Goal: Task Accomplishment & Management: Use online tool/utility

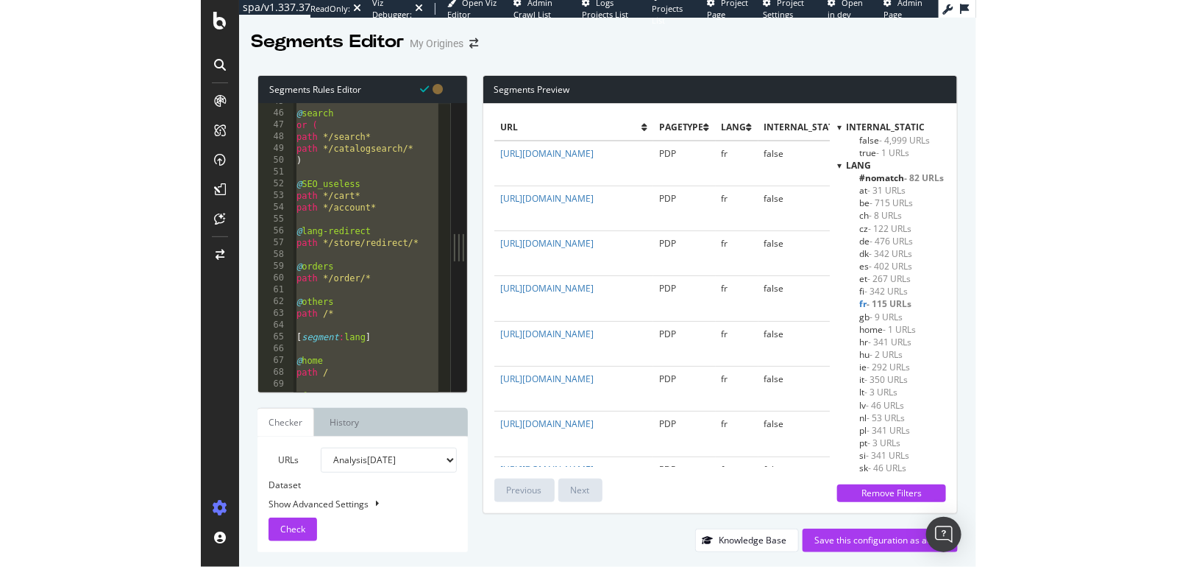
scroll to position [15, 0]
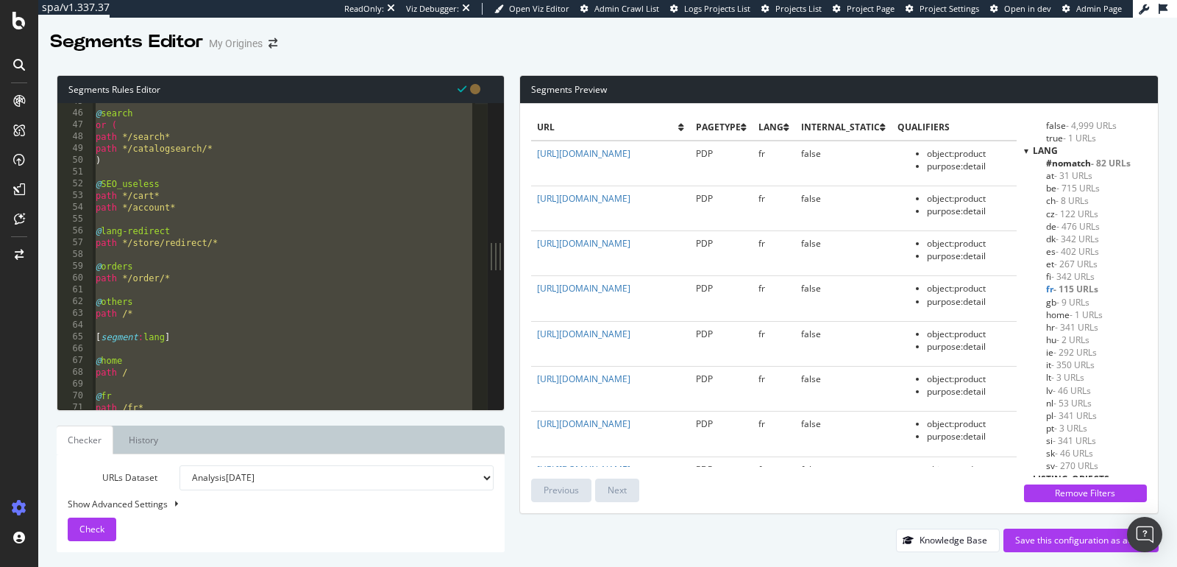
click at [775, 34] on div "Segments Editor My Origines" at bounding box center [607, 36] width 1139 height 37
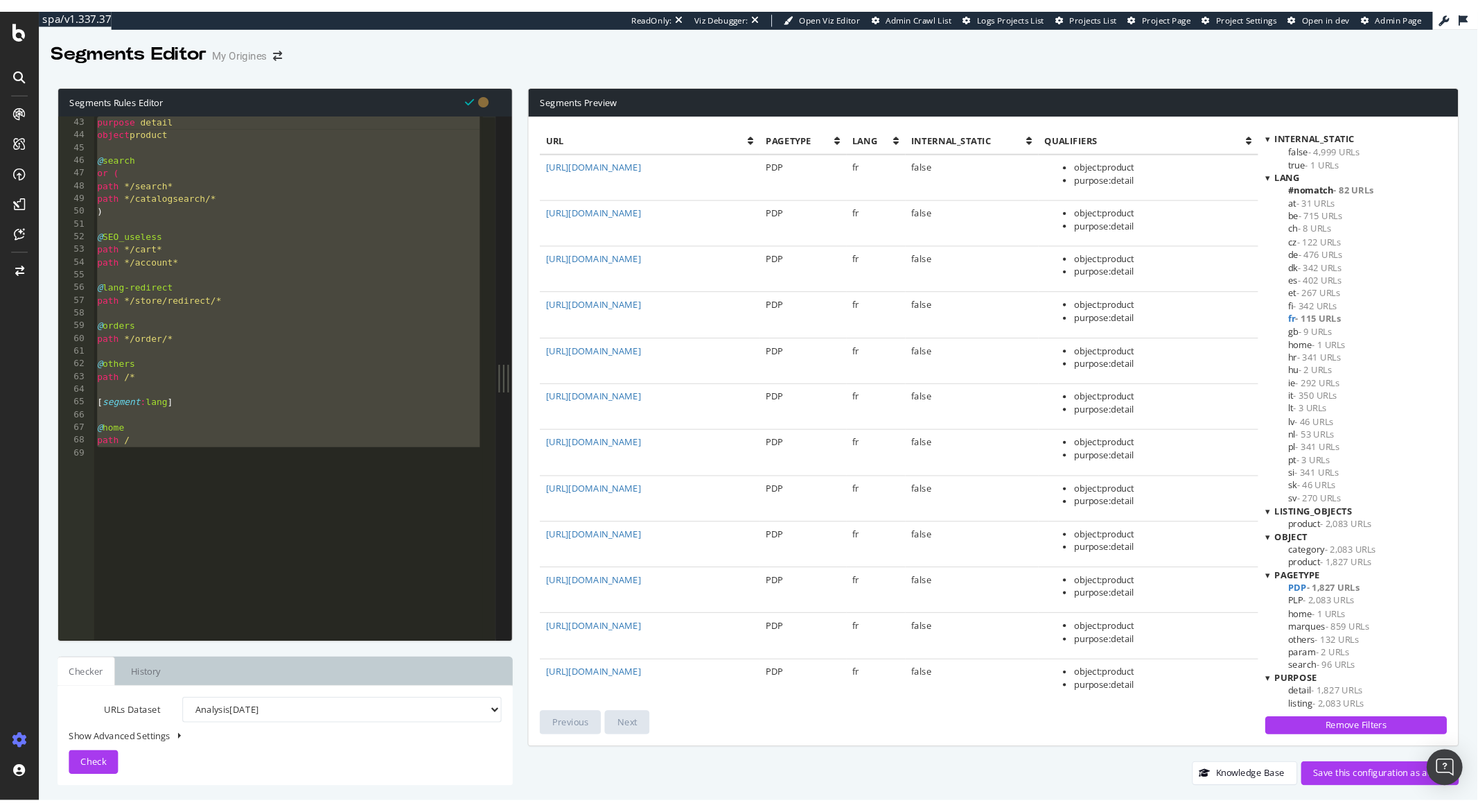
scroll to position [0, 0]
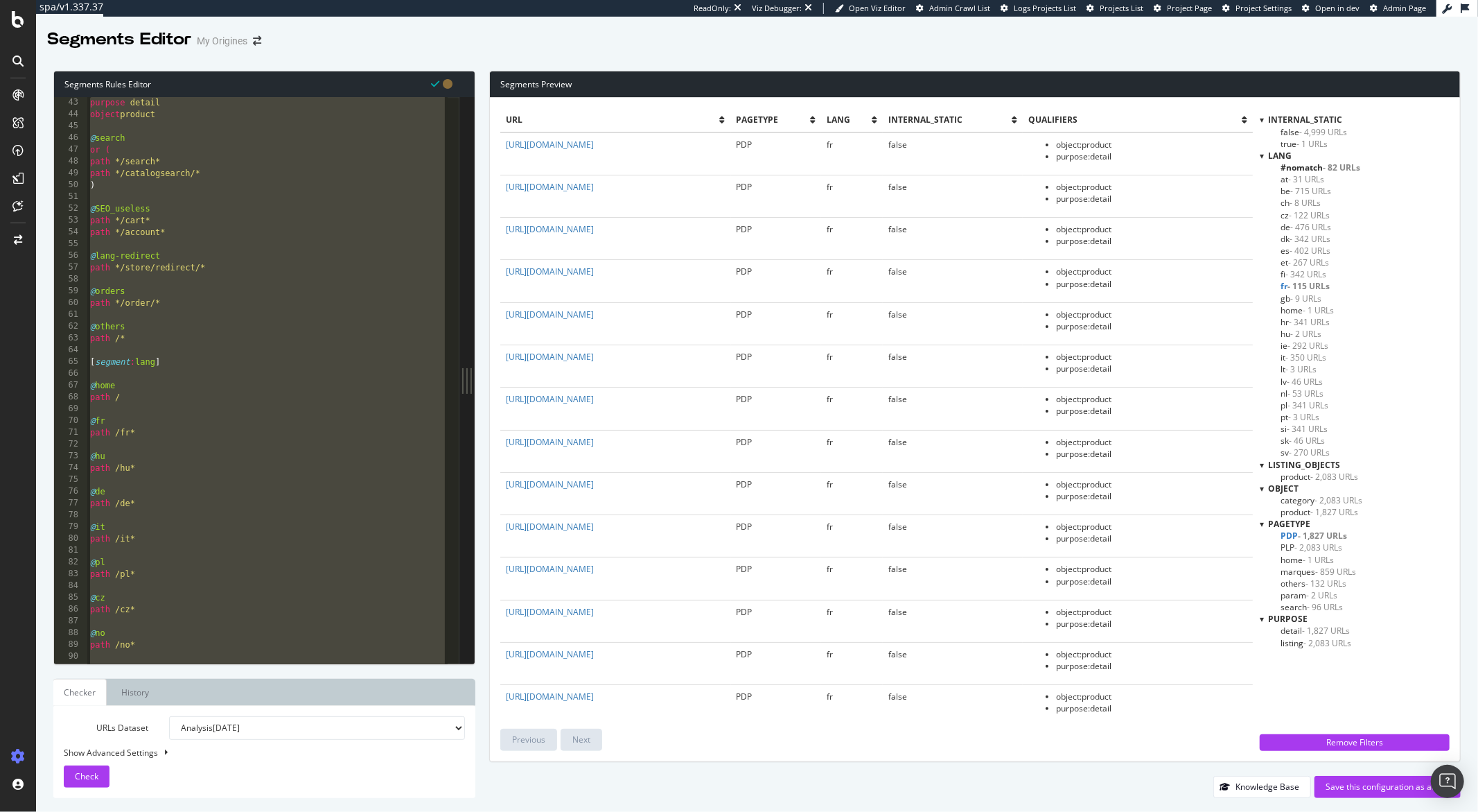
click at [195, 267] on div "purpose detail object product @ search or ( path */search* path */catalogsearch…" at bounding box center [268, 392] width 361 height 590
click at [59, 533] on link "Checker" at bounding box center [80, 691] width 54 height 27
click at [77, 533] on span "Check" at bounding box center [86, 775] width 24 height 12
click at [170, 339] on div ") purpose detail object product @ search or ( path */search* path */catalogsear…" at bounding box center [268, 382] width 361 height 590
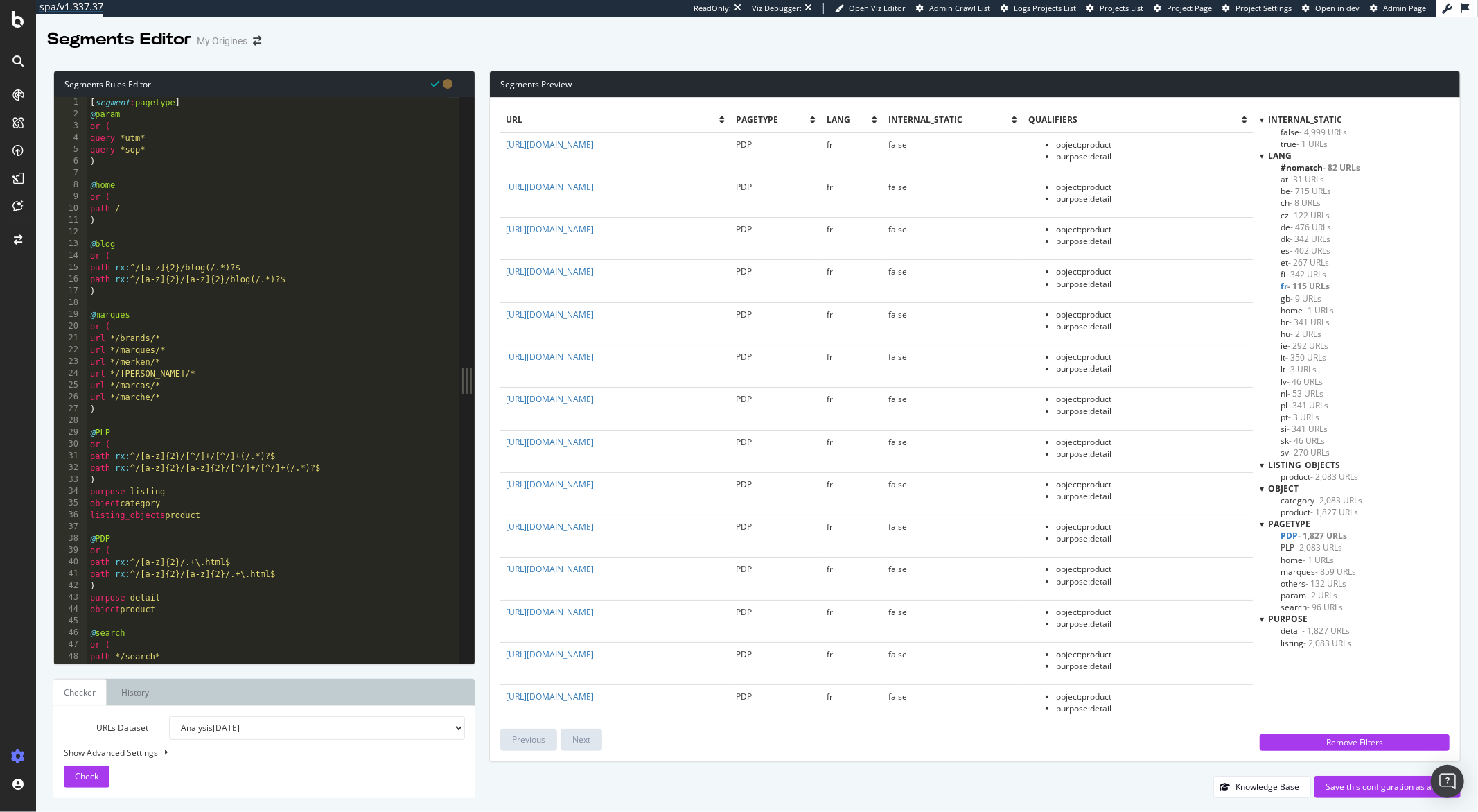
scroll to position [0, 0]
click at [168, 502] on div "[ segment : pagetype ] @ param or ( query *utm* query *sop* ) @ home or ( path …" at bounding box center [268, 392] width 361 height 590
type textarea "path */tagpath/* )"
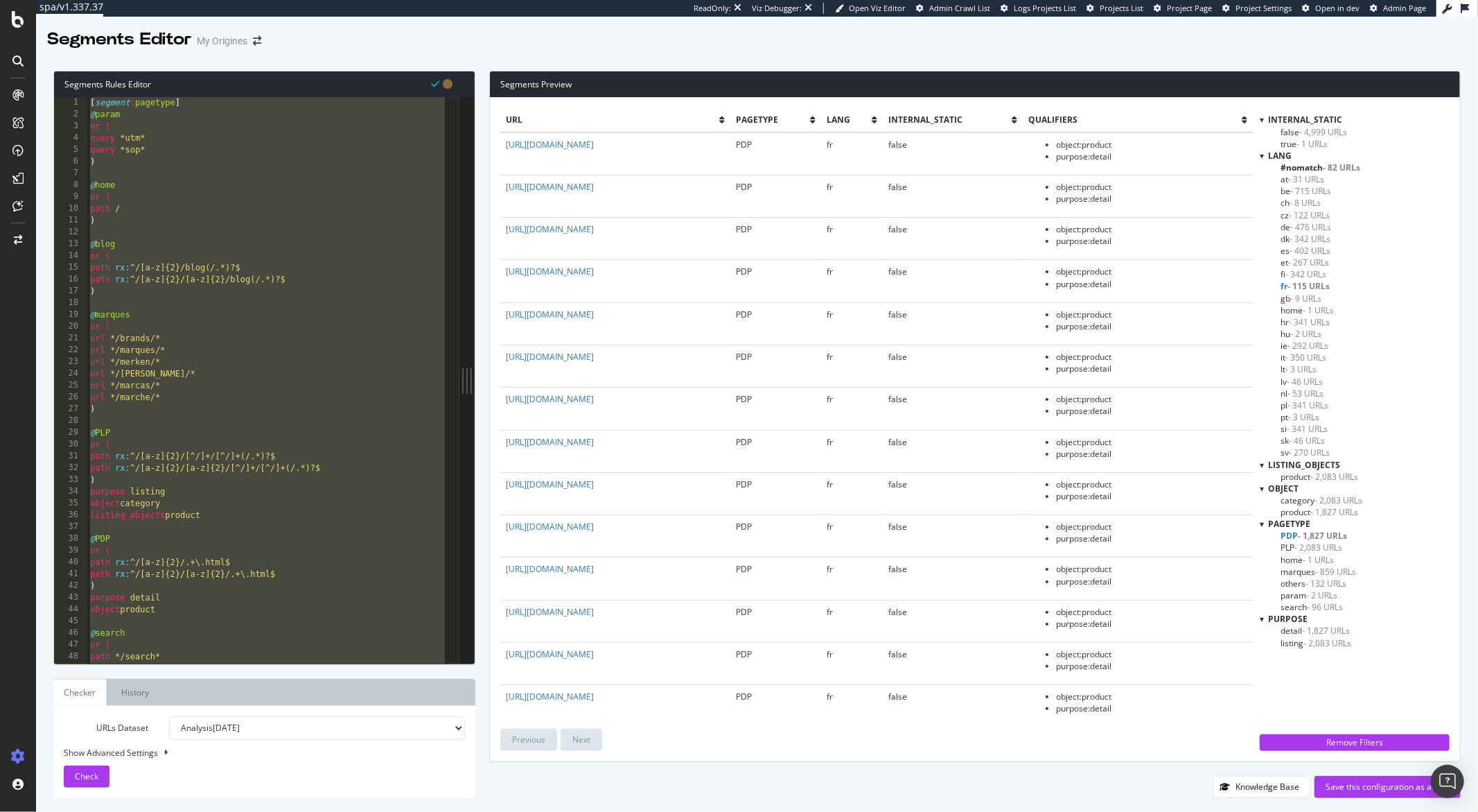
click at [730, 533] on span "PLP - 2,083 URLs" at bounding box center [1311, 547] width 61 height 12
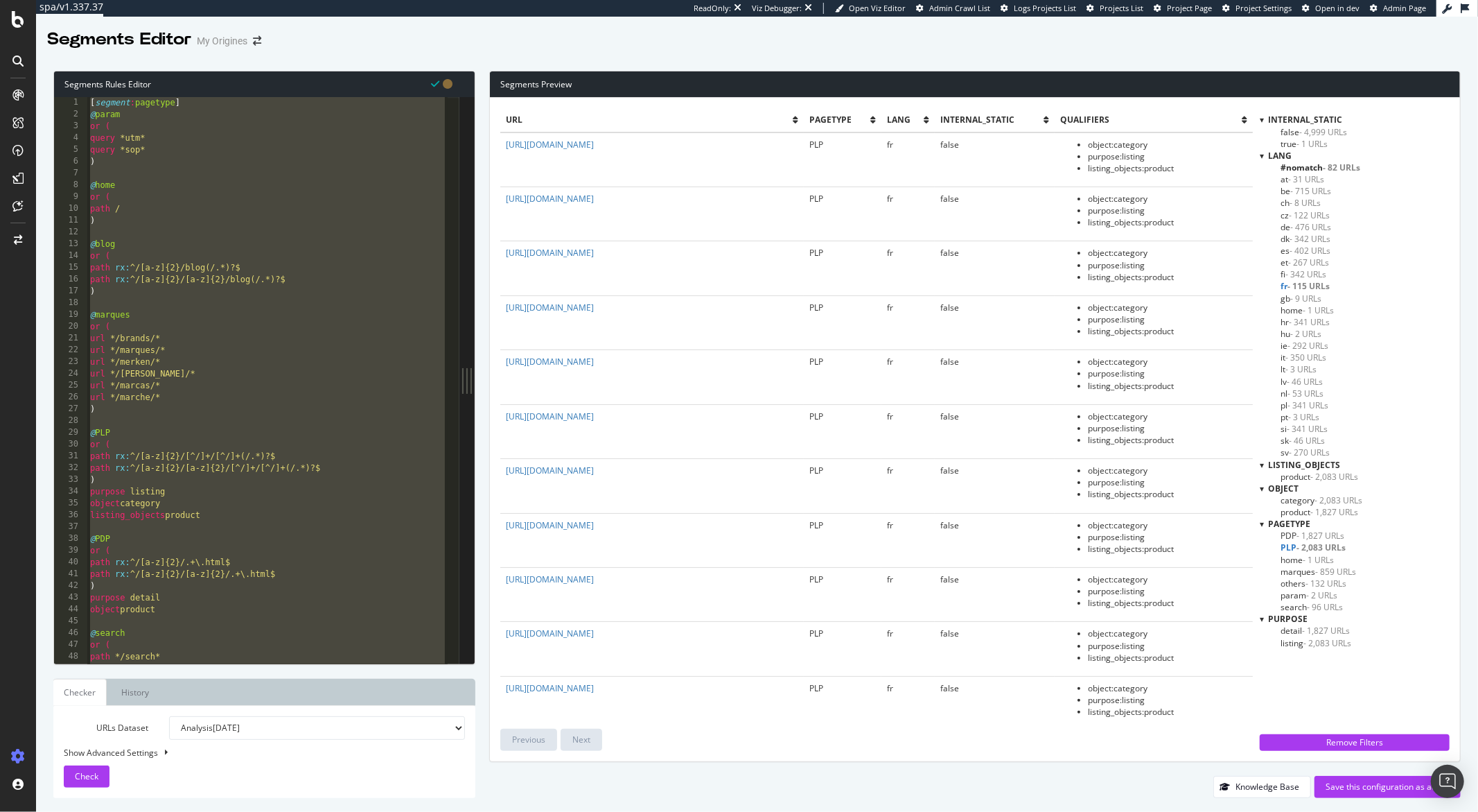
click at [730, 533] on span "PDP - 1,827 URLs" at bounding box center [1313, 535] width 64 height 12
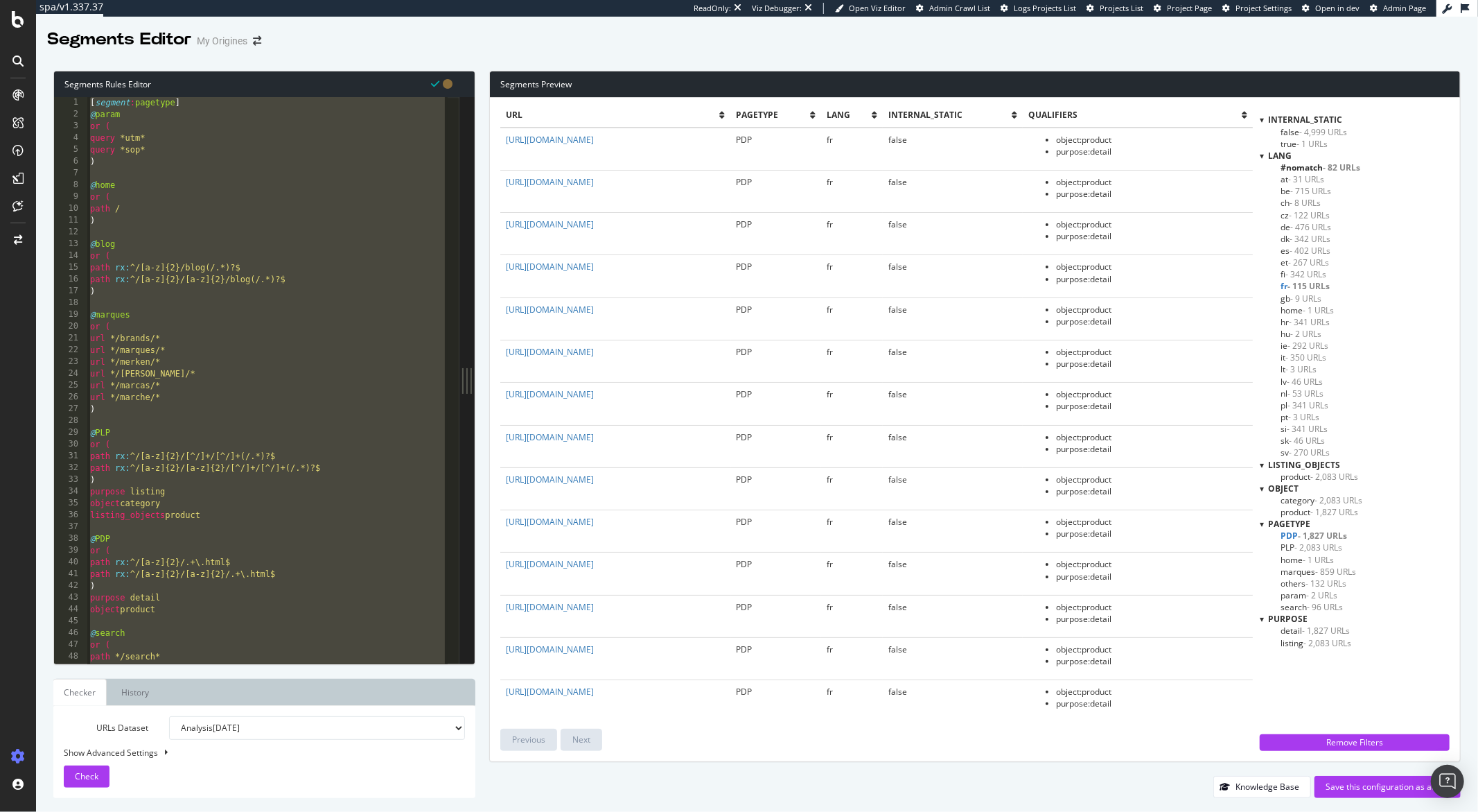
scroll to position [6, 0]
click at [288, 416] on div "[ segment : pagetype ] @ param or ( query *utm* query *sop* ) @ home or ( path …" at bounding box center [268, 392] width 361 height 590
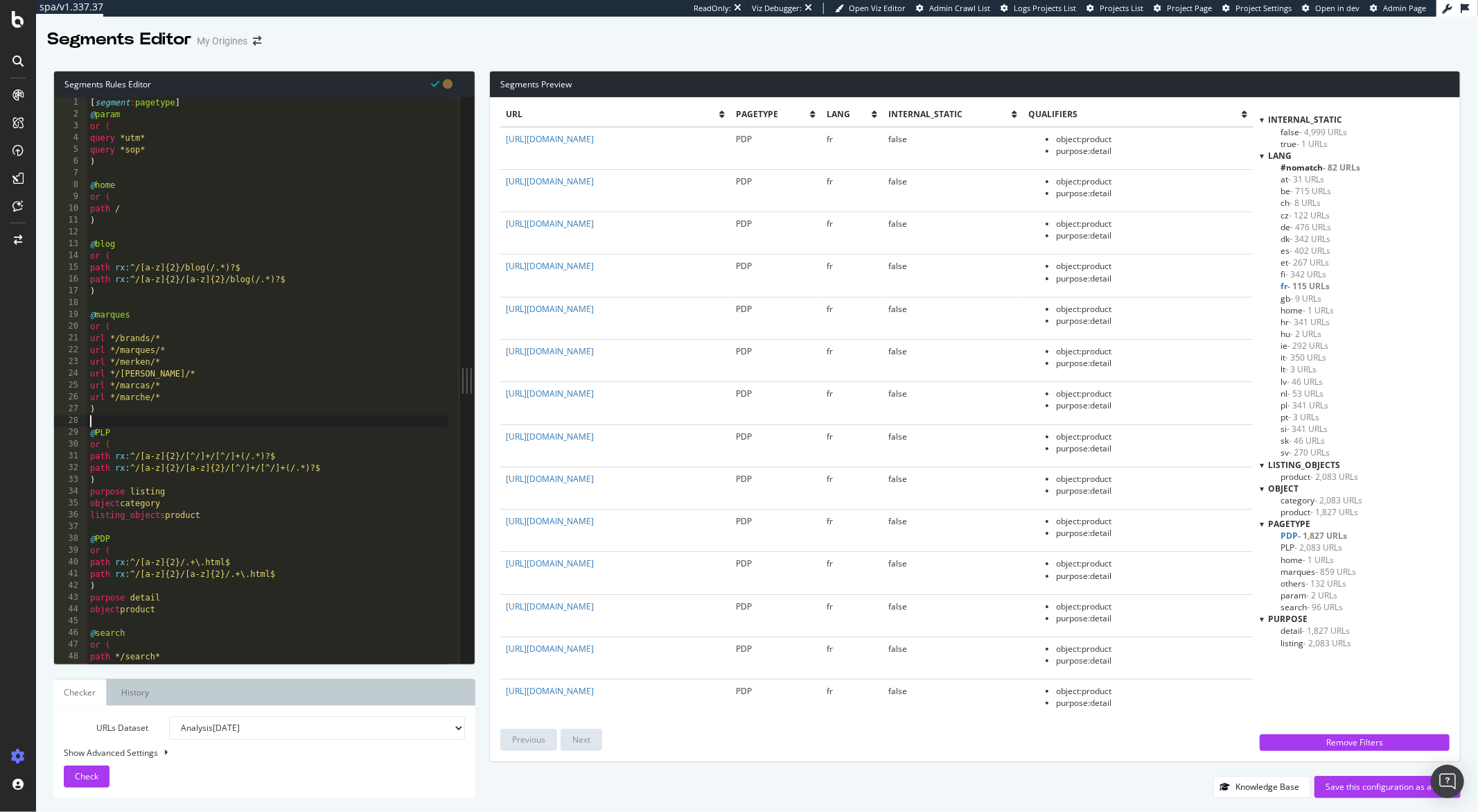
type textarea "path */tagpath/* )"
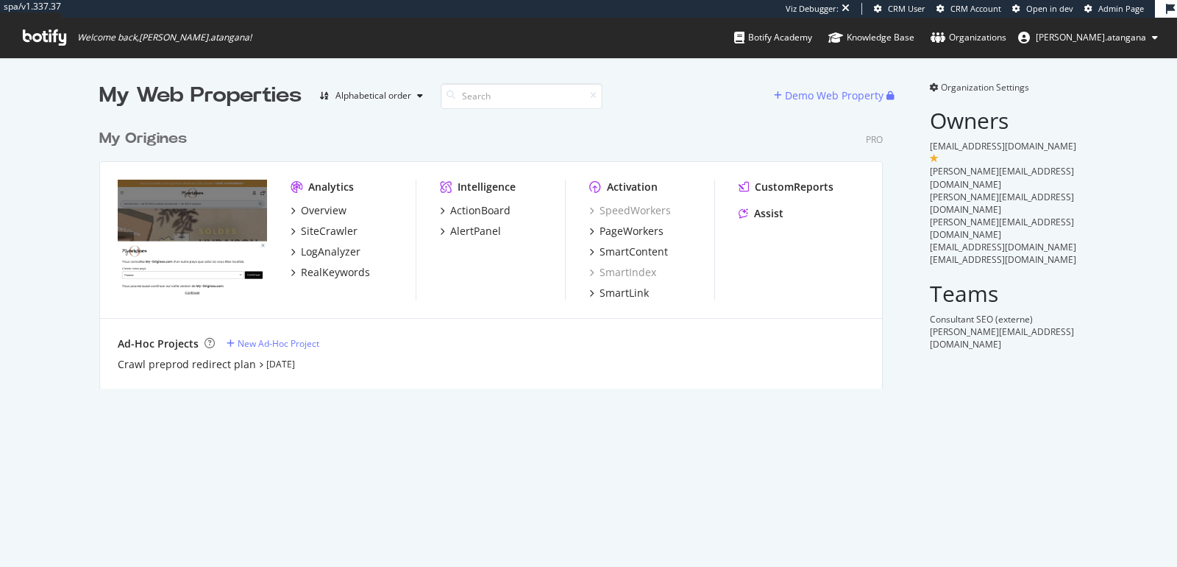
scroll to position [266, 783]
click at [600, 235] on div "PageWorkers" at bounding box center [632, 231] width 64 height 15
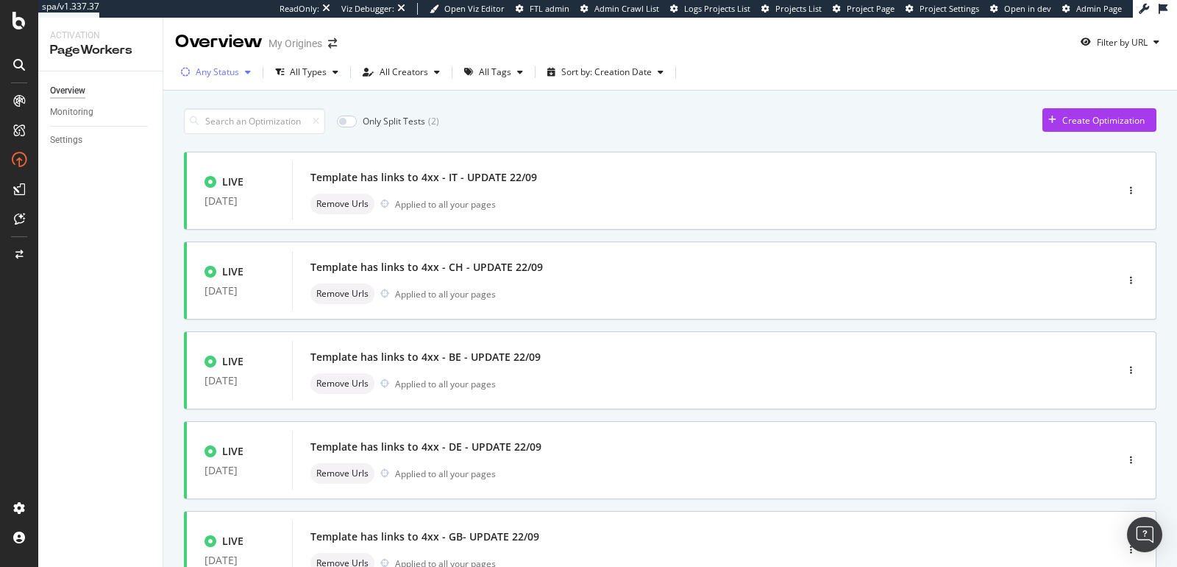
click at [239, 71] on div "button" at bounding box center [248, 72] width 18 height 9
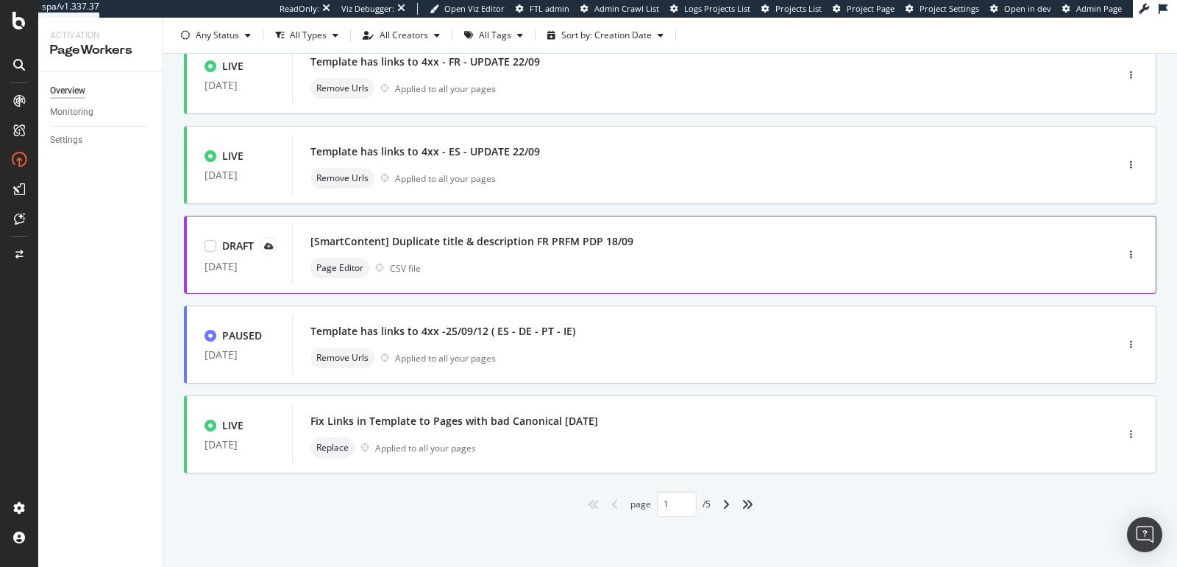
scroll to position [536, 0]
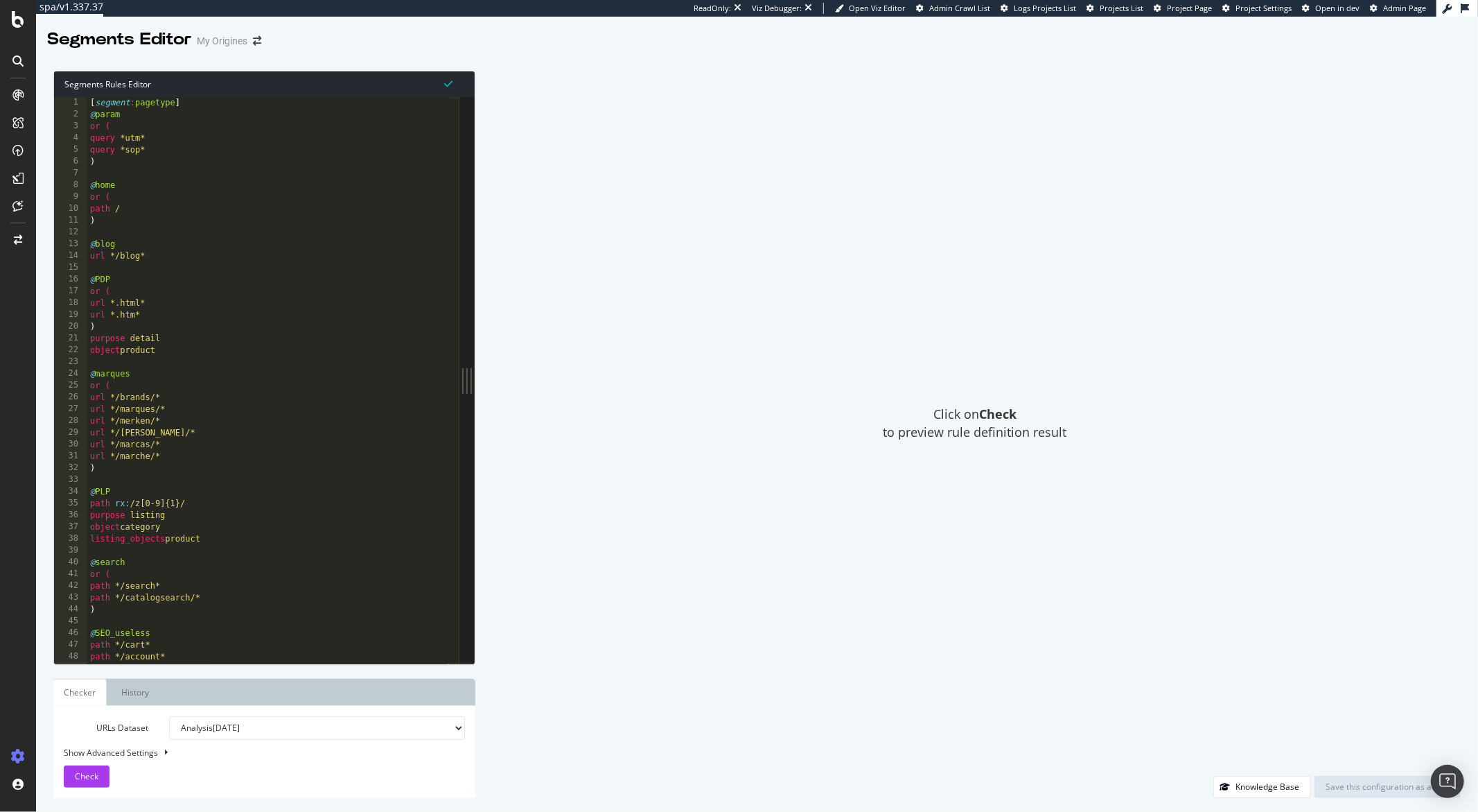
click at [249, 308] on div "[ segment : pagetype ] @ param or ( query *utm* query *sop* ) @ home or ( path …" at bounding box center [268, 392] width 361 height 590
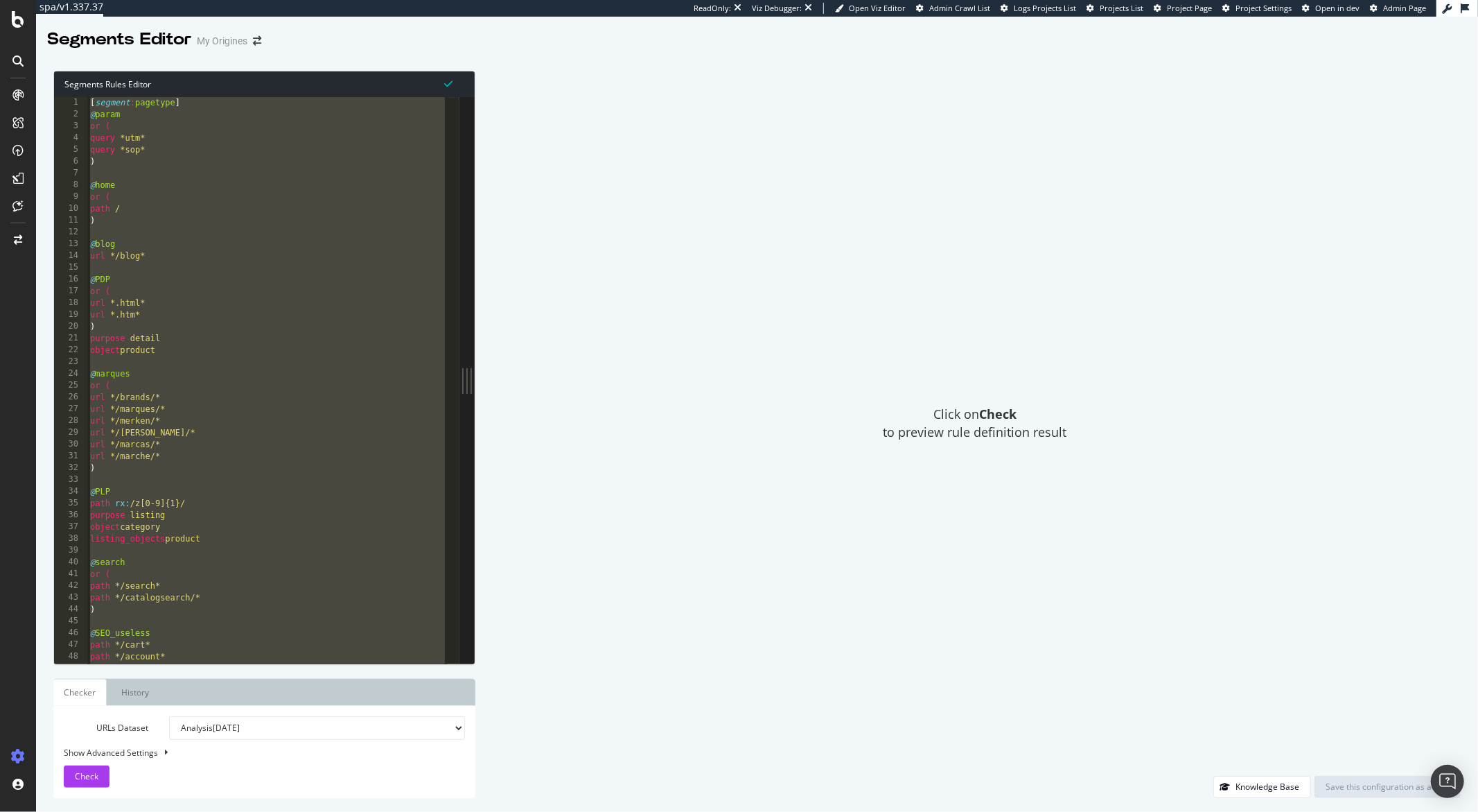
paste textarea "Cursor at row 195"
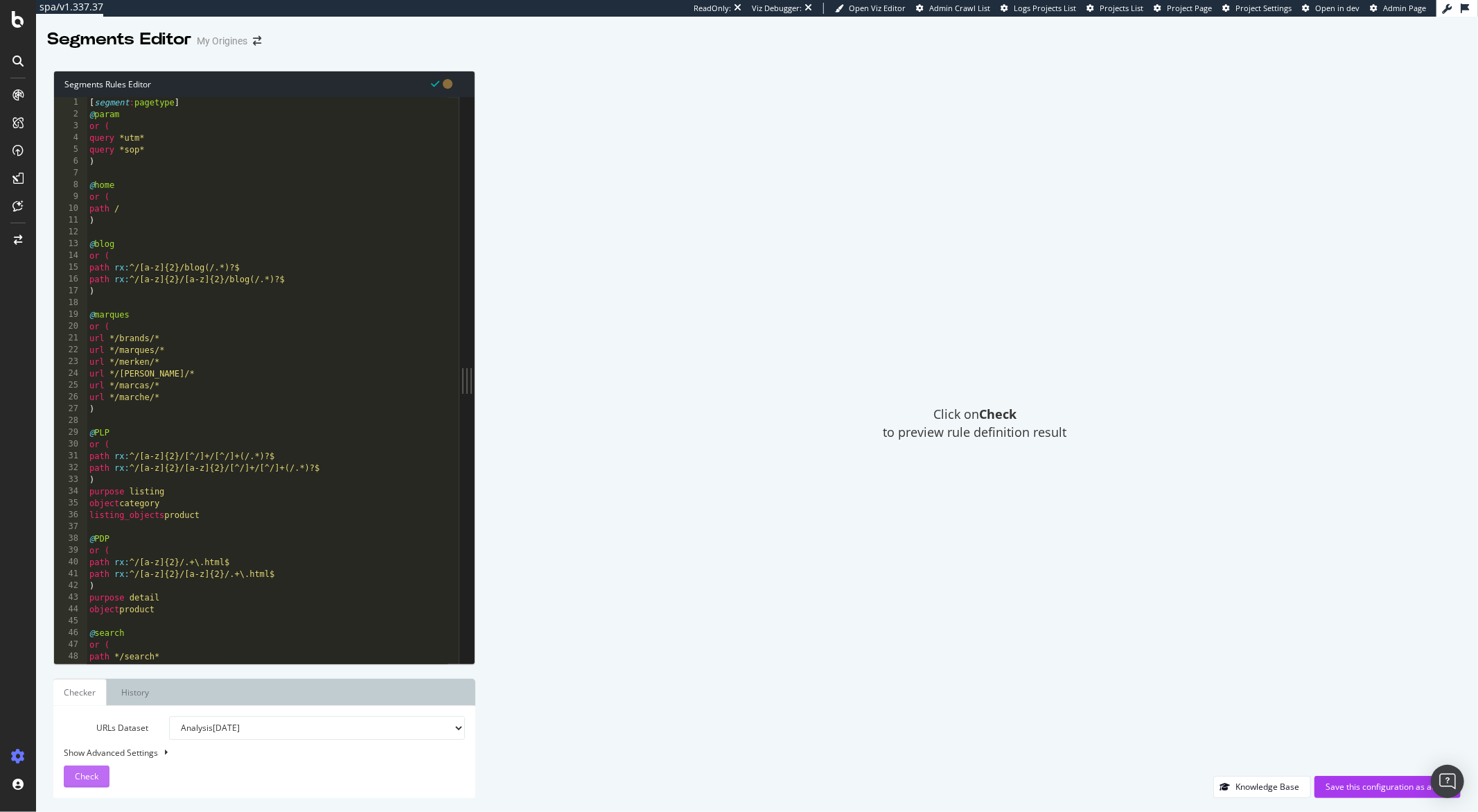
click at [76, 778] on span "Check" at bounding box center [86, 775] width 24 height 12
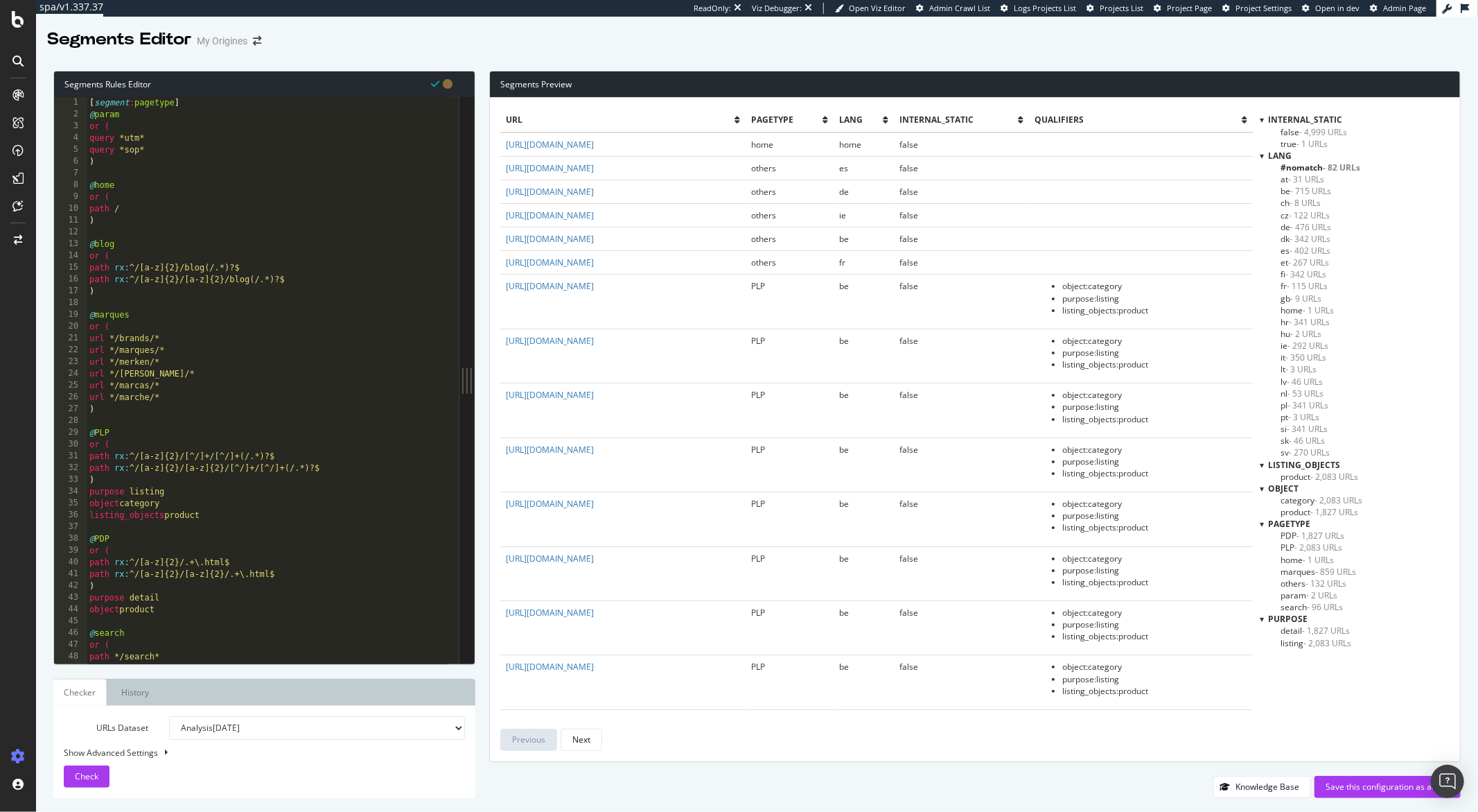
click at [1290, 537] on span "PDP - 1,827 URLs" at bounding box center [1313, 535] width 64 height 12
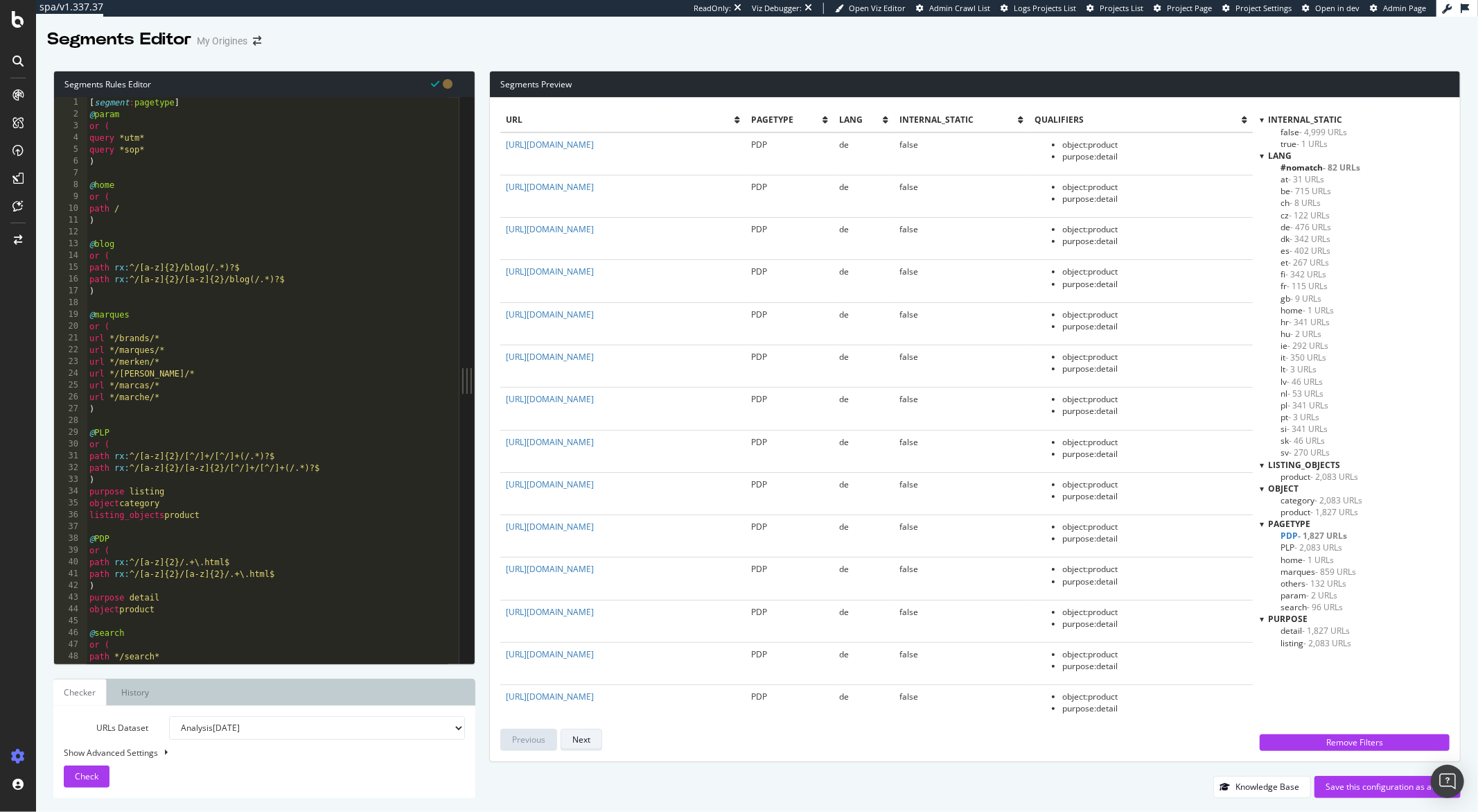
click at [590, 734] on div "Next" at bounding box center [581, 739] width 18 height 12
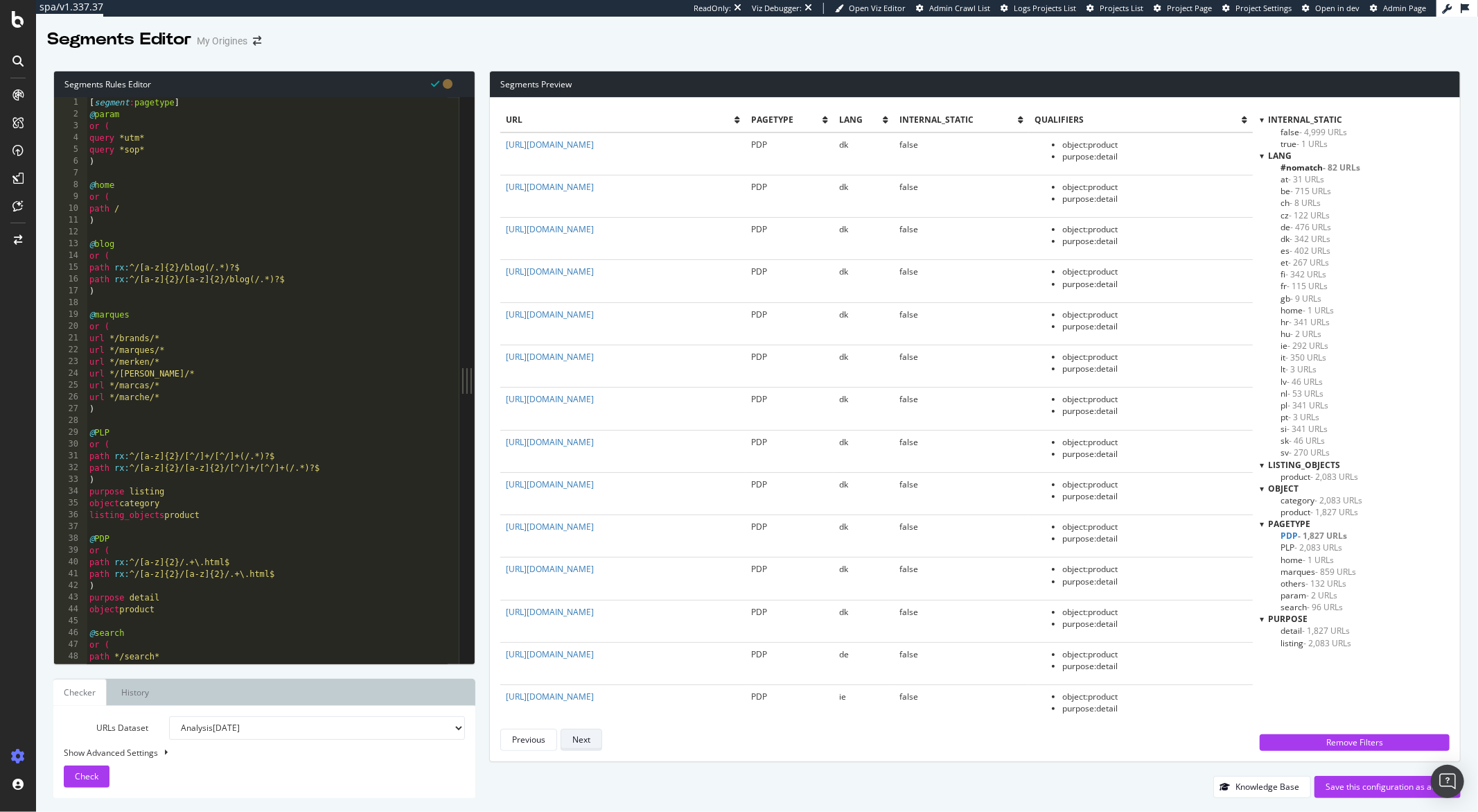
click at [590, 734] on div "Next" at bounding box center [581, 739] width 18 height 12
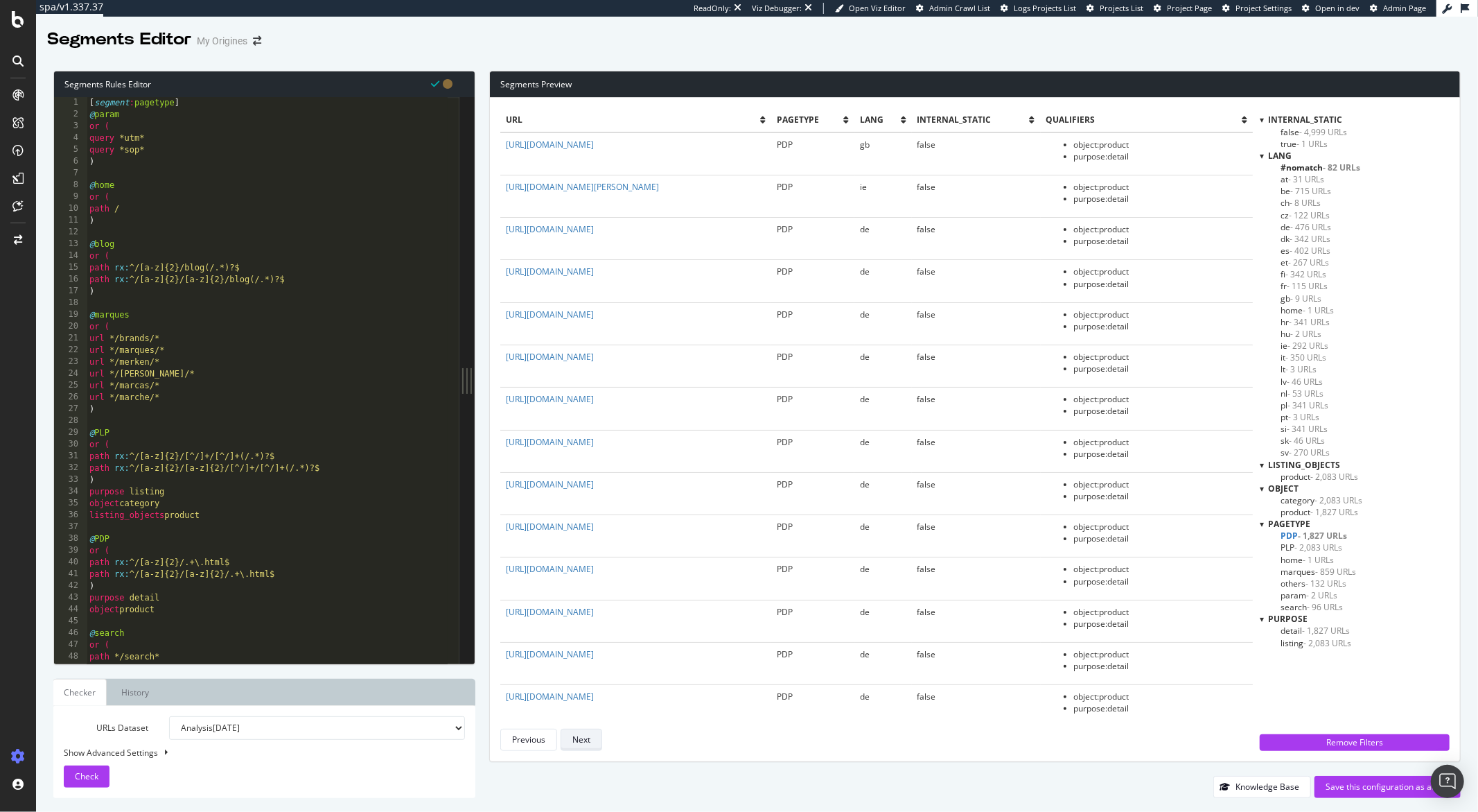
click at [590, 734] on div "Next" at bounding box center [581, 739] width 18 height 12
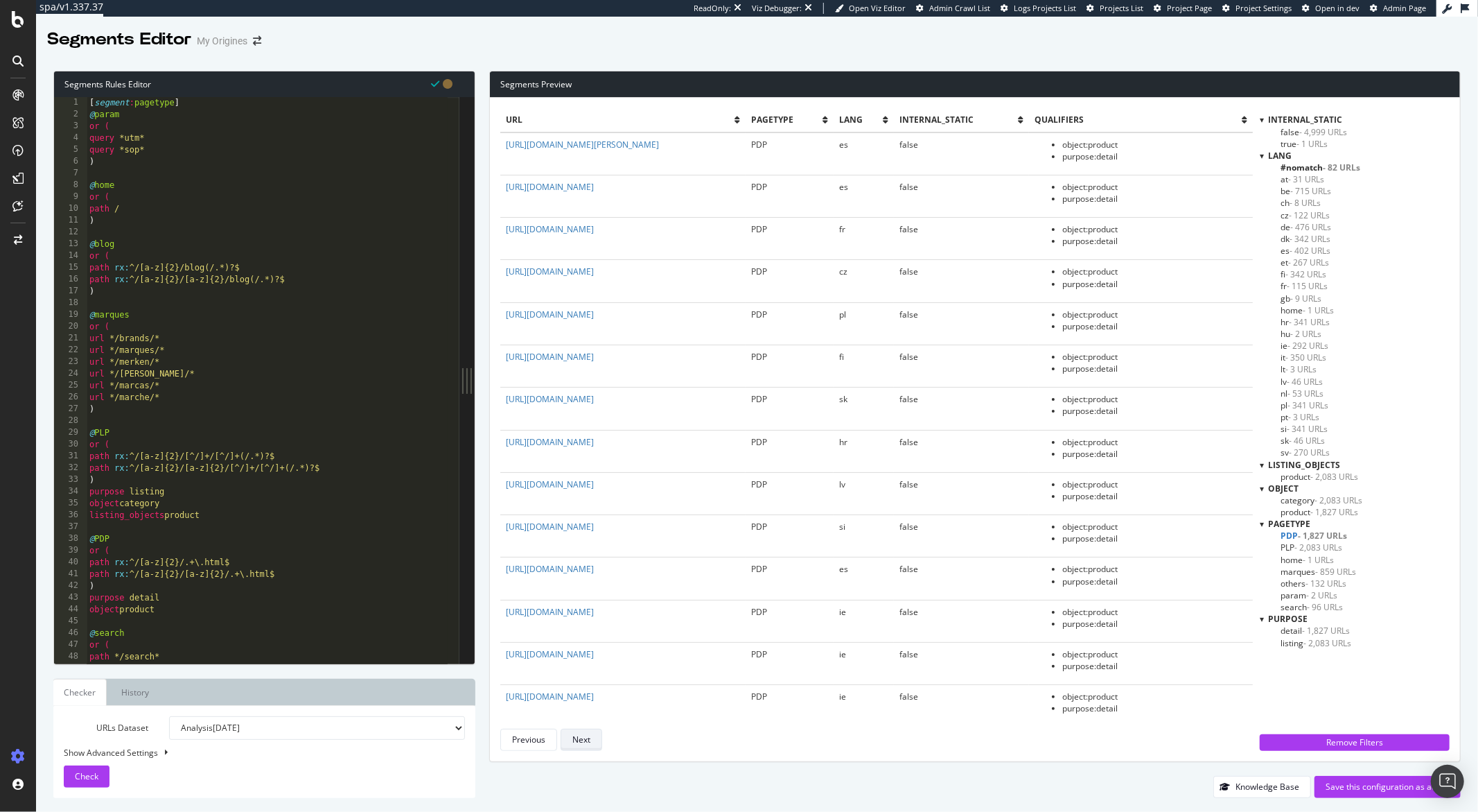
click at [590, 734] on div "Next" at bounding box center [581, 739] width 18 height 12
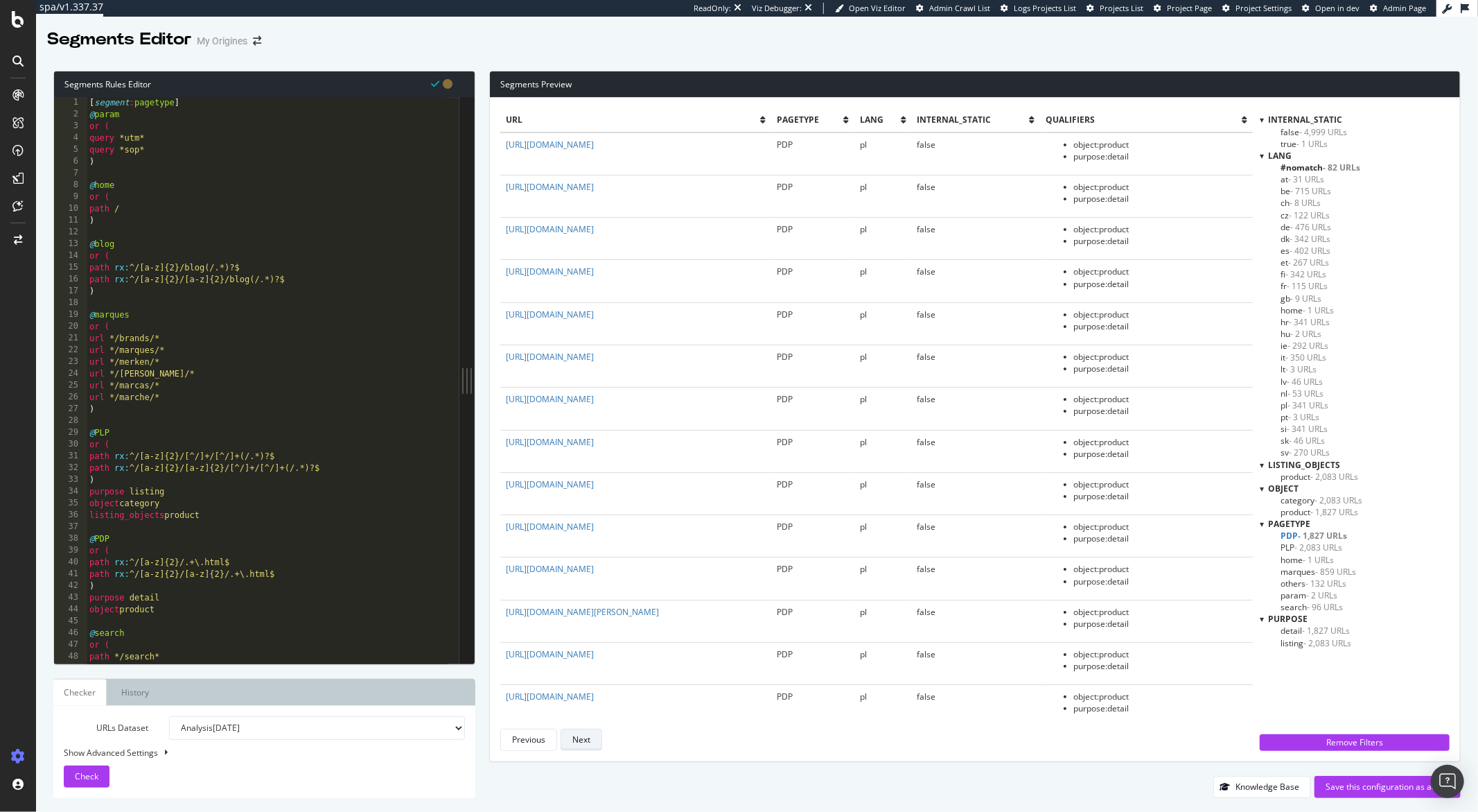
click at [590, 735] on div "Next" at bounding box center [581, 739] width 18 height 12
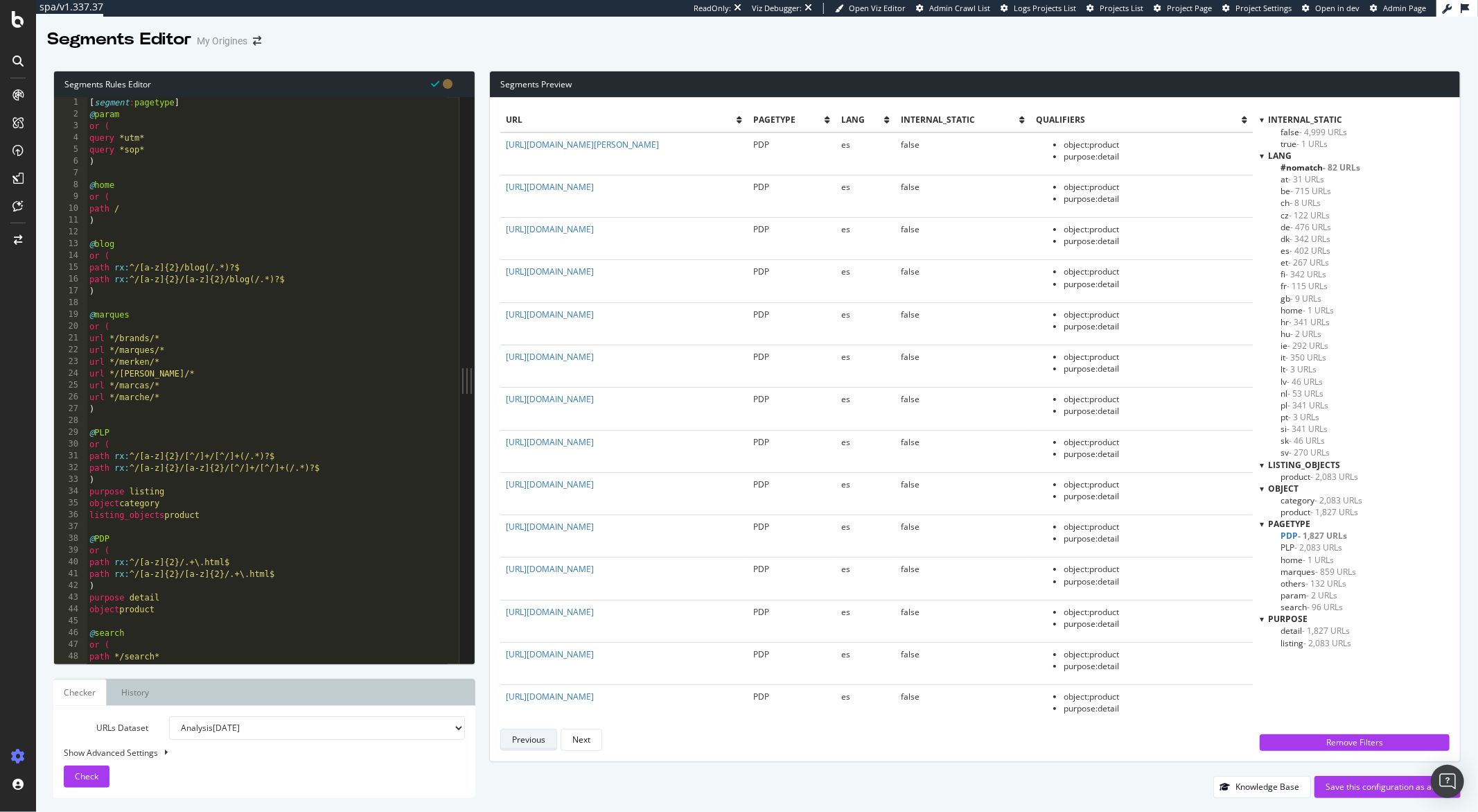
click at [543, 736] on div "Previous" at bounding box center [528, 739] width 33 height 12
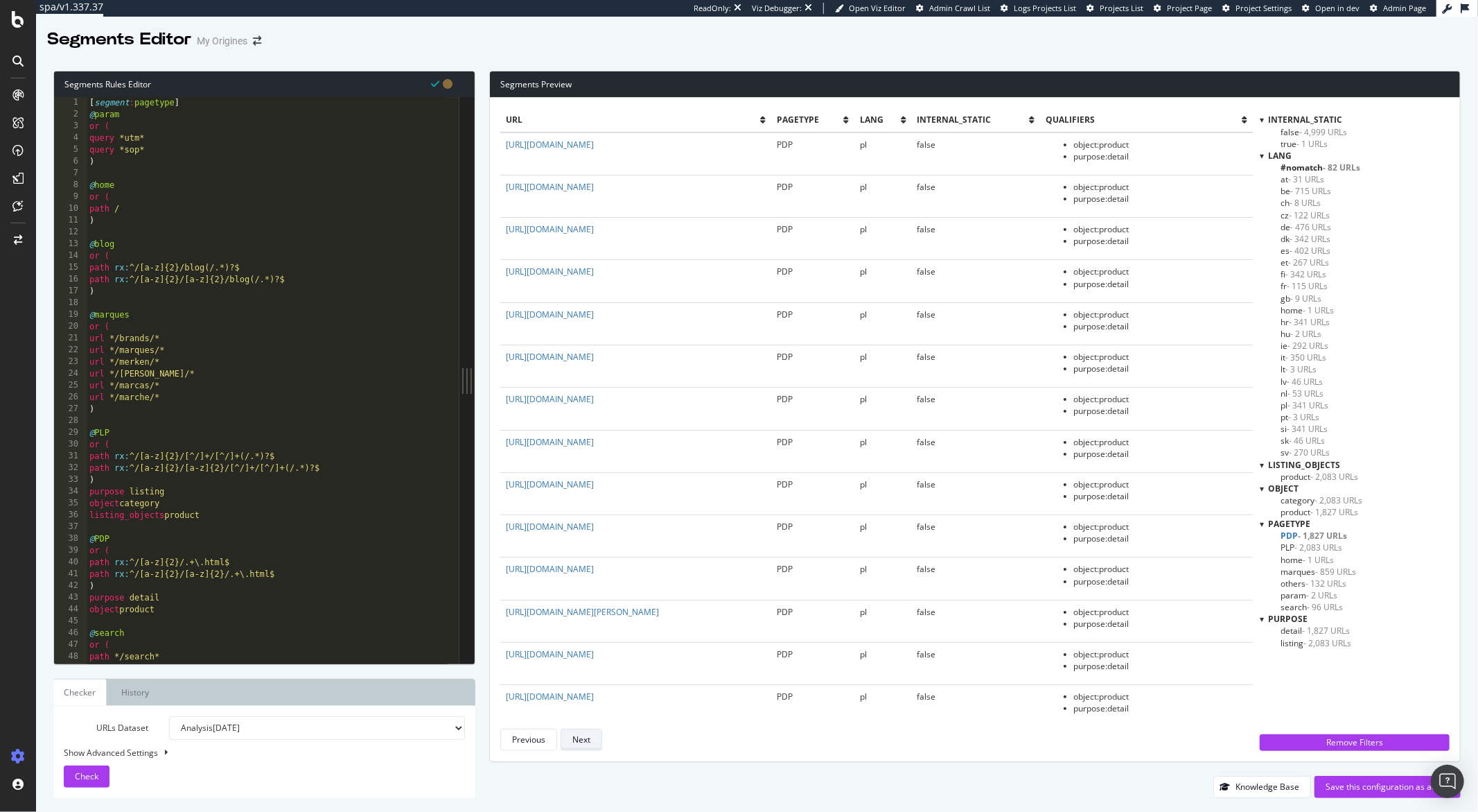
click at [582, 739] on div "Next" at bounding box center [581, 739] width 18 height 12
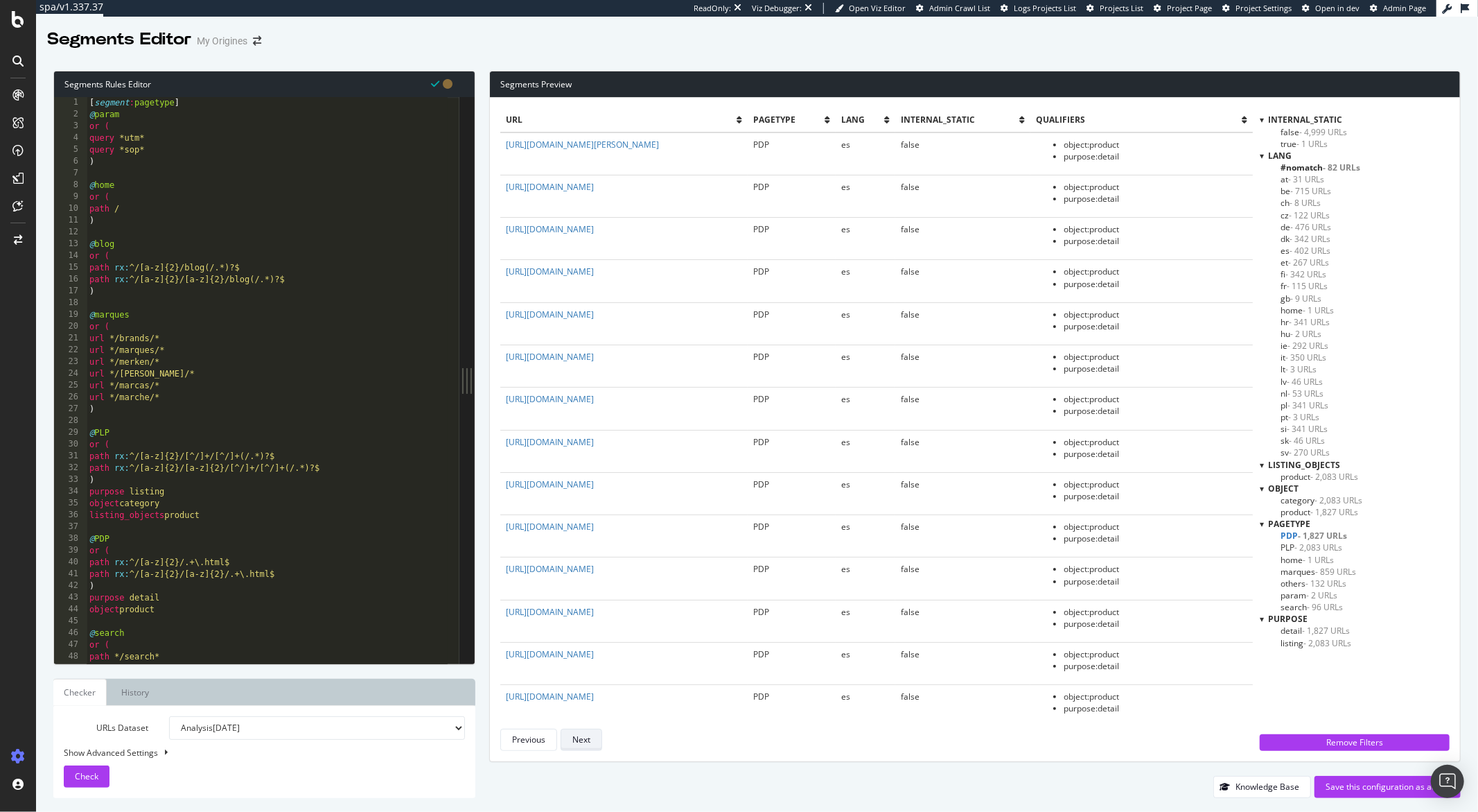
click at [582, 739] on div "Next" at bounding box center [581, 739] width 18 height 12
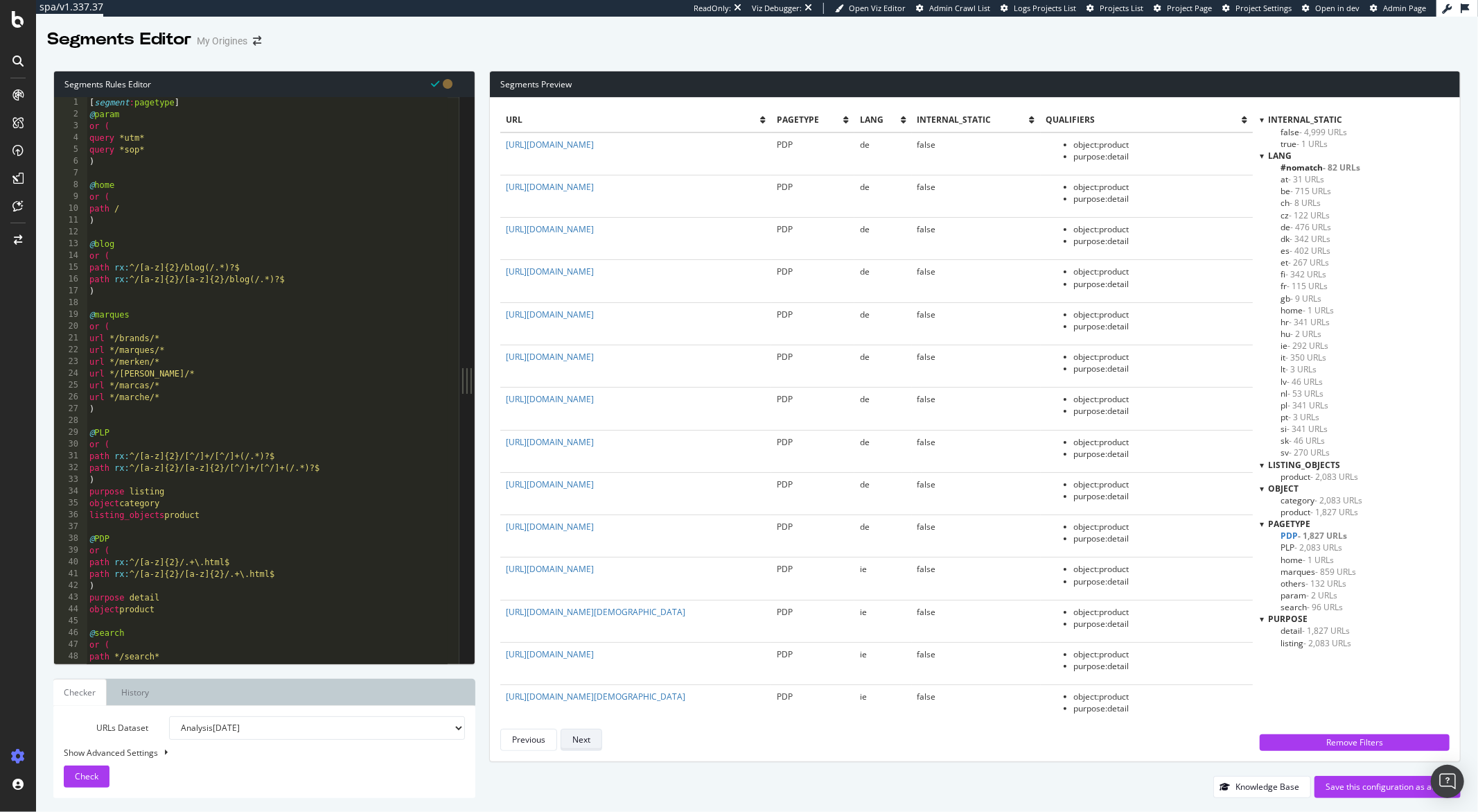
click at [582, 739] on div "Next" at bounding box center [581, 739] width 18 height 12
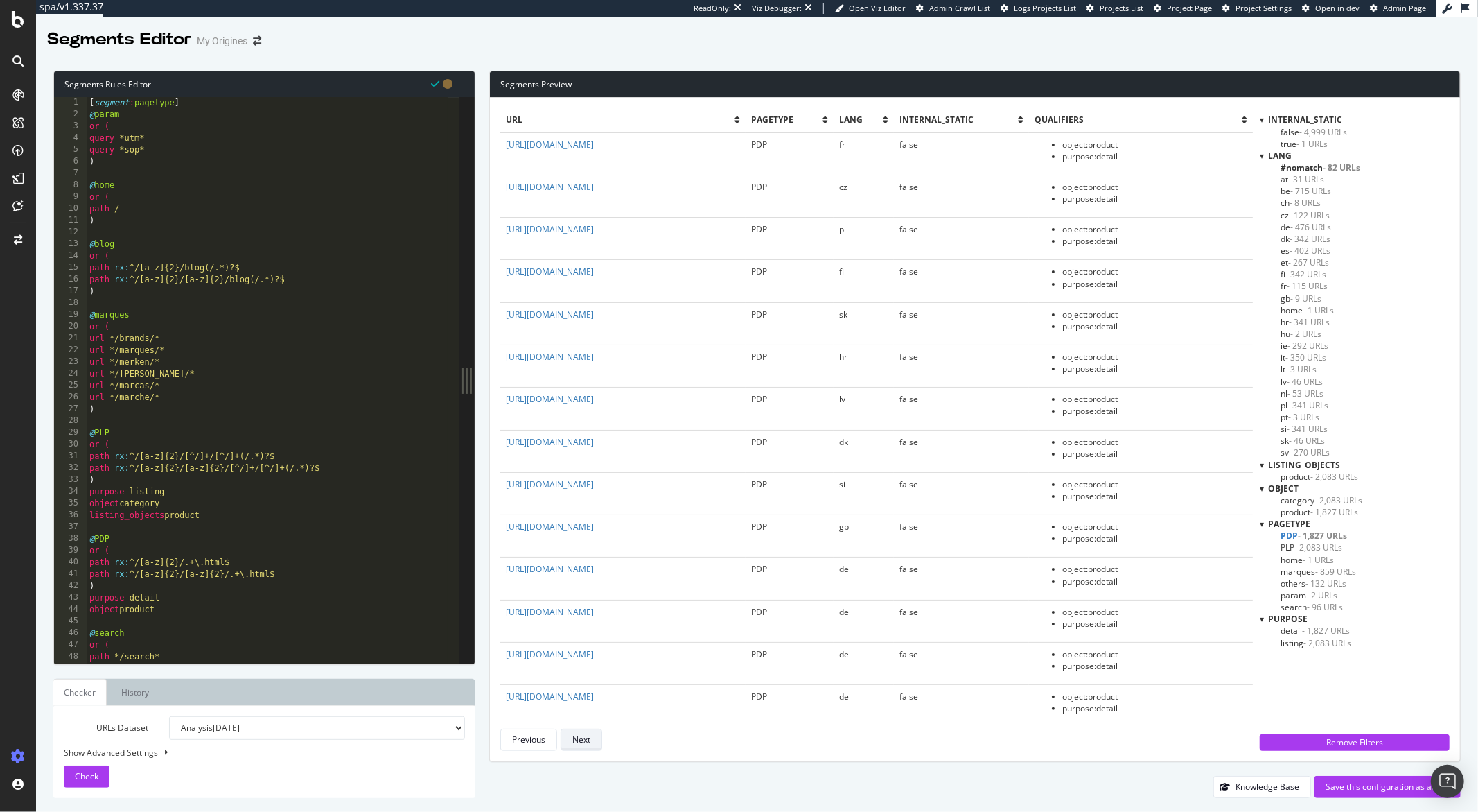
click at [582, 739] on div "Next" at bounding box center [581, 739] width 18 height 12
drag, startPoint x: 249, startPoint y: 268, endPoint x: 97, endPoint y: 311, distance: 158.0
click at [245, 269] on div "[ segment : pagetype ] @ param or ( query *utm* query *sop* ) @ home or ( path …" at bounding box center [267, 392] width 361 height 590
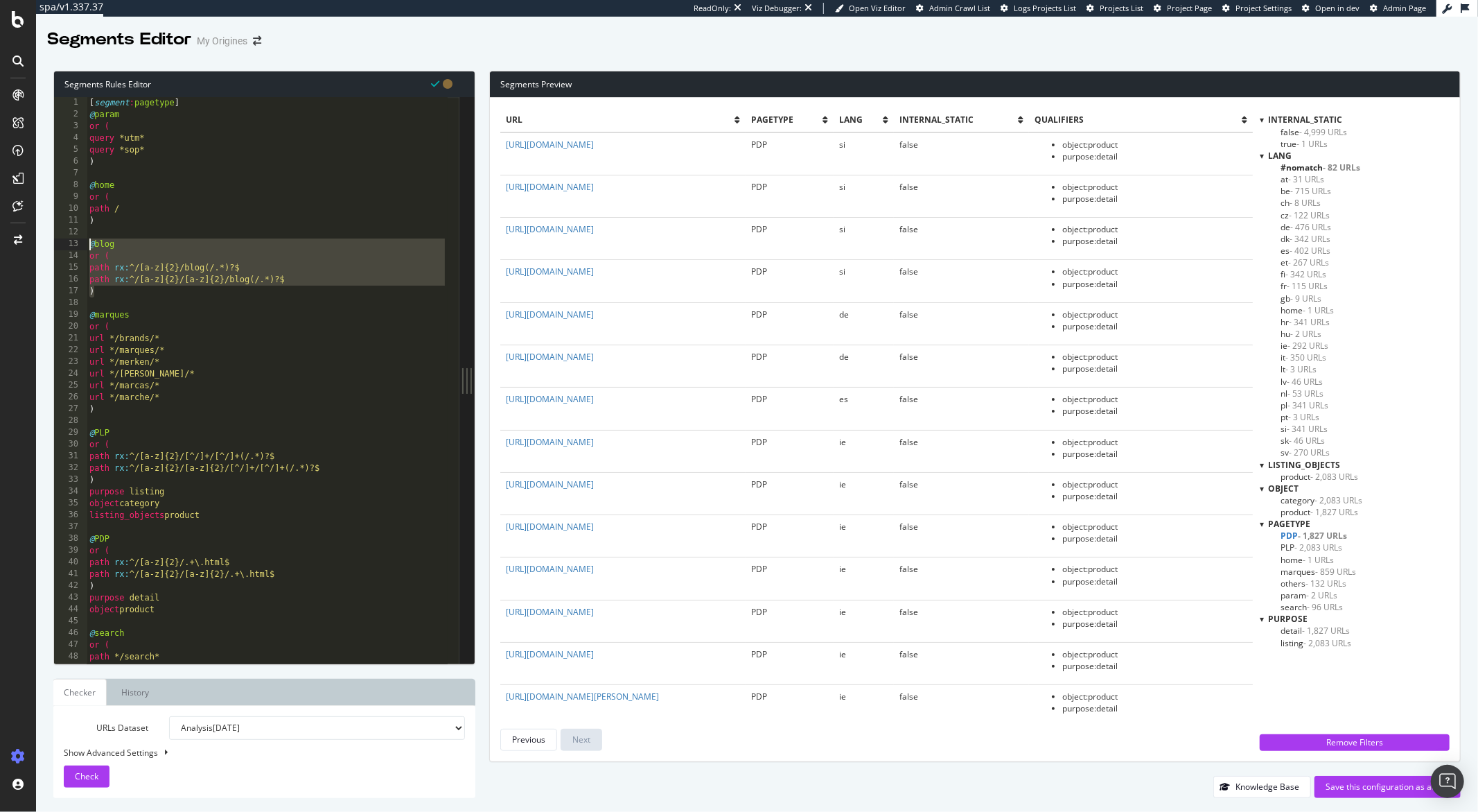
drag, startPoint x: 101, startPoint y: 292, endPoint x: 85, endPoint y: 242, distance: 52.5
click at [85, 242] on div "path rx:^/[a-z]{2}/blog(/.*)?$ 1 2 3 4 5 6 7 8 9 10 11 12 13 14 15 16 17 18 19 …" at bounding box center [256, 380] width 405 height 566
click at [97, 297] on div "[ segment : pagetype ] @ param or ( query *utm* query *sop* ) @ home or ( path …" at bounding box center [267, 380] width 361 height 566
drag, startPoint x: 97, startPoint y: 297, endPoint x: 76, endPoint y: 242, distance: 58.9
click at [76, 242] on div ") 1 2 3 4 5 6 7 8 9 10 11 12 13 14 15 16 17 18 19 20 21 22 23 24 25 26 27 28 29…" at bounding box center [256, 380] width 405 height 566
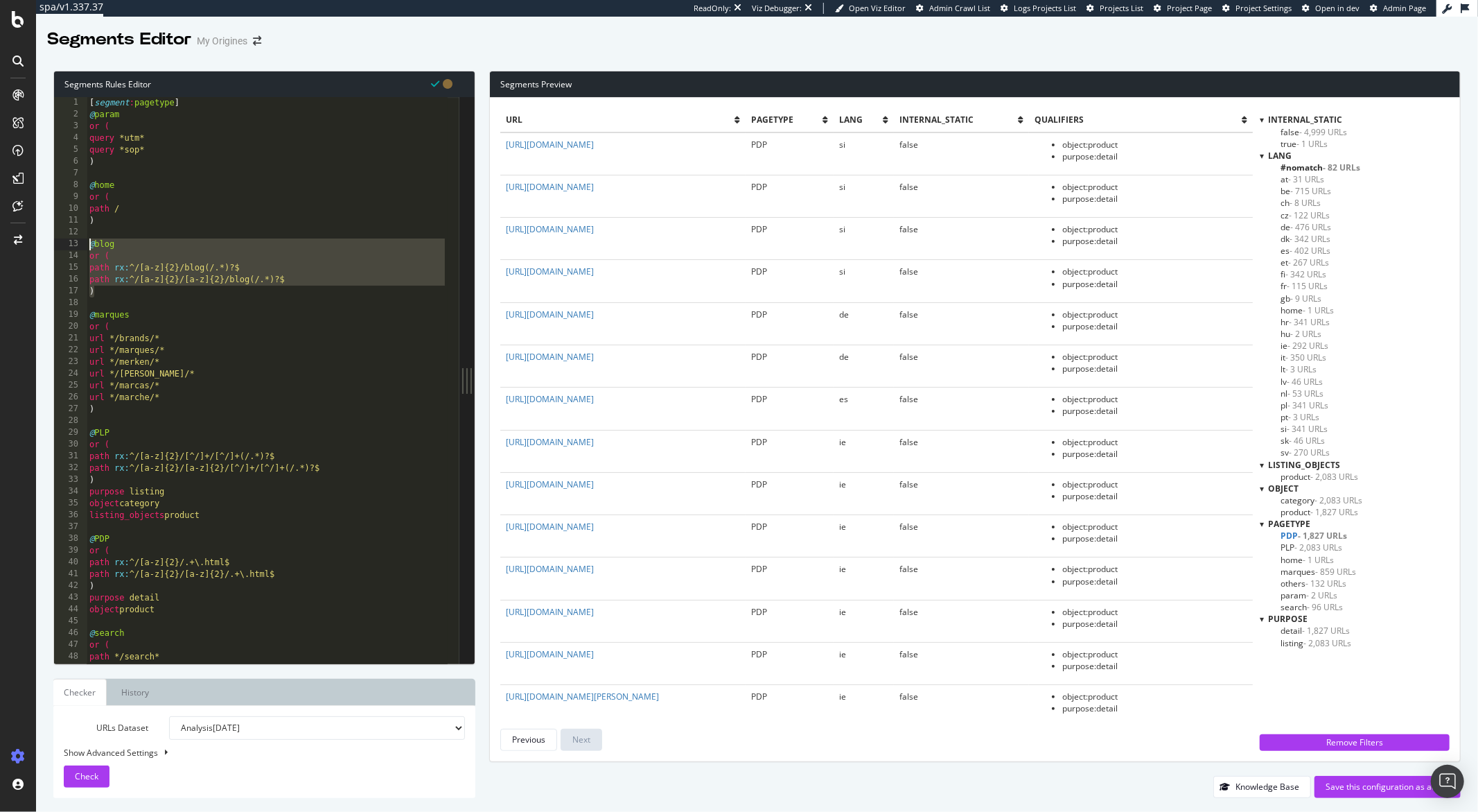
paste textarea ")"
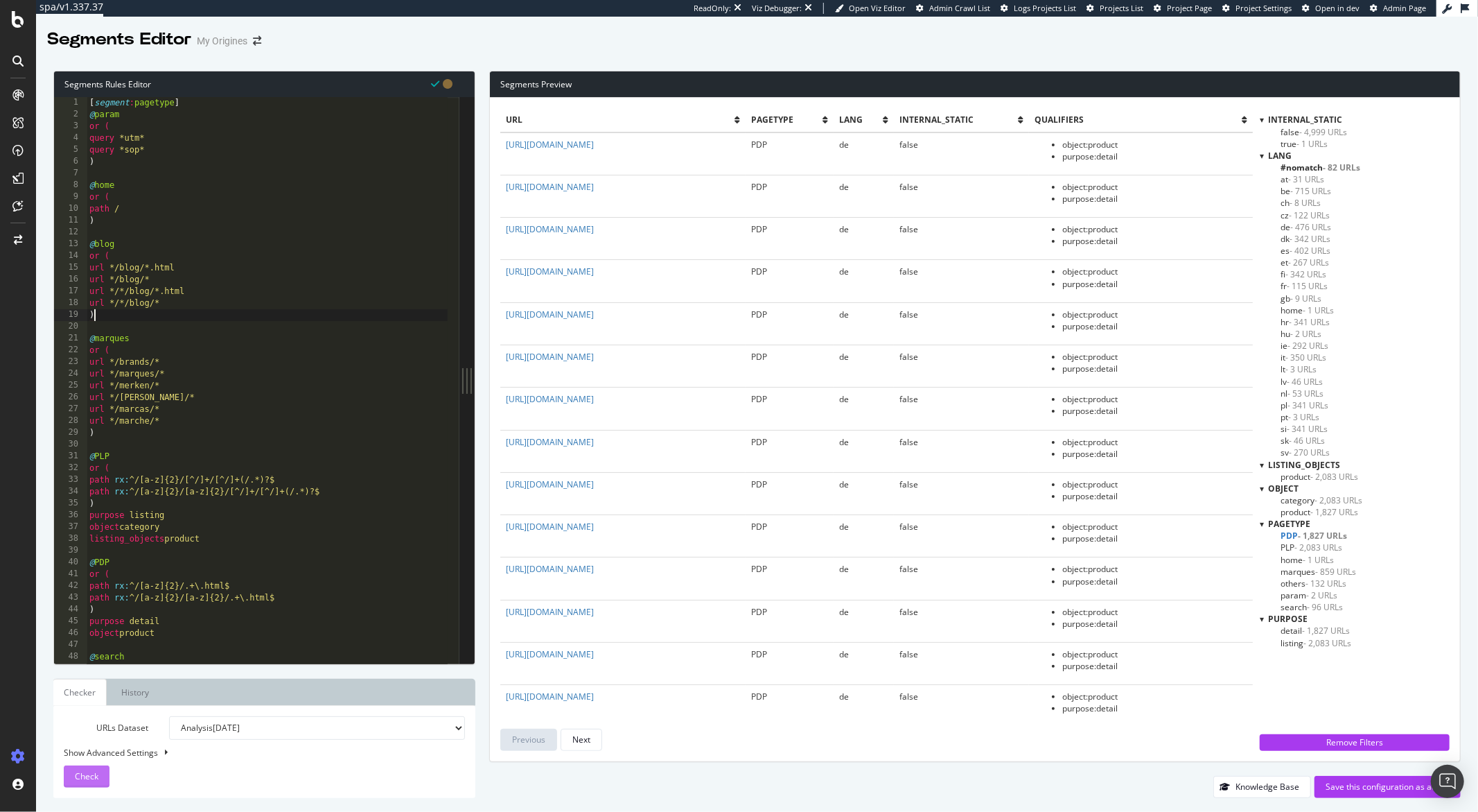
click at [88, 784] on div "Check" at bounding box center [86, 776] width 24 height 21
click at [1293, 585] on span "others - 132 URLs" at bounding box center [1314, 583] width 66 height 12
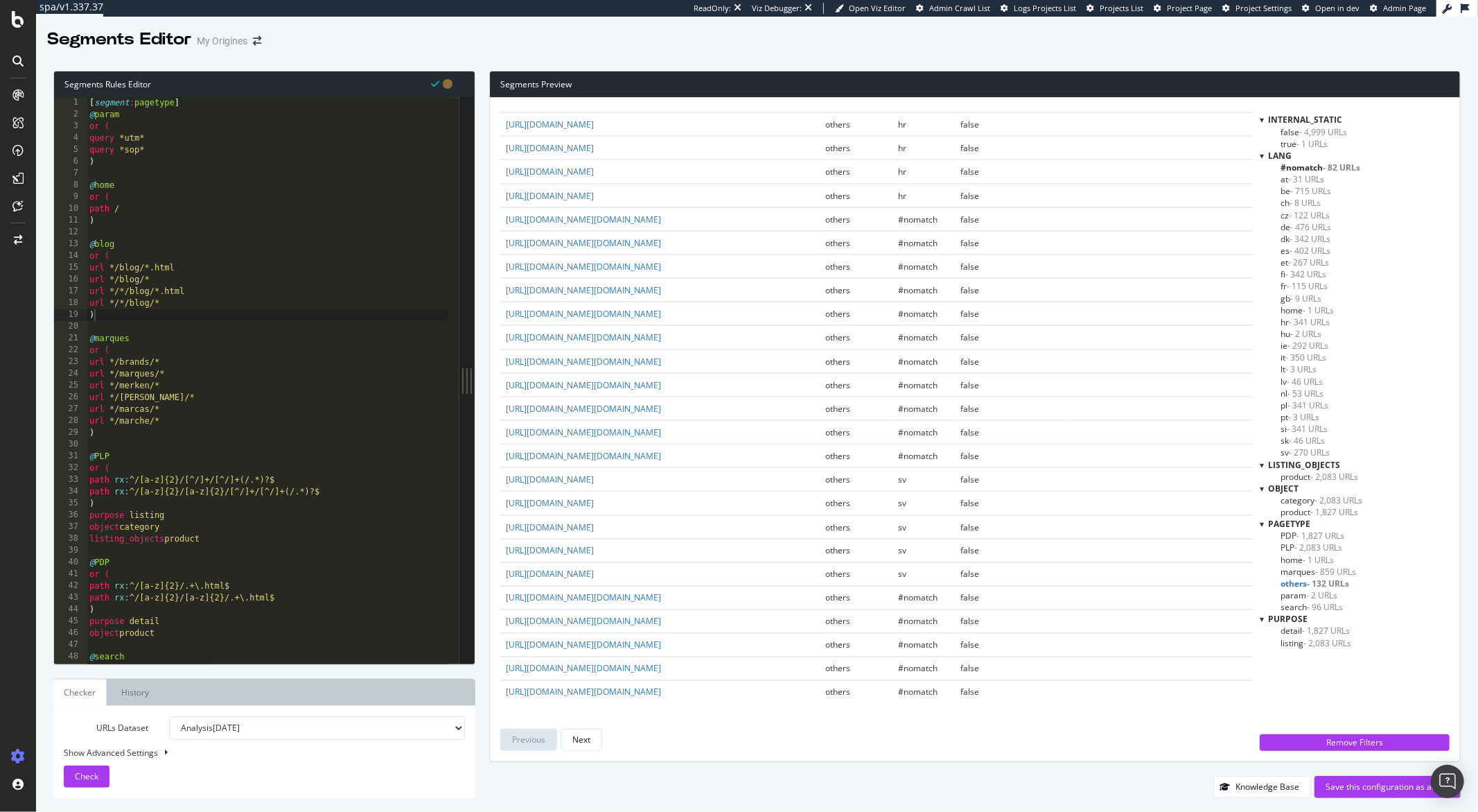
scroll to position [2380, 0]
click at [586, 736] on div "Next" at bounding box center [581, 739] width 18 height 12
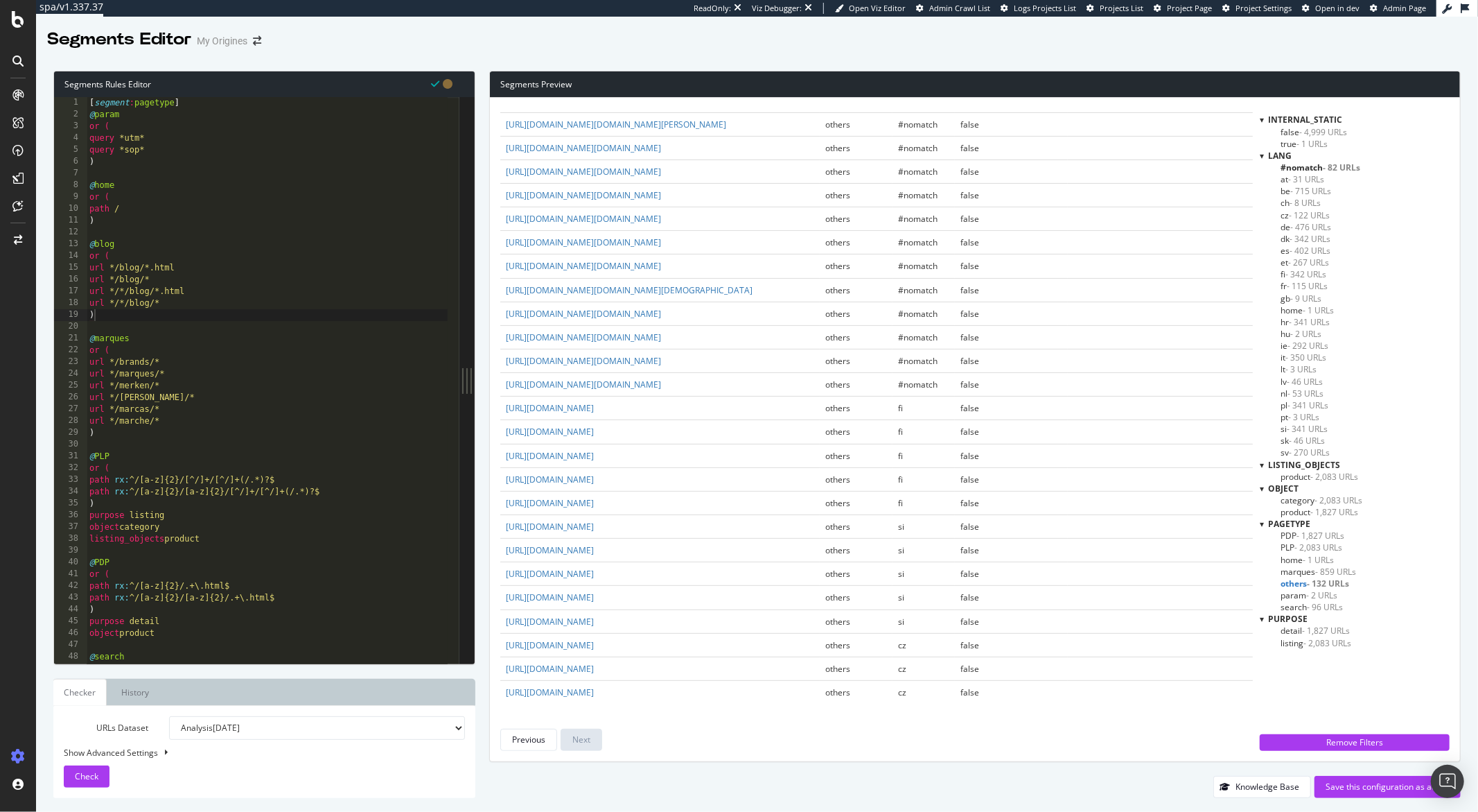
scroll to position [0, 0]
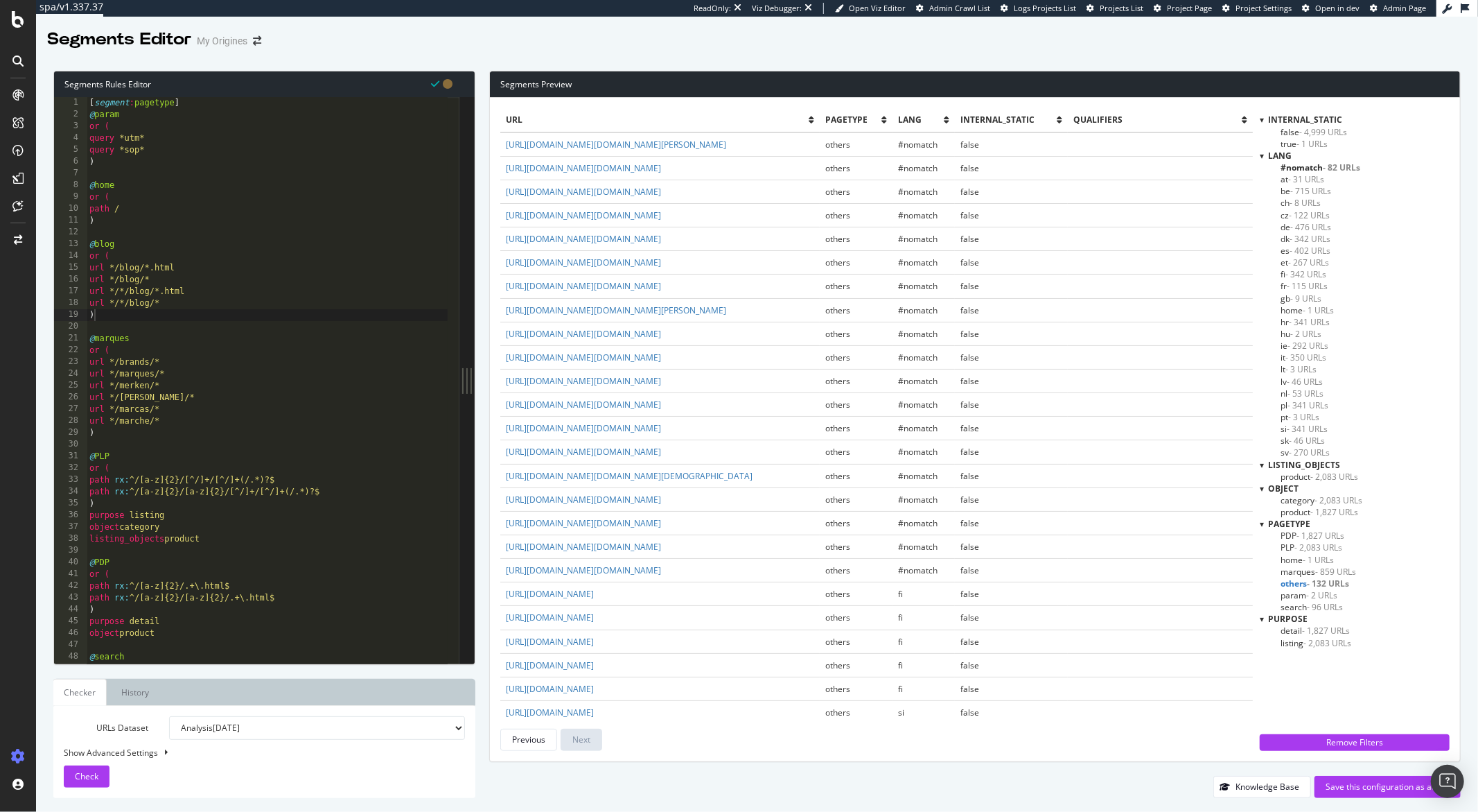
click at [1290, 537] on span "PDP - 1,827 URLs" at bounding box center [1313, 535] width 64 height 12
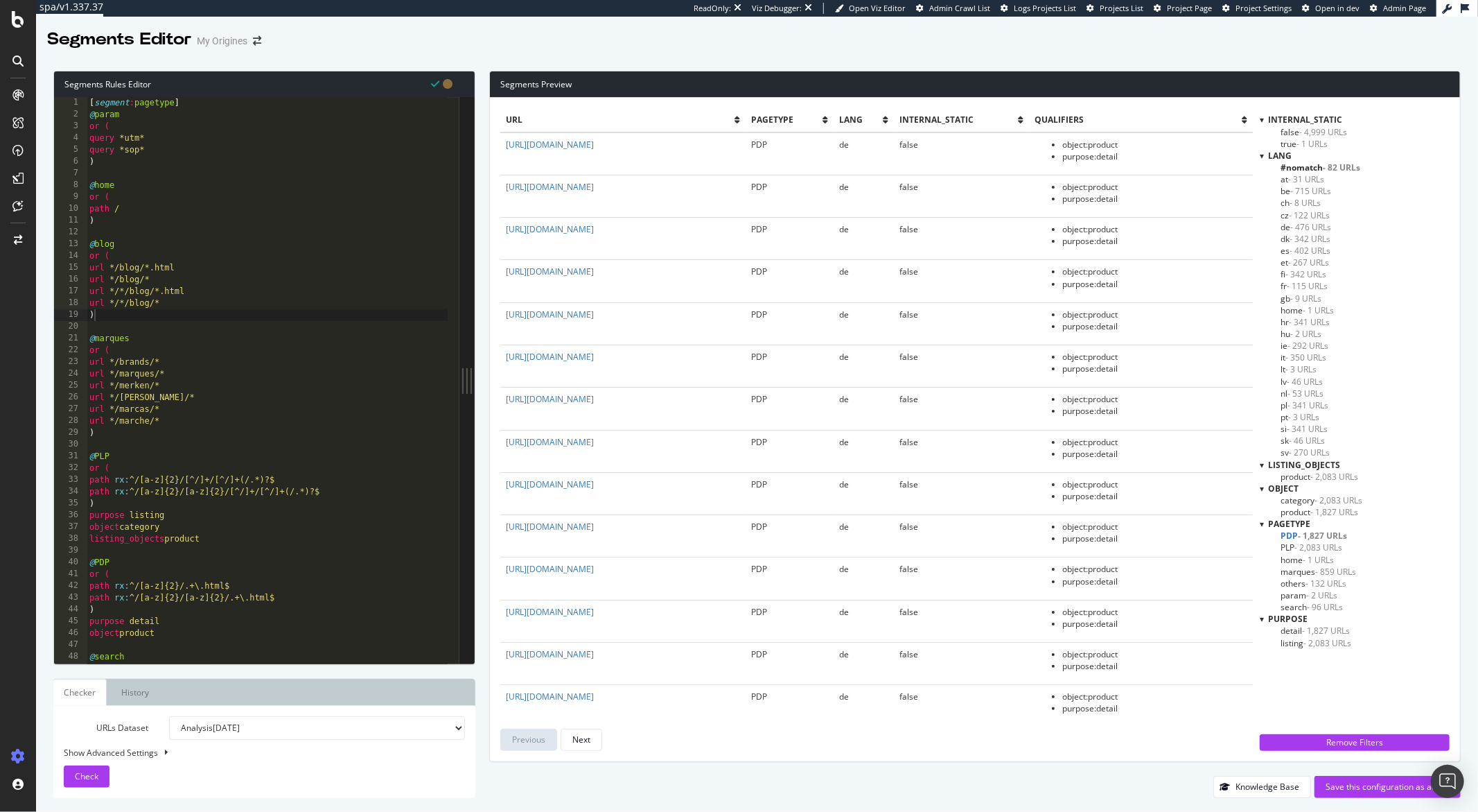
click at [1291, 548] on span "PLP - 2,083 URLs" at bounding box center [1311, 547] width 61 height 12
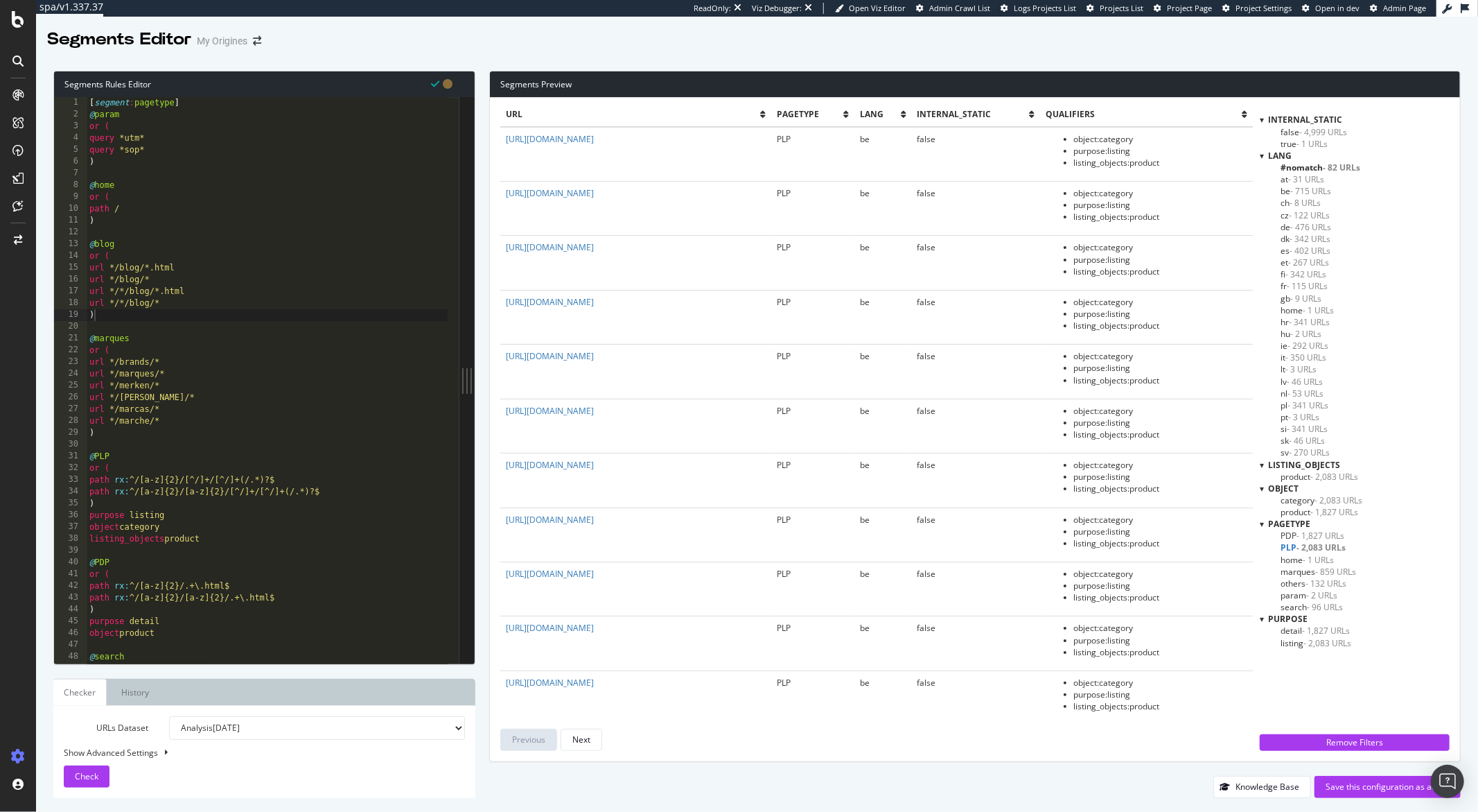
scroll to position [74, 0]
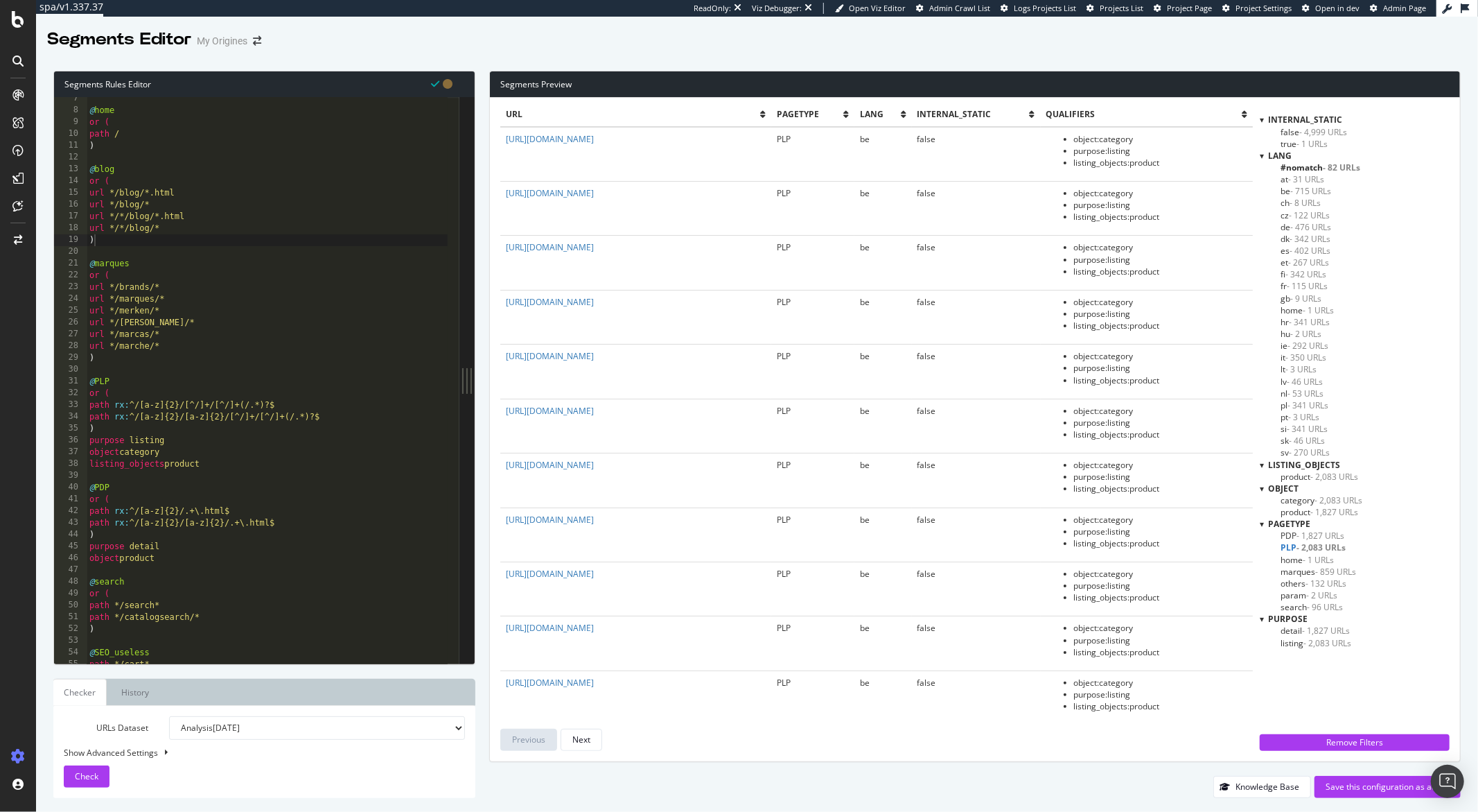
drag, startPoint x: 715, startPoint y: 353, endPoint x: 504, endPoint y: 355, distance: 211.0
click at [504, 355] on td "[URL][DOMAIN_NAME]" at bounding box center [635, 371] width 270 height 54
copy link "[URL][DOMAIN_NAME]"
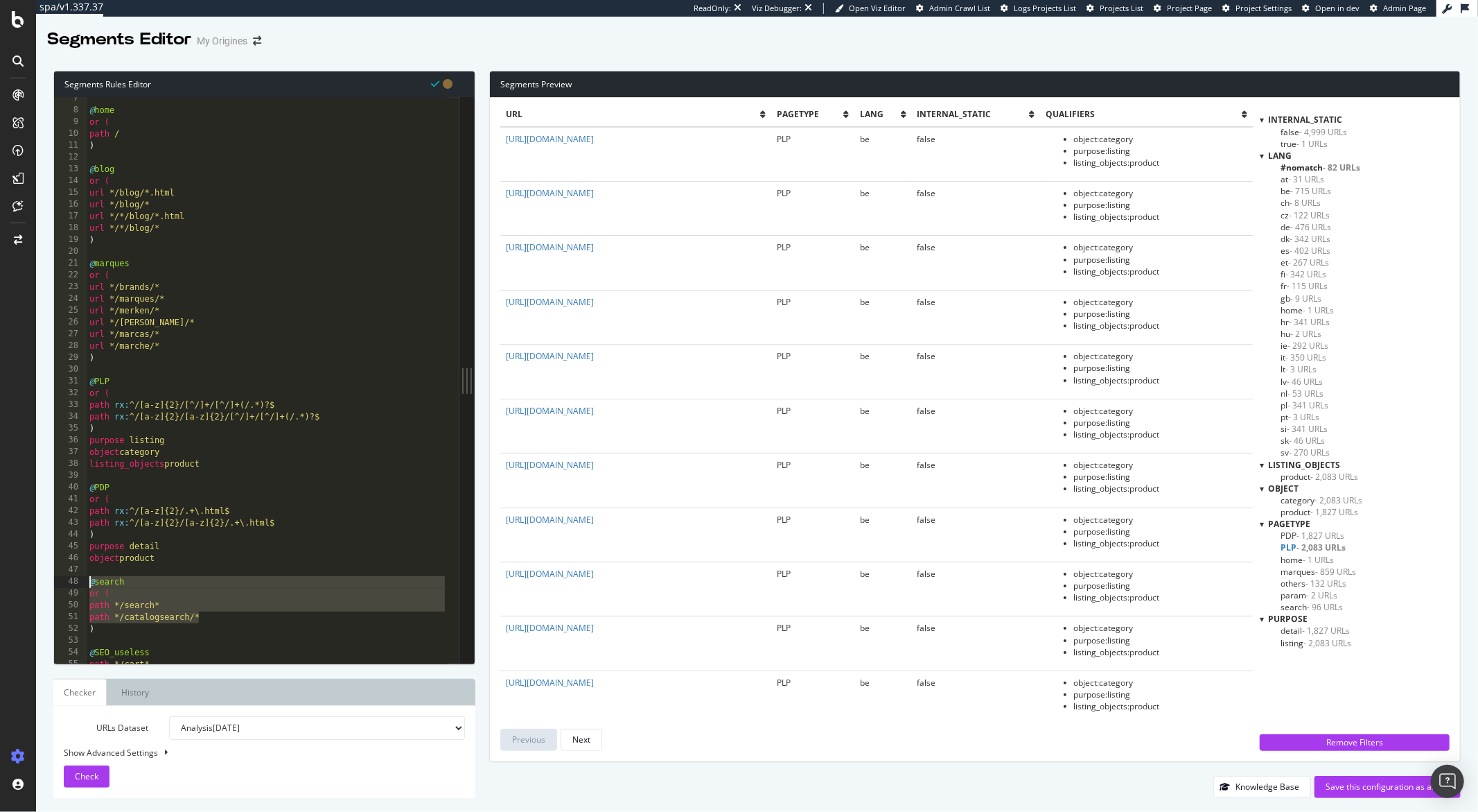
drag, startPoint x: 202, startPoint y: 616, endPoint x: 78, endPoint y: 584, distance: 128.1
click at [78, 584] on div "path */catalogsearch/* 7 8 9 10 11 12 13 14 15 16 17 18 19 20 21 22 23 24 25 26…" at bounding box center [256, 380] width 405 height 566
drag, startPoint x: 766, startPoint y: 411, endPoint x: 505, endPoint y: 414, distance: 261.0
click at [505, 414] on td "[URL][DOMAIN_NAME]" at bounding box center [635, 425] width 270 height 54
copy link "[URL][DOMAIN_NAME]"
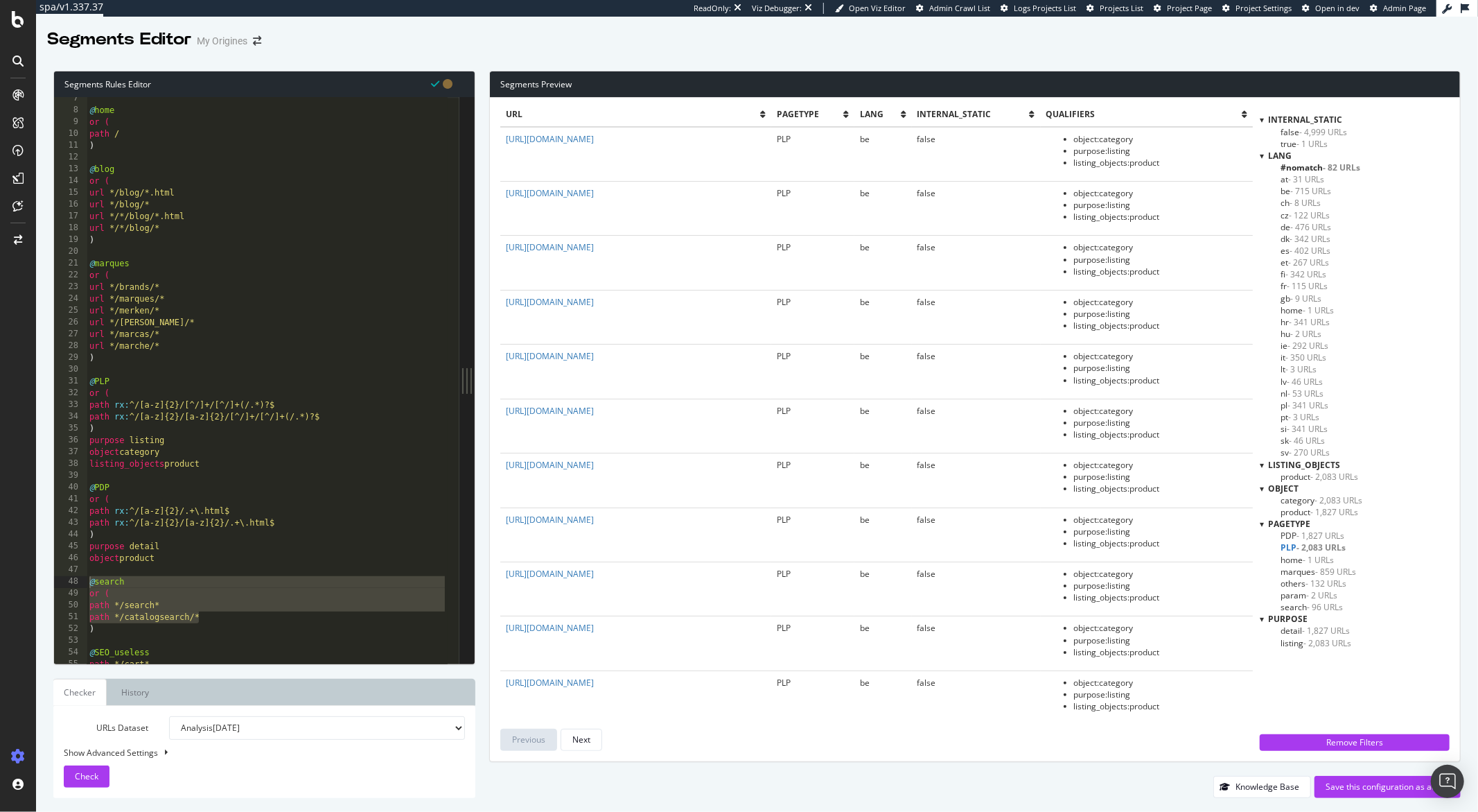
click at [101, 627] on div "@ home or ( path / ) @ blog or ( url */blog/*.html url */blog/* url */*/blog/*.…" at bounding box center [267, 388] width 361 height 590
drag, startPoint x: 101, startPoint y: 627, endPoint x: 88, endPoint y: 585, distance: 44.0
click at [88, 585] on div "@ home or ( path / ) @ blog or ( url */blog/*.html url */blog/* url */*/blog/*.…" at bounding box center [267, 388] width 361 height 590
paste textarea ")"
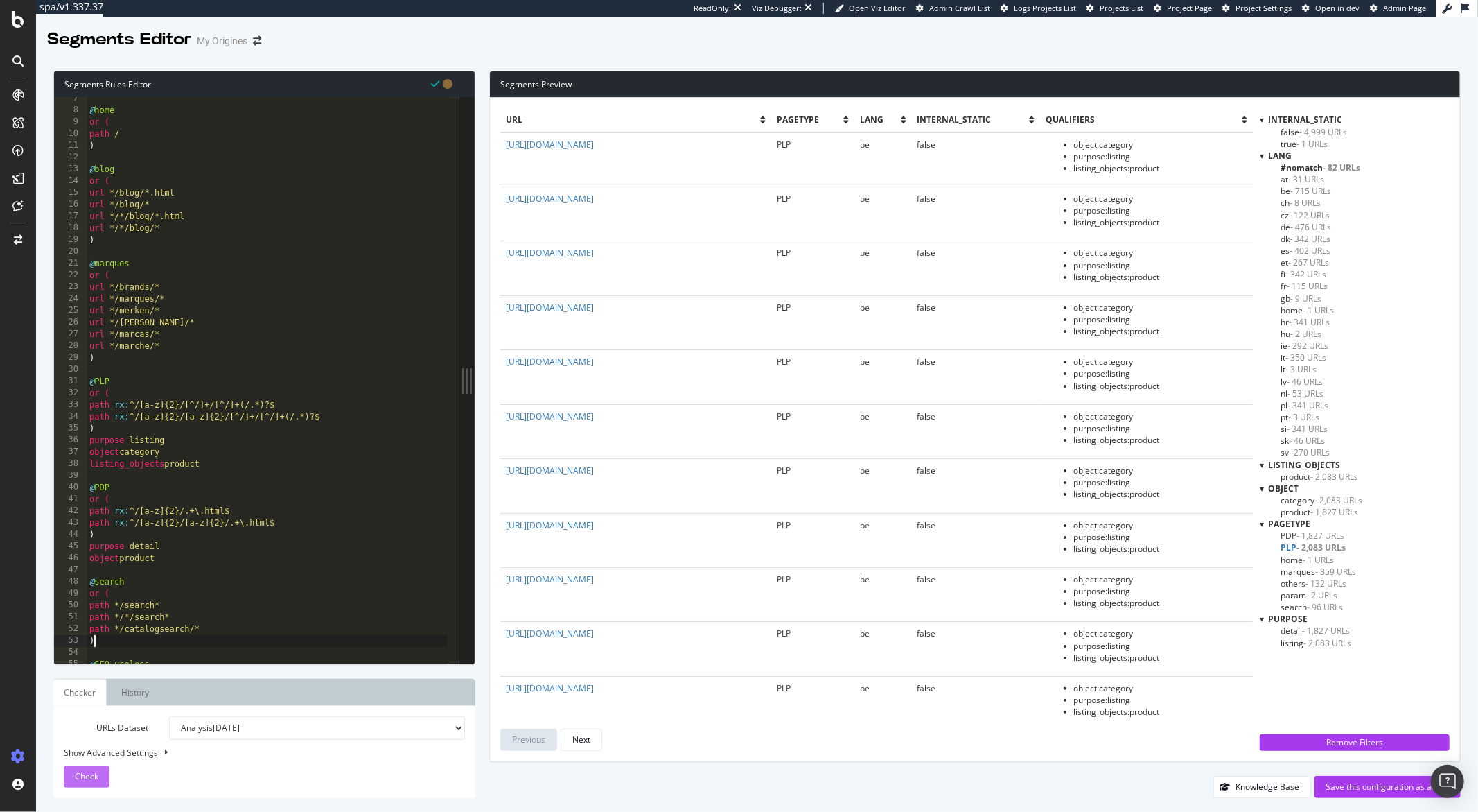
click at [89, 779] on span "Check" at bounding box center [86, 775] width 24 height 12
click at [1293, 537] on span "PDP - 1,827 URLs" at bounding box center [1313, 535] width 64 height 12
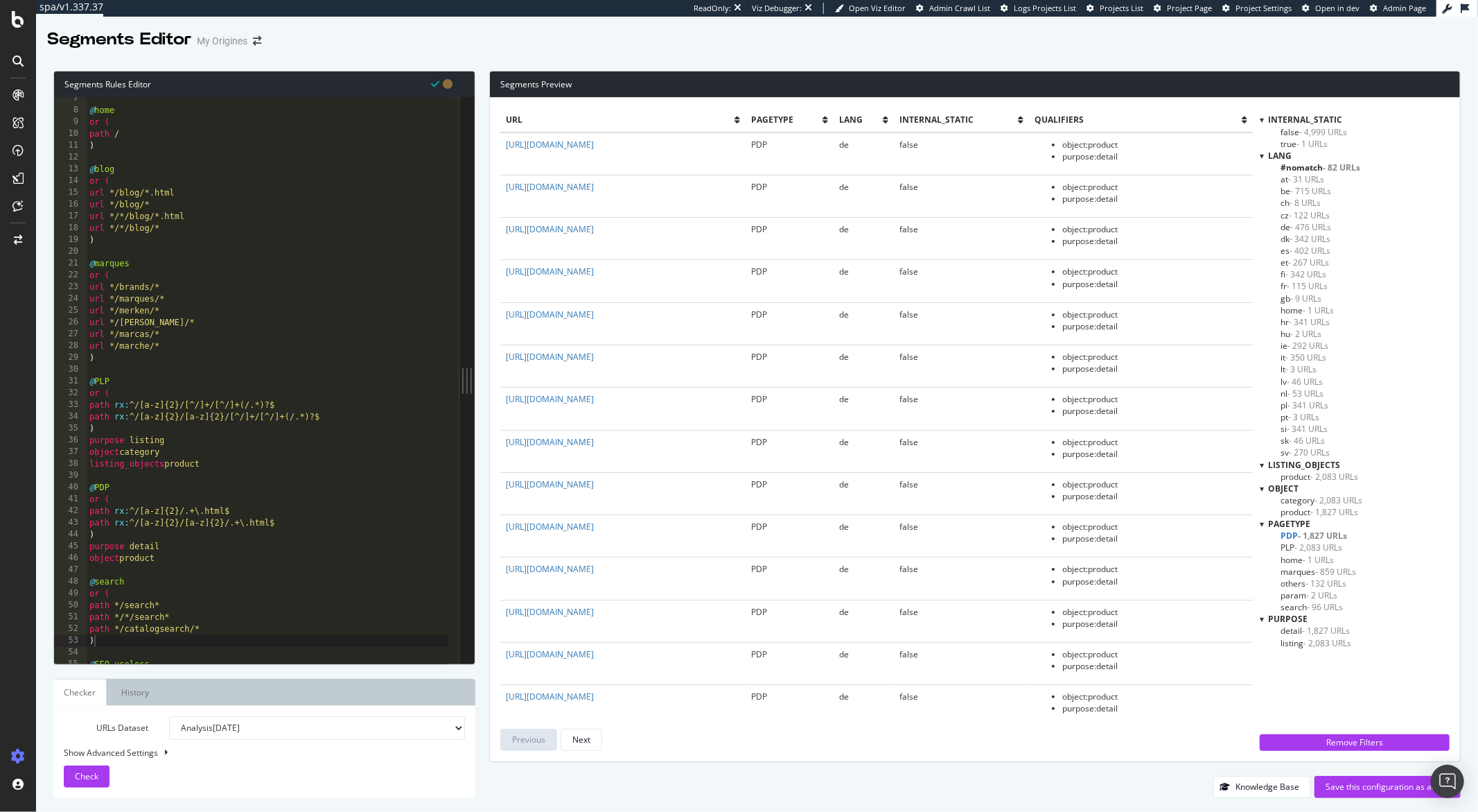
click at [1292, 546] on span "PLP - 2,083 URLs" at bounding box center [1311, 547] width 61 height 12
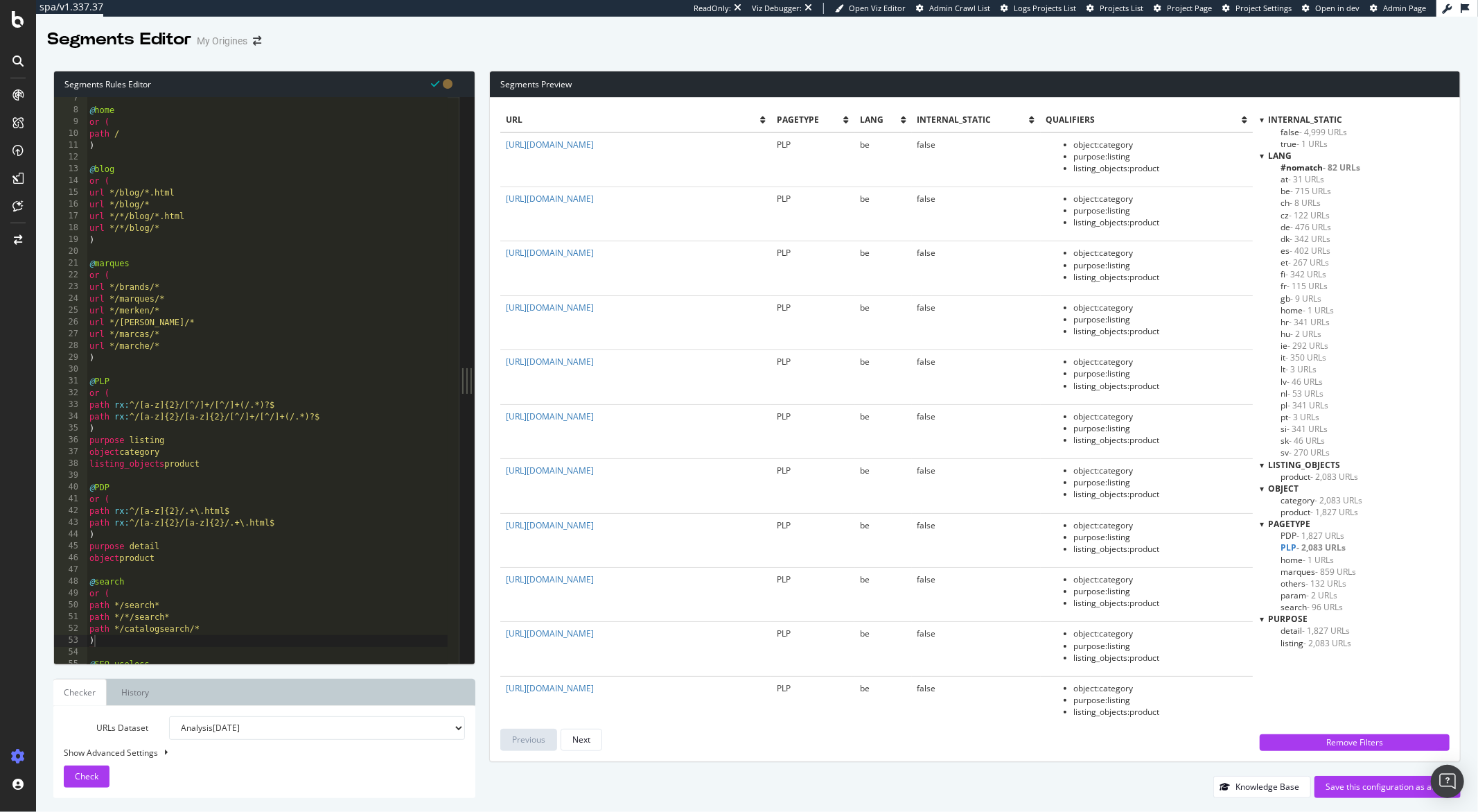
scroll to position [151, 0]
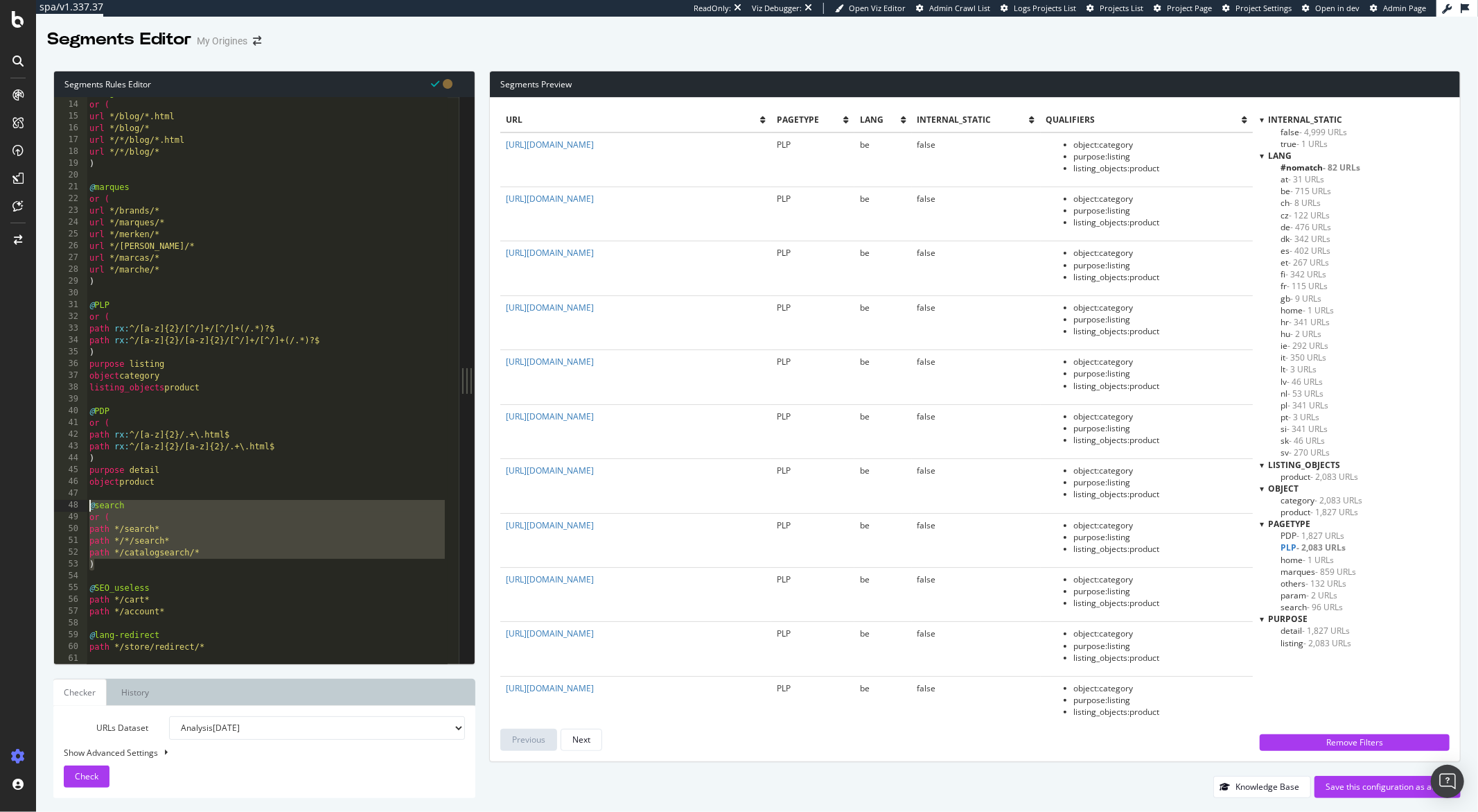
drag, startPoint x: 99, startPoint y: 569, endPoint x: 80, endPoint y: 508, distance: 63.9
click at [80, 508] on div ") 13 14 15 16 17 18 19 20 21 22 23 24 25 26 27 28 29 30 31 32 33 34 35 36 37 38…" at bounding box center [256, 380] width 405 height 566
paste textarea ")"
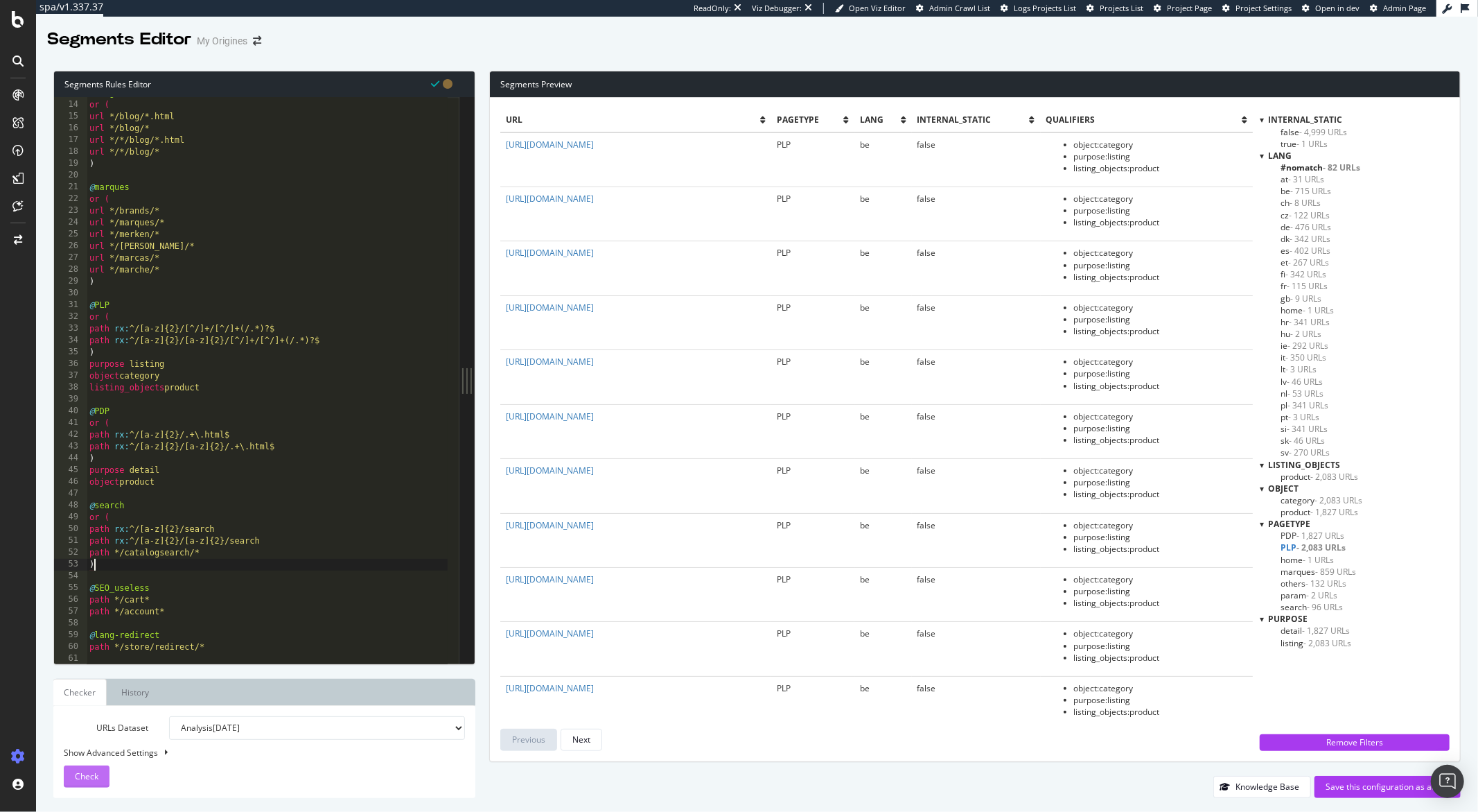
click at [89, 775] on span "Check" at bounding box center [86, 775] width 24 height 12
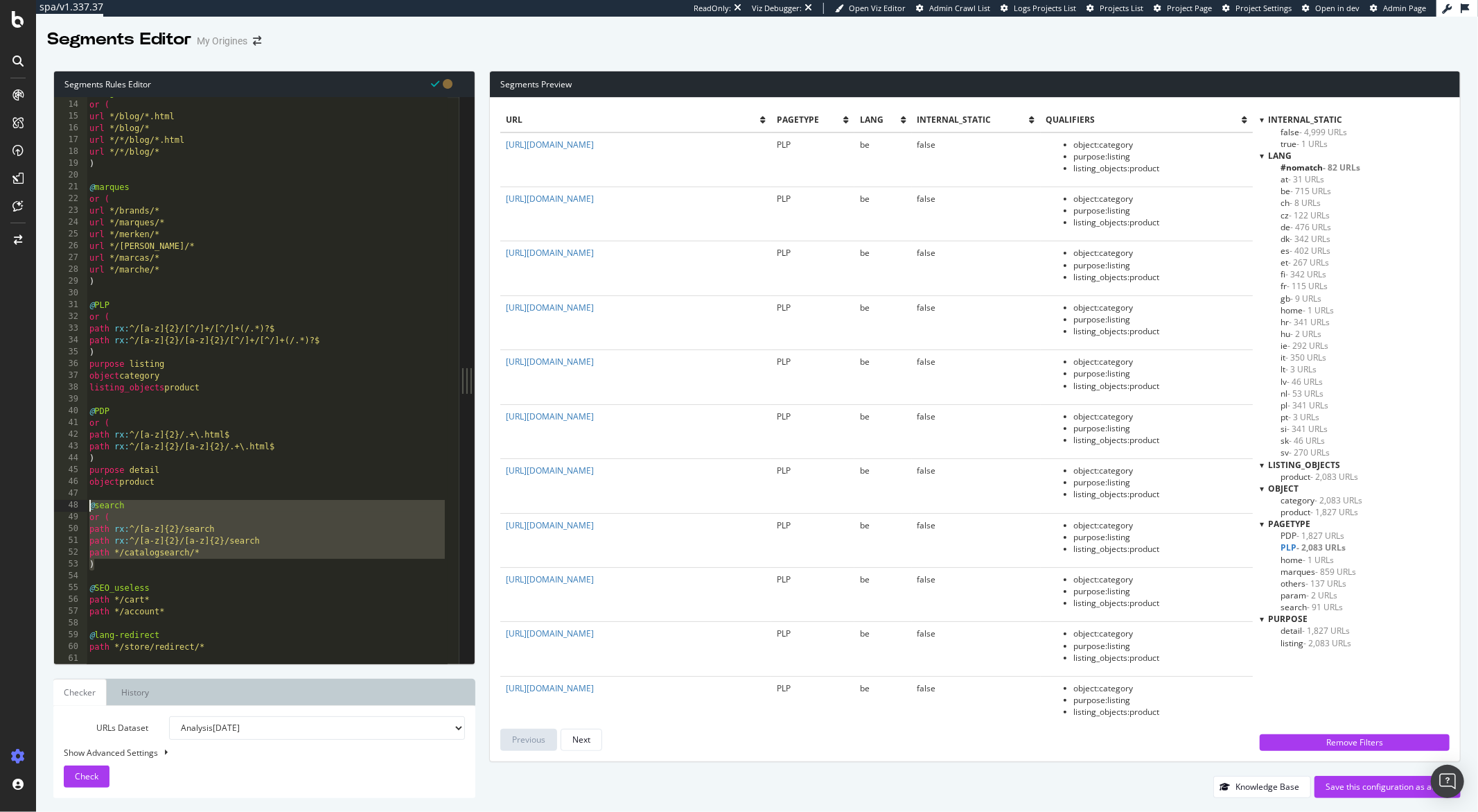
drag, startPoint x: 101, startPoint y: 564, endPoint x: 84, endPoint y: 508, distance: 58.5
click at [84, 508] on div ") 13 14 15 16 17 18 19 20 21 22 23 24 25 26 27 28 29 30 31 32 33 34 35 36 37 38…" at bounding box center [256, 380] width 405 height 566
paste textarea ")"
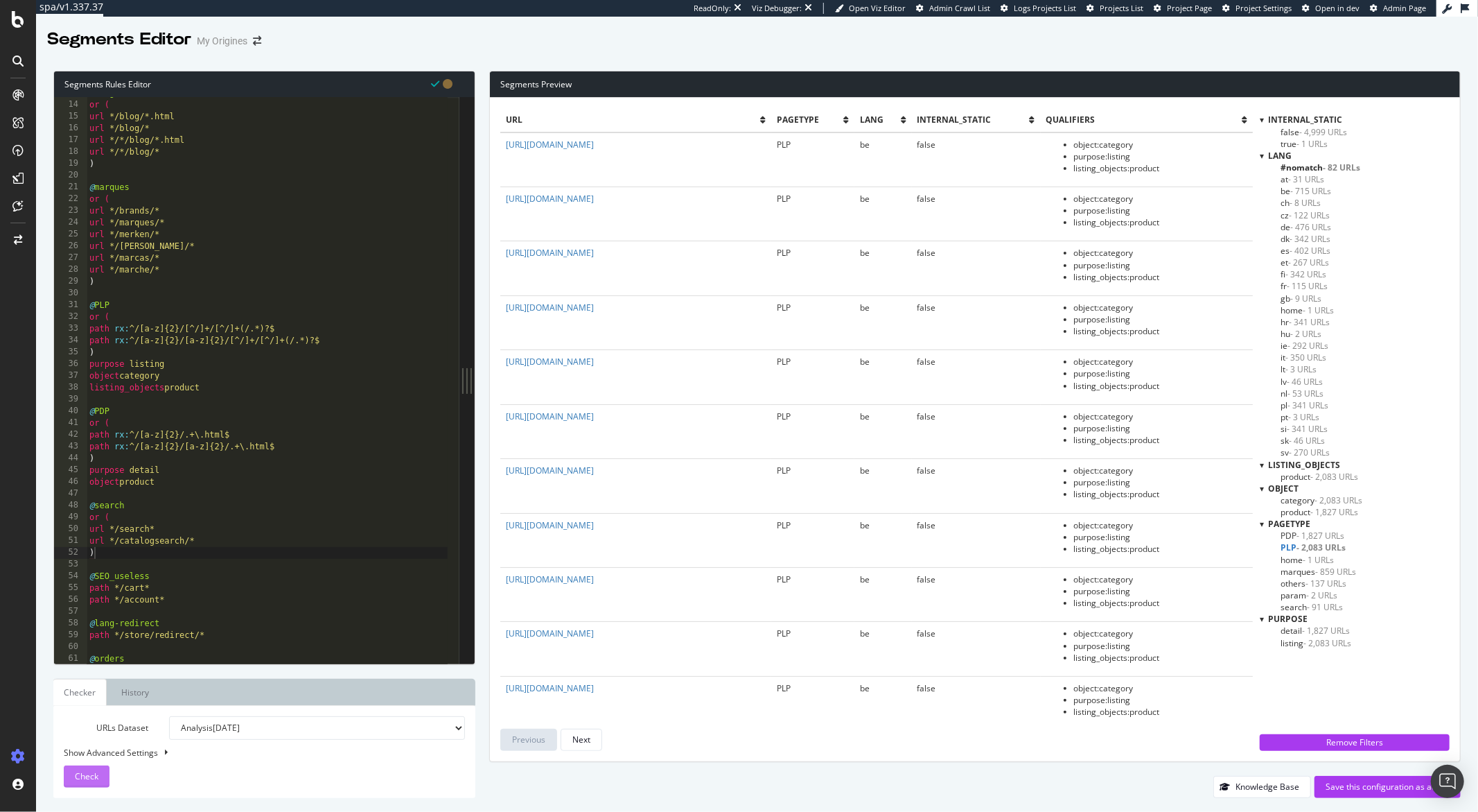
click at [82, 770] on span "Check" at bounding box center [86, 775] width 24 height 12
click at [1300, 608] on span "search - 96 URLs" at bounding box center [1312, 607] width 62 height 12
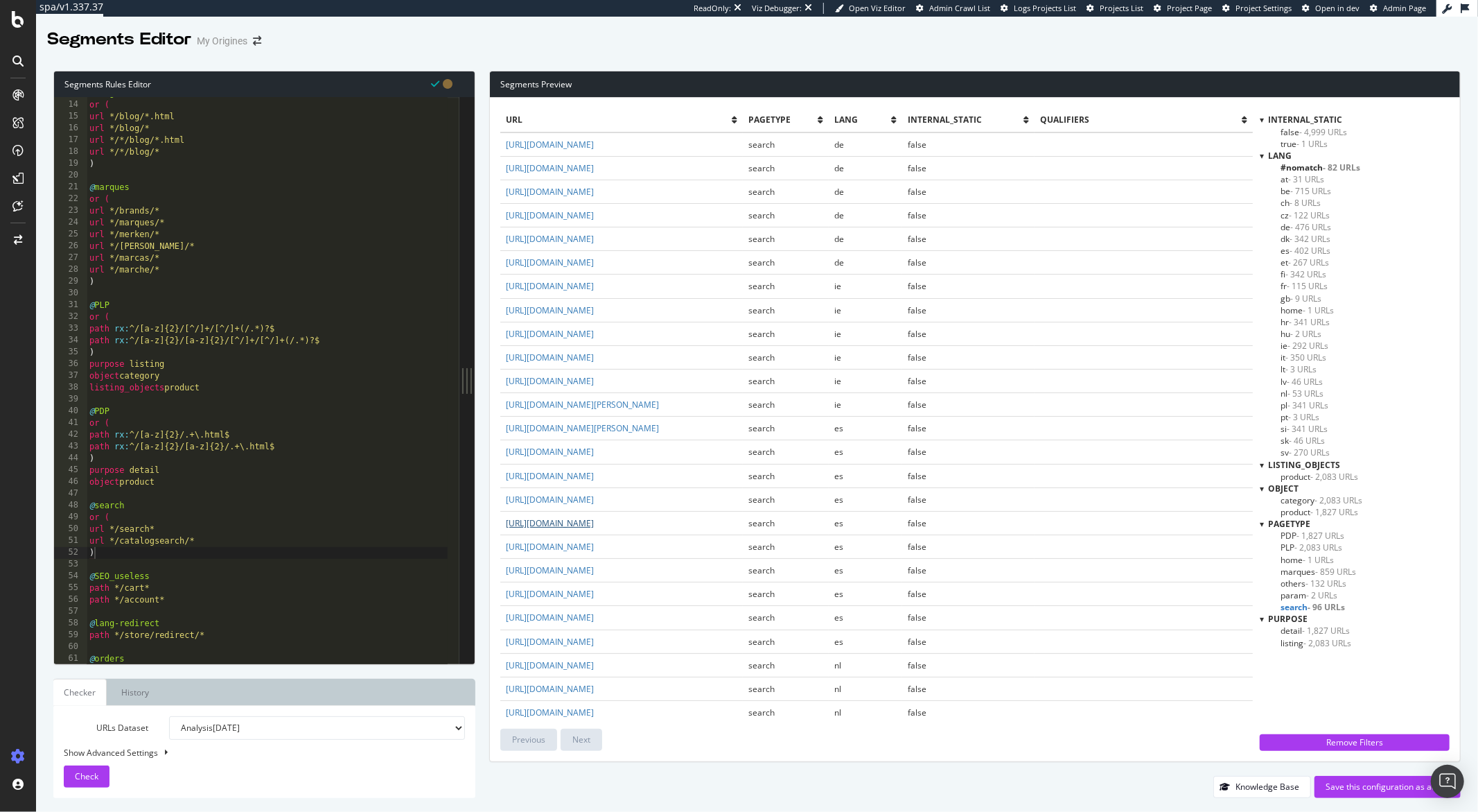
drag, startPoint x: 710, startPoint y: 519, endPoint x: 507, endPoint y: 524, distance: 203.1
click at [507, 524] on td "https://www.my-origines.com/es/search?q=charnel" at bounding box center [622, 522] width 243 height 24
copy link "https://www.my-origines.com/es/search?q=charnel"
click at [1307, 544] on span "- 2,083 URLs" at bounding box center [1318, 547] width 48 height 12
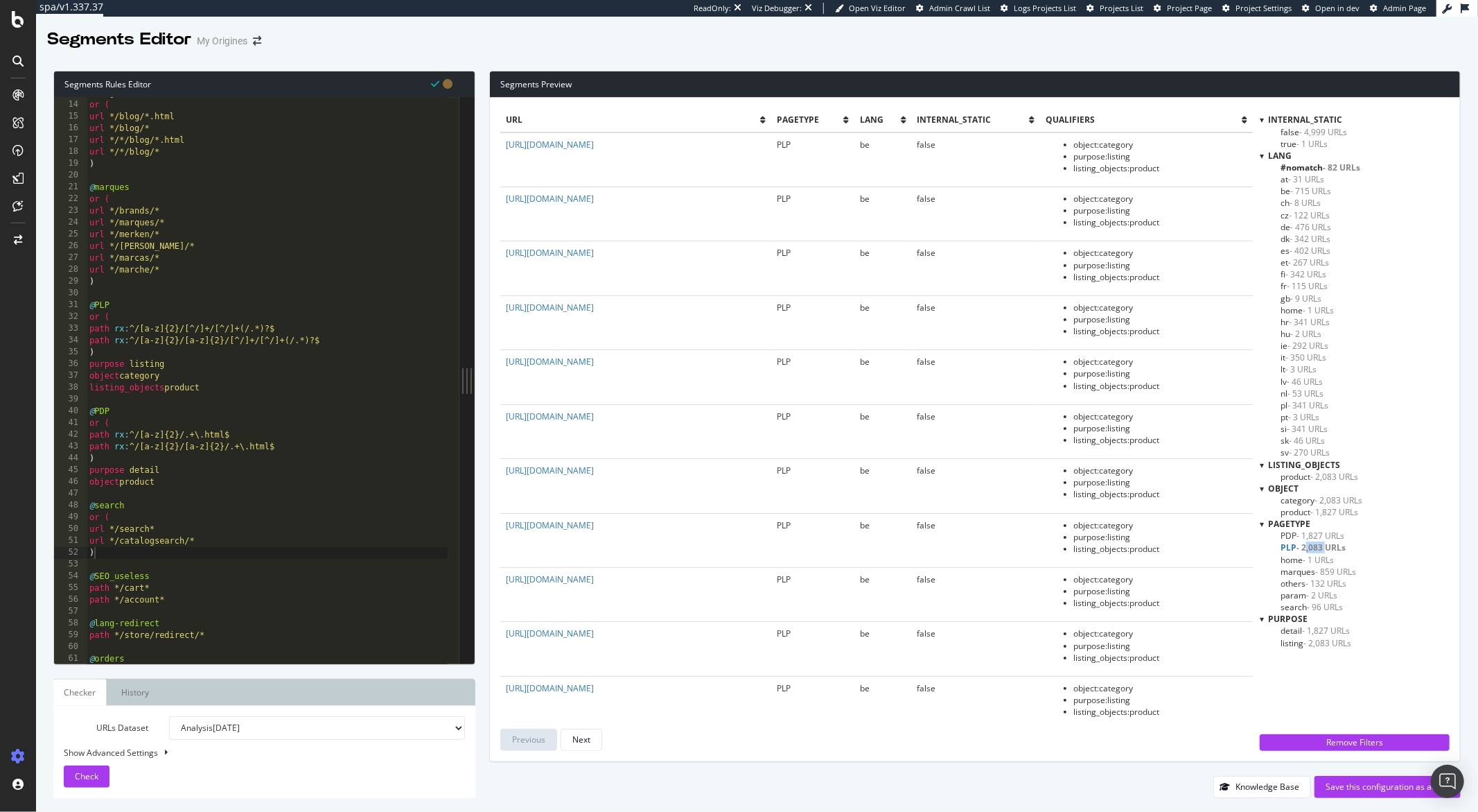
click at [1307, 544] on span "- 2,083 URLs" at bounding box center [1322, 547] width 49 height 12
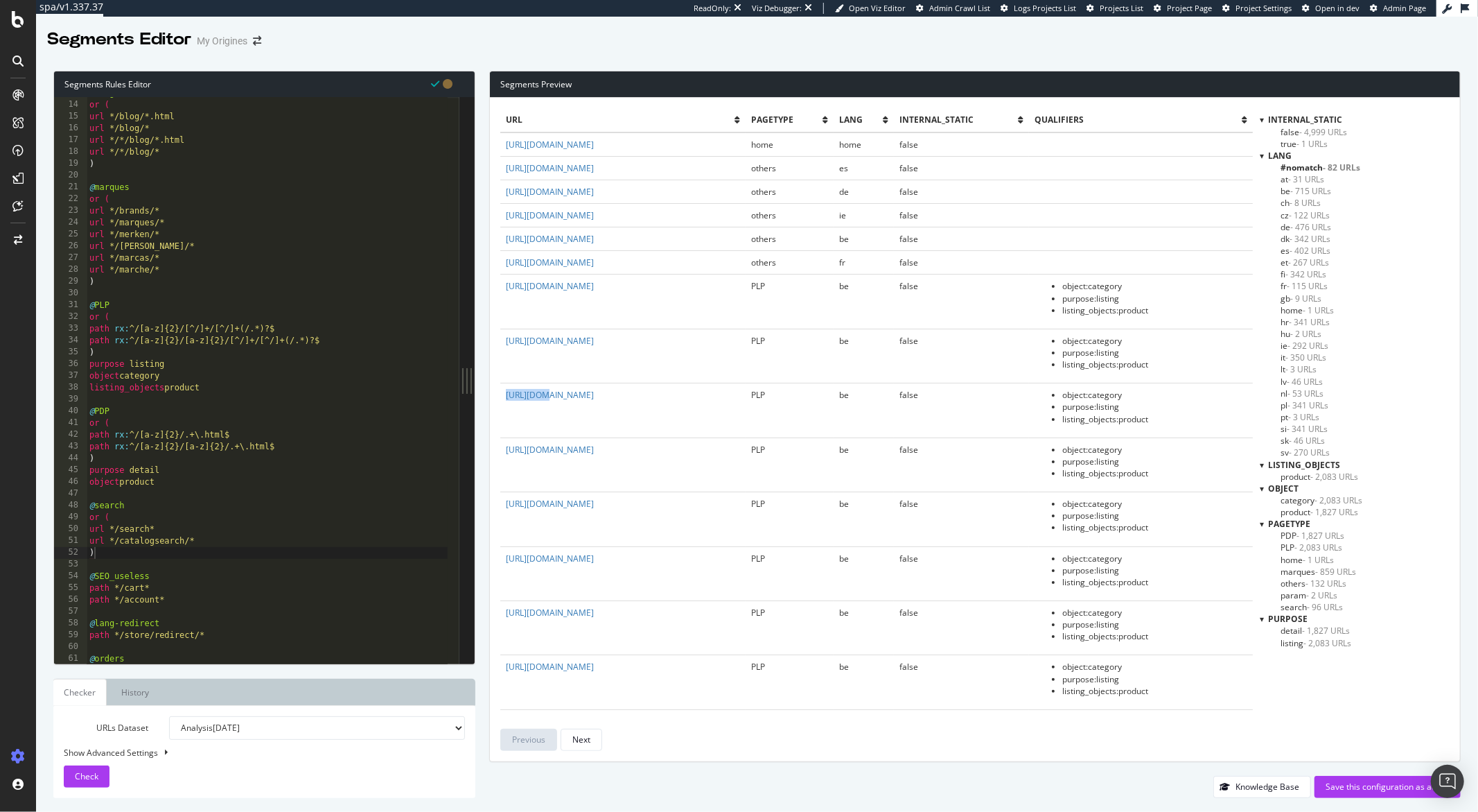
drag, startPoint x: 719, startPoint y: 392, endPoint x: 501, endPoint y: 395, distance: 218.0
click at [501, 395] on td "https://www.my-origines.com/be/nl/search?q=armani" at bounding box center [623, 410] width 245 height 54
copy link "https://w"
drag, startPoint x: 703, startPoint y: 395, endPoint x: 504, endPoint y: 400, distance: 199.1
click at [504, 400] on td "https://www.my-origines.com/be/nl/search?q=armani" at bounding box center [623, 410] width 245 height 54
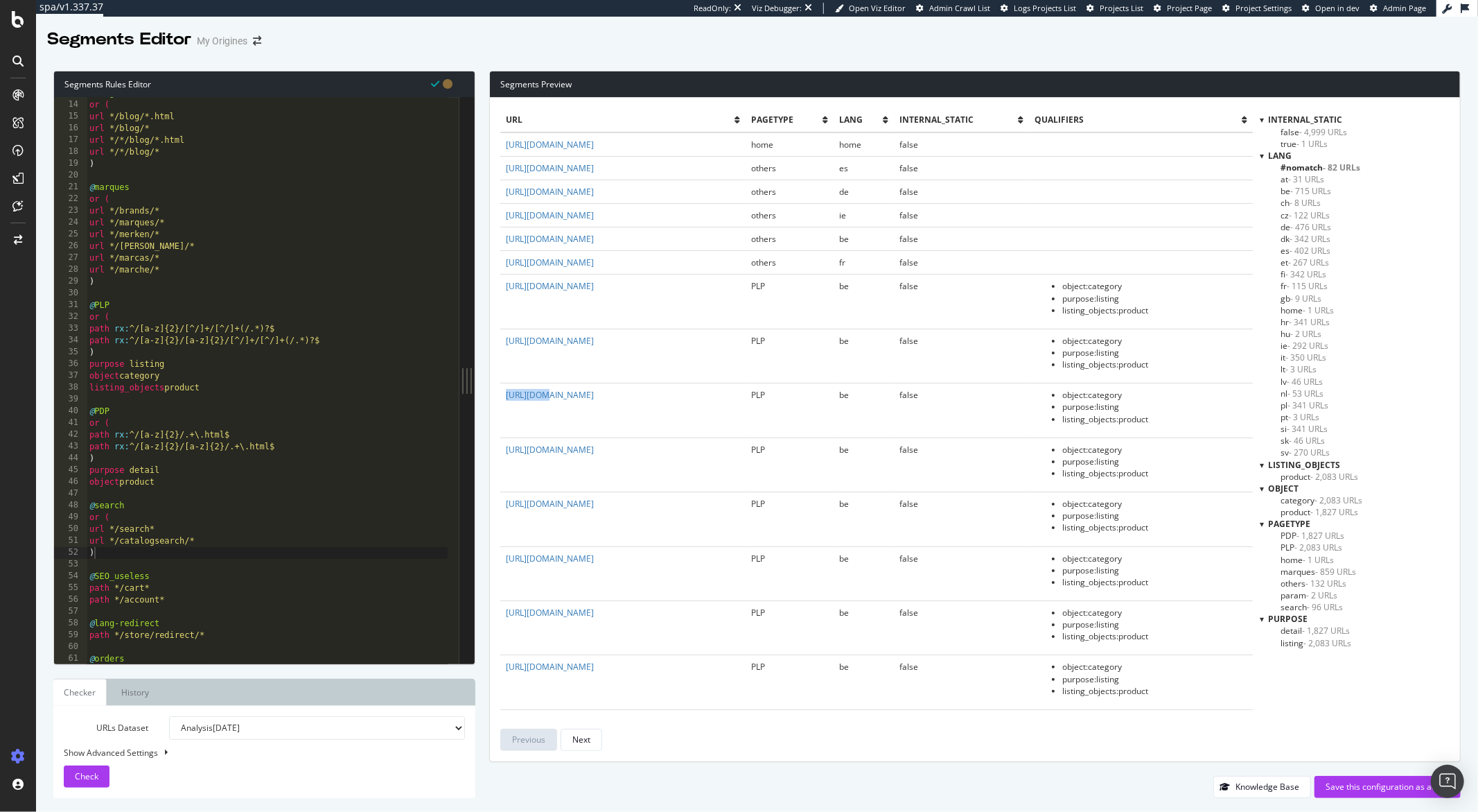
copy link "https://www.my-origines.com/be/nl/search?q=armani"
drag, startPoint x: 745, startPoint y: 558, endPoint x: 507, endPoint y: 561, distance: 238.0
click at [507, 561] on td "https://www.my-origines.com/be/nl/search?q=carolina%20herrera" at bounding box center [623, 573] width 245 height 54
copy link "https://www.my-origines.com/be/nl/search?q=carolina%20herrera"
drag, startPoint x: 781, startPoint y: 448, endPoint x: 506, endPoint y: 452, distance: 275.0
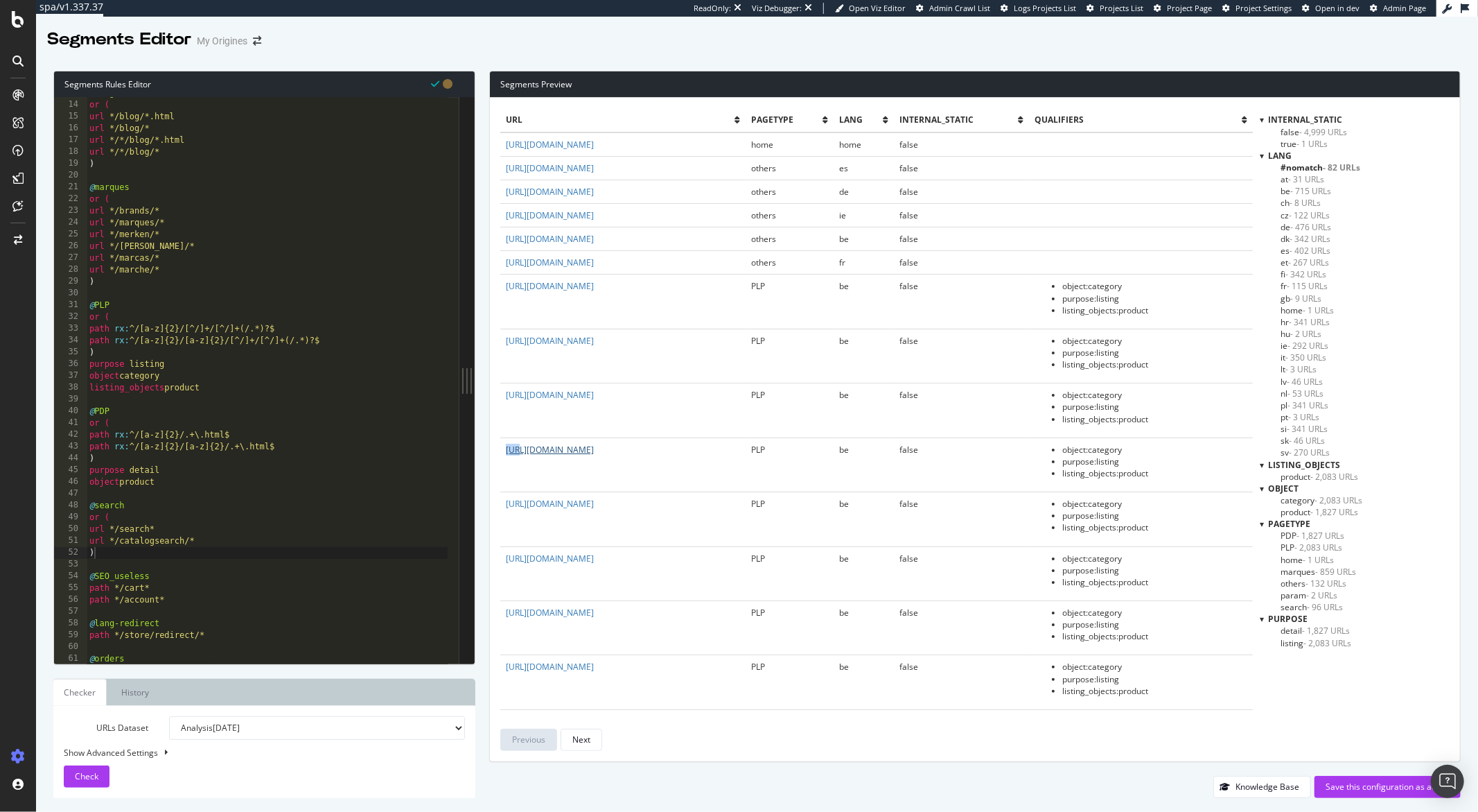
click at [506, 452] on td "https://www.my-origines.com/be/nl/search?q=armani%20eau%20de" at bounding box center [623, 463] width 245 height 54
click at [506, 452] on link "https://www.my-origines.com/be/nl/search?q=armani%20eau%20de" at bounding box center [549, 449] width 88 height 12
click at [1292, 552] on span "PLP - 2,083 URLs" at bounding box center [1311, 547] width 61 height 12
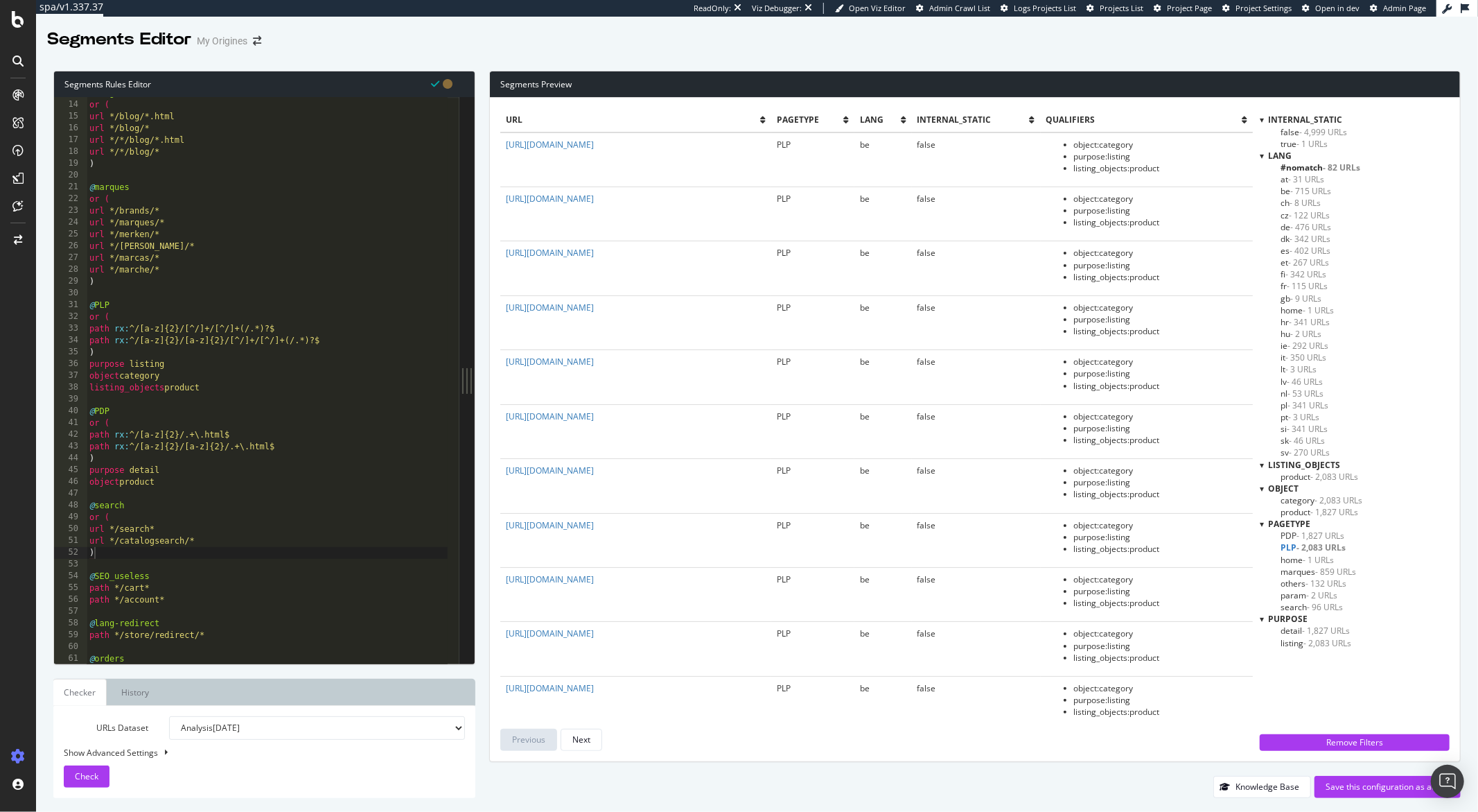
drag, startPoint x: 784, startPoint y: 416, endPoint x: 503, endPoint y: 418, distance: 281.0
click at [503, 418] on td "https://www.my-origines.com/be/nl/search?q=carolina%20herrera" at bounding box center [635, 430] width 270 height 54
copy link "https://www.my-origines.com/be/nl/search?q=carolina%20herrera"
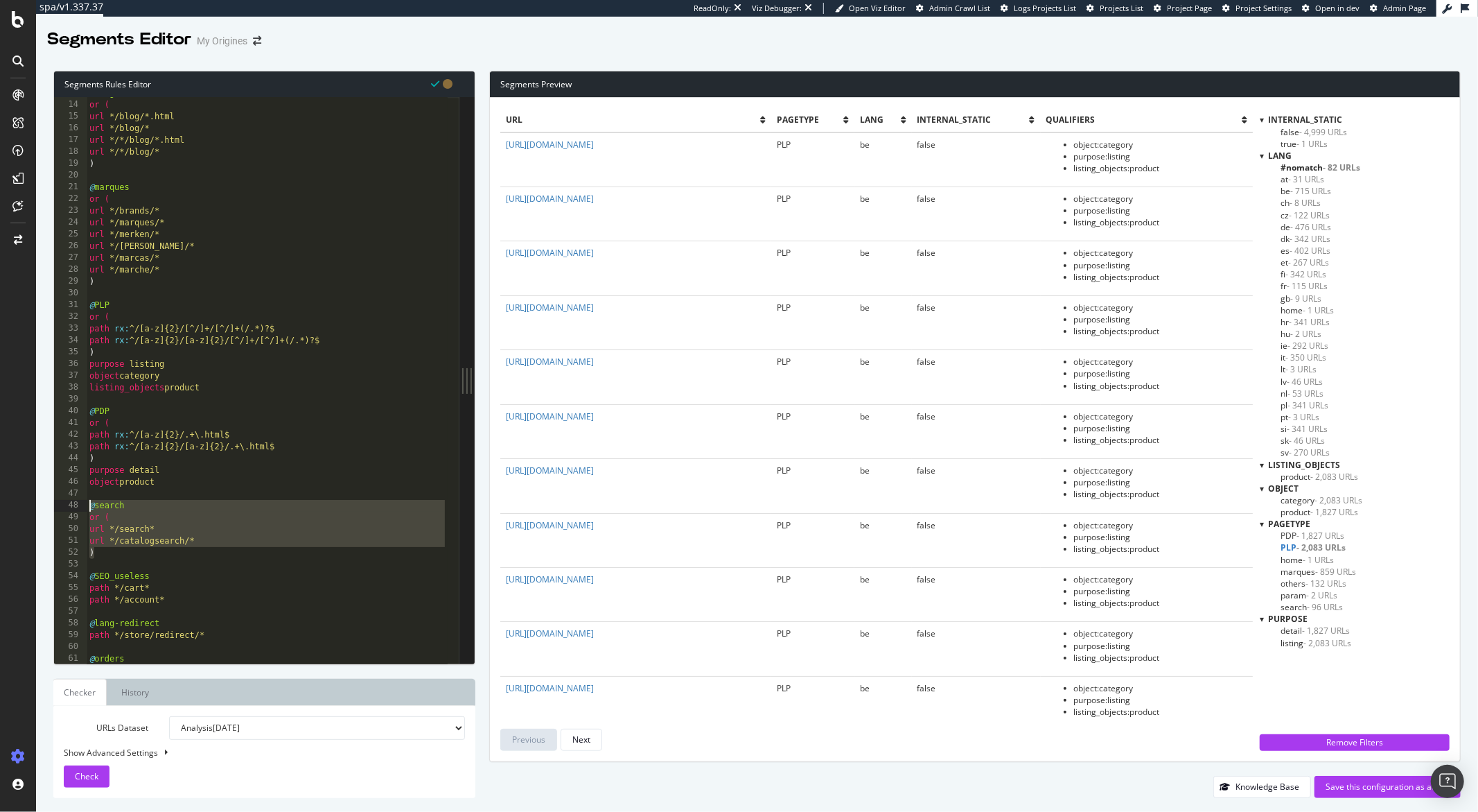
drag, startPoint x: 88, startPoint y: 538, endPoint x: 89, endPoint y: 507, distance: 31.0
click at [89, 507] on div "@ blog or ( url */blog/*.html url */blog/* url */*/blog/*.html url */*/blog/* )…" at bounding box center [267, 382] width 361 height 590
type textarea "@search or ("
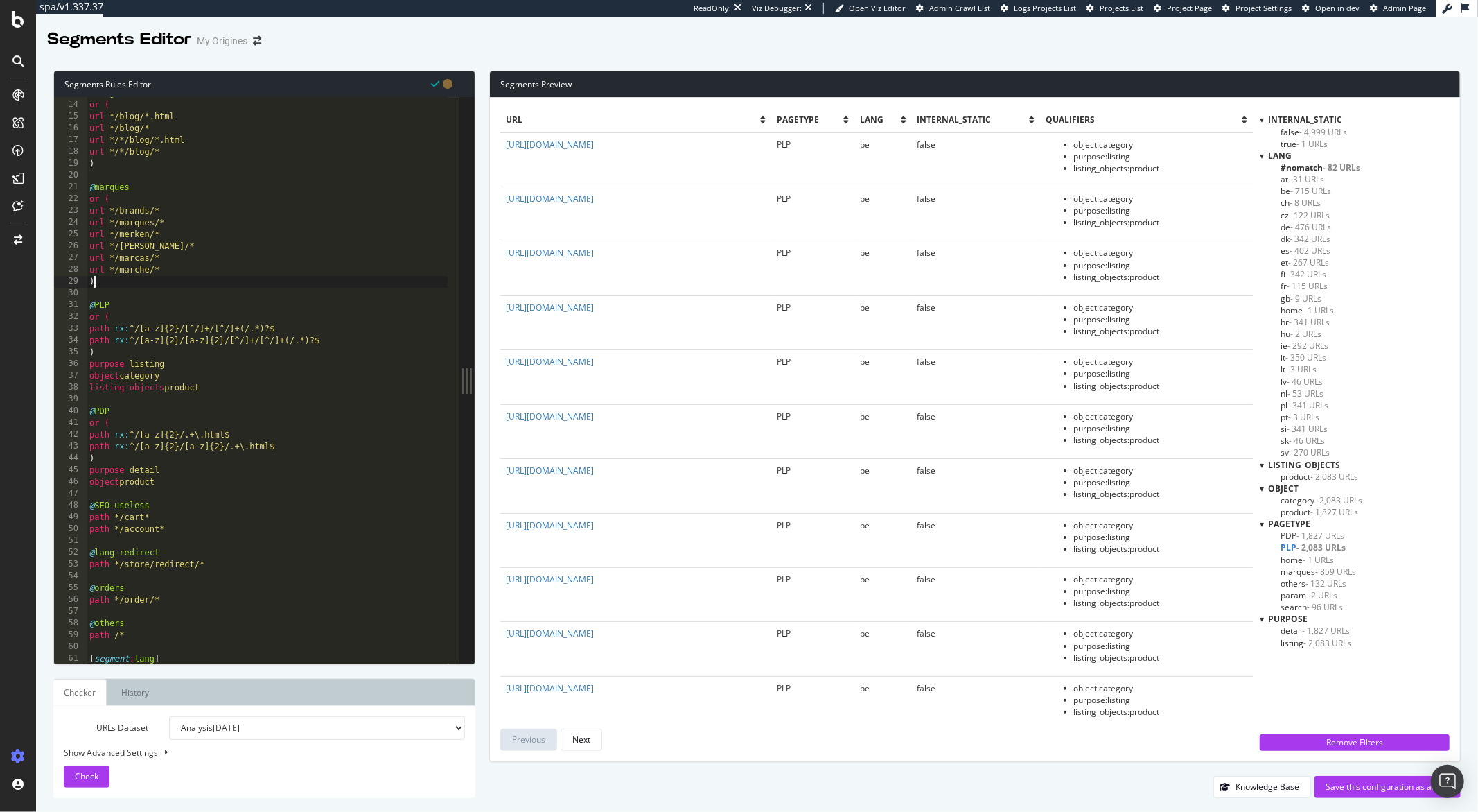
click at [98, 284] on div "@ blog or ( url */blog/*.html url */blog/* url */*/blog/*.html url */*/blog/* )…" at bounding box center [267, 382] width 361 height 590
type textarea ")"
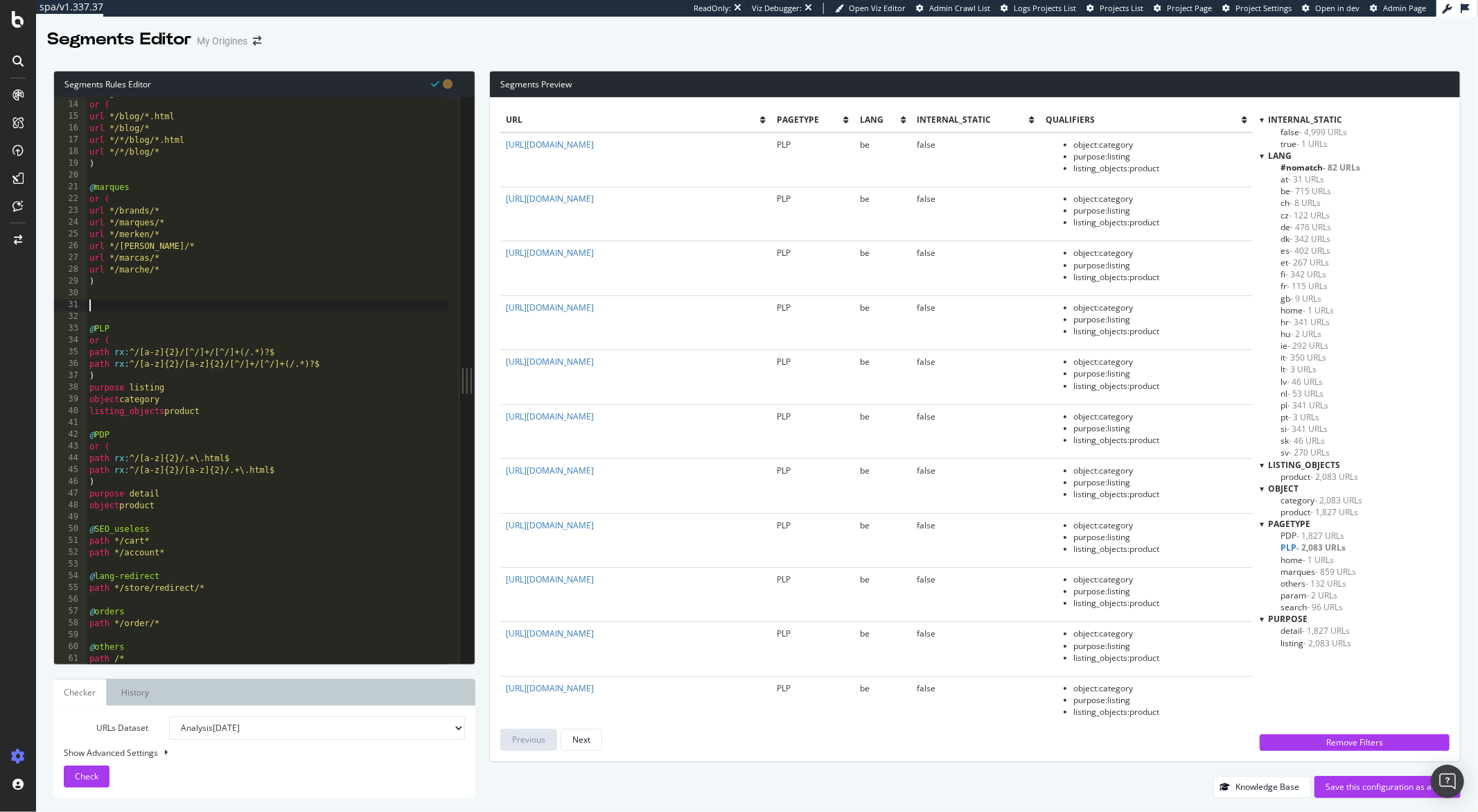
paste textarea ")"
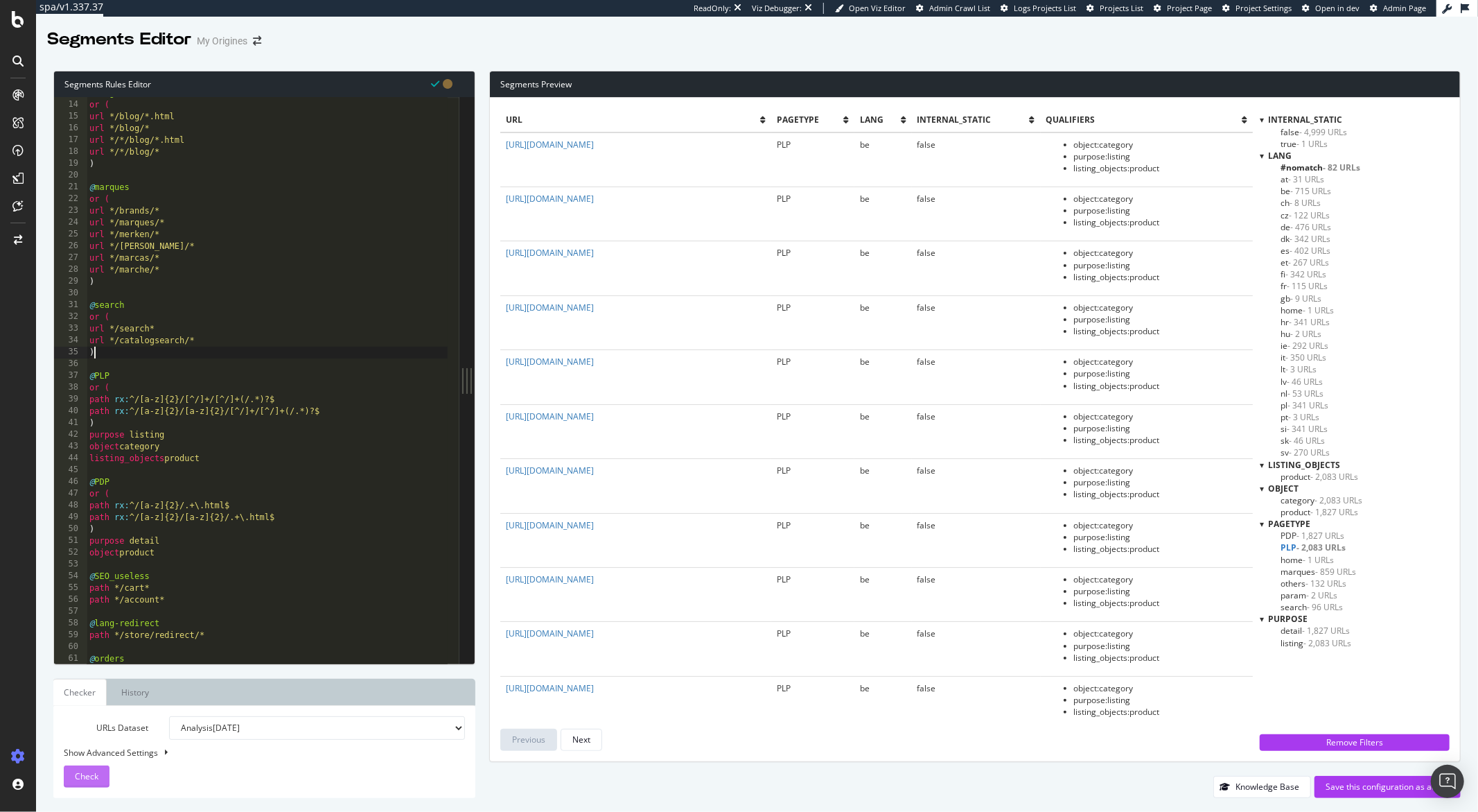
click at [98, 774] on button "Check" at bounding box center [87, 776] width 46 height 23
click at [1291, 606] on span "search - 108 URLs" at bounding box center [1314, 607] width 67 height 12
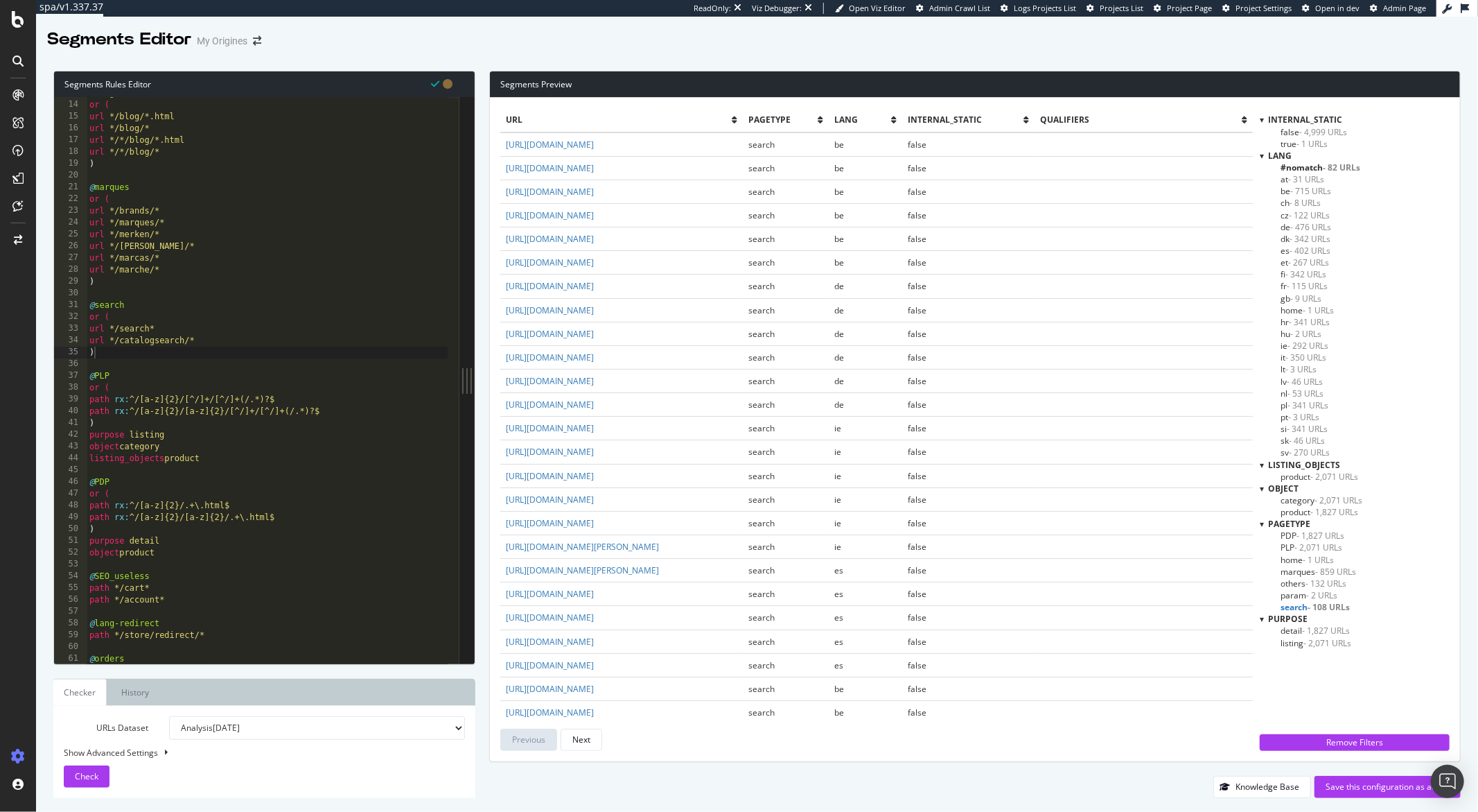
click at [1291, 547] on span "PLP - 2,071 URLs" at bounding box center [1311, 547] width 61 height 12
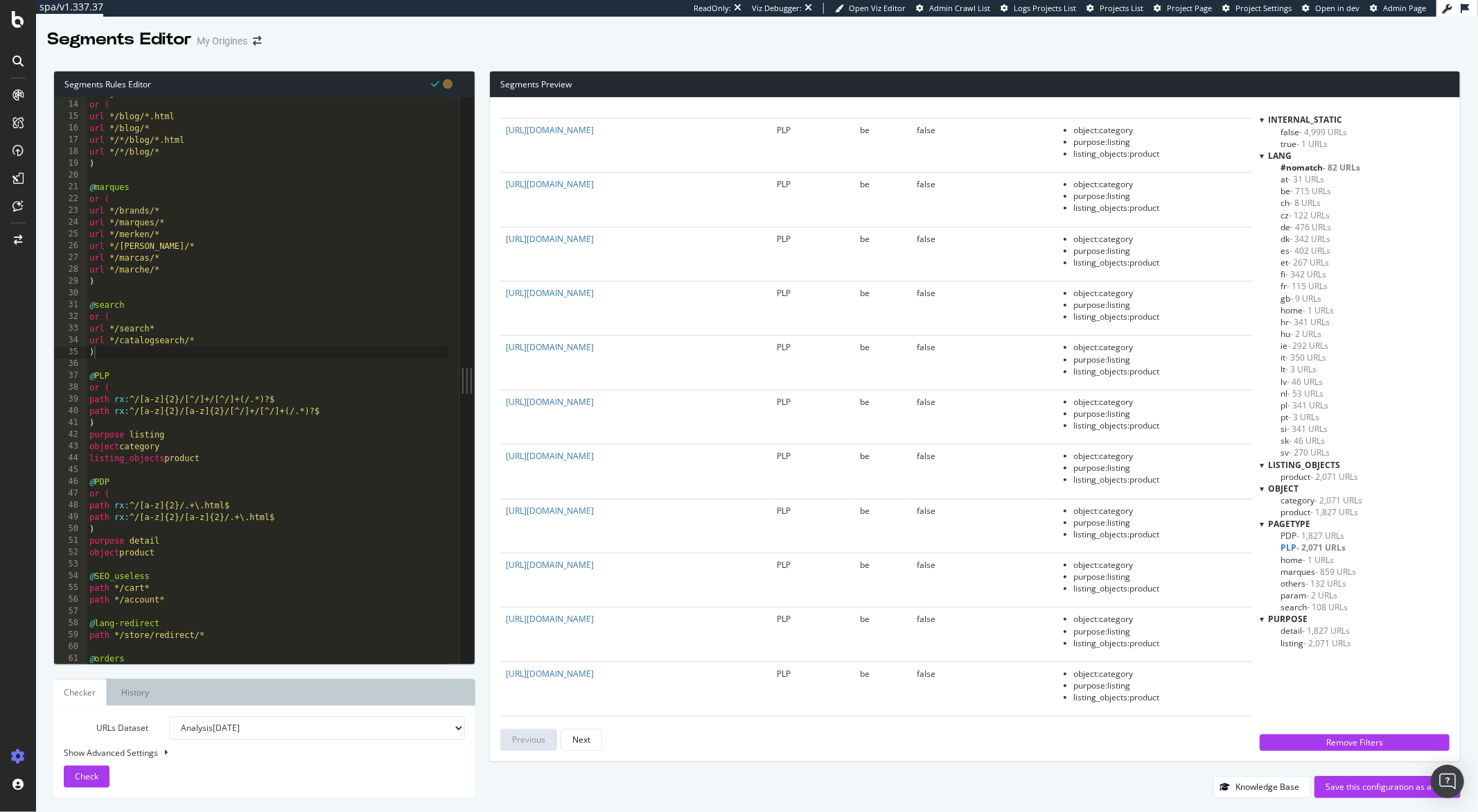
scroll to position [0, 0]
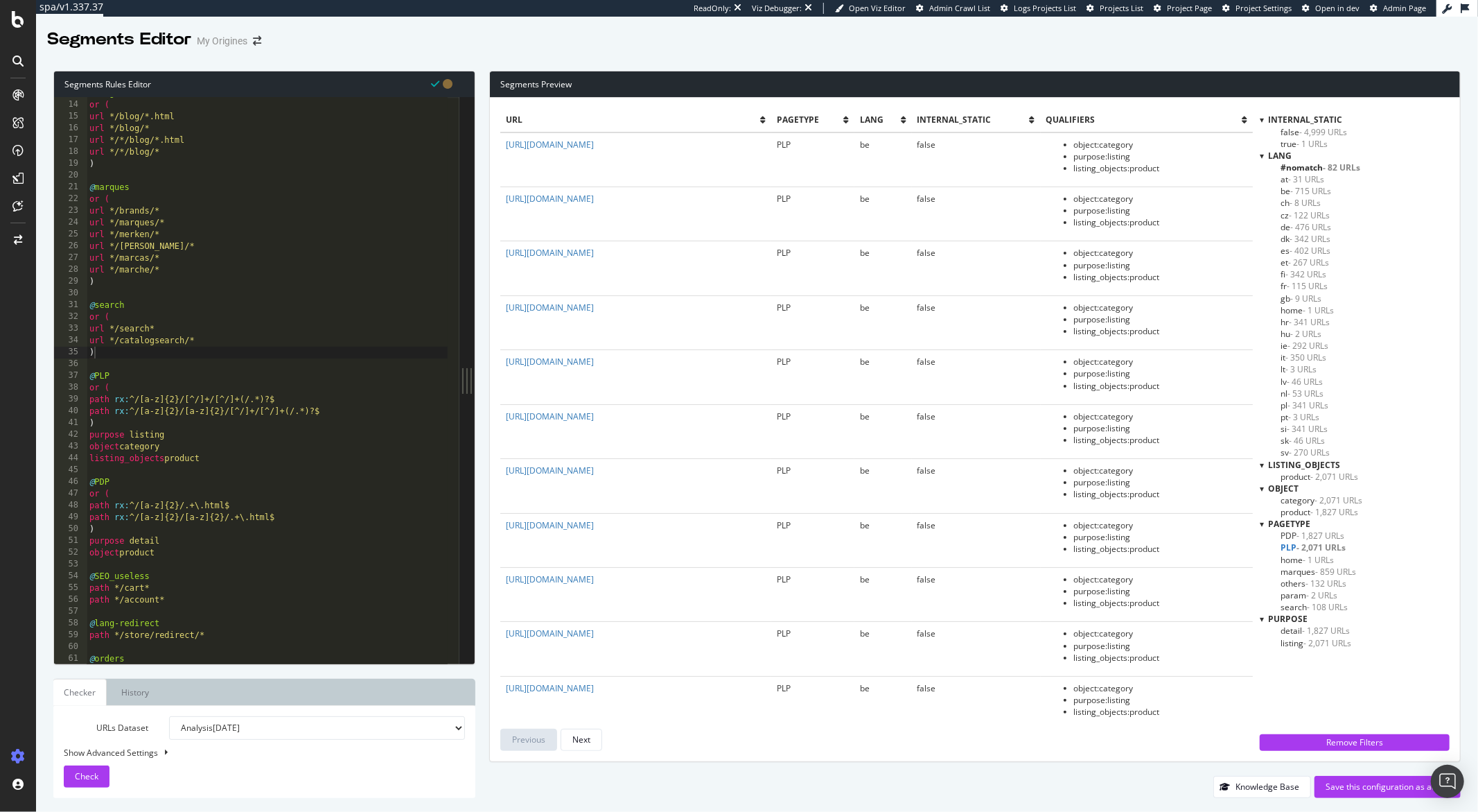
click at [271, 453] on div "@ blog or ( url */blog/*.html url */blog/* url */*/blog/*.html url */*/blog/* )…" at bounding box center [267, 382] width 361 height 590
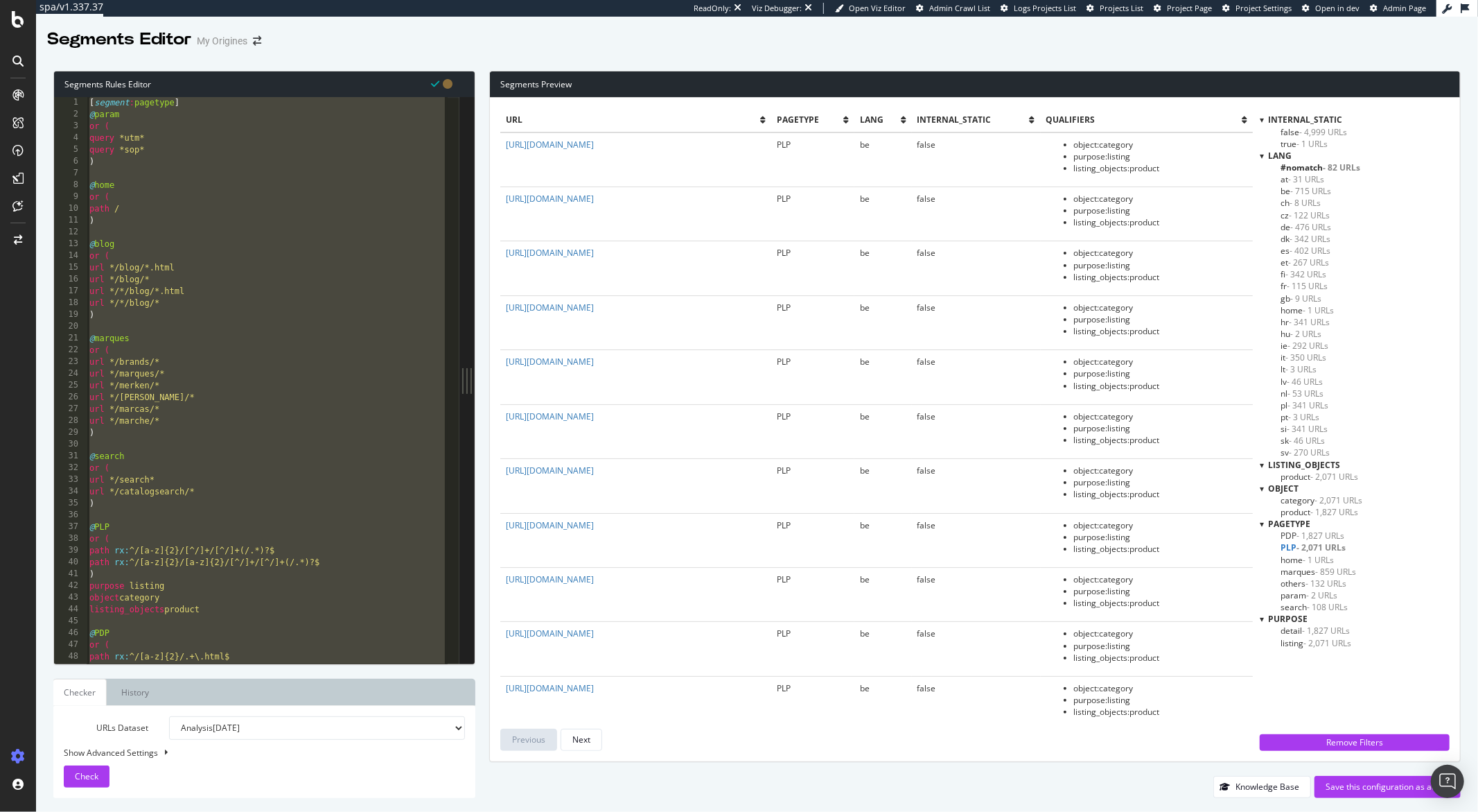
click at [284, 298] on div "[ segment : pagetype ] @ param or ( query *utm* query *sop* ) @ home or ( path …" at bounding box center [267, 392] width 361 height 590
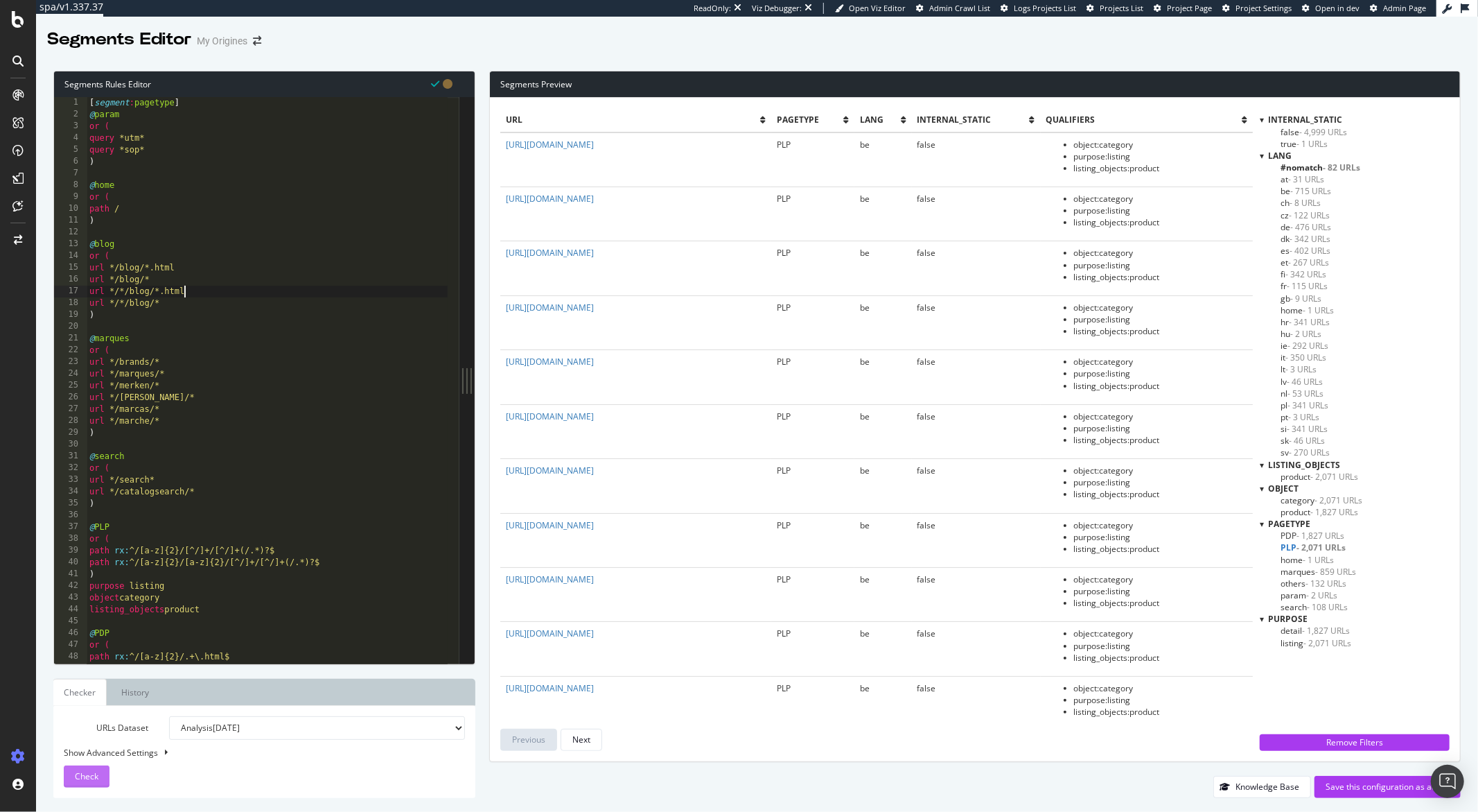
click at [83, 777] on span "Check" at bounding box center [86, 775] width 24 height 12
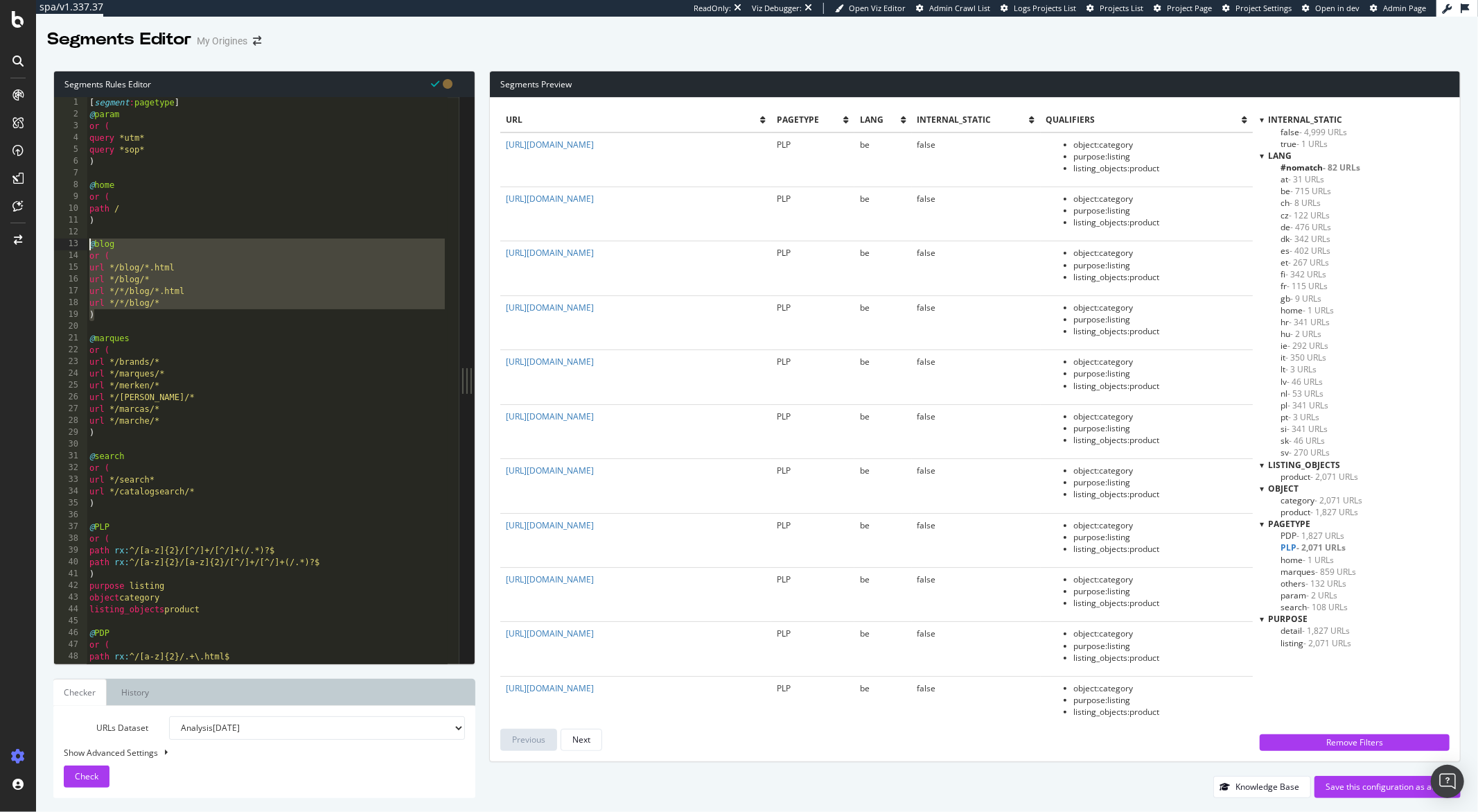
drag, startPoint x: 97, startPoint y: 315, endPoint x: 88, endPoint y: 241, distance: 74.5
click at [88, 241] on div "[ segment : pagetype ] @ param or ( query *utm* query *sop* ) @ home or ( path …" at bounding box center [267, 392] width 361 height 590
paste textarea ")"
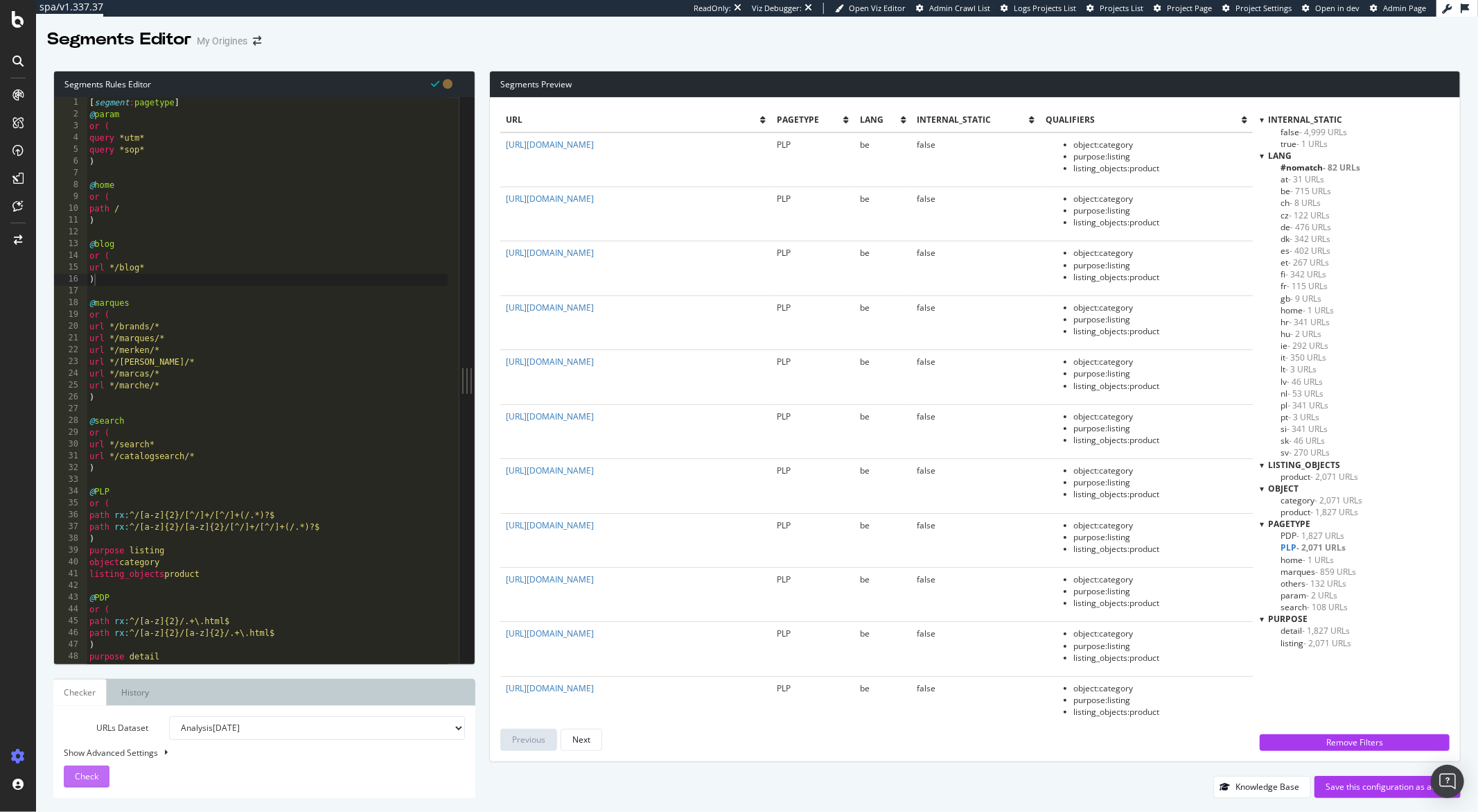
click at [84, 775] on span "Check" at bounding box center [86, 775] width 24 height 12
click at [92, 776] on span "Check" at bounding box center [86, 775] width 24 height 12
click at [586, 740] on div "Next" at bounding box center [581, 739] width 18 height 12
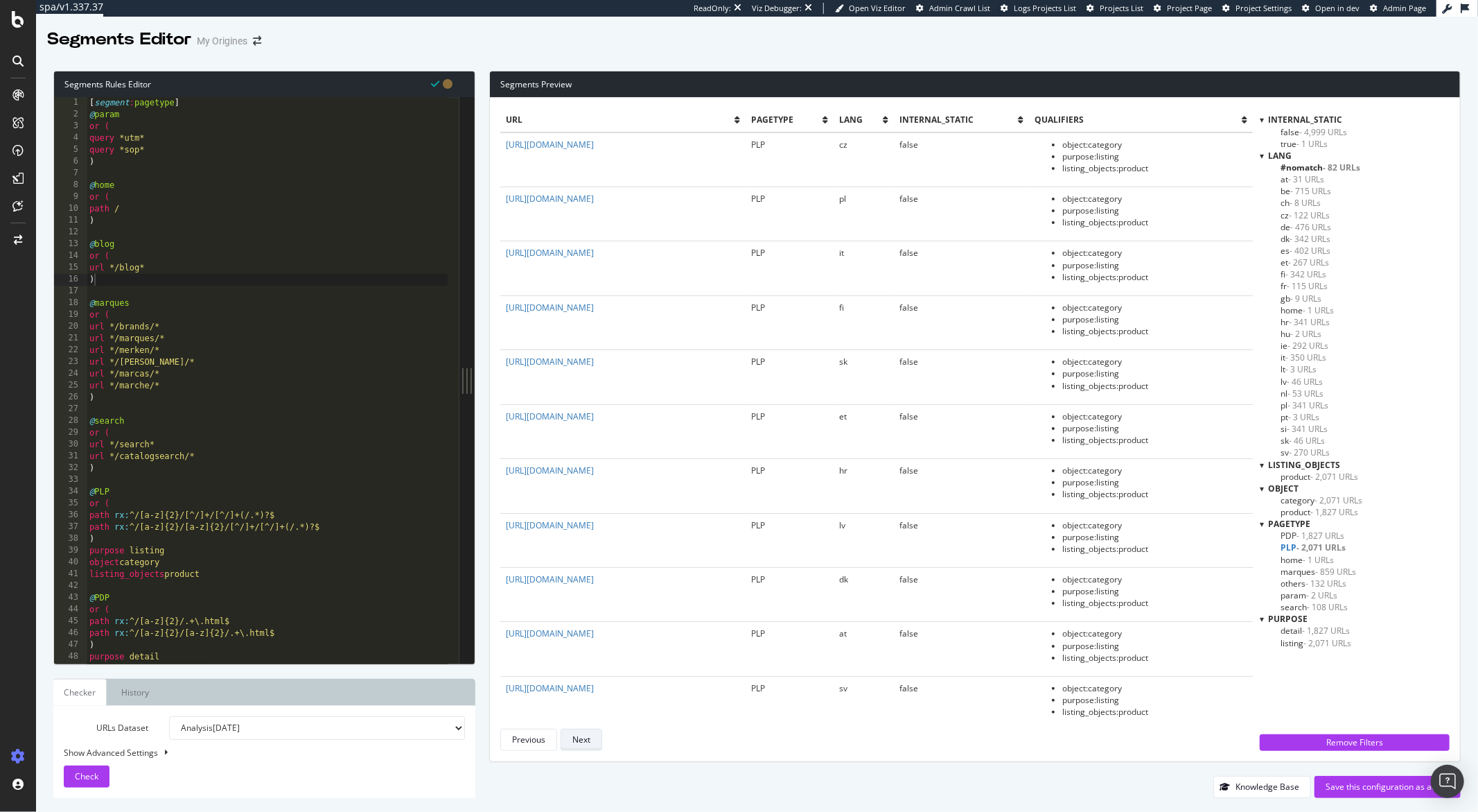
click at [586, 740] on div "Next" at bounding box center [581, 739] width 18 height 12
click at [514, 745] on div "Previous" at bounding box center [528, 739] width 33 height 20
click at [565, 744] on button "Next" at bounding box center [581, 739] width 41 height 23
click at [571, 744] on button "Next" at bounding box center [581, 739] width 41 height 23
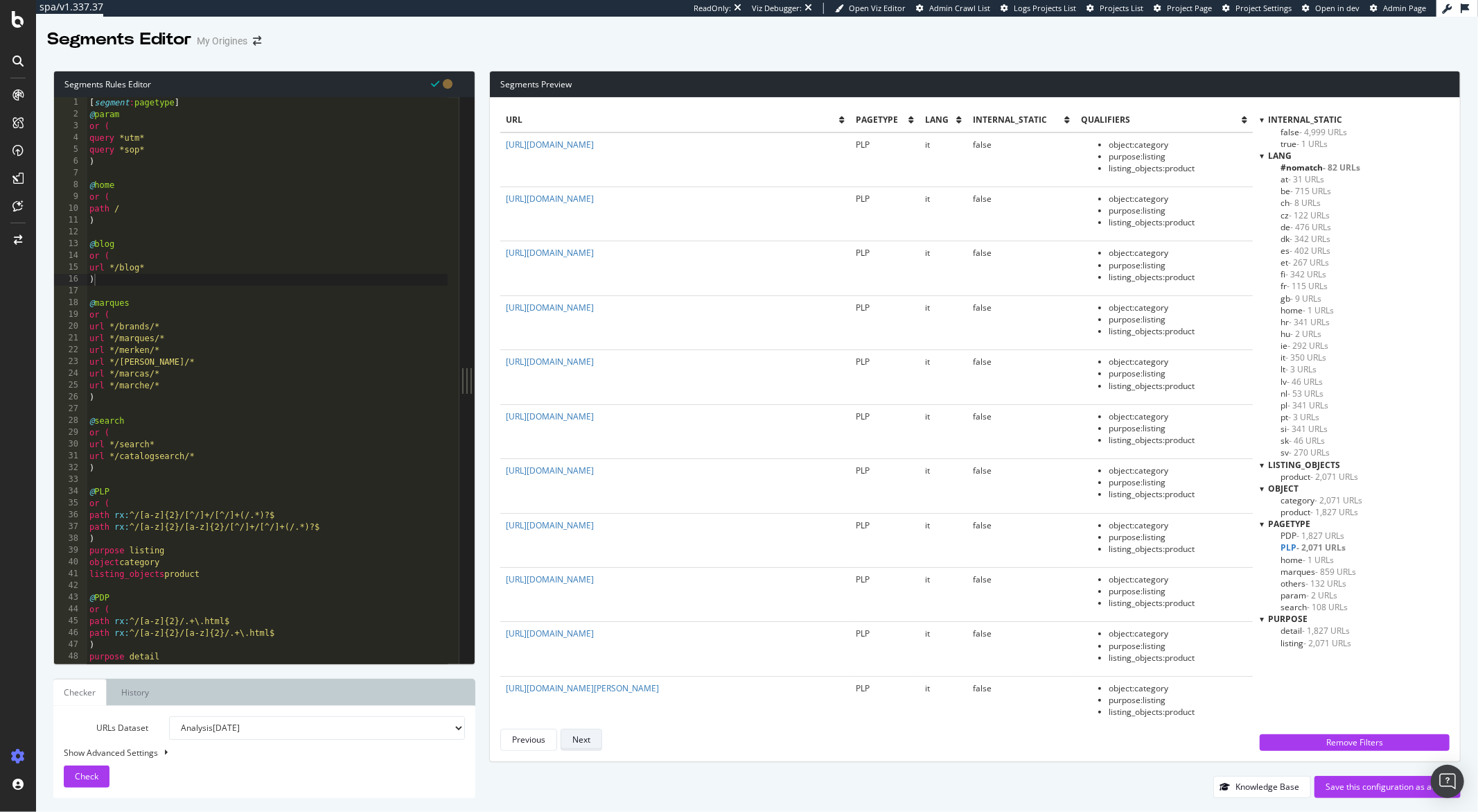
click at [571, 744] on button "Next" at bounding box center [581, 739] width 41 height 23
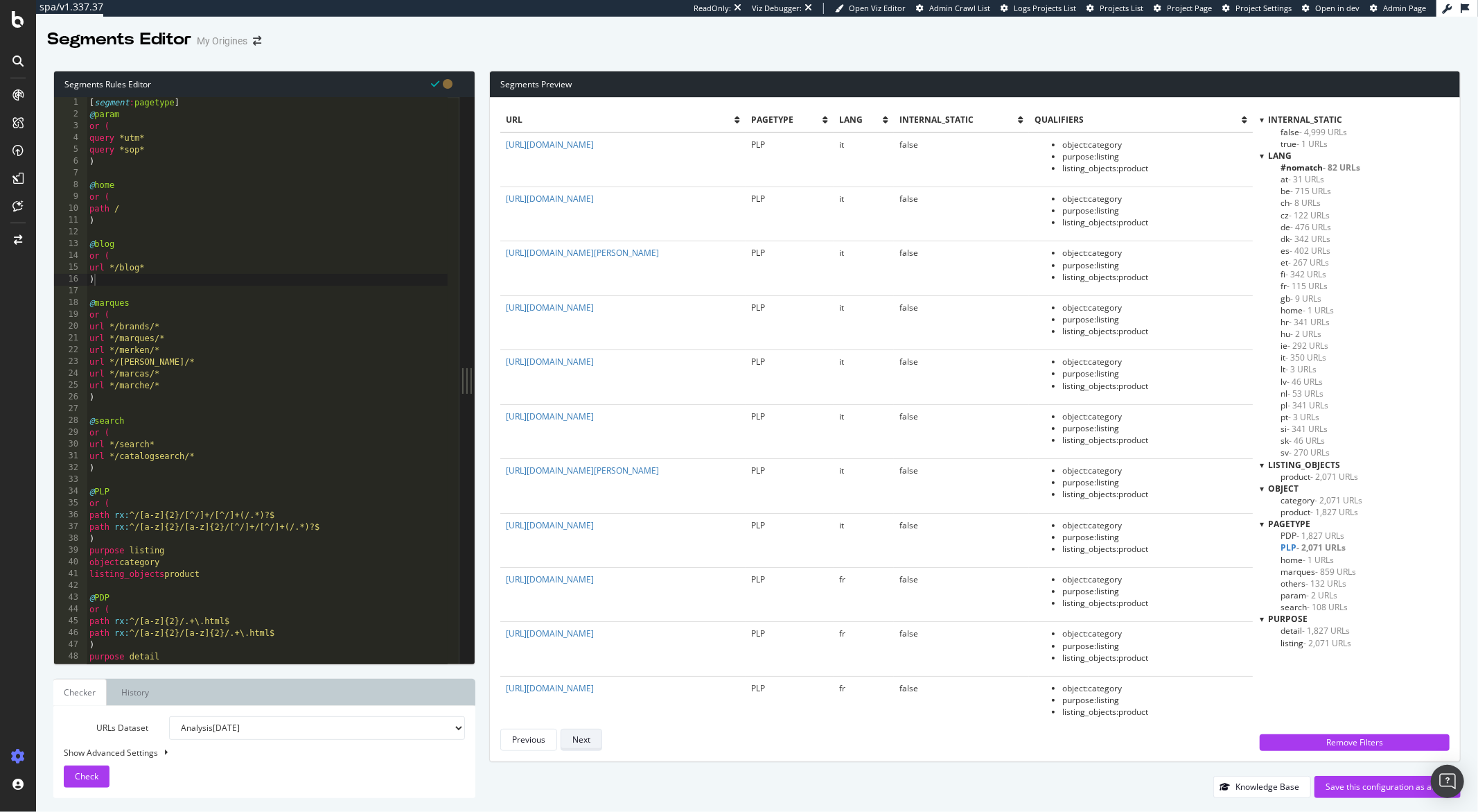
click at [571, 744] on button "Next" at bounding box center [581, 739] width 41 height 23
click at [1296, 585] on span "others - 132 URLs" at bounding box center [1314, 583] width 66 height 12
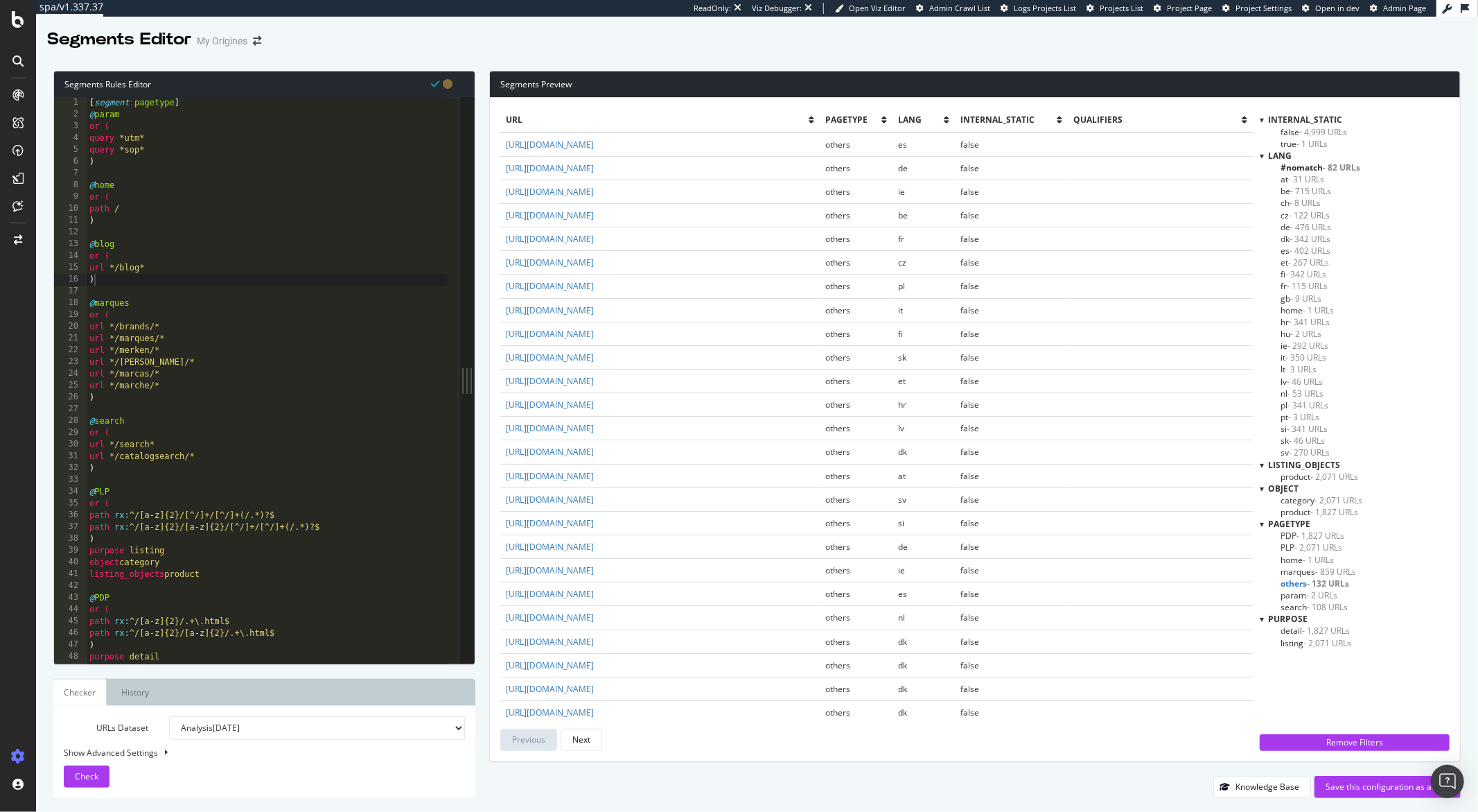
click at [1298, 596] on span "param - 2 URLs" at bounding box center [1309, 594] width 57 height 12
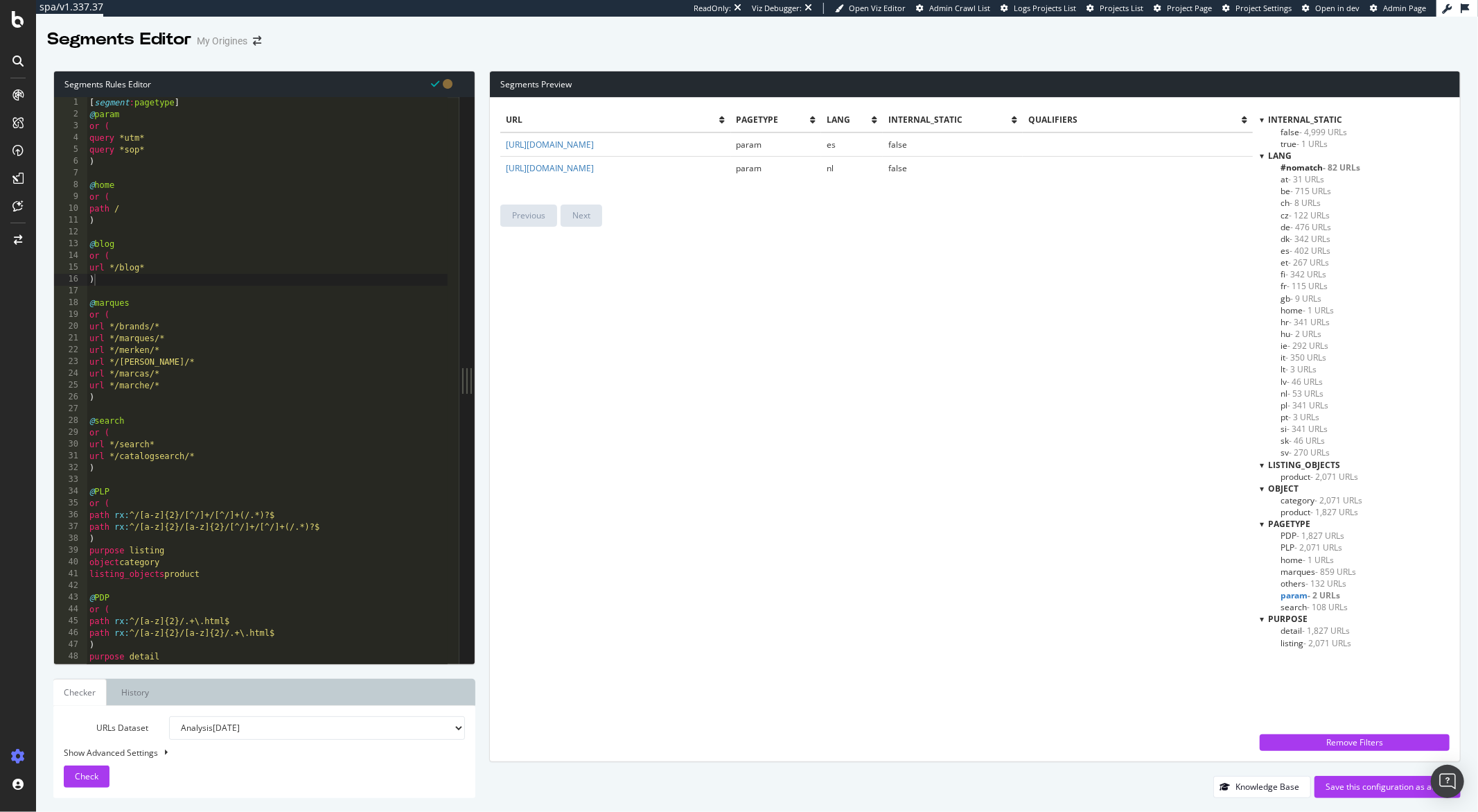
click at [1299, 605] on span "search - 108 URLs" at bounding box center [1314, 607] width 67 height 12
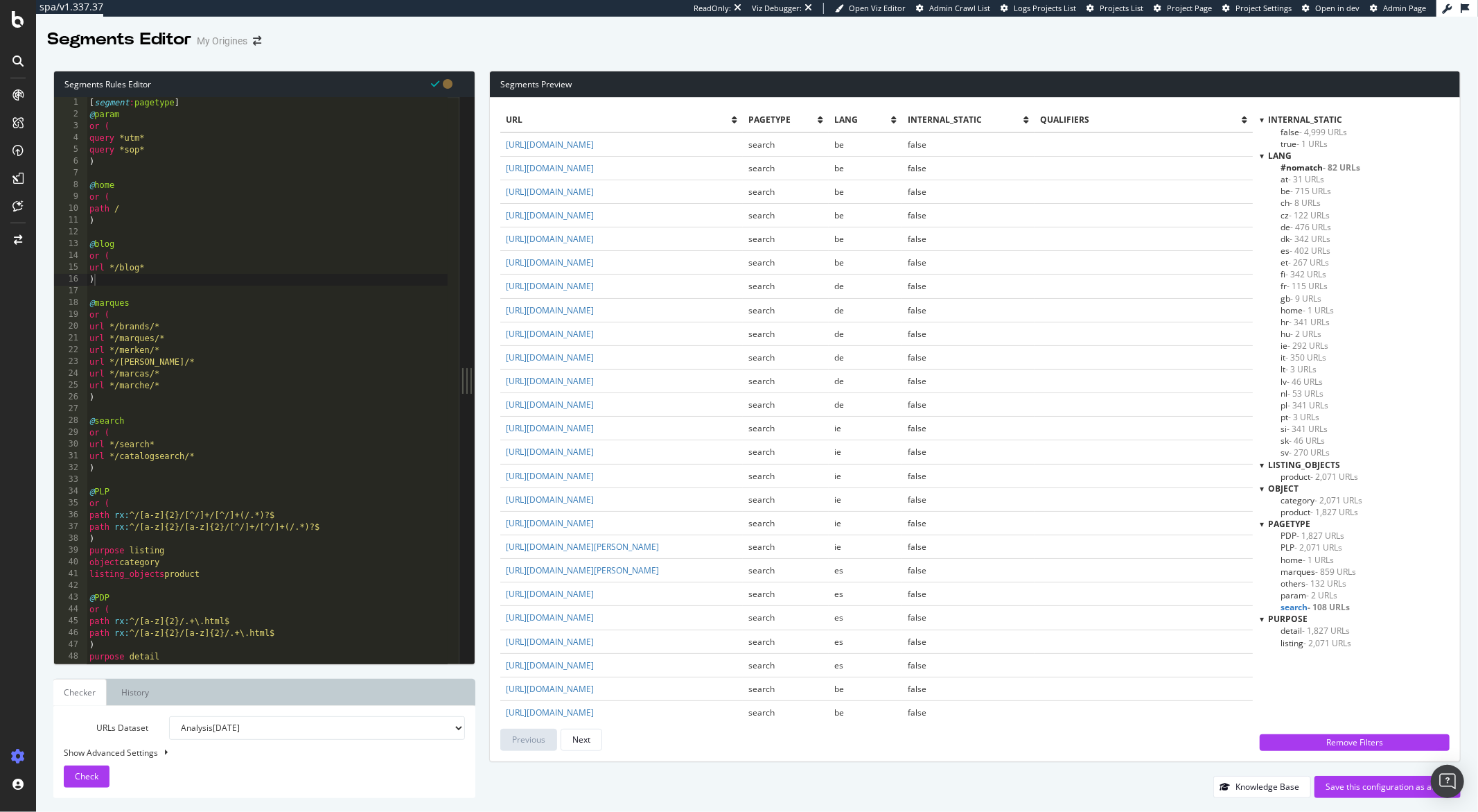
click at [1294, 596] on span "param - 2 URLs" at bounding box center [1309, 594] width 57 height 12
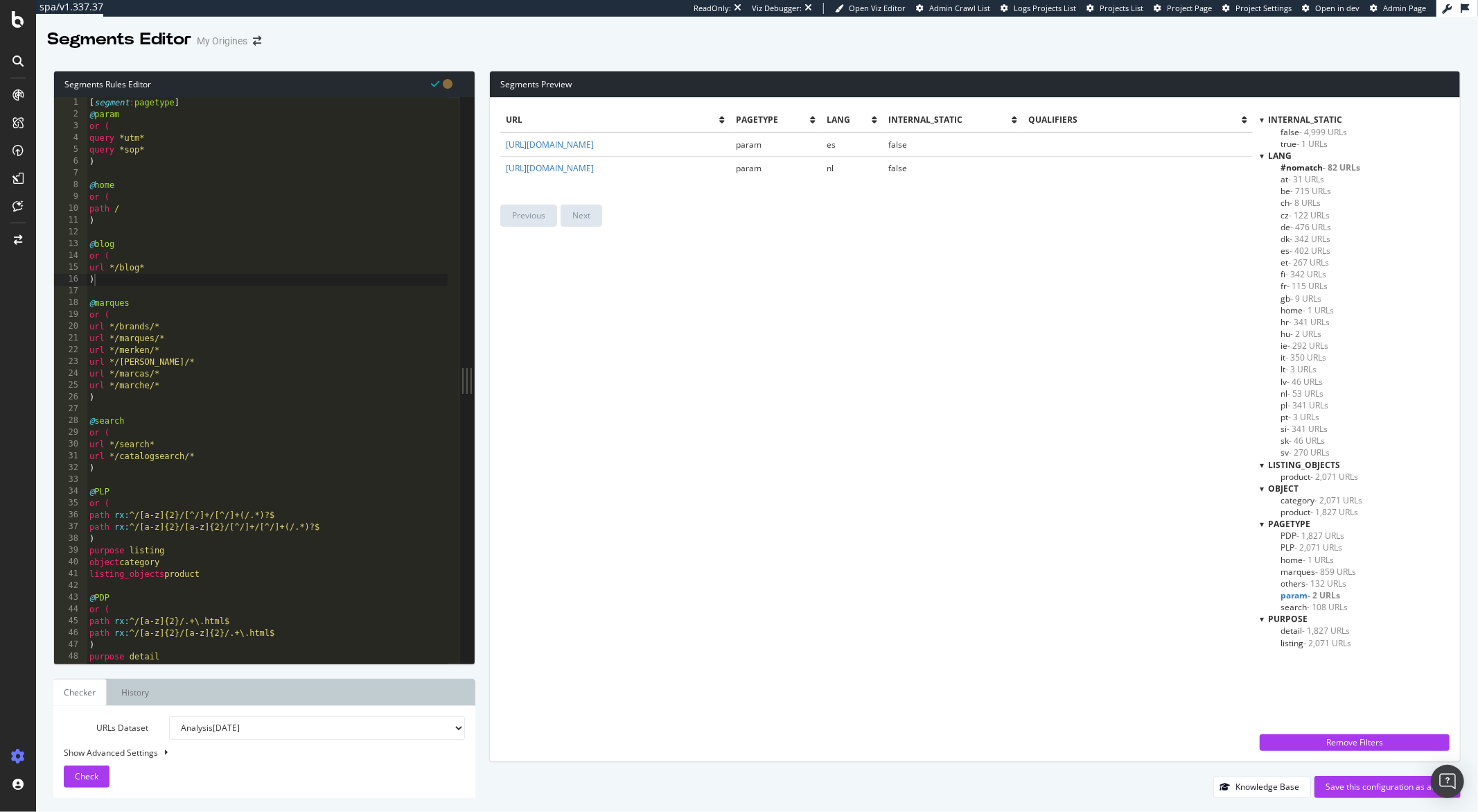
click at [1312, 289] on span "- 115 URLs" at bounding box center [1307, 285] width 41 height 12
click at [1310, 280] on span "- 115 URLs" at bounding box center [1308, 285] width 42 height 12
click at [1311, 286] on span "- 115 URLs" at bounding box center [1307, 285] width 41 height 12
click at [1310, 277] on span "- 342 URLs" at bounding box center [1306, 274] width 41 height 12
click at [1310, 285] on span "- 115 URLs" at bounding box center [1307, 285] width 41 height 12
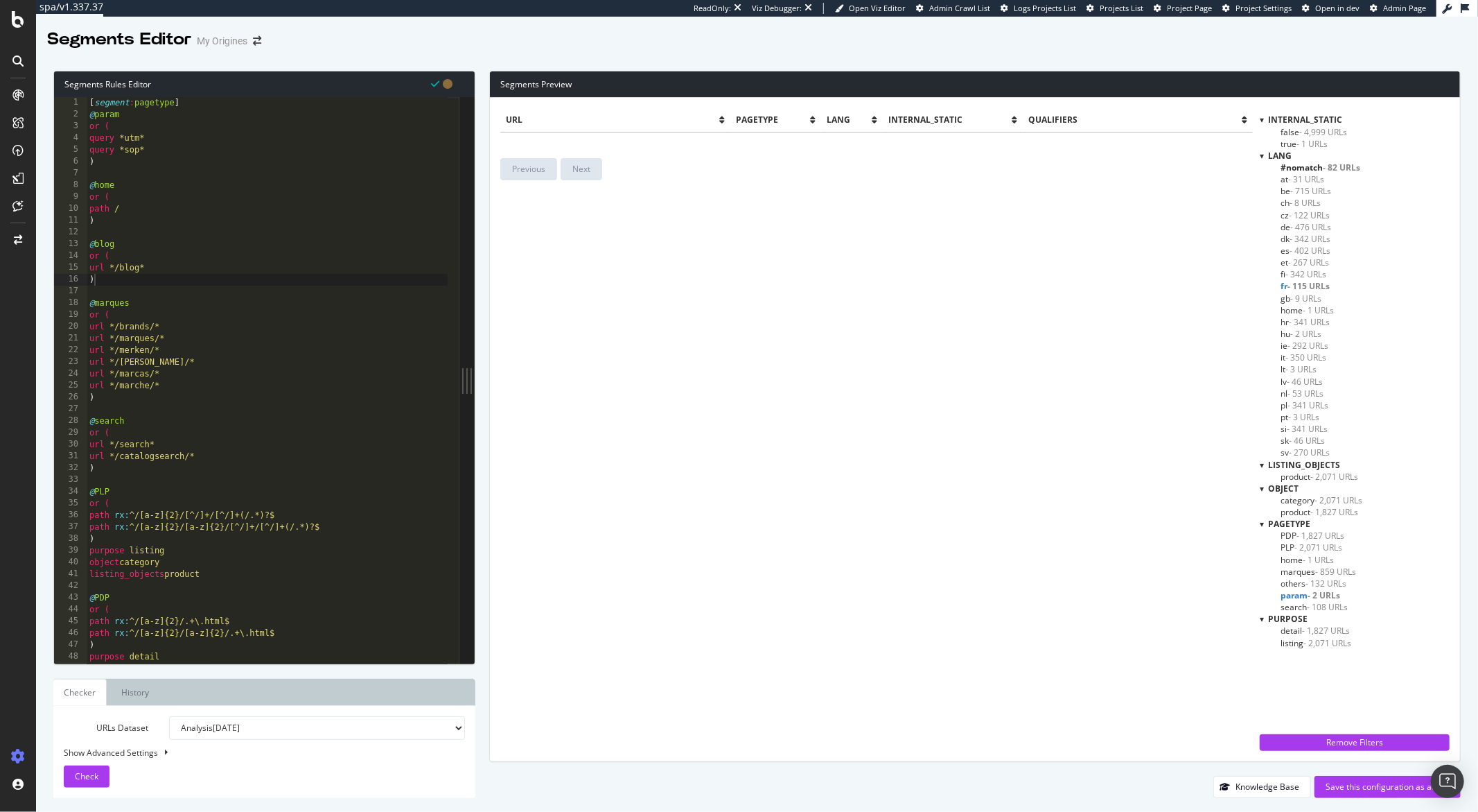
click at [1310, 288] on span "- 115 URLs" at bounding box center [1308, 285] width 42 height 12
click at [67, 242] on div "Switch Project" at bounding box center [75, 242] width 54 height 12
click at [148, 263] on div "[ segment : pagetype ] @ param or ( query *utm* query *sop* ) @ home or ( path …" at bounding box center [267, 392] width 361 height 590
type textarea "path */tagpath/* )"
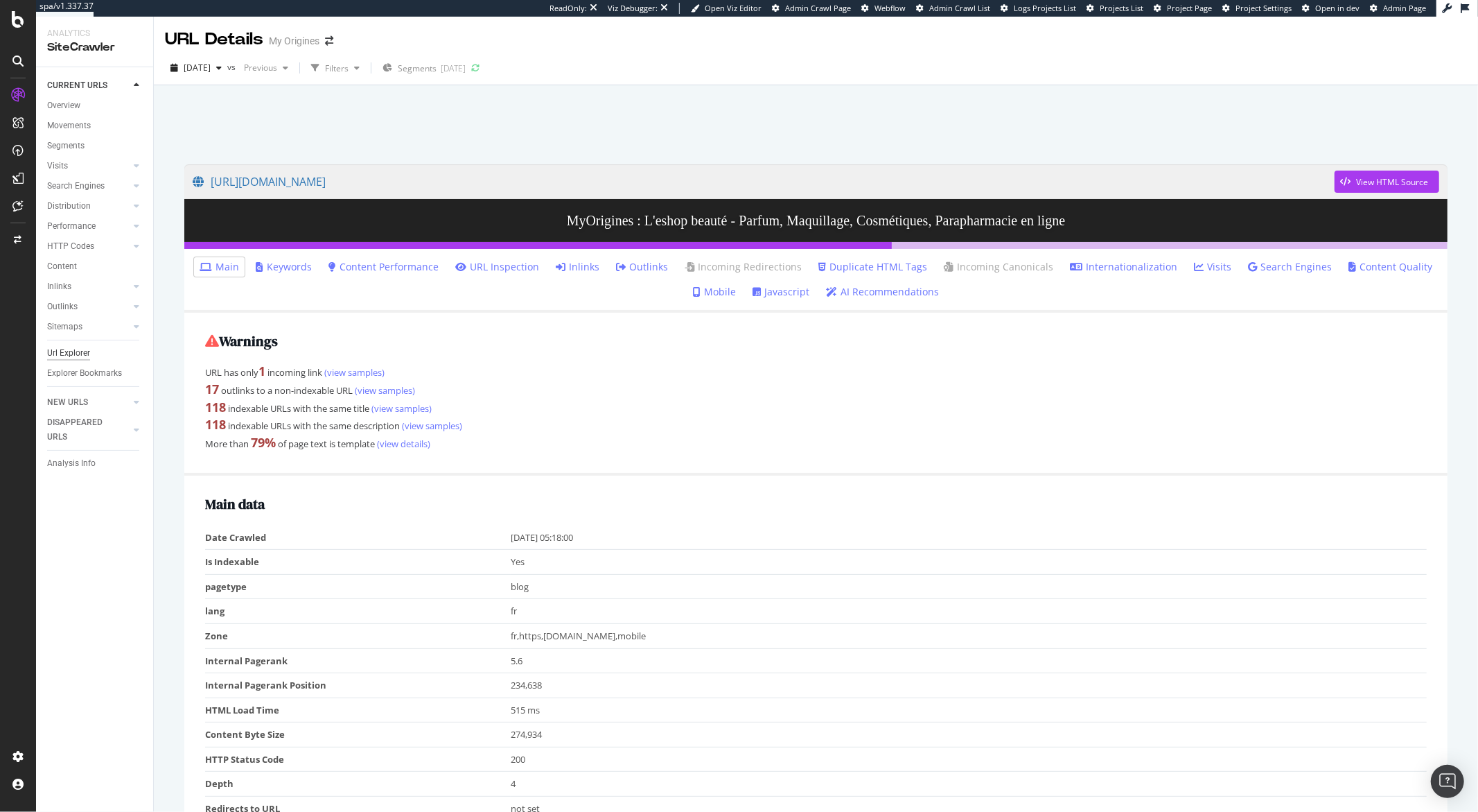
click at [66, 353] on div "Url Explorer" at bounding box center [69, 352] width 43 height 14
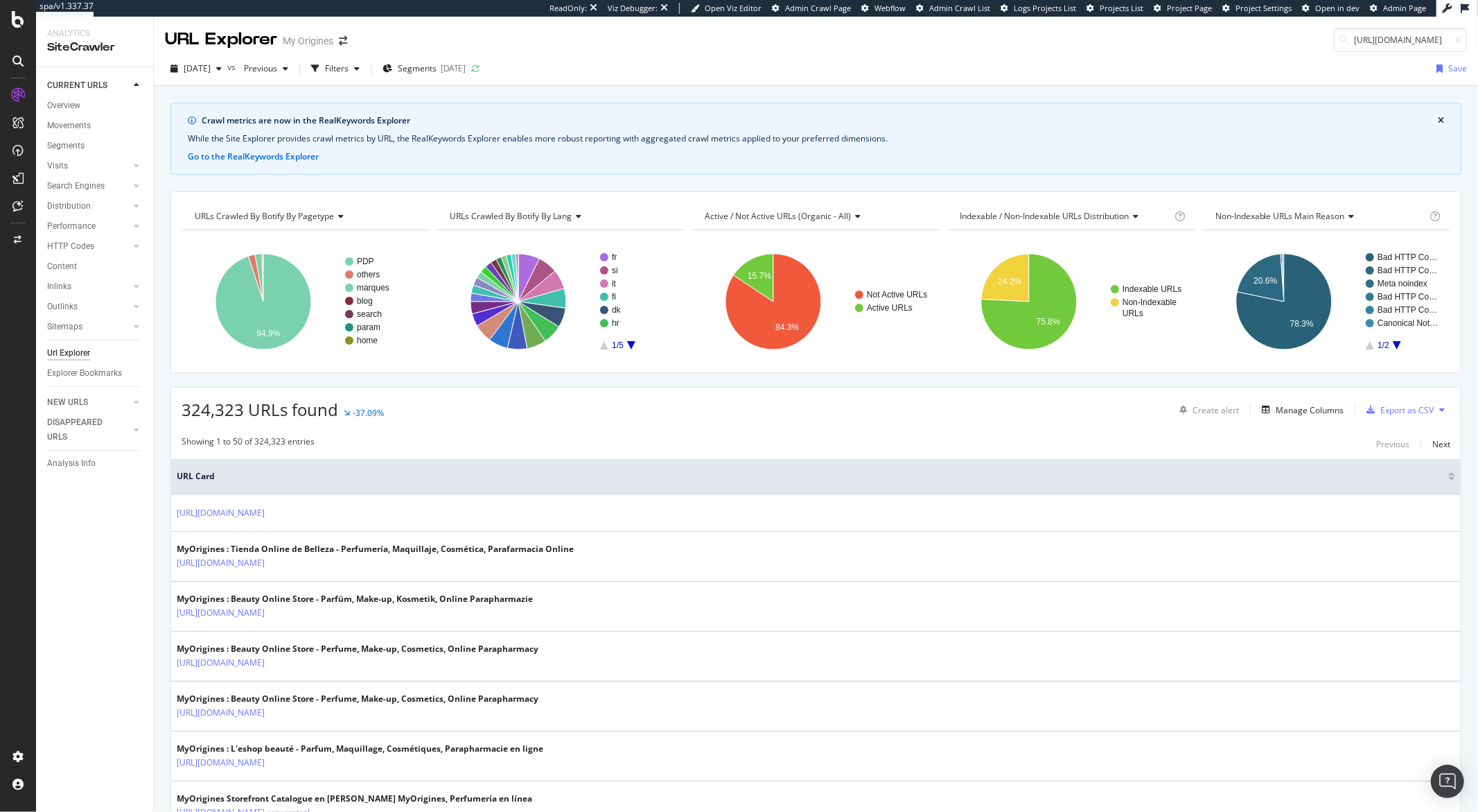
scroll to position [0, 153]
type input "[URL][DOMAIN_NAME]"
click at [1113, 45] on div "URL Explorer My Origines https://www.my-origines.com/fr/search?q=armani%20eau%2…" at bounding box center [816, 35] width 1324 height 36
click at [211, 69] on span "[DATE]" at bounding box center [197, 68] width 27 height 12
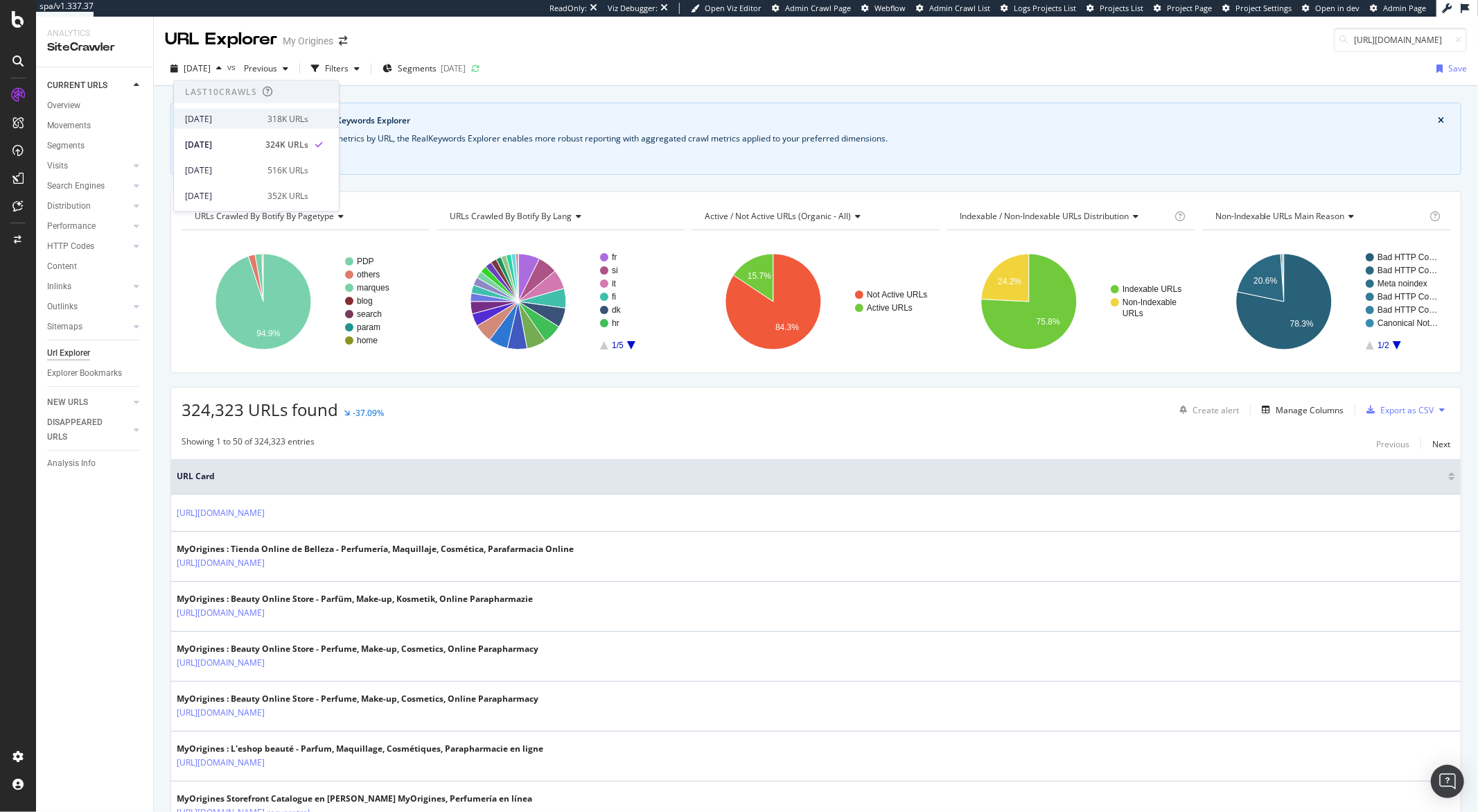
click at [227, 114] on div "[DATE]" at bounding box center [221, 118] width 74 height 12
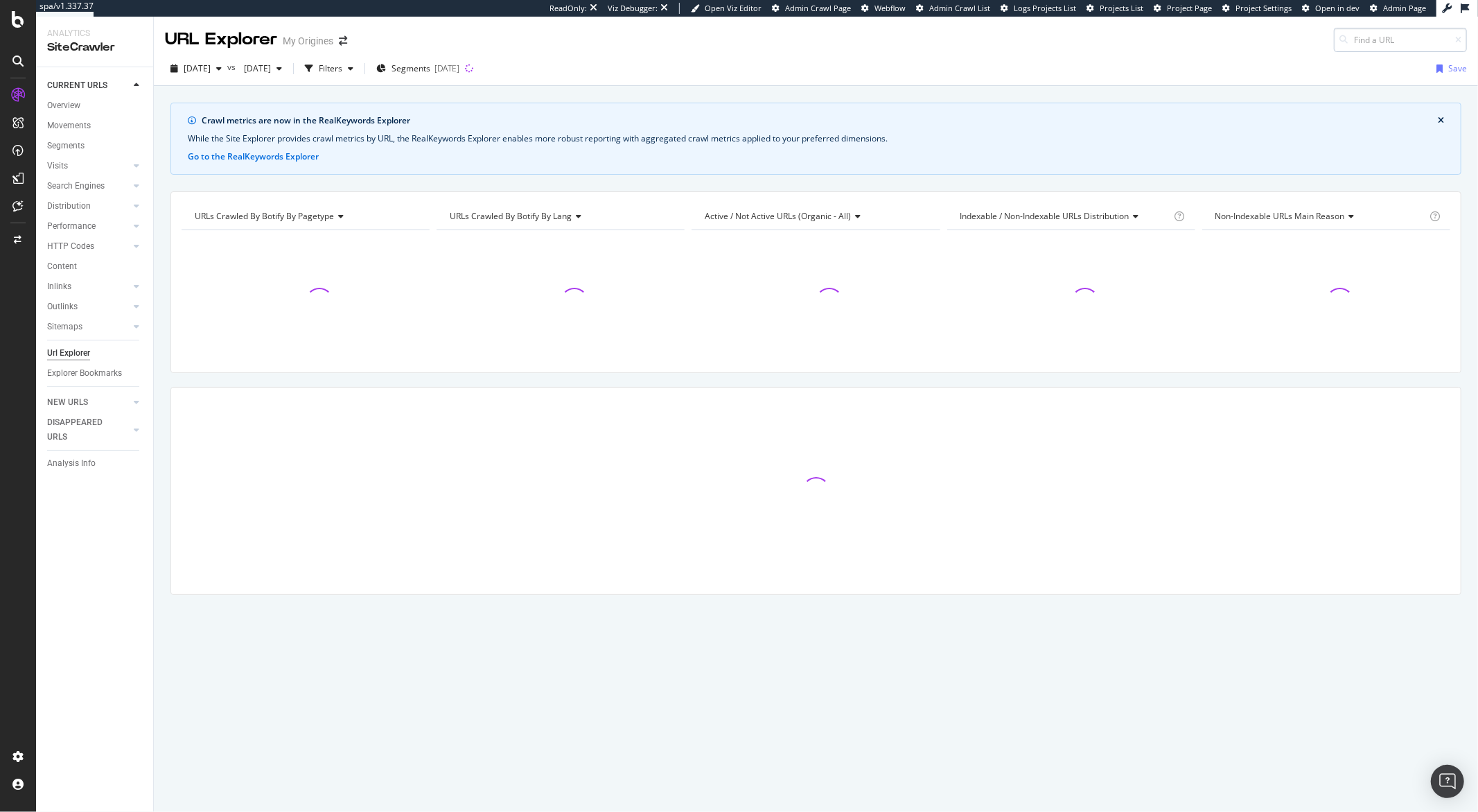
click at [1380, 42] on input at bounding box center [1400, 40] width 133 height 24
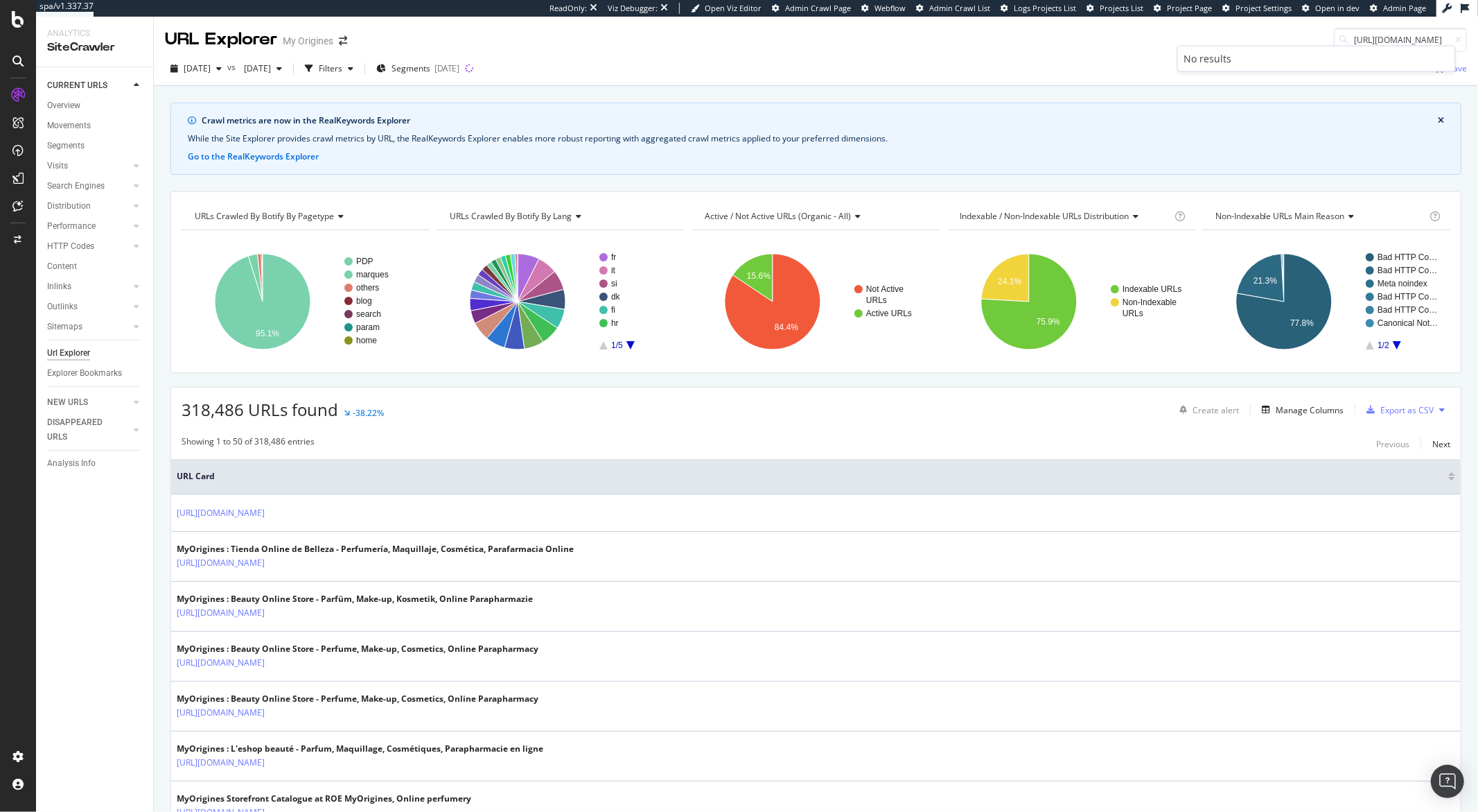
type input "https://www.my-origines.com/fr/search?q=armani%20eau%20de"
click at [1080, 56] on div "2025 Sep. 18th vs 2025 Sep. 2nd Filters Segments 2025-07-02 Save" at bounding box center [816, 69] width 1324 height 34
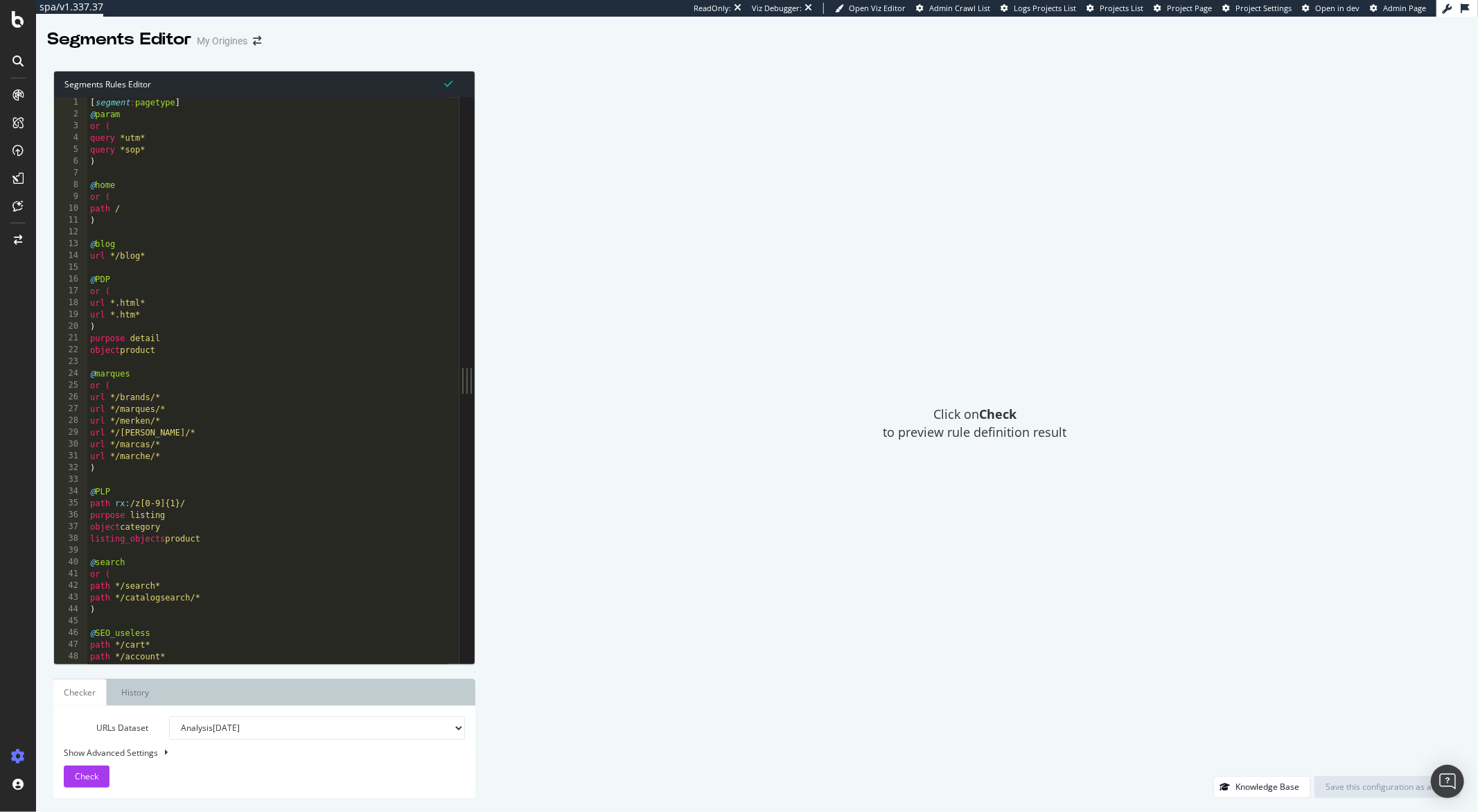
click at [295, 256] on div "[ segment : pagetype ] @ param or ( query *utm* query *sop* ) @ home or ( path …" at bounding box center [268, 392] width 361 height 590
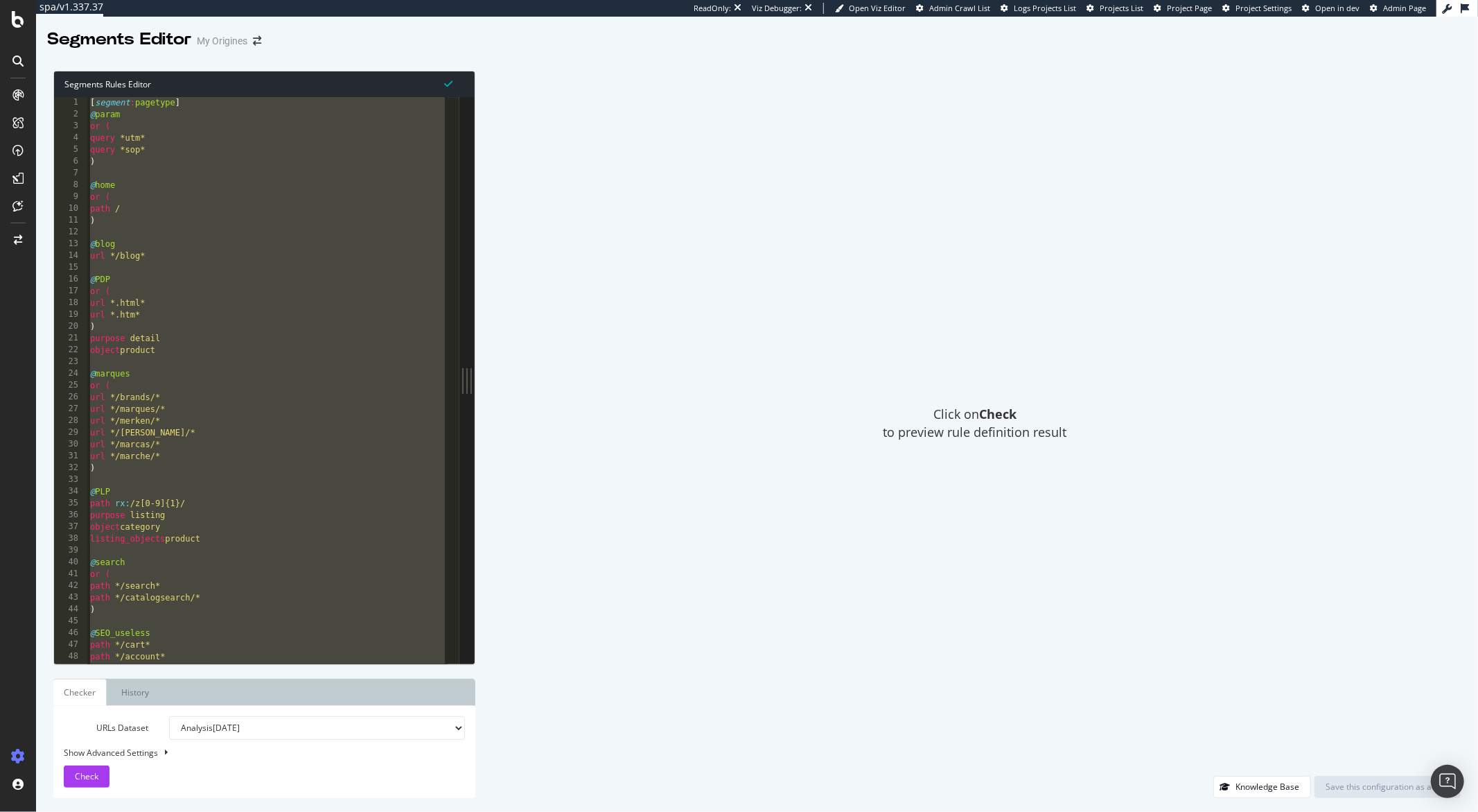
paste textarea "Cursor at row 195"
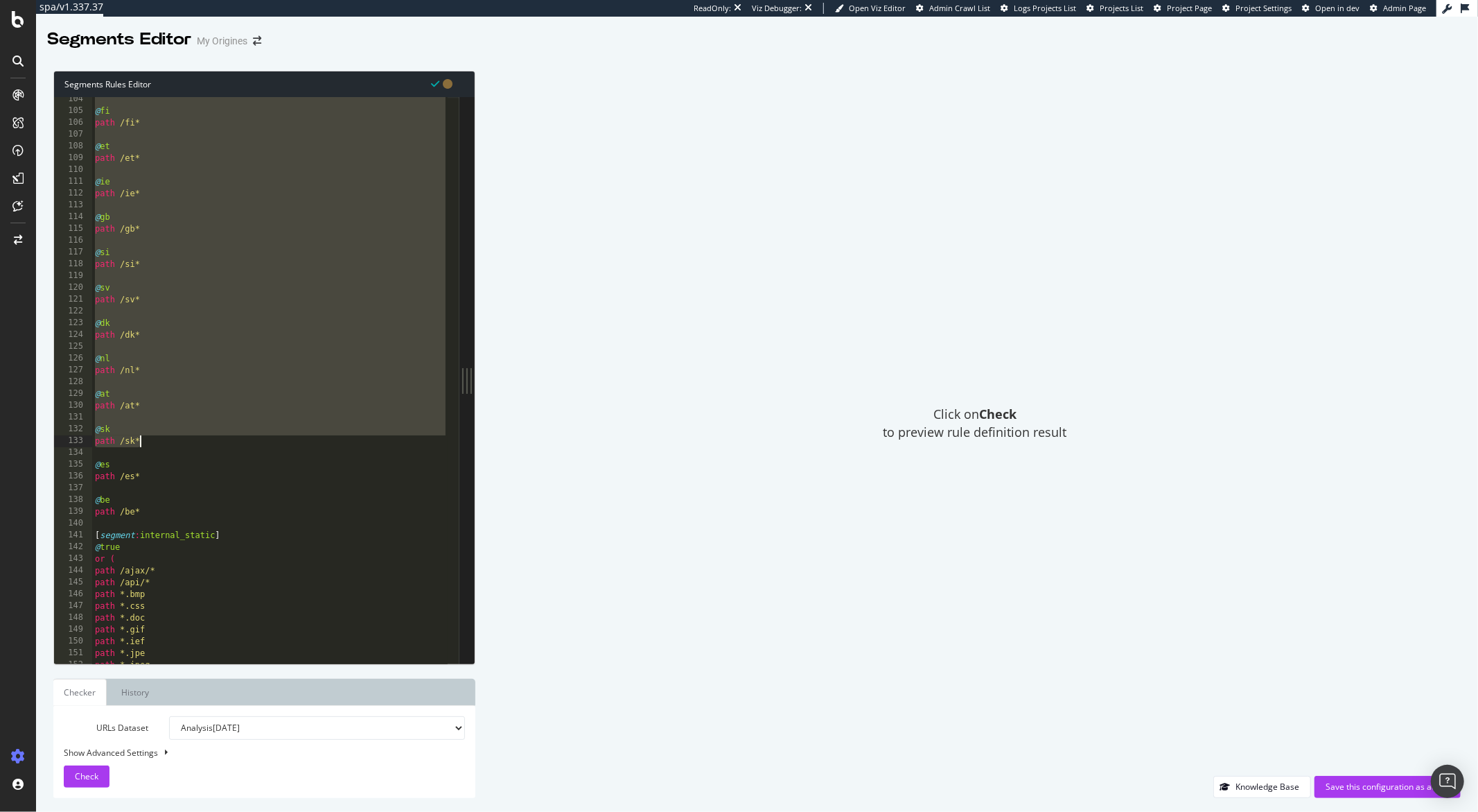
scroll to position [1232, 0]
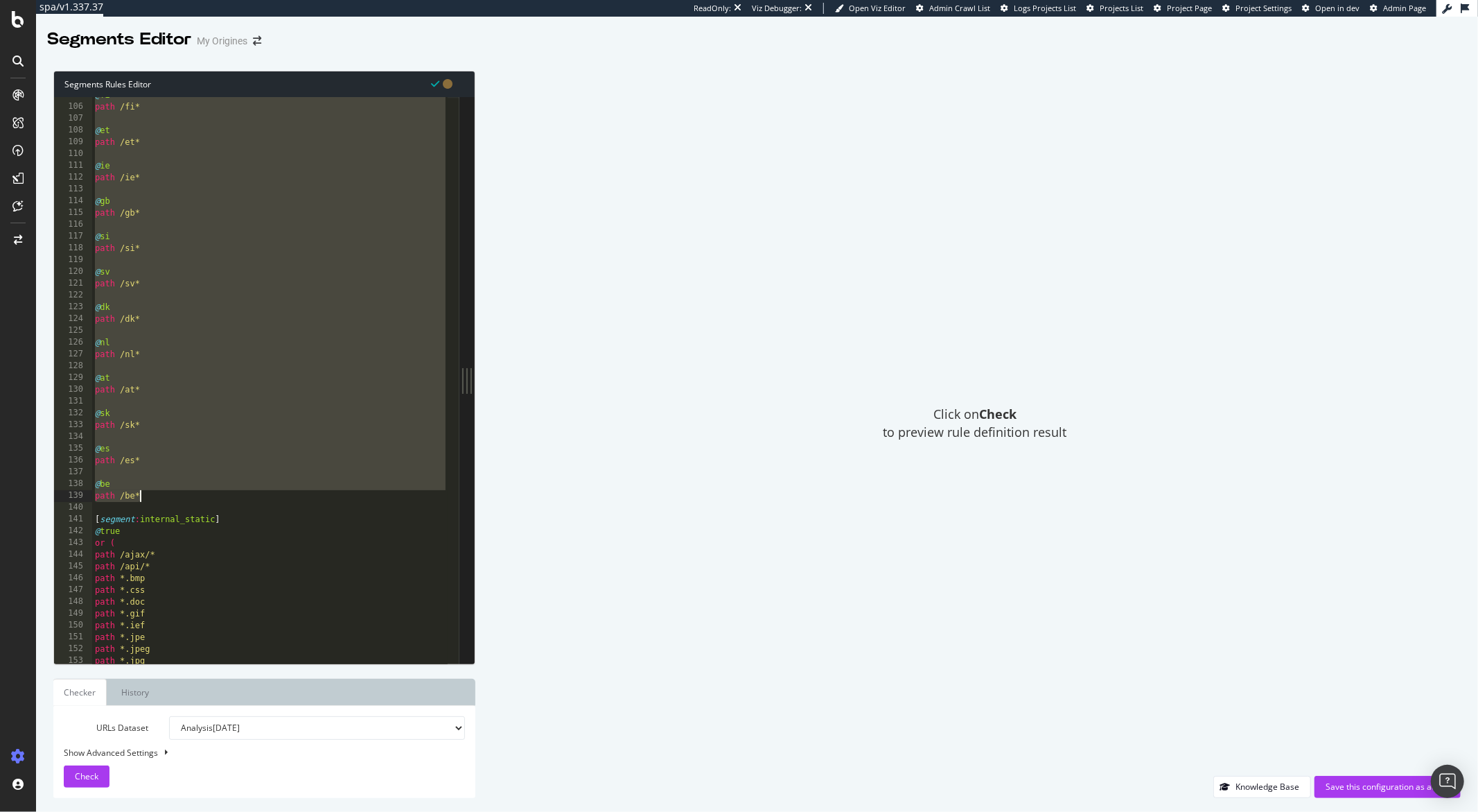
drag, startPoint x: 92, startPoint y: 302, endPoint x: 150, endPoint y: 497, distance: 203.4
click at [150, 497] on div "@ fi path /fi* @ et path /et* @ ie path /ie* @ gb path /gb* @ si path /si* @ sv…" at bounding box center [270, 384] width 356 height 590
click at [282, 237] on div "@ fi path /fi* @ et path /et* @ ie path /ie* @ gb path /gb* @ si path /si* @ sv…" at bounding box center [270, 384] width 356 height 590
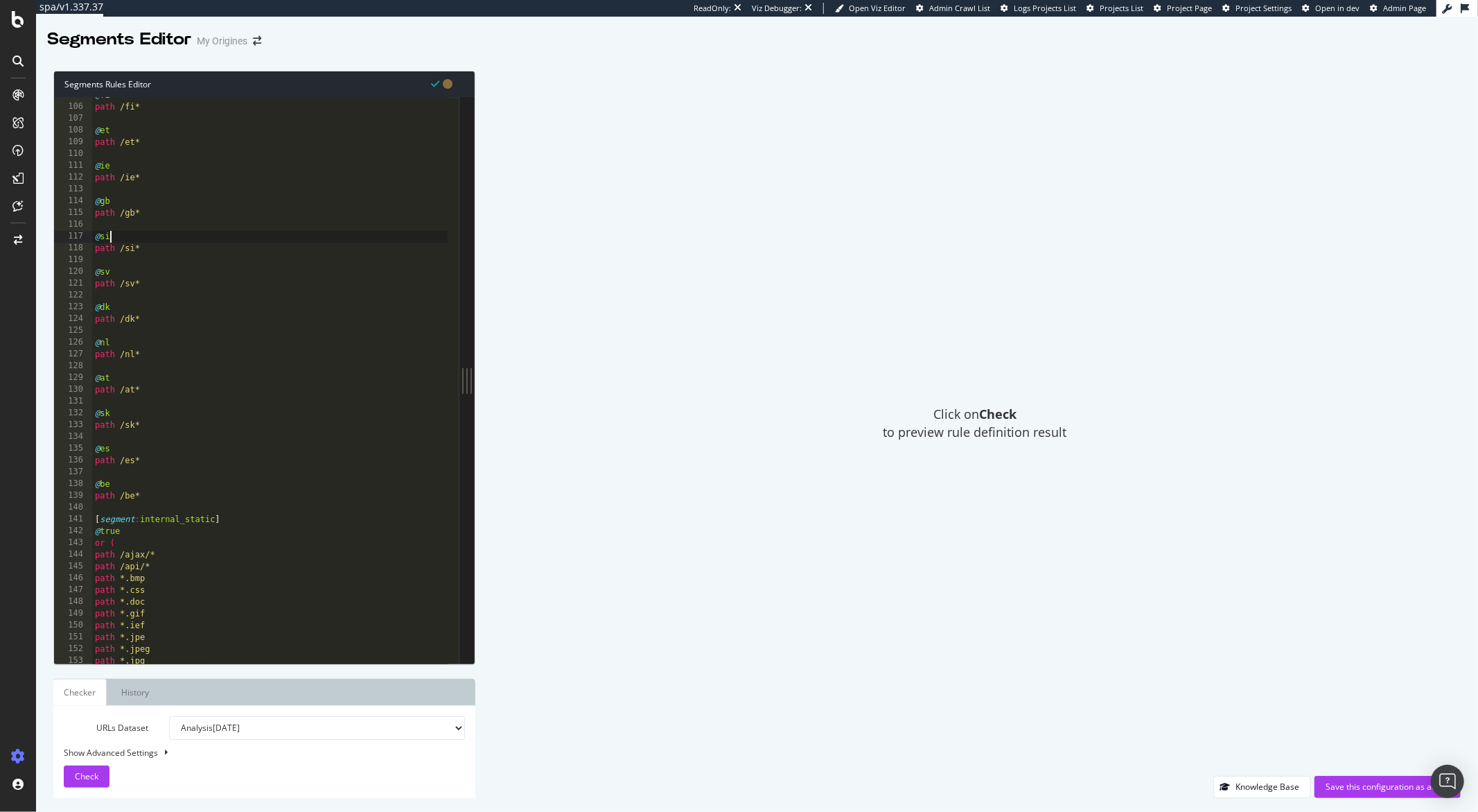
type textarea "path */tagpath/* )"
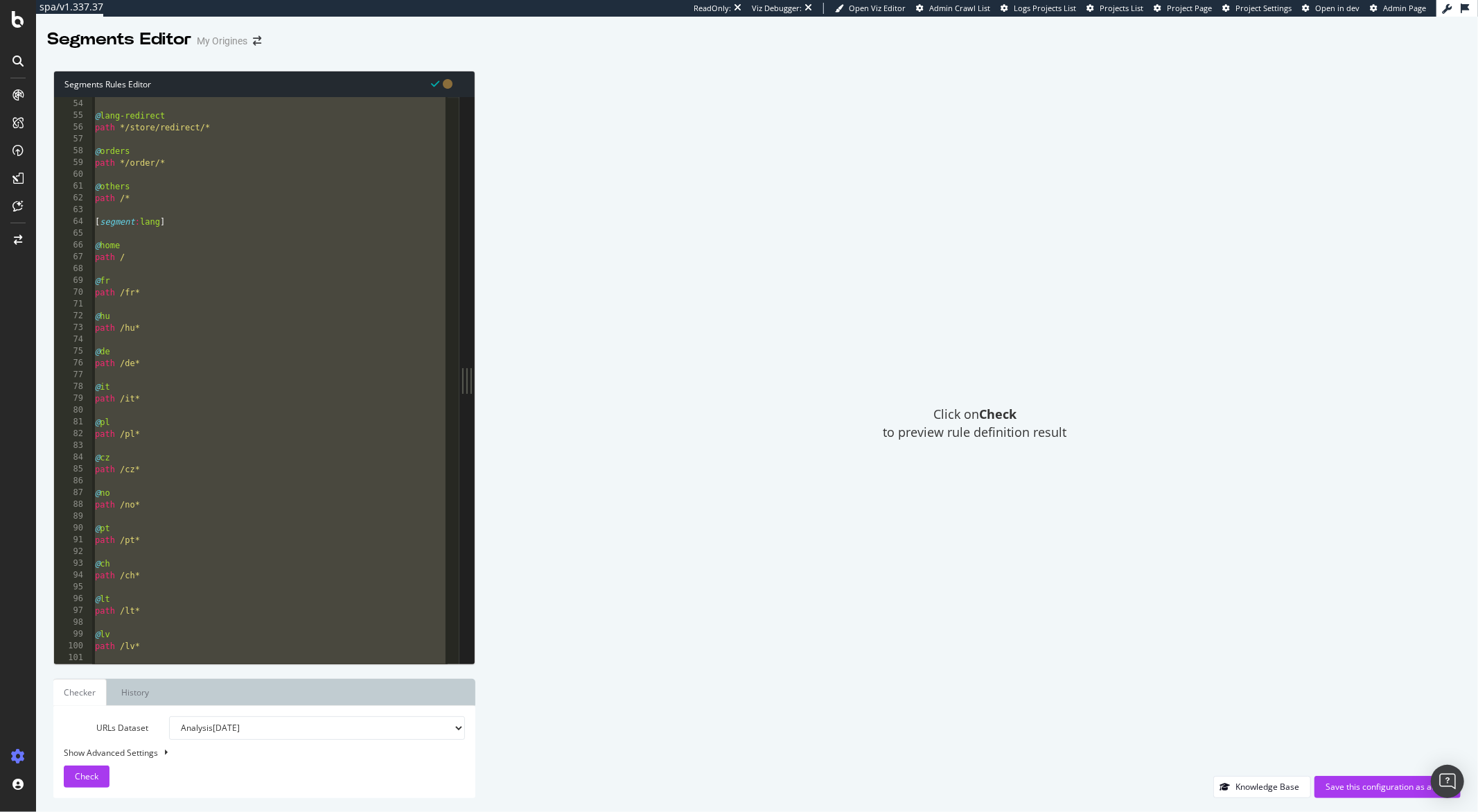
scroll to position [634, 0]
click at [214, 292] on div "@ lang-redirect path */store/redirect/* @ orders path */order/* @ others path /…" at bounding box center [270, 382] width 356 height 590
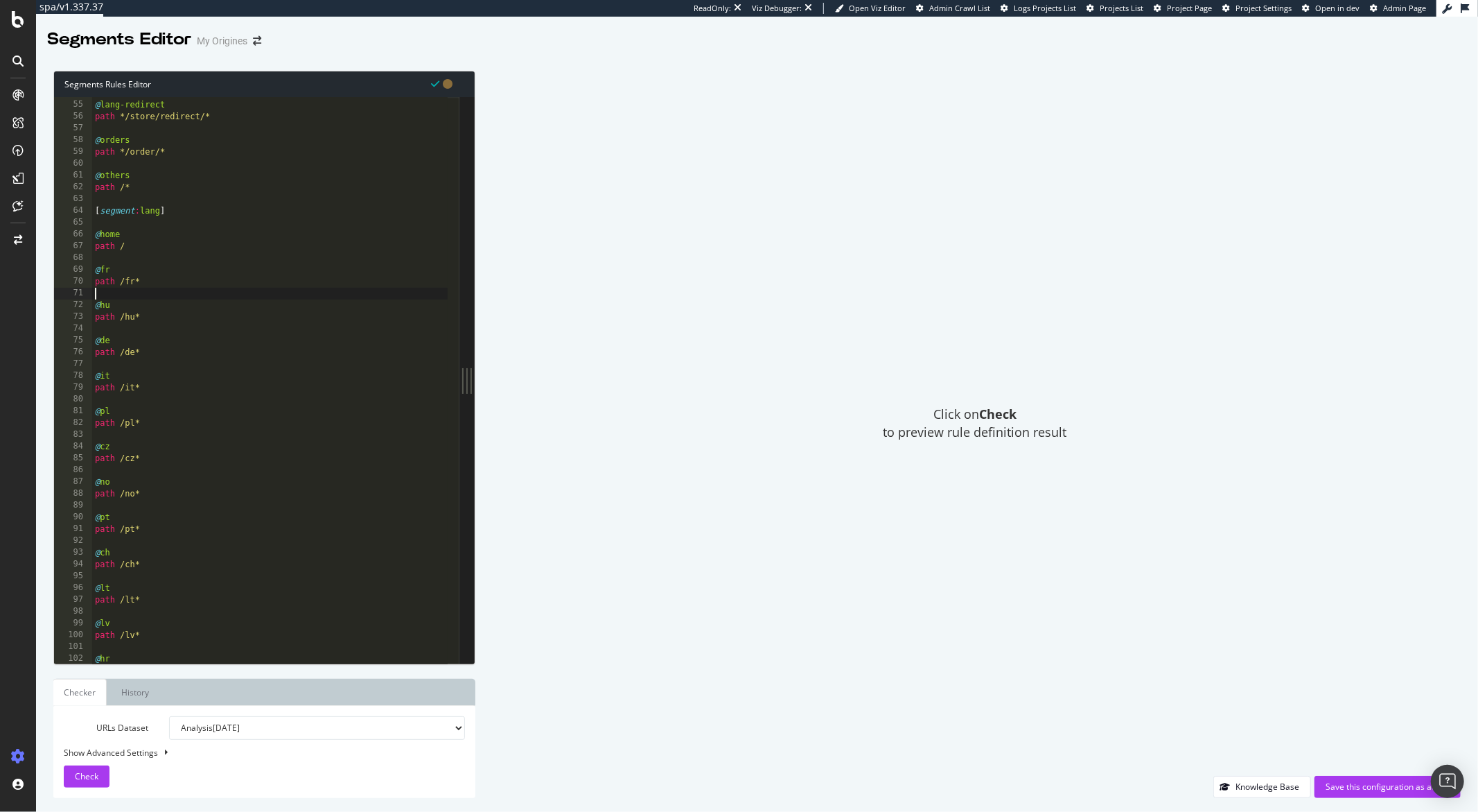
click at [214, 292] on div "@ lang-redirect path */store/redirect/* @ orders path */order/* @ others path /…" at bounding box center [270, 382] width 356 height 590
drag, startPoint x: 145, startPoint y: 280, endPoint x: 82, endPoint y: 267, distance: 64.3
click at [82, 267] on div "54 55 56 57 58 59 60 61 62 63 64 65 66 67 68 69 70 71 72 73 74 75 76 77 78 79 8…" at bounding box center [256, 380] width 405 height 566
paste textarea ")"
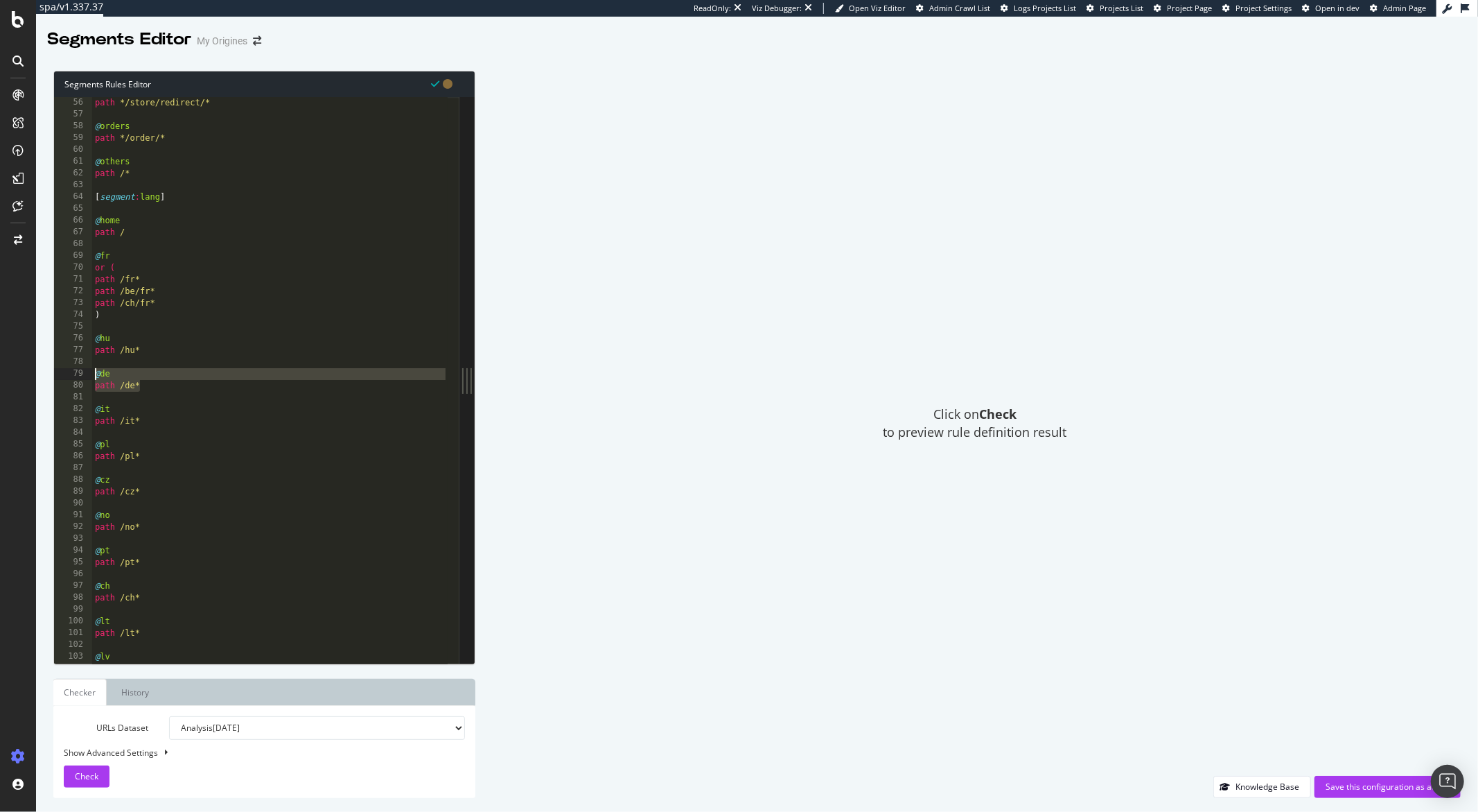
drag, startPoint x: 141, startPoint y: 387, endPoint x: 88, endPoint y: 378, distance: 53.8
click at [88, 378] on div ") 56 57 58 59 60 61 62 63 64 65 66 67 68 69 70 71 72 73 74 75 76 77 78 79 80 81…" at bounding box center [256, 380] width 405 height 566
paste textarea "path /ch"
type textarea "path /ch/de*"
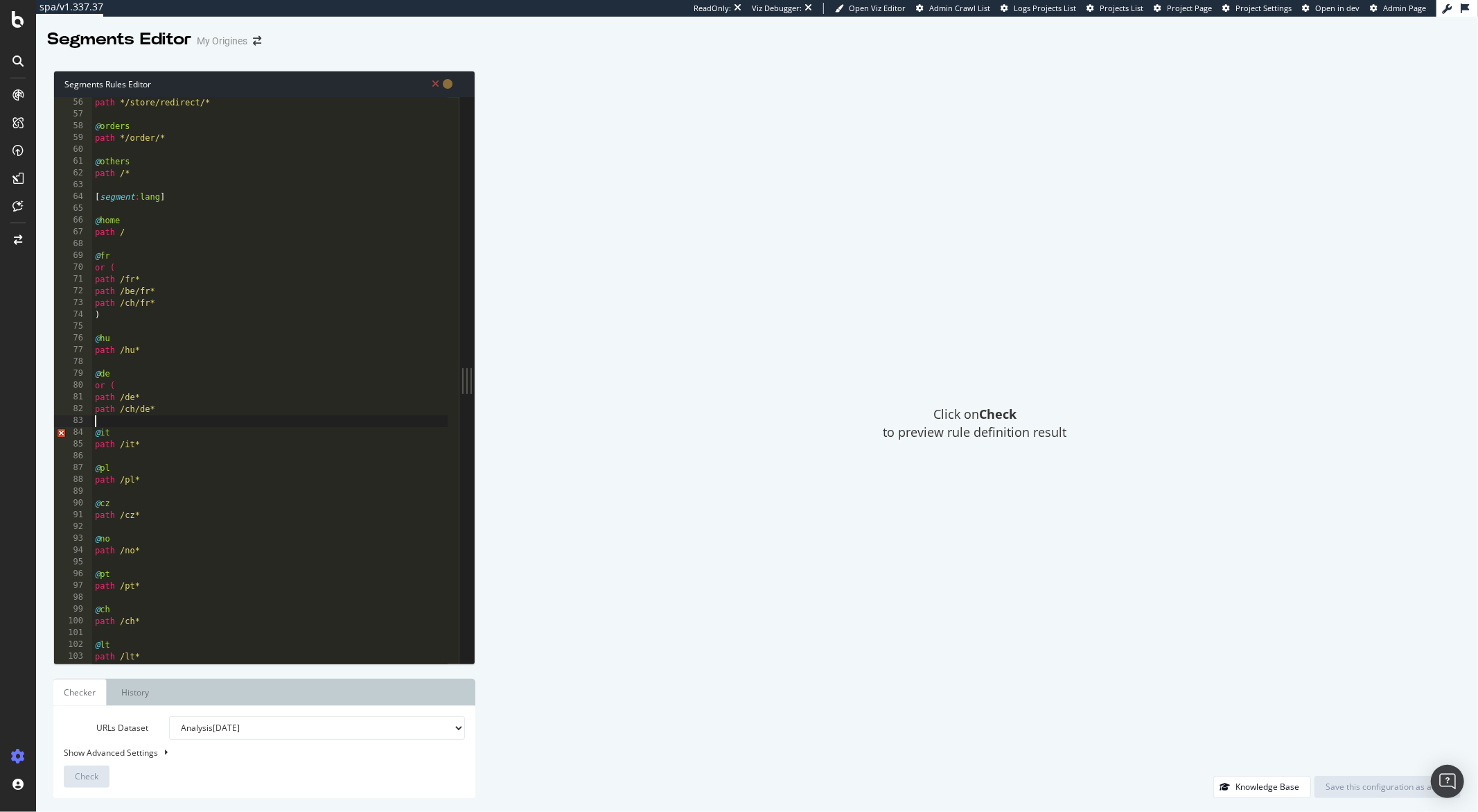
type textarea ")"
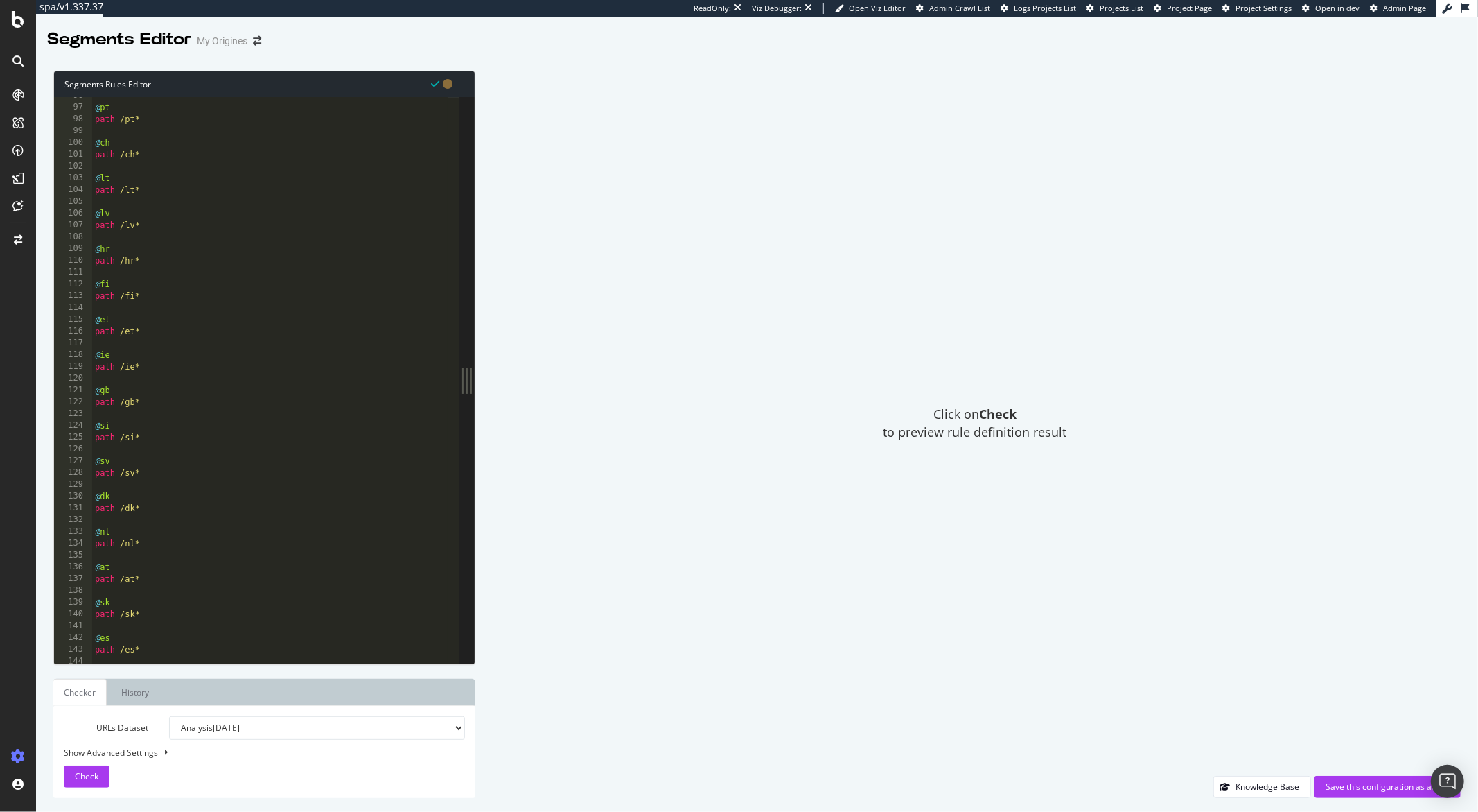
scroll to position [1181, 0]
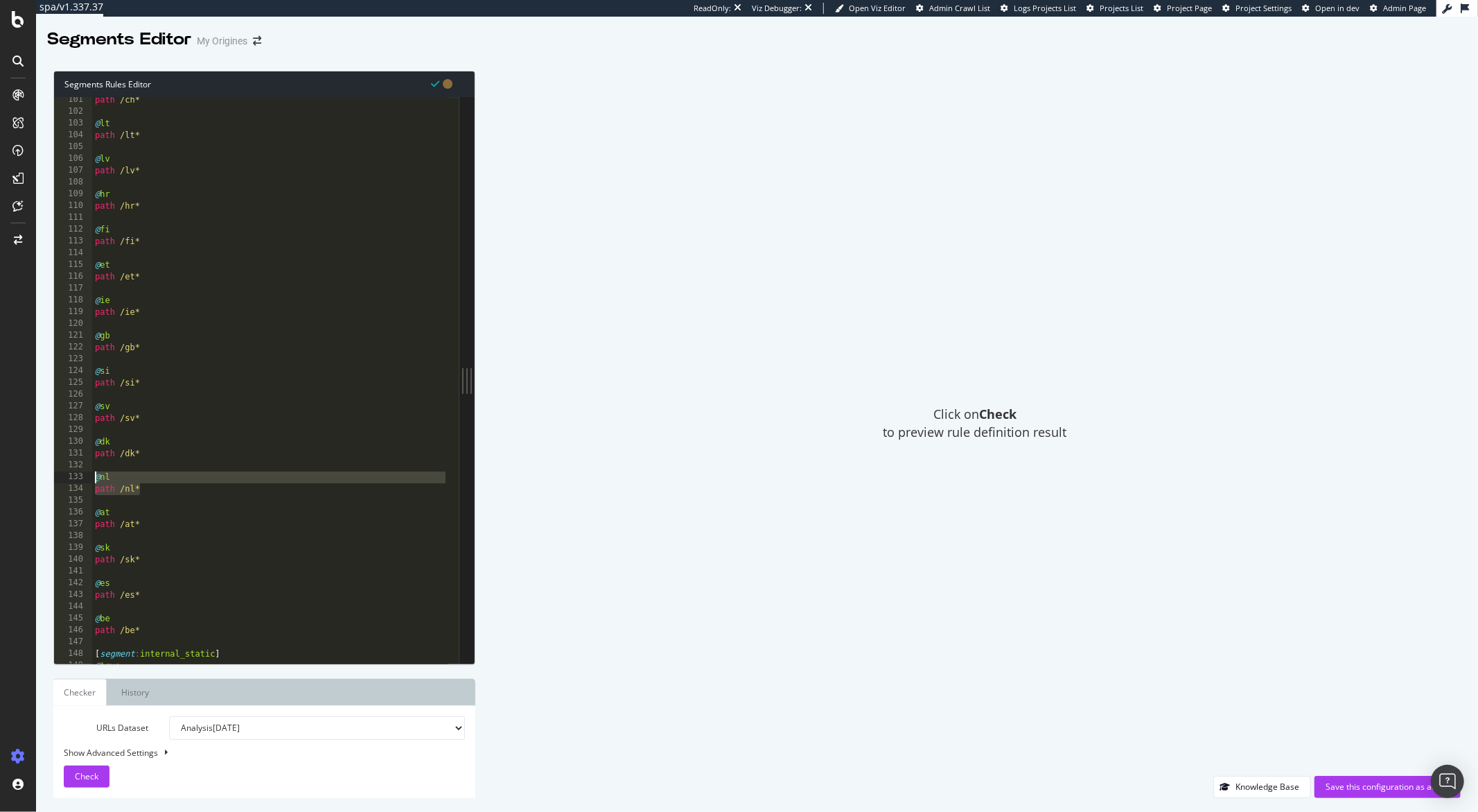
drag, startPoint x: 141, startPoint y: 491, endPoint x: 86, endPoint y: 477, distance: 56.8
click at [86, 477] on div "101 102 103 104 105 106 107 108 109 110 111 112 113 114 115 116 117 118 119 120…" at bounding box center [256, 380] width 405 height 566
paste textarea ")"
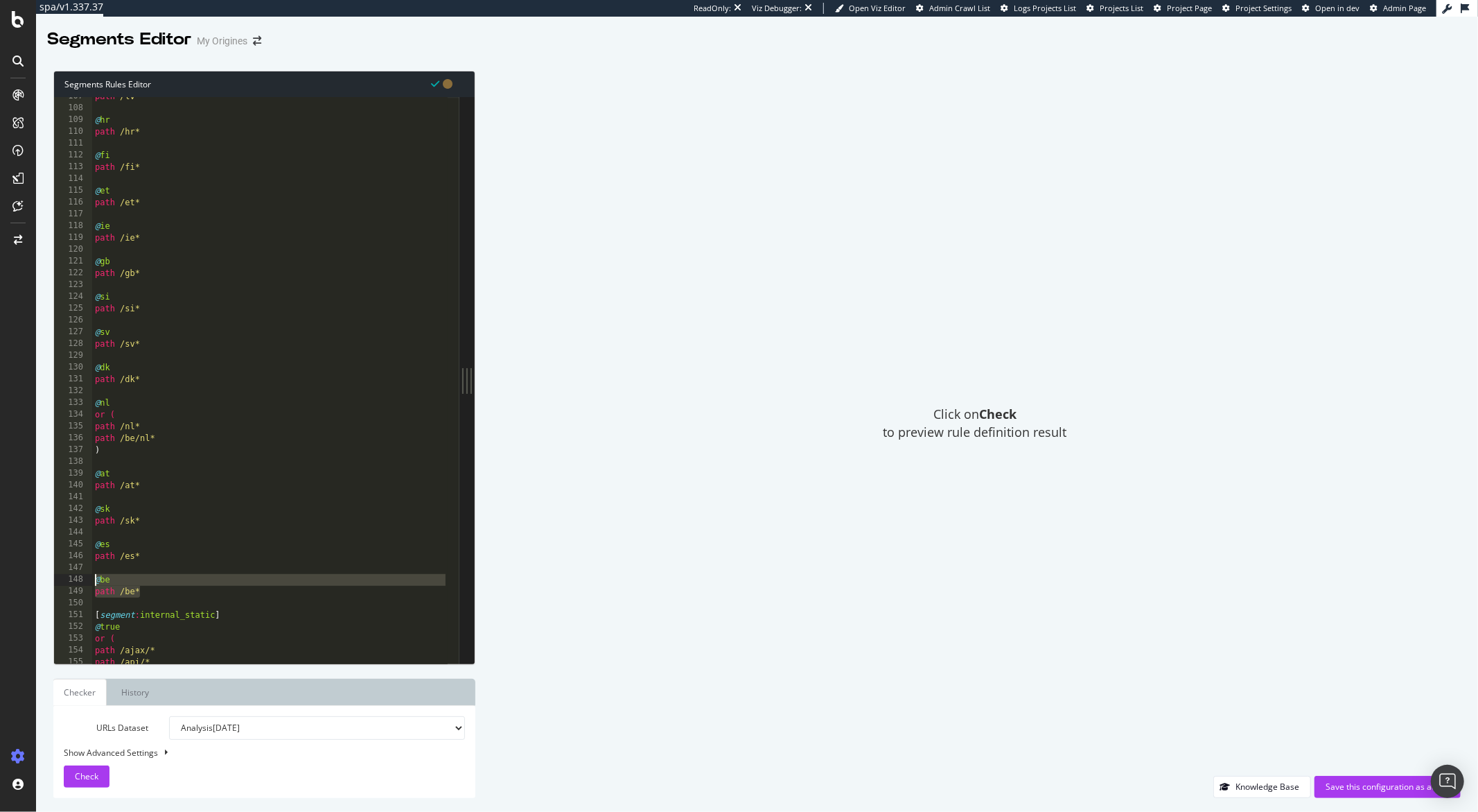
drag, startPoint x: 140, startPoint y: 593, endPoint x: 88, endPoint y: 580, distance: 53.6
click at [88, 580] on div ") 107 108 109 110 111 112 113 114 115 116 117 118 119 120 121 122 123 124 125 1…" at bounding box center [256, 380] width 405 height 566
type textarea "@be path /be*"
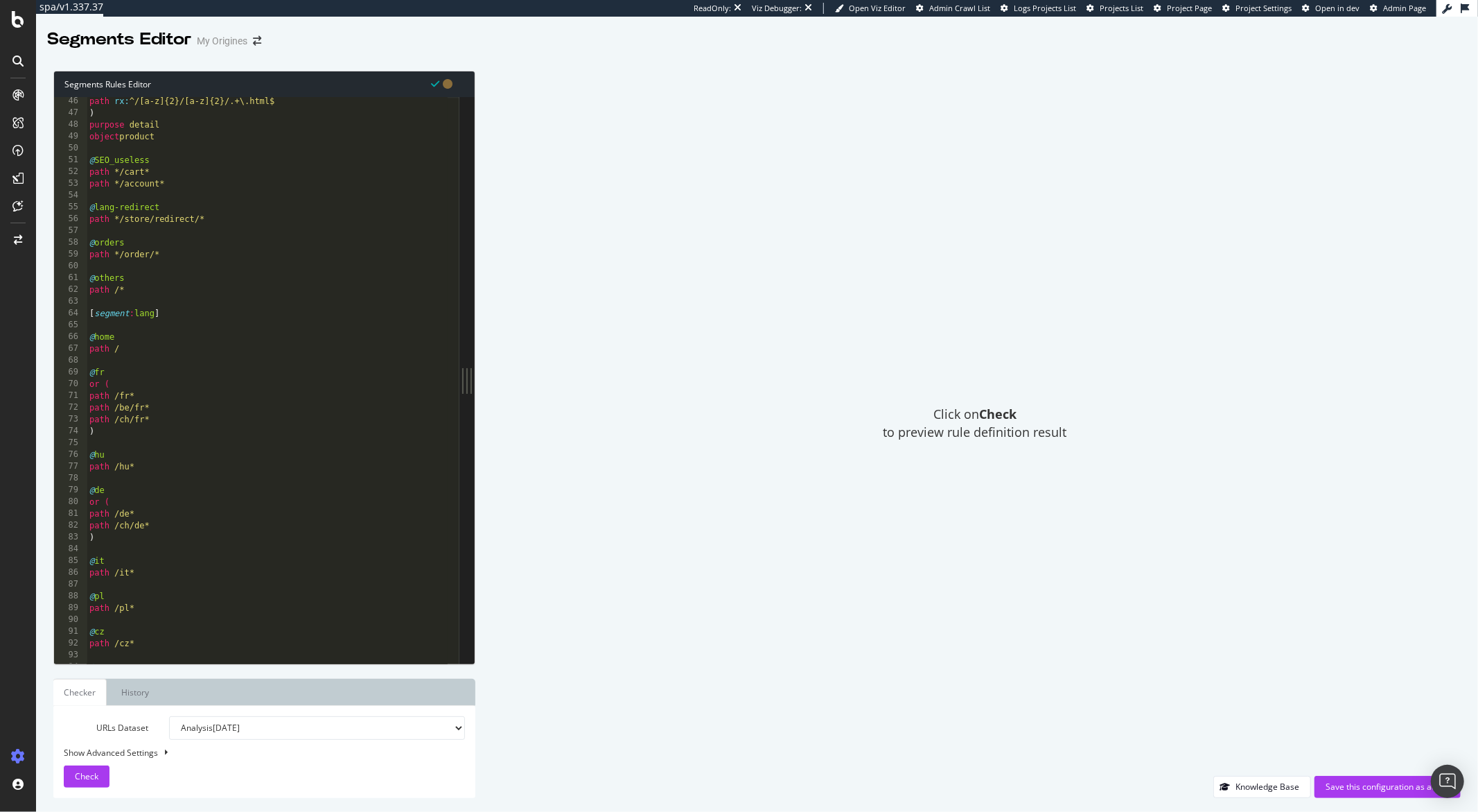
scroll to position [531, 0]
click at [85, 775] on span "Check" at bounding box center [86, 775] width 24 height 12
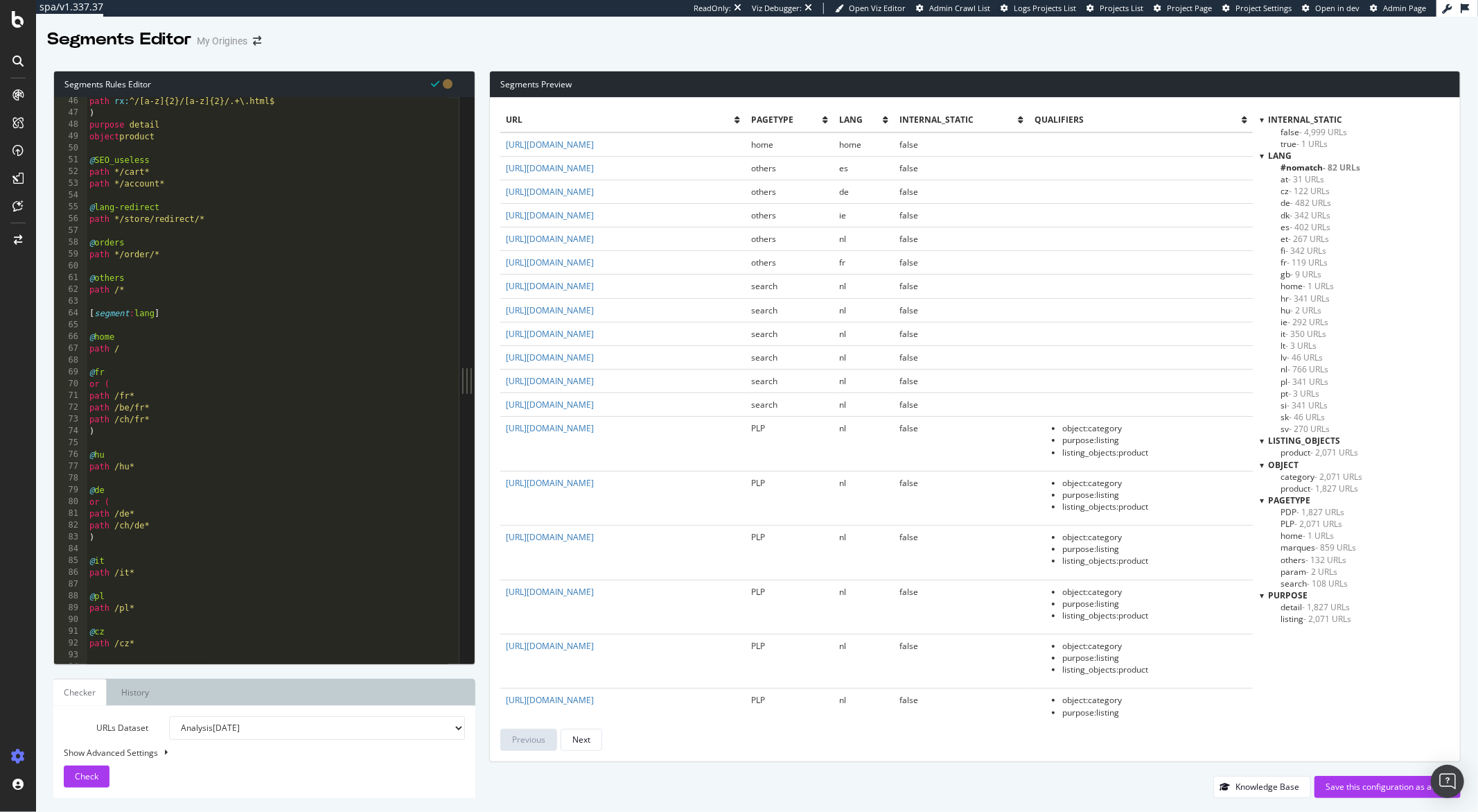
click at [1303, 209] on span "- 342 URLs" at bounding box center [1309, 215] width 41 height 12
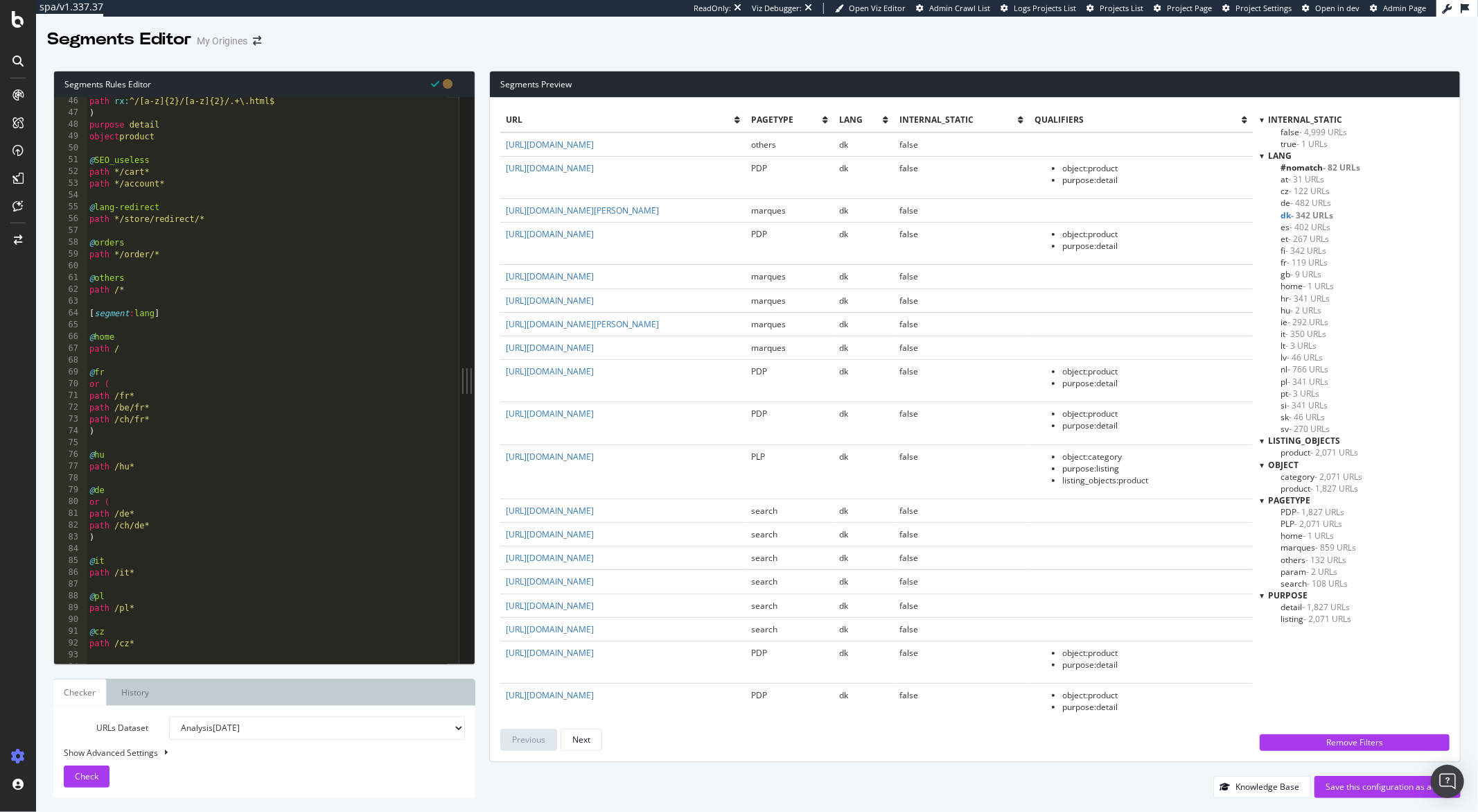
click at [1310, 201] on span "- 482 URLs" at bounding box center [1310, 203] width 41 height 12
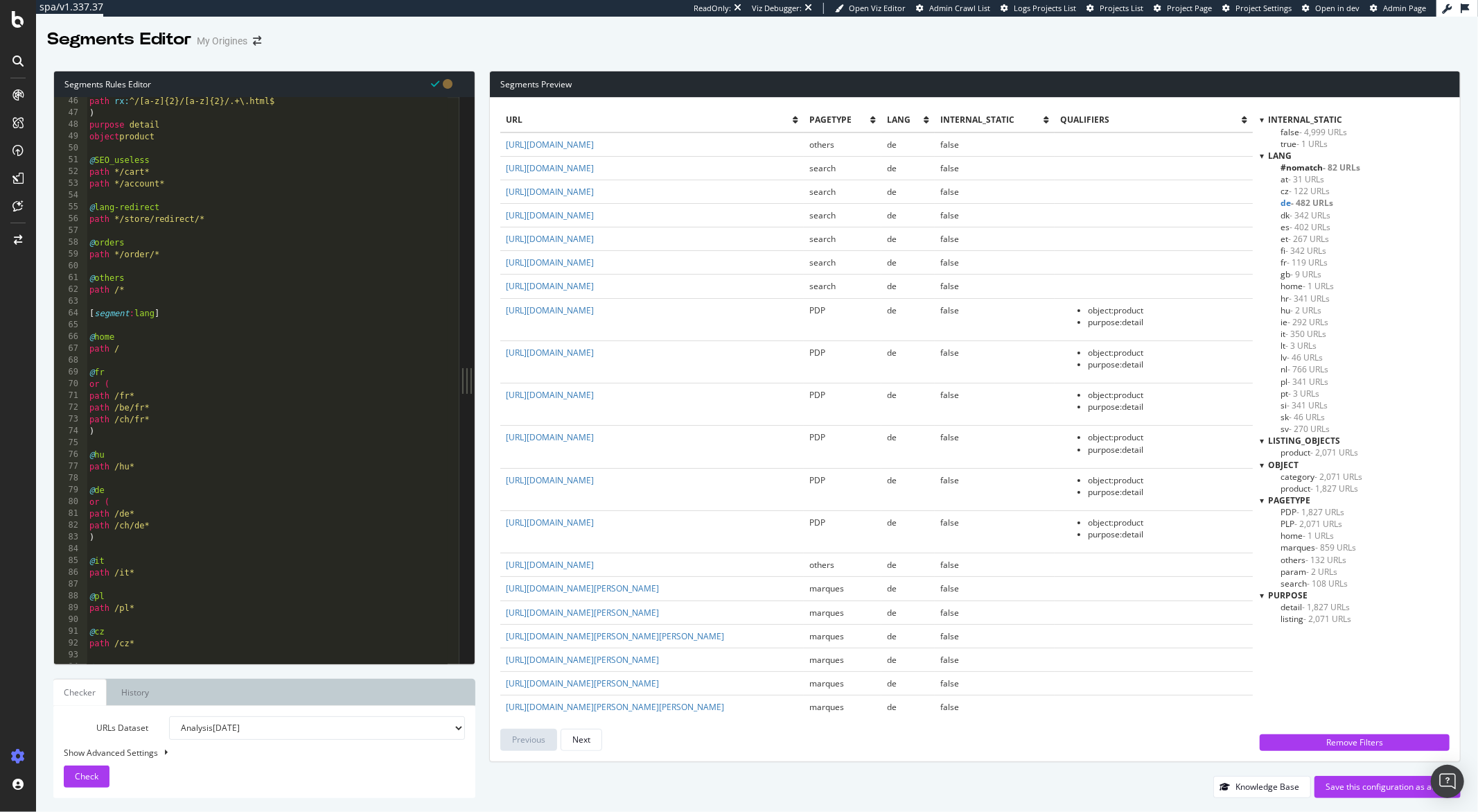
click at [1297, 585] on span "search - 108 URLs" at bounding box center [1314, 583] width 67 height 12
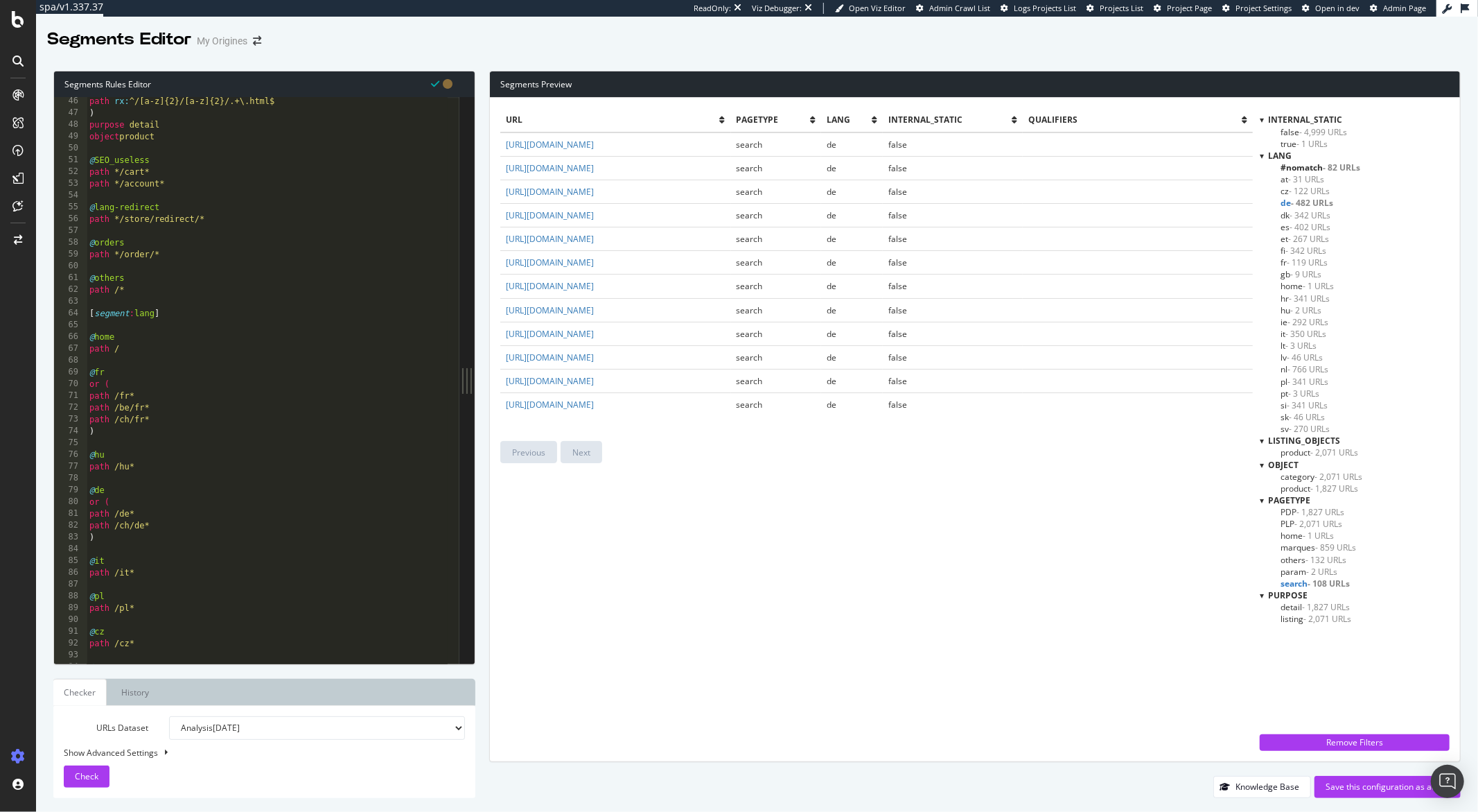
click at [1306, 264] on span "- 119 URLs" at bounding box center [1307, 262] width 41 height 12
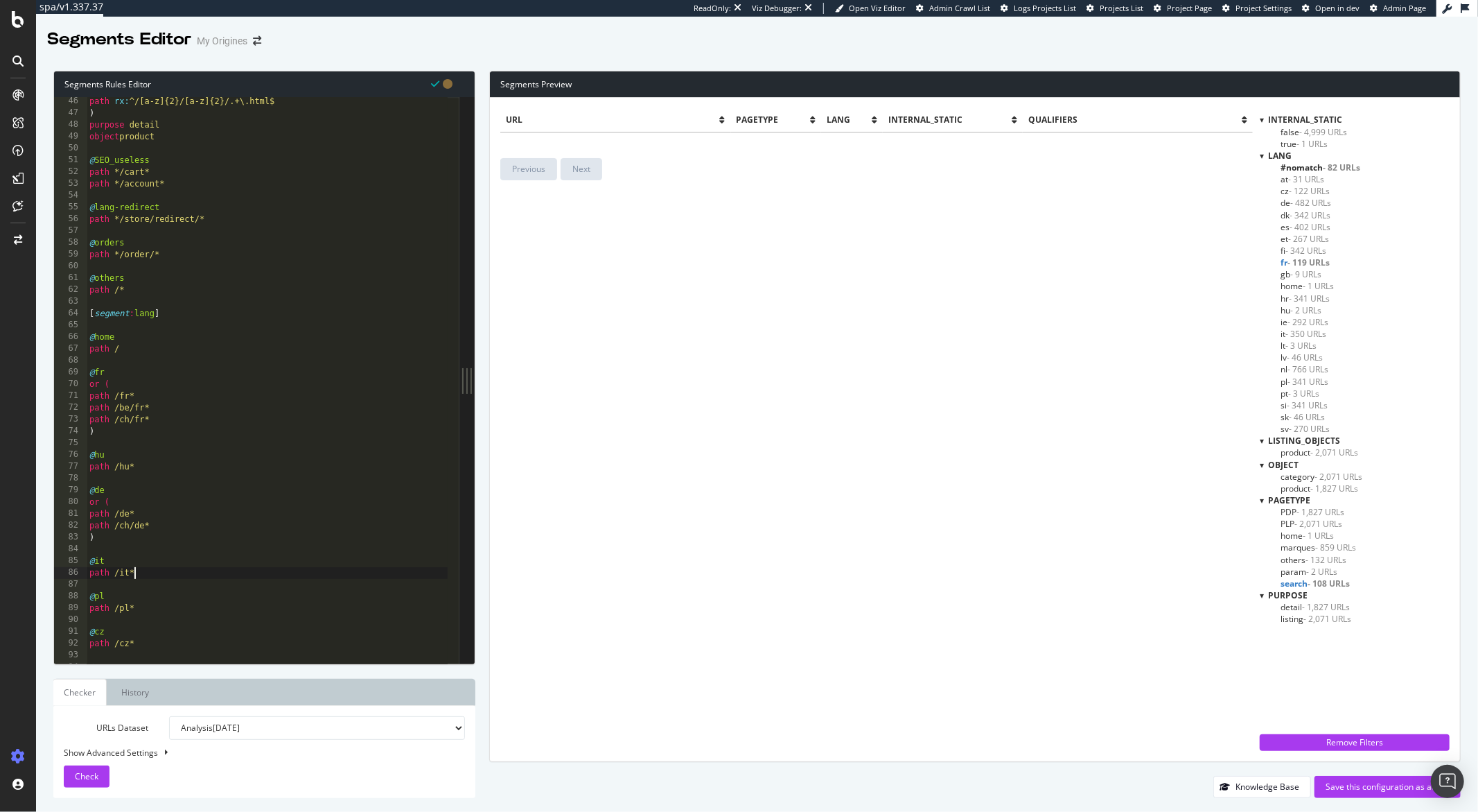
click at [230, 571] on div "path rx : ^/[a-z]{2}/[a-z]{2}/.+\.html$ ) purpose detail object product @ SEO_u…" at bounding box center [267, 391] width 361 height 590
type textarea "path */tagpath/* )"
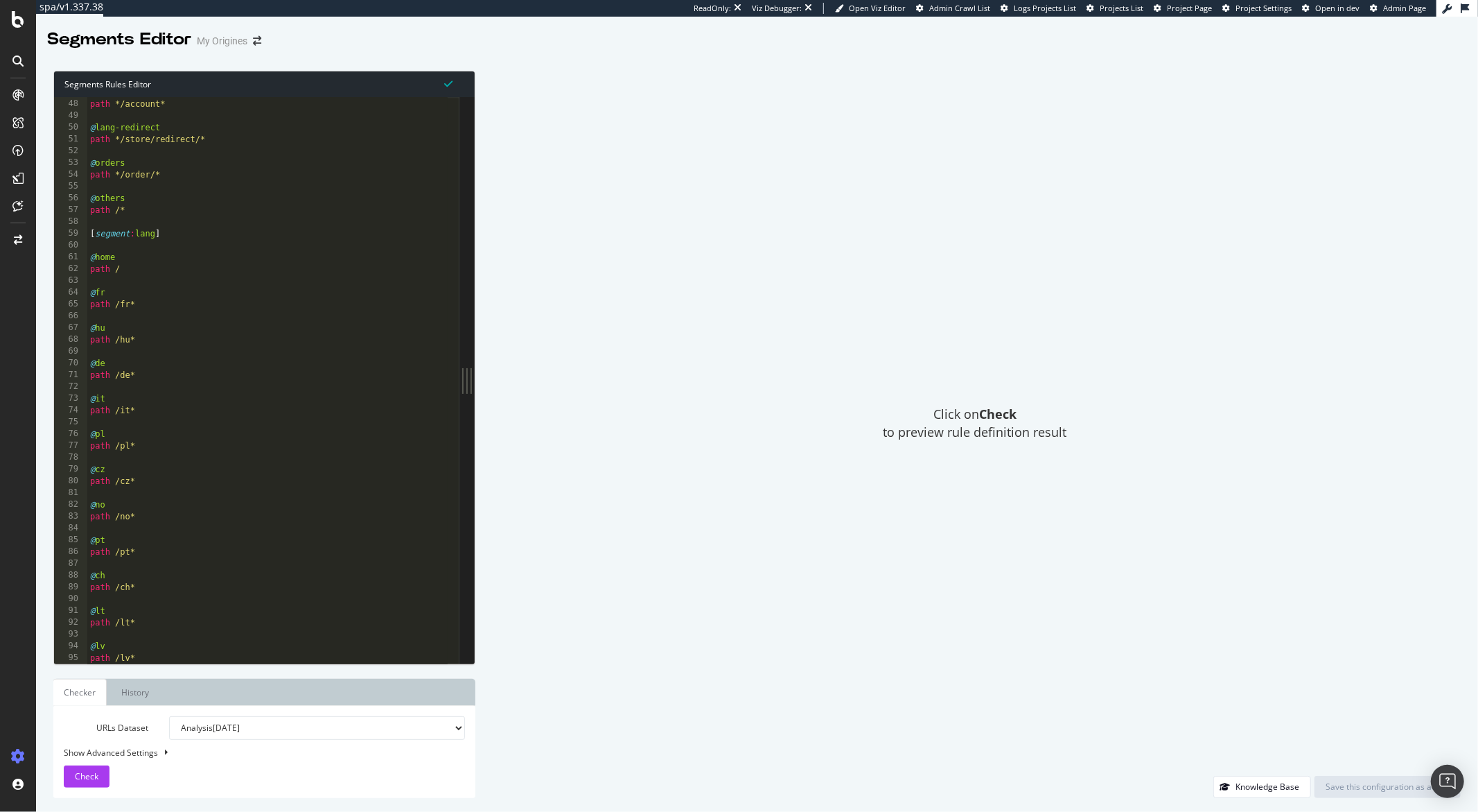
scroll to position [608, 0]
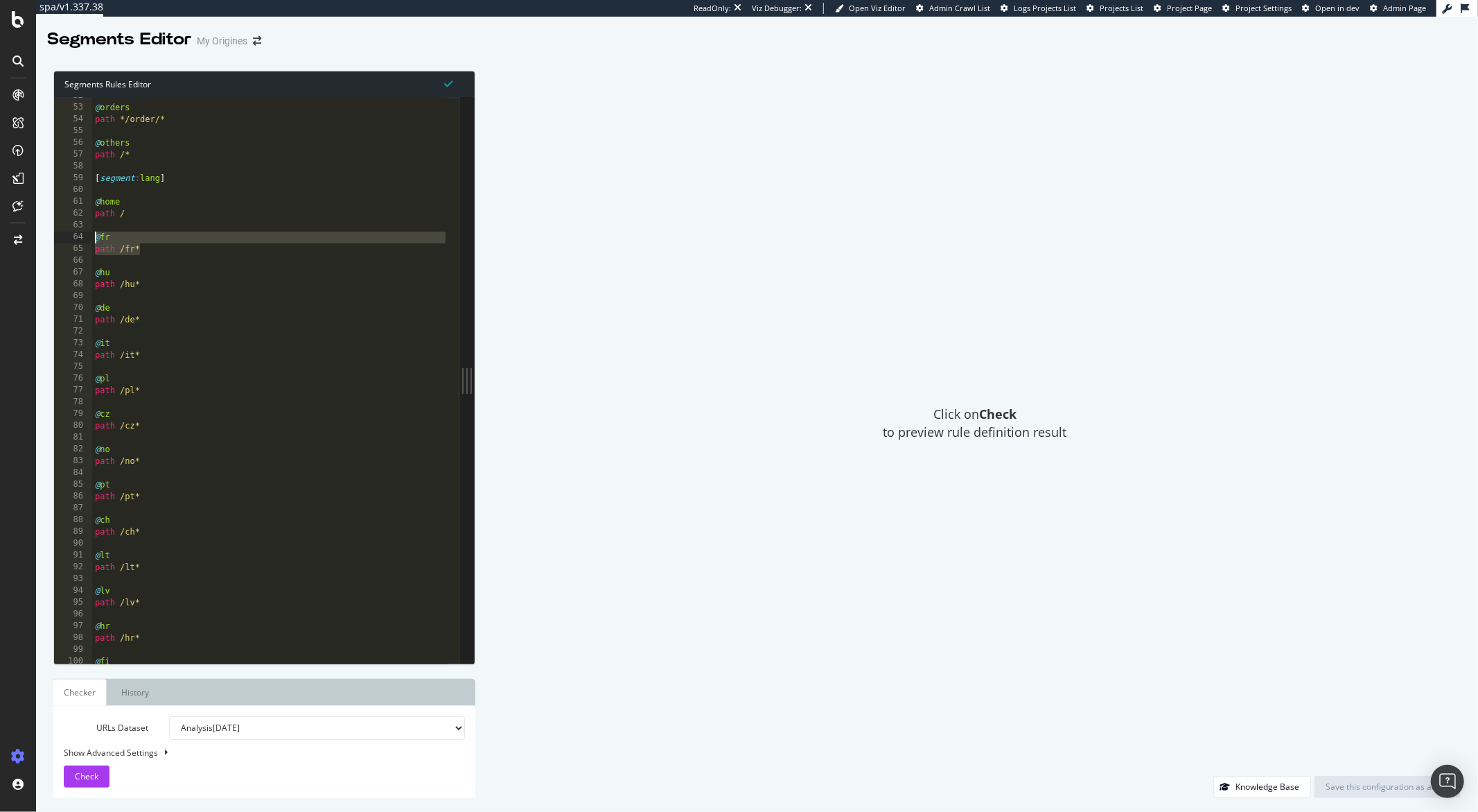
drag, startPoint x: 137, startPoint y: 247, endPoint x: 76, endPoint y: 236, distance: 62.0
click at [76, 236] on div "path /fr* 52 53 54 55 56 57 58 59 60 61 62 63 64 65 66 67 68 69 70 71 72 73 74 …" at bounding box center [256, 380] width 405 height 566
paste textarea ")"
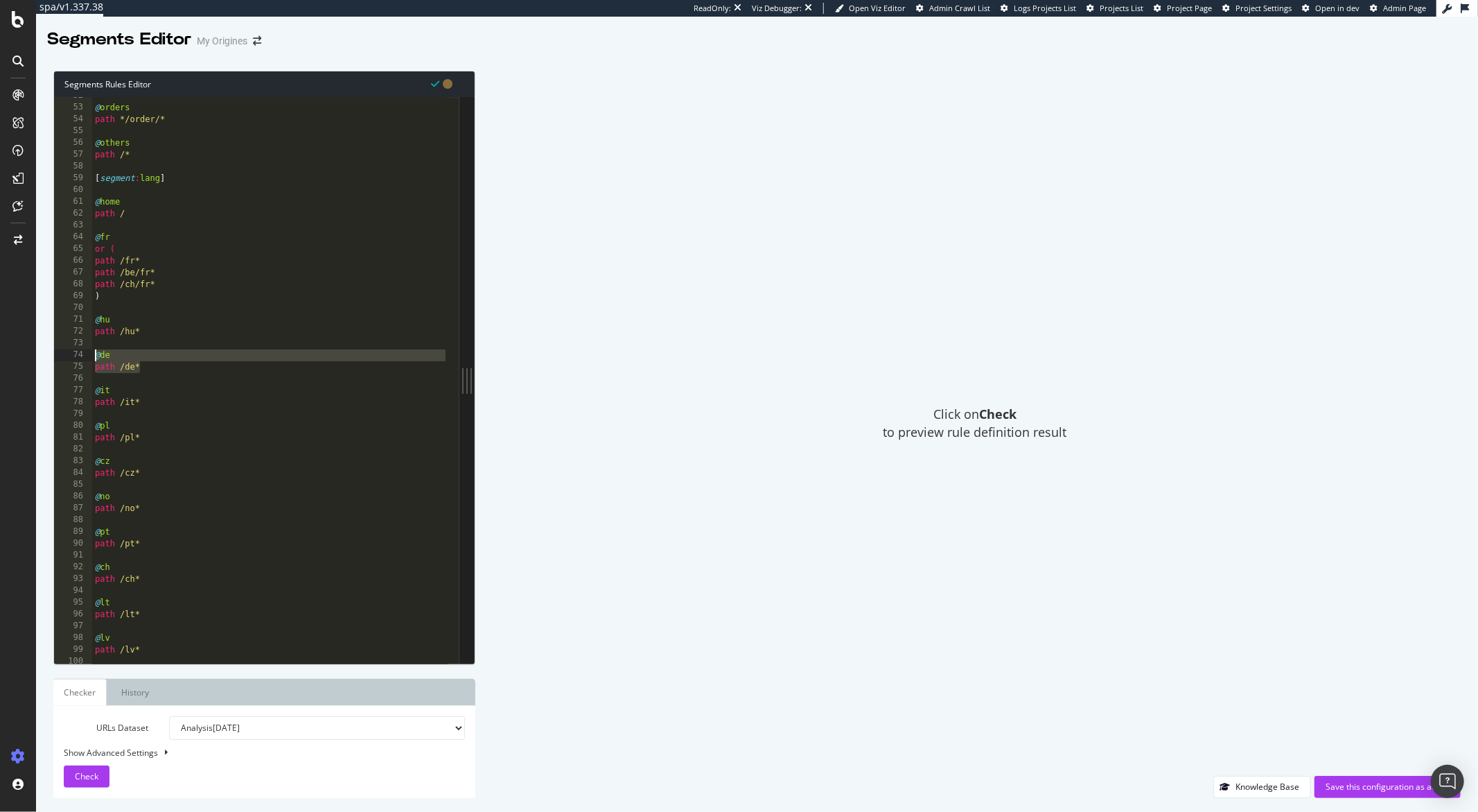
drag, startPoint x: 145, startPoint y: 365, endPoint x: 89, endPoint y: 358, distance: 56.4
click at [89, 358] on div ") 52 53 54 55 56 57 58 59 60 61 62 63 64 65 66 67 68 69 70 71 72 73 74 75 76 77…" at bounding box center [256, 380] width 405 height 566
paste textarea "path /ch"
type textarea "path /ch/de*"
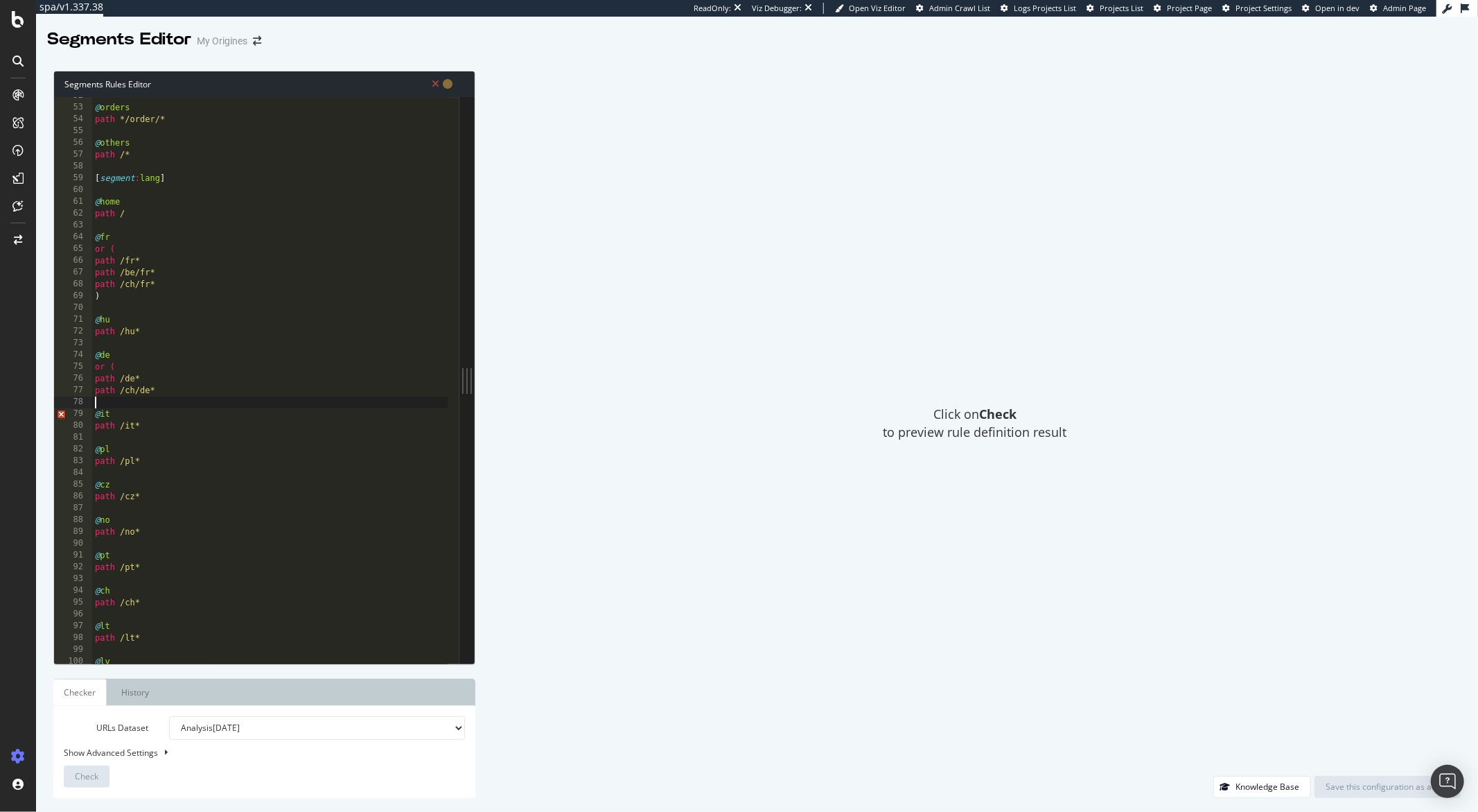
type textarea ")"
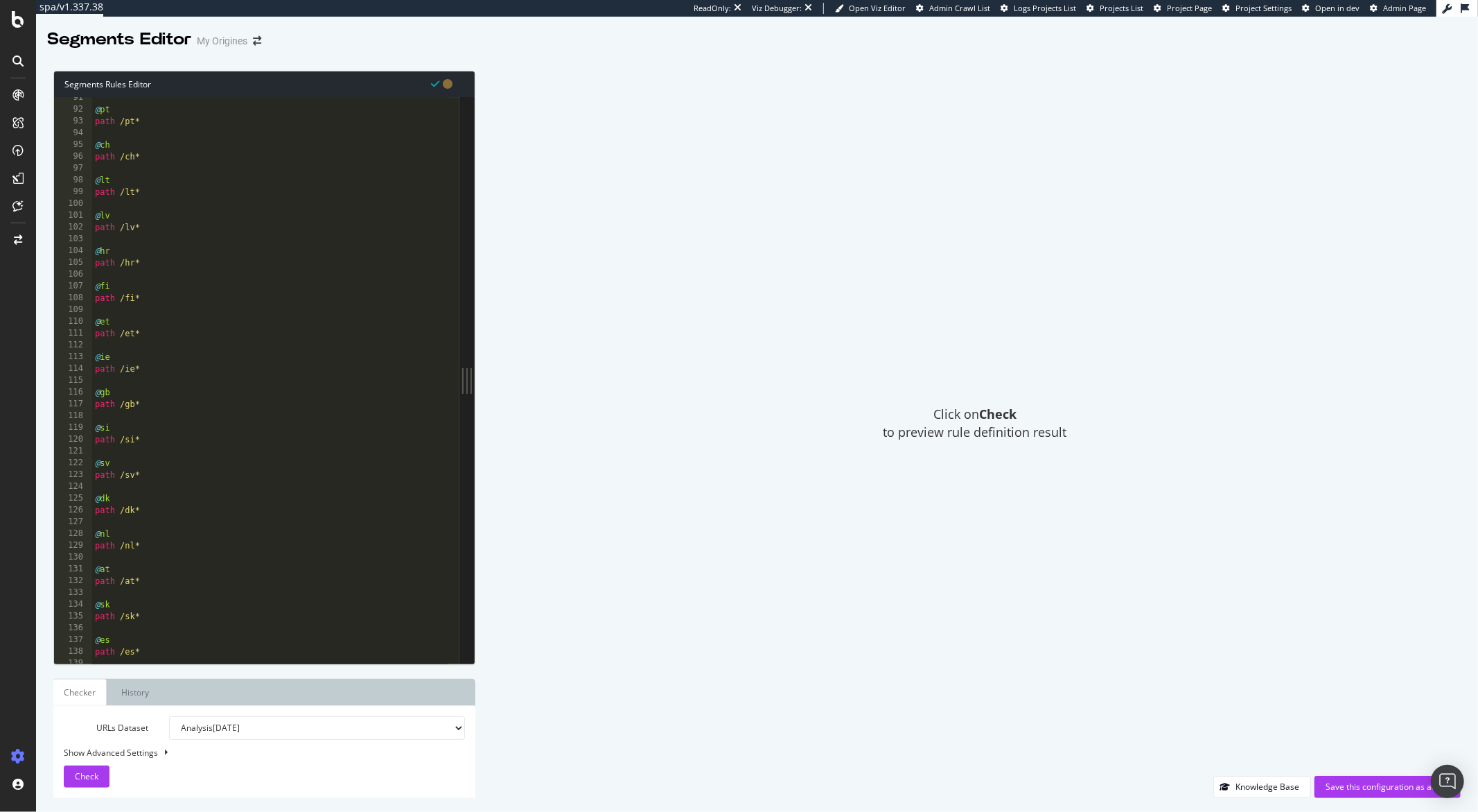
scroll to position [1133, 0]
drag, startPoint x: 142, startPoint y: 476, endPoint x: 78, endPoint y: 465, distance: 64.9
click at [78, 465] on div "97 98 99 100 101 102 103 104 105 106 107 108 109 110 111 112 113 114 115 116 11…" at bounding box center [256, 380] width 405 height 566
paste textarea ")"
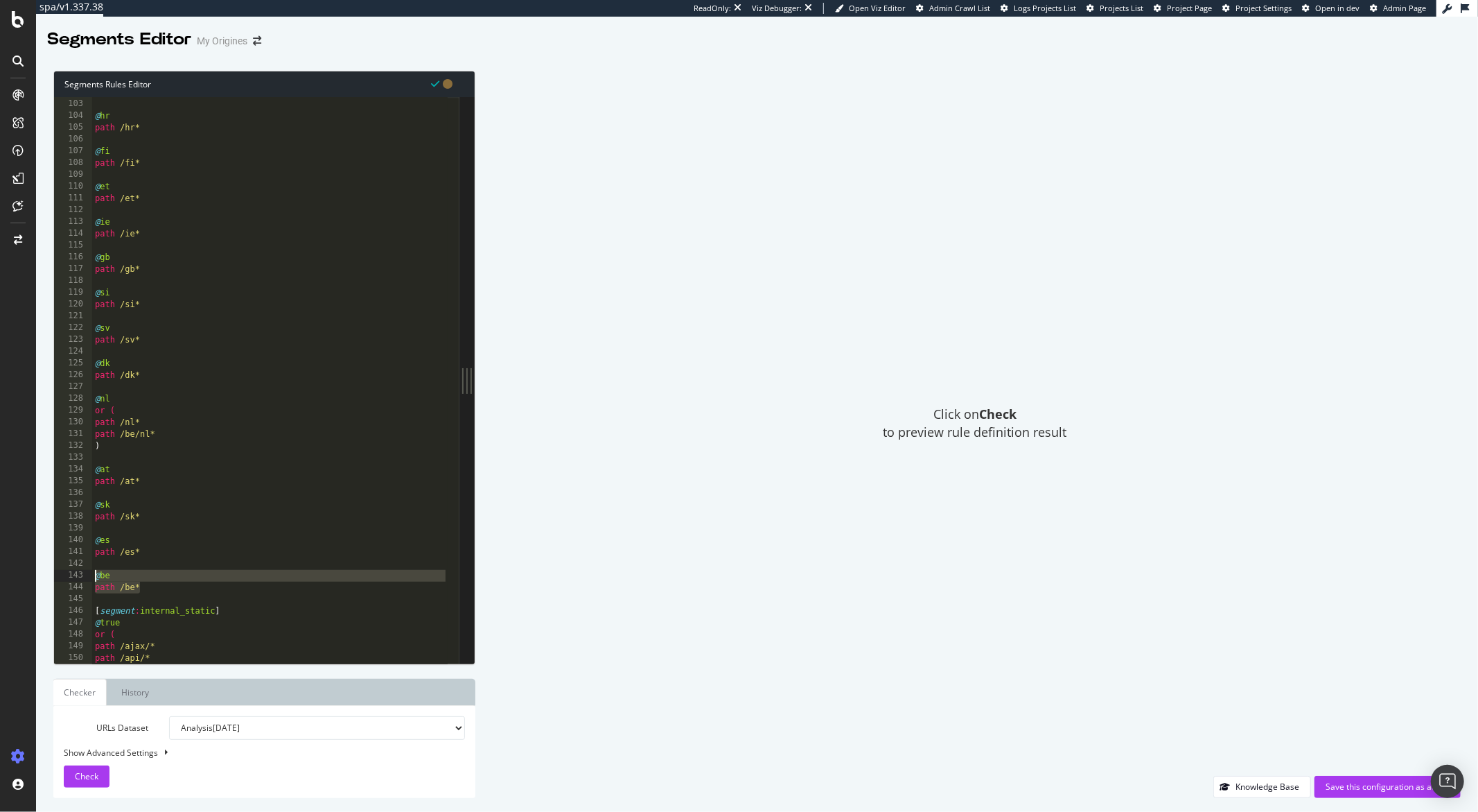
drag, startPoint x: 148, startPoint y: 589, endPoint x: 82, endPoint y: 574, distance: 67.7
click at [82, 574] on div ") 102 103 104 105 106 107 108 109 110 111 112 113 114 115 116 117 118 119 120 1…" at bounding box center [256, 380] width 405 height 566
type textarea "@be path /be*"
click at [86, 778] on span "Check" at bounding box center [86, 775] width 24 height 12
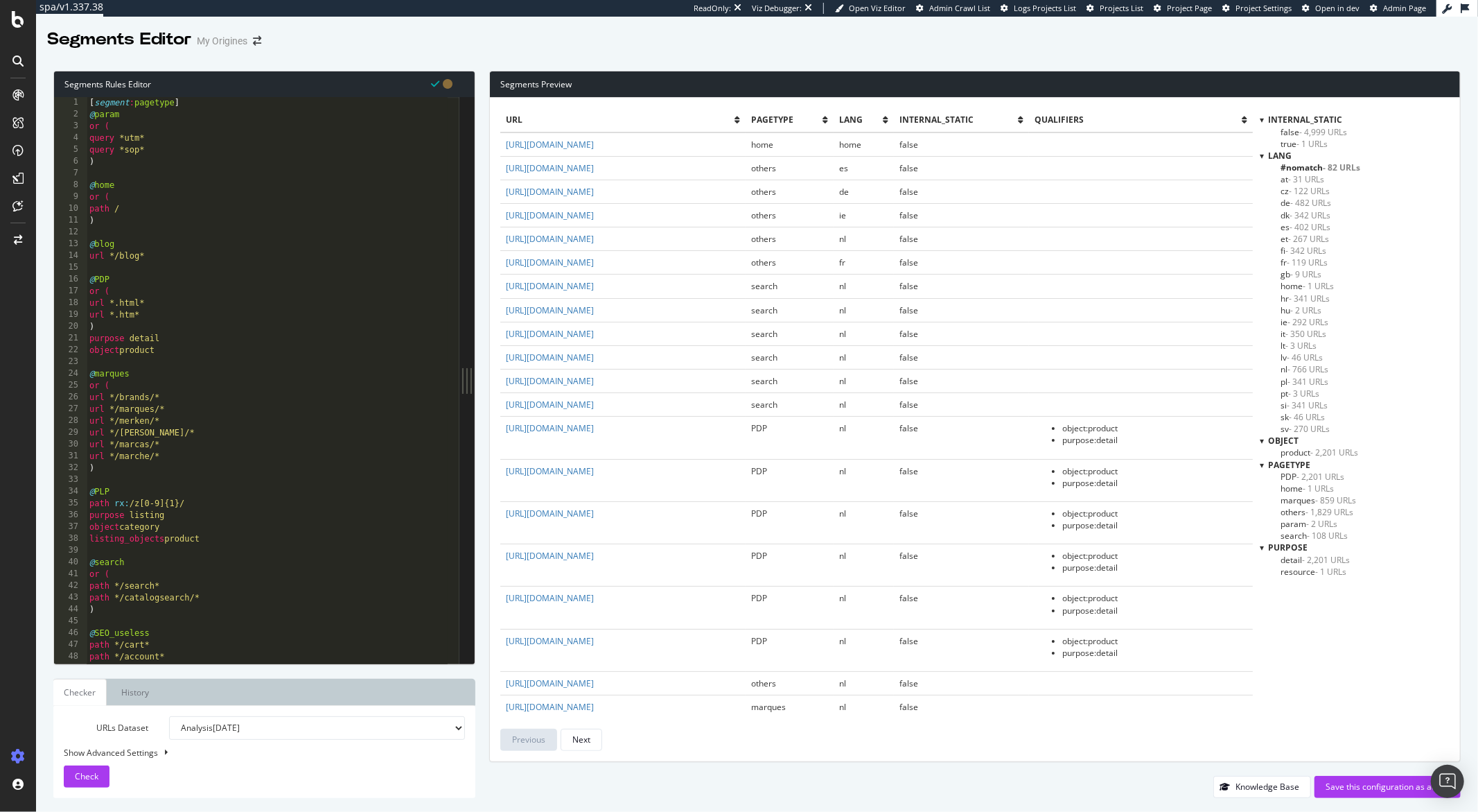
scroll to position [0, 0]
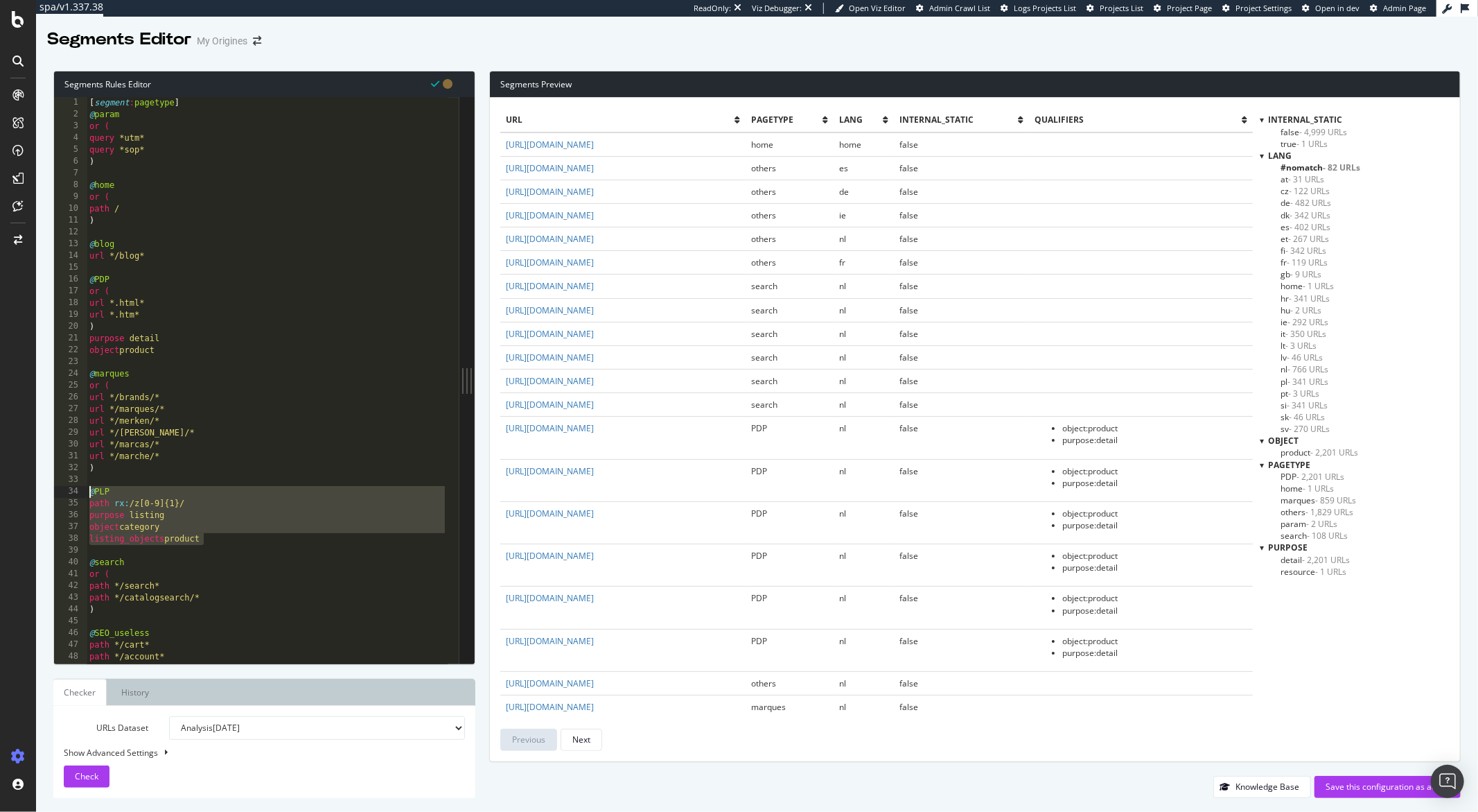
drag, startPoint x: 182, startPoint y: 540, endPoint x: 78, endPoint y: 492, distance: 114.5
click at [78, 492] on div "listing_objects product 1 2 3 4 5 6 7 8 9 10 11 12 13 14 15 16 17 18 19 20 21 2…" at bounding box center [256, 380] width 405 height 566
type textarea "@PLP path rx:/z[0-9]{1}/"
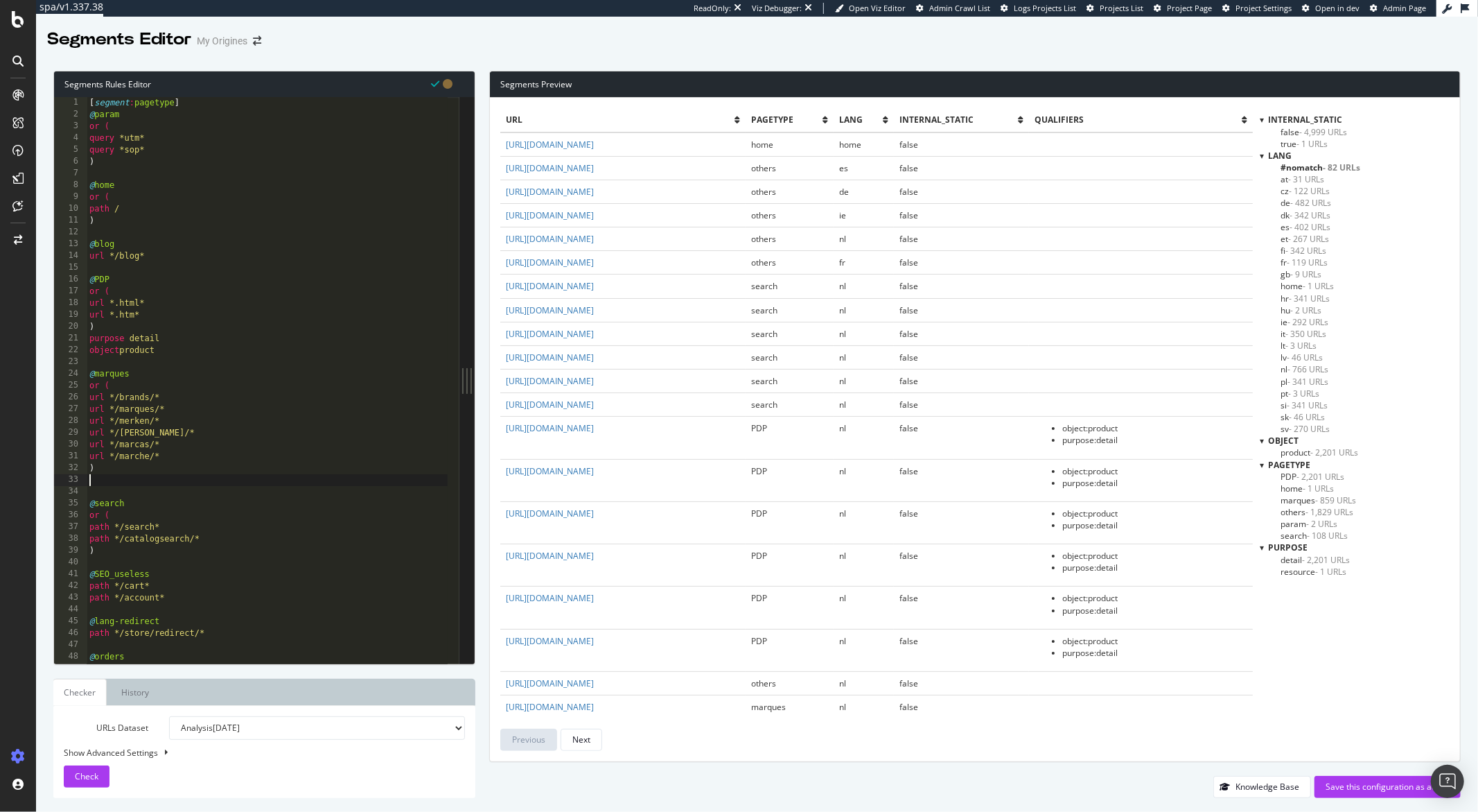
type textarea ")"
click at [93, 268] on div "[ segment : pagetype ] @ param or ( query *utm* query *sop* ) @ home or ( path …" at bounding box center [267, 392] width 361 height 590
paste textarea "listing_objects product"
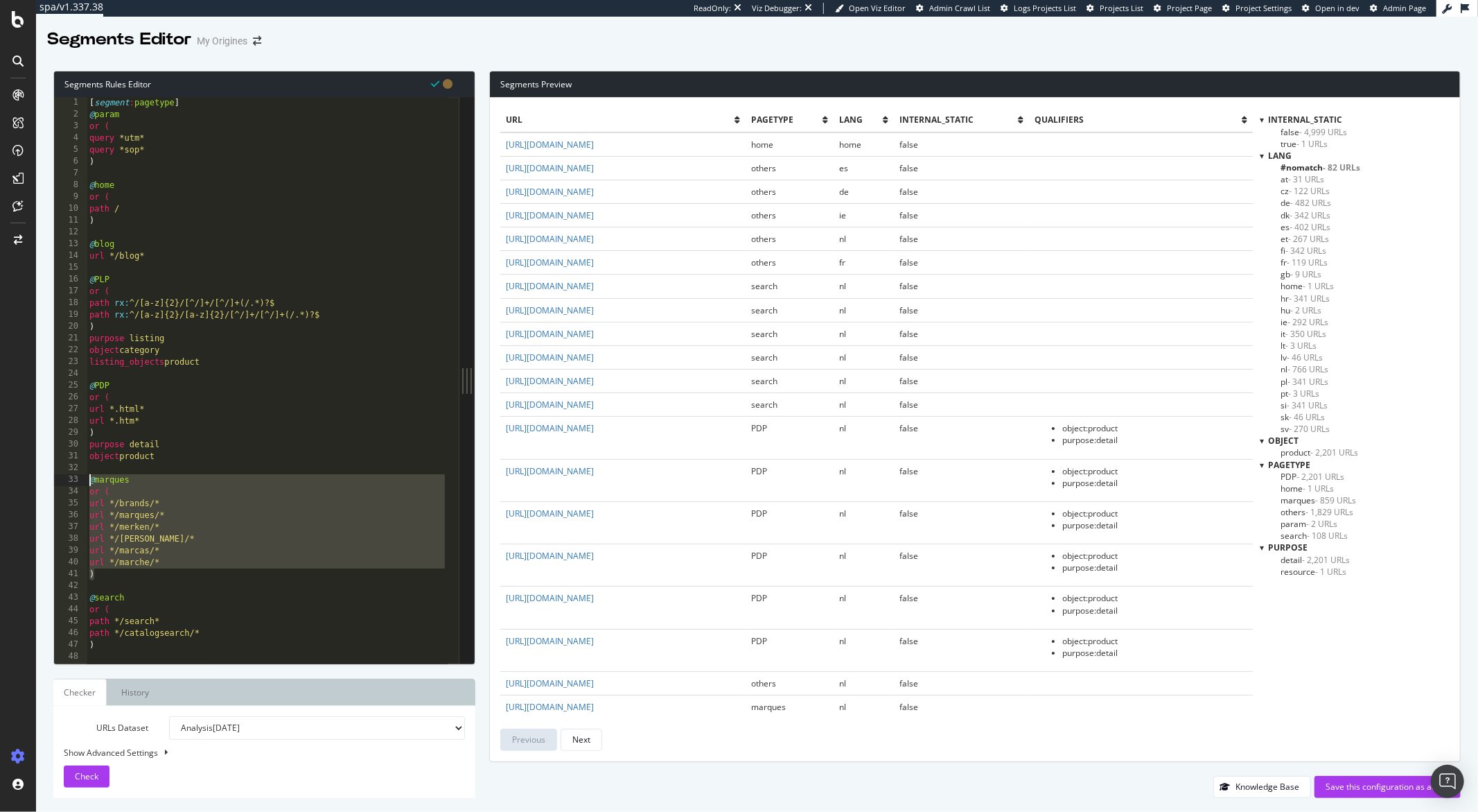
drag, startPoint x: 99, startPoint y: 574, endPoint x: 83, endPoint y: 477, distance: 98.3
click at [83, 477] on div "listing_objects product 1 2 3 4 5 6 7 8 9 10 11 12 13 14 15 16 17 18 19 20 21 2…" at bounding box center [256, 380] width 405 height 566
click at [100, 568] on div "[ segment : pagetype ] @ param or ( query *utm* query *sop* ) @ home or ( path …" at bounding box center [267, 392] width 361 height 590
drag, startPoint x: 98, startPoint y: 575, endPoint x: 82, endPoint y: 477, distance: 99.3
click at [82, 477] on div "url */marche/* 1 2 3 4 5 6 7 8 9 10 11 12 13 14 15 16 17 18 19 20 21 22 23 24 2…" at bounding box center [256, 380] width 405 height 566
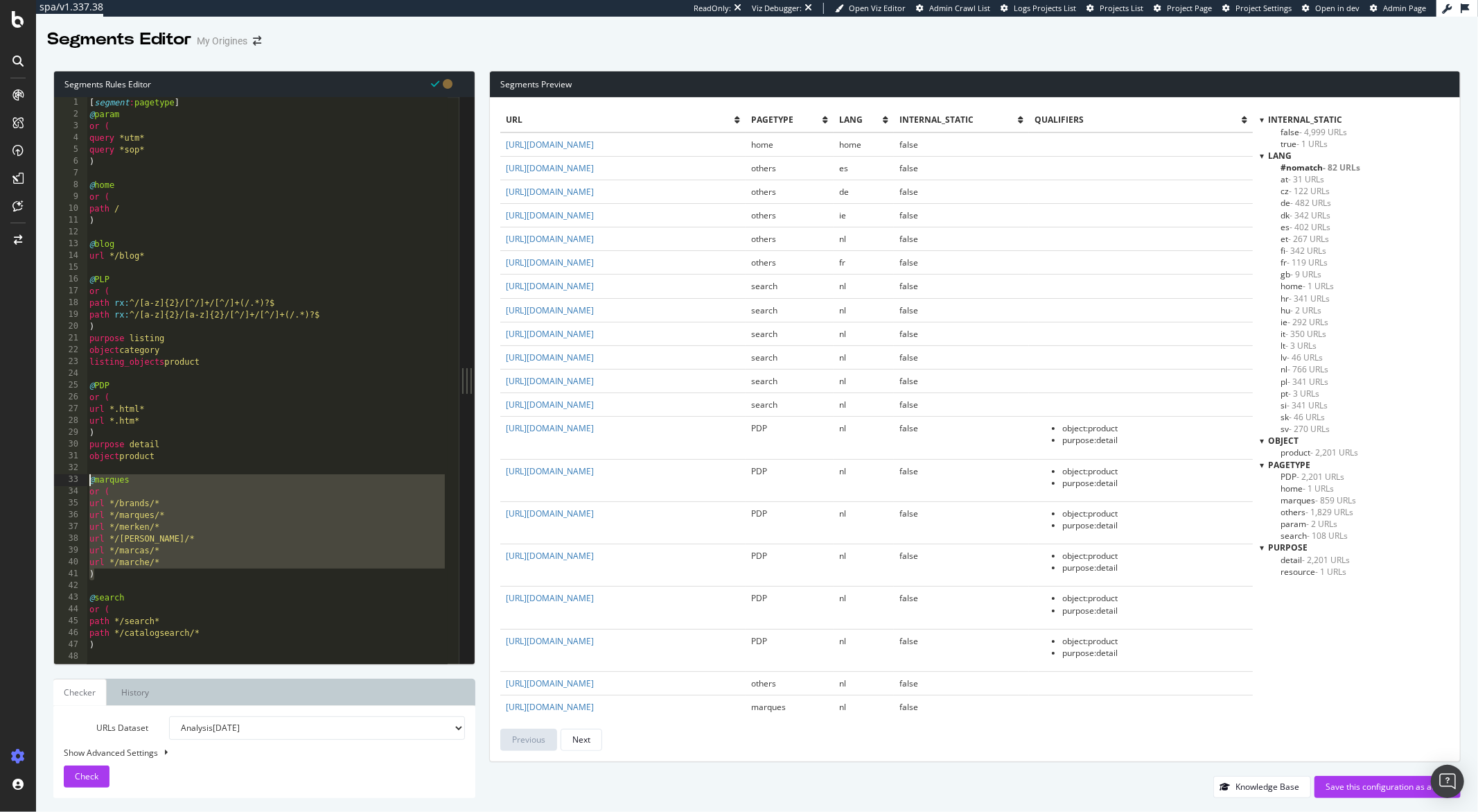
type textarea "@marques or ("
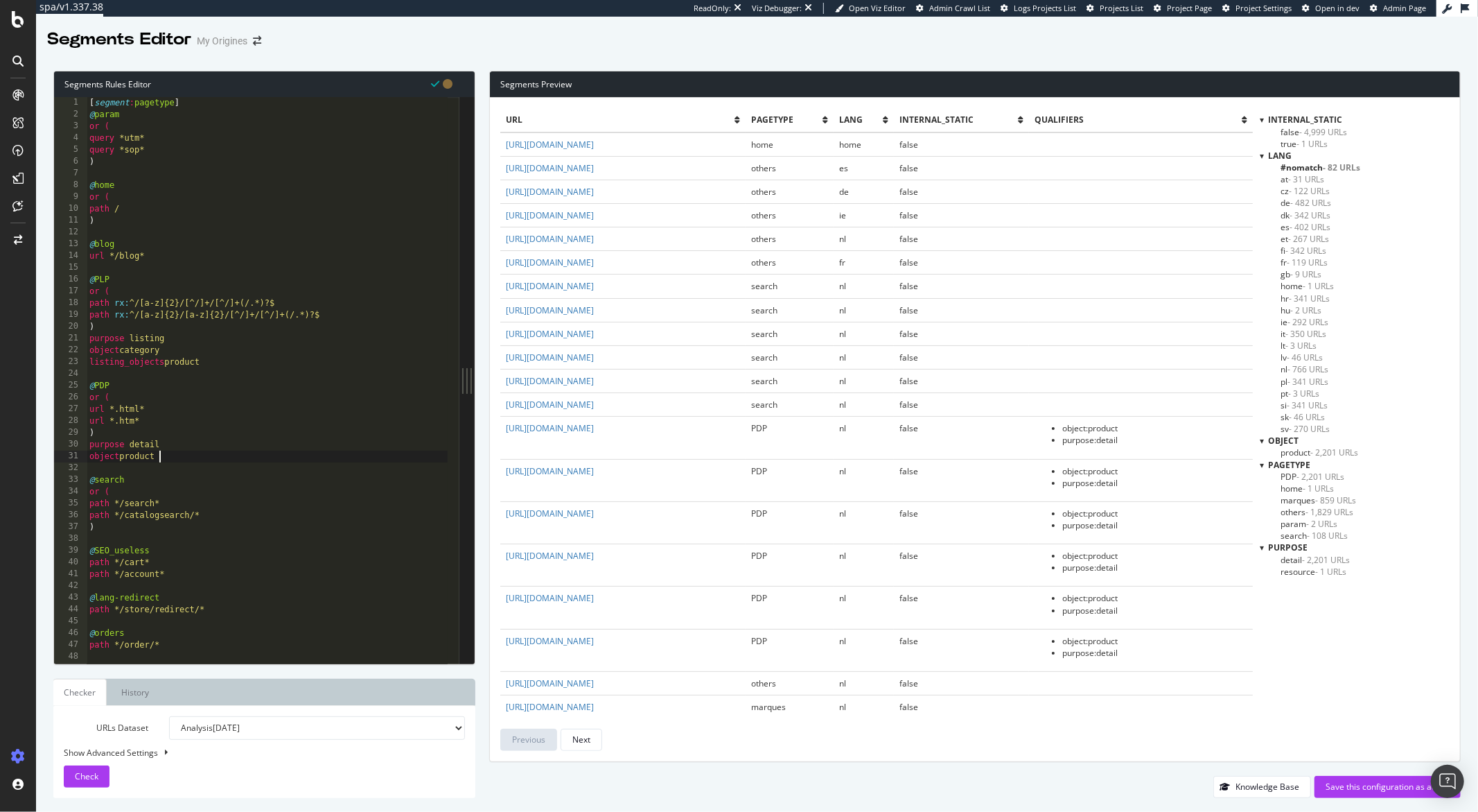
click at [144, 256] on div "[ segment : pagetype ] @ param or ( query *utm* query *sop* ) @ home or ( path …" at bounding box center [267, 392] width 361 height 590
type textarea "url */blog*"
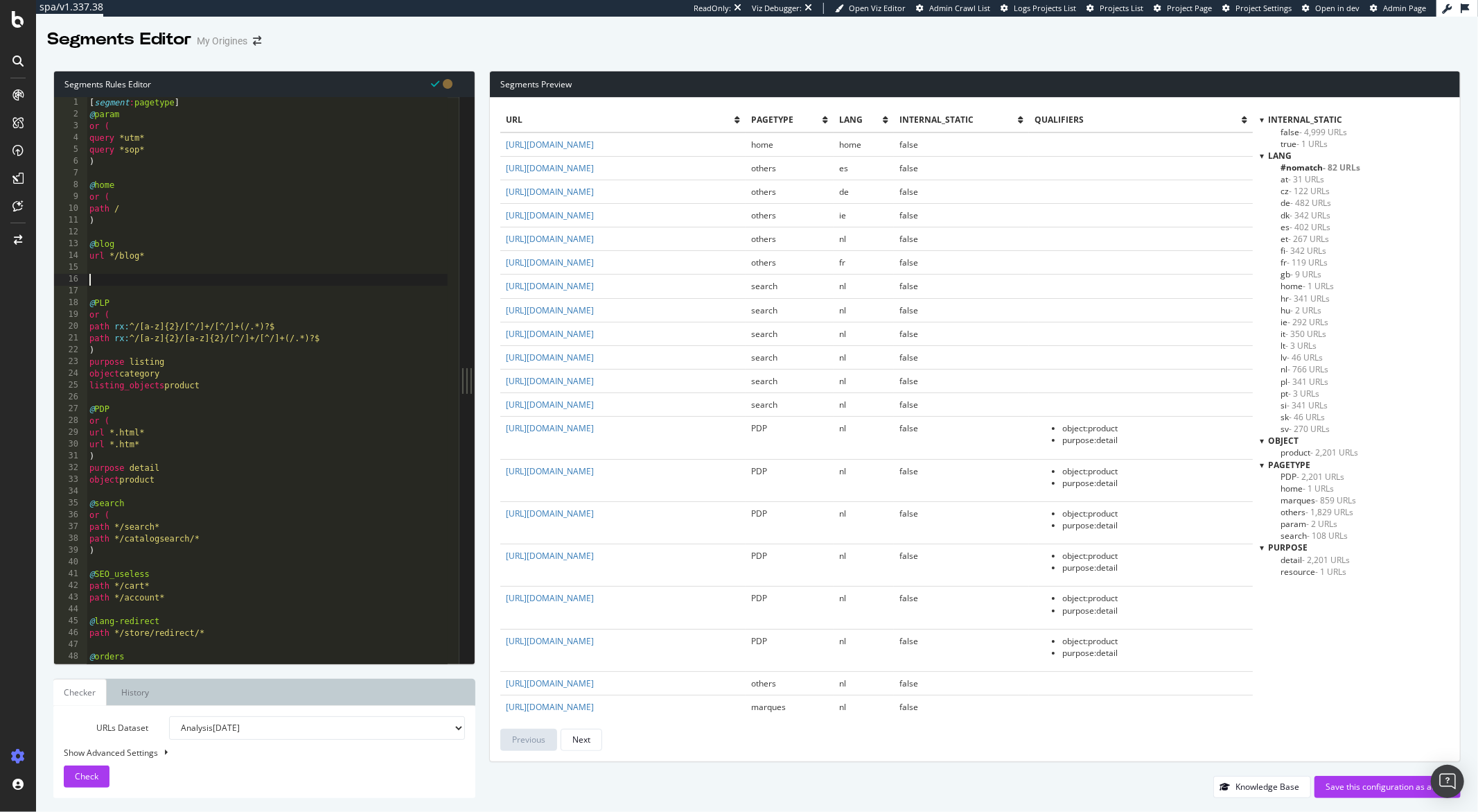
paste textarea ")"
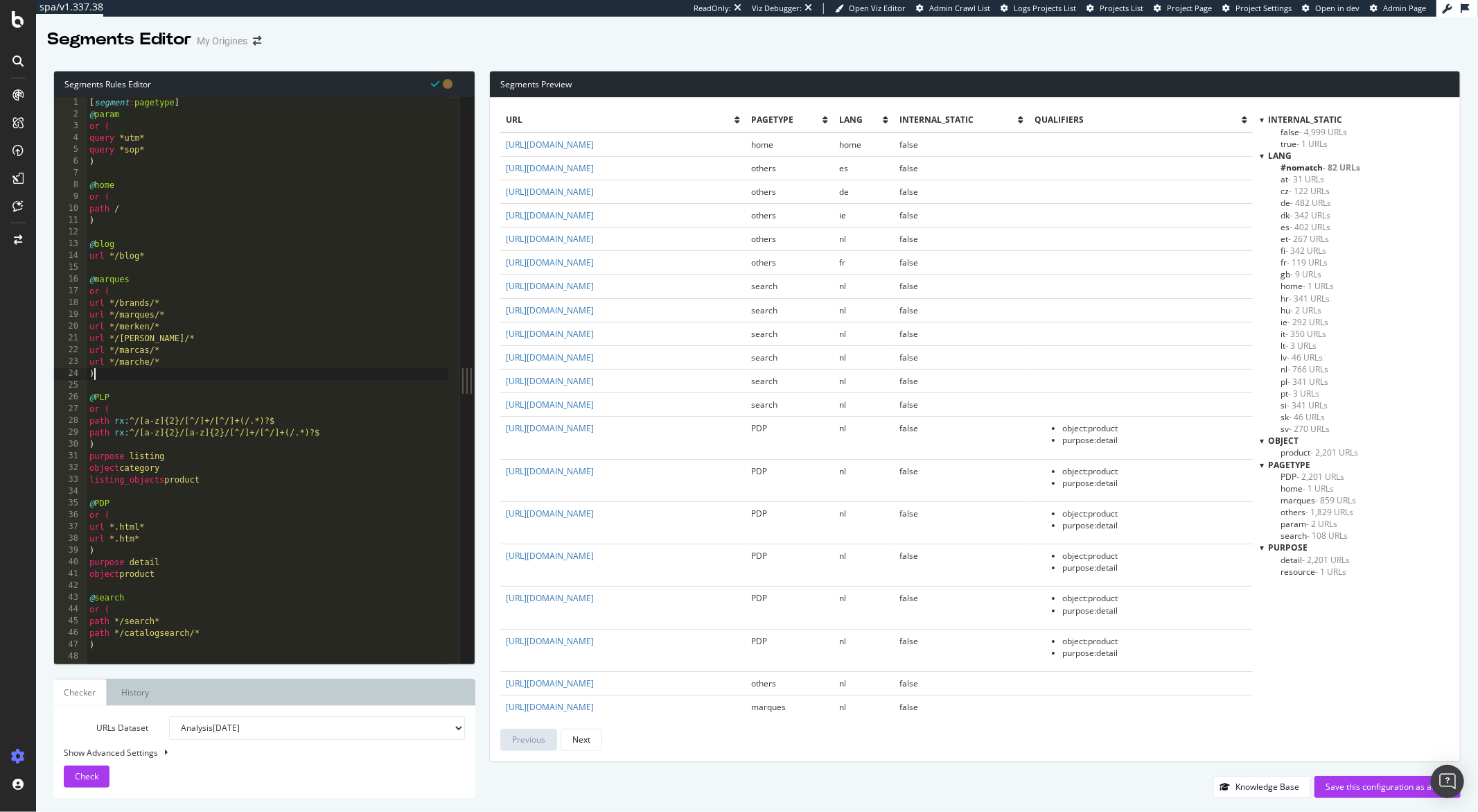
scroll to position [11, 0]
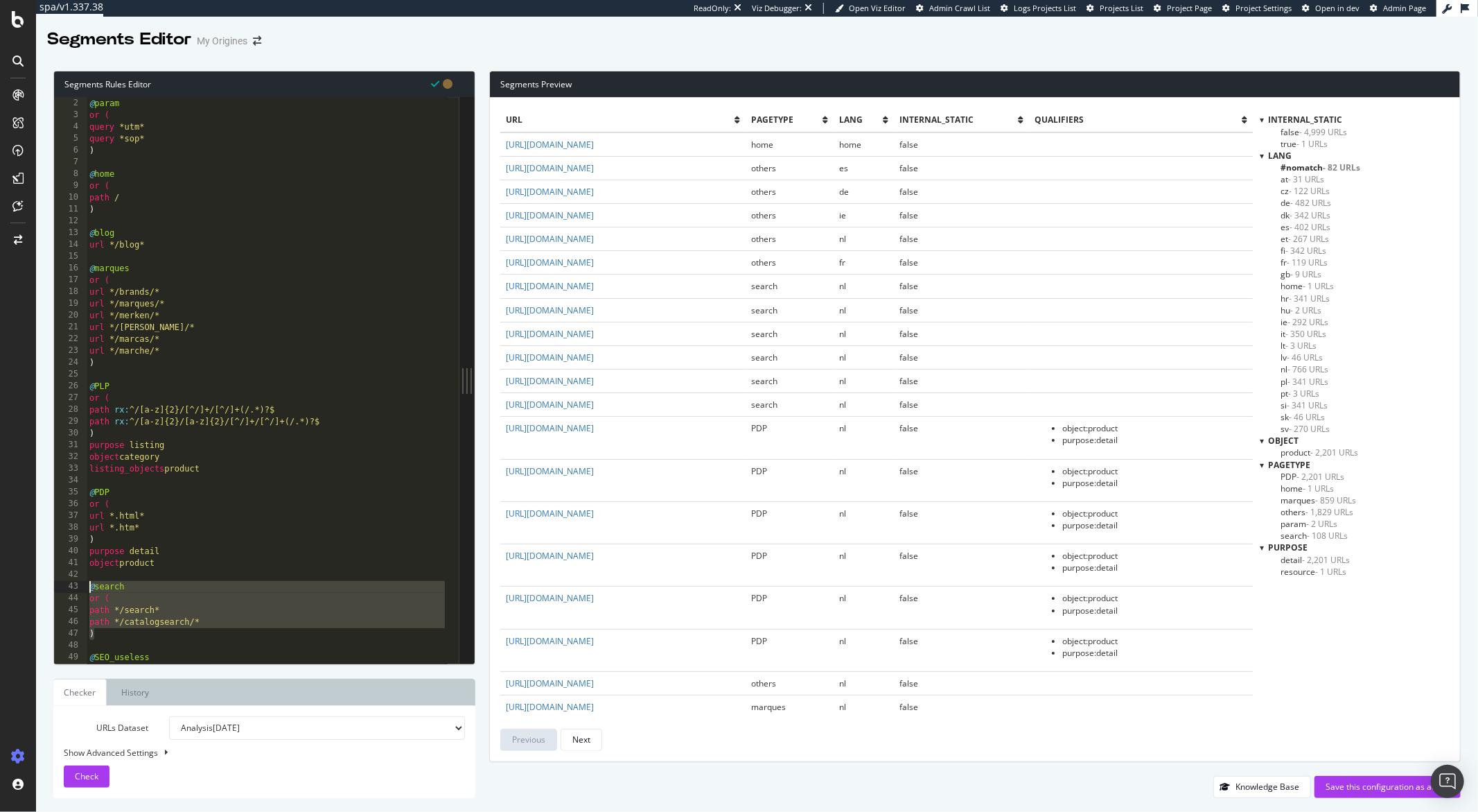
drag, startPoint x: 106, startPoint y: 635, endPoint x: 73, endPoint y: 587, distance: 58.2
click at [73, 587] on div ") 1 2 3 4 5 6 7 8 9 10 11 12 13 14 15 16 17 18 19 20 21 22 23 24 25 26 27 28 29…" at bounding box center [256, 380] width 405 height 566
type textarea "@search or ("
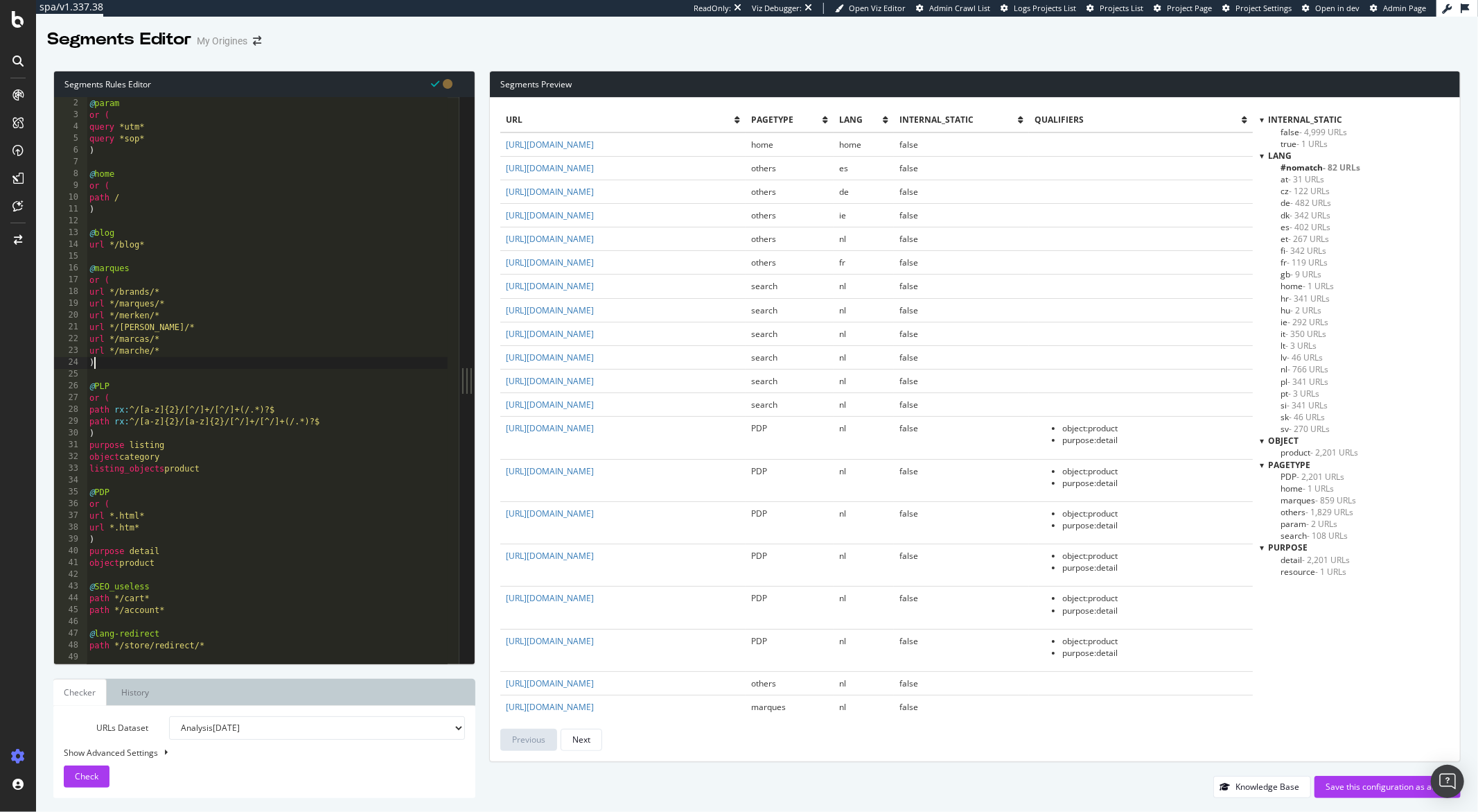
click at [106, 358] on div "[ segment : pagetype ] @ param or ( query *utm* query *sop* ) @ home or ( path …" at bounding box center [267, 381] width 361 height 590
type textarea ")"
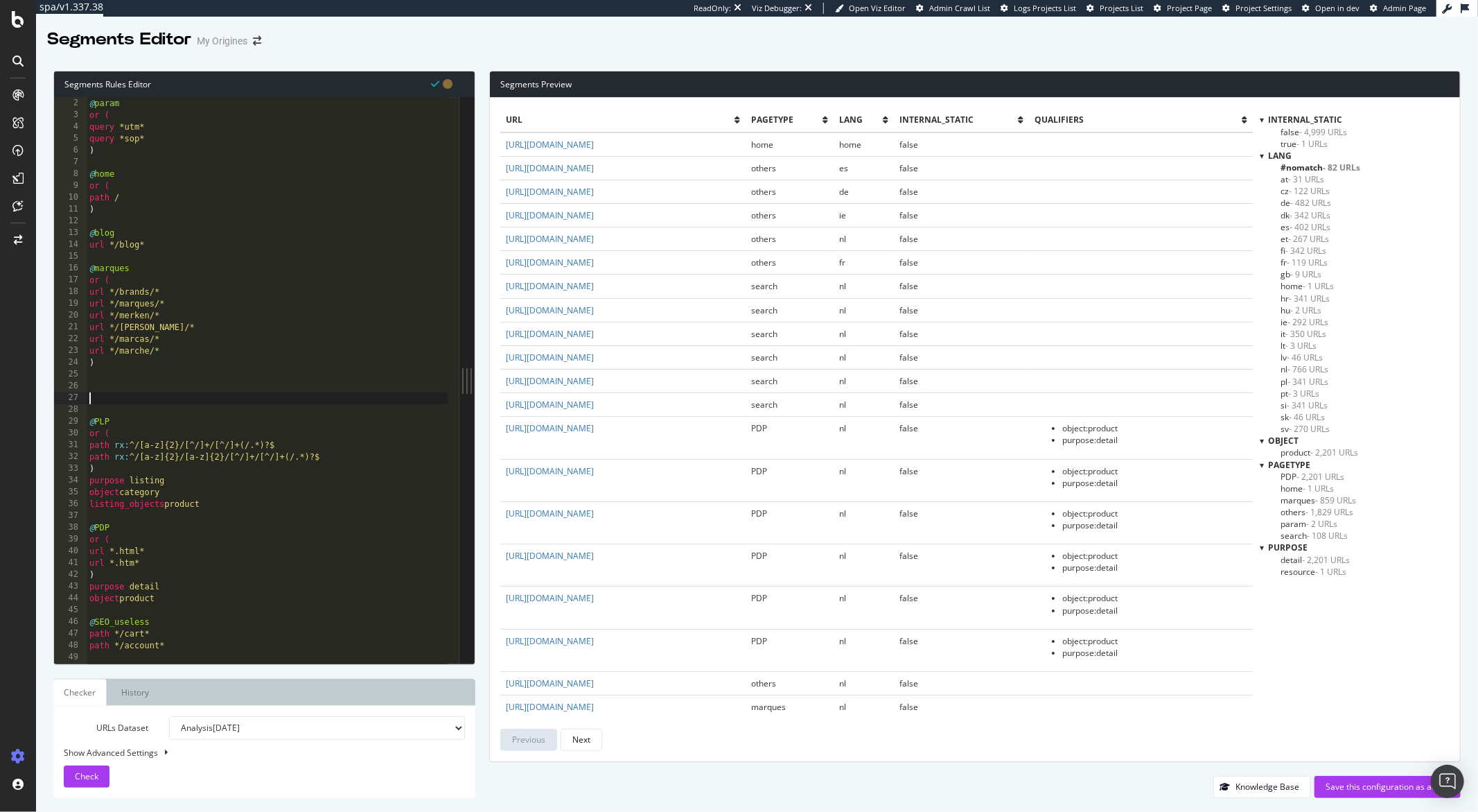
paste textarea ")"
type textarea ")"
click at [88, 387] on div "[ segment : pagetype ] @ param or ( query *utm* query *sop* ) @ home or ( path …" at bounding box center [267, 381] width 361 height 590
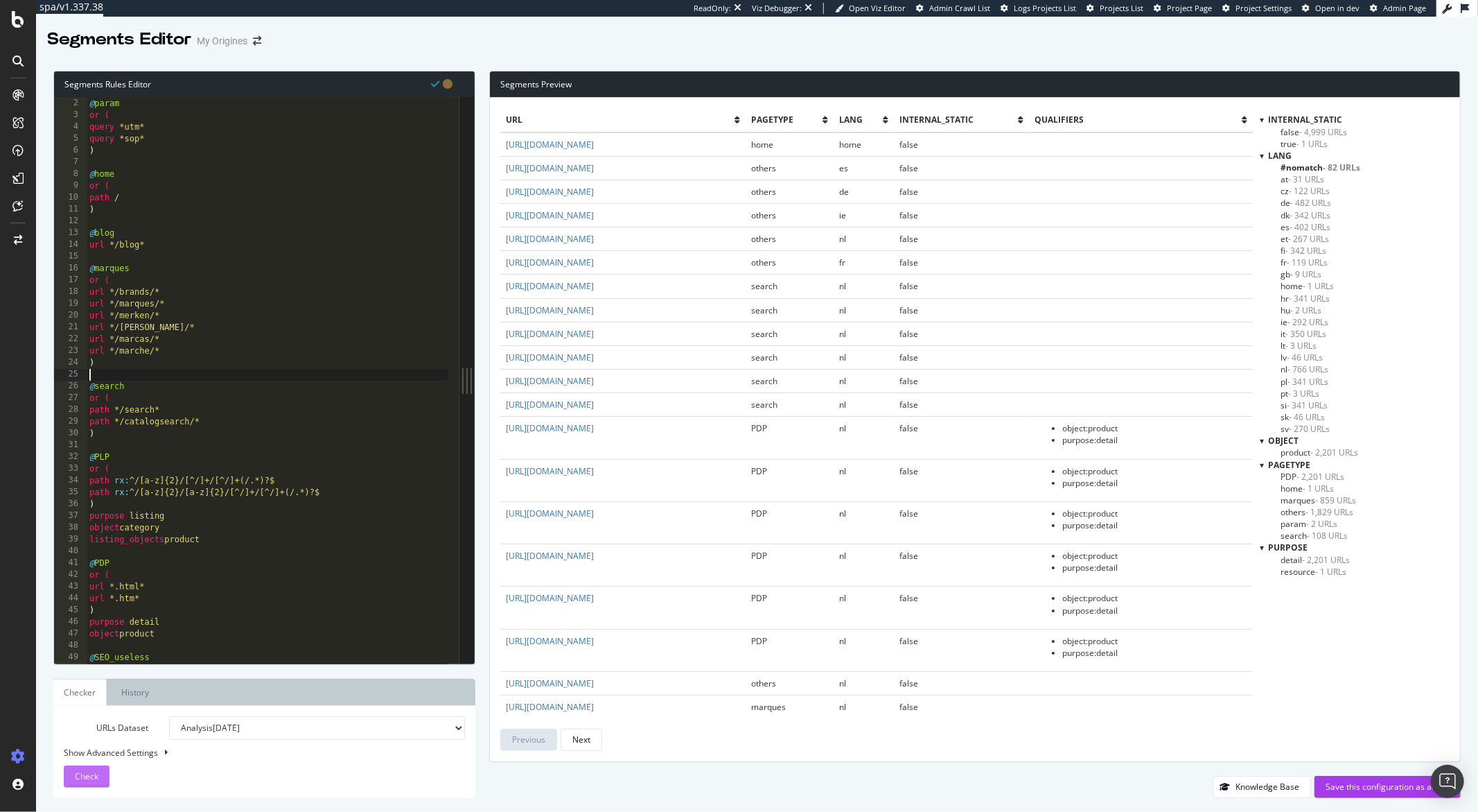
click at [97, 775] on span "Check" at bounding box center [86, 775] width 24 height 12
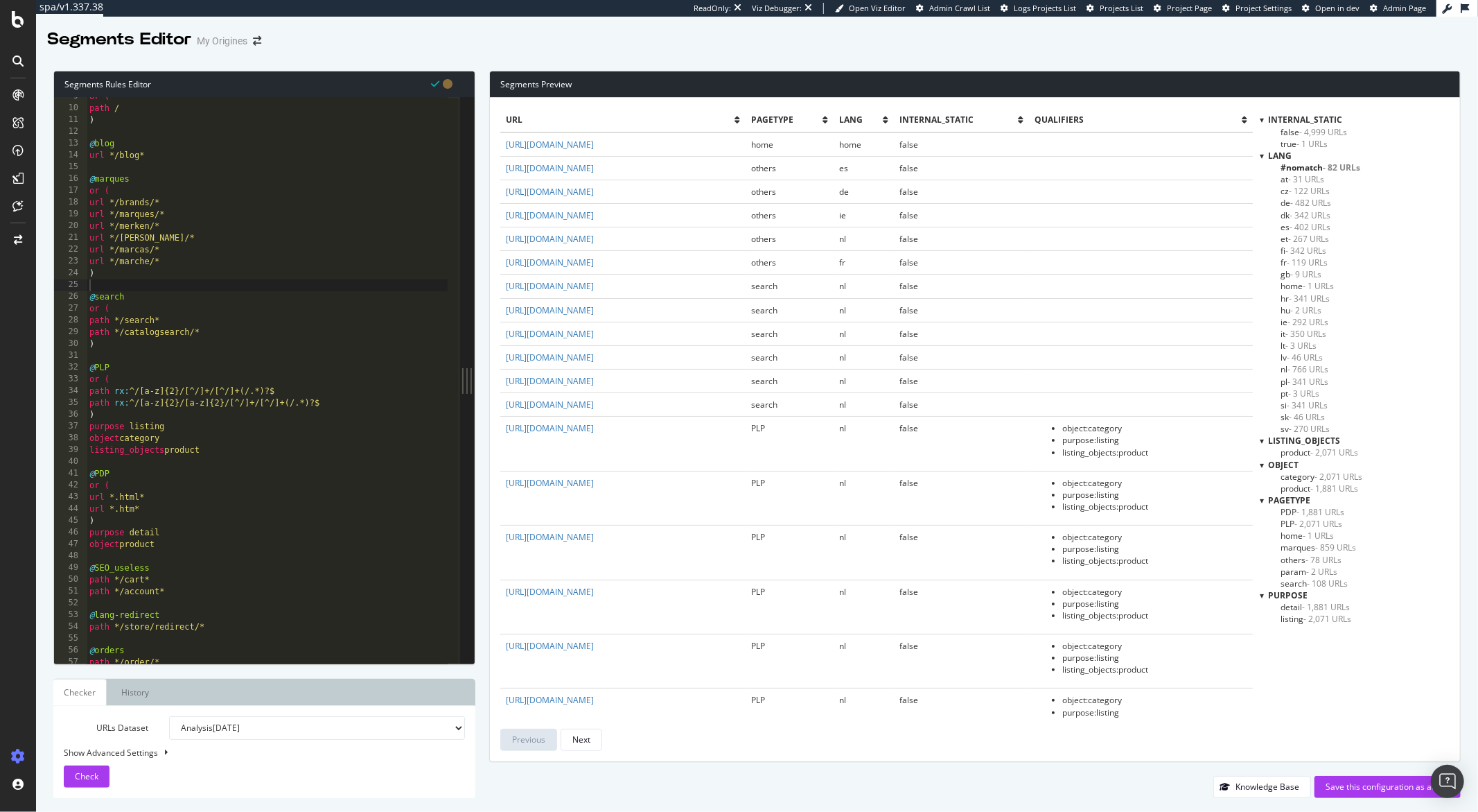
scroll to position [101, 0]
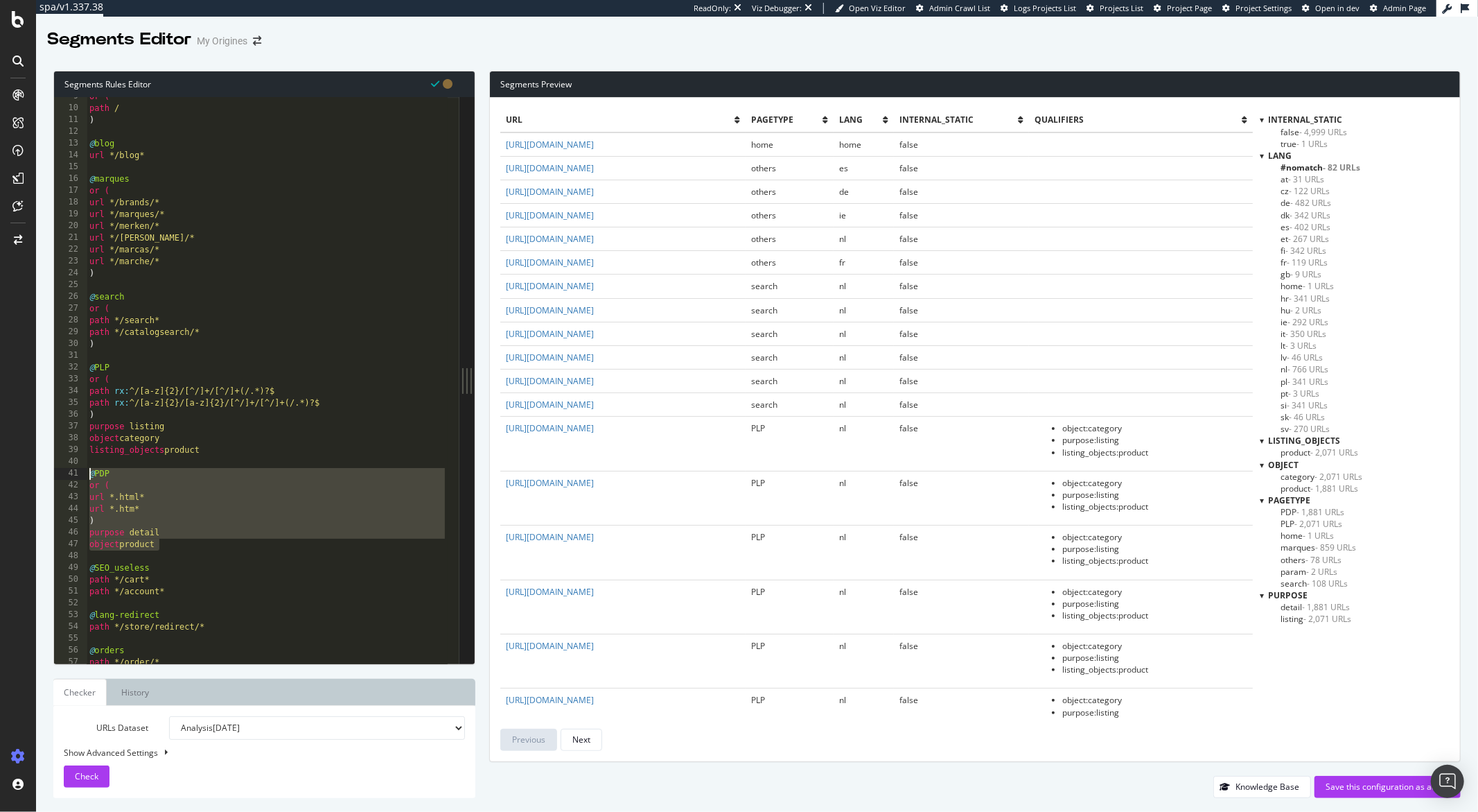
drag, startPoint x: 165, startPoint y: 544, endPoint x: 81, endPoint y: 474, distance: 109.3
click at [81, 474] on div "object product 9 10 11 12 13 14 15 16 17 18 19 20 21 22 23 24 25 26 27 28 29 30…" at bounding box center [256, 380] width 405 height 566
drag, startPoint x: 172, startPoint y: 534, endPoint x: 170, endPoint y: 542, distance: 8.2
click at [172, 535] on div "or ( path / ) @ blog url */blog* @ marques or ( url */brands/* url */marques/* …" at bounding box center [267, 385] width 361 height 590
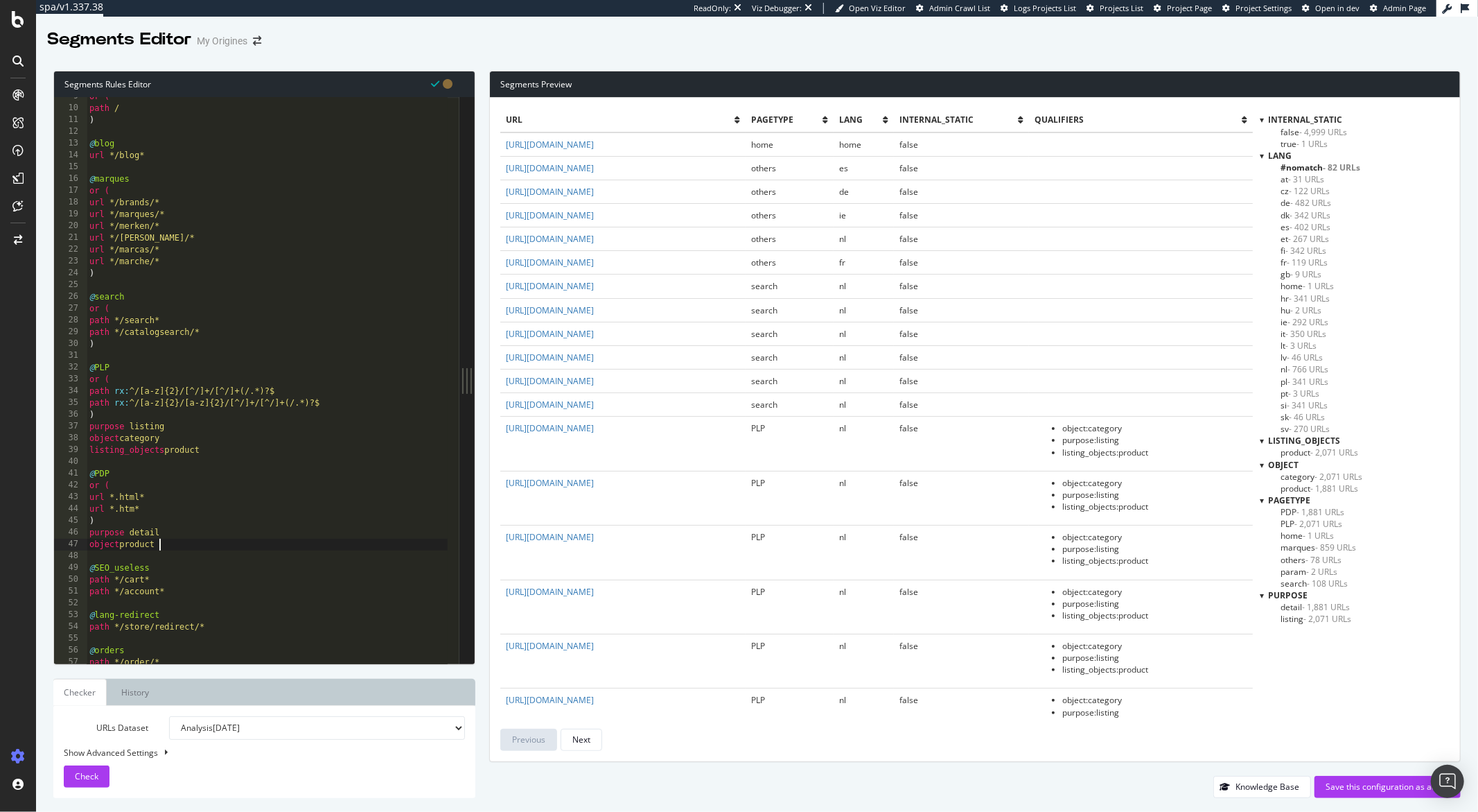
click at [164, 546] on div "or ( path / ) @ blog url */blog* @ marques or ( url */brands/* url */marques/* …" at bounding box center [267, 385] width 361 height 590
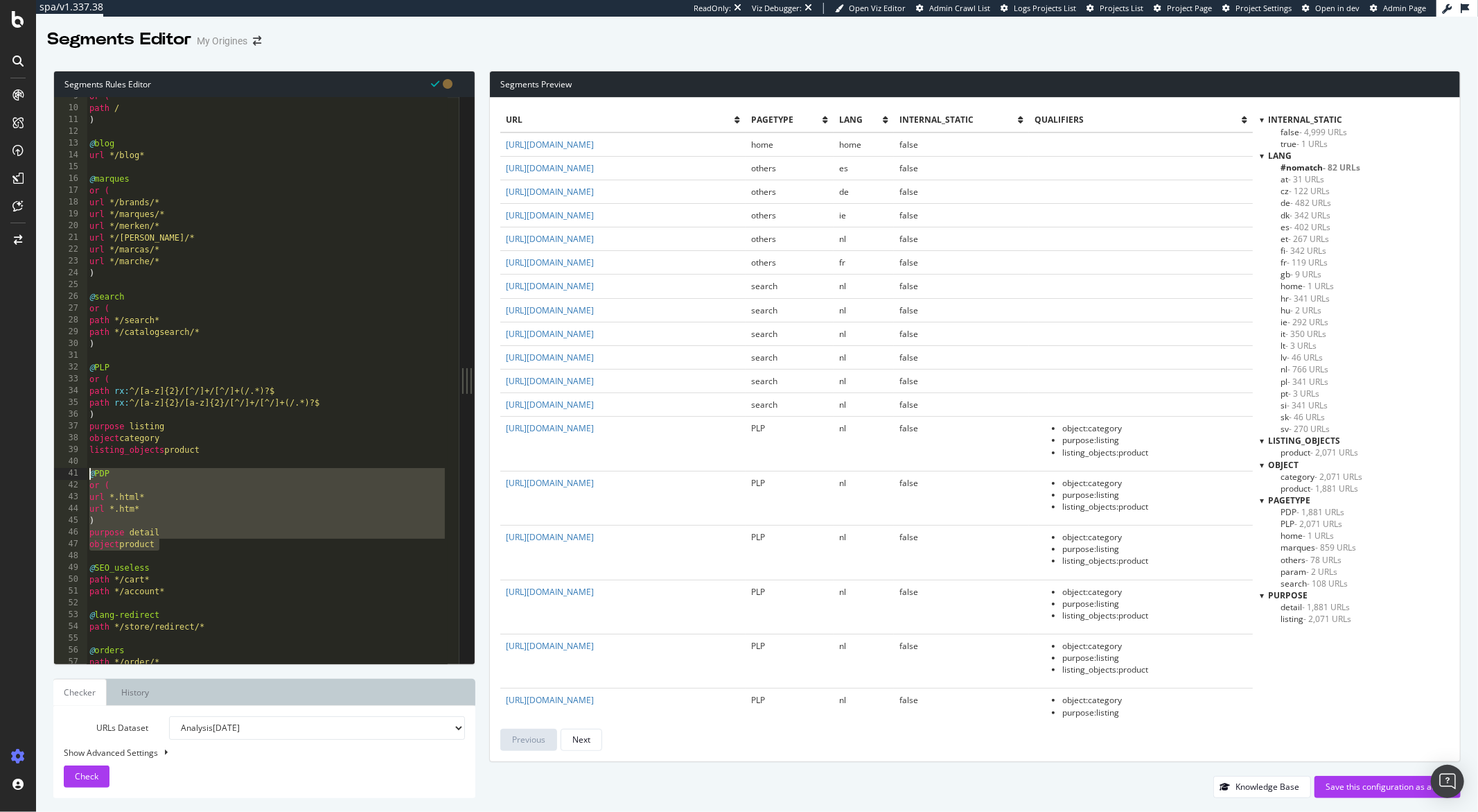
drag, startPoint x: 161, startPoint y: 547, endPoint x: 85, endPoint y: 476, distance: 104.0
click at [85, 476] on div "object product 9 10 11 12 13 14 15 16 17 18 19 20 21 22 23 24 25 26 27 28 29 30…" at bounding box center [256, 380] width 405 height 566
paste textarea "object product"
type textarea "object product"
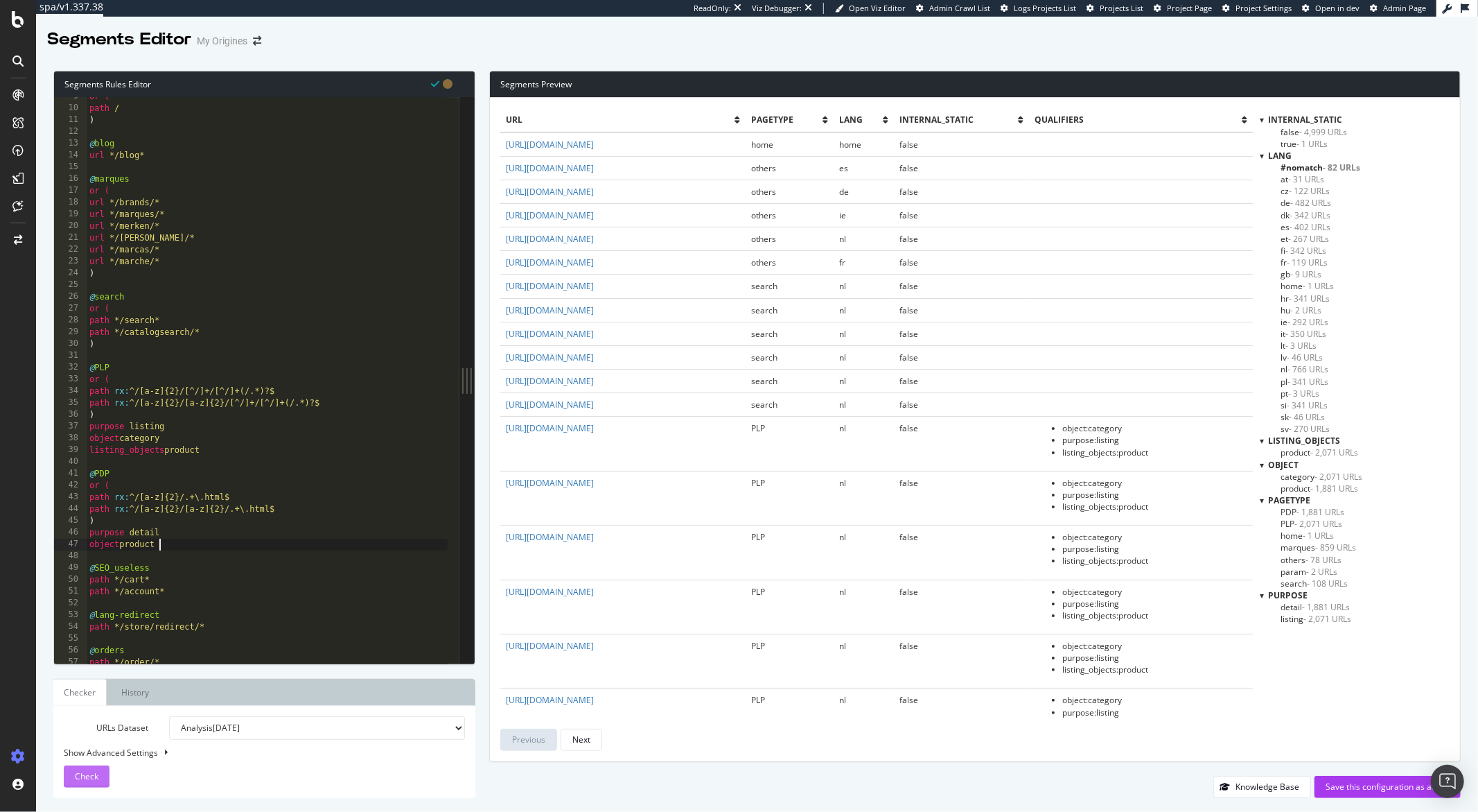
click at [88, 777] on span "Check" at bounding box center [86, 775] width 24 height 12
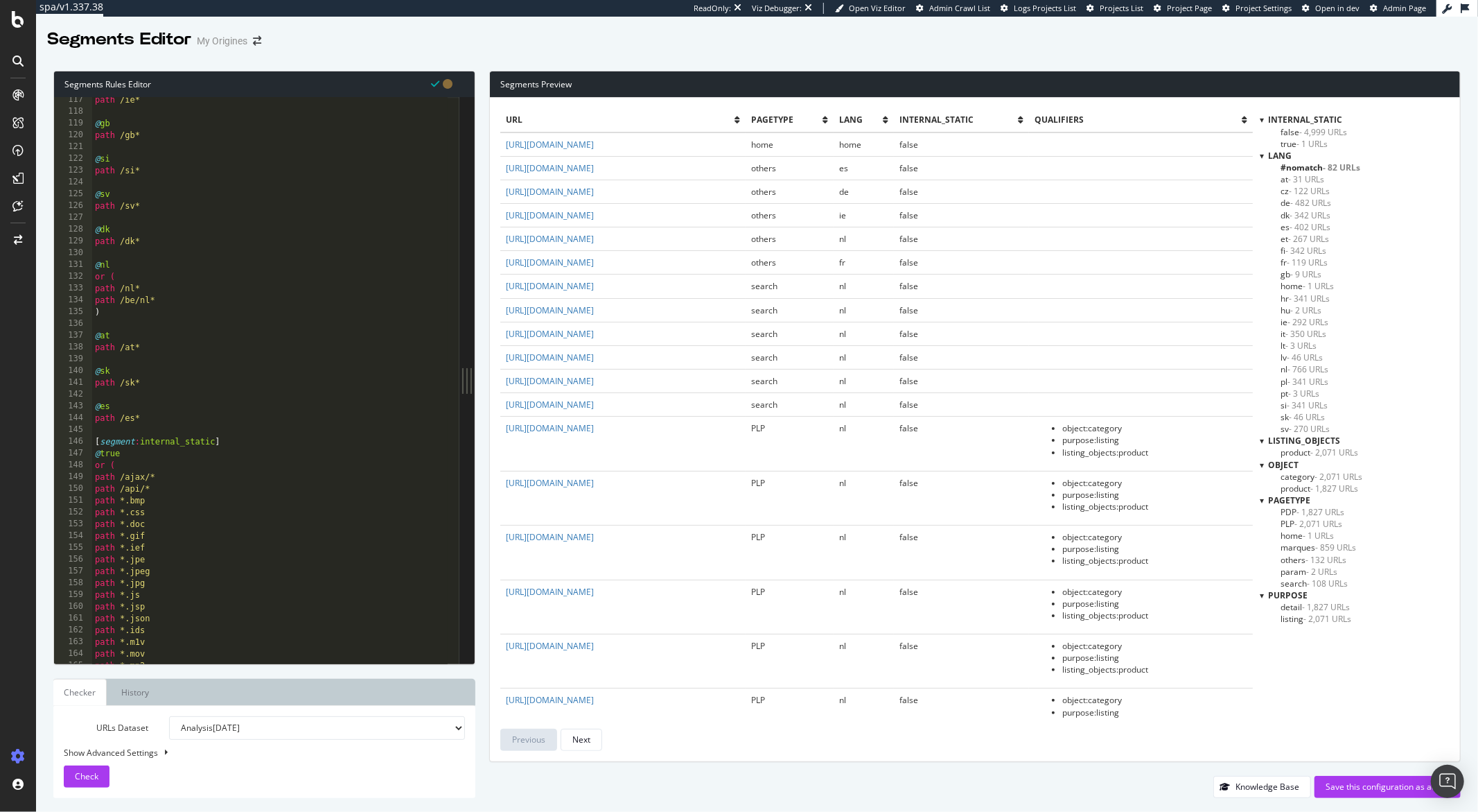
scroll to position [1565, 0]
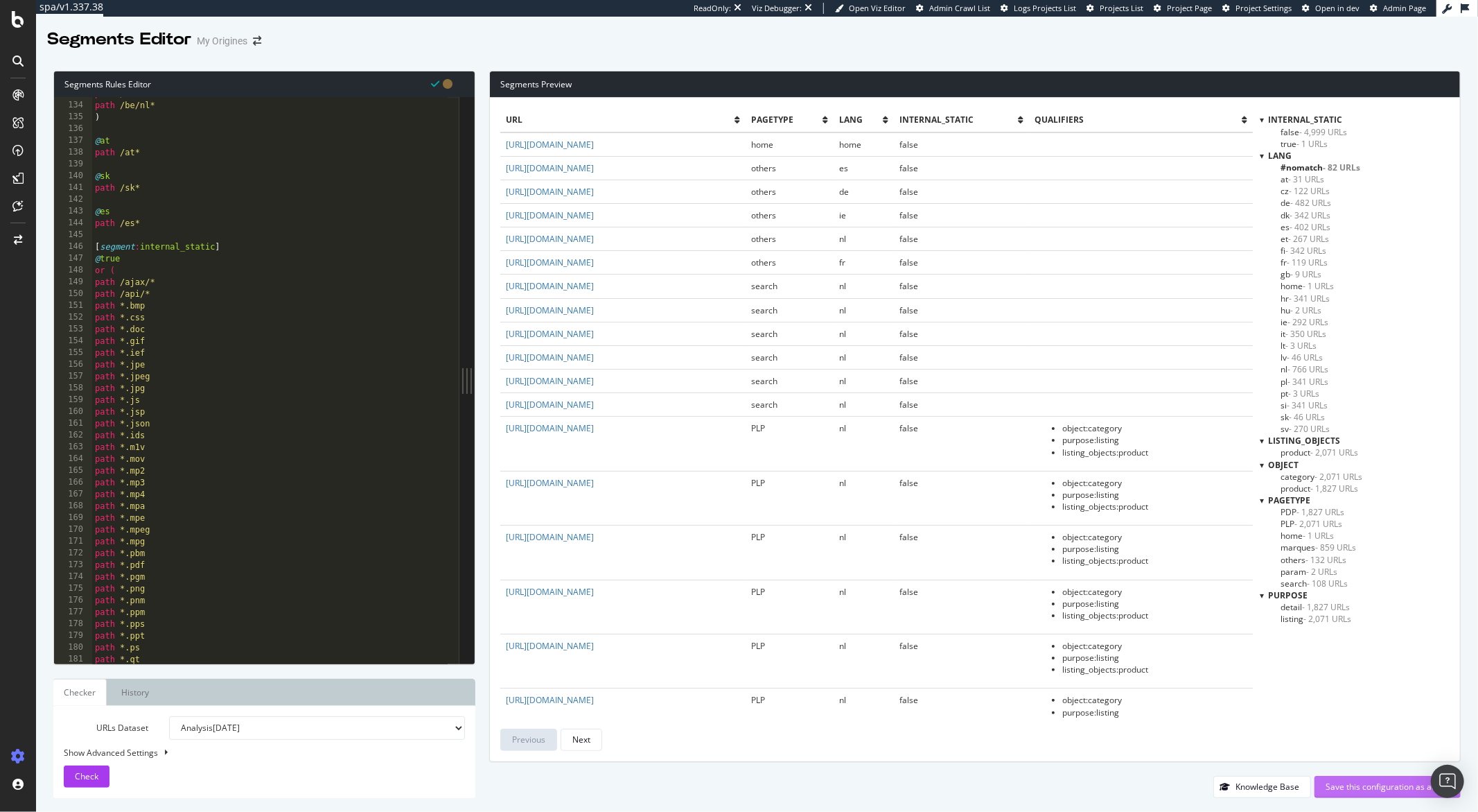
click at [1348, 788] on div "Save this configuration as active" at bounding box center [1389, 787] width 124 height 12
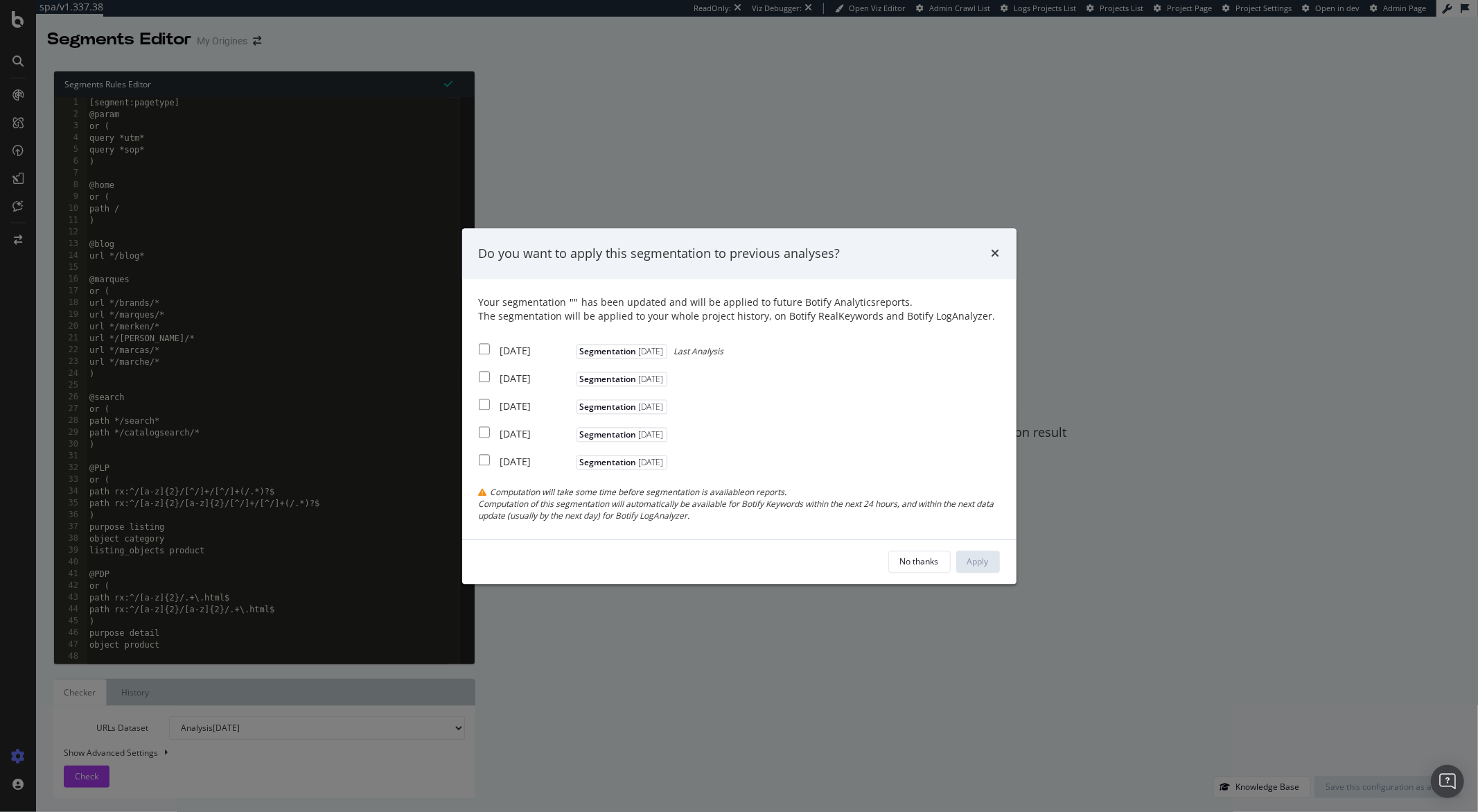
click at [491, 346] on div "[DATE] Segmentation [DATE] Last Analysis" at bounding box center [601, 349] width 245 height 17
checkbox input "true"
click at [487, 372] on input "modal" at bounding box center [484, 377] width 11 height 11
checkbox input "true"
click at [970, 560] on div "Apply" at bounding box center [978, 560] width 22 height 12
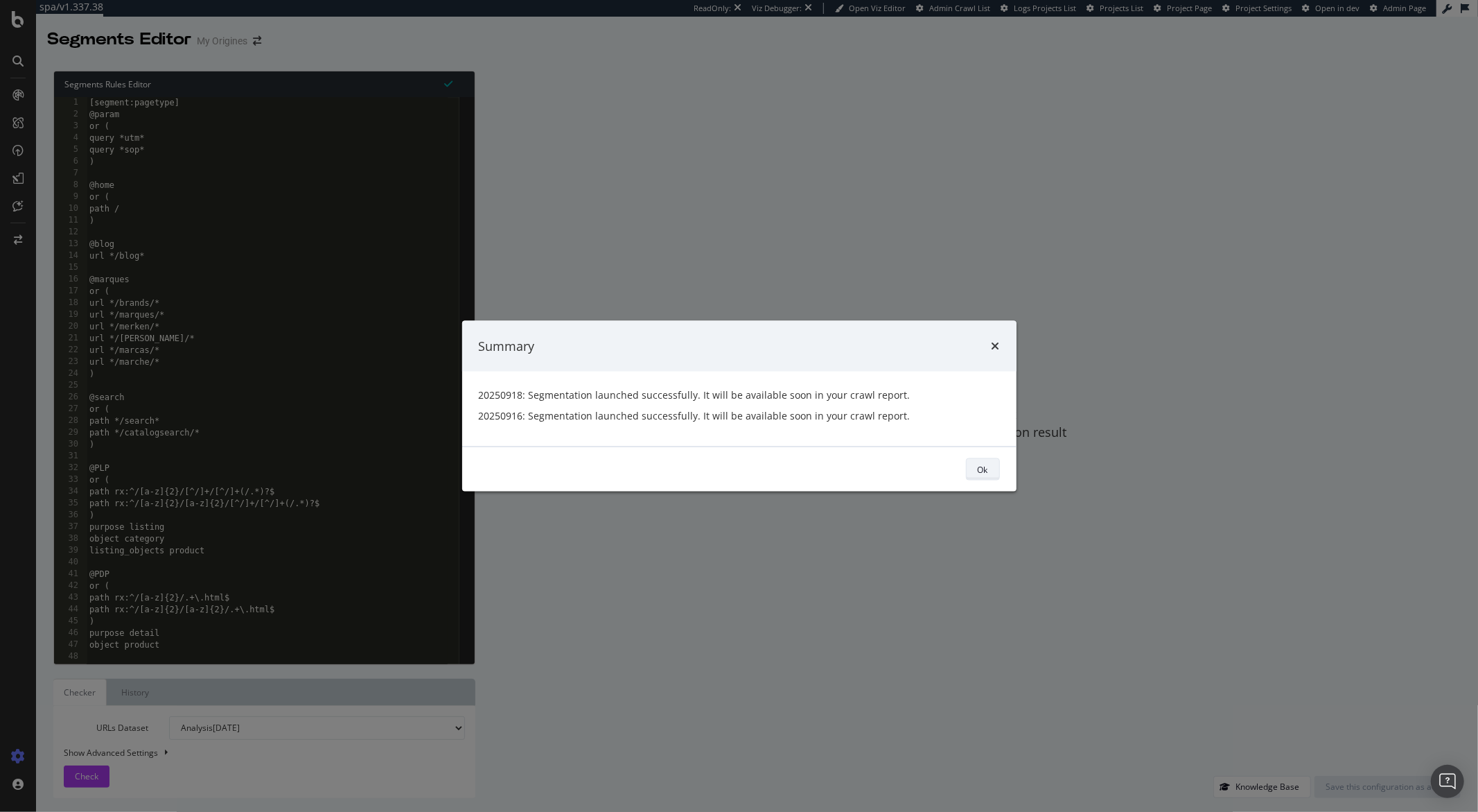
click at [980, 466] on div "Ok" at bounding box center [983, 469] width 10 height 12
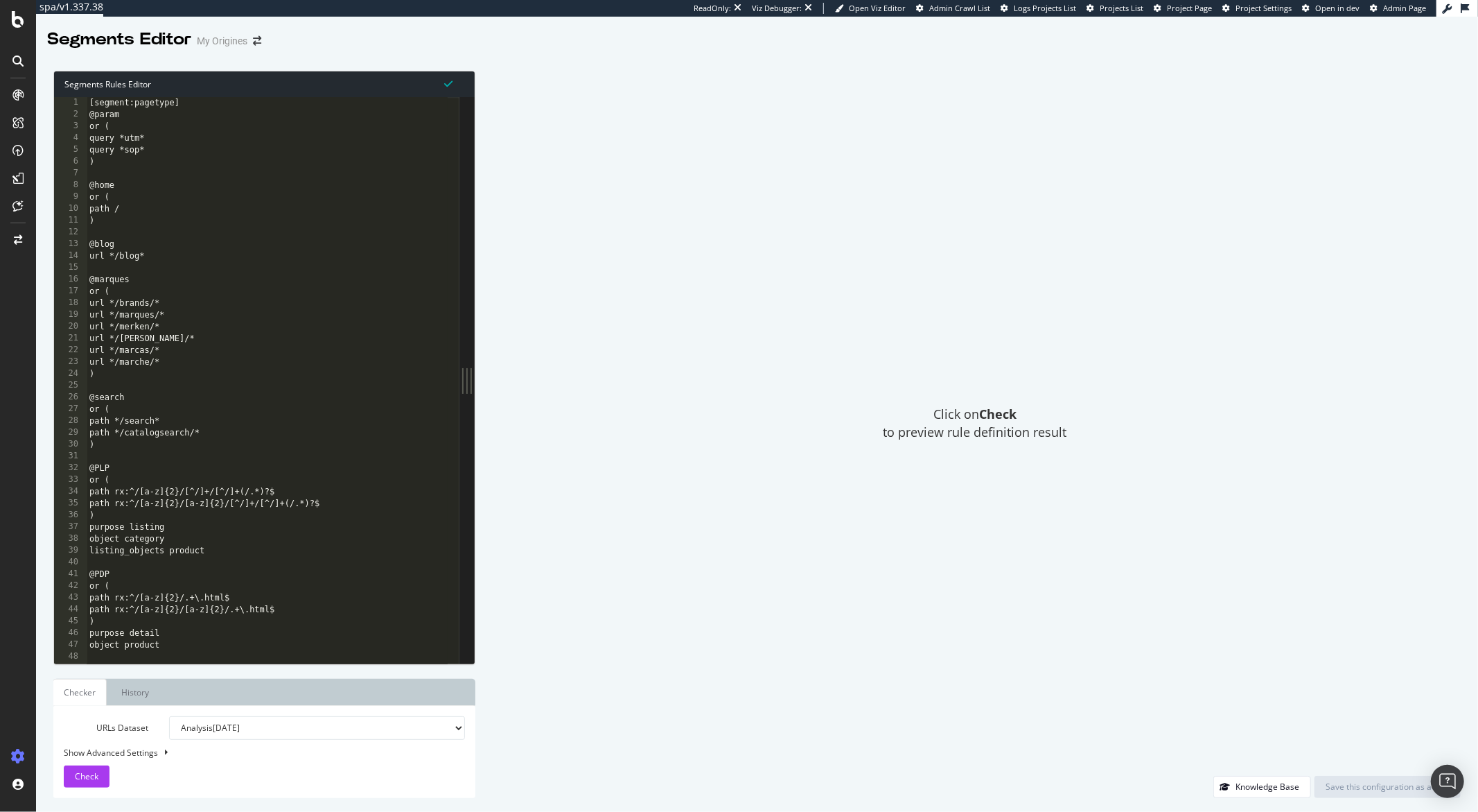
click at [949, 479] on div "Click on Check to preview rule definition result" at bounding box center [975, 423] width 972 height 705
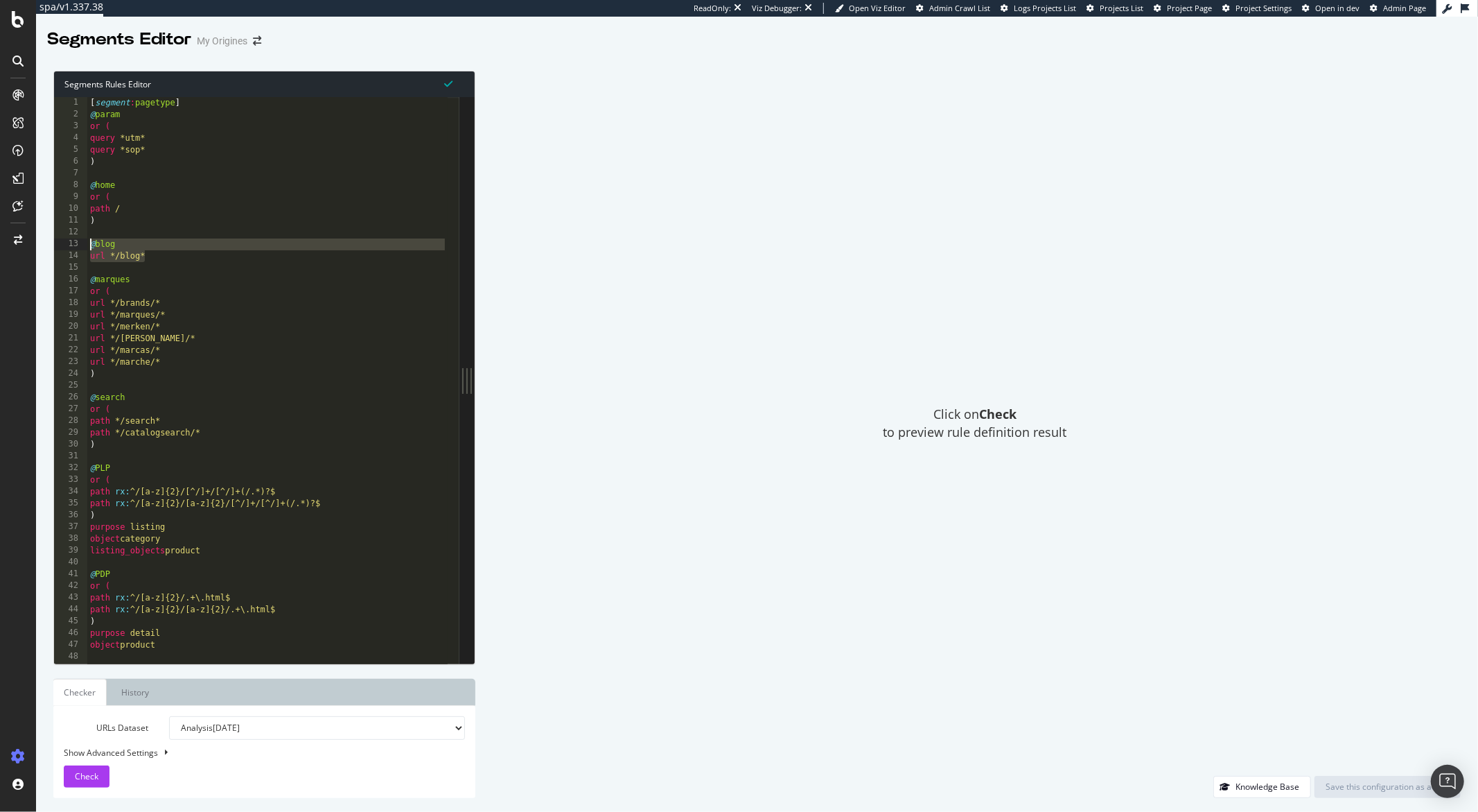
drag, startPoint x: 151, startPoint y: 253, endPoint x: 84, endPoint y: 246, distance: 67.4
click at [84, 246] on div "url */blog* 1 2 3 4 5 6 7 8 9 10 11 12 13 14 15 16 17 18 19 20 21 22 23 24 25 2…" at bounding box center [256, 380] width 405 height 566
paste textarea ")"
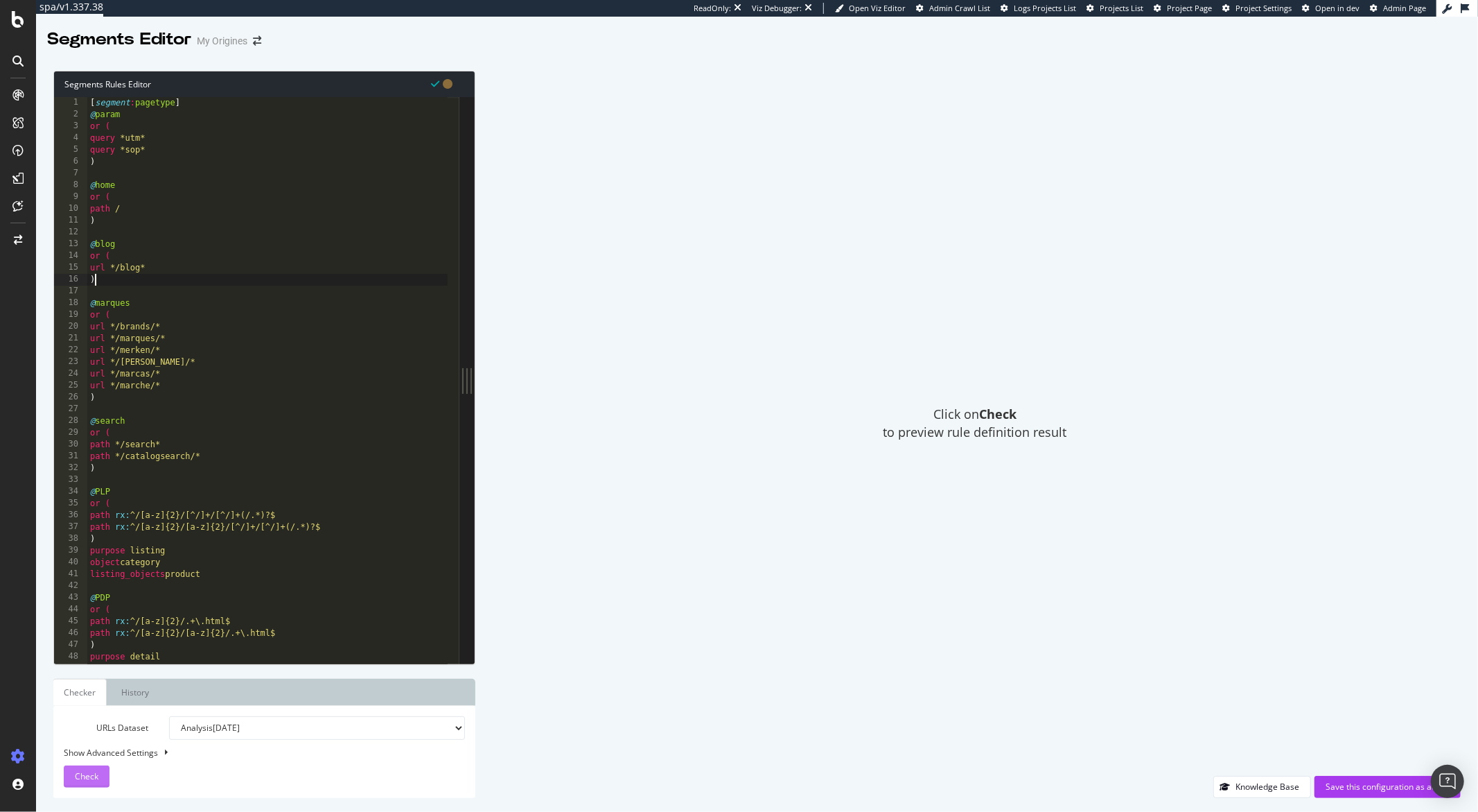
click at [98, 779] on button "Check" at bounding box center [87, 776] width 46 height 23
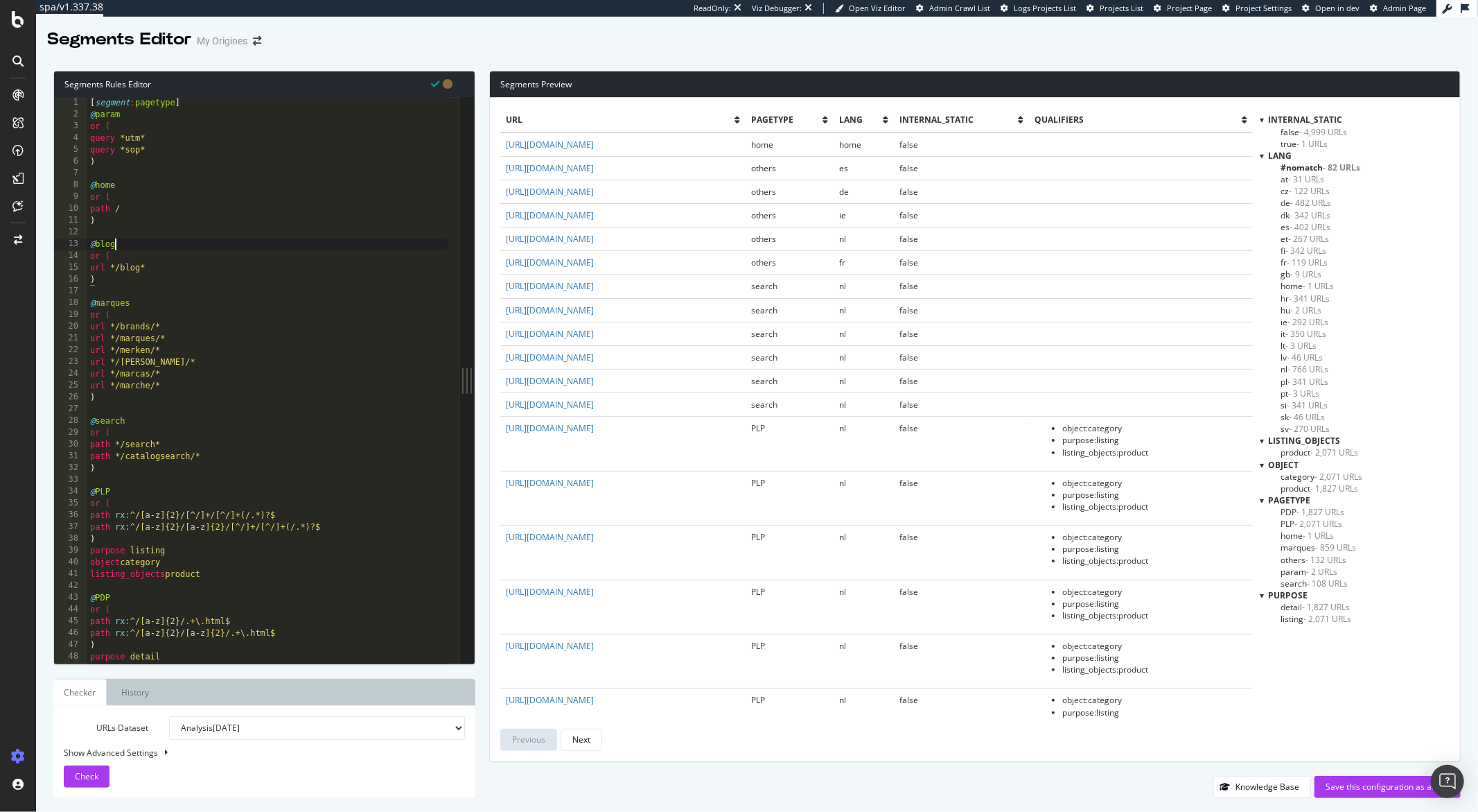
click at [164, 245] on div "[ segment : pagetype ] @ param or ( query *utm* query *sop* ) @ home or ( path …" at bounding box center [268, 392] width 361 height 590
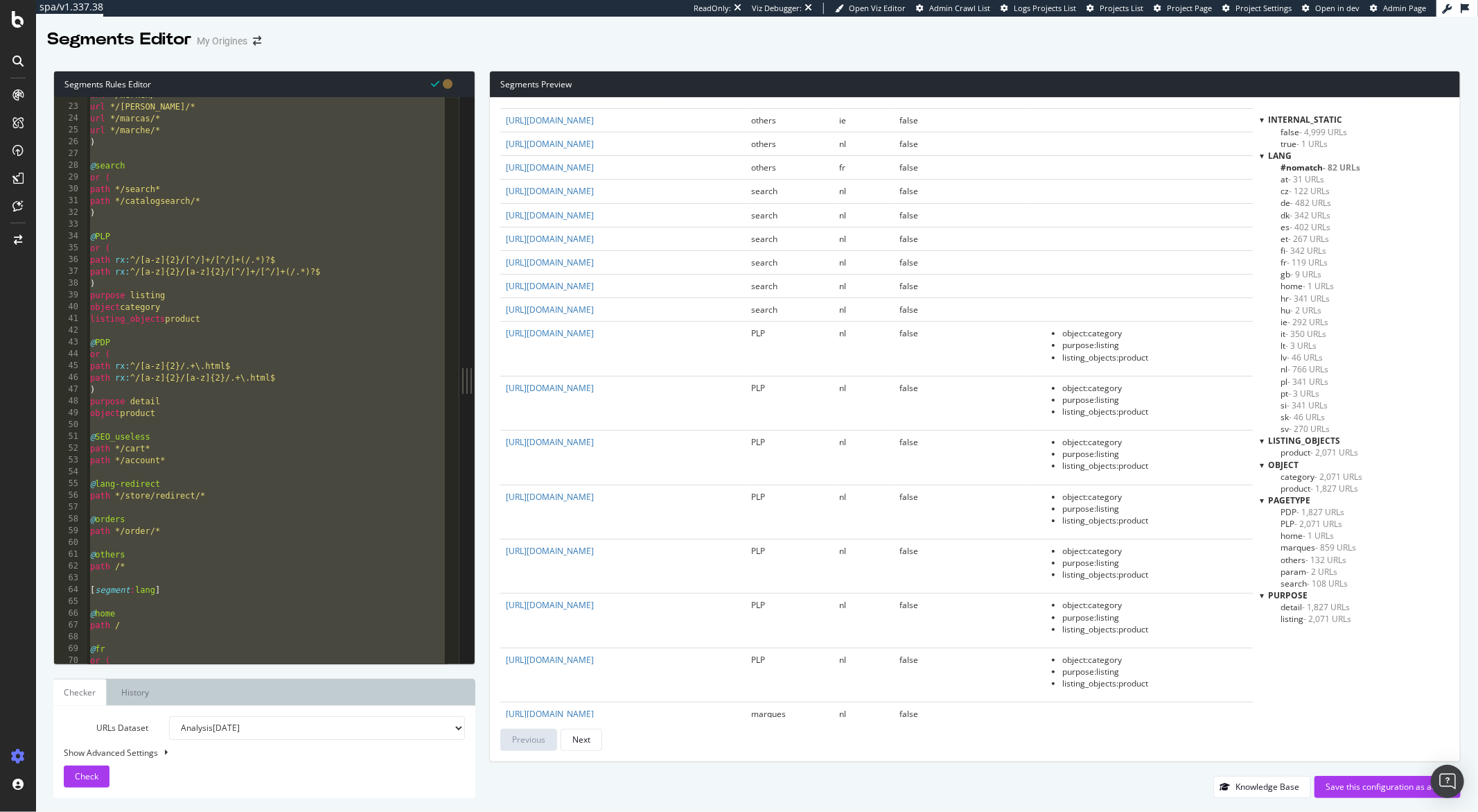
scroll to position [254, 0]
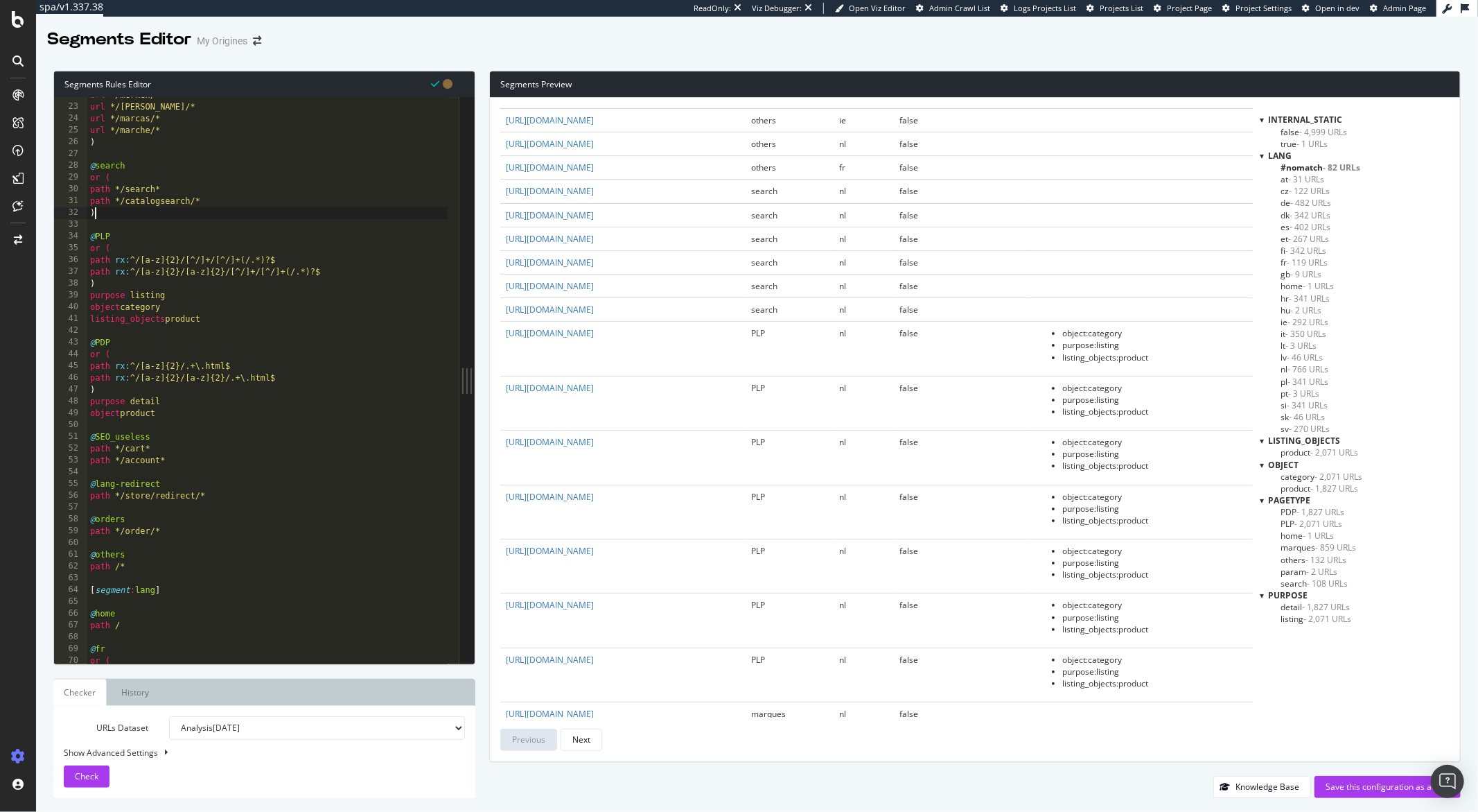
click at [137, 215] on div "url */merken/* url */[PERSON_NAME]/* url */marcas/* url */marche/* ) @ search o…" at bounding box center [268, 384] width 361 height 590
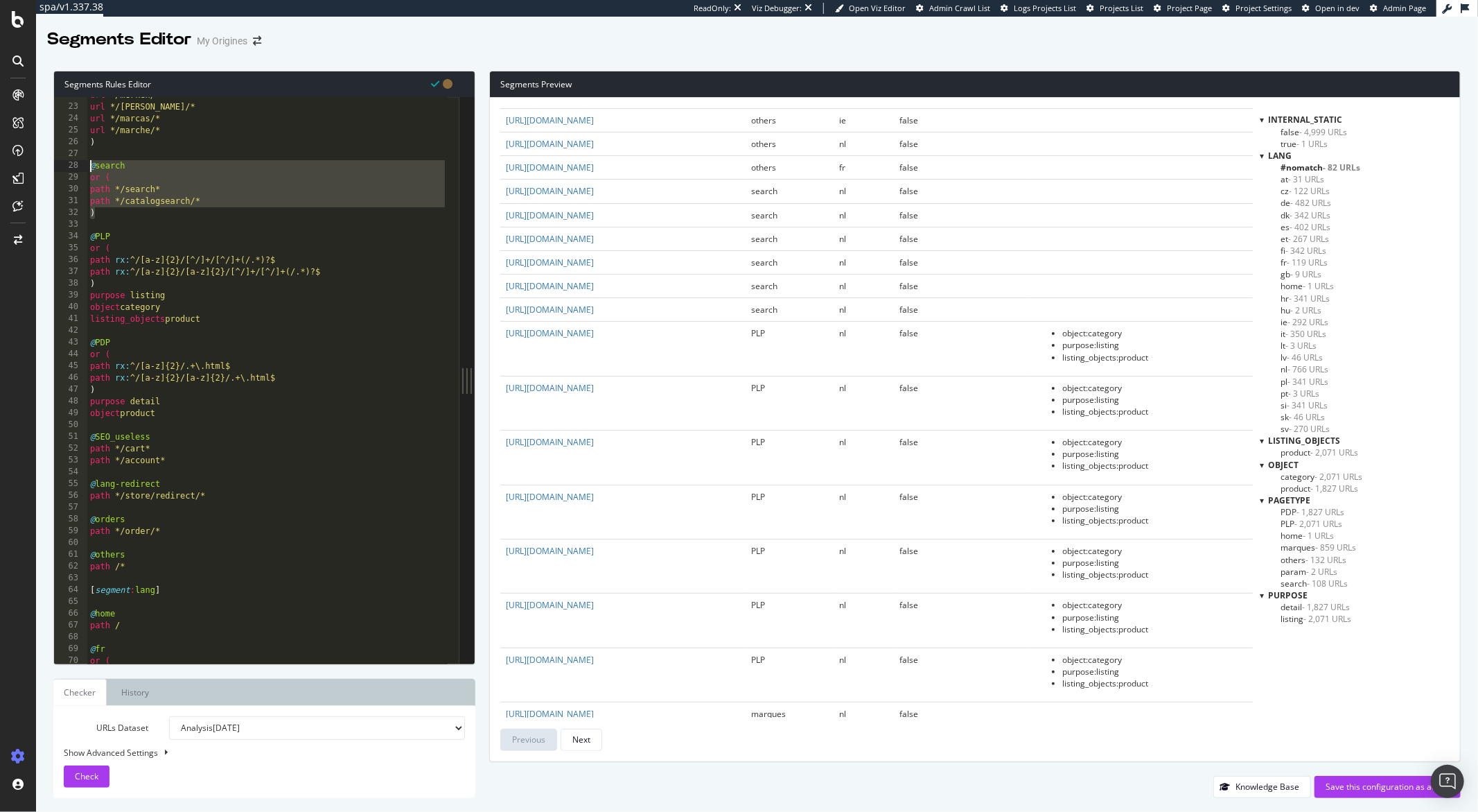
drag, startPoint x: 99, startPoint y: 211, endPoint x: 83, endPoint y: 164, distance: 49.6
click at [83, 164] on div ") 22 23 24 25 26 27 28 29 30 31 32 33 34 35 36 37 38 39 40 41 42 43 44 45 46 47…" at bounding box center [256, 380] width 405 height 566
paste textarea ")"
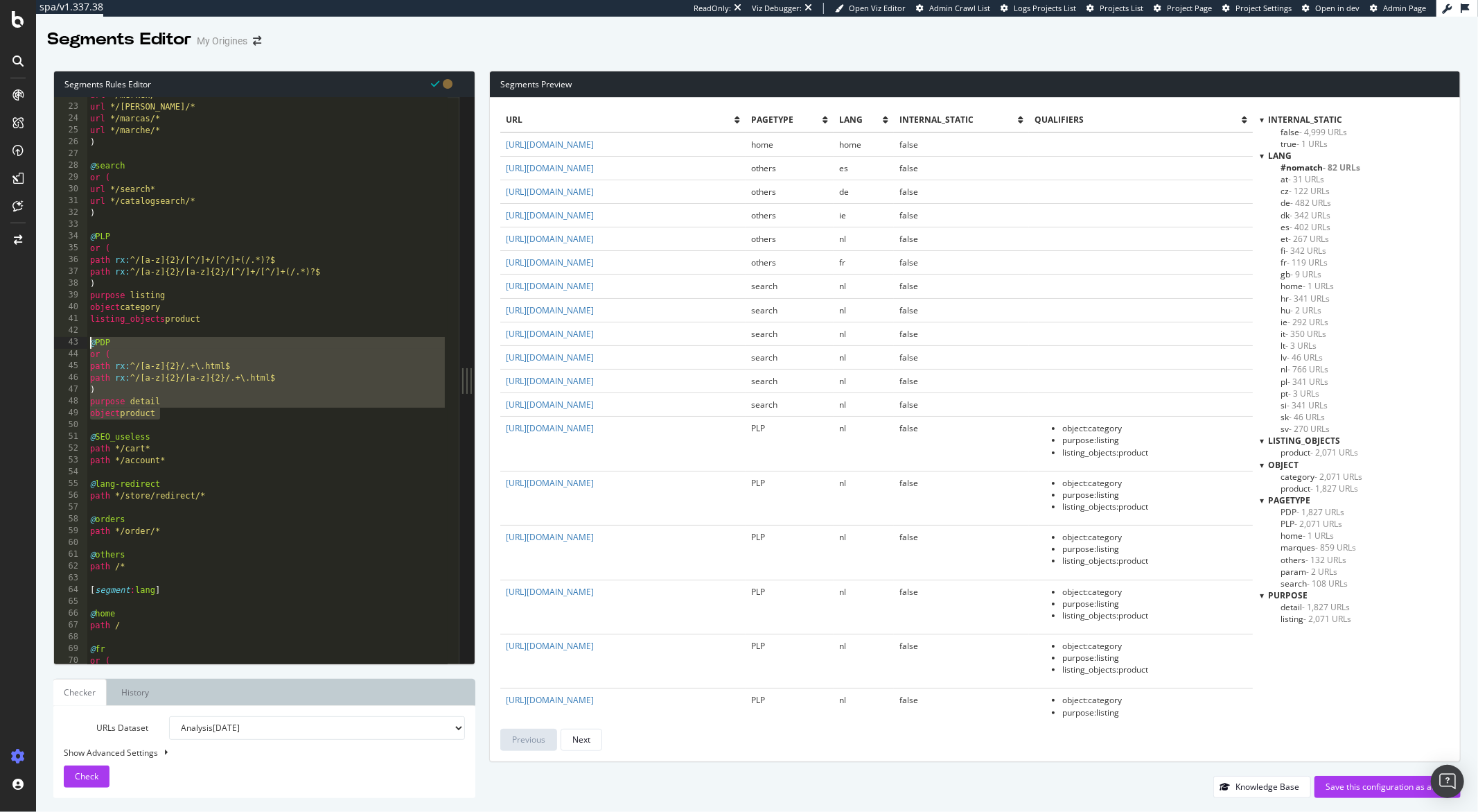
drag, startPoint x: 164, startPoint y: 413, endPoint x: 88, endPoint y: 348, distance: 100.0
click at [88, 348] on div "url */merken/* url */[PERSON_NAME]/* url */marcas/* url */marche/* ) @ search o…" at bounding box center [268, 384] width 361 height 590
paste textarea "object product"
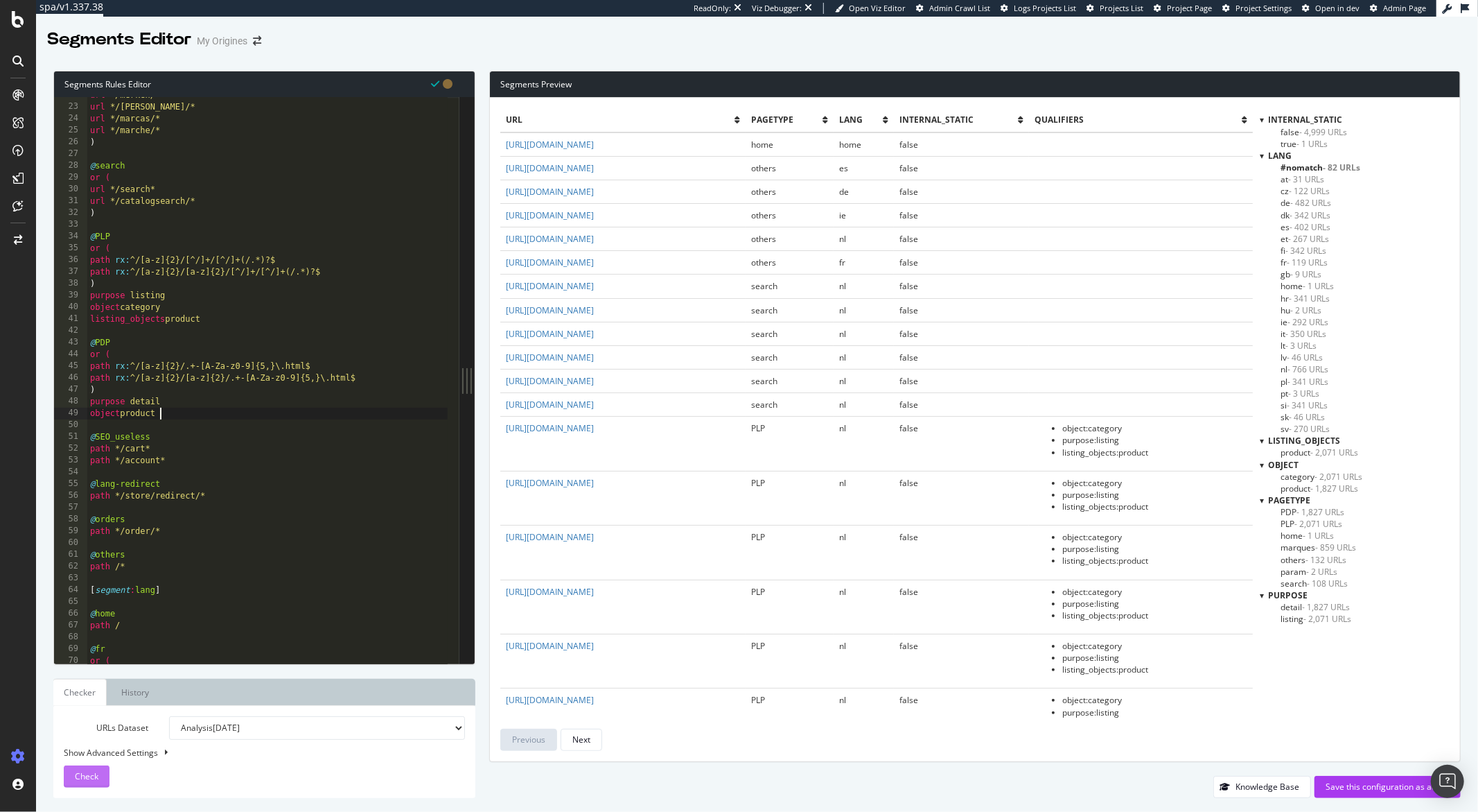
click at [96, 772] on span "Check" at bounding box center [86, 775] width 24 height 12
click at [1290, 512] on span "PDP - 1,796 URLs" at bounding box center [1313, 512] width 64 height 12
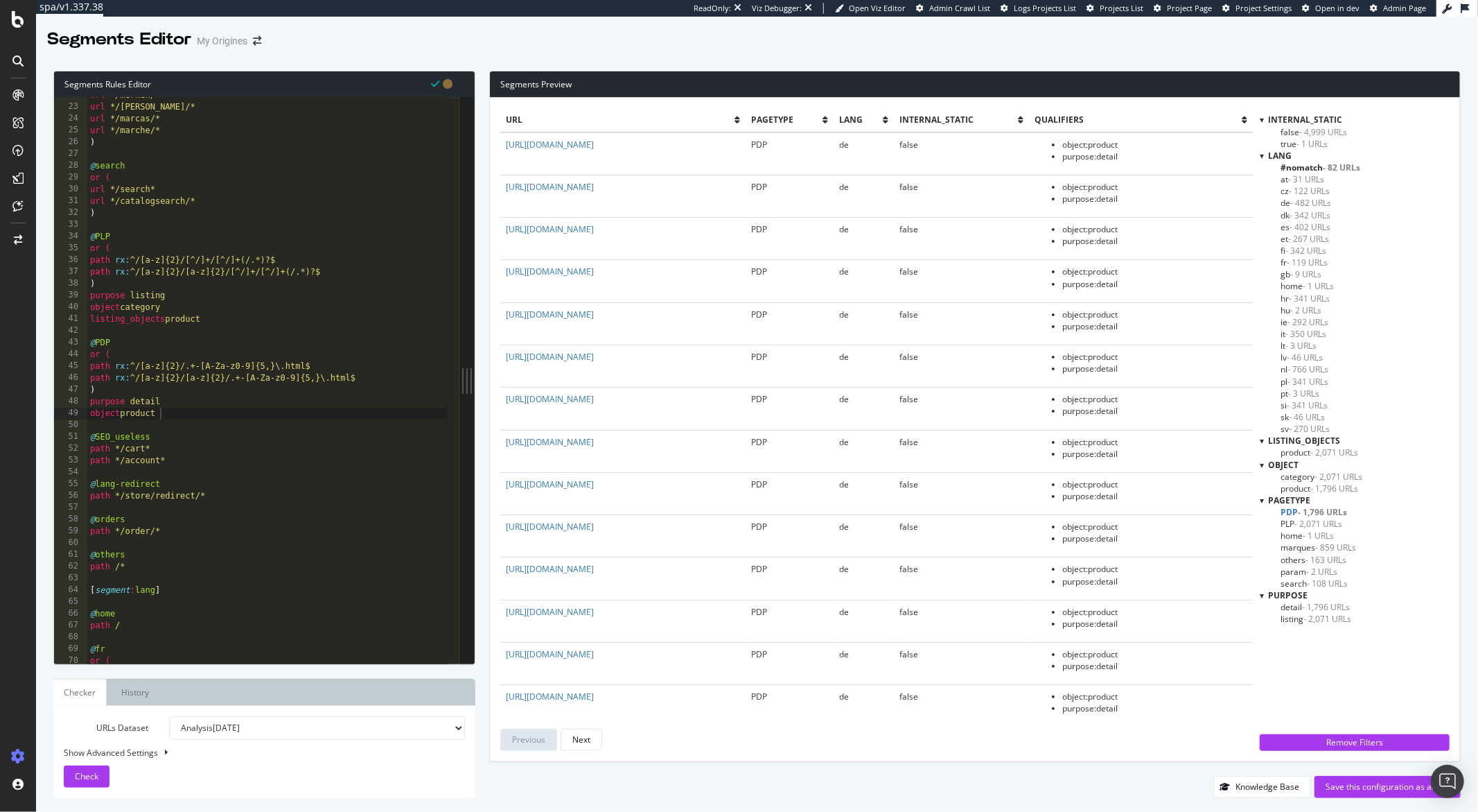
click at [1294, 524] on span "- 2,071 URLs" at bounding box center [1318, 524] width 48 height 12
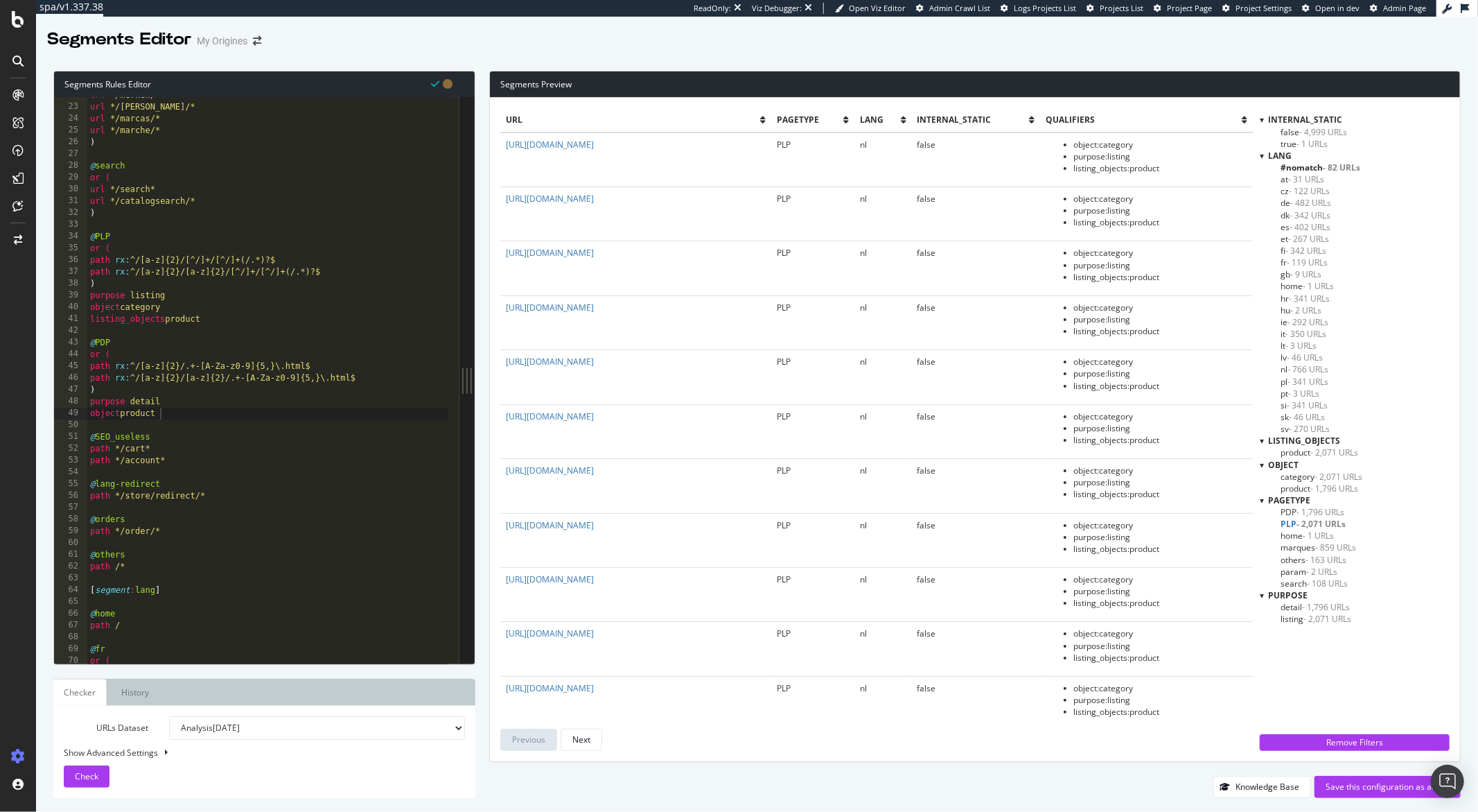
click at [1295, 560] on span "others - 163 URLs" at bounding box center [1314, 560] width 66 height 12
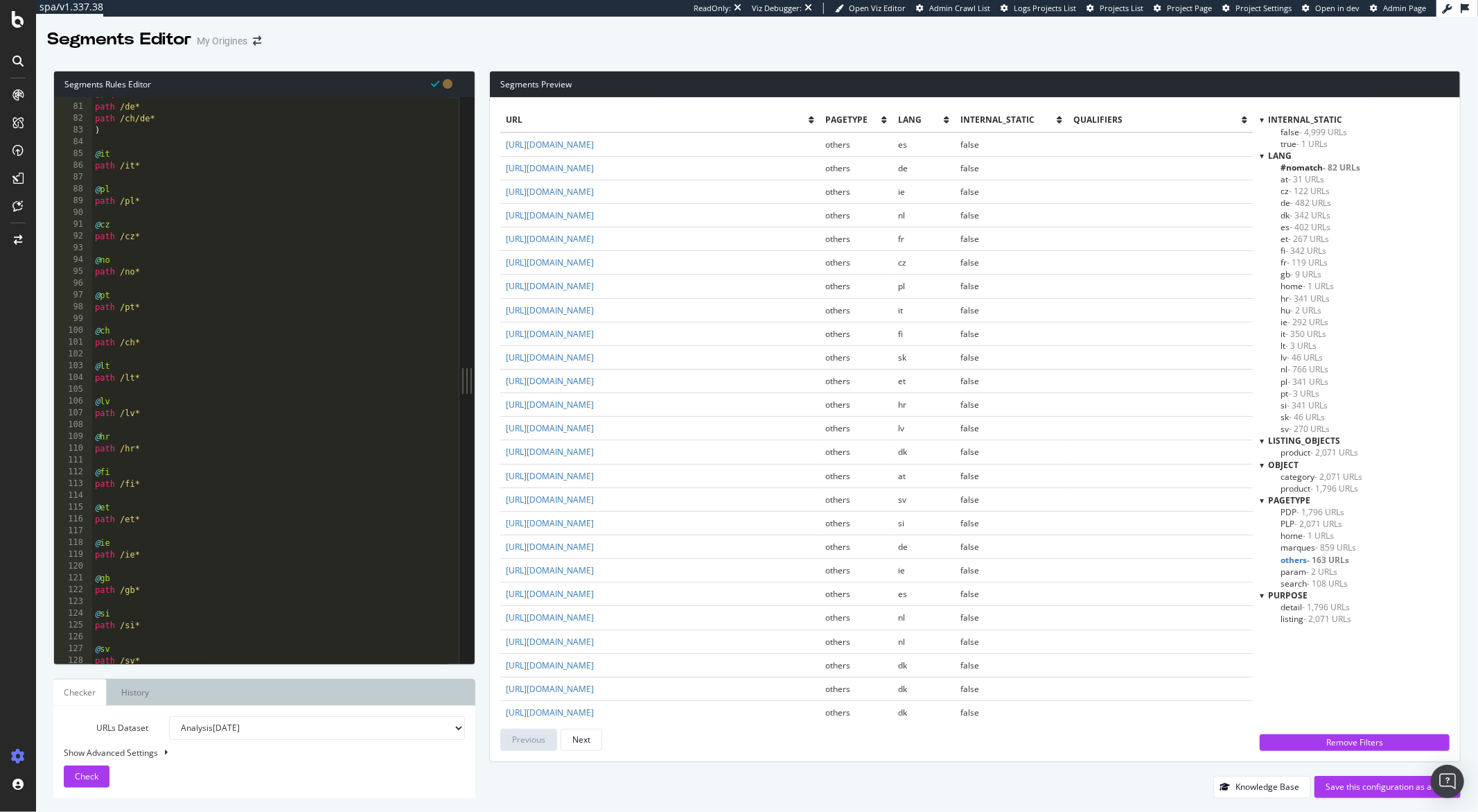
scroll to position [1237, 0]
drag, startPoint x: 663, startPoint y: 571, endPoint x: 502, endPoint y: 565, distance: 161.1
click at [502, 565] on td "[URL][DOMAIN_NAME]" at bounding box center [659, 570] width 319 height 24
copy link "[URL][DOMAIN_NAME]"
click at [1291, 525] on span "PLP - 2,071 URLs" at bounding box center [1311, 524] width 61 height 12
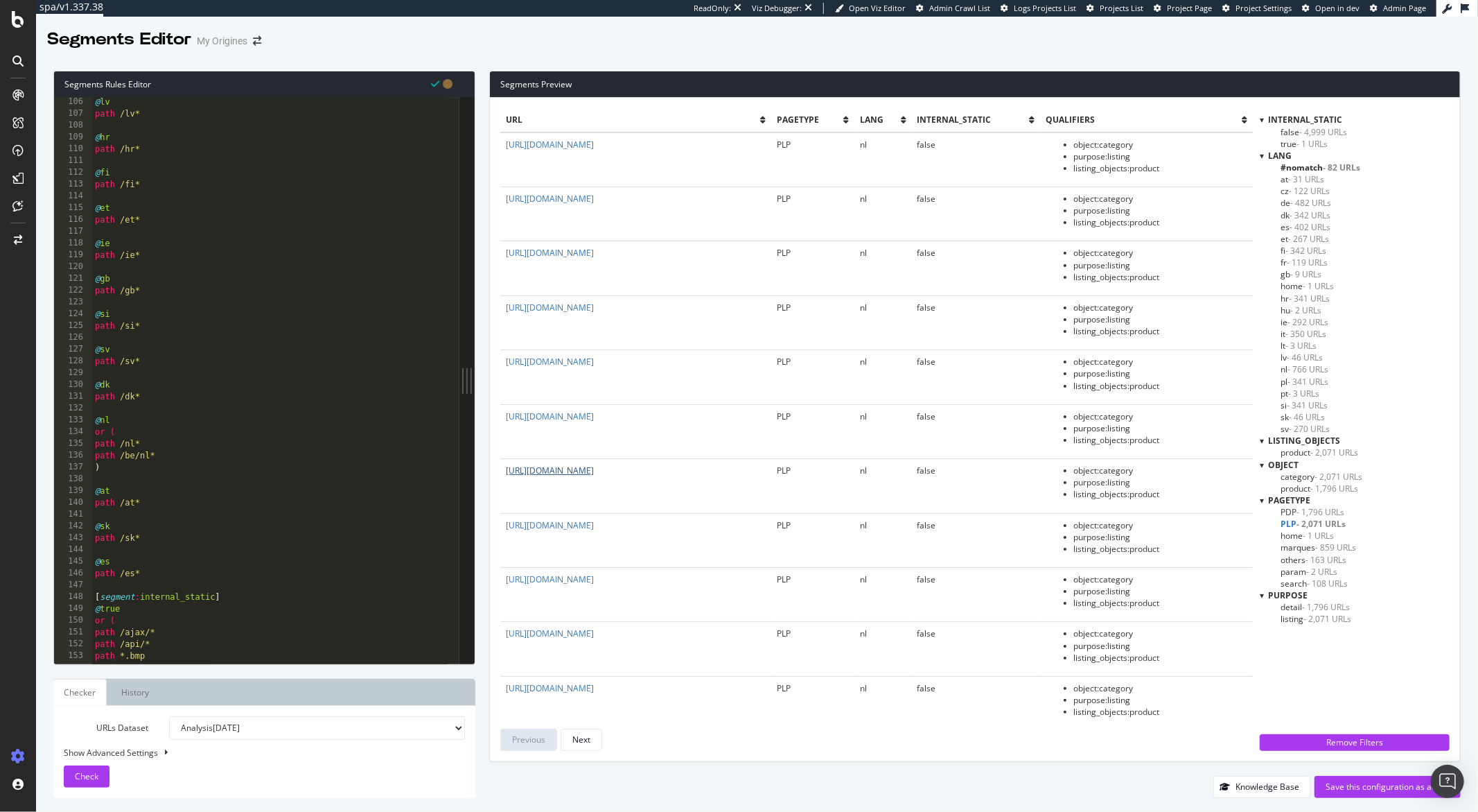
drag, startPoint x: 675, startPoint y: 474, endPoint x: 506, endPoint y: 474, distance: 169.0
click at [506, 474] on td "[URL][DOMAIN_NAME]" at bounding box center [635, 485] width 270 height 54
copy link "[URL][DOMAIN_NAME]"
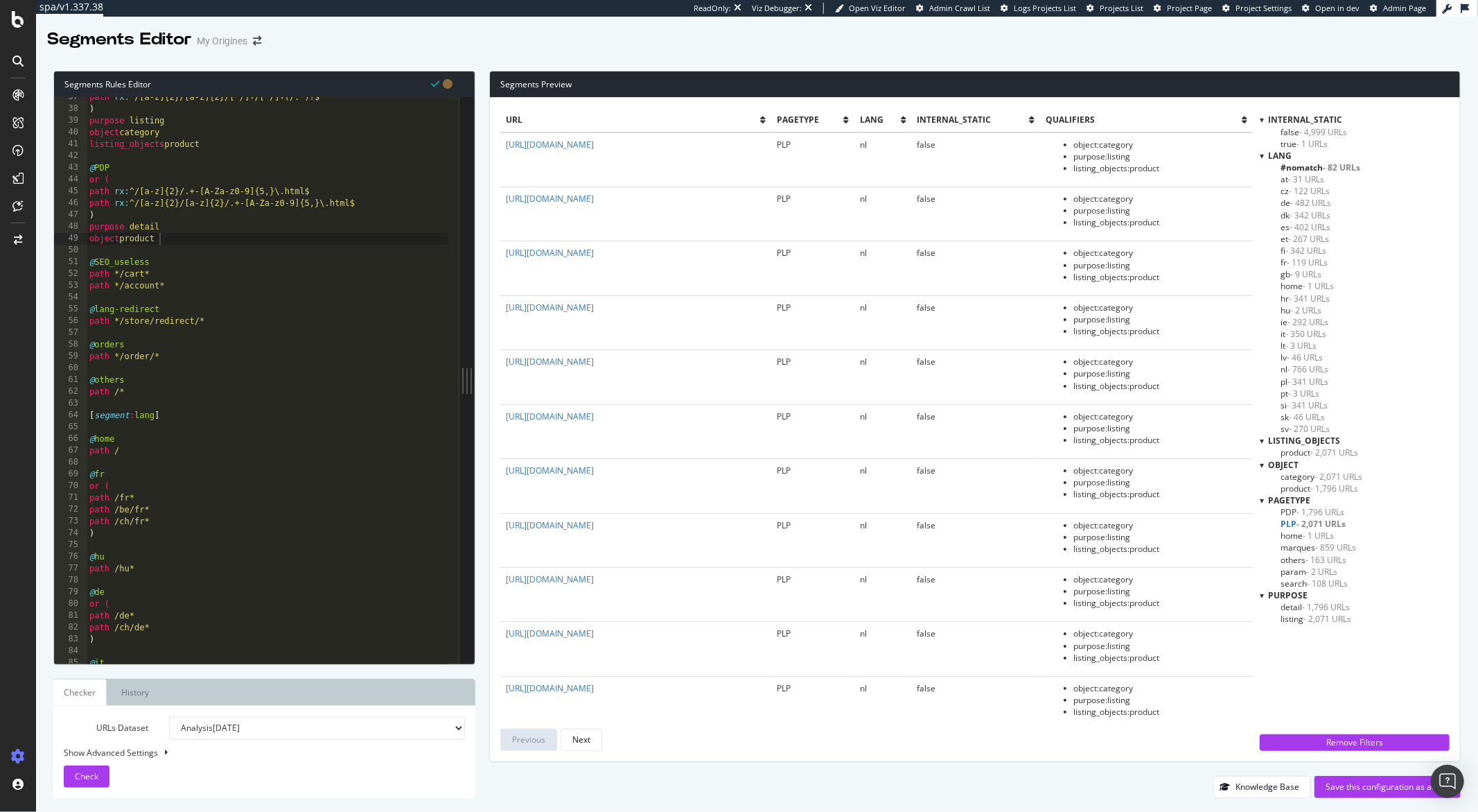
scroll to position [388, 0]
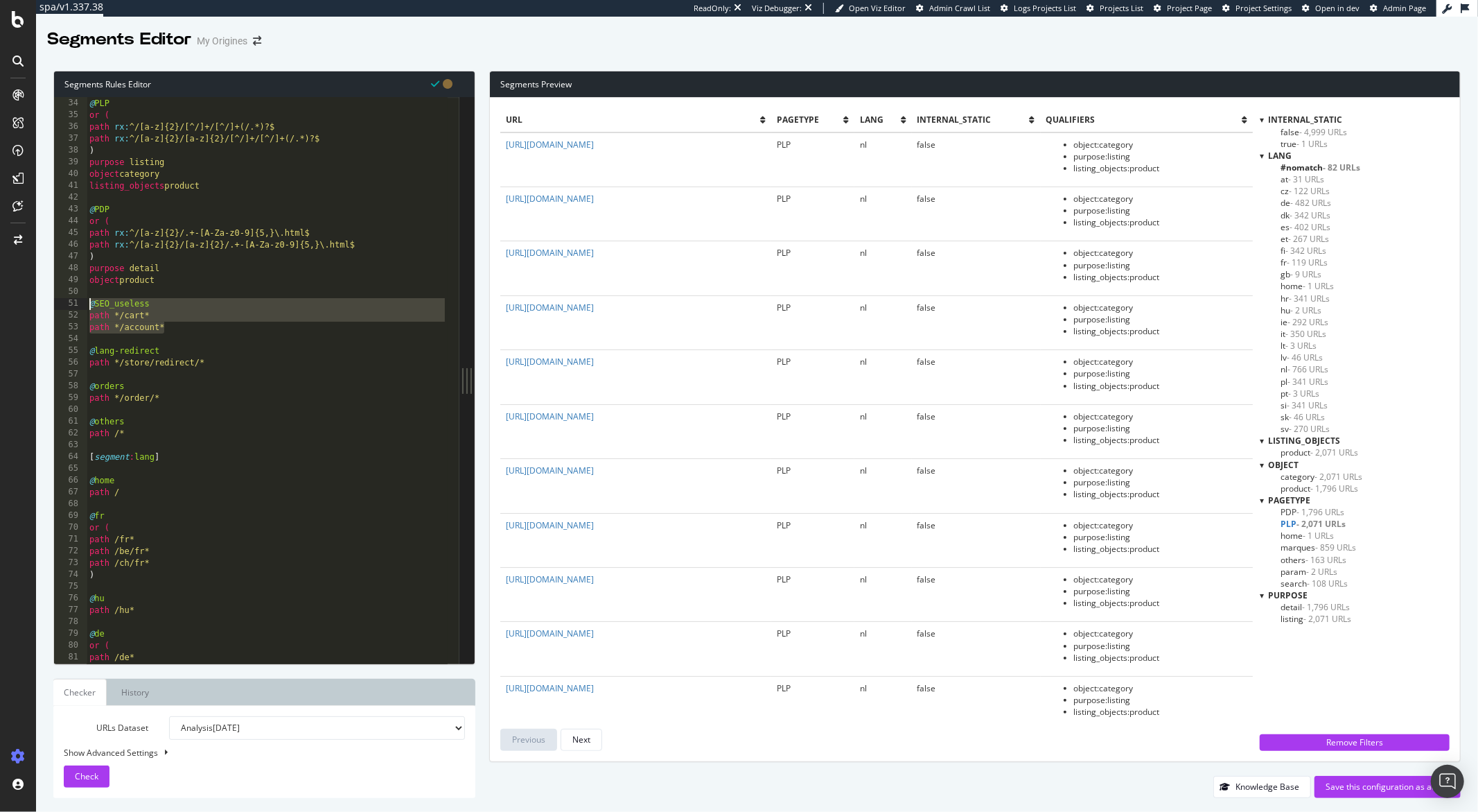
drag, startPoint x: 170, startPoint y: 324, endPoint x: 84, endPoint y: 302, distance: 88.8
click at [84, 302] on div "path */account* 33 34 35 36 37 38 39 40 41 42 43 44 45 46 47 48 49 50 51 52 53 …" at bounding box center [256, 380] width 405 height 566
type textarea "@SEO_useless path */cart*"
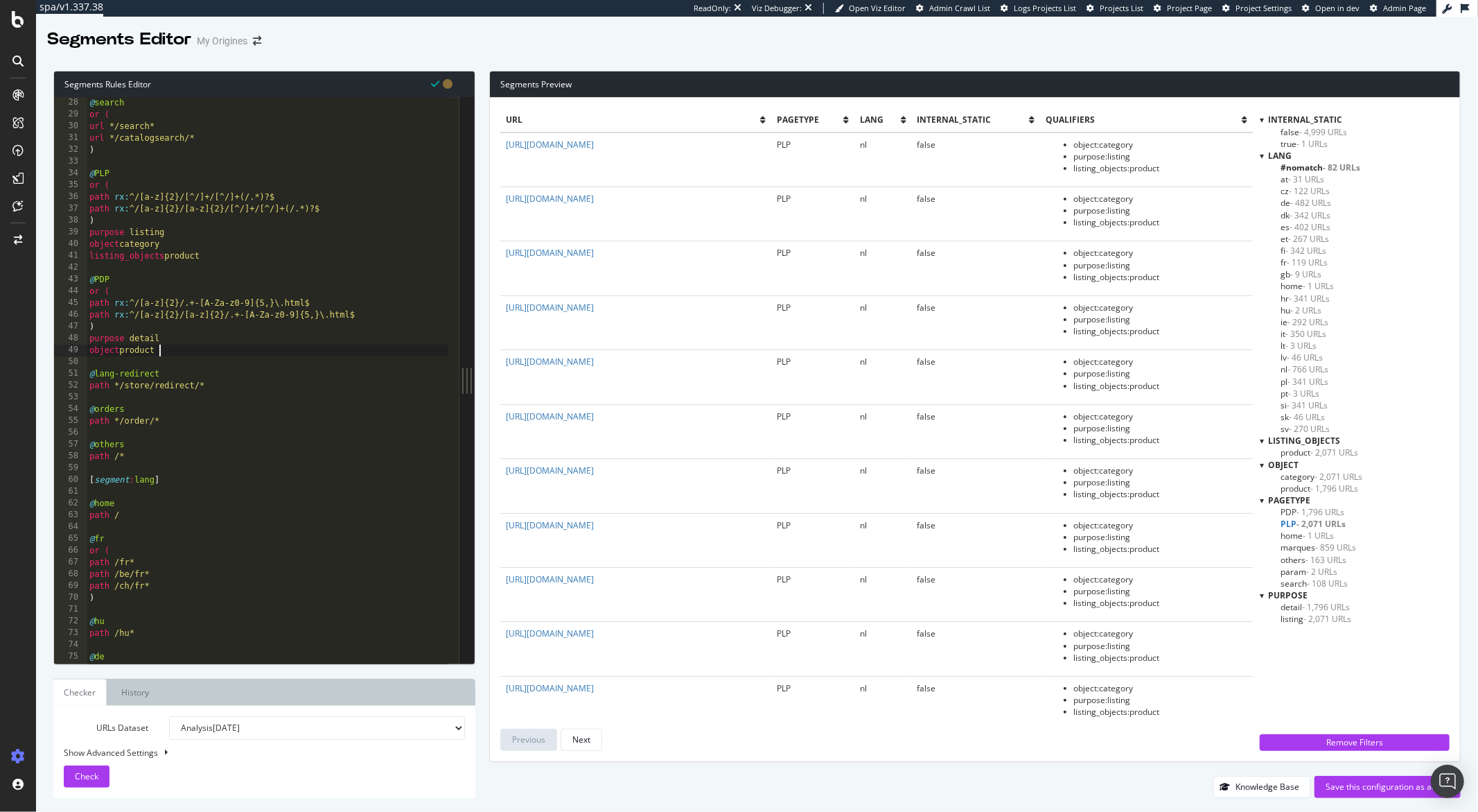
scroll to position [248, 0]
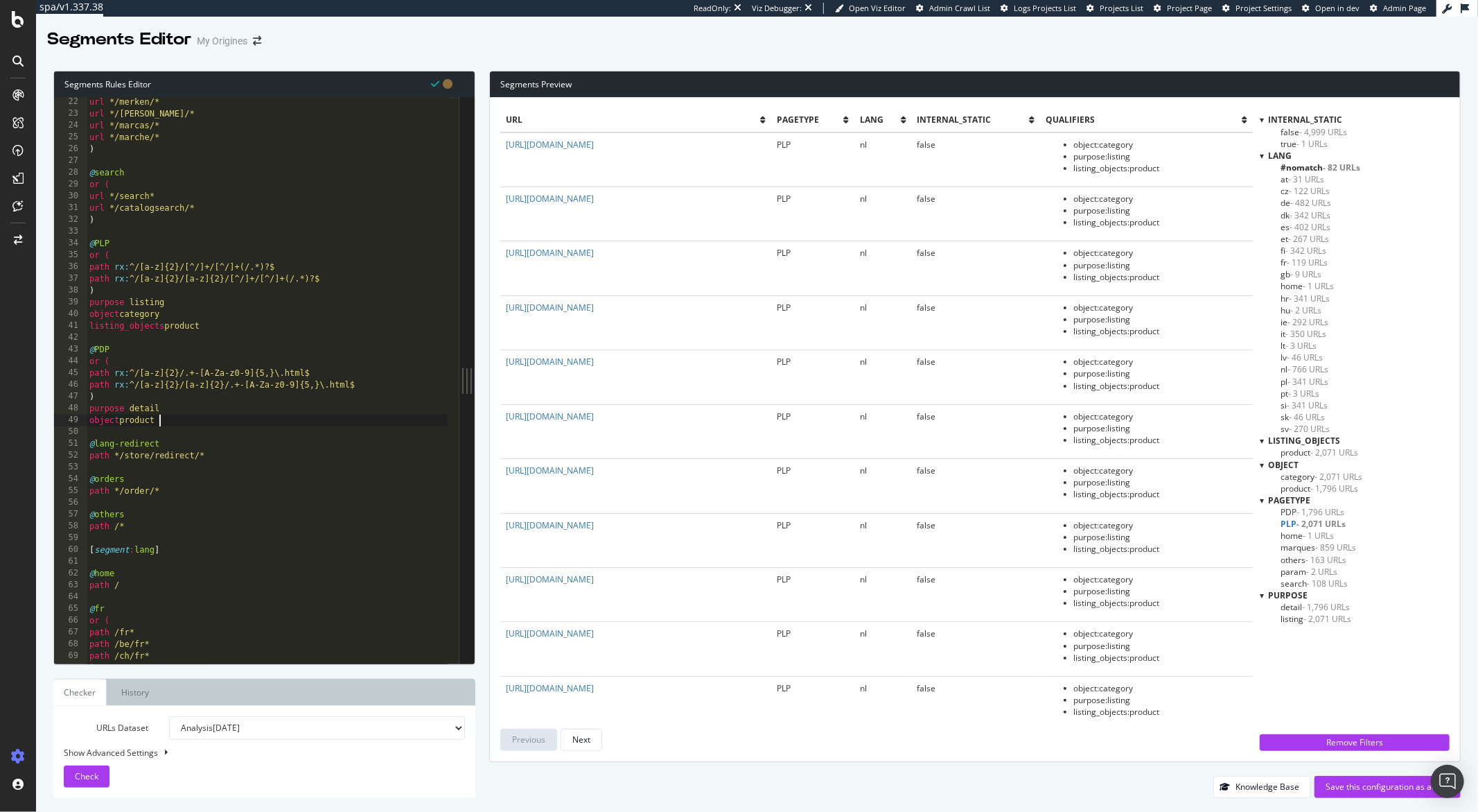
click at [99, 224] on div "url */merken/* url */[PERSON_NAME]/* url */marcas/* url */marche/* ) @ search o…" at bounding box center [267, 391] width 361 height 590
type textarea ")"
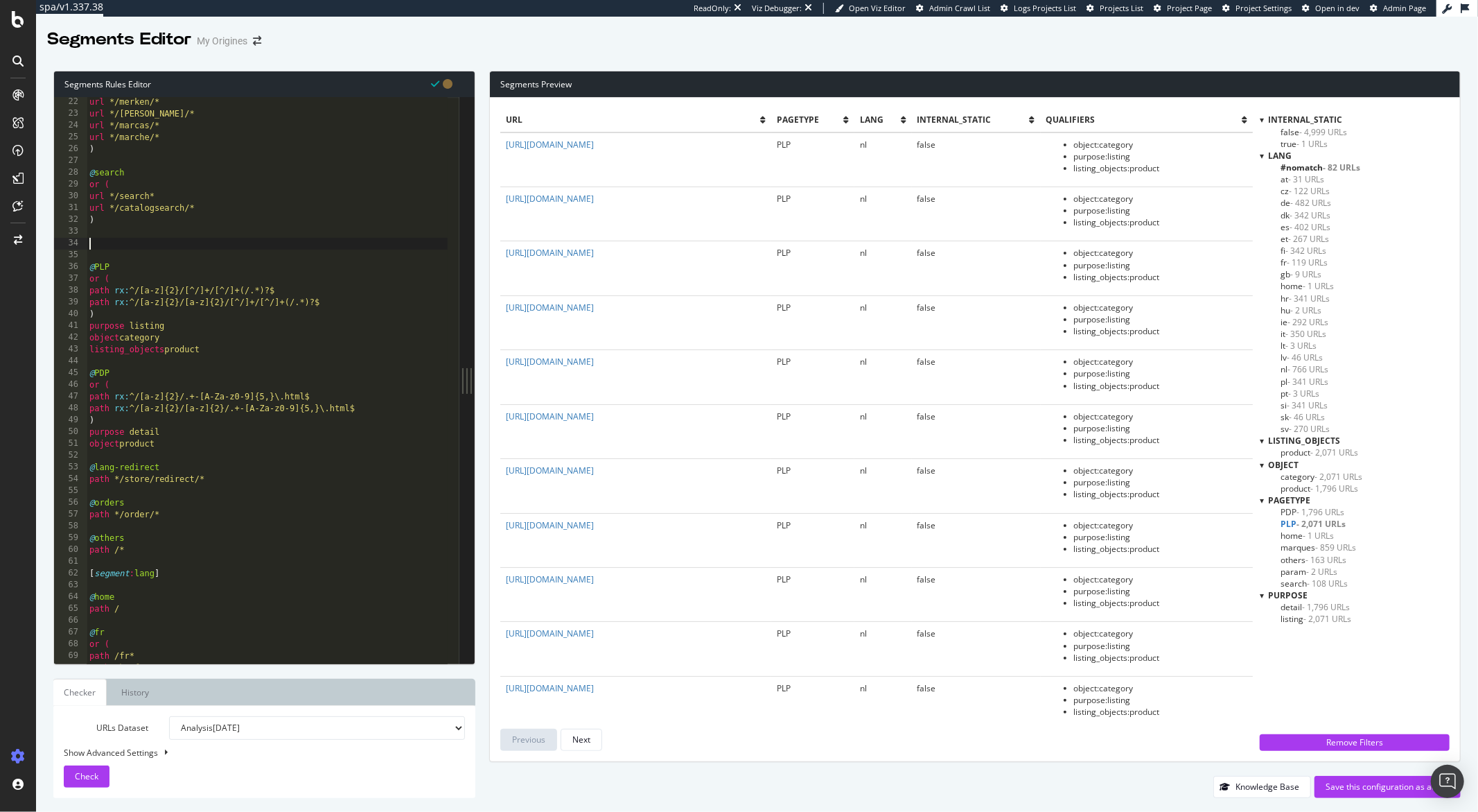
paste textarea "path */account*"
type textarea "path */account*"
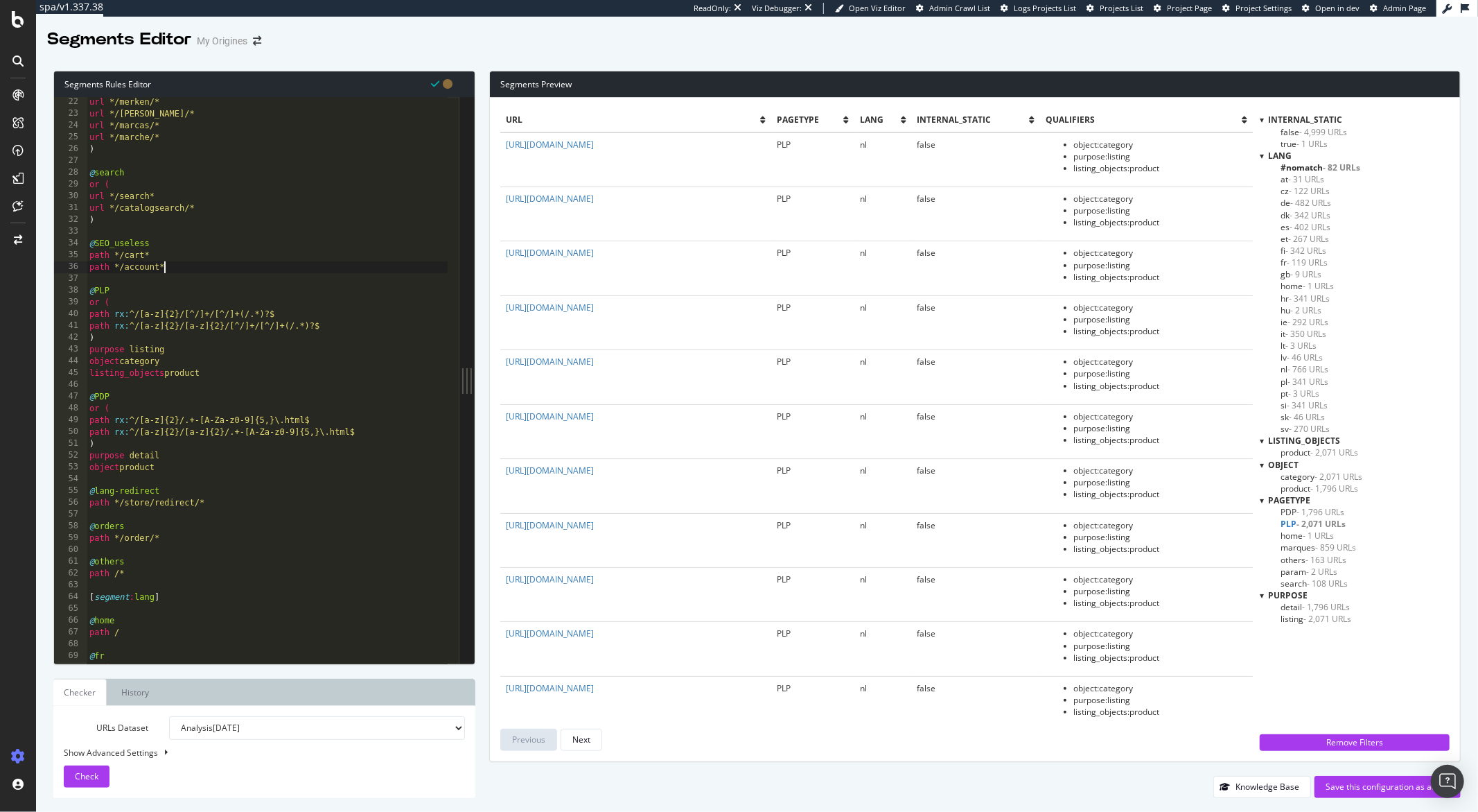
click at [90, 275] on div "url */merken/* url */marken/* url */marcas/* url */marche/* ) @ search or ( url…" at bounding box center [267, 391] width 361 height 590
click at [88, 227] on div "url */merken/* url */marken/* url */marcas/* url */marche/* ) @ search or ( url…" at bounding box center [267, 391] width 361 height 590
click at [96, 776] on span "Check" at bounding box center [86, 775] width 24 height 12
drag, startPoint x: 169, startPoint y: 267, endPoint x: 87, endPoint y: 243, distance: 85.4
click at [87, 243] on div "path */account* 22 23 24 25 26 27 28 29 30 31 32 33 34 35 36 37 38 39 40 41 42 …" at bounding box center [256, 380] width 405 height 566
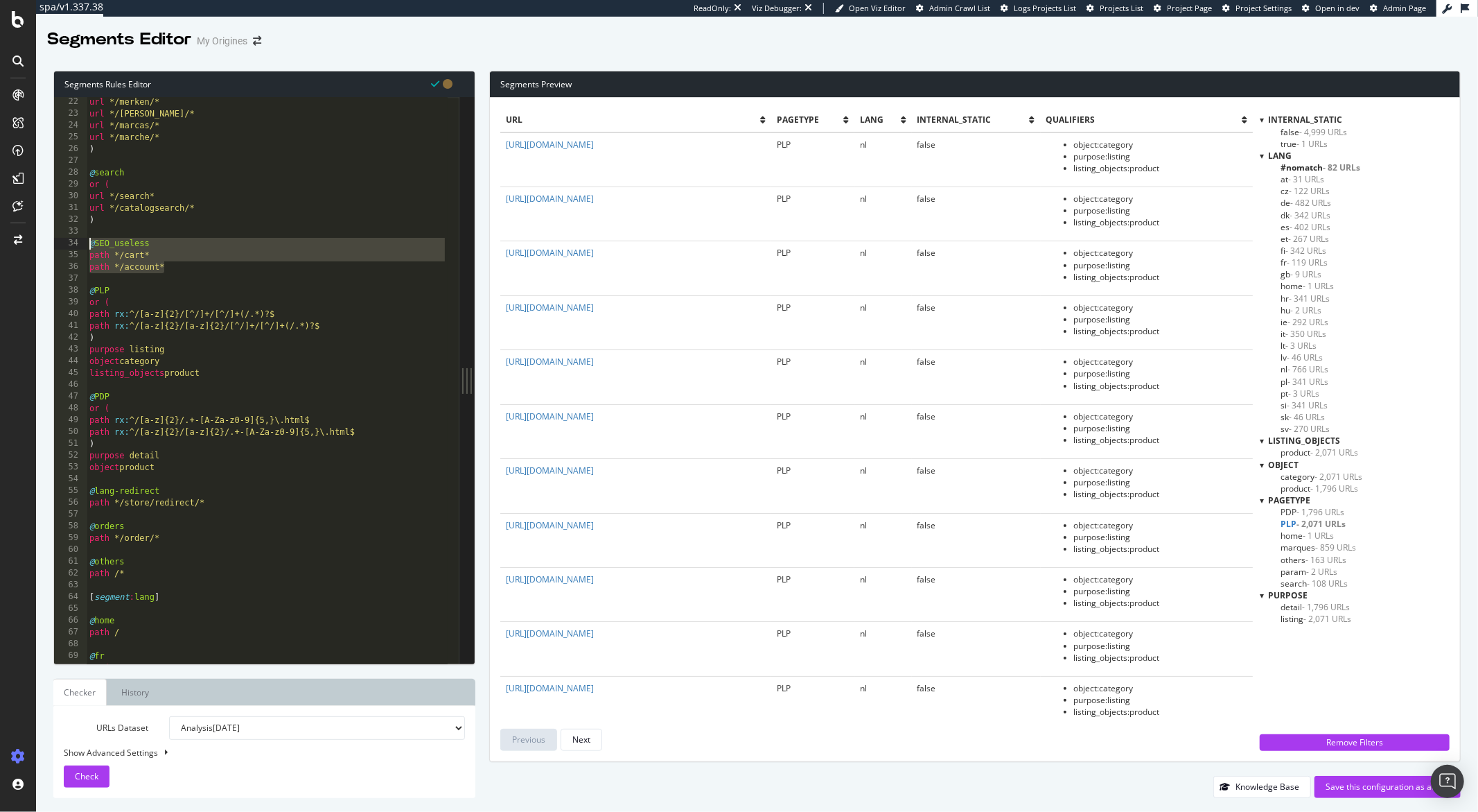
paste textarea ")"
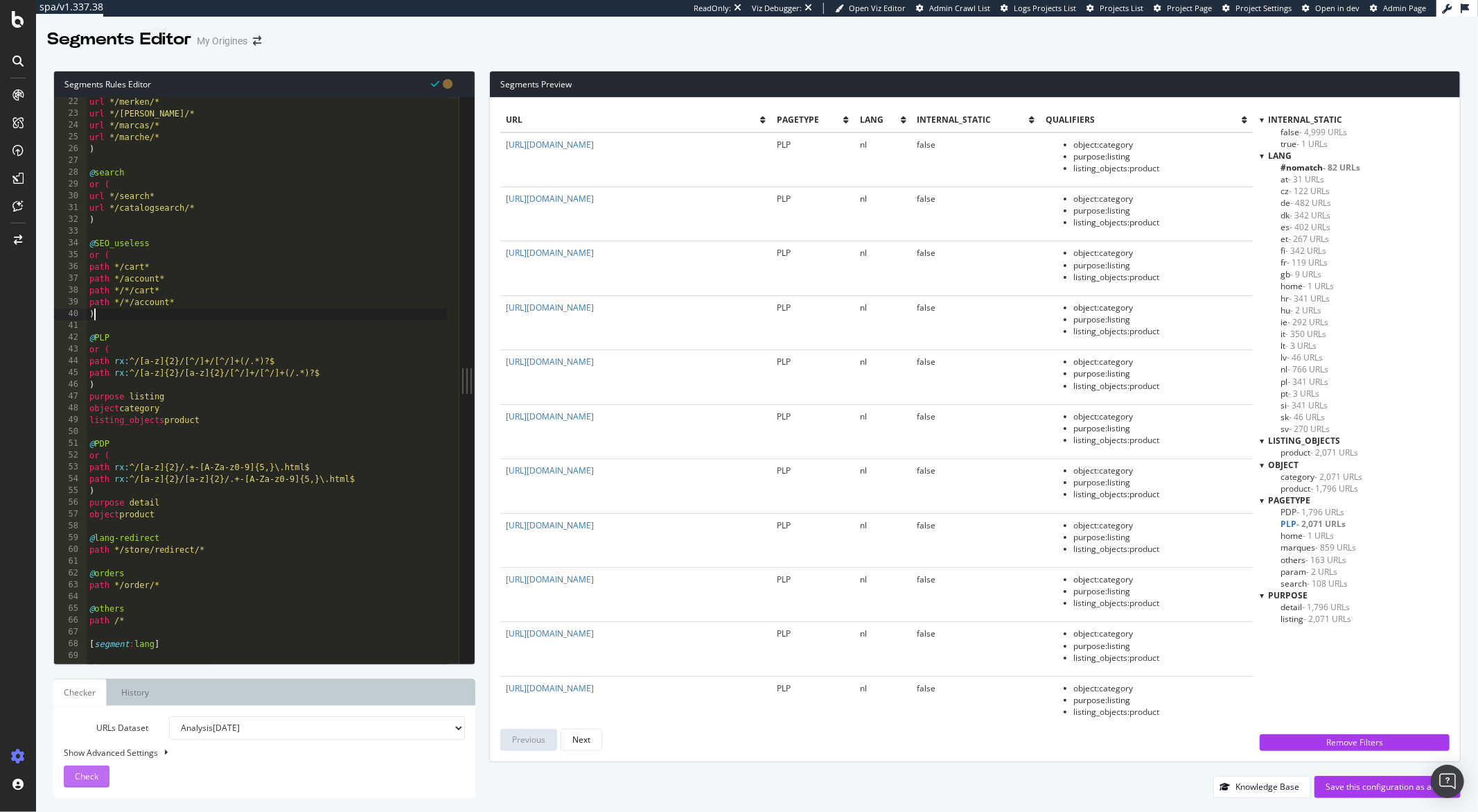
click at [98, 775] on button "Check" at bounding box center [87, 776] width 46 height 23
click at [215, 548] on div "url */merken/* url */marken/* url */marcas/* url */marche/* ) @ search or ( url…" at bounding box center [267, 391] width 361 height 590
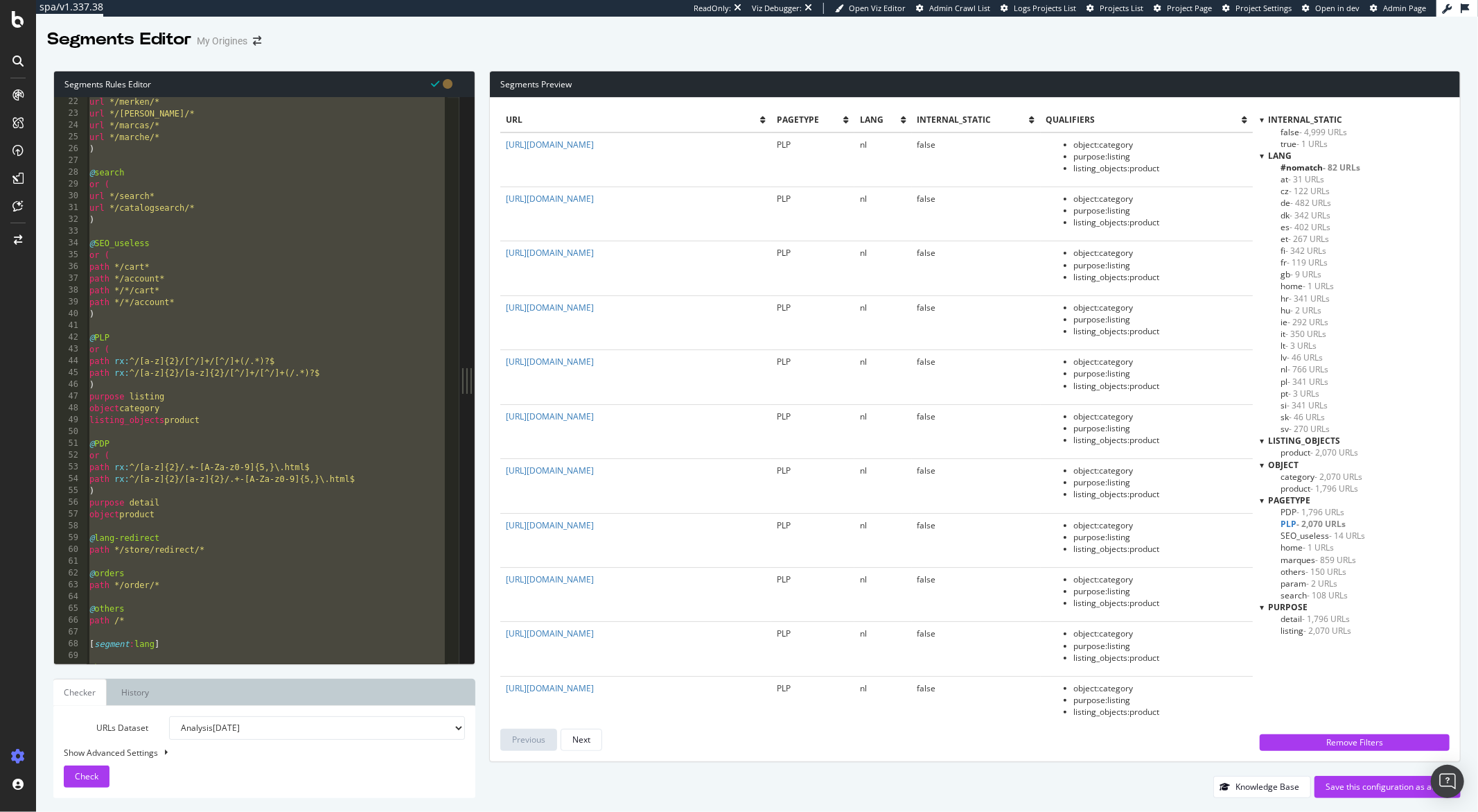
click at [148, 220] on div "url */merken/* url */marken/* url */marcas/* url */marche/* ) @ search or ( url…" at bounding box center [267, 391] width 361 height 590
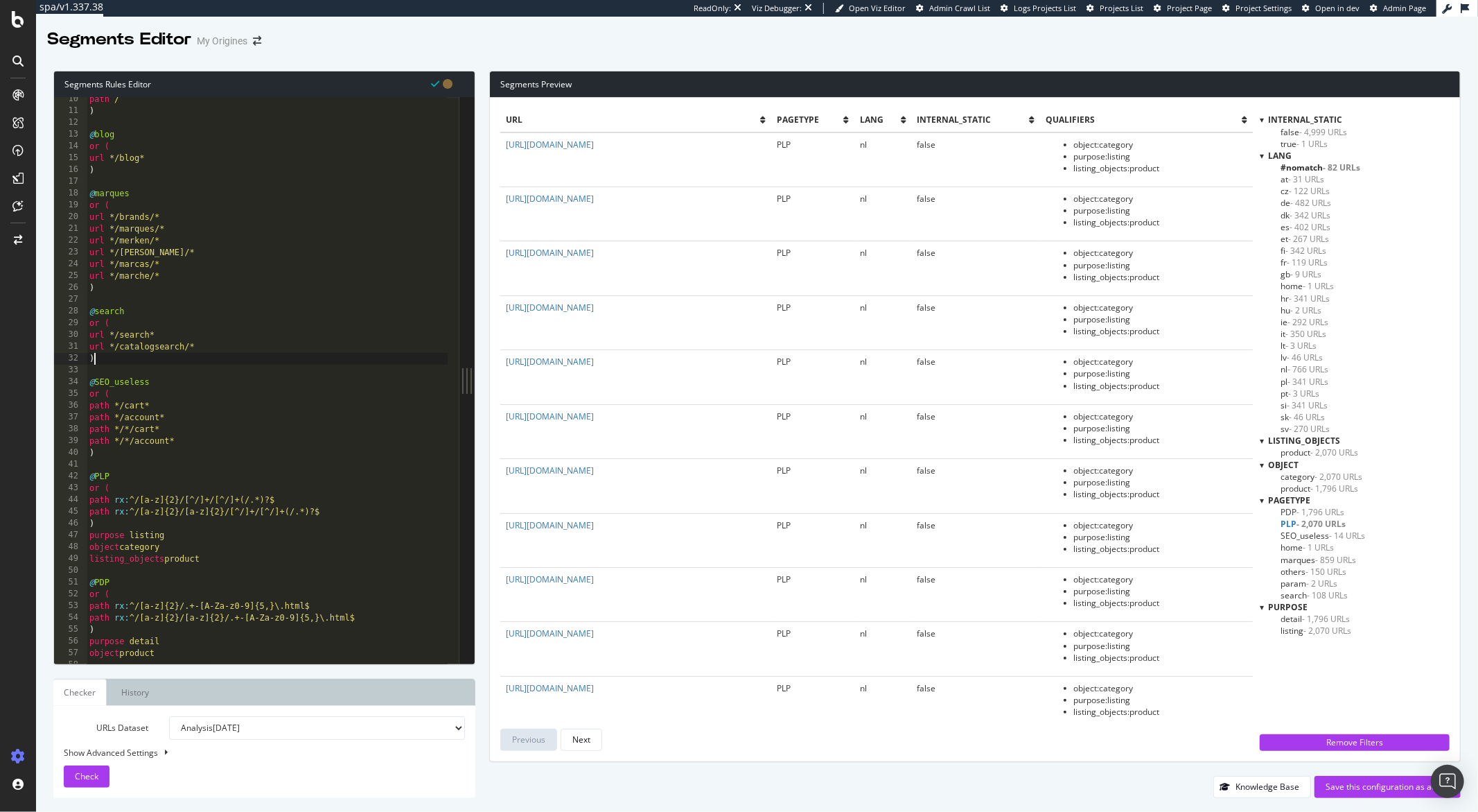
scroll to position [56, 0]
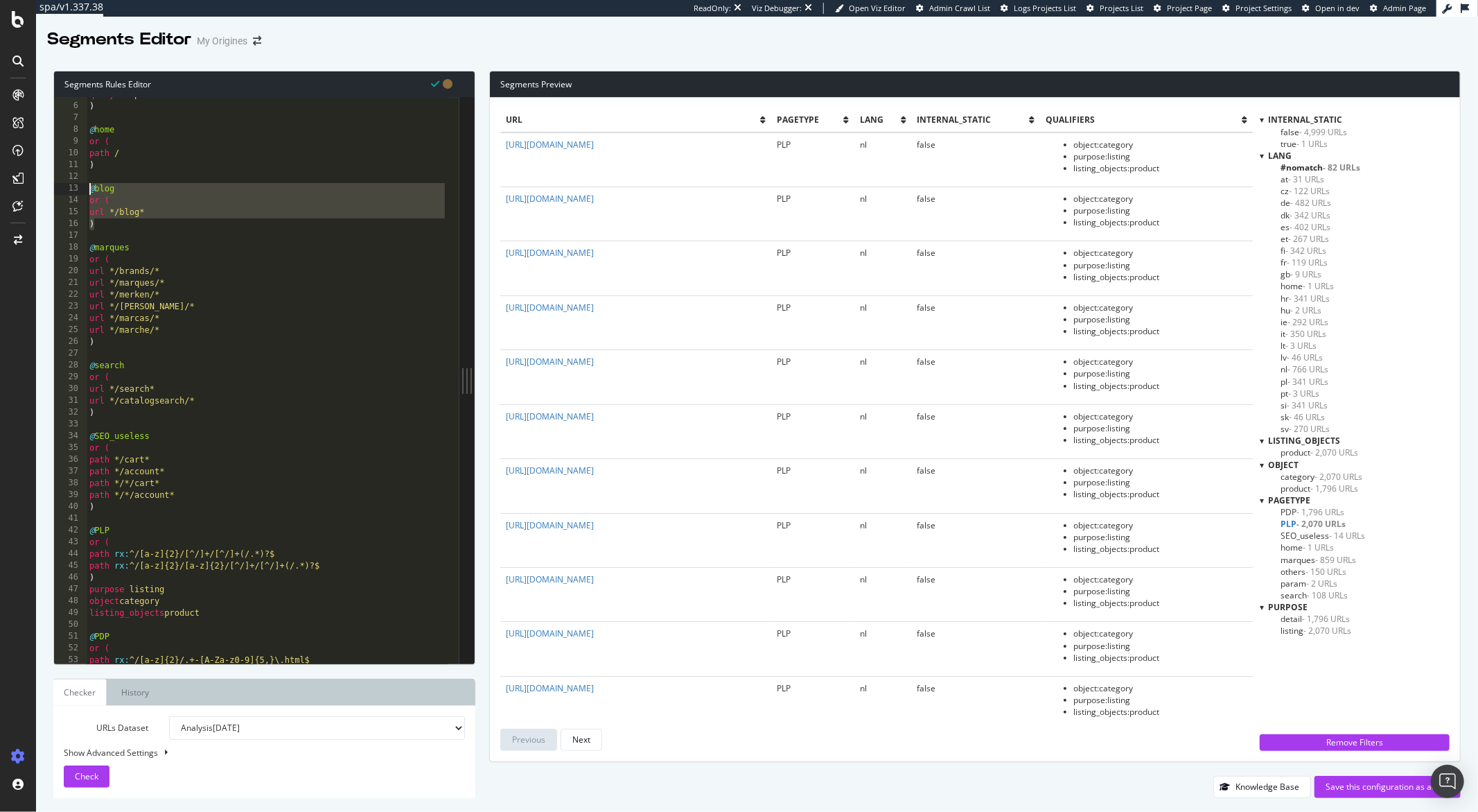
drag, startPoint x: 103, startPoint y: 227, endPoint x: 80, endPoint y: 187, distance: 46.1
click at [80, 187] on div ") 5 6 7 8 9 10 11 12 13 14 15 16 17 18 19 20 21 22 23 24 25 26 27 28 29 30 31 3…" at bounding box center [256, 380] width 405 height 566
type textarea "@blog or ("
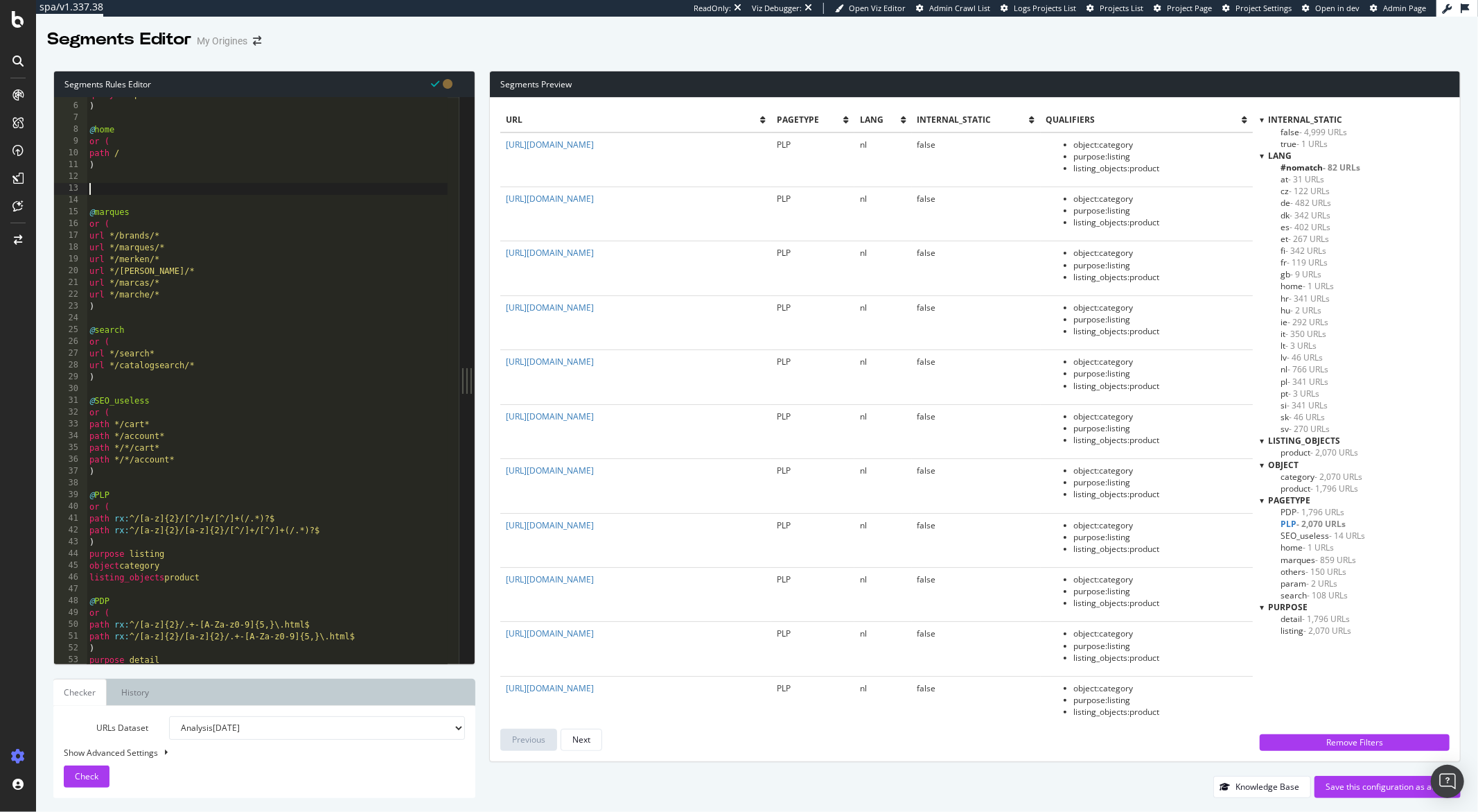
click at [201, 187] on div "query *sop* ) @ home or ( path / ) @ marques or ( url */brands/* url */marques/…" at bounding box center [267, 383] width 361 height 590
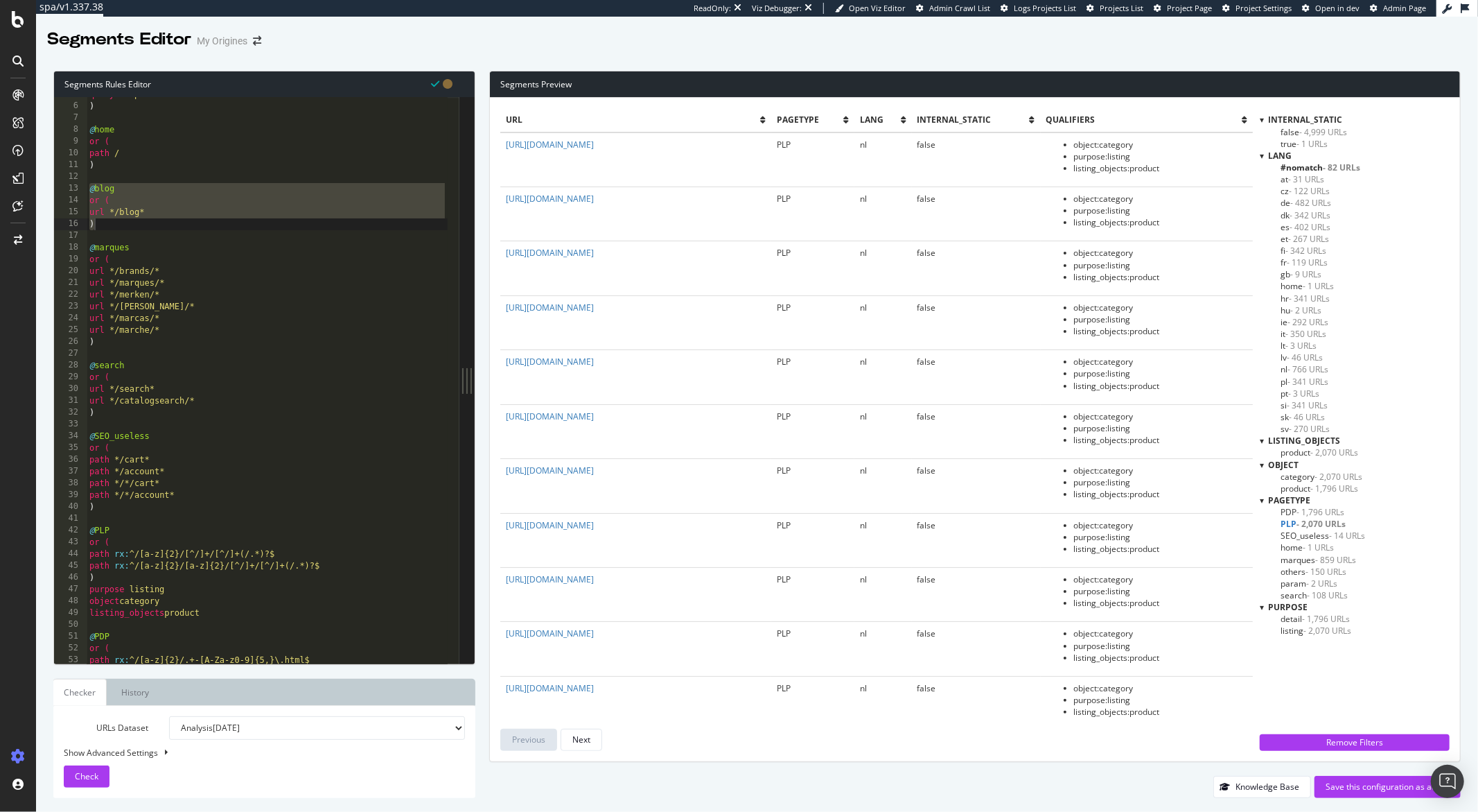
scroll to position [0, 0]
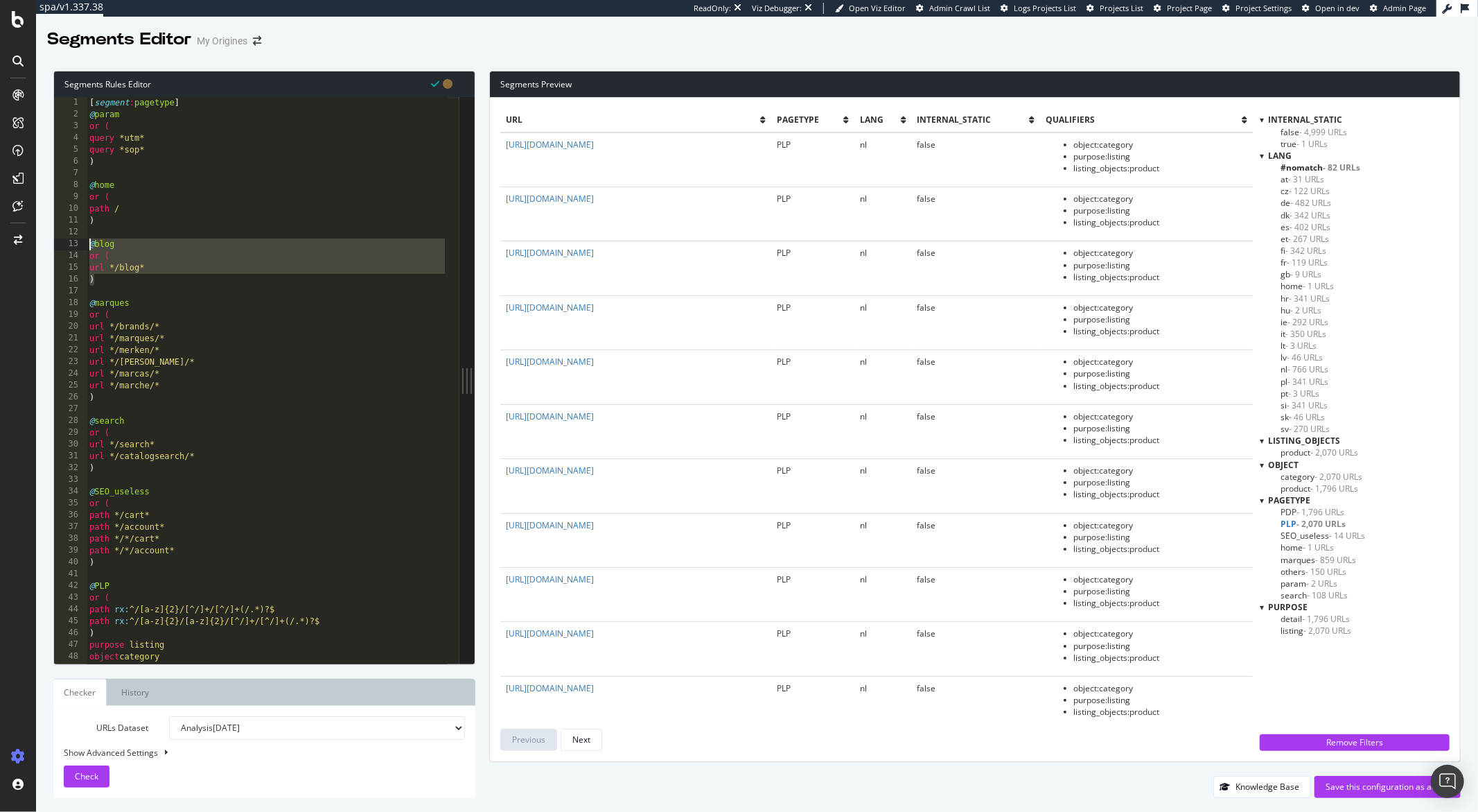
drag, startPoint x: 98, startPoint y: 280, endPoint x: 80, endPoint y: 243, distance: 41.1
click at [80, 243] on div "url */blog* ) 1 2 3 4 5 6 7 8 9 10 11 12 13 14 15 16 17 18 19 20 21 22 23 24 25…" at bounding box center [256, 380] width 405 height 566
type textarea "@blog or ("
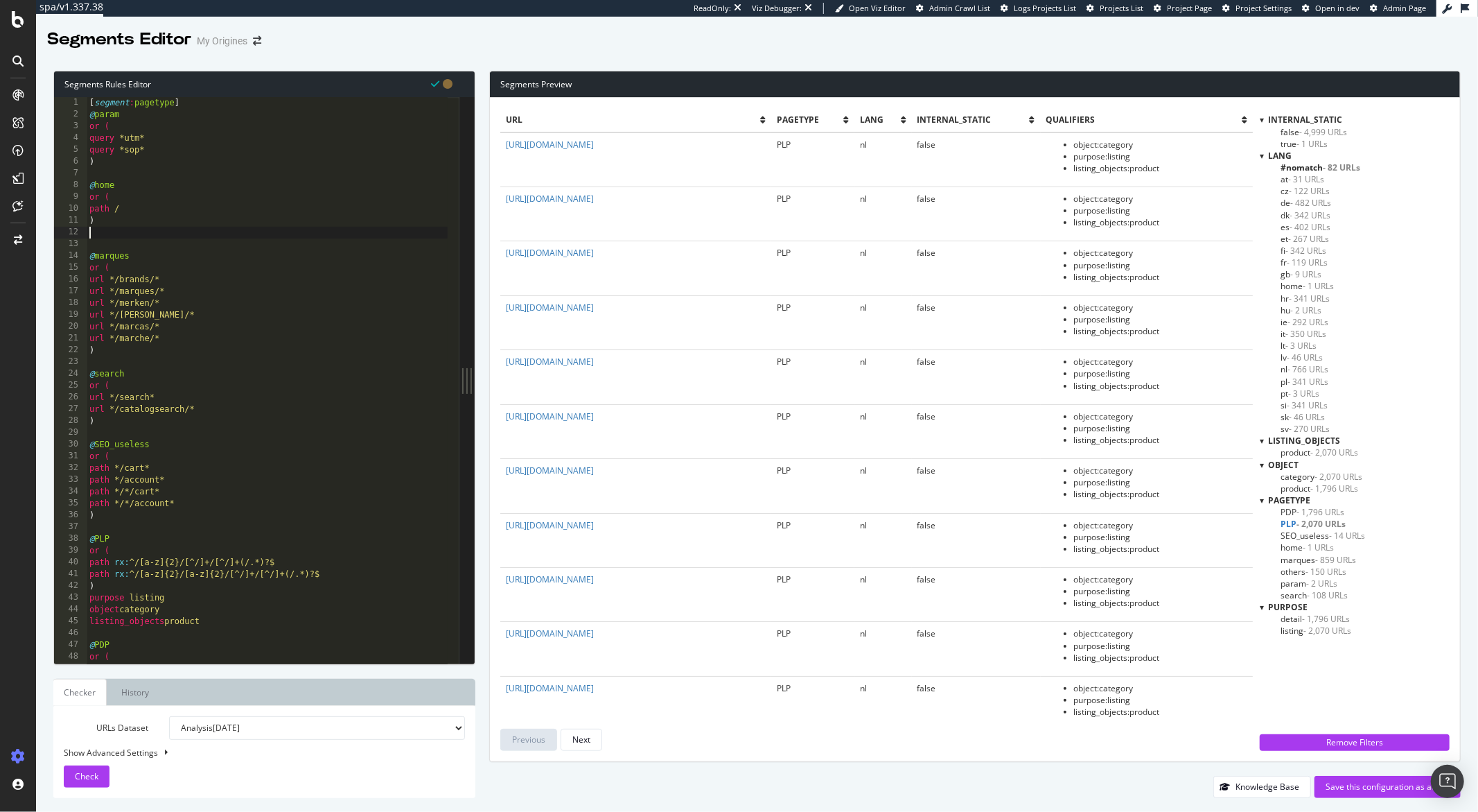
type textarea ")"
click at [105, 157] on div "[ segment : pagetype ] @ param or ( query *utm* query *sop* ) @ home or ( path …" at bounding box center [267, 392] width 361 height 590
paste textarea ")"
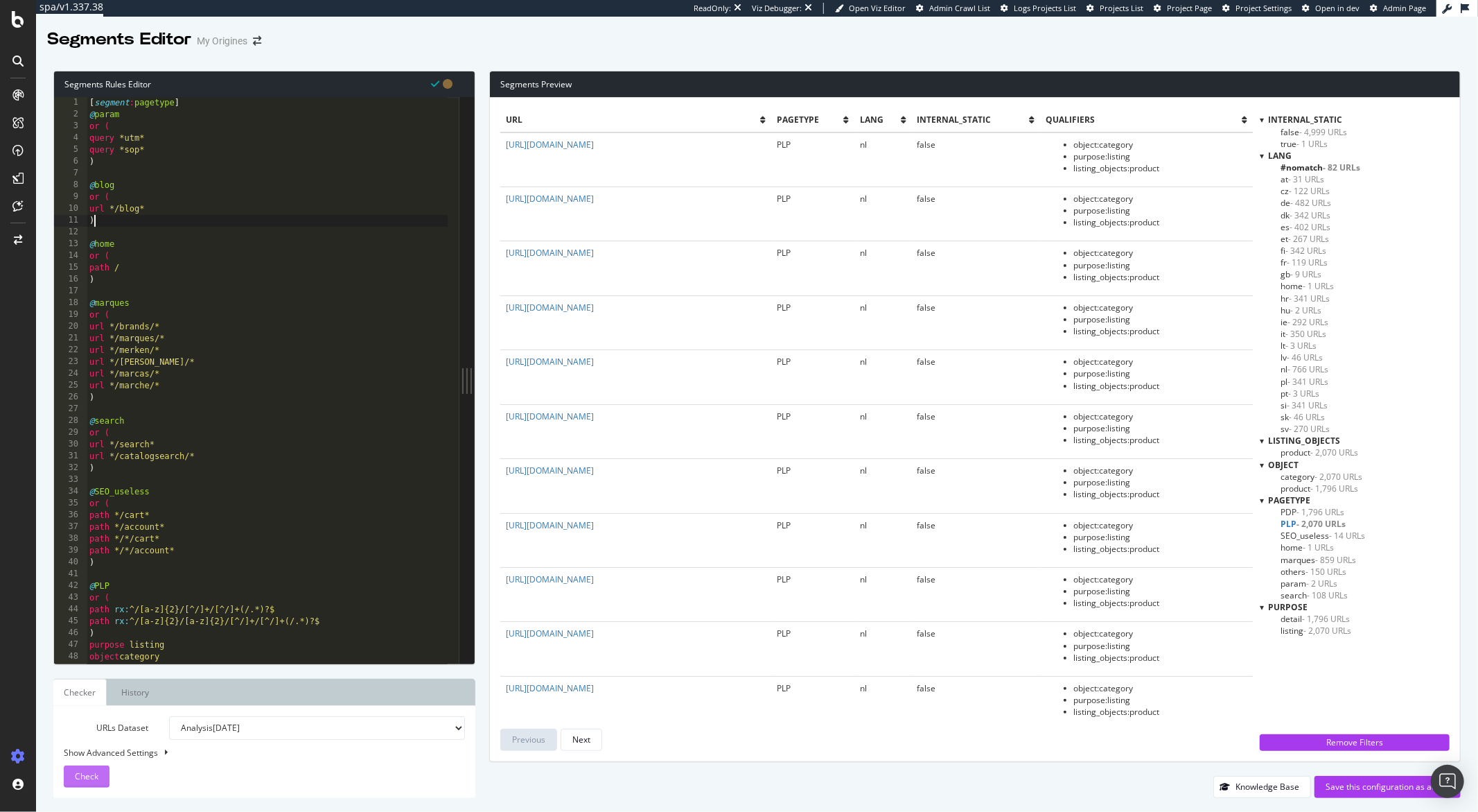
click at [89, 770] on span "Check" at bounding box center [86, 775] width 24 height 12
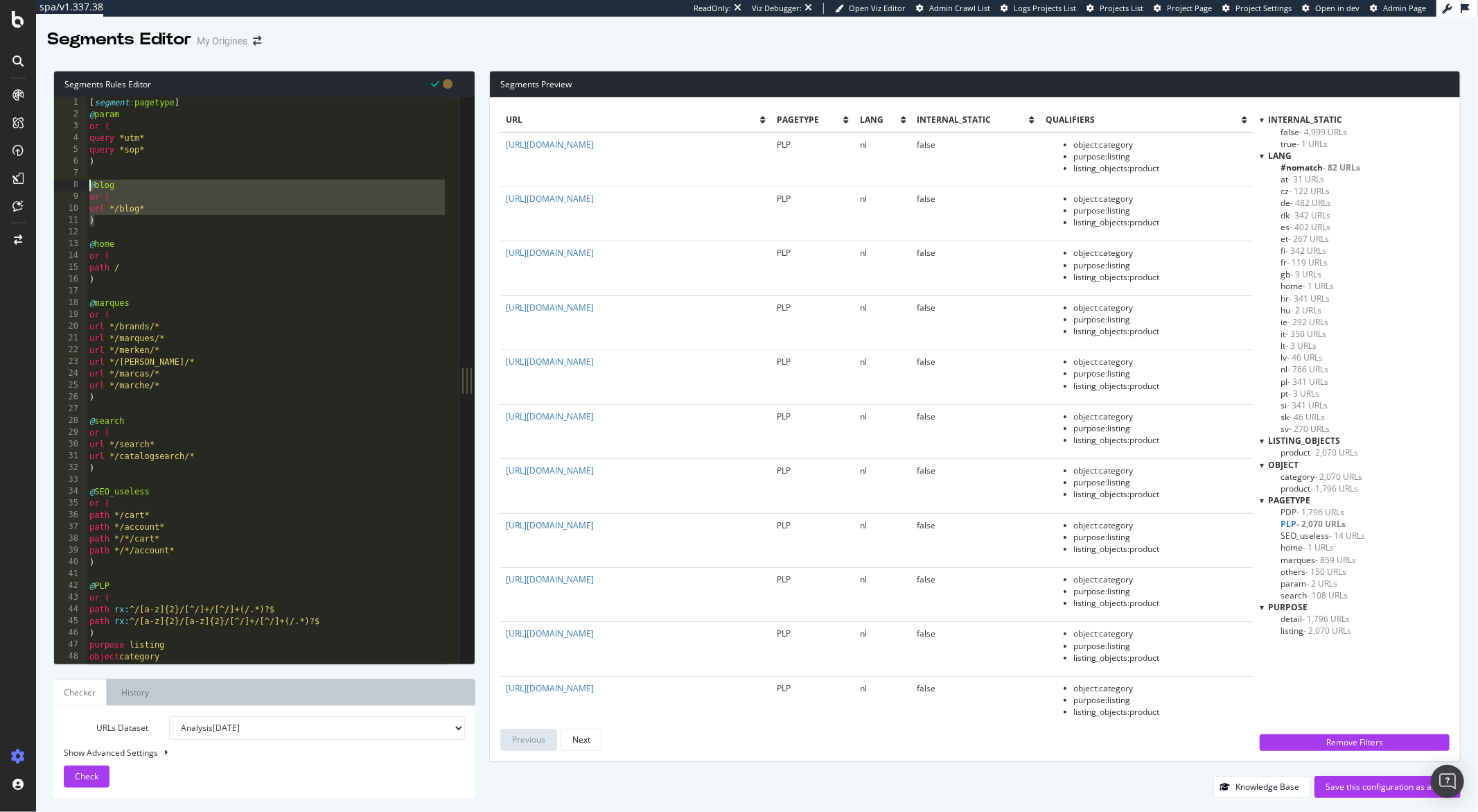
drag, startPoint x: 100, startPoint y: 221, endPoint x: 79, endPoint y: 184, distance: 42.5
click at [79, 184] on div ") 1 2 3 4 5 6 7 8 9 10 11 12 13 14 15 16 17 18 19 20 21 22 23 24 25 26 27 28 29…" at bounding box center [256, 380] width 405 height 566
type textarea "@blog or ("
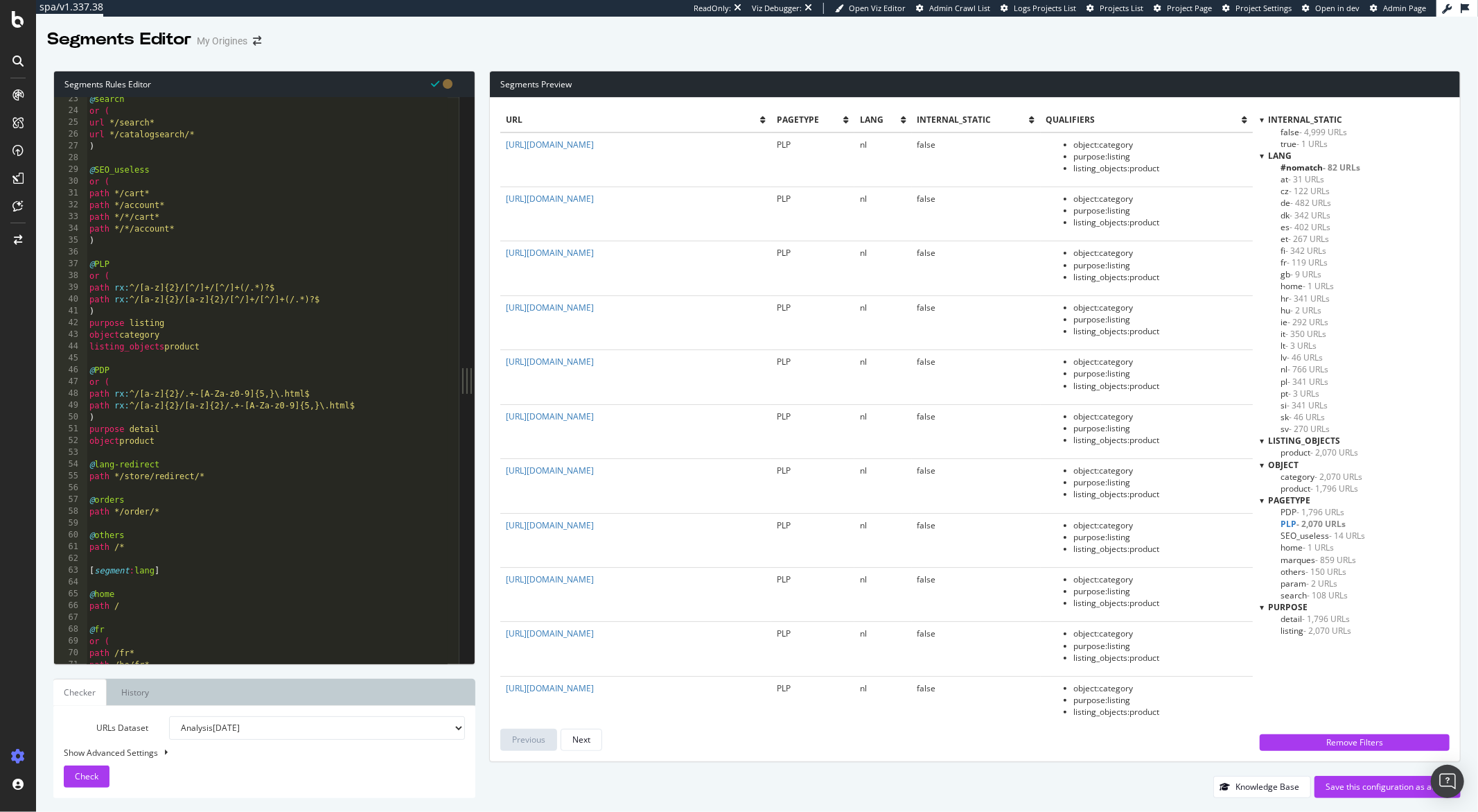
scroll to position [265, 0]
click at [168, 441] on div "@ search or ( url */search* url */catalogsearch/* ) @ SEO_useless or ( path */c…" at bounding box center [267, 386] width 361 height 590
type textarea "object product"
paste textarea ")"
type textarea ")"
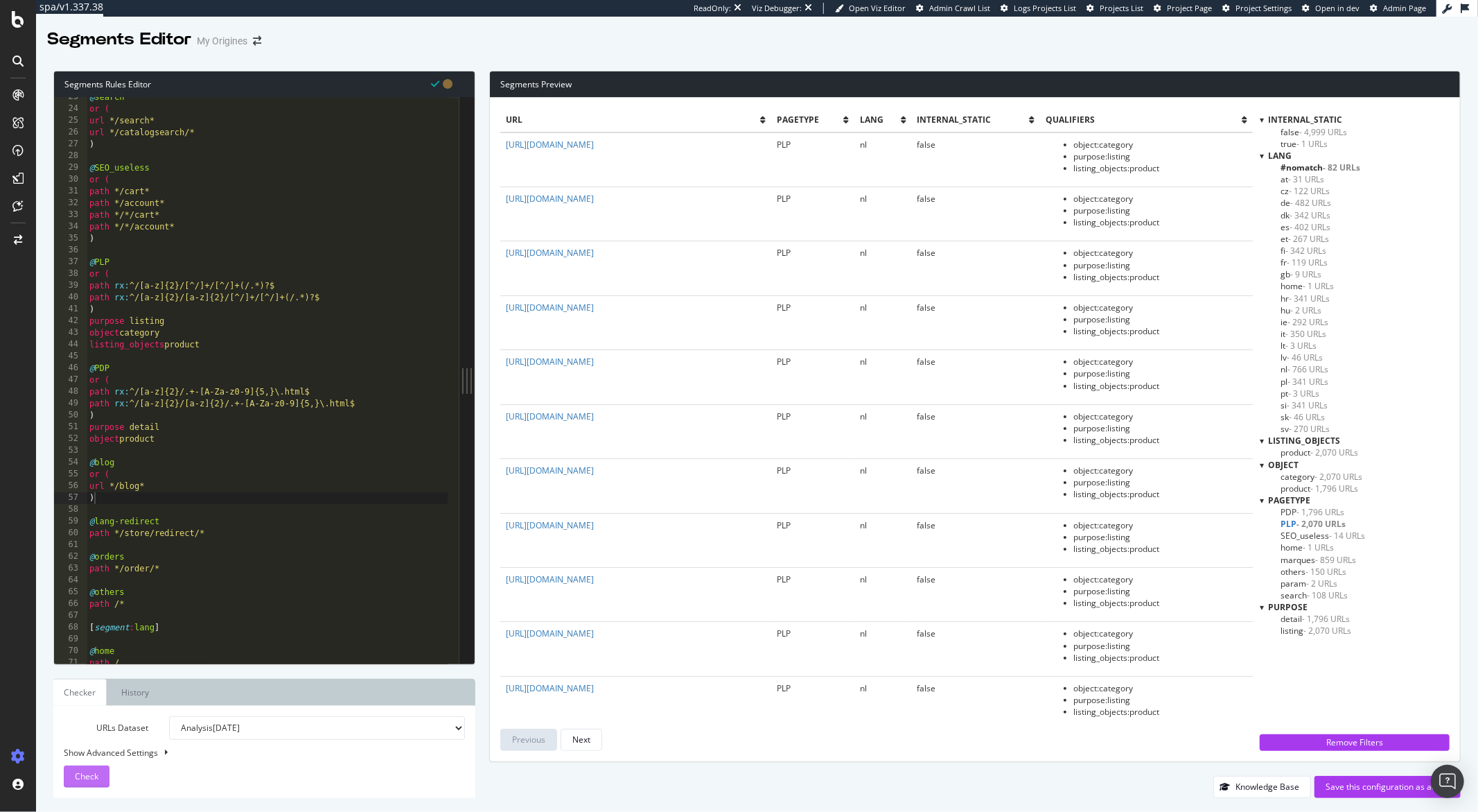
click at [83, 780] on span "Check" at bounding box center [86, 775] width 24 height 12
click at [108, 506] on div "@ search or ( url */search* url */catalogsearch/* ) @ SEO_useless or ( path */c…" at bounding box center [267, 386] width 361 height 590
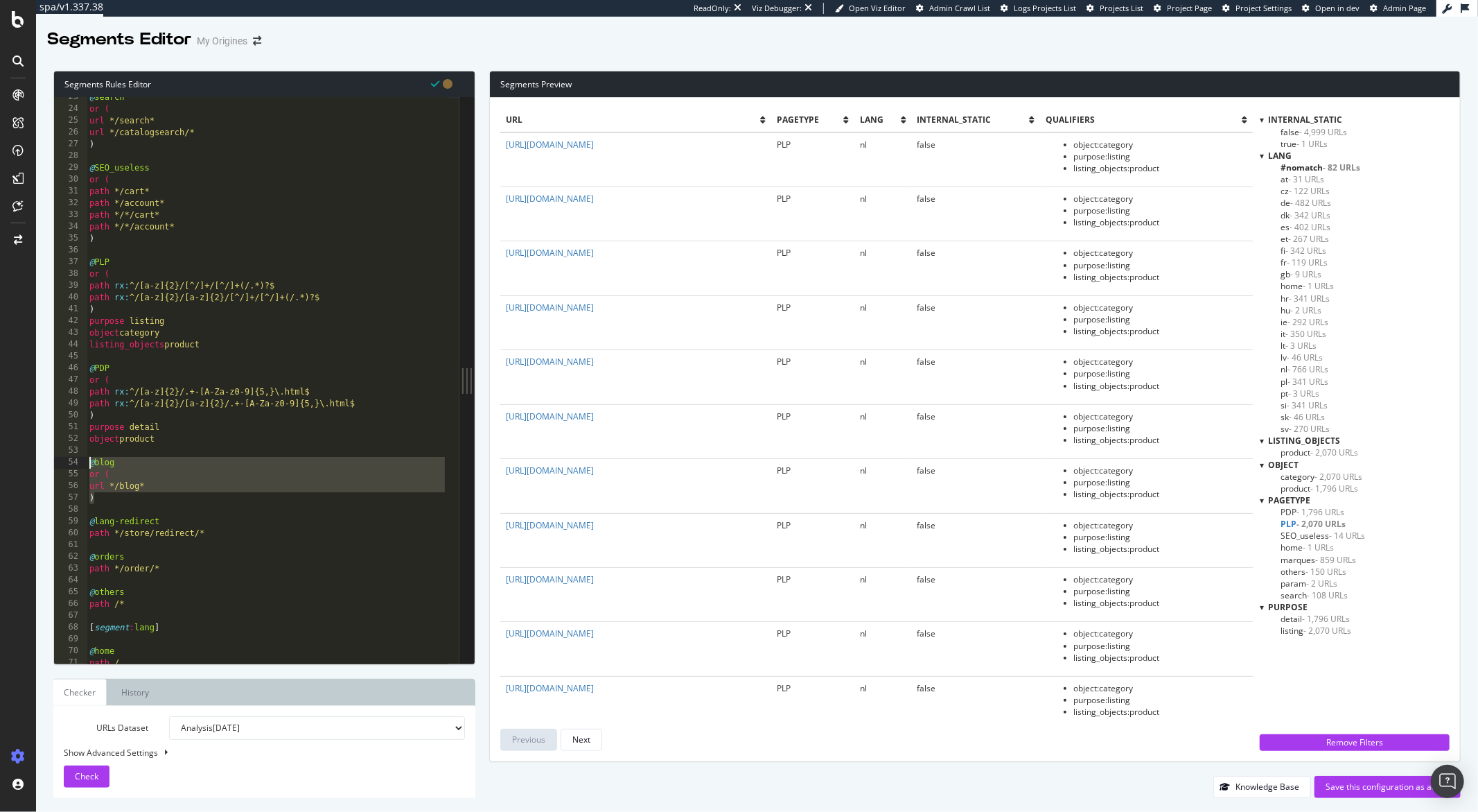
drag, startPoint x: 104, startPoint y: 502, endPoint x: 80, endPoint y: 458, distance: 50.1
click at [80, 458] on div "23 24 25 26 27 28 29 30 31 32 33 34 35 36 37 38 39 40 41 42 43 44 45 46 47 48 4…" at bounding box center [256, 380] width 405 height 566
type textarea "@blog or ("
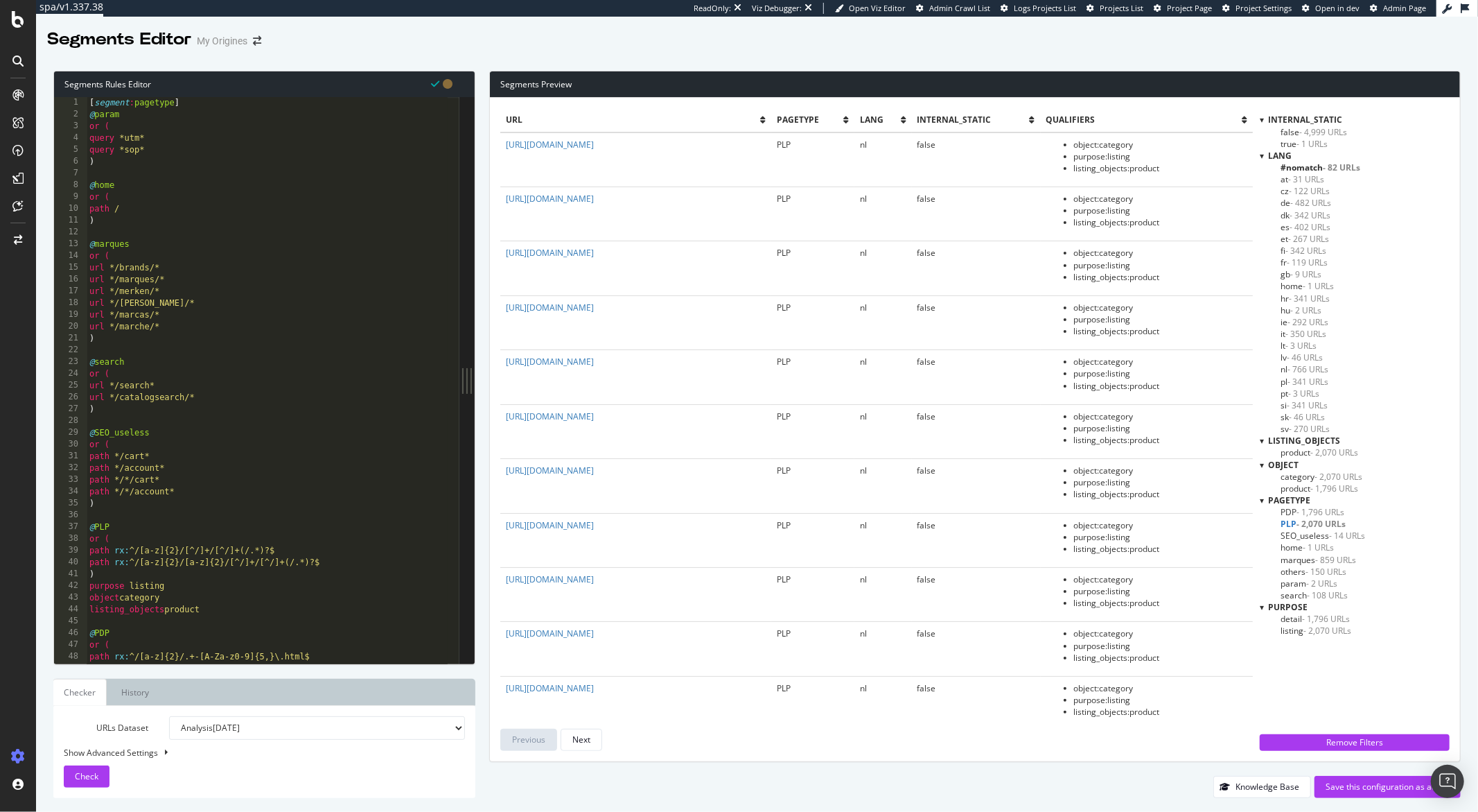
scroll to position [0, 0]
click at [101, 222] on div "[ segment : pagetype ] @ param or ( query *utm* query *sop* ) @ home or ( path …" at bounding box center [267, 392] width 361 height 590
type textarea ")"
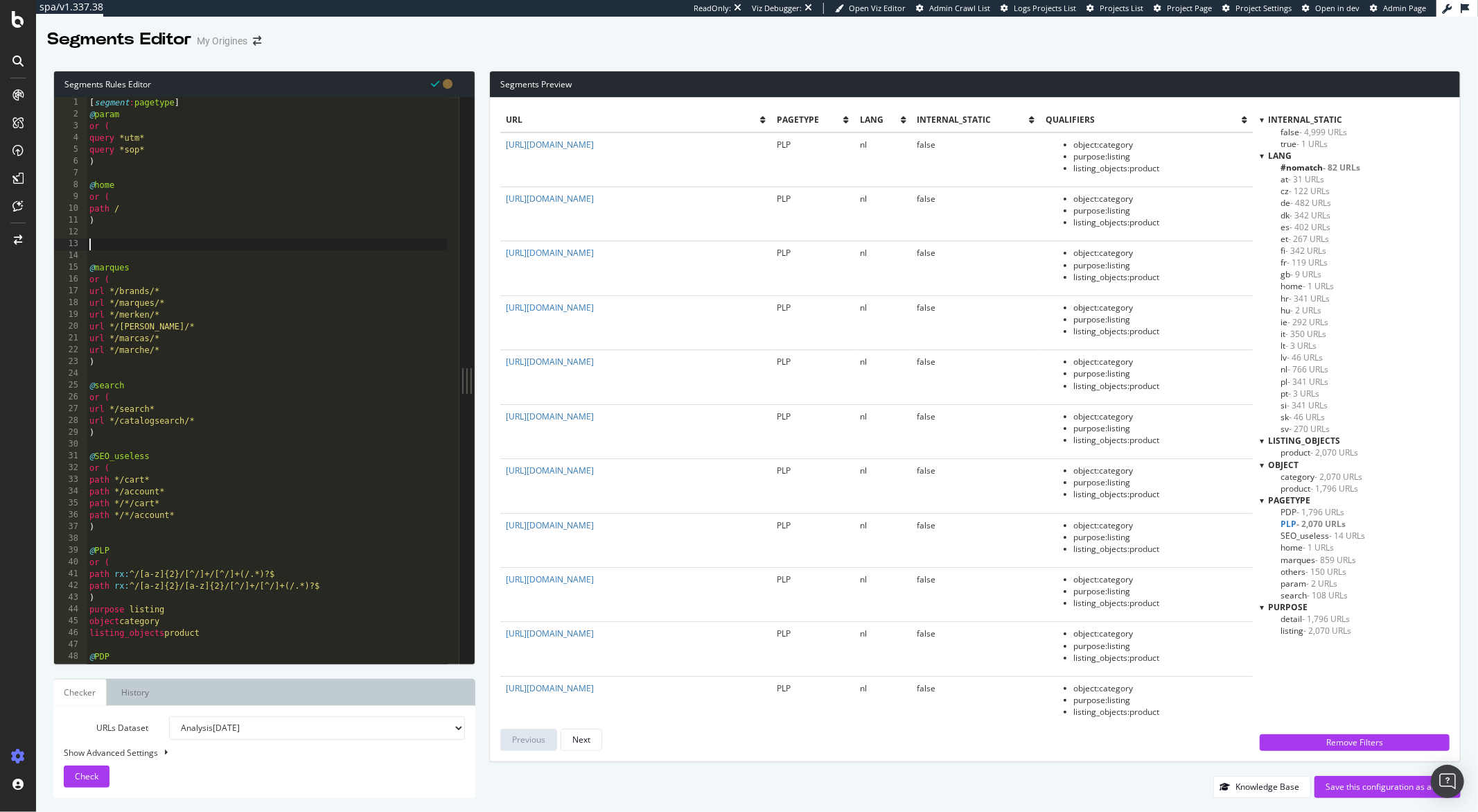
paste textarea ")"
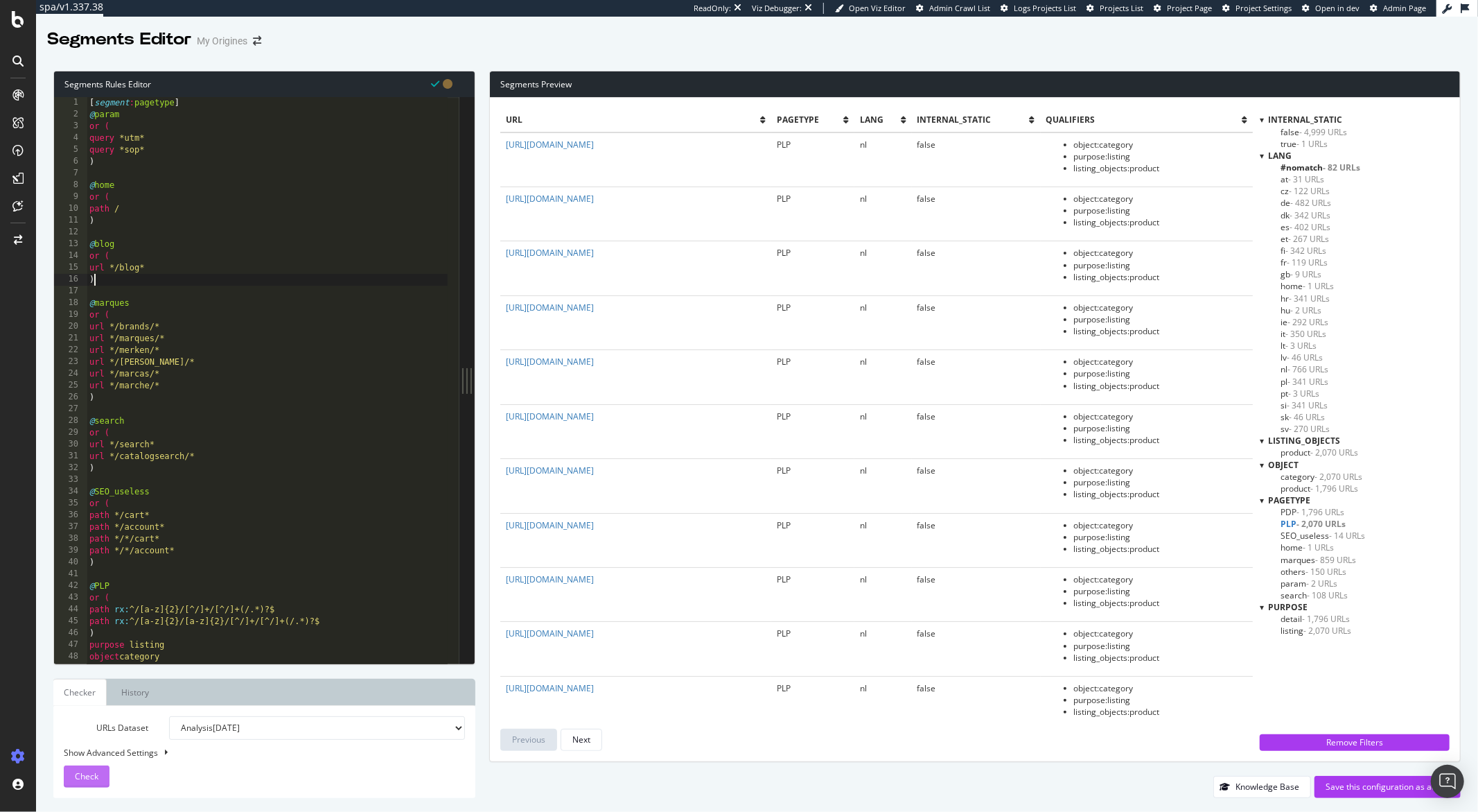
click at [86, 771] on span "Check" at bounding box center [86, 775] width 24 height 12
type textarea "[segment:pagetype]"
click at [193, 103] on div "[ segment : pagetype ] @ param or ( query *utm* query *sop* ) @ home or ( path …" at bounding box center [267, 392] width 361 height 590
click at [128, 204] on div "[ segment : pagetype ] @ param or ( query *utm* query *sop* ) @ home or ( path …" at bounding box center [267, 392] width 361 height 590
click at [89, 773] on span "Check" at bounding box center [86, 775] width 24 height 12
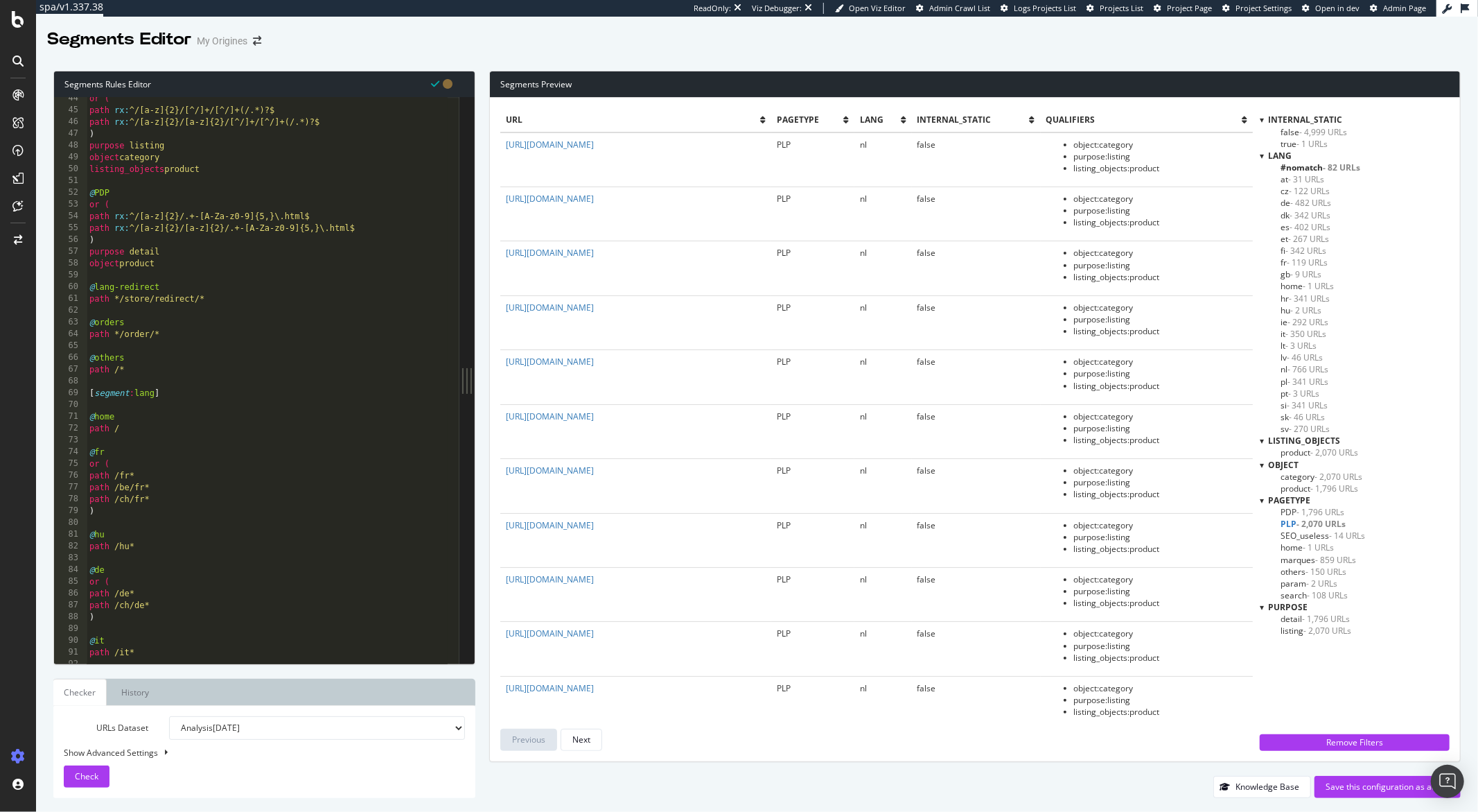
scroll to position [511, 0]
click at [192, 318] on div "or ( path rx : ^/[a-z]{2}/[^/]+/[^/]+(/.*)?$ path rx : ^/[a-z]{2}/[a-z]{2}/[^/]…" at bounding box center [267, 388] width 361 height 590
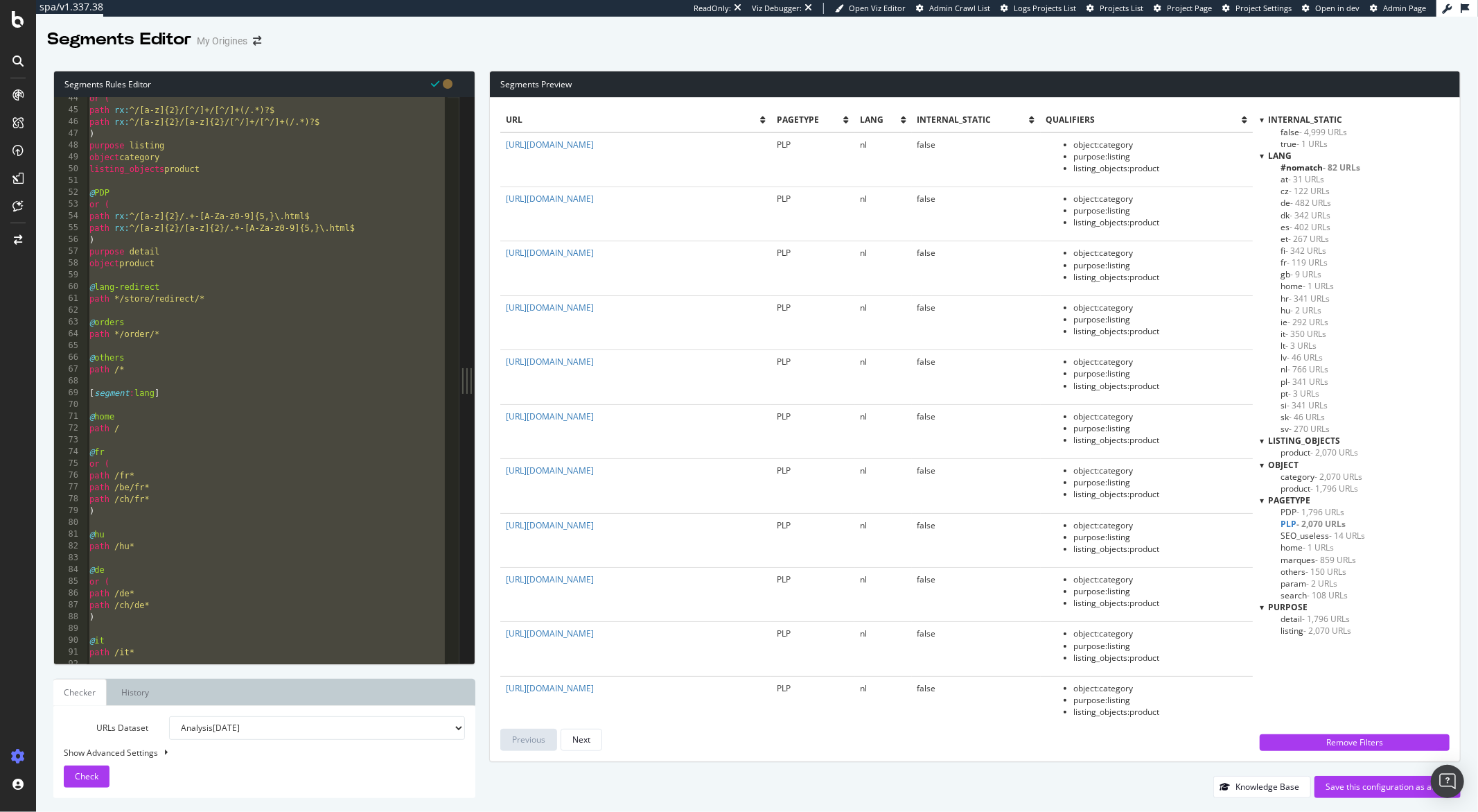
click at [226, 236] on div "or ( path rx : ^/[a-z]{2}/[^/]+/[^/]+(/.*)?$ path rx : ^/[a-z]{2}/[a-z]{2}/[^/]…" at bounding box center [267, 388] width 361 height 590
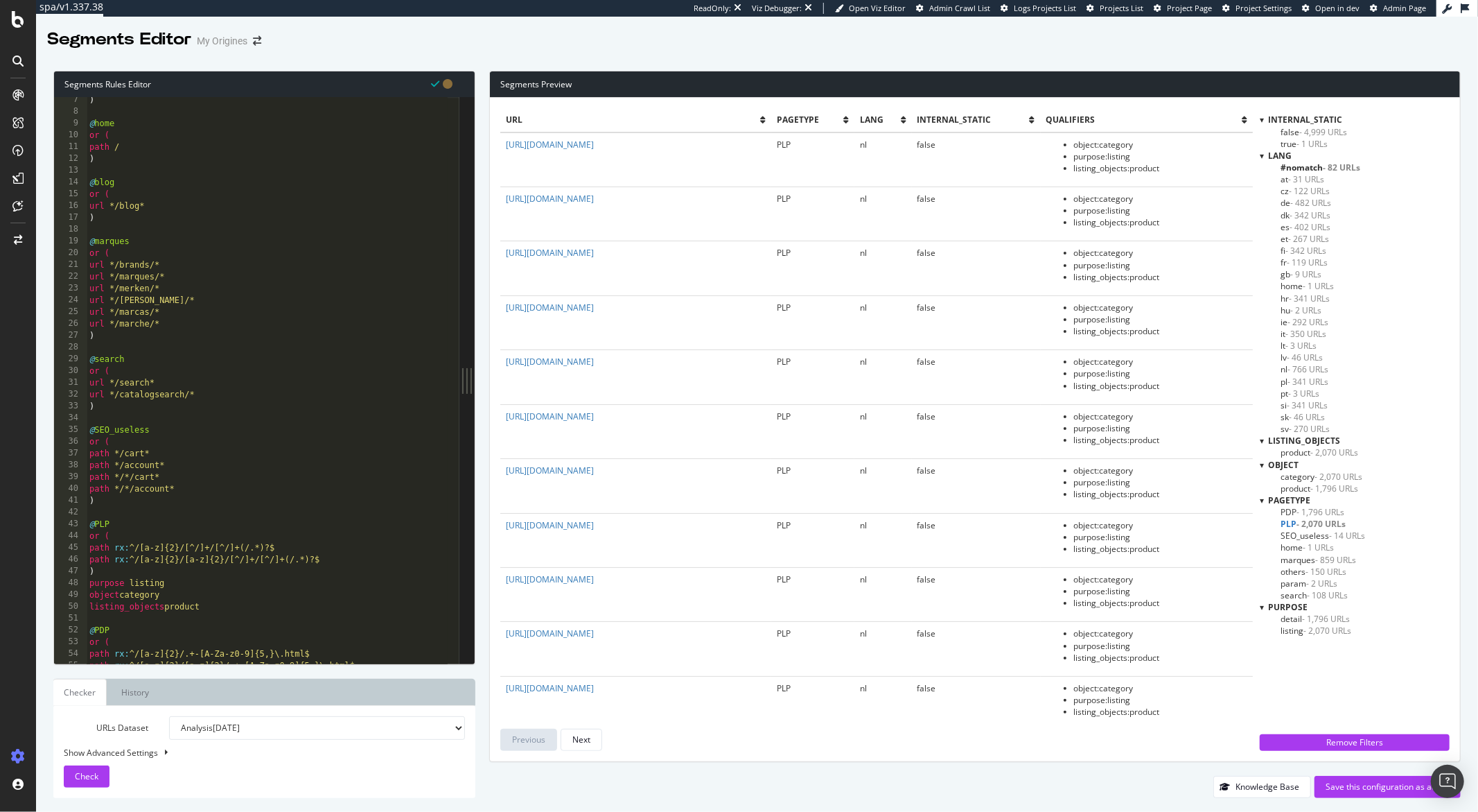
scroll to position [0, 0]
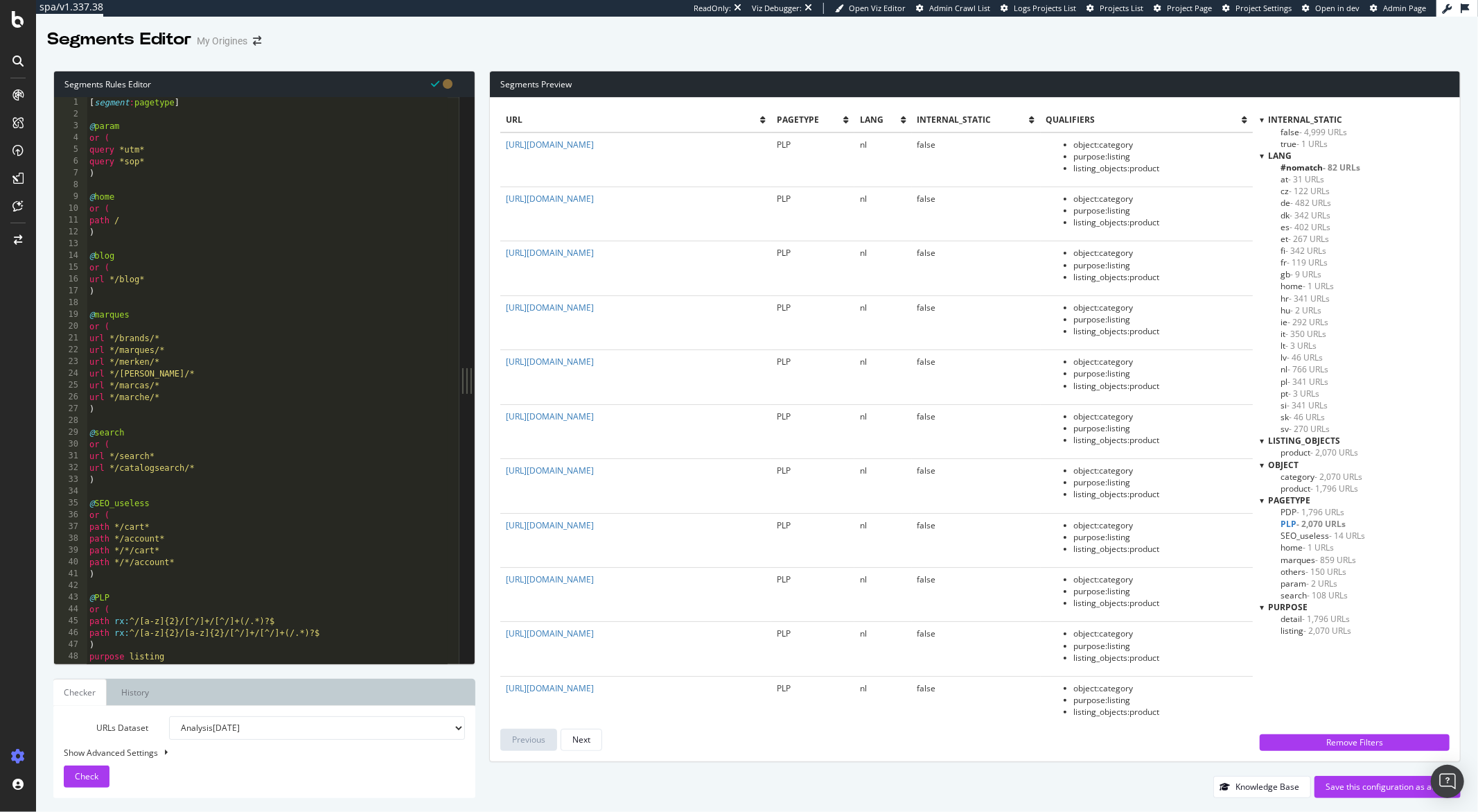
click at [105, 295] on div "[ segment : pagetype ] @ param or ( query *utm* query *sop* ) @ home or ( path …" at bounding box center [267, 392] width 361 height 590
drag, startPoint x: 104, startPoint y: 296, endPoint x: 85, endPoint y: 258, distance: 42.5
click at [85, 258] on div ") 1 2 3 4 5 6 7 8 9 10 11 12 13 14 15 16 17 18 19 20 21 22 23 24 25 26 27 28 29…" at bounding box center [256, 380] width 405 height 566
paste textarea ")"
click at [99, 779] on button "Check" at bounding box center [87, 776] width 46 height 23
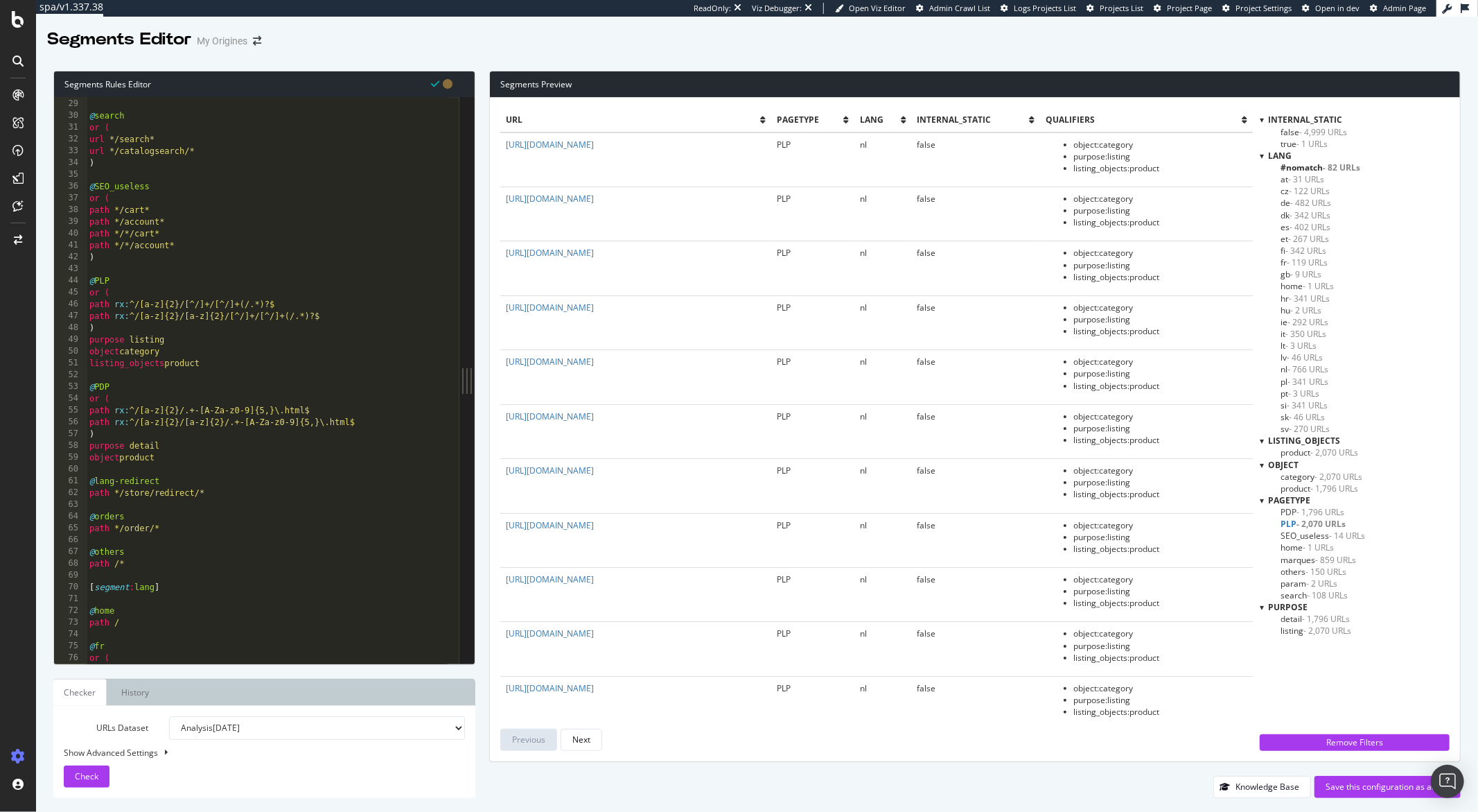
scroll to position [329, 0]
drag, startPoint x: 216, startPoint y: 491, endPoint x: 73, endPoint y: 483, distance: 143.2
click at [73, 483] on div "path */store/redirect/* 28 29 30 31 32 33 34 35 36 37 38 39 40 41 42 43 44 45 4…" at bounding box center [256, 380] width 405 height 566
paste textarea ")"
click at [95, 771] on span "Check" at bounding box center [86, 775] width 24 height 12
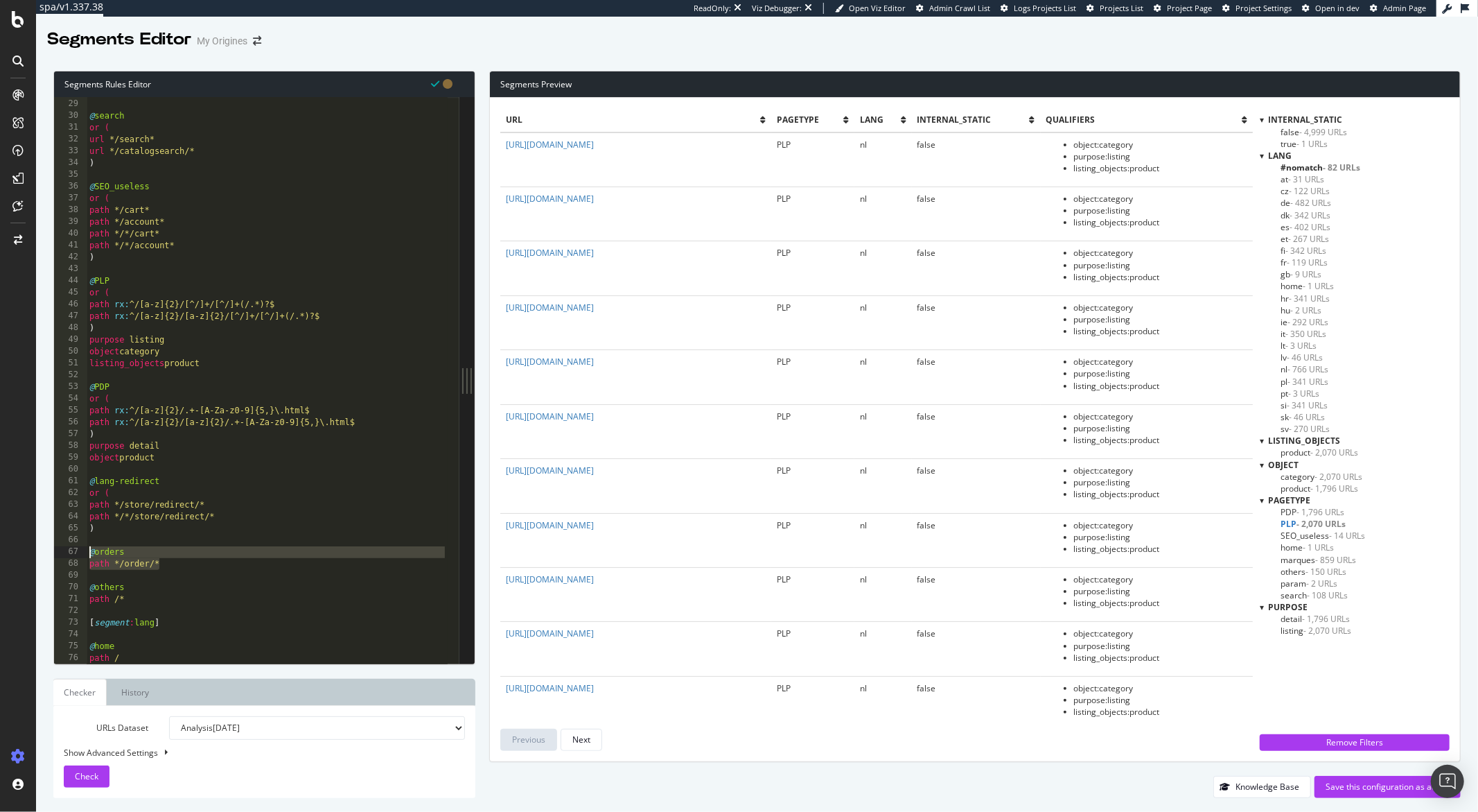
drag, startPoint x: 171, startPoint y: 562, endPoint x: 85, endPoint y: 553, distance: 86.5
click at [85, 553] on div "path */order/* 28 29 30 31 32 33 34 35 36 37 38 39 40 41 42 43 44 45 46 47 48 4…" at bounding box center [256, 380] width 405 height 566
paste textarea ")"
type textarea ")"
click at [92, 608] on div ") @ search or ( url */search* url */catalogsearch/* ) @ SEO_useless or ( path *…" at bounding box center [267, 382] width 361 height 590
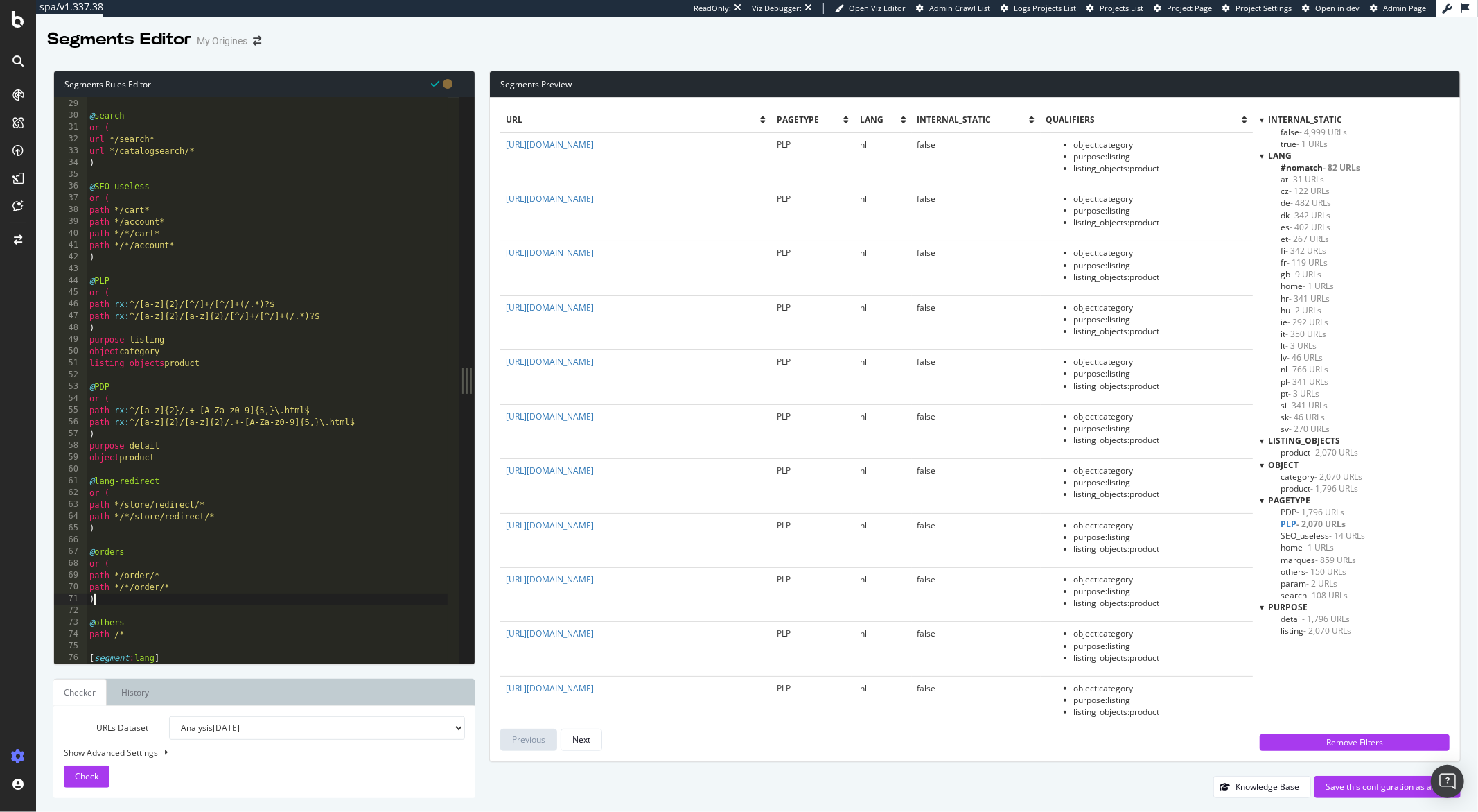
click at [97, 597] on div ") @ search or ( url */search* url */catalogsearch/* ) @ SEO_useless or ( path *…" at bounding box center [267, 382] width 361 height 590
type textarea ")"
click at [92, 609] on div ") @ search or ( url */search* url */catalogsearch/* ) @ SEO_useless or ( path *…" at bounding box center [267, 382] width 361 height 590
click at [99, 601] on div ") @ search or ( url */search* url */catalogsearch/* ) @ SEO_useless or ( path *…" at bounding box center [267, 382] width 361 height 590
click at [83, 775] on span "Check" at bounding box center [86, 775] width 24 height 12
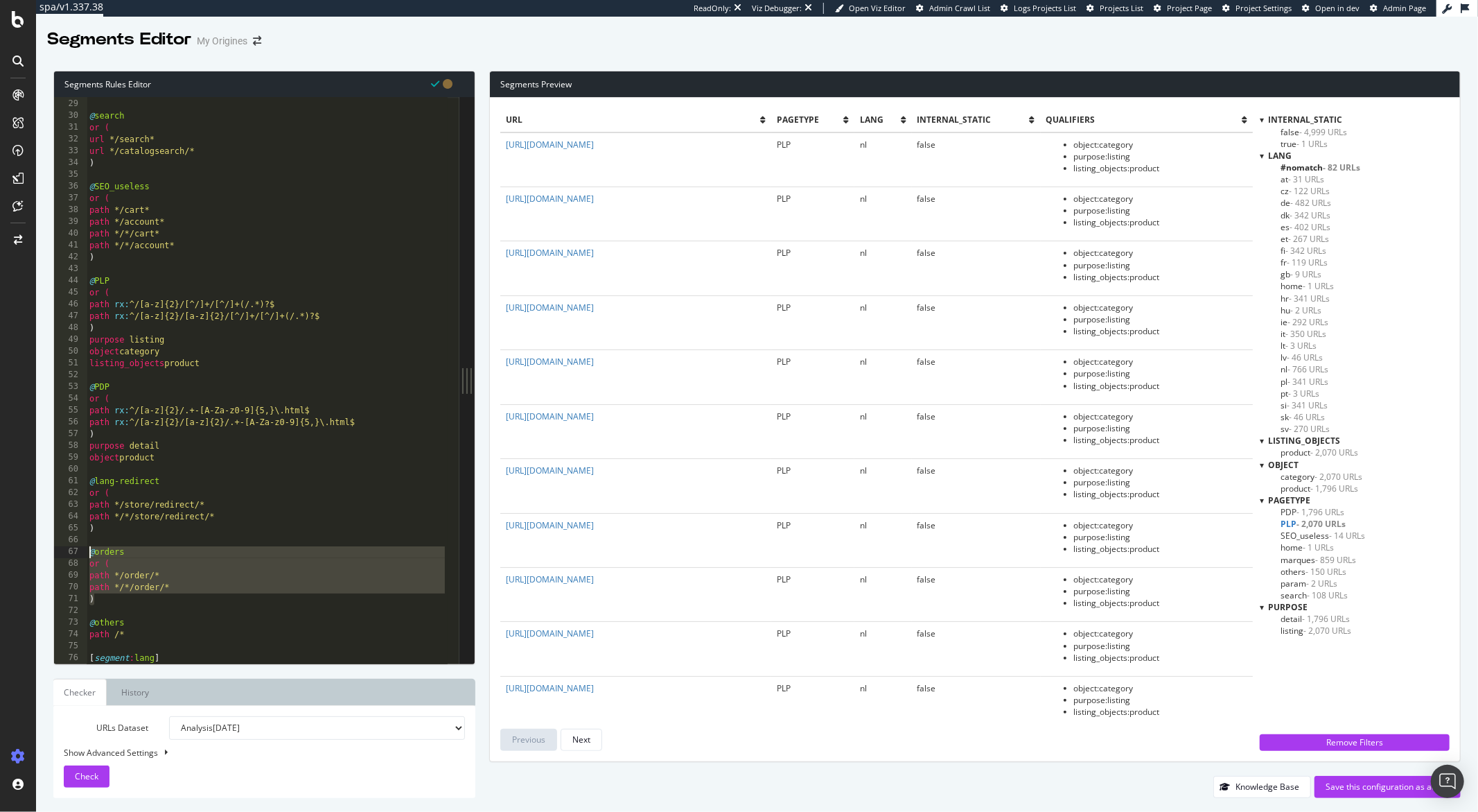
drag, startPoint x: 100, startPoint y: 601, endPoint x: 82, endPoint y: 549, distance: 55.0
click at [82, 549] on div ") 28 29 30 31 32 33 34 35 36 37 38 39 40 41 42 43 44 45 46 47 48 49 50 51 52 53…" at bounding box center [256, 380] width 405 height 566
type textarea "@orders or ("
click at [108, 608] on div ") @ search or ( url */search* url */catalogsearch/* ) @ SEO_useless or ( path *…" at bounding box center [267, 382] width 361 height 590
drag, startPoint x: 100, startPoint y: 602, endPoint x: 83, endPoint y: 554, distance: 50.9
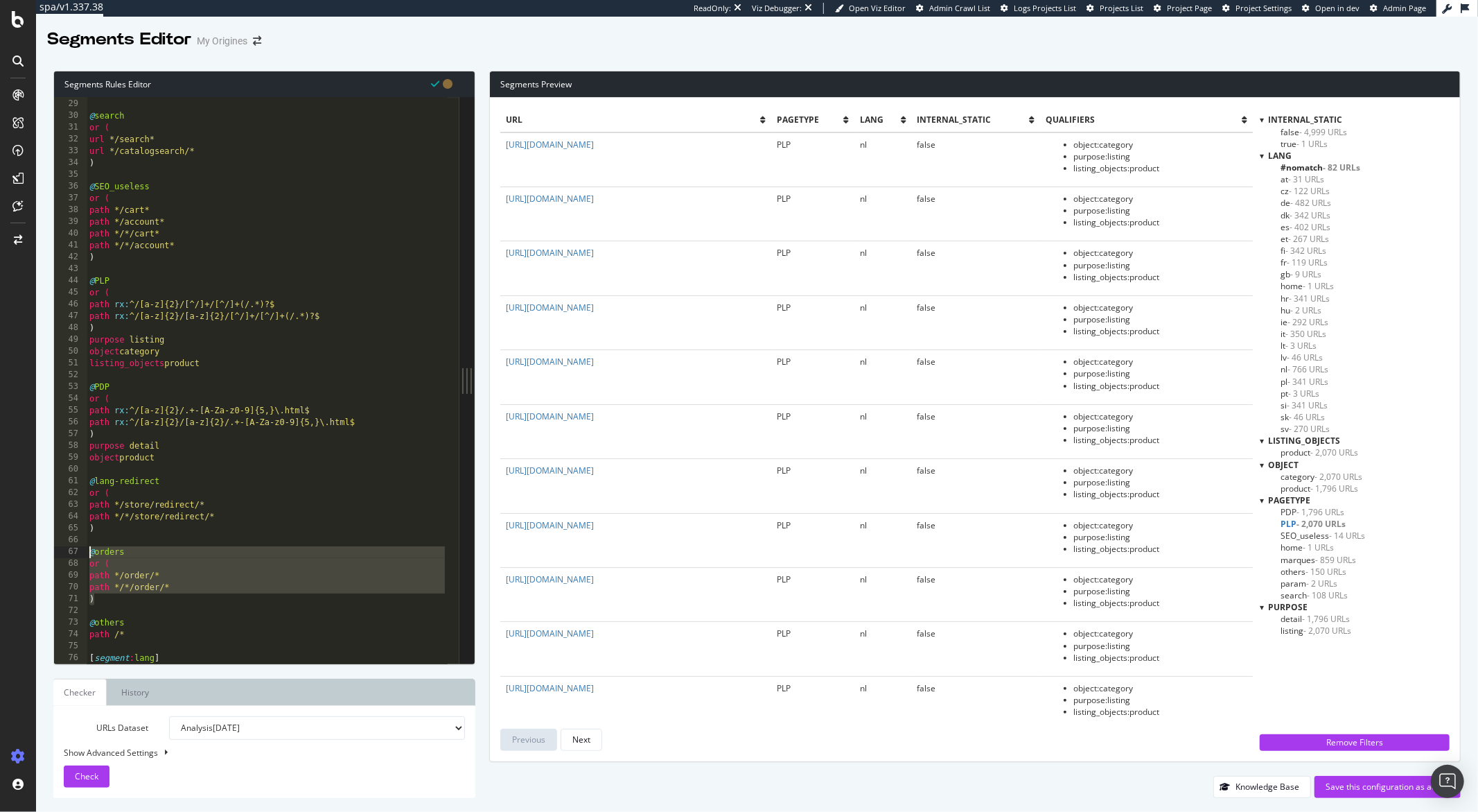
click at [83, 554] on div "28 29 30 31 32 33 34 35 36 37 38 39 40 41 42 43 44 45 46 47 48 49 50 51 52 53 5…" at bounding box center [256, 380] width 405 height 566
type textarea "@orders or ("
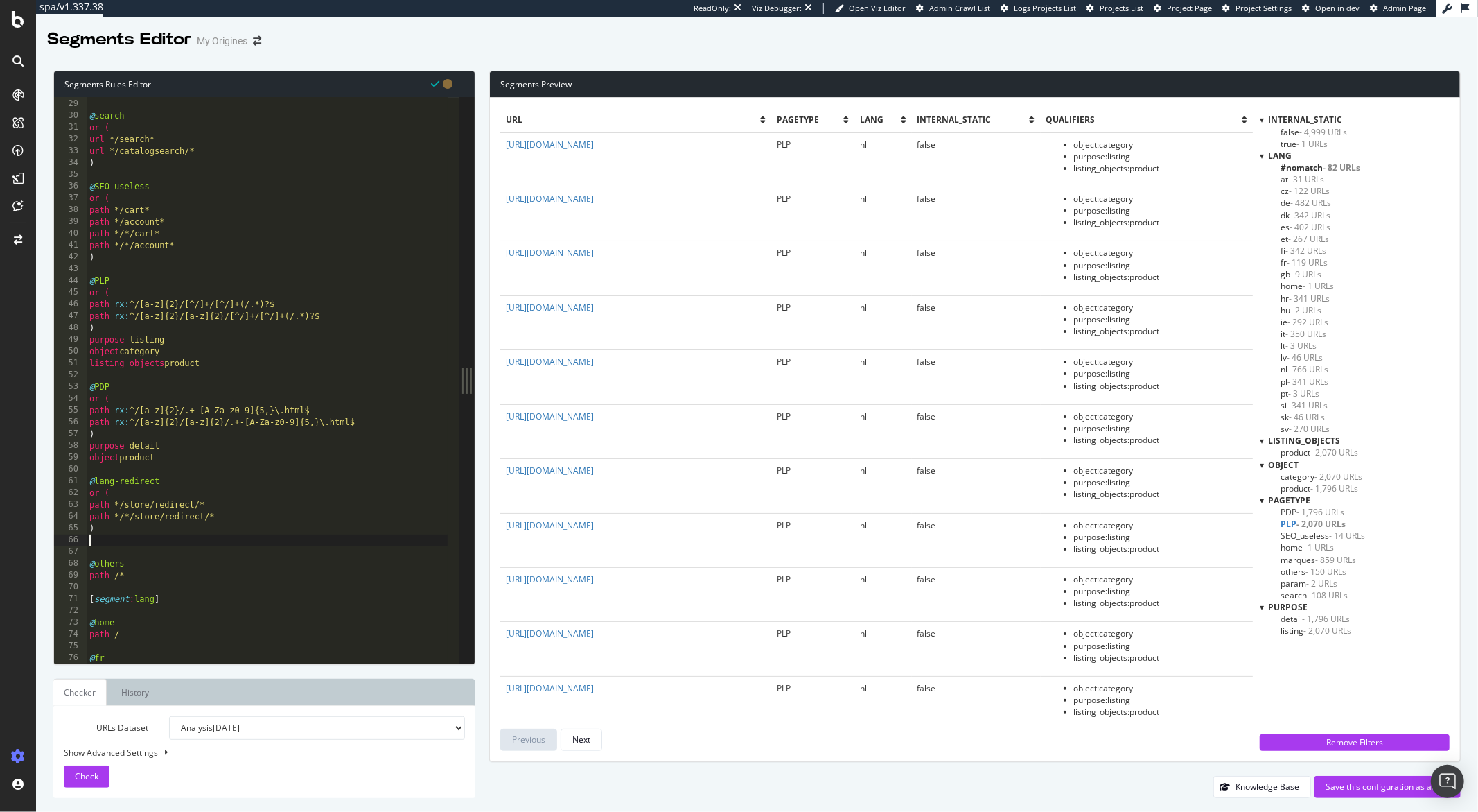
type textarea ")"
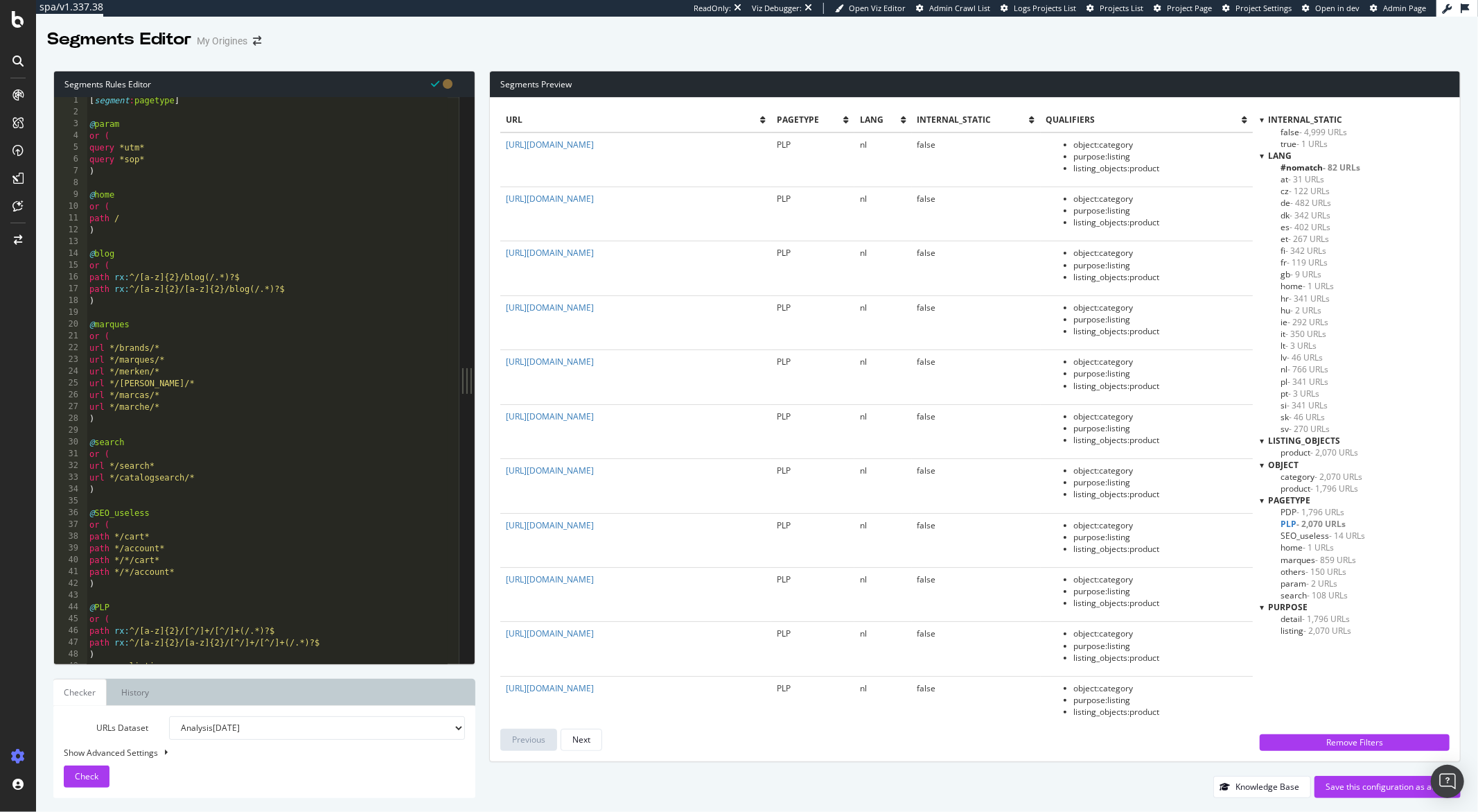
scroll to position [66, 0]
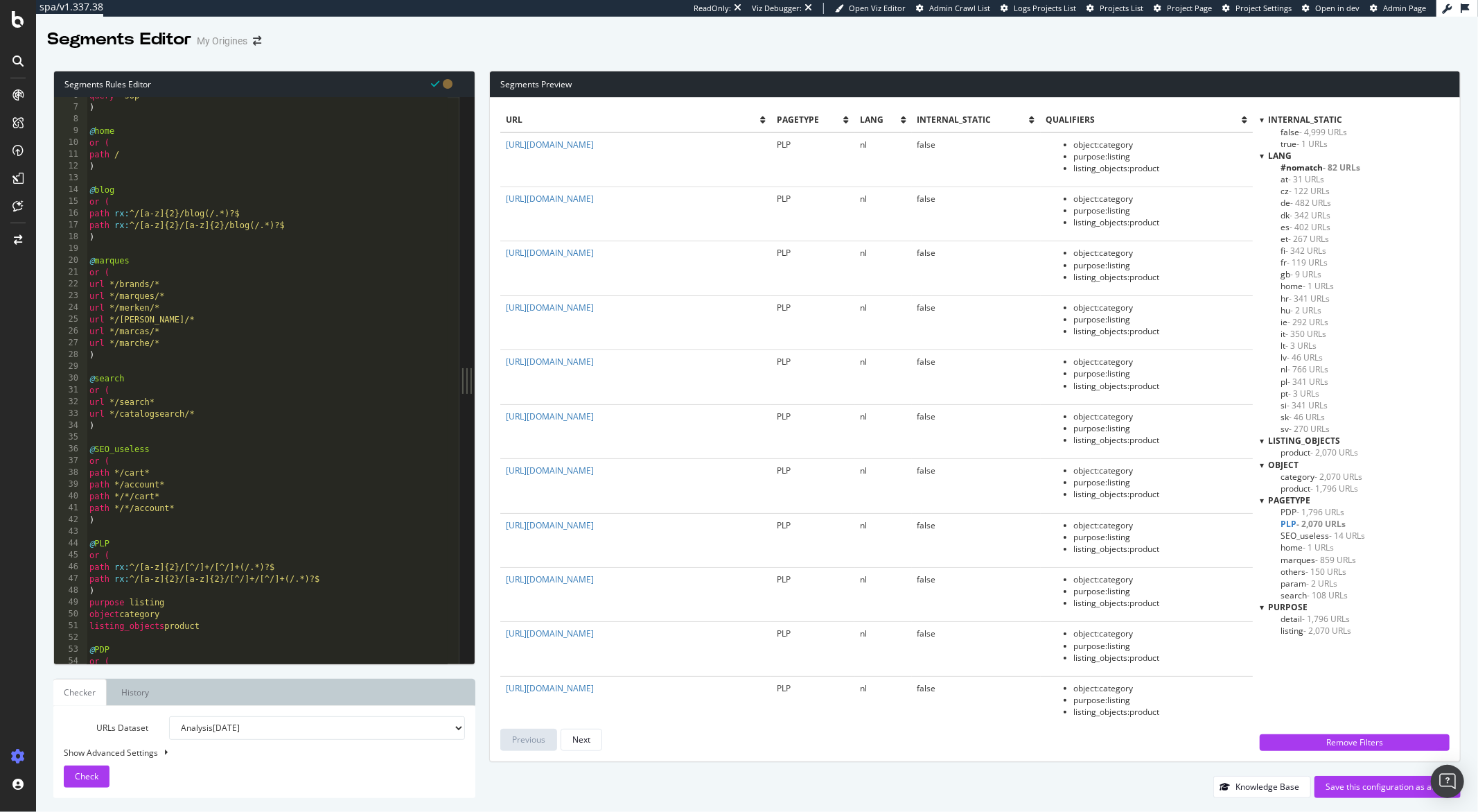
click at [98, 526] on div "query *sop* ) @ home or ( path / ) @ blog or ( path rx : ^/[a-z]{2}/blog(/.*)?$…" at bounding box center [267, 385] width 361 height 590
paste textarea ")"
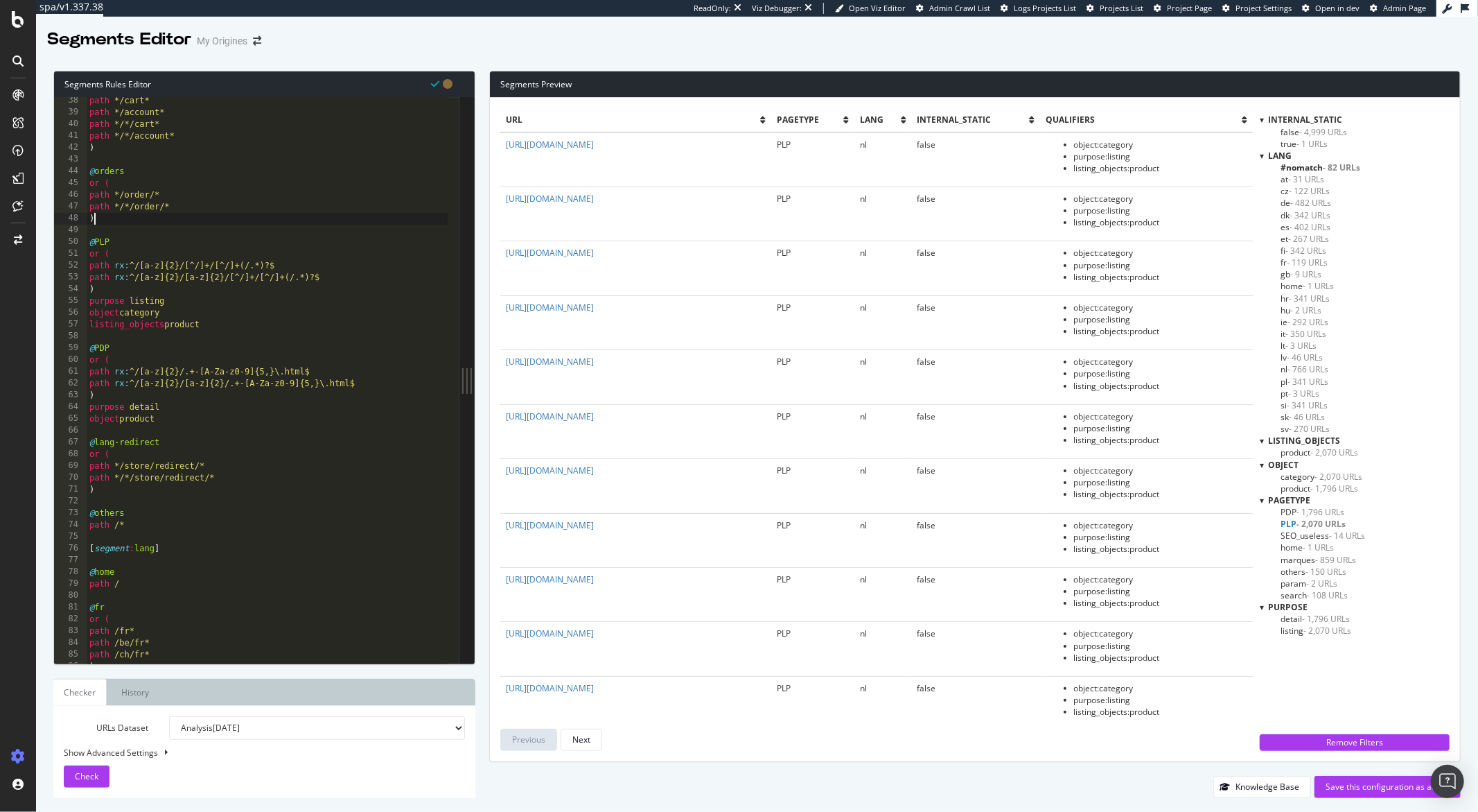
scroll to position [612, 0]
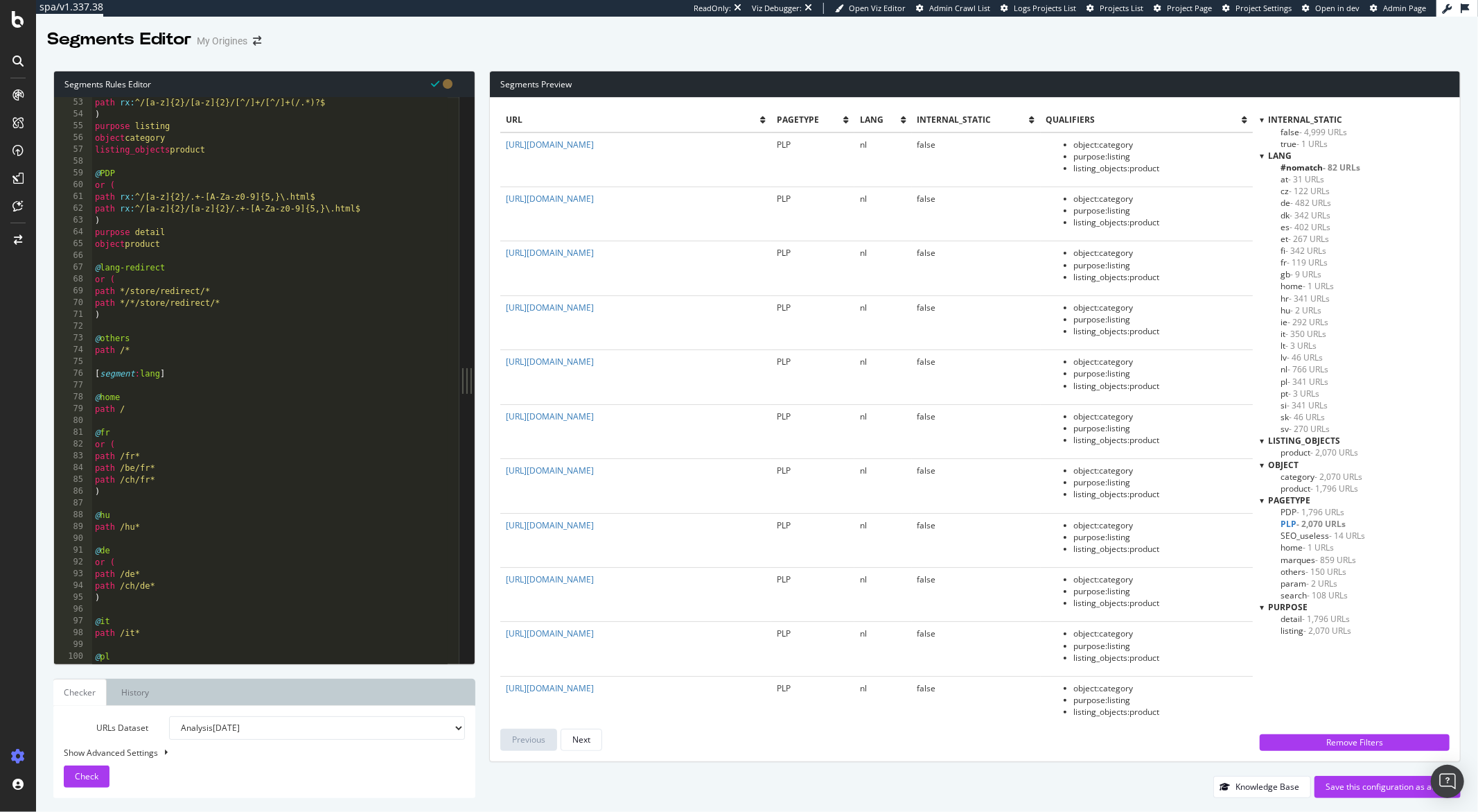
drag, startPoint x: 117, startPoint y: 321, endPoint x: 103, endPoint y: 317, distance: 14.6
click at [116, 321] on div "path rx : ^/[a-z]{2}/[^/]+/[^/]+(/.*)?$ path rx : ^/[a-z]{2}/[a-z]{2}/[^/]+/[^/…" at bounding box center [272, 381] width 361 height 590
click at [104, 317] on div "path rx : ^/[a-z]{2}/[^/]+/[^/]+(/.*)?$ path rx : ^/[a-z]{2}/[a-z]{2}/[^/]+/[^/…" at bounding box center [270, 381] width 356 height 590
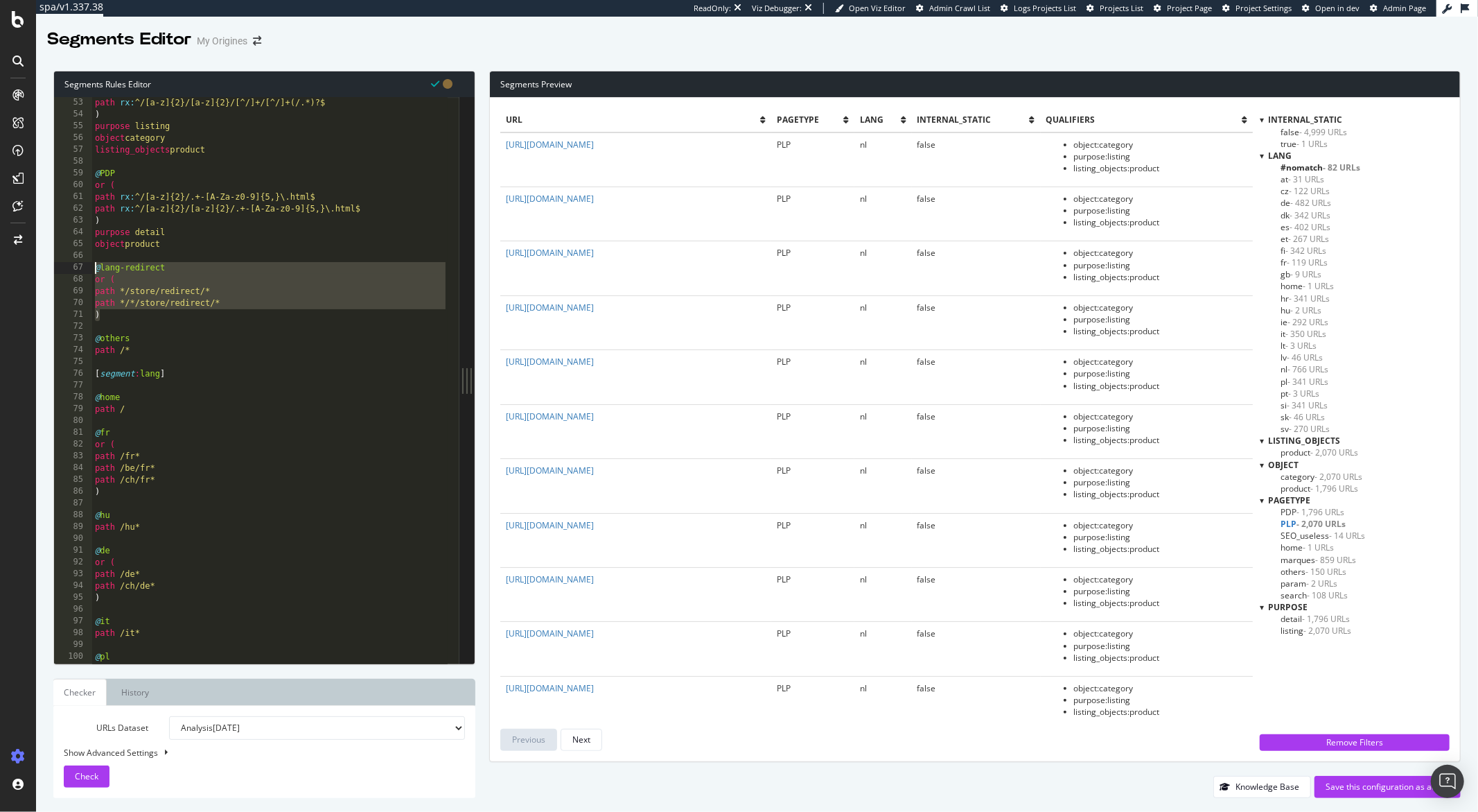
drag, startPoint x: 104, startPoint y: 317, endPoint x: 89, endPoint y: 268, distance: 51.2
click at [89, 268] on div ") 52 53 54 55 56 57 58 59 60 61 62 63 64 65 66 67 68 69 70 71 72 73 74 75 76 77…" at bounding box center [256, 380] width 405 height 566
type textarea "@lang-redirect or ("
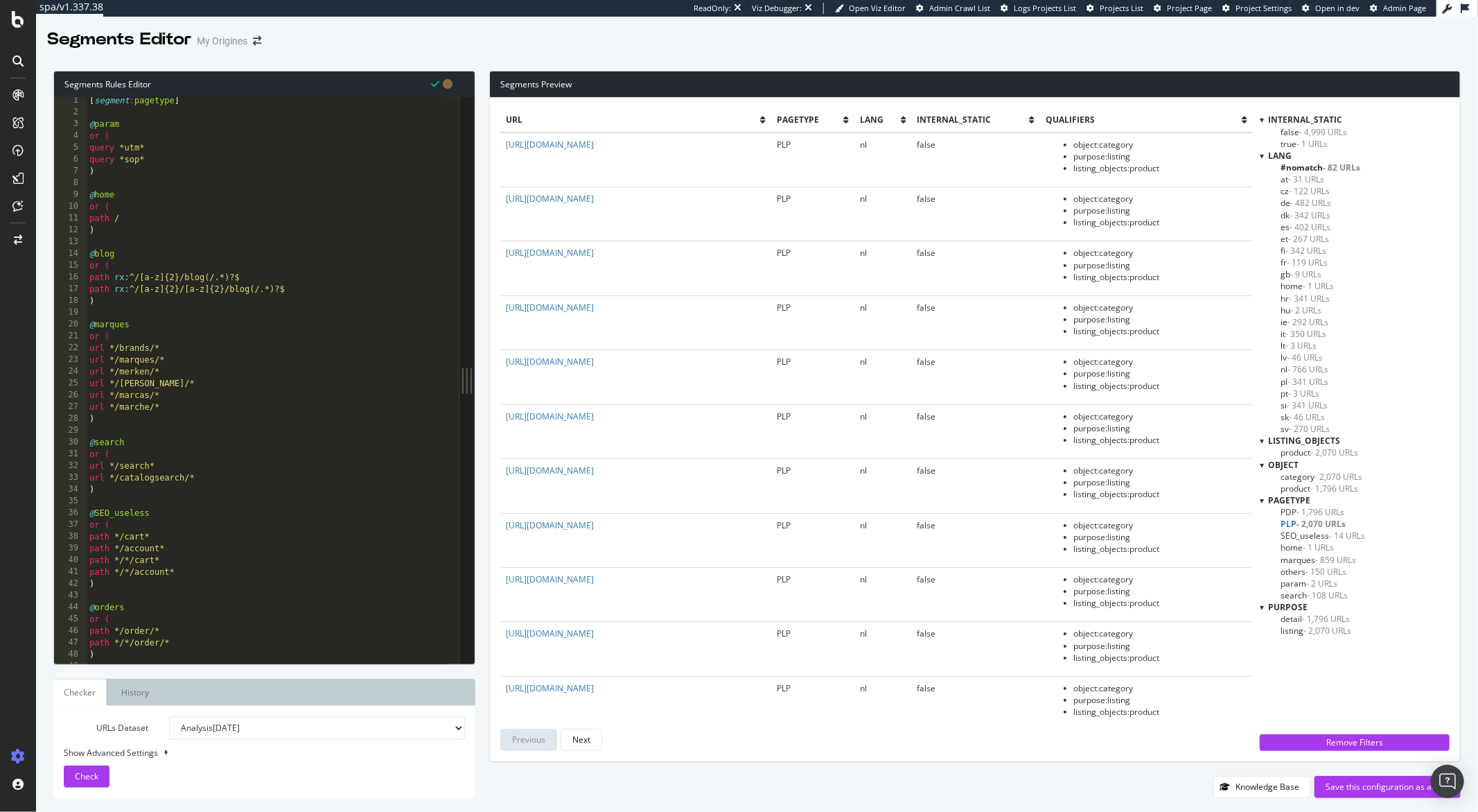
scroll to position [62, 0]
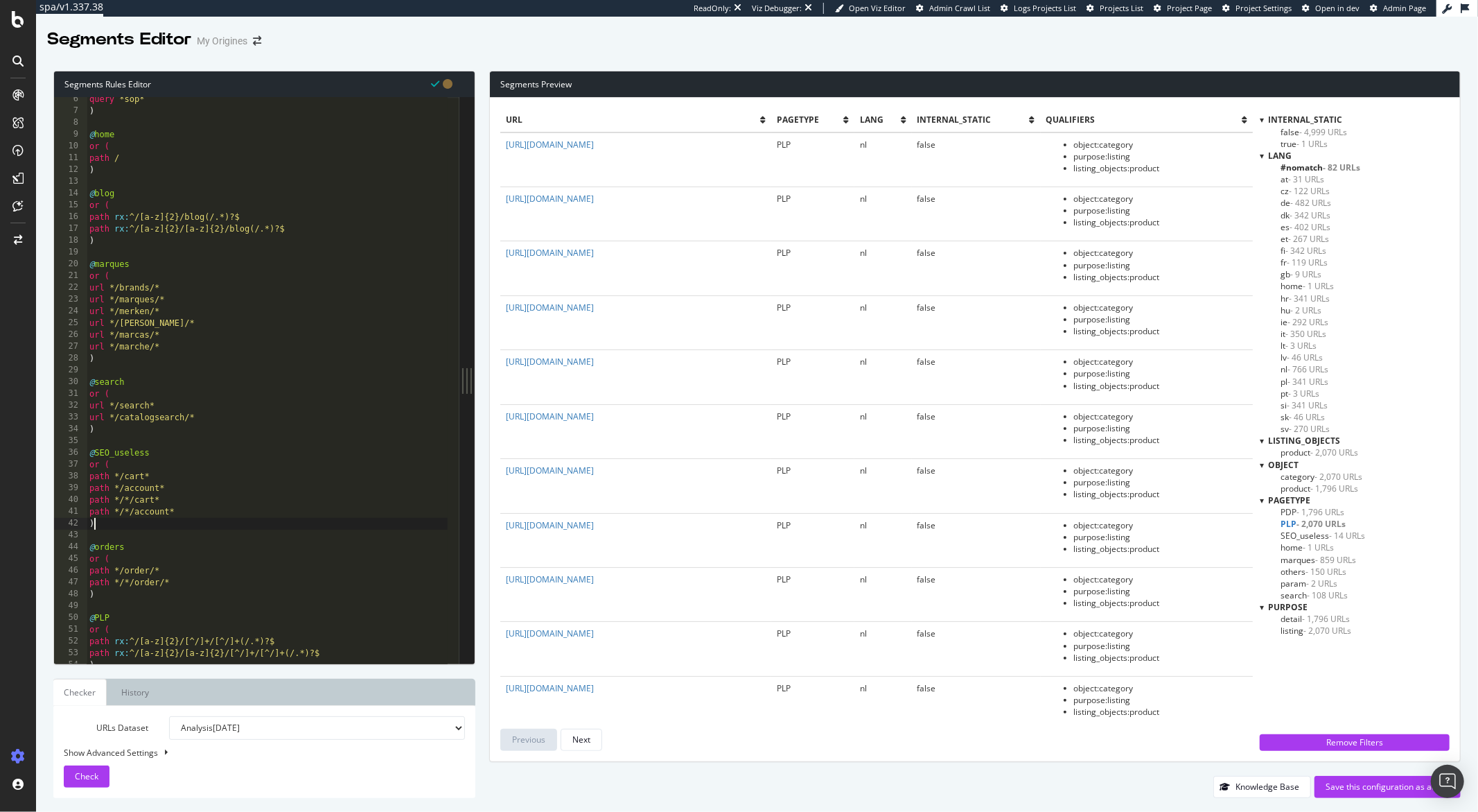
click at [99, 524] on div "query *sop* ) @ home or ( path / ) @ blog or ( path rx : ^/[a-z]{2}/blog(/.*)?$…" at bounding box center [267, 388] width 361 height 590
type textarea ")"
paste textarea ")"
click at [86, 782] on div "Check" at bounding box center [86, 775] width 24 height 12
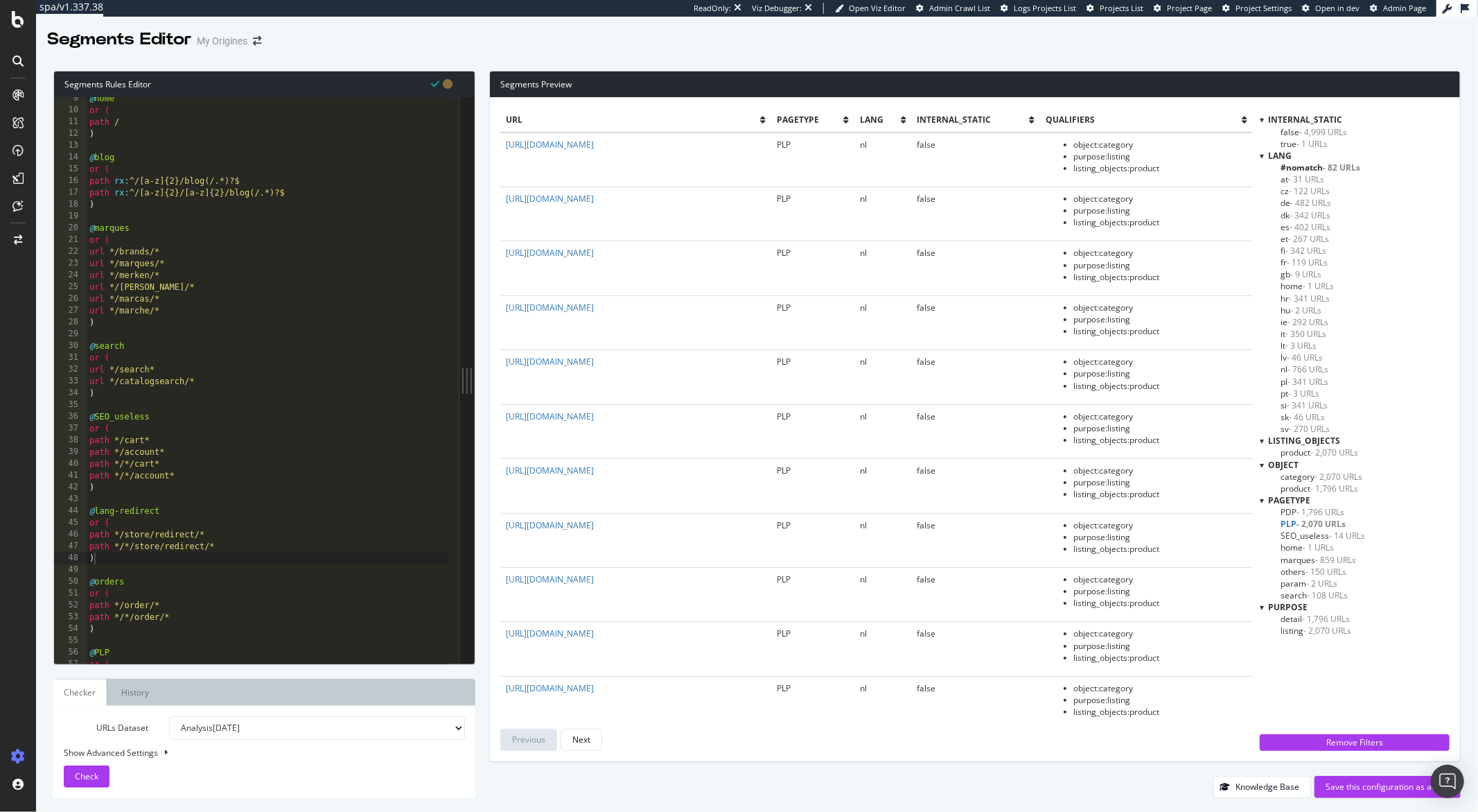
scroll to position [0, 0]
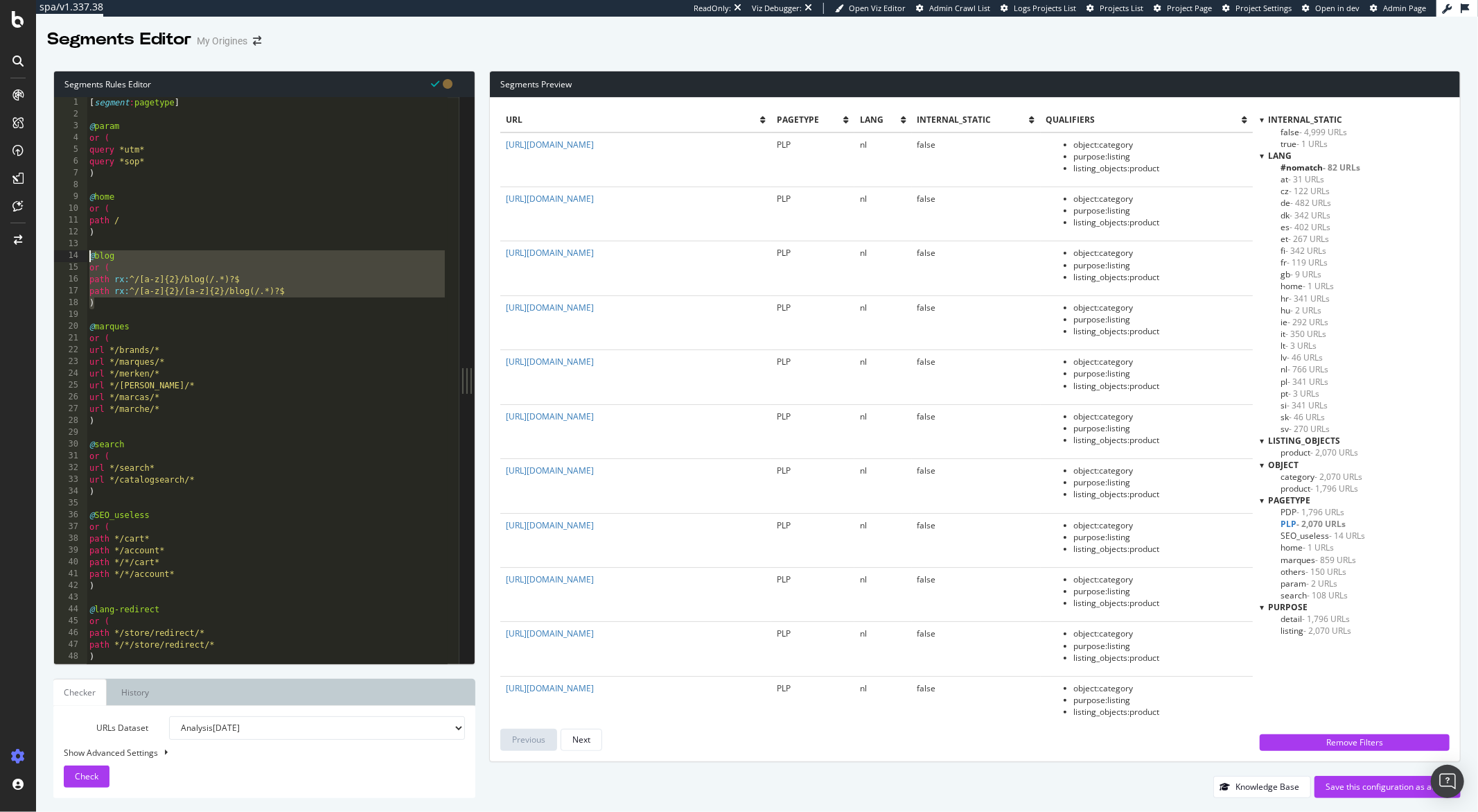
drag, startPoint x: 102, startPoint y: 303, endPoint x: 82, endPoint y: 256, distance: 51.1
click at [82, 256] on div ") 1 2 3 4 5 6 7 8 9 10 11 12 13 14 15 16 17 18 19 20 21 22 23 24 25 26 27 28 29…" at bounding box center [256, 380] width 405 height 566
paste textarea ")"
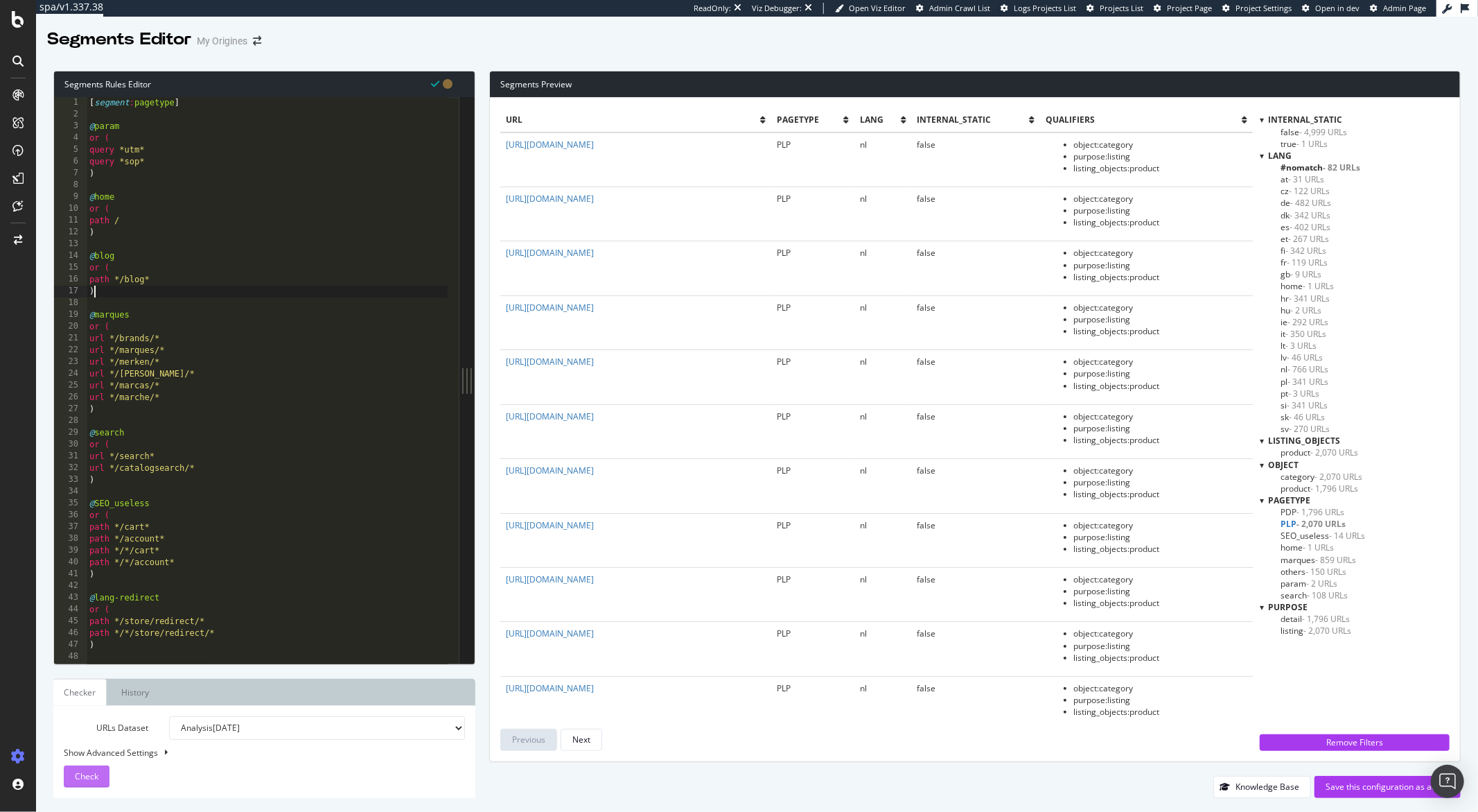
click at [77, 766] on div "Check" at bounding box center [86, 776] width 24 height 21
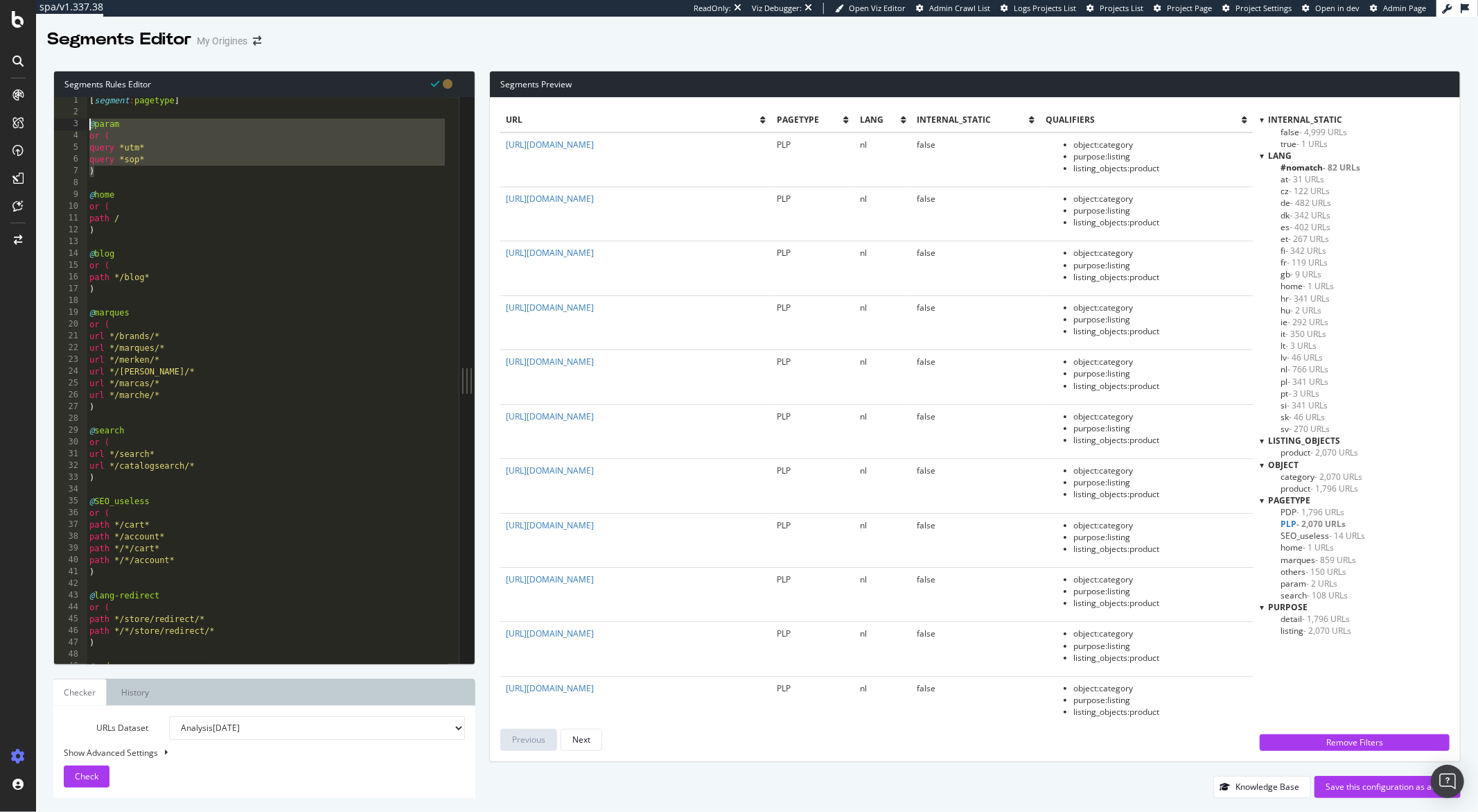
drag, startPoint x: 95, startPoint y: 174, endPoint x: 81, endPoint y: 124, distance: 51.9
click at [81, 124] on div ") 1 2 3 4 5 6 7 8 9 10 11 12 13 14 15 16 17 18 19 20 21 22 23 24 25 26 27 28 29…" at bounding box center [256, 380] width 405 height 566
type textarea "@param or ("
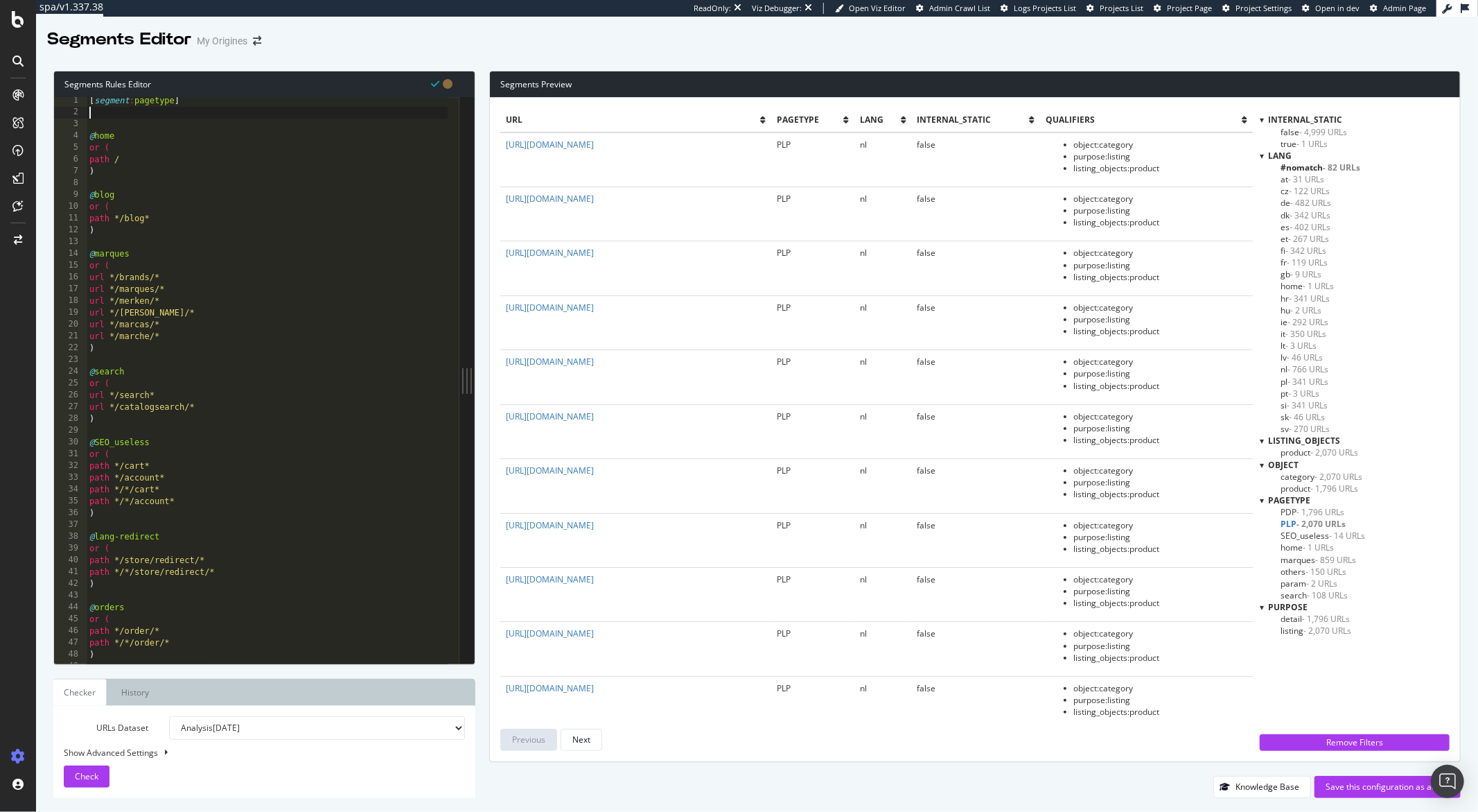
type textarea "[segment:pagetype]"
click at [98, 772] on button "Check" at bounding box center [87, 776] width 46 height 23
click at [111, 116] on div "[ segment : pagetype ] @ home or ( path / ) @ blog or ( path */blog* ) @ marque…" at bounding box center [267, 392] width 361 height 590
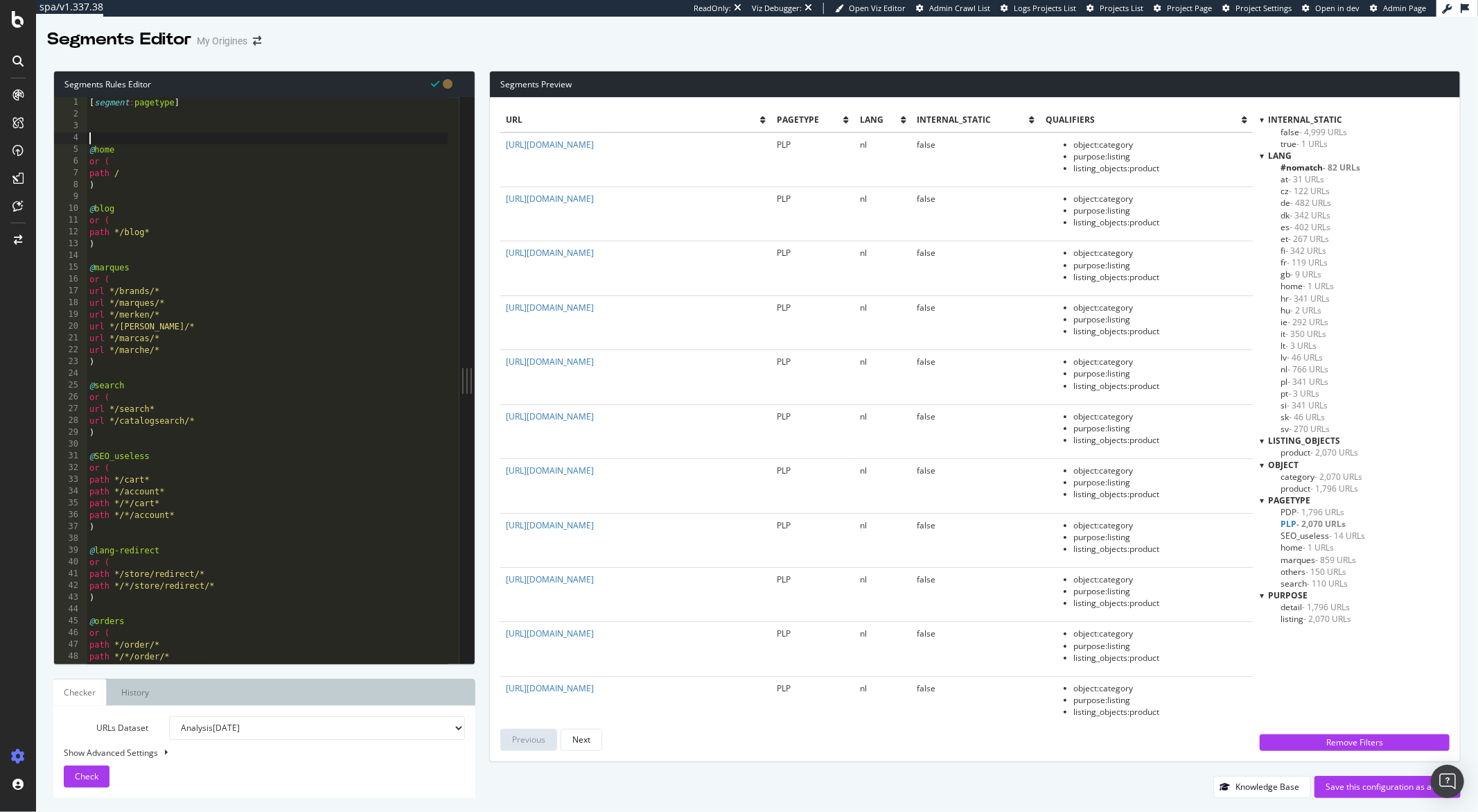
paste textarea ")"
type textarea ")"
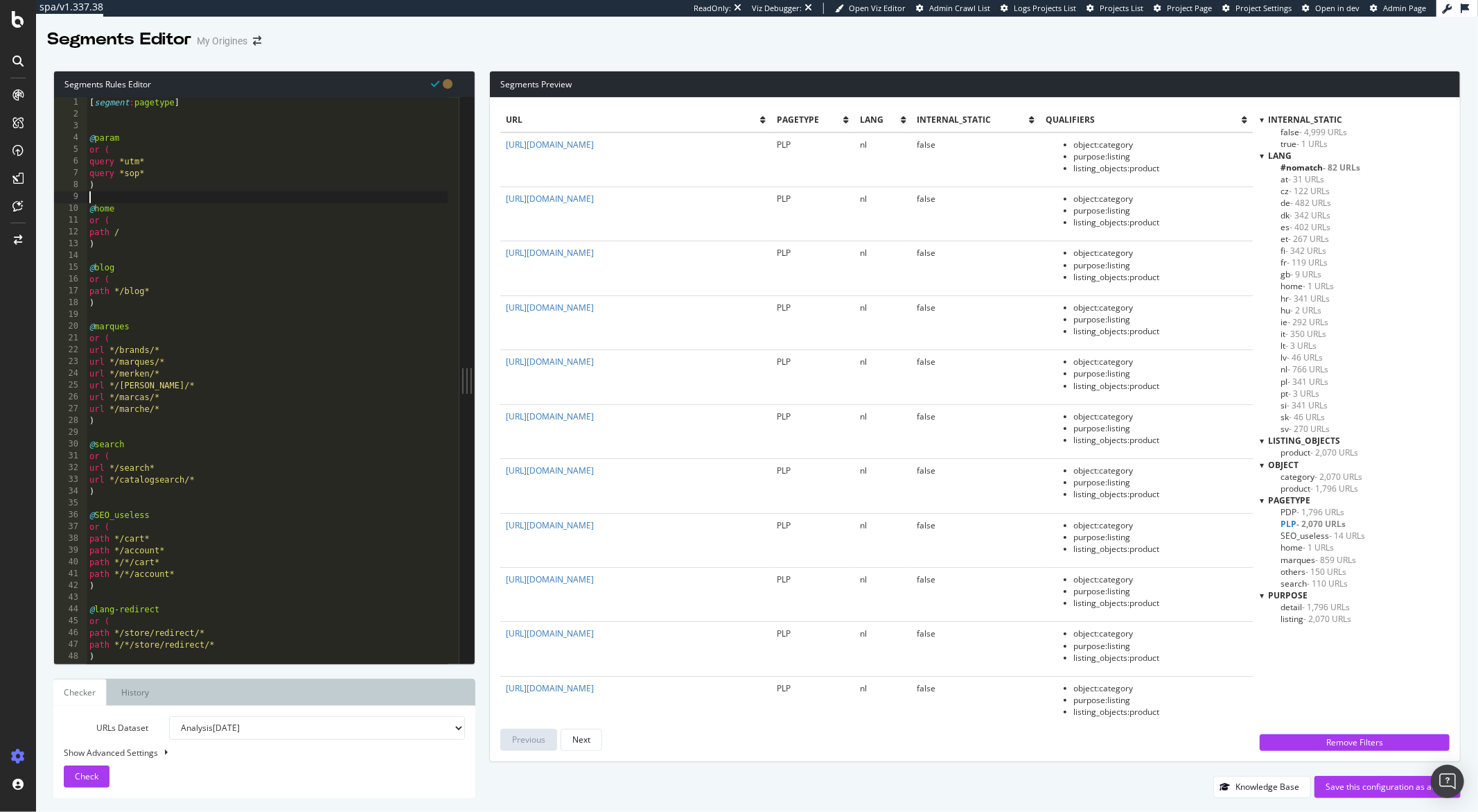
click at [83, 127] on div "3" at bounding box center [70, 126] width 33 height 12
click at [93, 125] on div "[ segment : pagetype ] @ param or ( query *utm* query *sop* ) @ home or ( path …" at bounding box center [267, 392] width 361 height 590
click at [100, 770] on button "Check" at bounding box center [87, 776] width 46 height 23
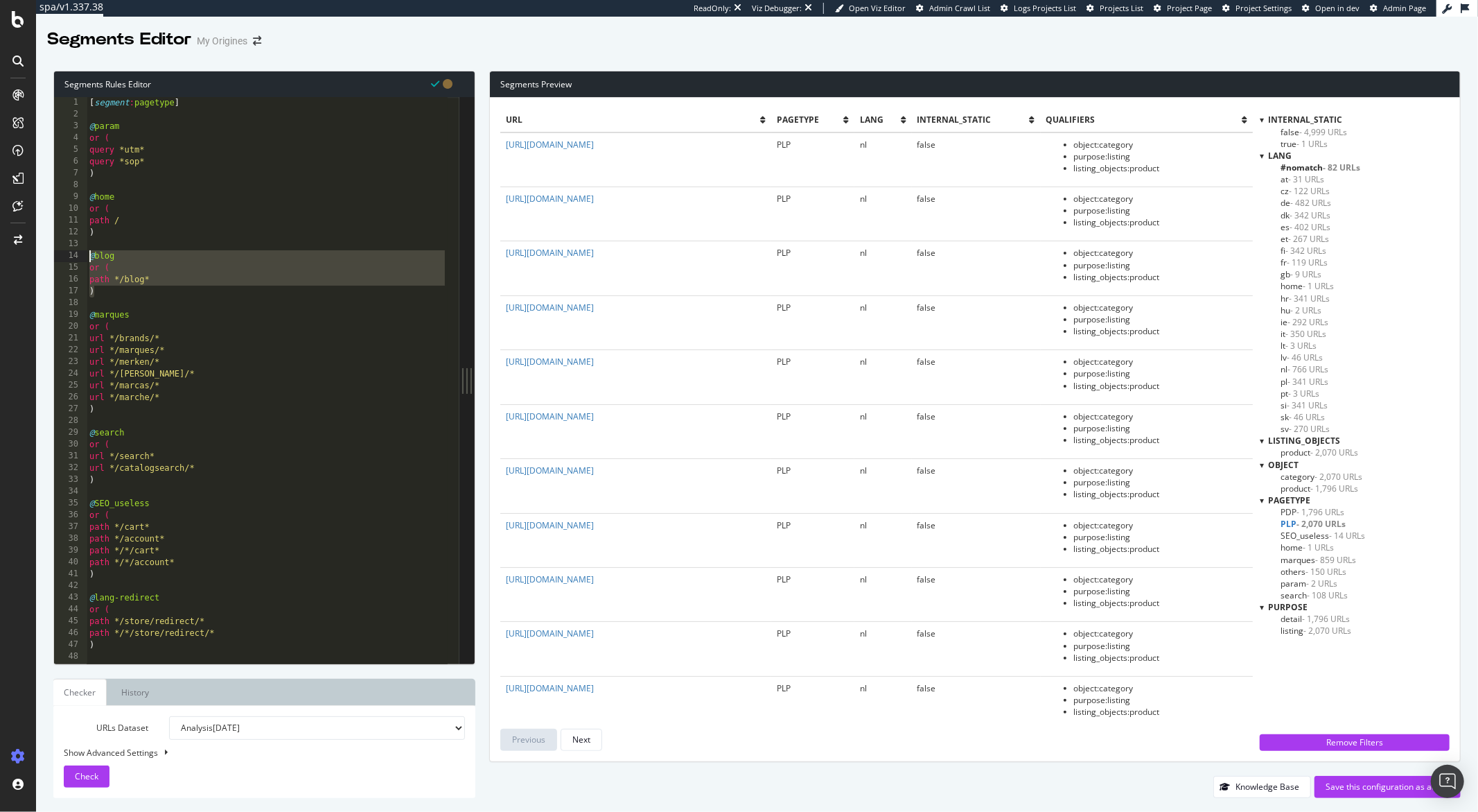
drag, startPoint x: 100, startPoint y: 294, endPoint x: 81, endPoint y: 253, distance: 45.2
click at [81, 253] on div ") 1 2 3 4 5 6 7 8 9 10 11 12 13 14 15 16 17 18 19 20 21 22 23 24 25 26 27 28 29…" at bounding box center [256, 380] width 405 height 566
paste textarea ")"
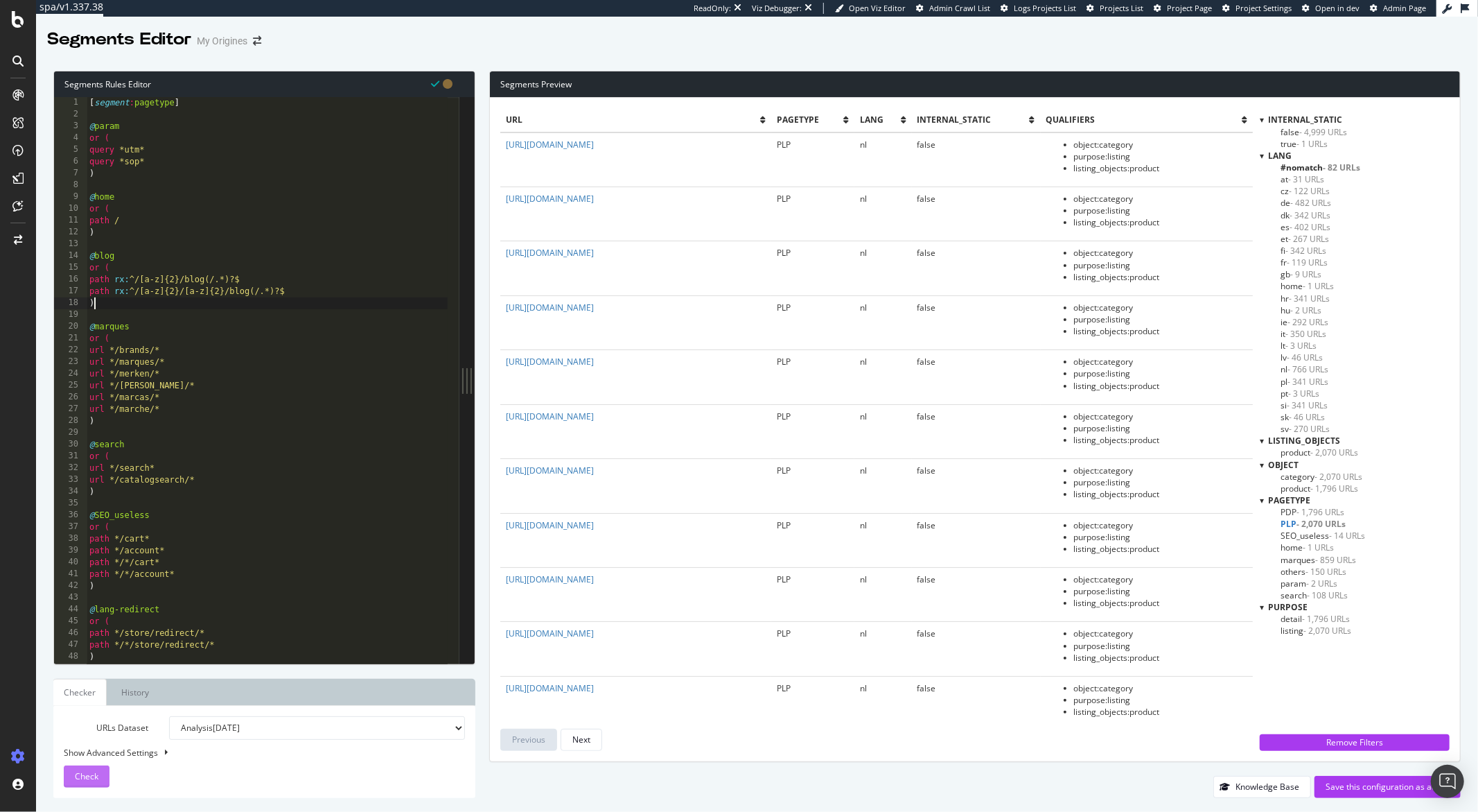
click at [93, 778] on span "Check" at bounding box center [86, 775] width 24 height 12
click at [133, 255] on div "[ segment : pagetype ] @ param or ( query *utm* query *sop* ) @ home or ( path …" at bounding box center [268, 392] width 361 height 590
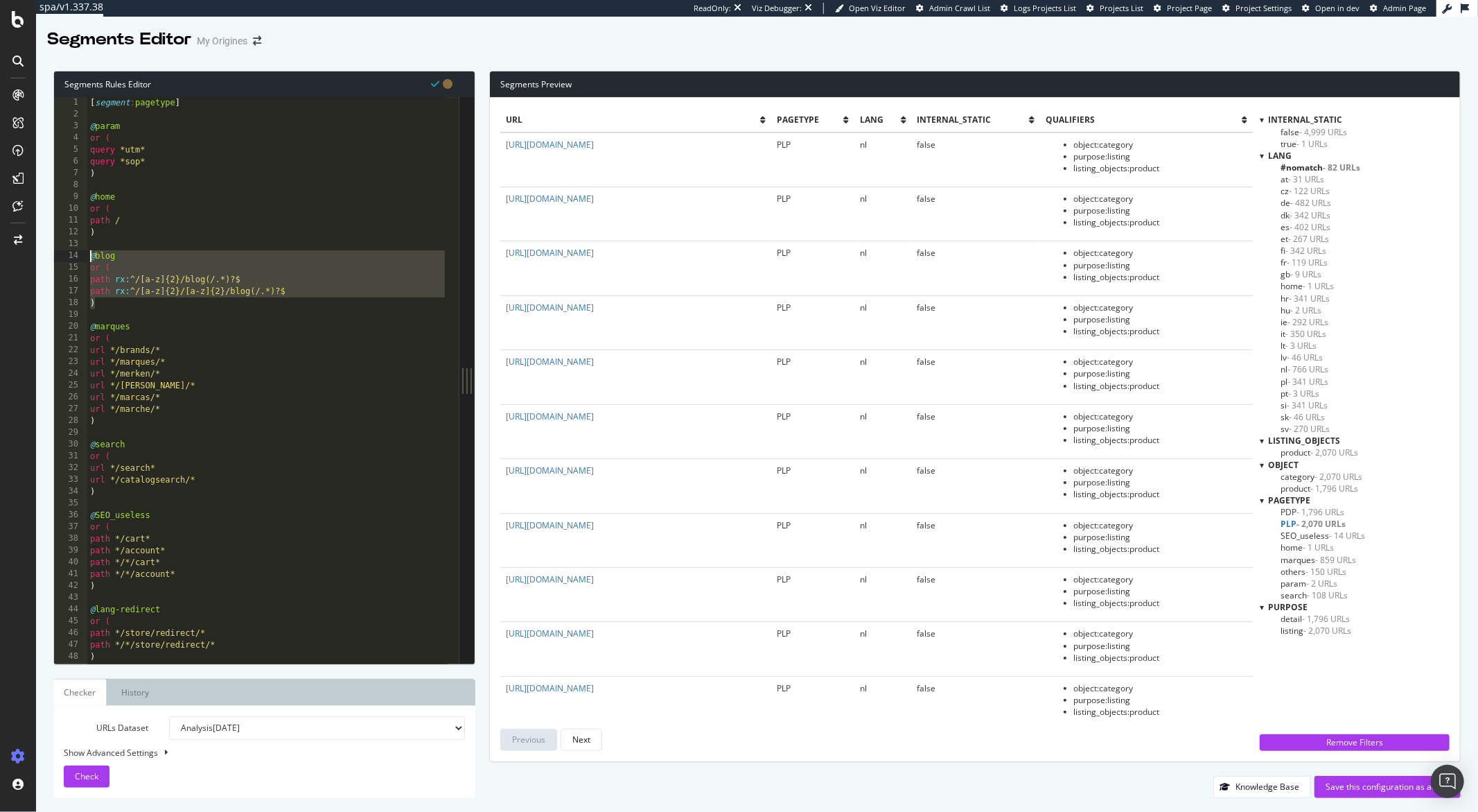
drag, startPoint x: 97, startPoint y: 303, endPoint x: 82, endPoint y: 254, distance: 51.2
click at [82, 254] on div "@blog 1 2 3 4 5 6 7 8 9 10 11 12 13 14 15 16 17 18 19 20 21 22 23 24 25 26 27 2…" at bounding box center [256, 380] width 405 height 566
paste textarea "path *blog*"
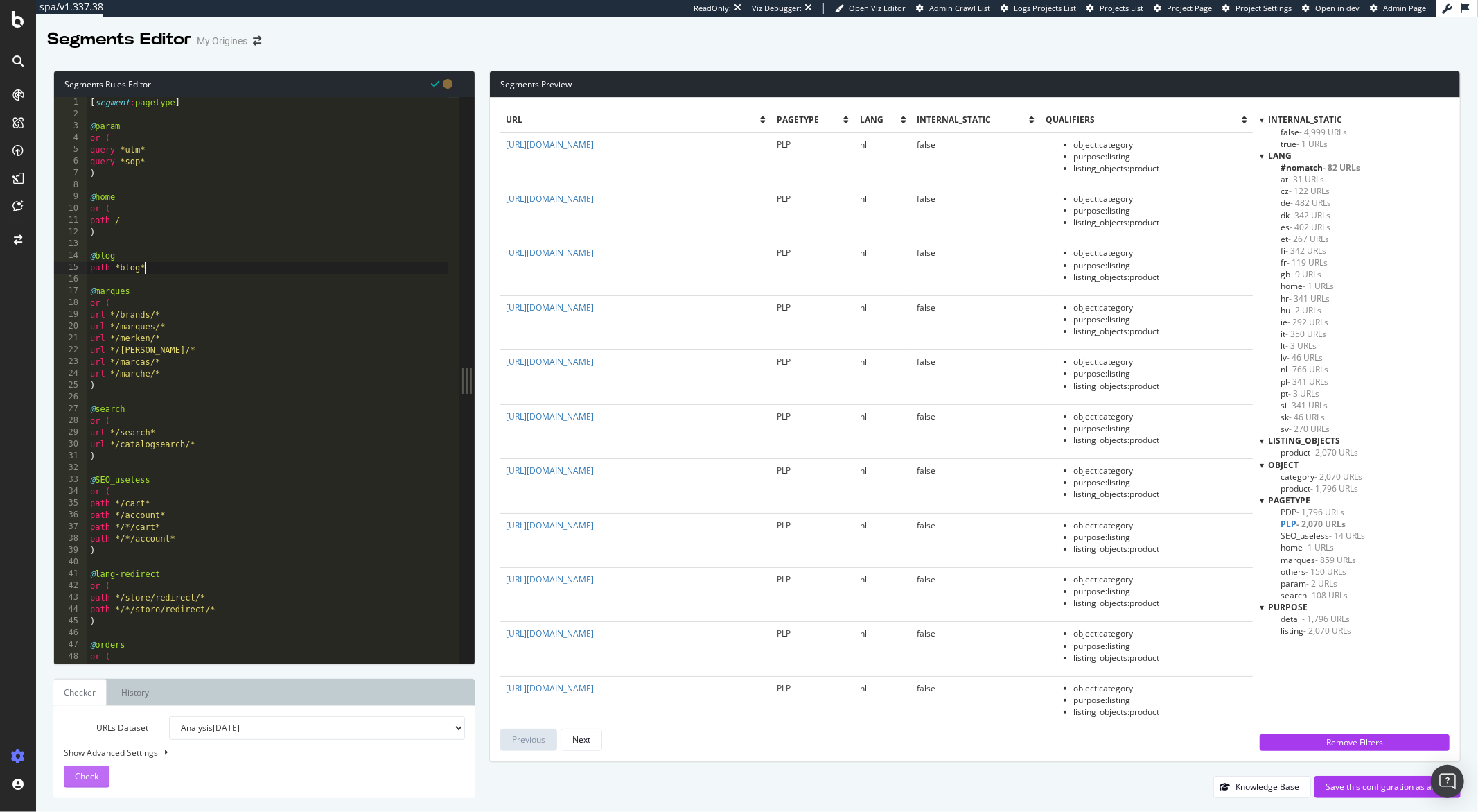
click at [96, 775] on span "Check" at bounding box center [86, 775] width 24 height 12
click at [157, 340] on div "[ segment : pagetype ] @ param or ( query *utm* query *sop* ) @ home or ( path …" at bounding box center [268, 392] width 361 height 590
click at [135, 266] on div "[ segment : pagetype ] @ param or ( query *utm* query *sop* ) @ home or ( path …" at bounding box center [268, 392] width 361 height 590
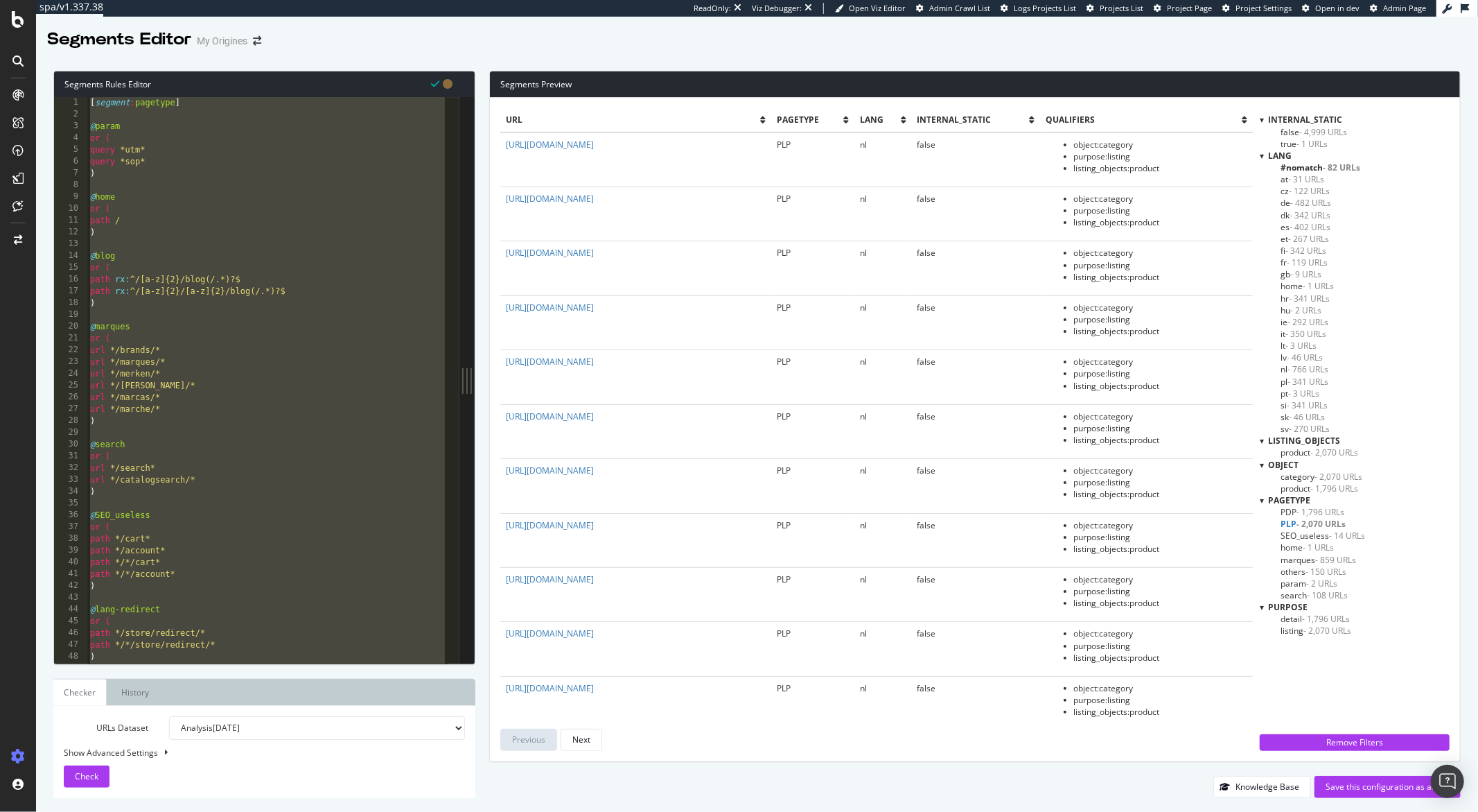
click at [102, 180] on div "[ segment : pagetype ] @ param or ( query *utm* query *sop* ) @ home or ( path …" at bounding box center [268, 392] width 361 height 590
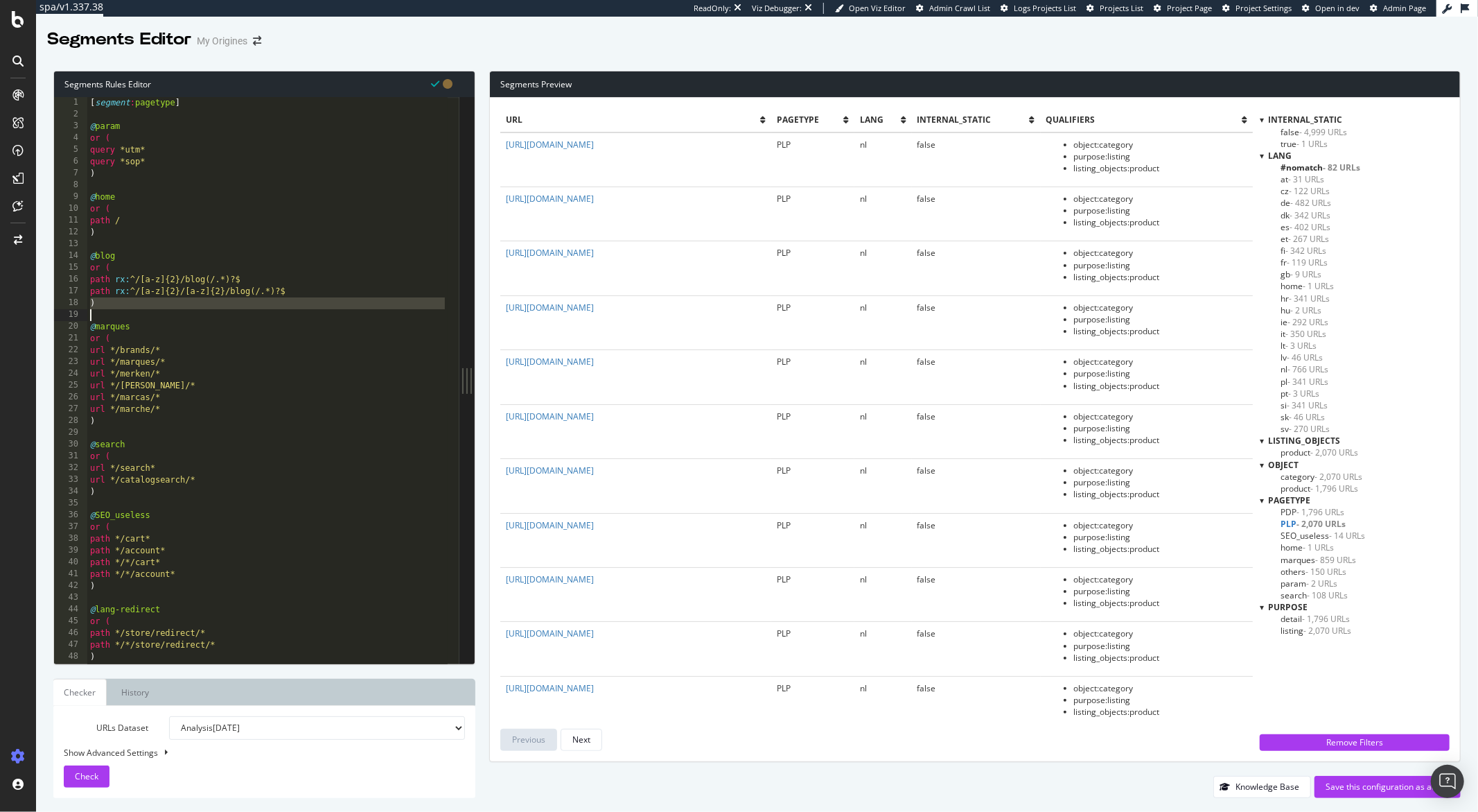
drag, startPoint x: 89, startPoint y: 303, endPoint x: 123, endPoint y: 318, distance: 37.2
click at [123, 318] on div "[ segment : pagetype ] @ param or ( query *utm* query *sop* ) @ home or ( path …" at bounding box center [268, 392] width 361 height 590
click at [89, 327] on div "[ segment : pagetype ] @ param or ( query *utm* query *sop* ) @ home or ( path …" at bounding box center [268, 392] width 361 height 590
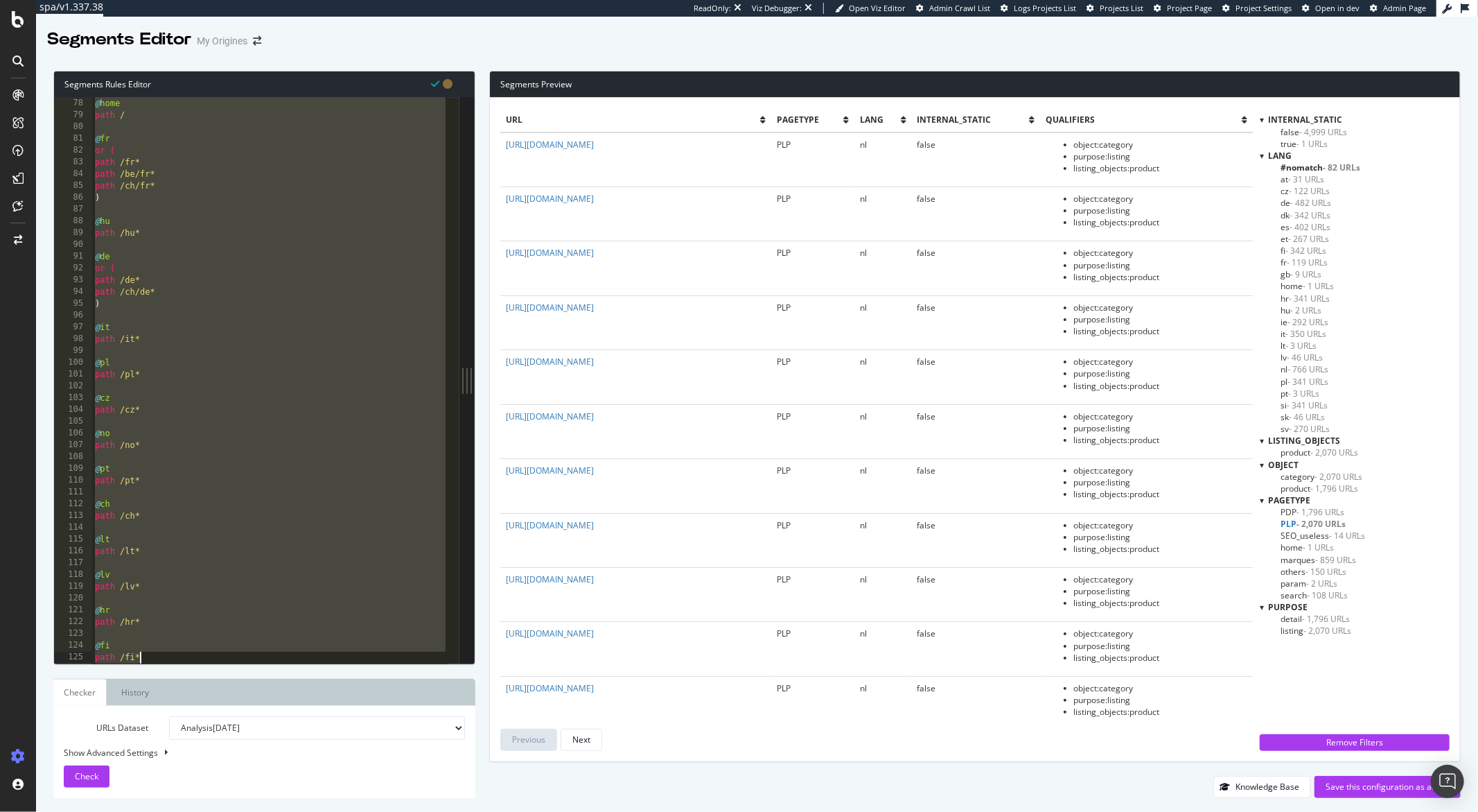
scroll to position [2014, 0]
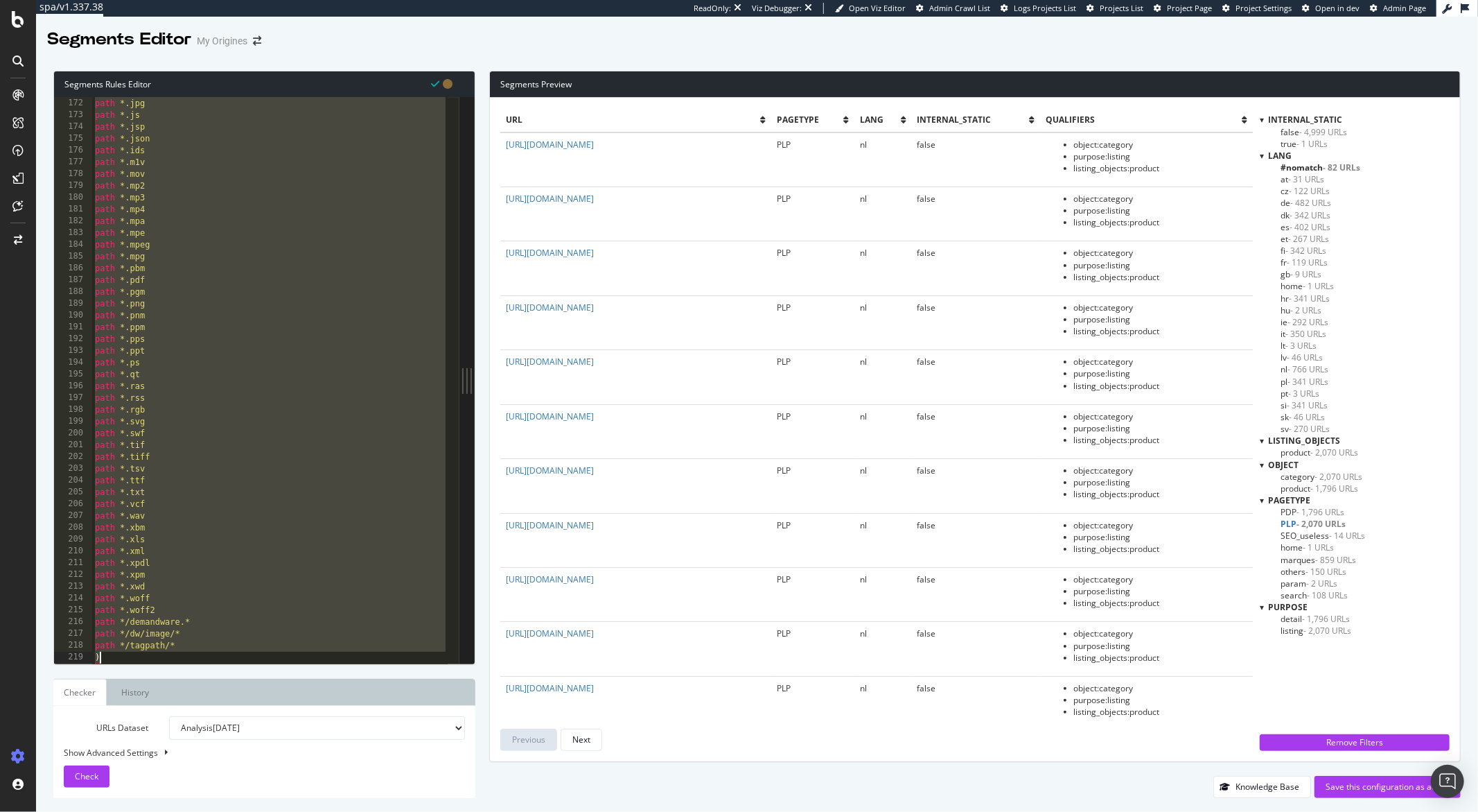
drag, startPoint x: 89, startPoint y: 419, endPoint x: 104, endPoint y: 659, distance: 240.5
click at [104, 659] on div "path *.jpeg path *.jpg path *.js path *.jsp path *.json path *.ids path *.m1v p…" at bounding box center [270, 381] width 356 height 590
type textarea "path */tagpath/* )"
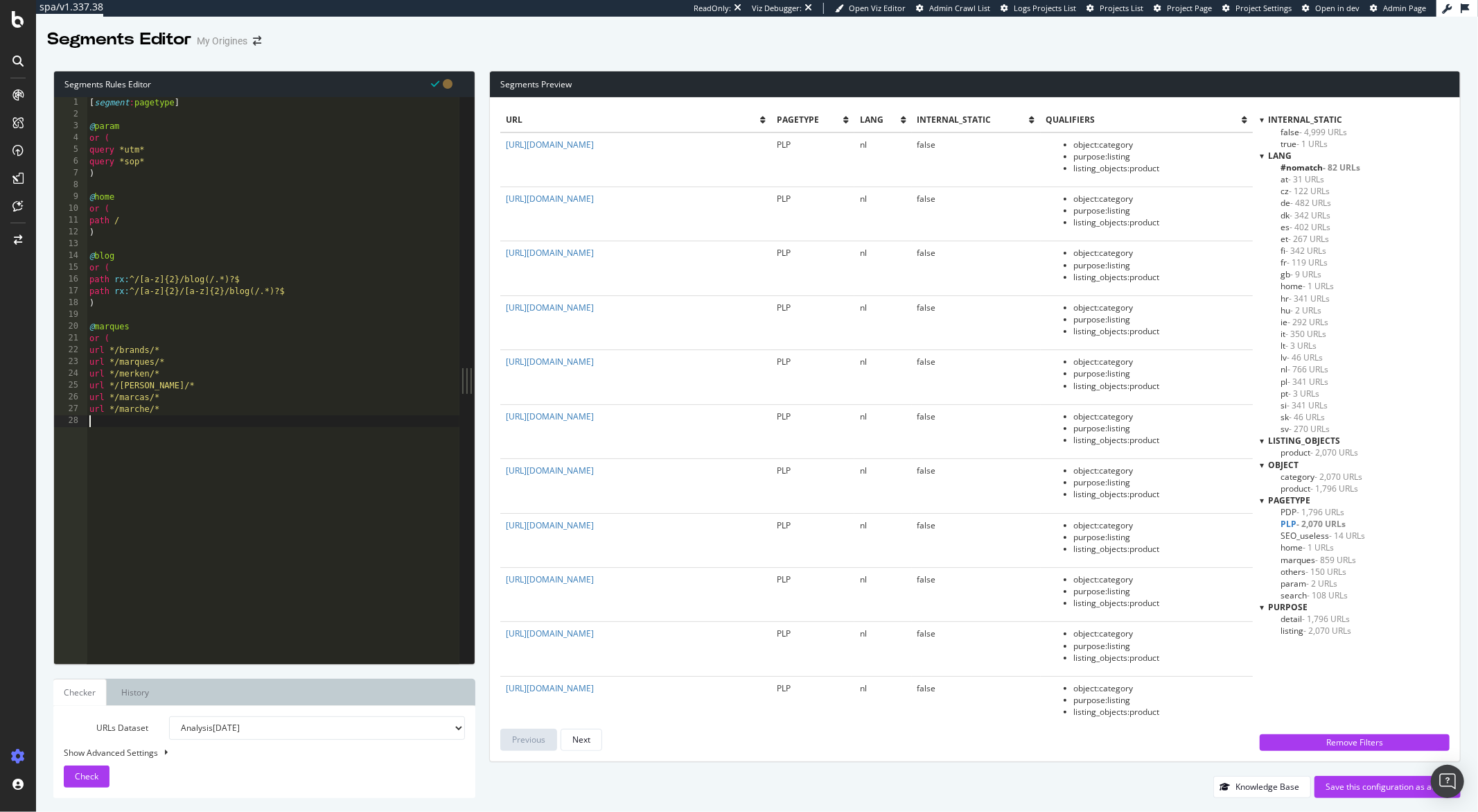
type textarea "url */marche/*"
click at [184, 484] on div "[ segment : pagetype ] @ param or ( query *utm* query *sop* ) @ home or ( path …" at bounding box center [273, 392] width 373 height 590
click at [92, 770] on div "Check" at bounding box center [86, 776] width 24 height 21
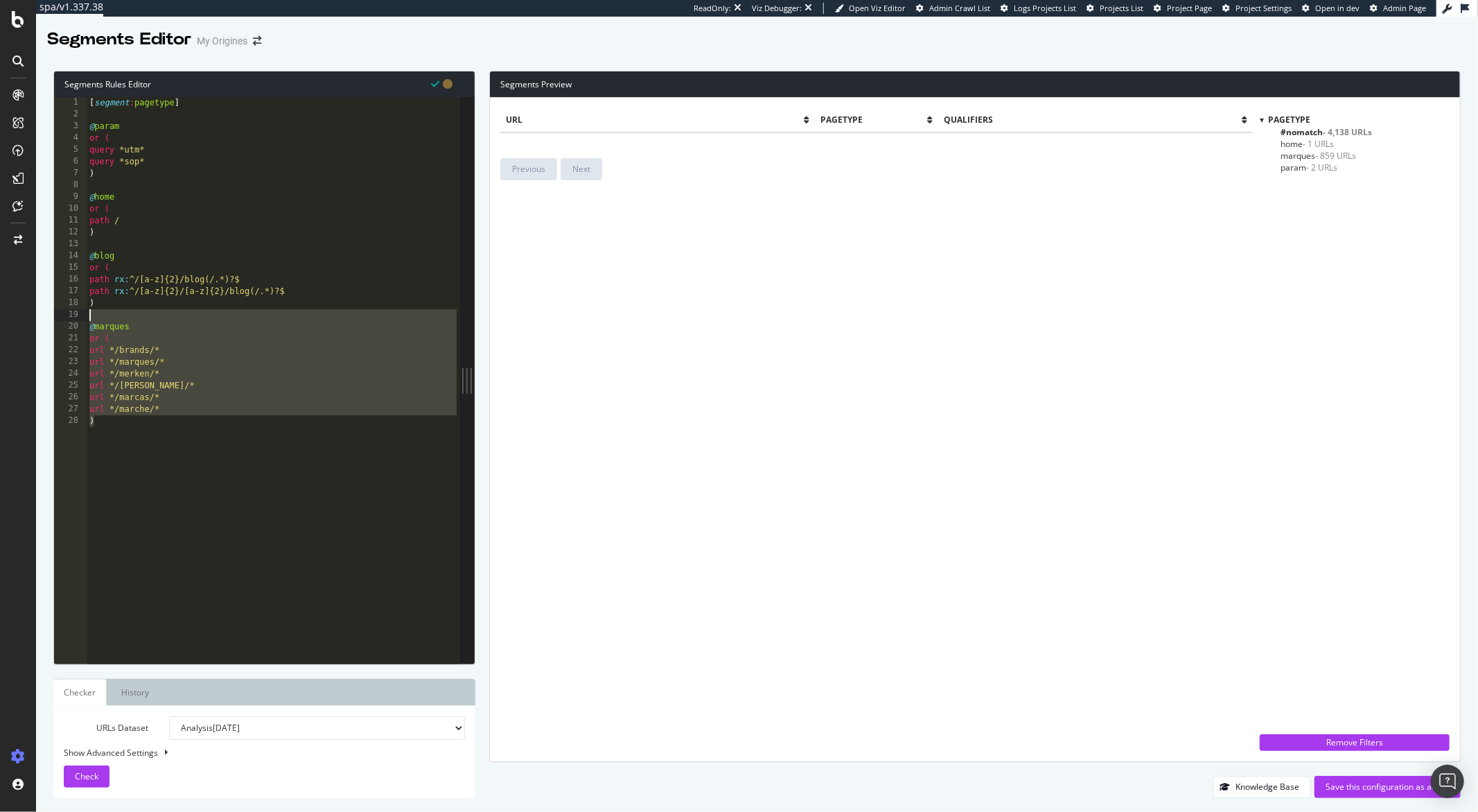
drag, startPoint x: 104, startPoint y: 419, endPoint x: 80, endPoint y: 319, distance: 102.8
click at [80, 319] on div ") 1 2 3 4 5 6 7 8 9 10 11 12 13 14 15 16 17 18 19 20 21 22 23 24 25 26 27 28 [ …" at bounding box center [256, 380] width 405 height 566
type textarea "@marques"
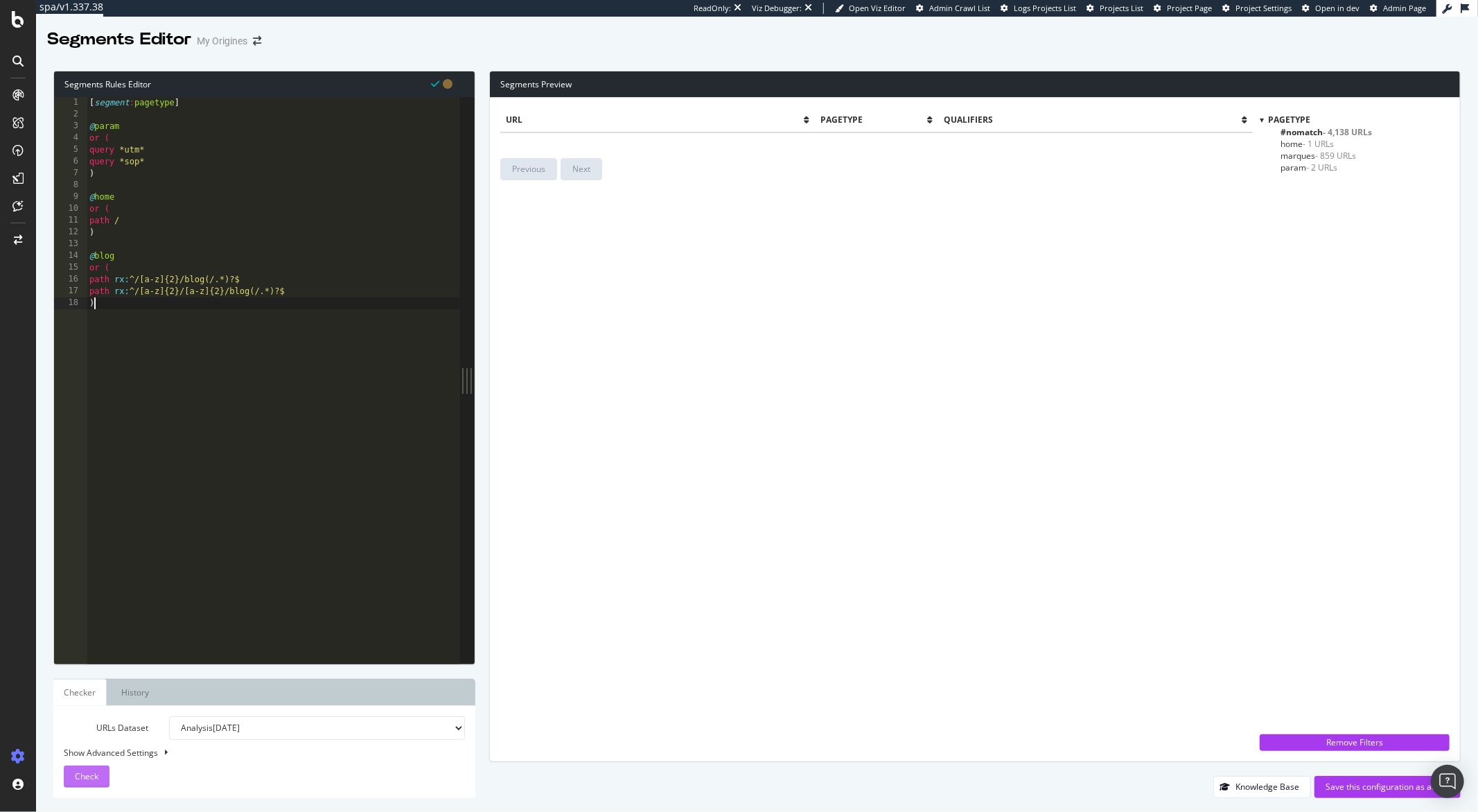
click at [79, 781] on span "Check" at bounding box center [86, 775] width 24 height 12
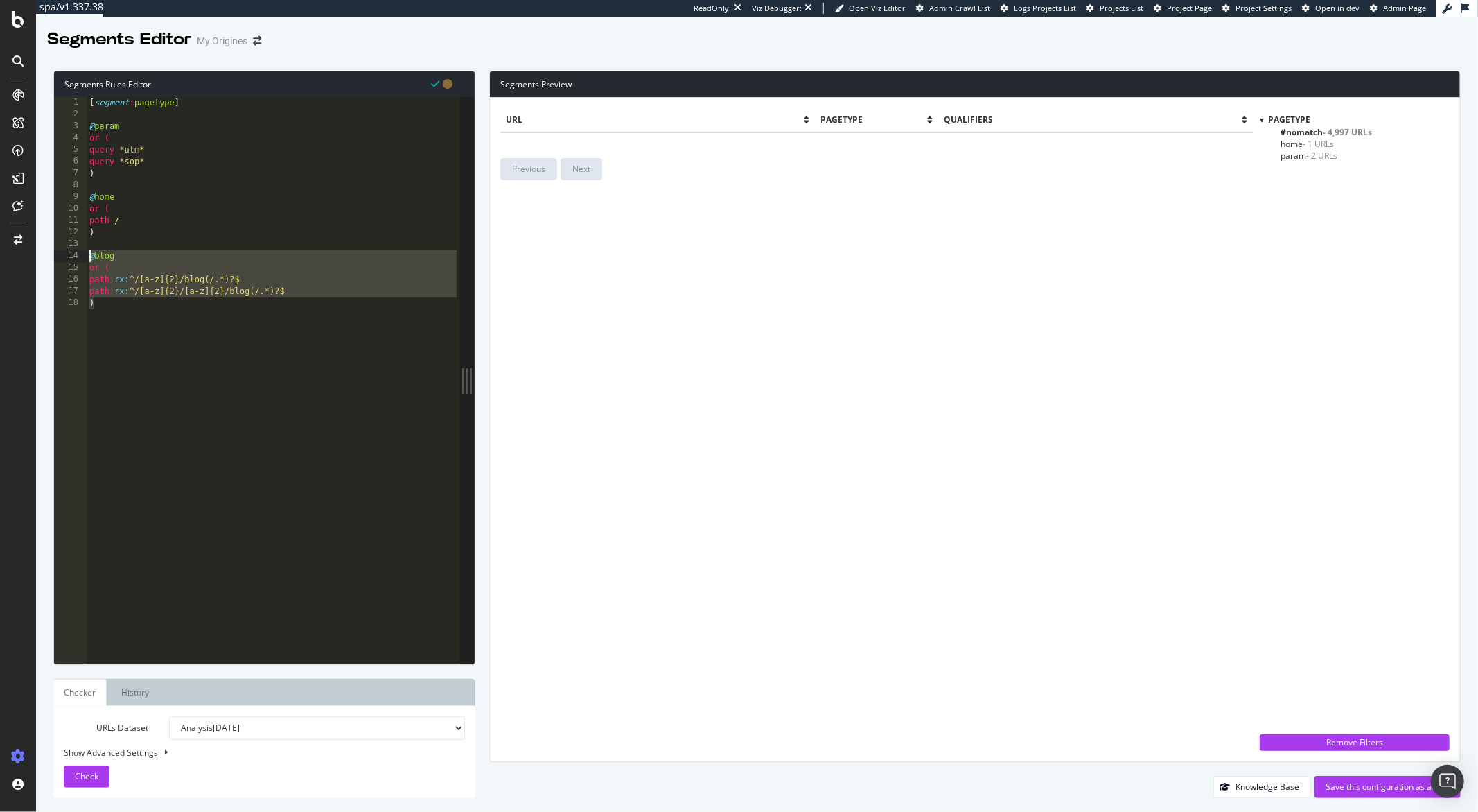
drag, startPoint x: 98, startPoint y: 303, endPoint x: 77, endPoint y: 258, distance: 49.7
click at [77, 258] on div ") 1 2 3 4 5 6 7 8 9 10 11 12 13 14 15 16 17 18 [ segment : pagetype ] @ param o…" at bounding box center [256, 380] width 405 height 566
type textarea "@blog or ("
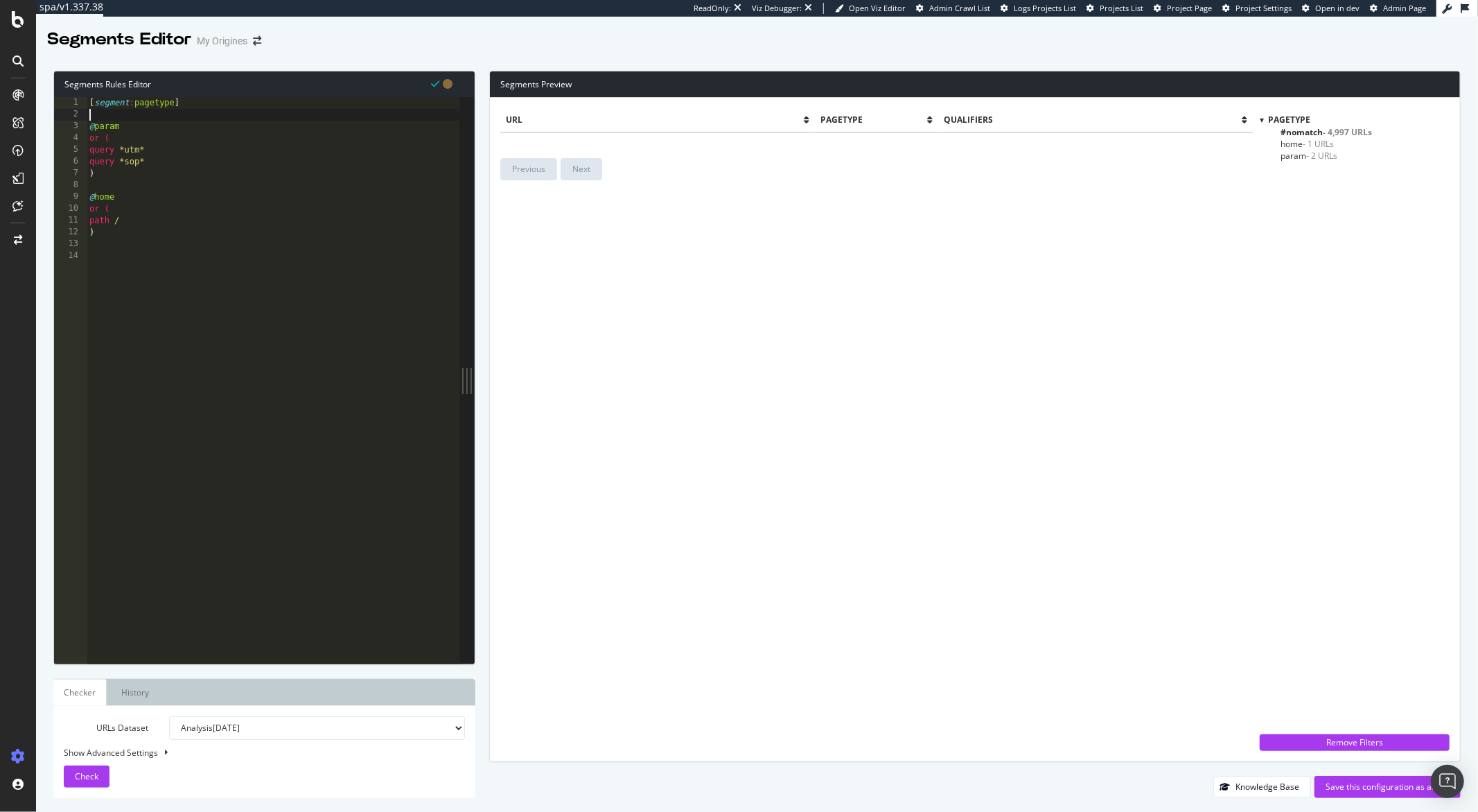
click at [92, 118] on div "[ segment : pagetype ] @ param or ( query *utm* query *sop* ) @ home or ( path …" at bounding box center [273, 392] width 373 height 590
paste textarea ")"
type textarea ")"
click at [81, 768] on div "Check" at bounding box center [86, 776] width 24 height 21
click at [1321, 129] on span "#nomatch - 4,997 URLs" at bounding box center [1326, 132] width 91 height 12
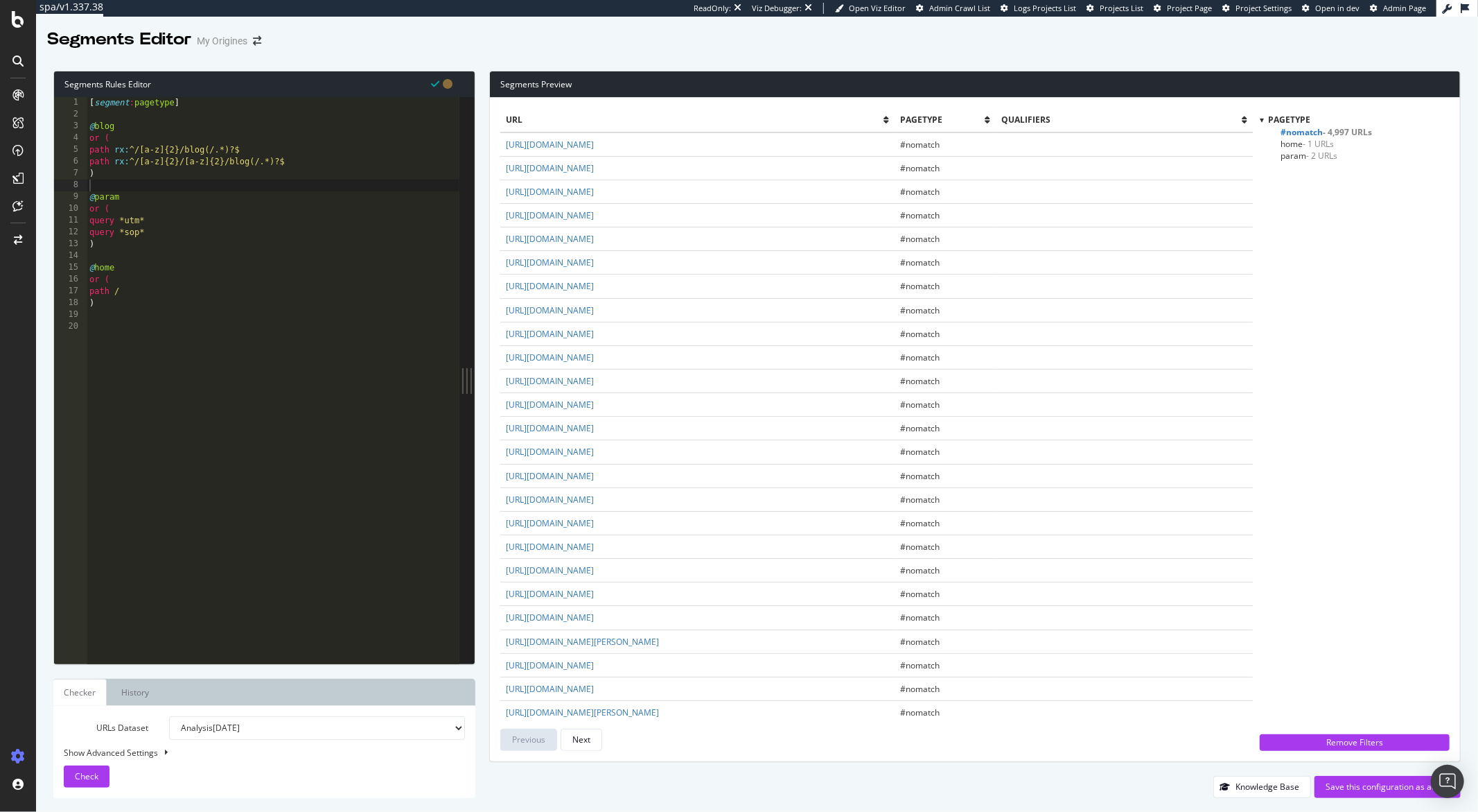
click at [1313, 145] on span "- 1 URLs" at bounding box center [1318, 143] width 31 height 12
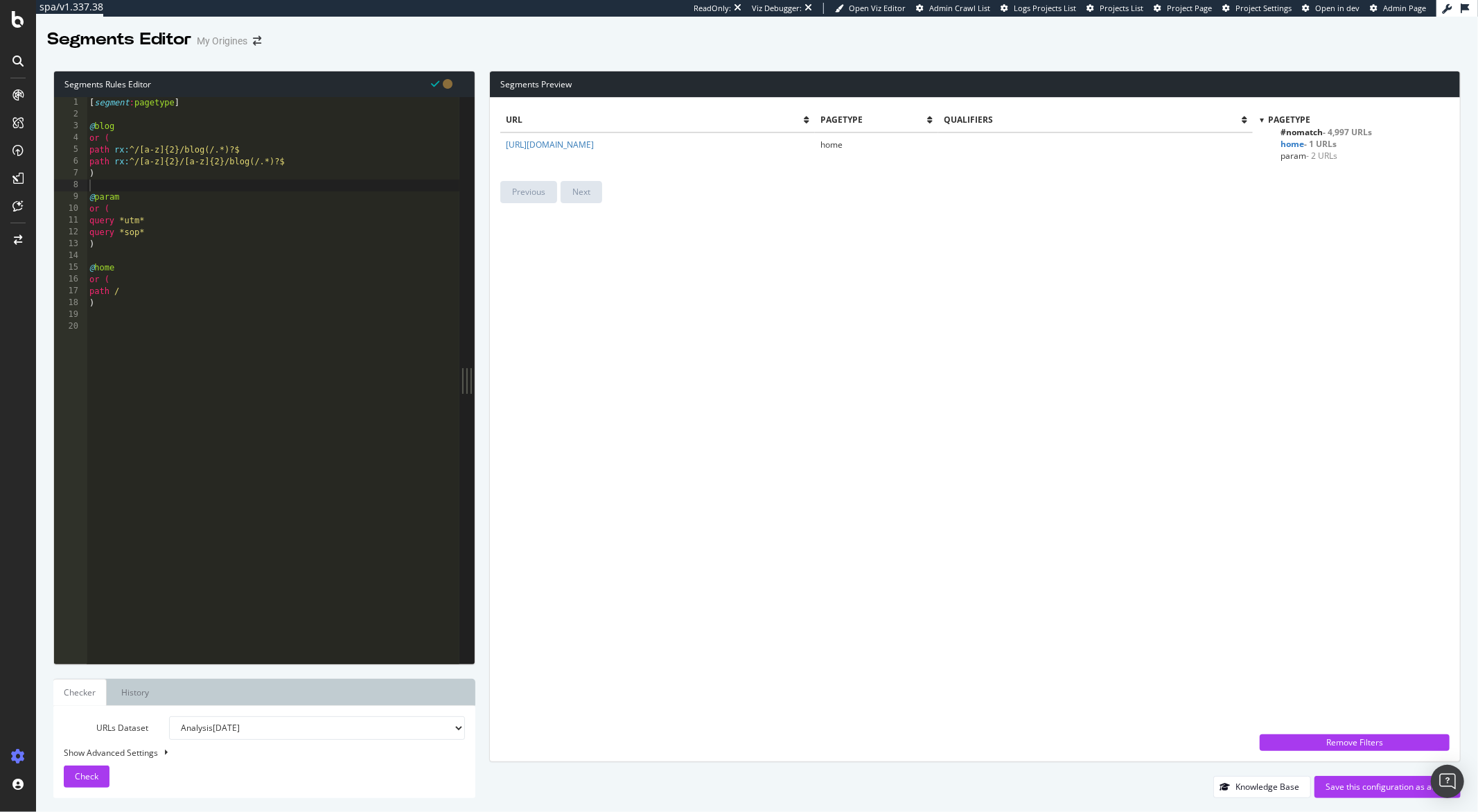
click at [1310, 154] on span "- 2 URLs" at bounding box center [1322, 155] width 31 height 12
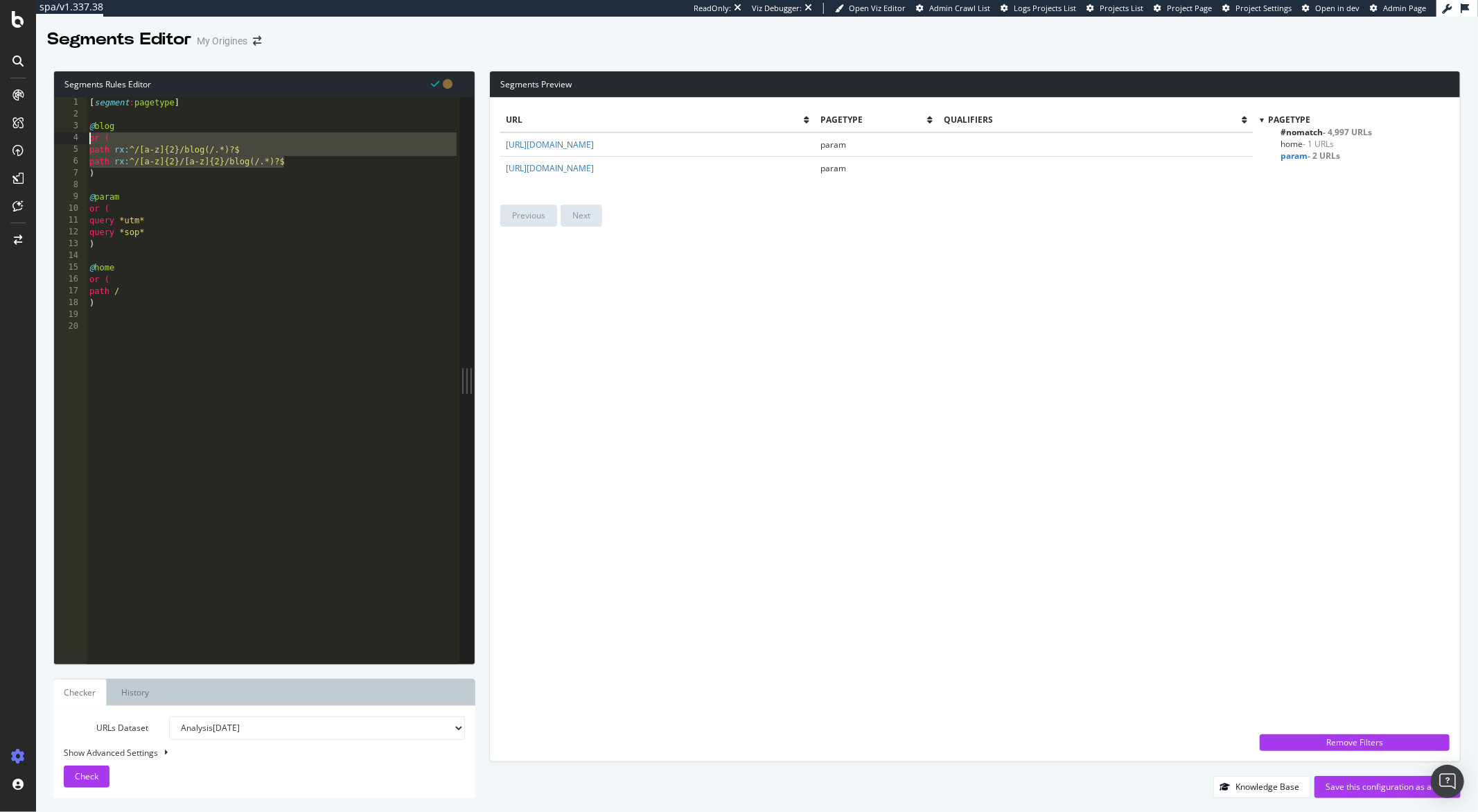
drag, startPoint x: 295, startPoint y: 168, endPoint x: 82, endPoint y: 136, distance: 215.4
click at [82, 136] on div "path rx:^/[a-z]{2}/[a-z]{2}/blog(/.*)?$ 1 2 3 4 5 6 7 8 9 10 11 12 13 14 15 16 …" at bounding box center [256, 380] width 405 height 566
click at [100, 174] on div "[ segment : pagetype ] @ blog or ( path rx : ^/[a-z]{2}/blog(/.*)?$ path rx : ^…" at bounding box center [273, 392] width 373 height 590
drag, startPoint x: 100, startPoint y: 174, endPoint x: 75, endPoint y: 124, distance: 55.9
click at [75, 124] on div ") 1 2 3 4 5 6 7 8 9 10 11 12 13 14 15 16 17 18 19 20 [ segment : pagetype ] @ b…" at bounding box center [256, 380] width 405 height 566
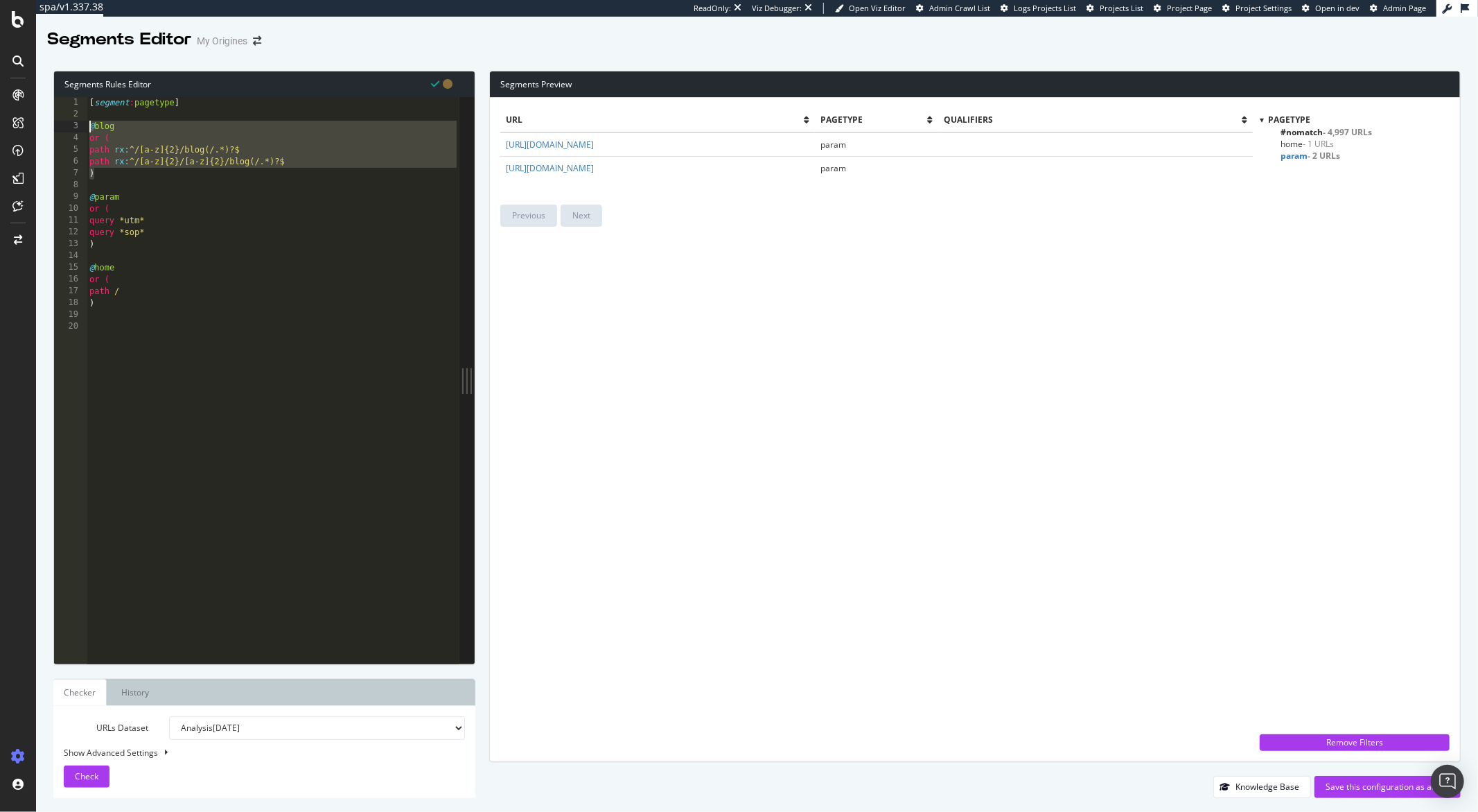
type textarea "@blog or ("
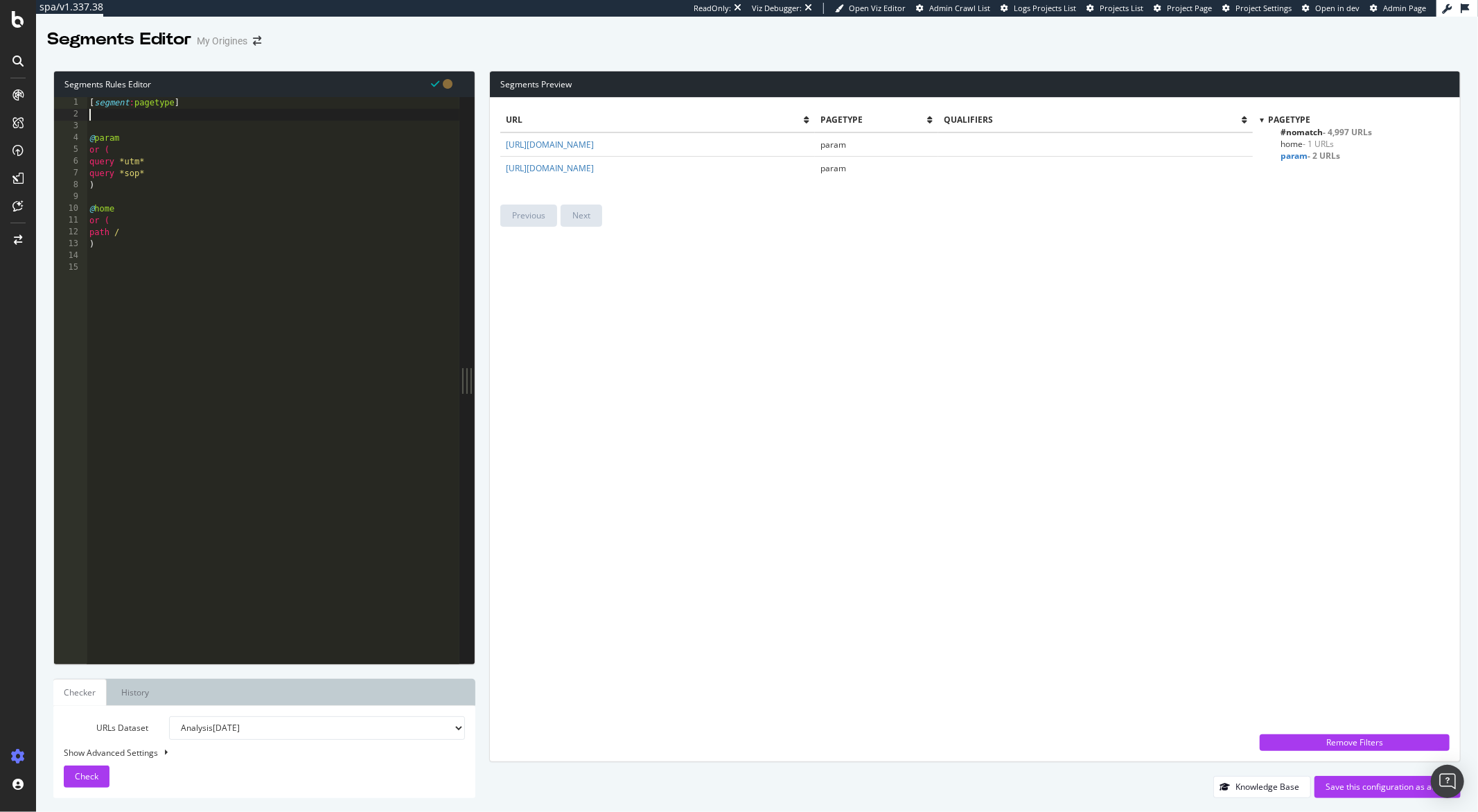
type textarea "[segment:pagetype]"
click at [101, 239] on div "[ segment : pagetype ] @ param or ( query *utm* query *sop* ) @ home or ( path …" at bounding box center [273, 392] width 373 height 590
paste textarea ")"
click at [100, 778] on button "Check" at bounding box center [87, 776] width 46 height 23
click at [107, 300] on div "[ segment : pagetype ] @ param or ( query *utm* query *sop* ) @ home or ( path …" at bounding box center [273, 392] width 373 height 590
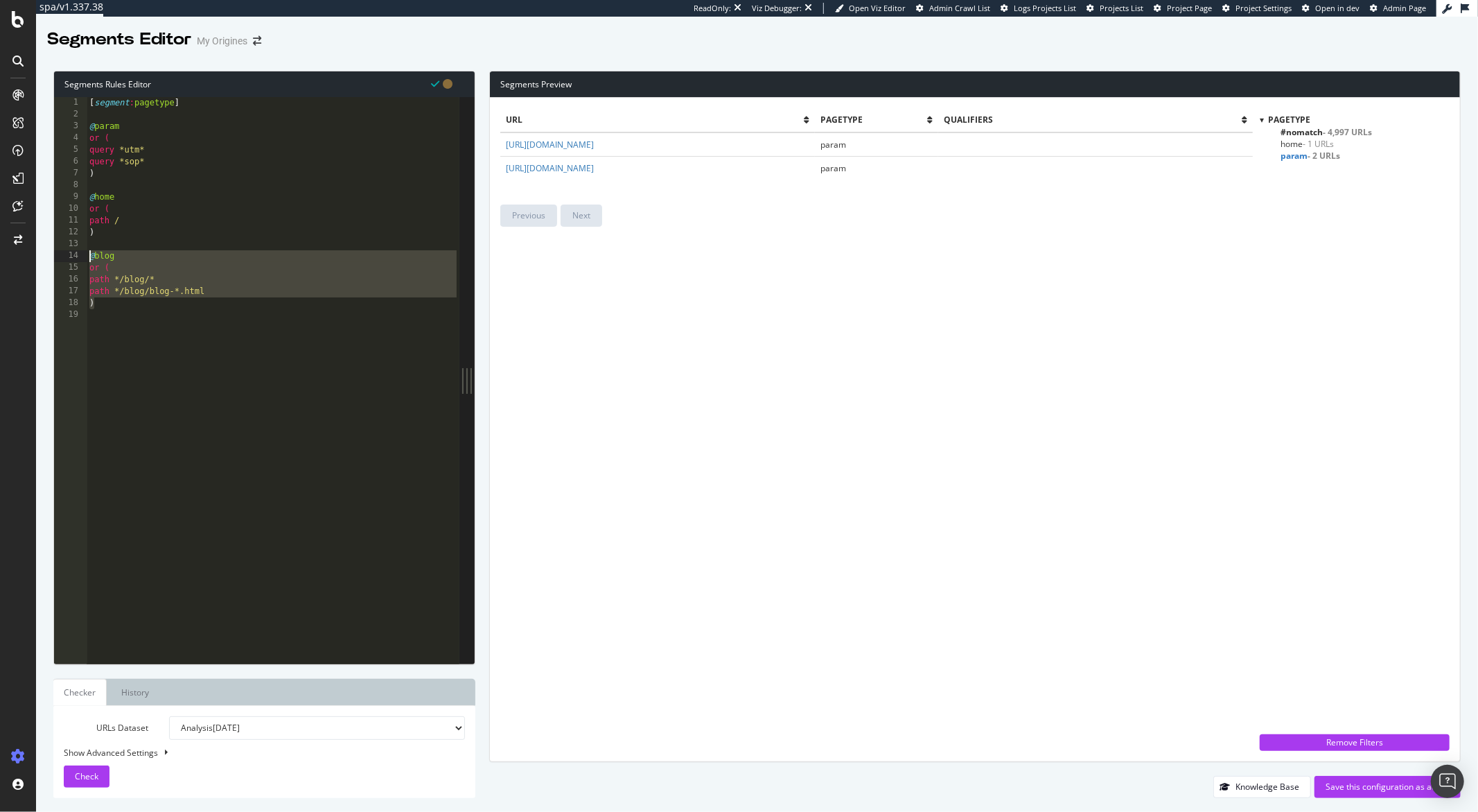
drag, startPoint x: 106, startPoint y: 300, endPoint x: 74, endPoint y: 255, distance: 55.2
click at [74, 255] on div ") 1 2 3 4 5 6 7 8 9 10 11 12 13 14 15 16 17 18 19 [ segment : pagetype ] @ para…" at bounding box center [256, 380] width 405 height 566
paste textarea ")"
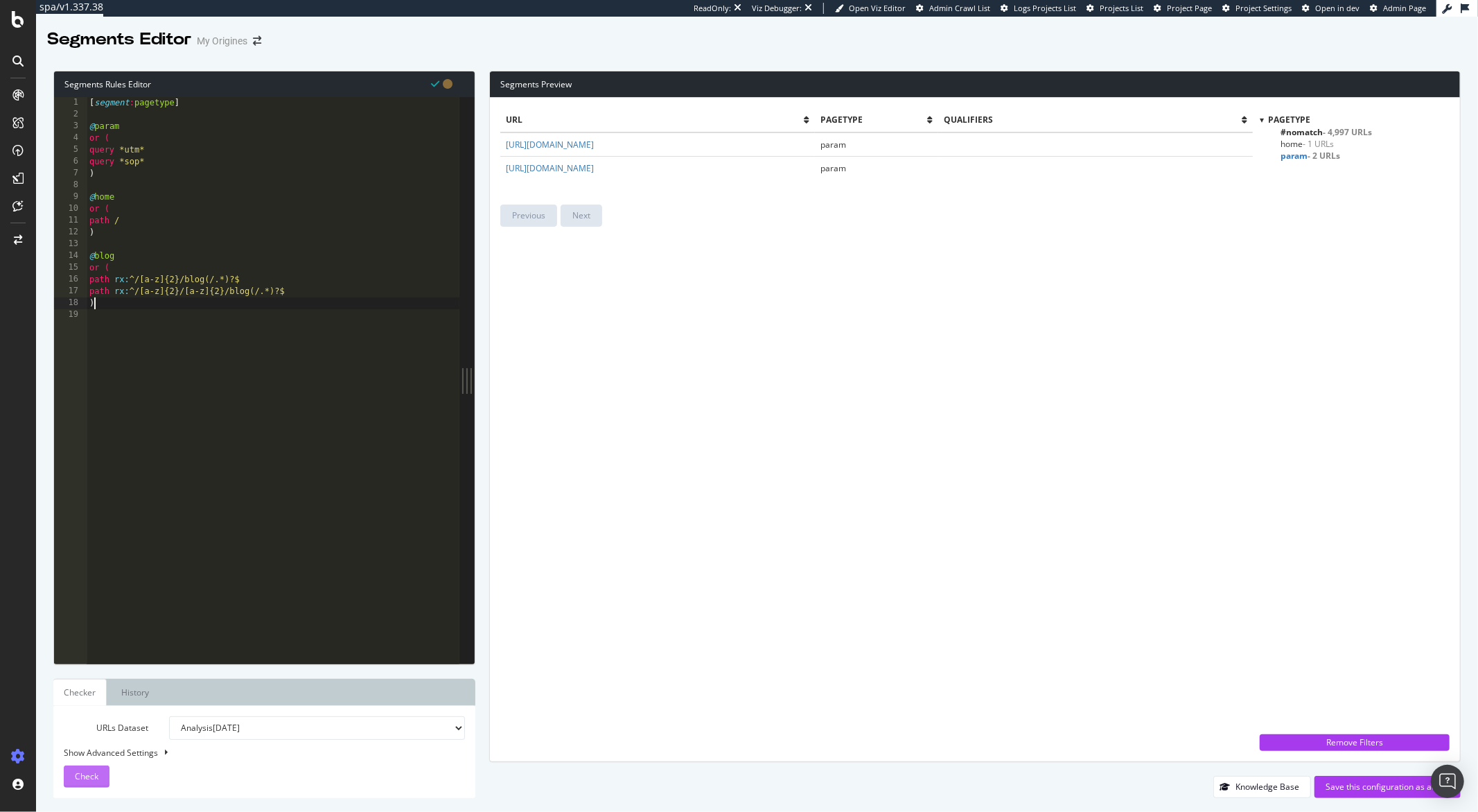
click at [101, 785] on button "Check" at bounding box center [87, 776] width 46 height 23
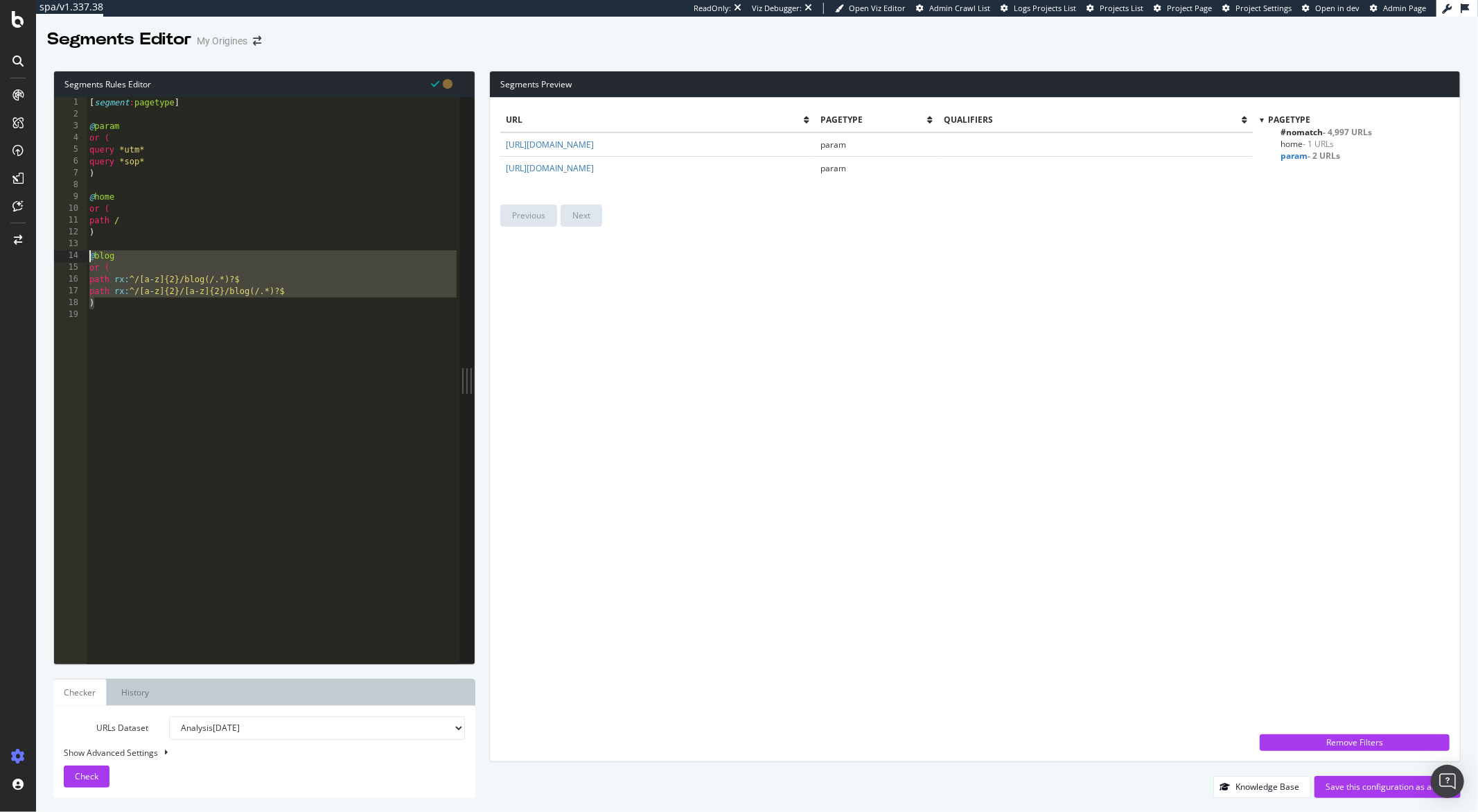
drag, startPoint x: 102, startPoint y: 302, endPoint x: 77, endPoint y: 257, distance: 51.5
click at [77, 257] on div ") 1 2 3 4 5 6 7 8 9 10 11 12 13 14 15 16 17 18 19 [ segment : pagetype ] @ para…" at bounding box center [256, 380] width 405 height 566
paste textarea ")"
type textarea ")"
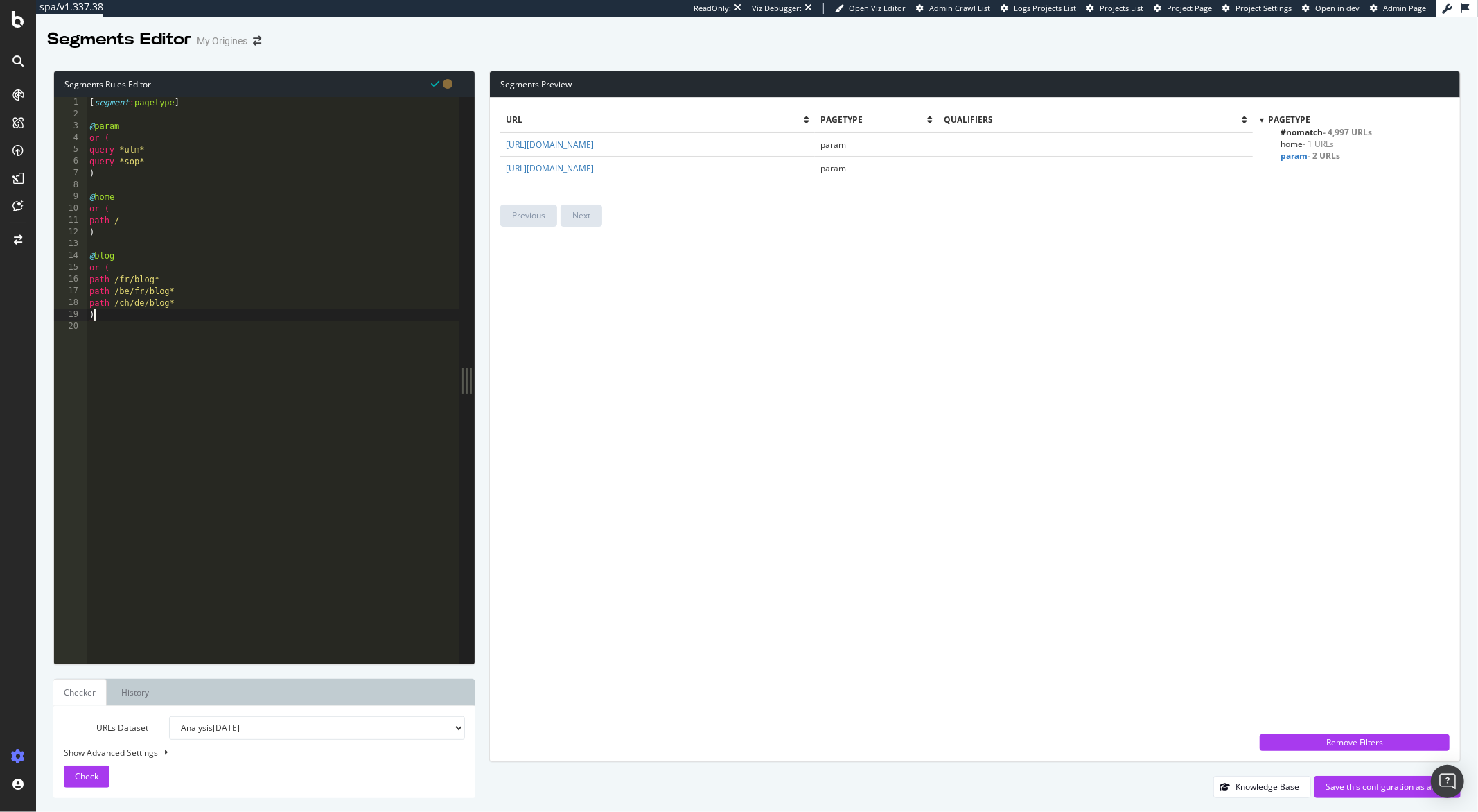
click at [96, 324] on div "[ segment : pagetype ] @ param or ( query *utm* query *sop* ) @ home or ( path …" at bounding box center [273, 392] width 373 height 590
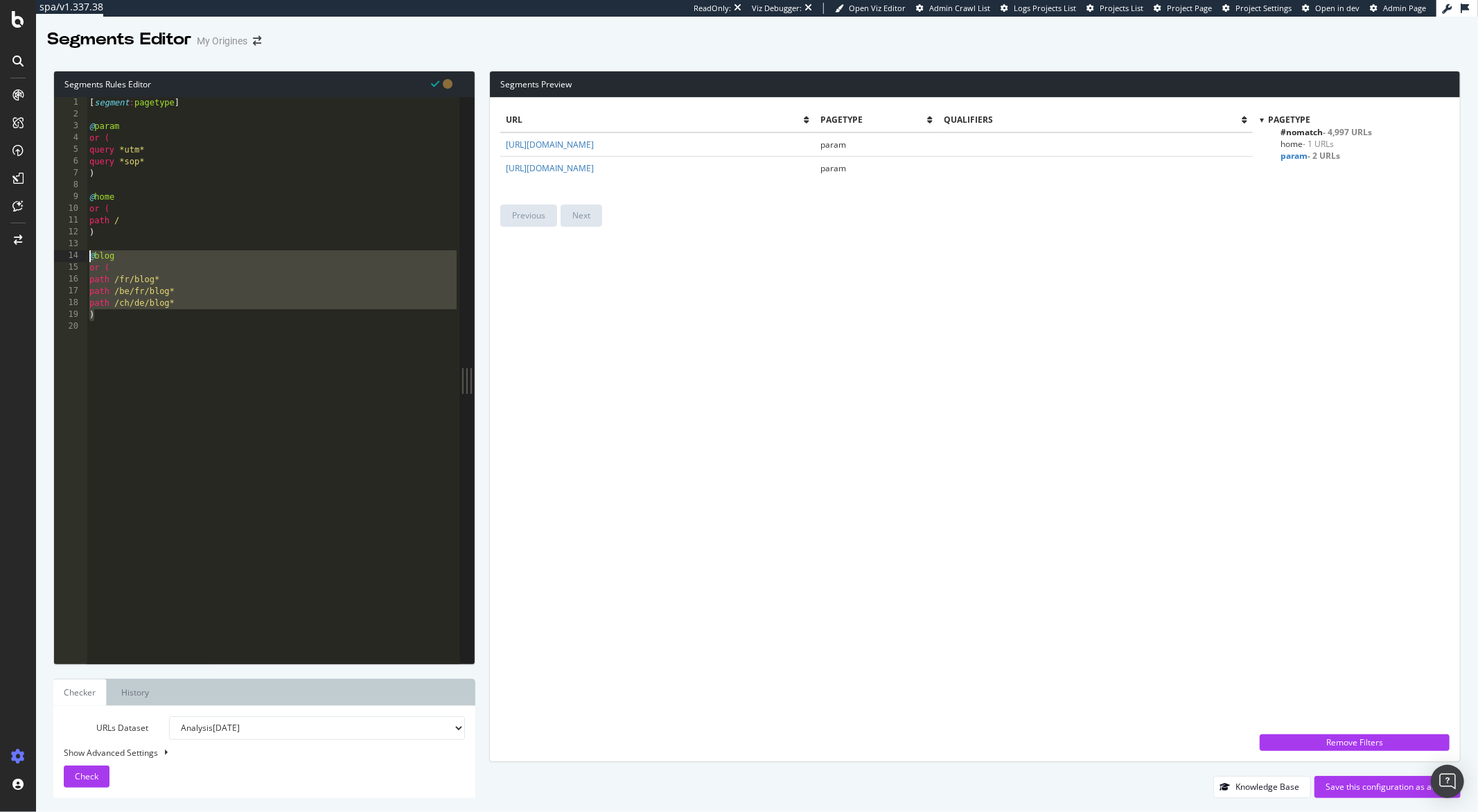
drag, startPoint x: 101, startPoint y: 313, endPoint x: 79, endPoint y: 253, distance: 63.9
click at [79, 253] on div "1 2 3 4 5 6 7 8 9 10 11 12 13 14 15 16 17 18 19 20 [ segment : pagetype ] @ par…" at bounding box center [256, 380] width 405 height 566
paste textarea ")"
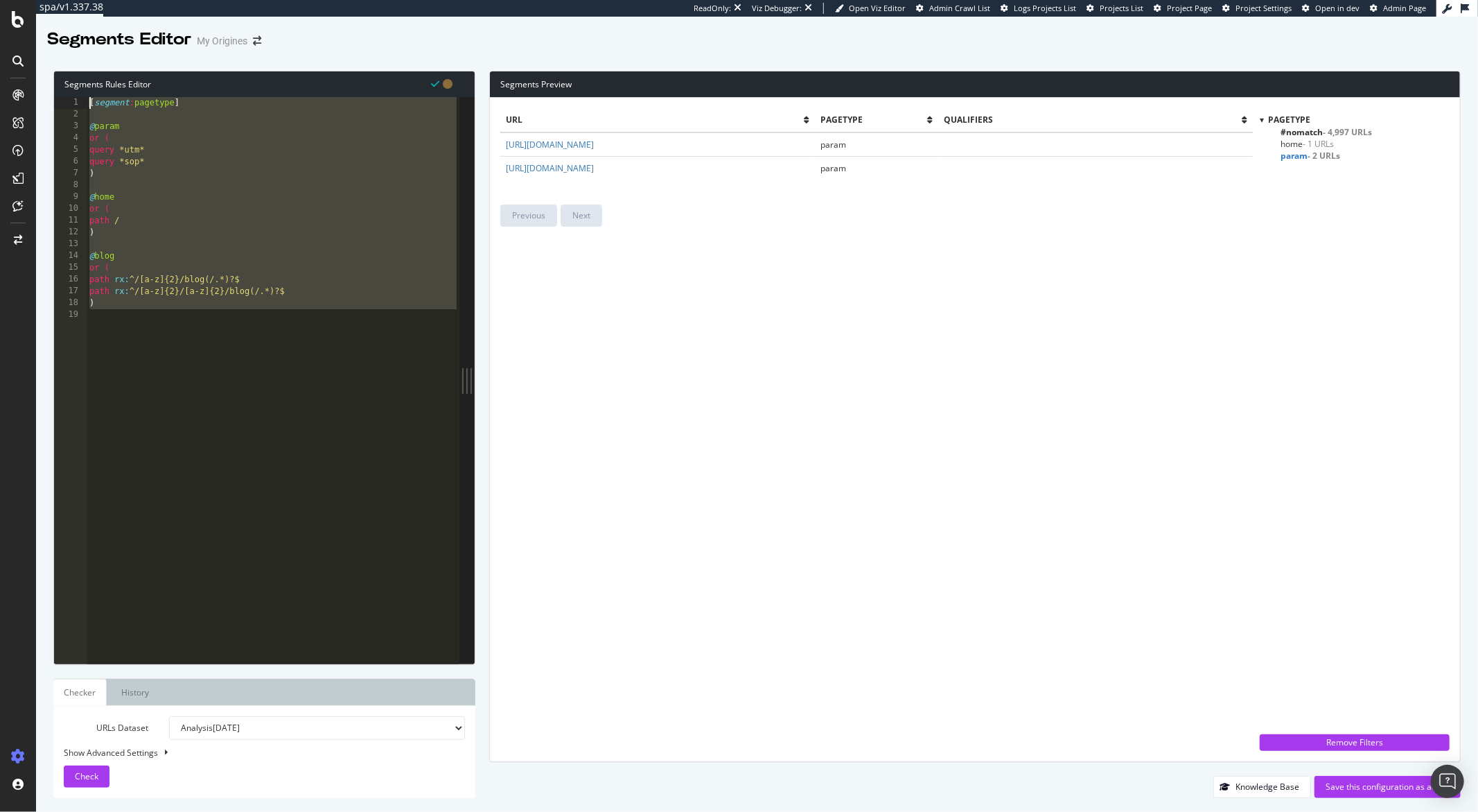
drag, startPoint x: 122, startPoint y: 317, endPoint x: -36, endPoint y: 63, distance: 299.1
click at [0, 63] on html "spa/v1.337.38 ReadOnly: Viz Debugger: Open Viz Editor Admin Crawl List Logs Pro…" at bounding box center [739, 406] width 1478 height 812
type textarea "[segment:pagetype]"
paste textarea "Cursor at row 1"
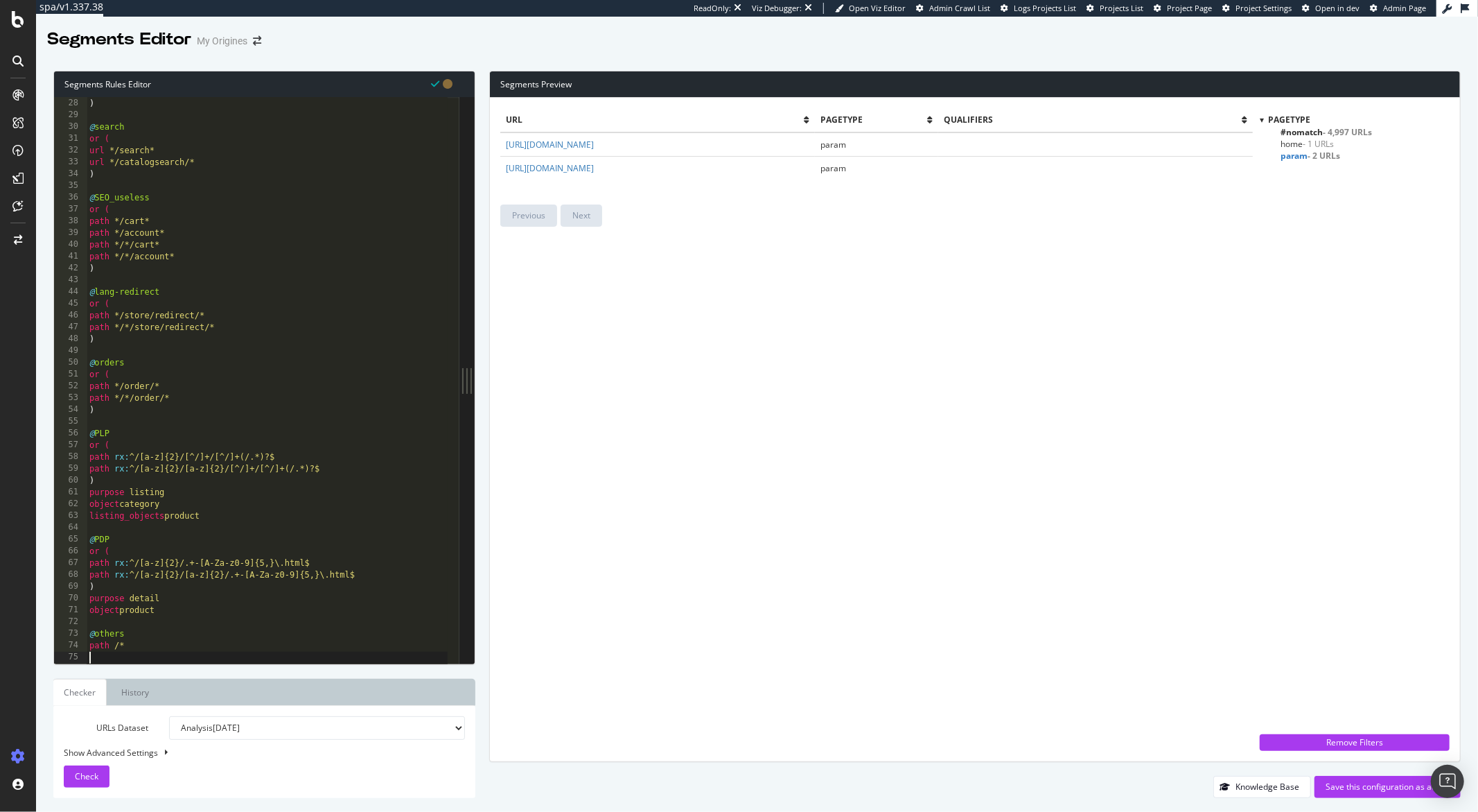
scroll to position [317, 0]
click at [86, 774] on span "Check" at bounding box center [86, 775] width 24 height 12
type textarea "path /*"
click at [133, 643] on div "url */marche/* ) @ search or ( url */search* url */catalogsearch/* ) @ SEO_usel…" at bounding box center [267, 381] width 361 height 590
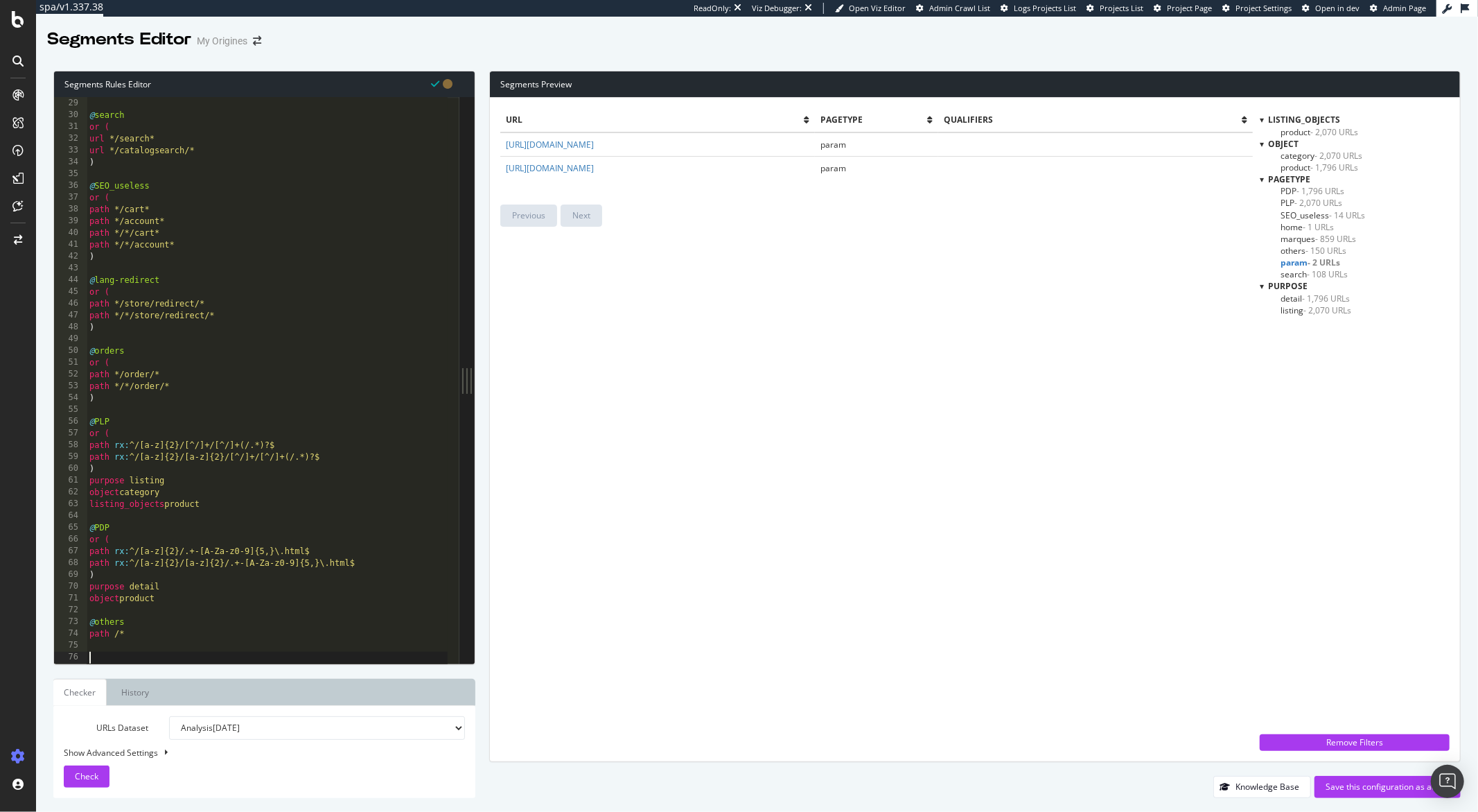
paste textarea ")"
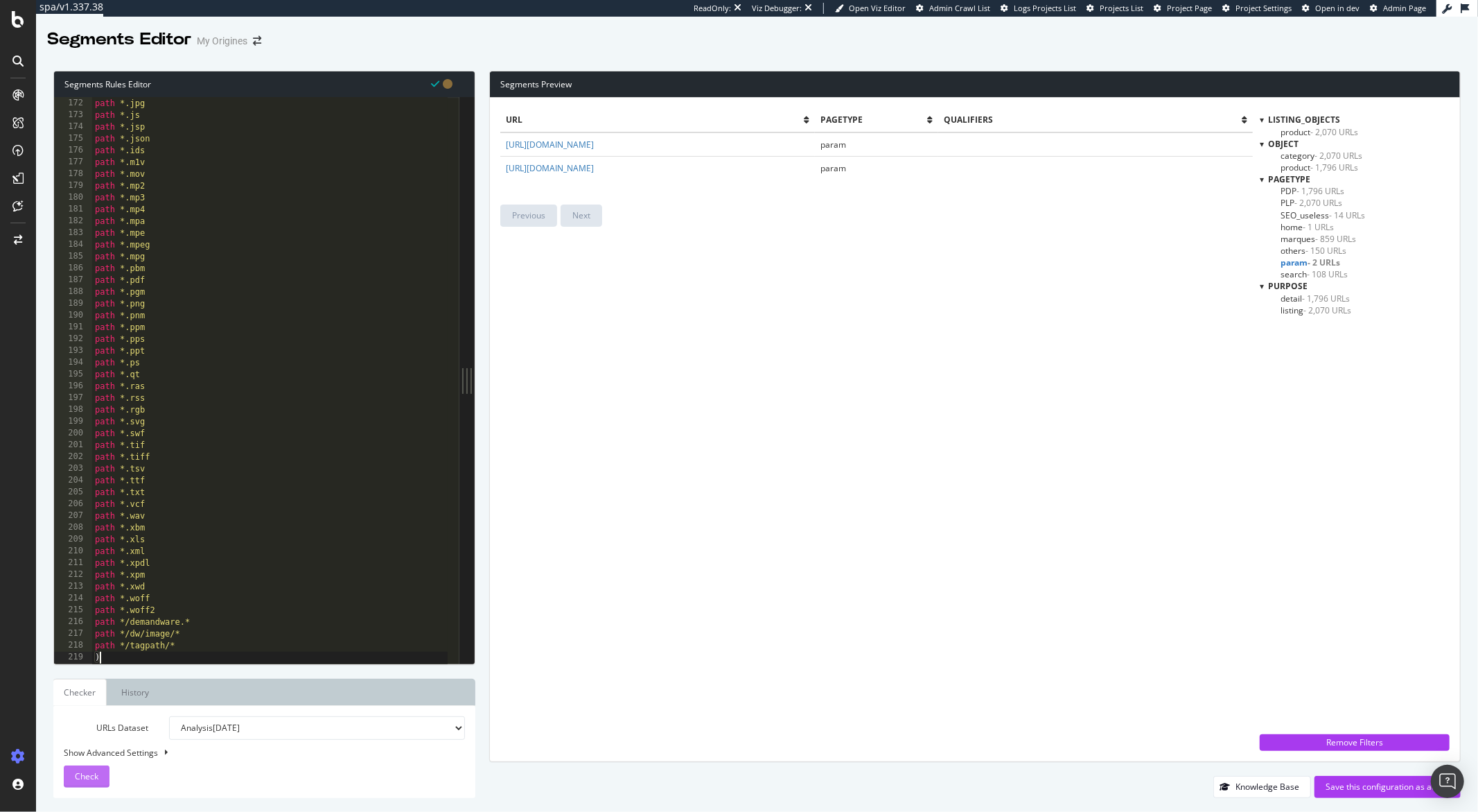
type textarea ")"
click at [81, 771] on span "Check" at bounding box center [86, 775] width 24 height 12
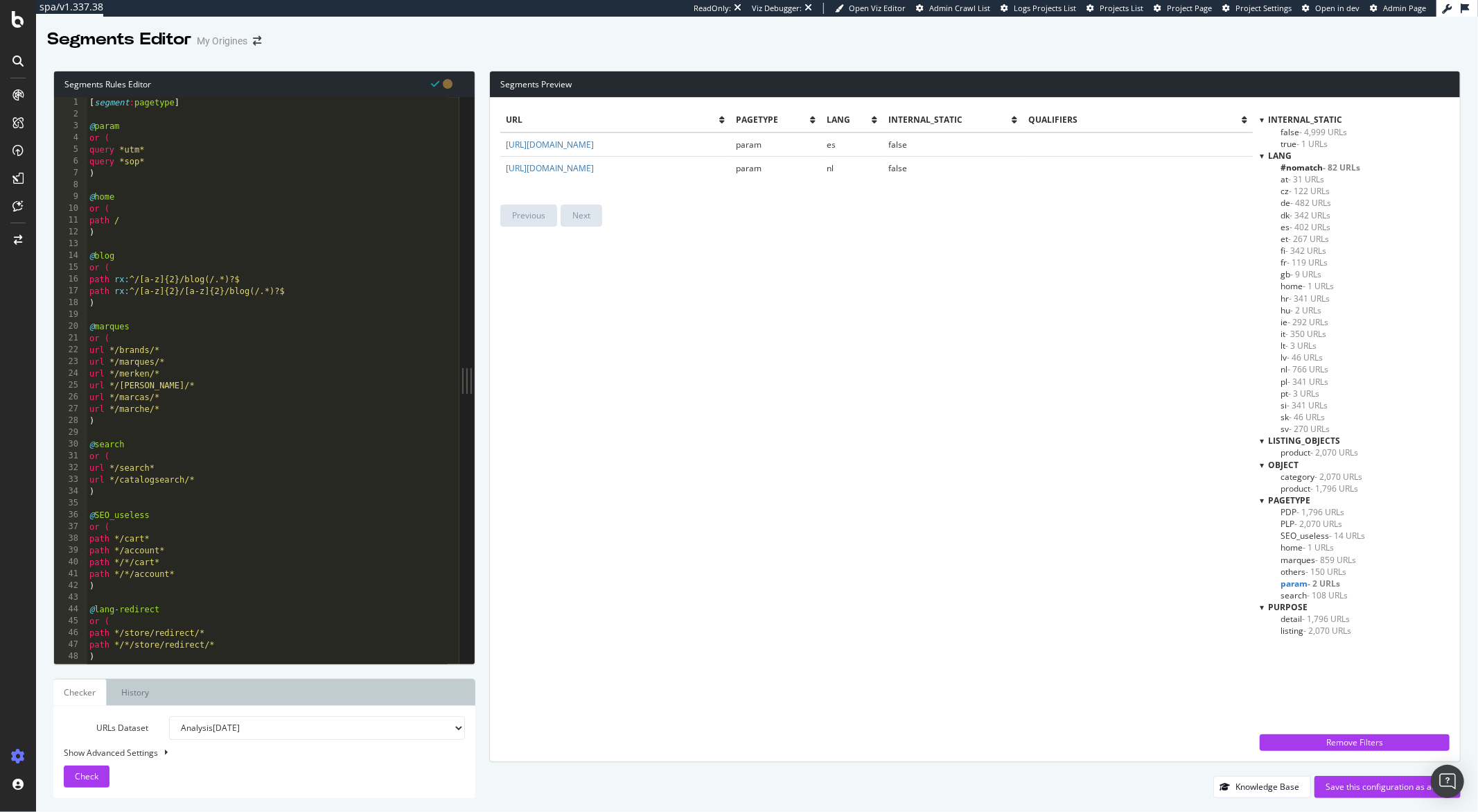
scroll to position [0, 0]
click at [1284, 521] on span "PLP - 2,070 URLs" at bounding box center [1311, 524] width 61 height 12
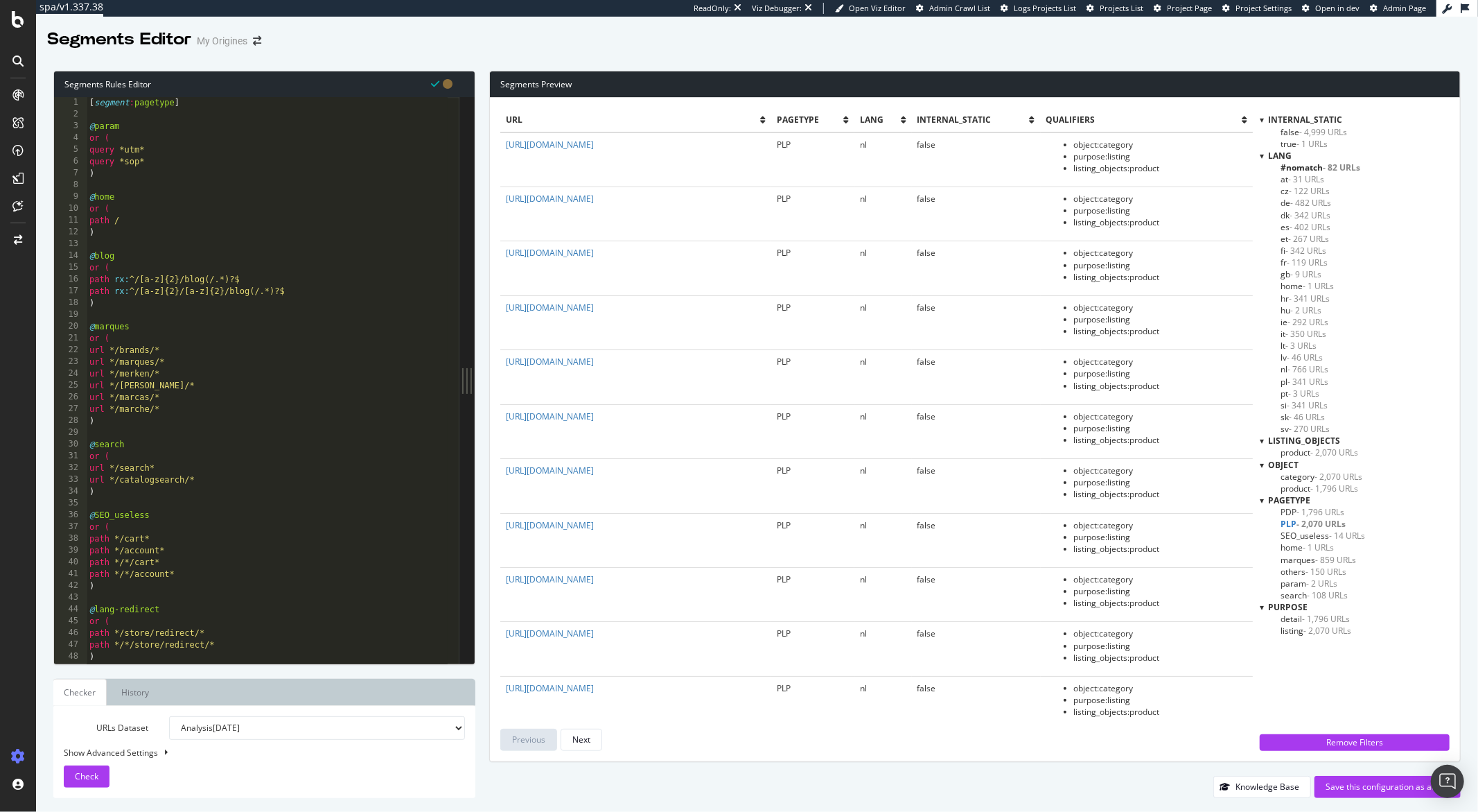
click at [1288, 514] on span "PDP - 1,796 URLs" at bounding box center [1313, 512] width 64 height 12
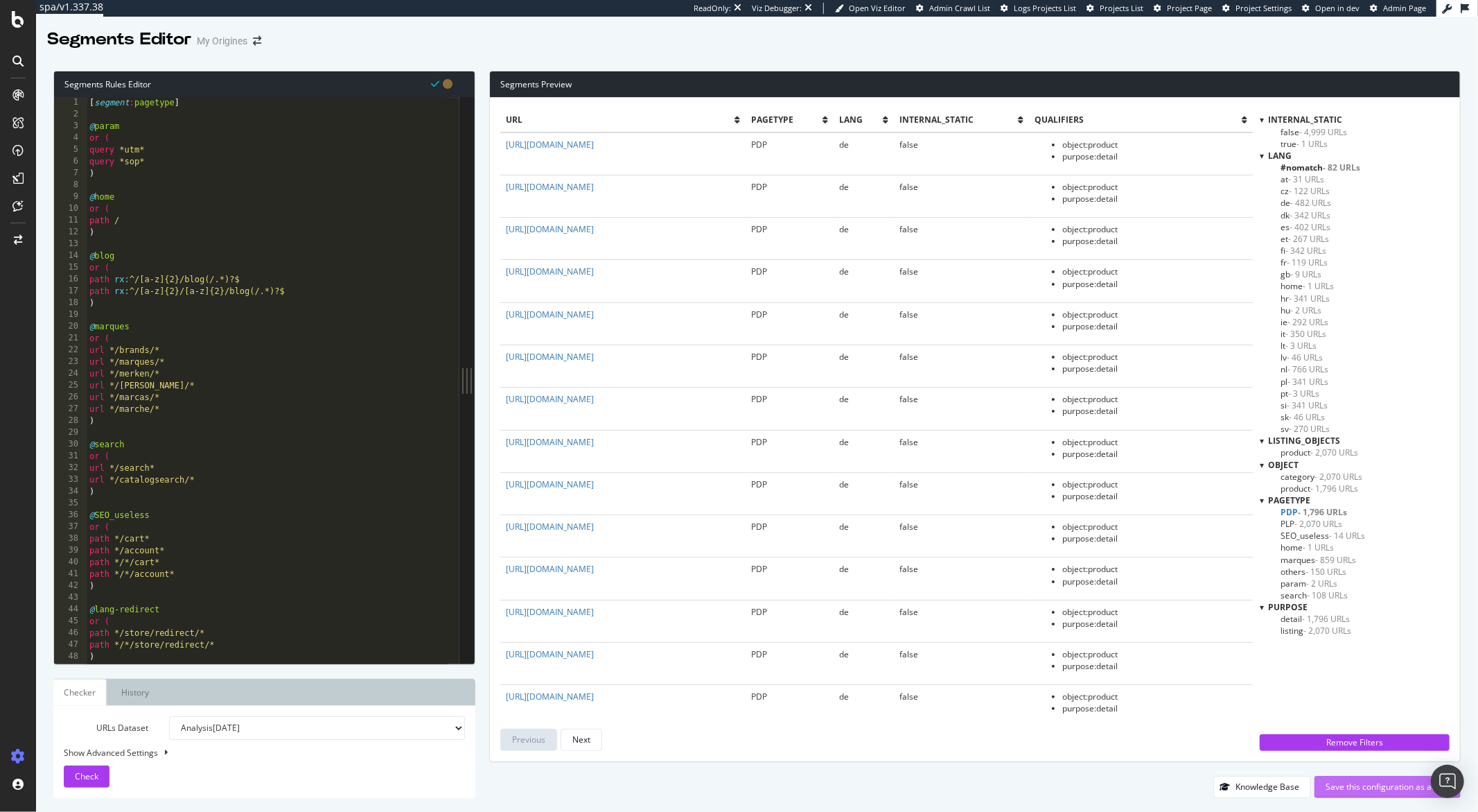
click at [1331, 786] on div "Save this configuration as active" at bounding box center [1389, 787] width 124 height 12
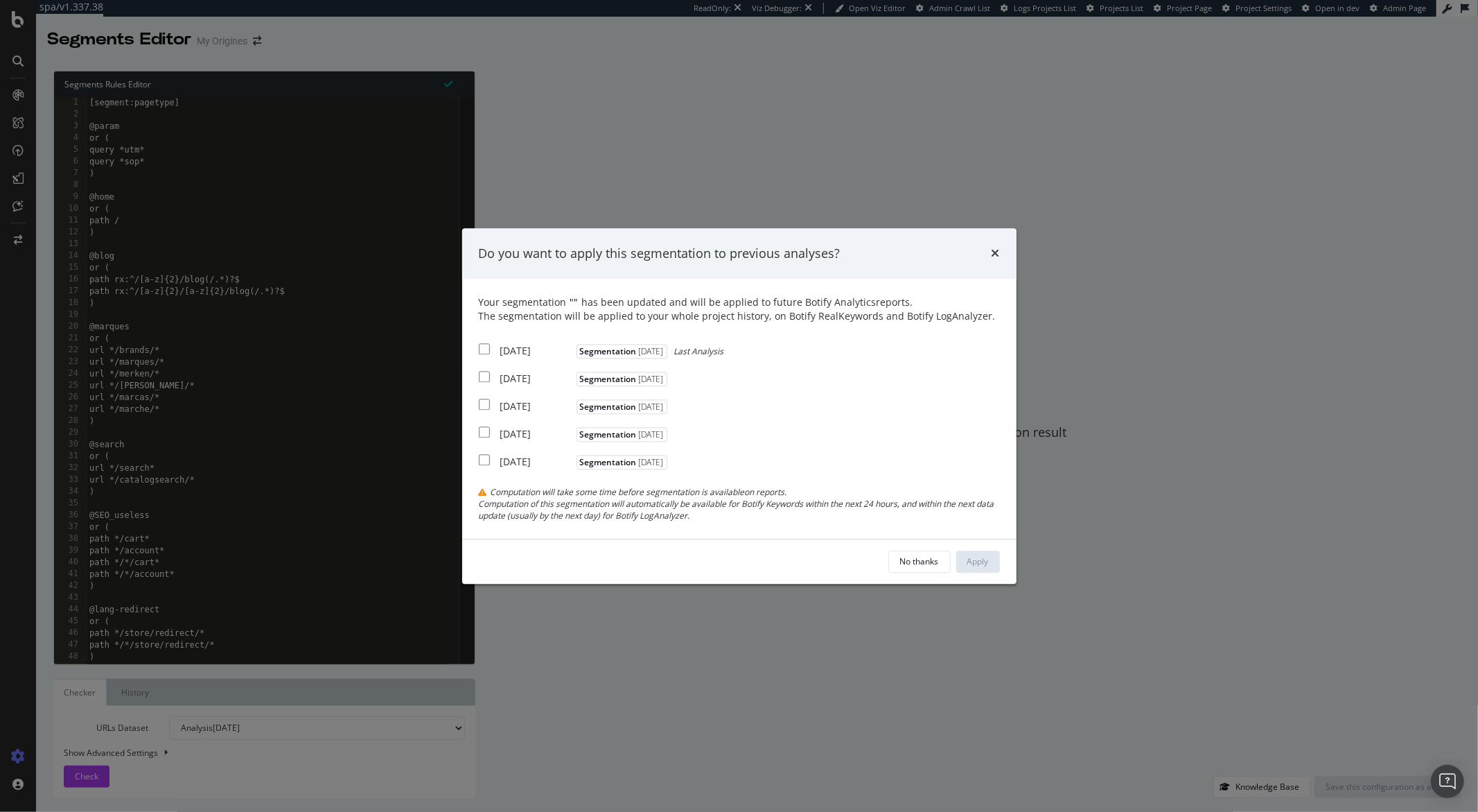
click at [485, 354] on div "2025 Sep. 18th Segmentation 2025-09-22 Last Analysis" at bounding box center [601, 349] width 245 height 17
checkbox input "true"
click at [487, 377] on input "modal" at bounding box center [484, 377] width 11 height 11
checkbox input "true"
click at [962, 562] on button "Apply" at bounding box center [978, 561] width 43 height 23
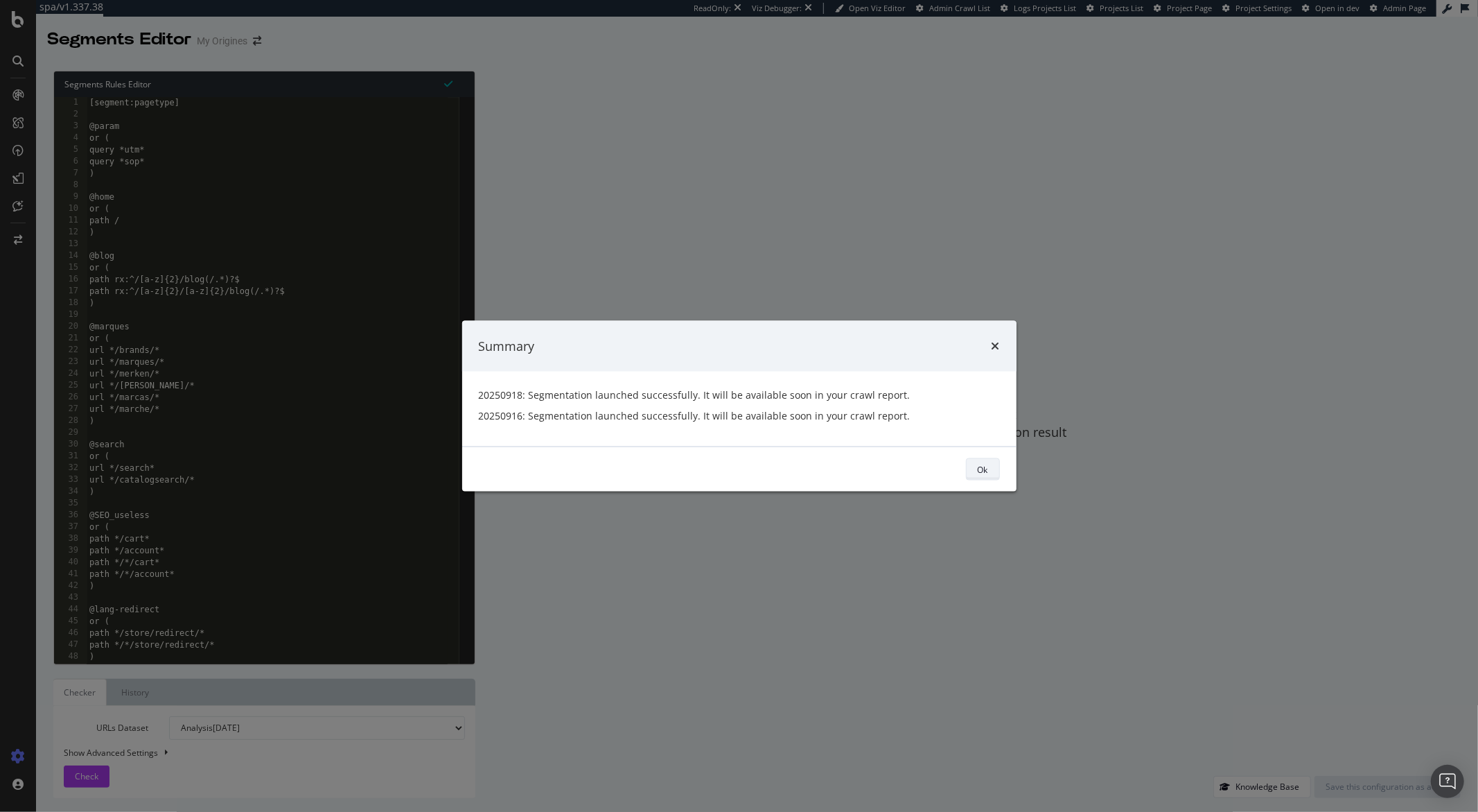
click at [978, 466] on div "Ok" at bounding box center [983, 469] width 10 height 12
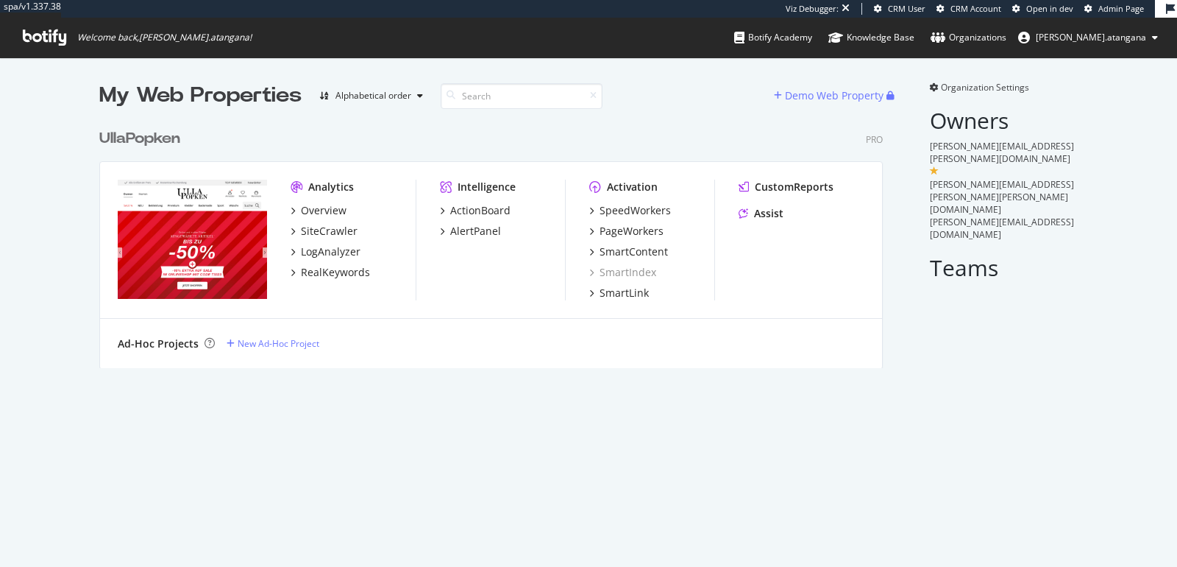
scroll to position [245, 783]
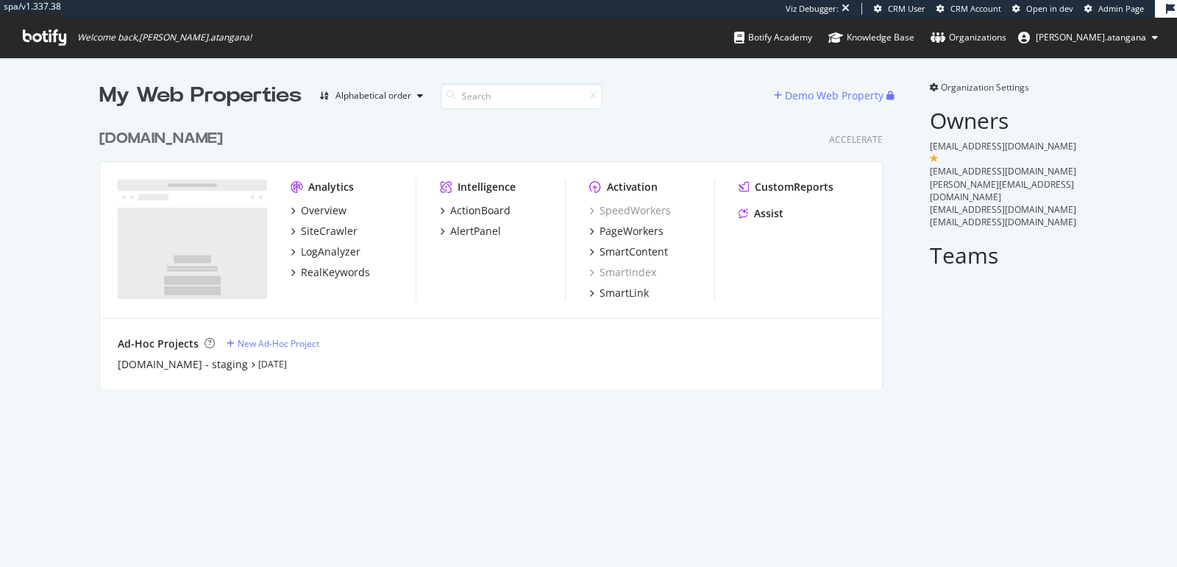
scroll to position [266, 783]
click at [315, 229] on div "SiteCrawler" at bounding box center [329, 231] width 57 height 15
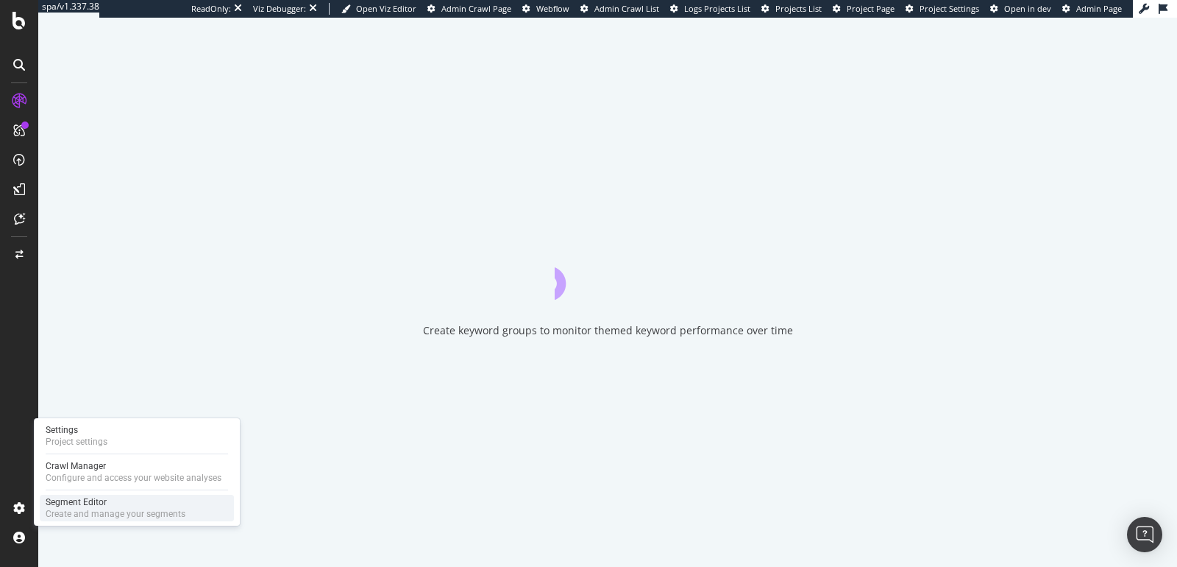
click at [49, 506] on div "Segment Editor" at bounding box center [116, 502] width 140 height 12
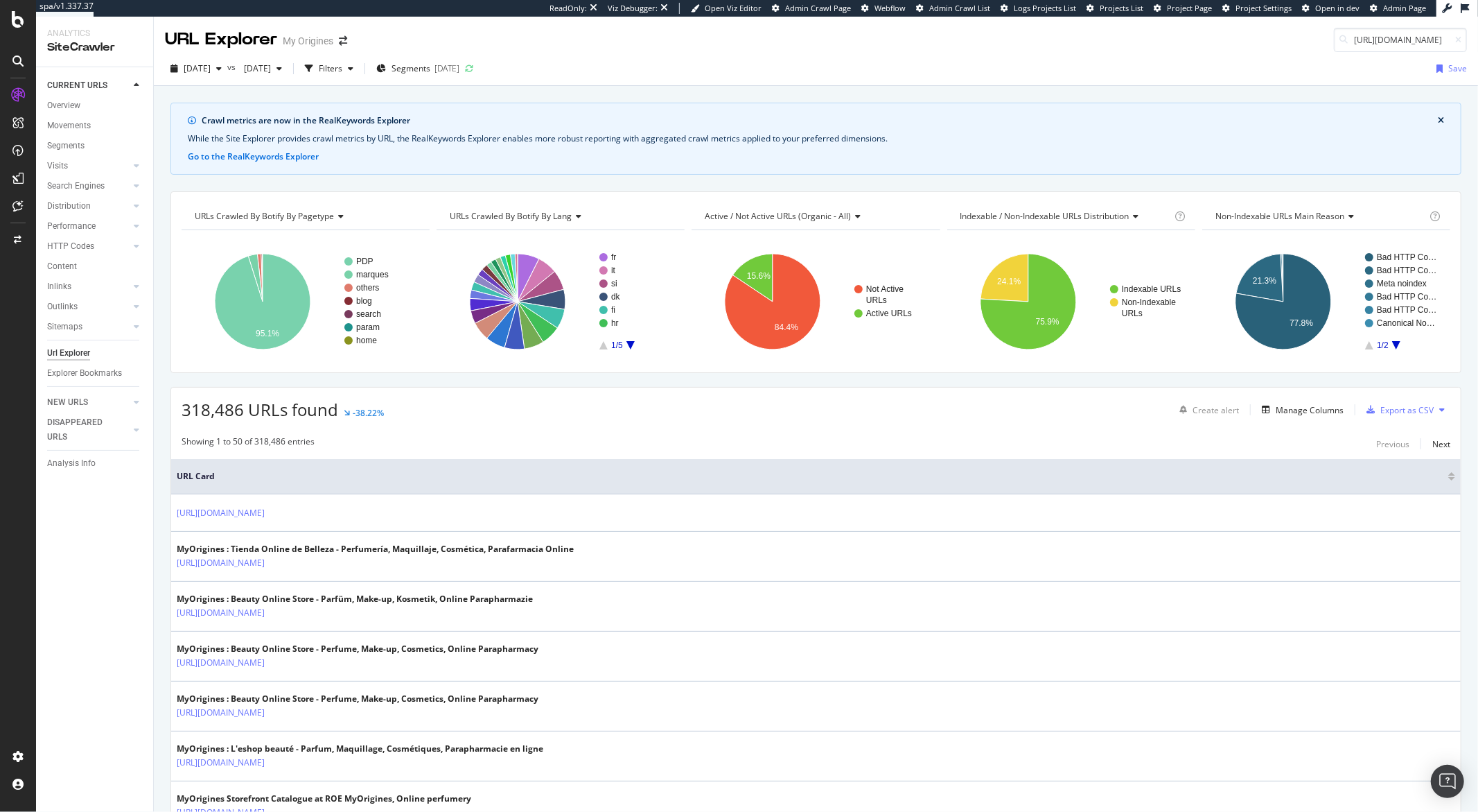
click at [359, 74] on div "Filters" at bounding box center [329, 69] width 59 height 21
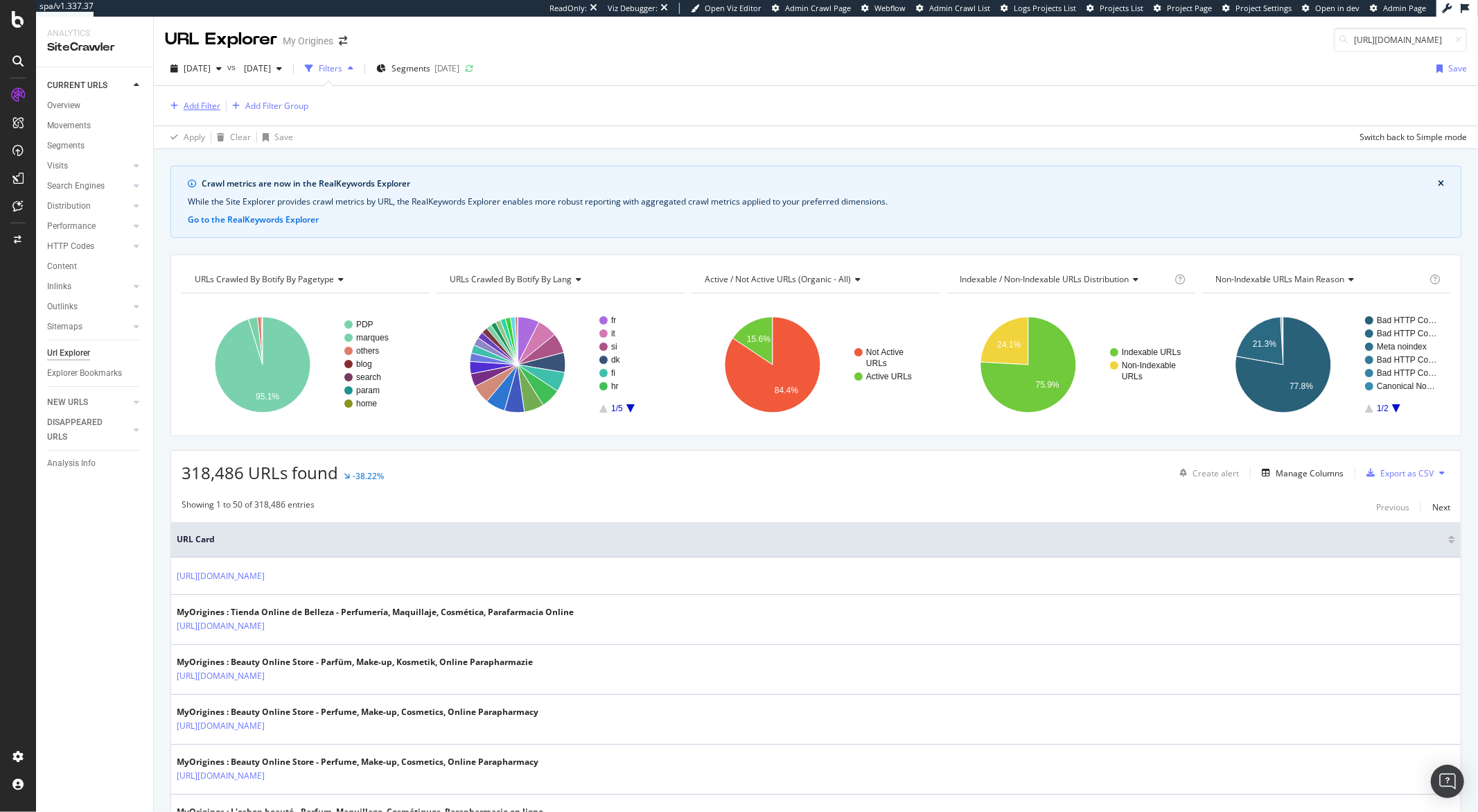
click at [215, 110] on div "Add Filter" at bounding box center [202, 106] width 37 height 12
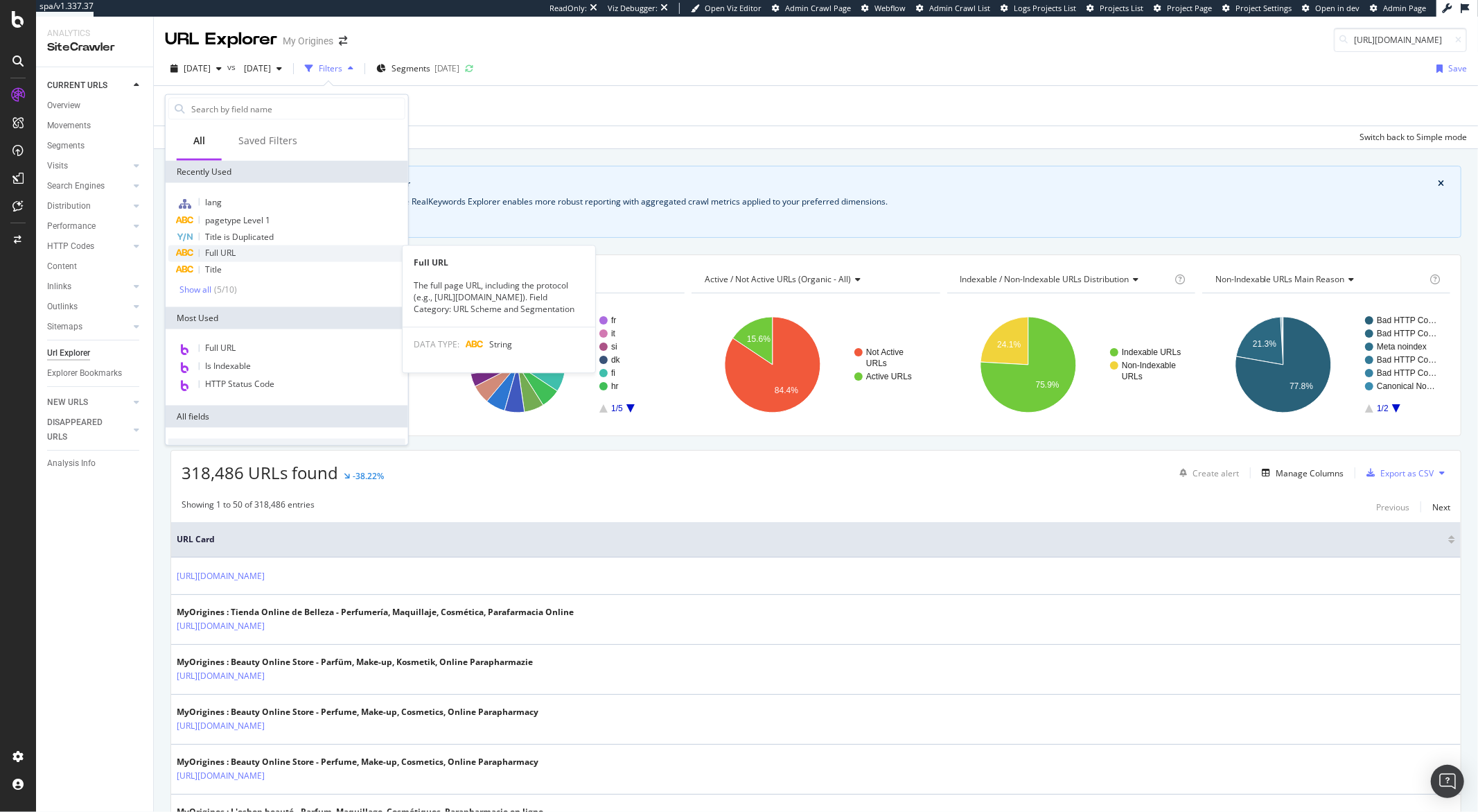
click at [215, 251] on span "Full URL" at bounding box center [220, 253] width 30 height 12
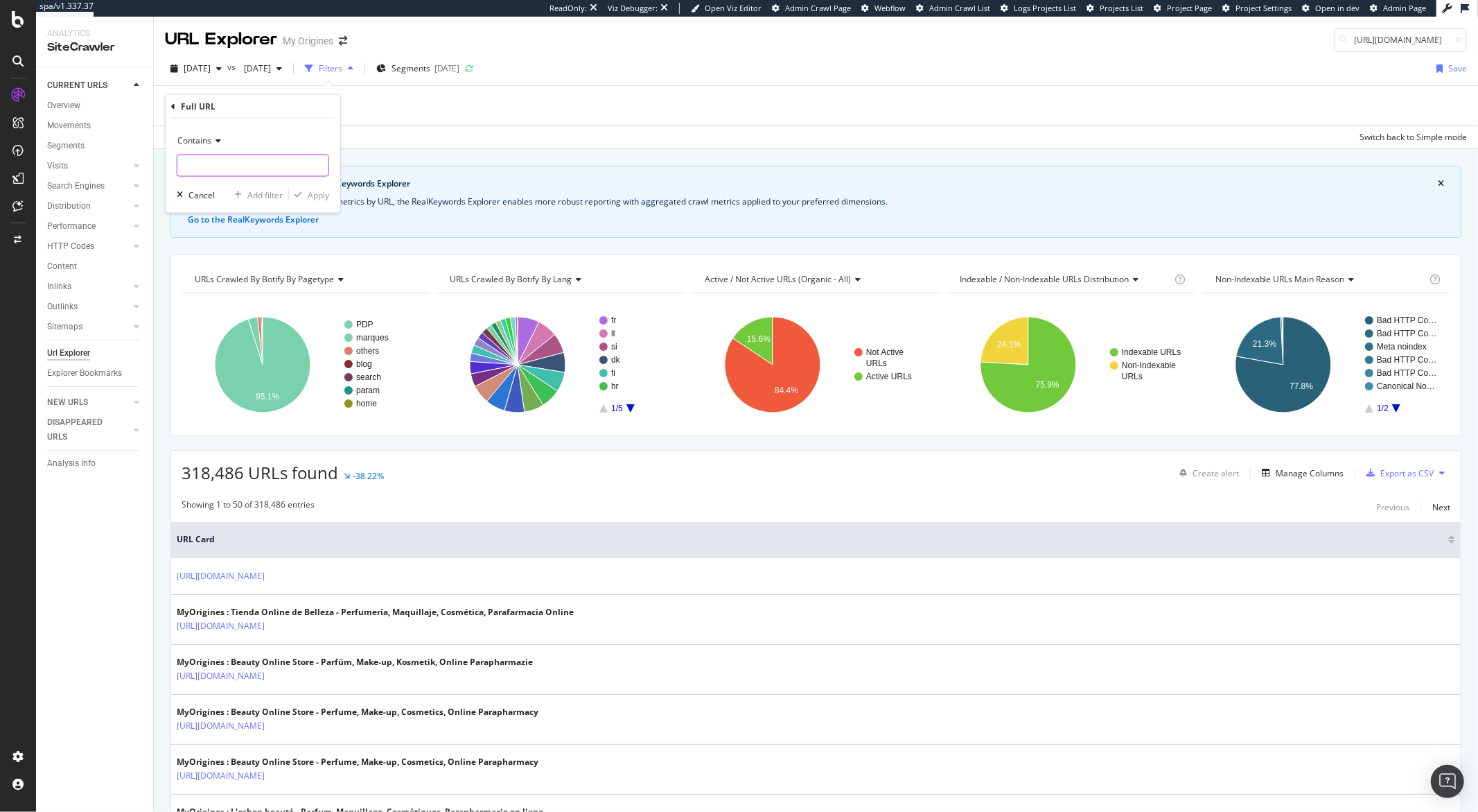
click at [221, 169] on input "text" at bounding box center [252, 166] width 151 height 23
type input "Store"
click at [303, 196] on div "button" at bounding box center [299, 194] width 19 height 8
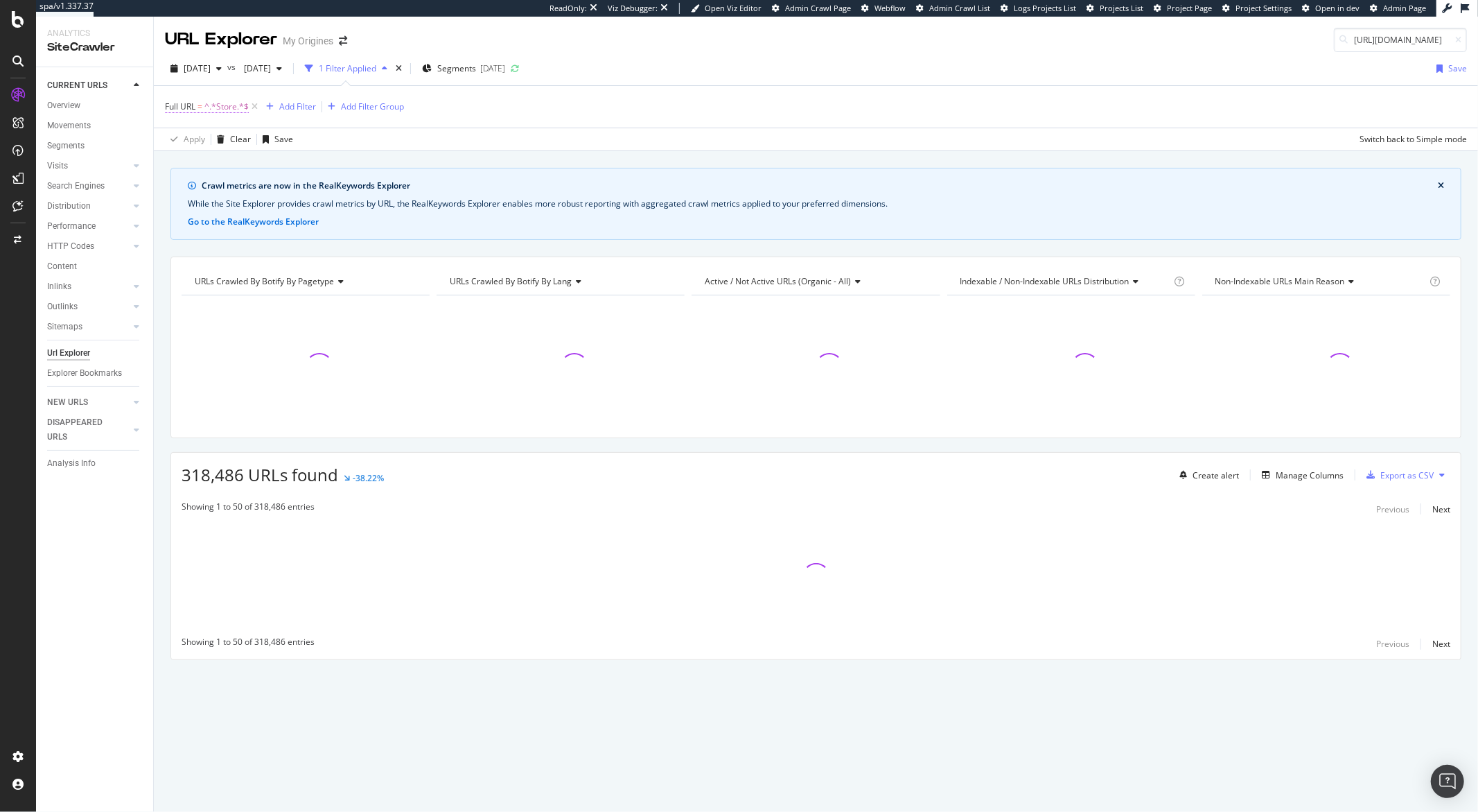
click at [231, 113] on span "^.*Store.*$" at bounding box center [226, 106] width 44 height 20
click at [187, 167] on input "Store" at bounding box center [242, 165] width 131 height 23
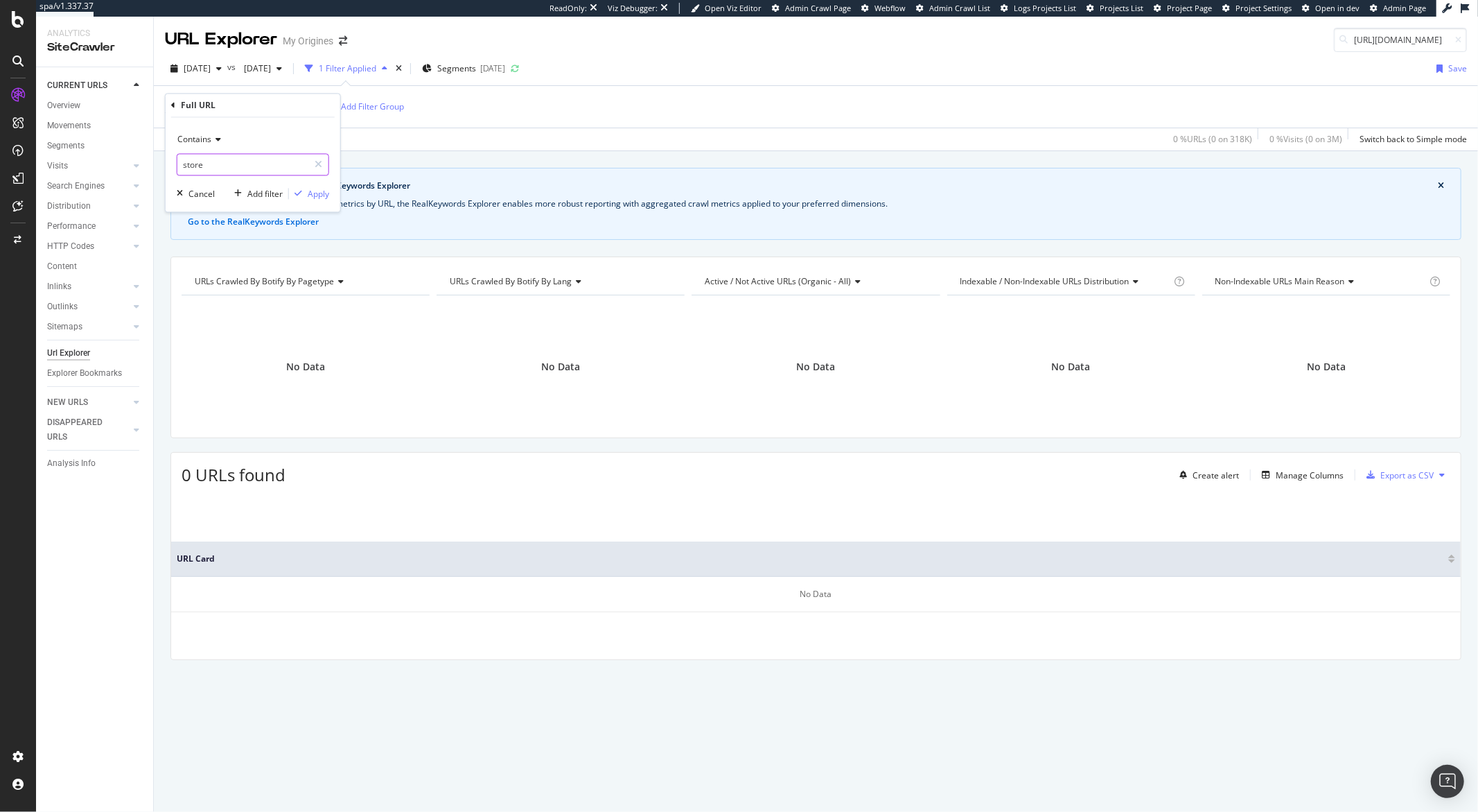
type input "store"
click at [314, 197] on div "Apply" at bounding box center [318, 193] width 22 height 12
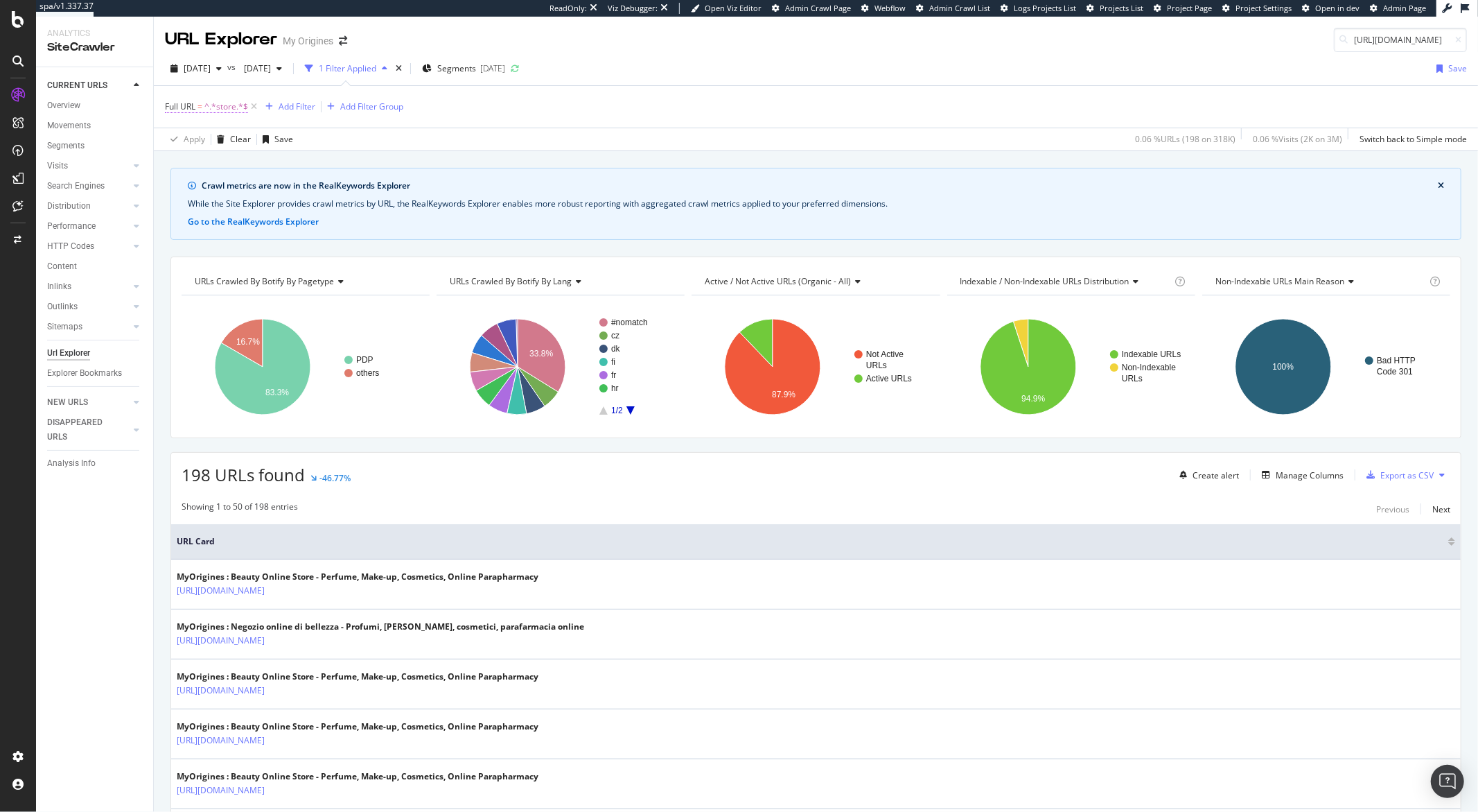
click at [221, 107] on span "^.*store.*$" at bounding box center [226, 106] width 43 height 20
click at [228, 163] on input "store" at bounding box center [242, 165] width 131 height 23
click at [229, 164] on input "store" at bounding box center [242, 165] width 131 height 23
type input "redirect"
click at [314, 192] on div "Apply" at bounding box center [318, 193] width 22 height 12
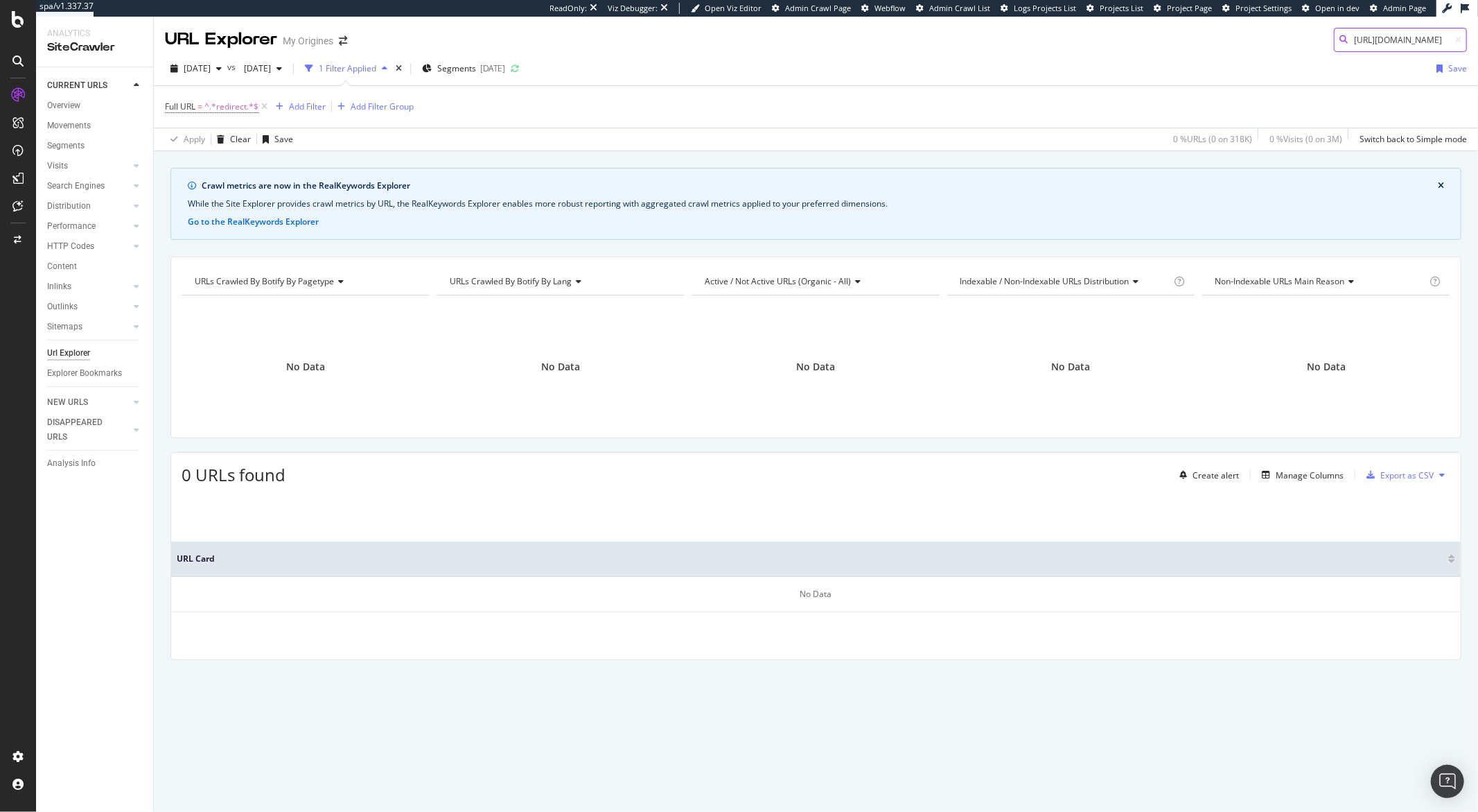
click at [1365, 45] on body "spa/v1.337.37 ReadOnly: Viz Debugger: Open Viz Editor Admin Crawl Page Webflow …" at bounding box center [739, 406] width 1478 height 812
click at [1365, 46] on div "No results" at bounding box center [1328, 58] width 277 height 24
click at [1363, 41] on input "https://www.my-origines.com/fr/search?q=armani%20eau%20de" at bounding box center [1400, 40] width 133 height 24
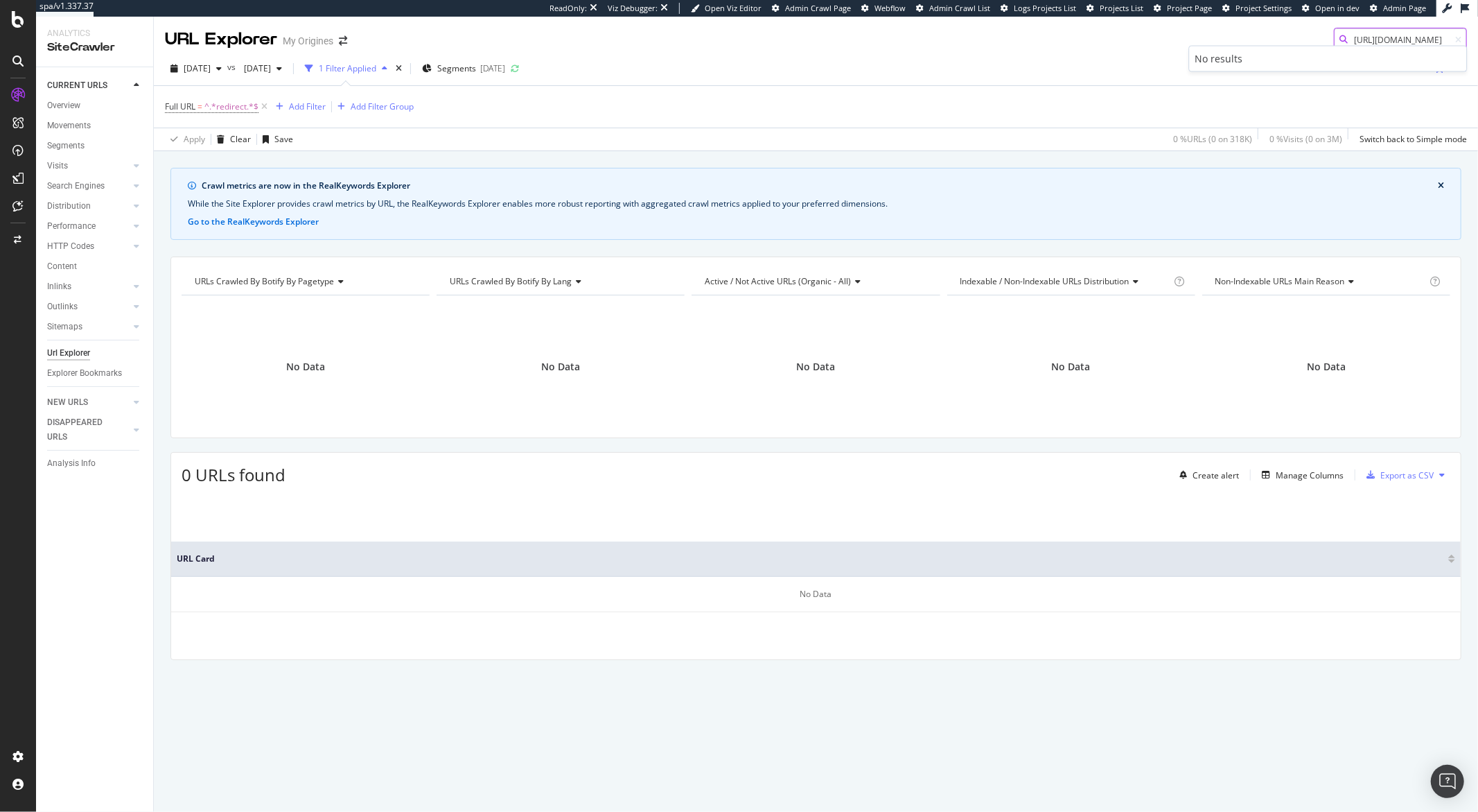
click at [1363, 41] on input "https://www.my-origines.com/fr/search?q=armani%20eau%20de" at bounding box center [1400, 40] width 133 height 24
paste input "ch/de/blog/blog-quel-parfum-homme-choisir.html"
click at [1362, 41] on input "https://www.my-origines.com/ch/de/blog/blog-quel-parfum-homme-choisir.html" at bounding box center [1400, 40] width 133 height 24
paste input "fr"
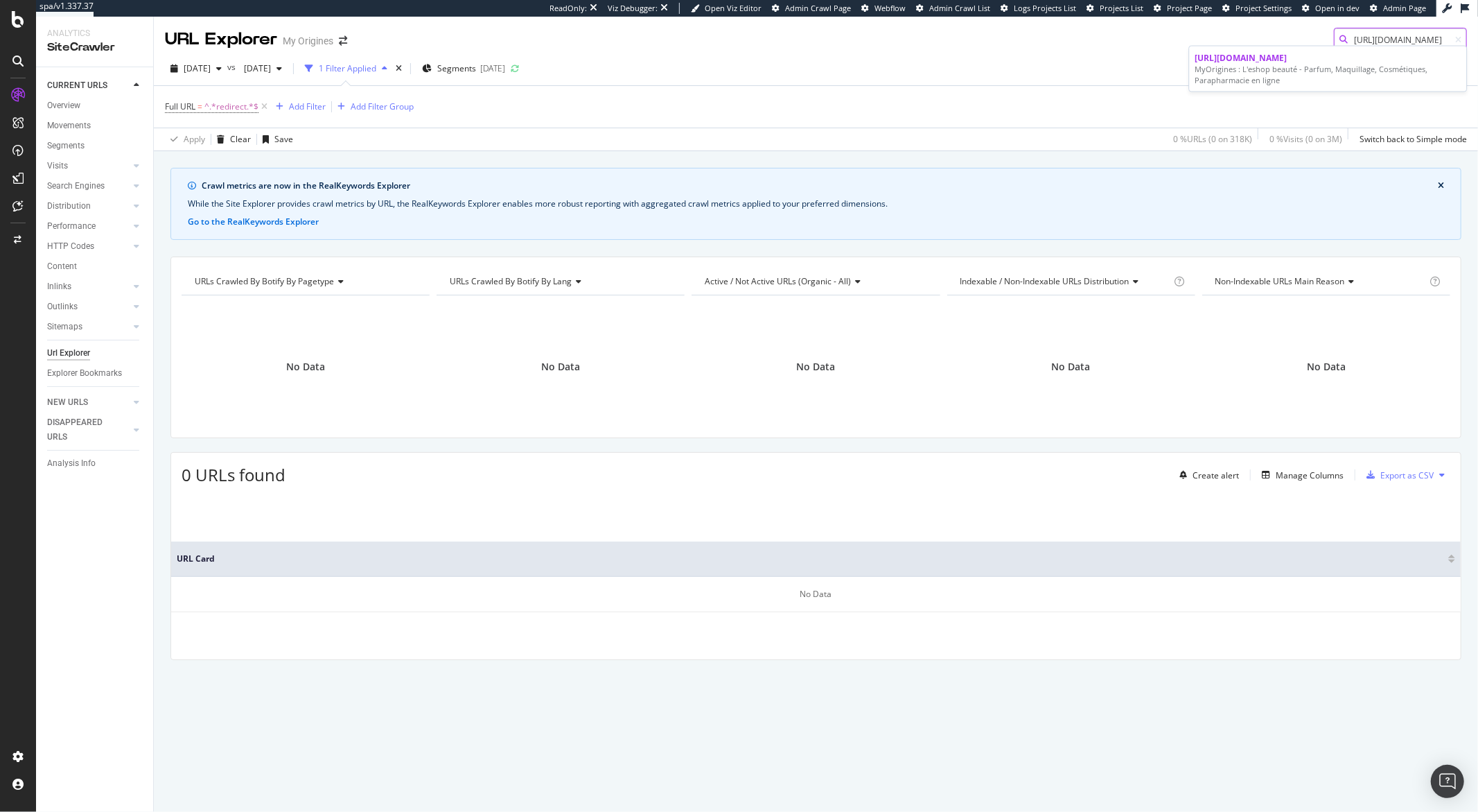
type input "https://www.my-origines.com/fr/blog/blog-quel-parfum-homme-choisir.html"
click at [1221, 64] on span "https://www.my-origines.com/fr/blog/blog-quel-parfum-homme-choisir.html" at bounding box center [1242, 57] width 92 height 12
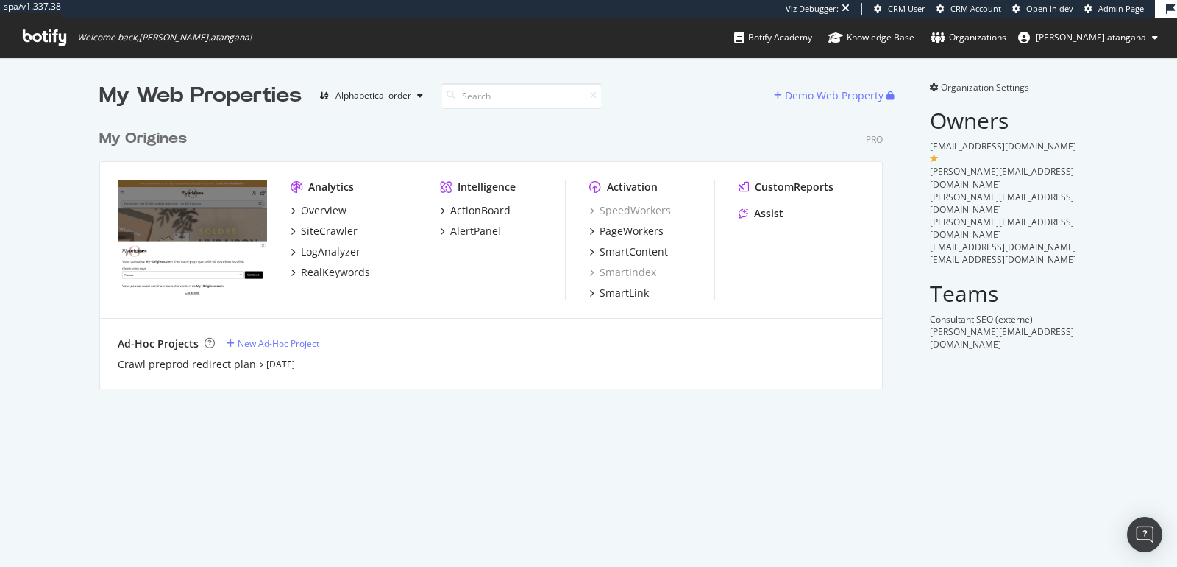
scroll to position [266, 783]
click at [478, 207] on div "ActionBoard" at bounding box center [480, 210] width 60 height 15
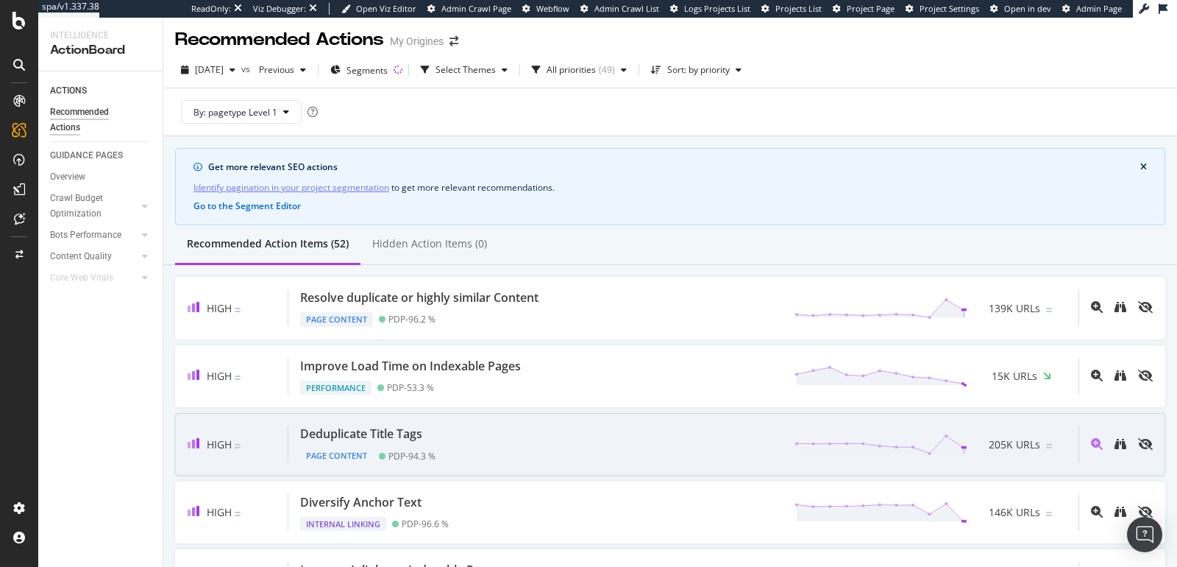
scroll to position [3, 0]
click at [450, 425] on div "Deduplicate Title Tags Page Content PDP - 94.3 % 205K URLs" at bounding box center [683, 444] width 790 height 38
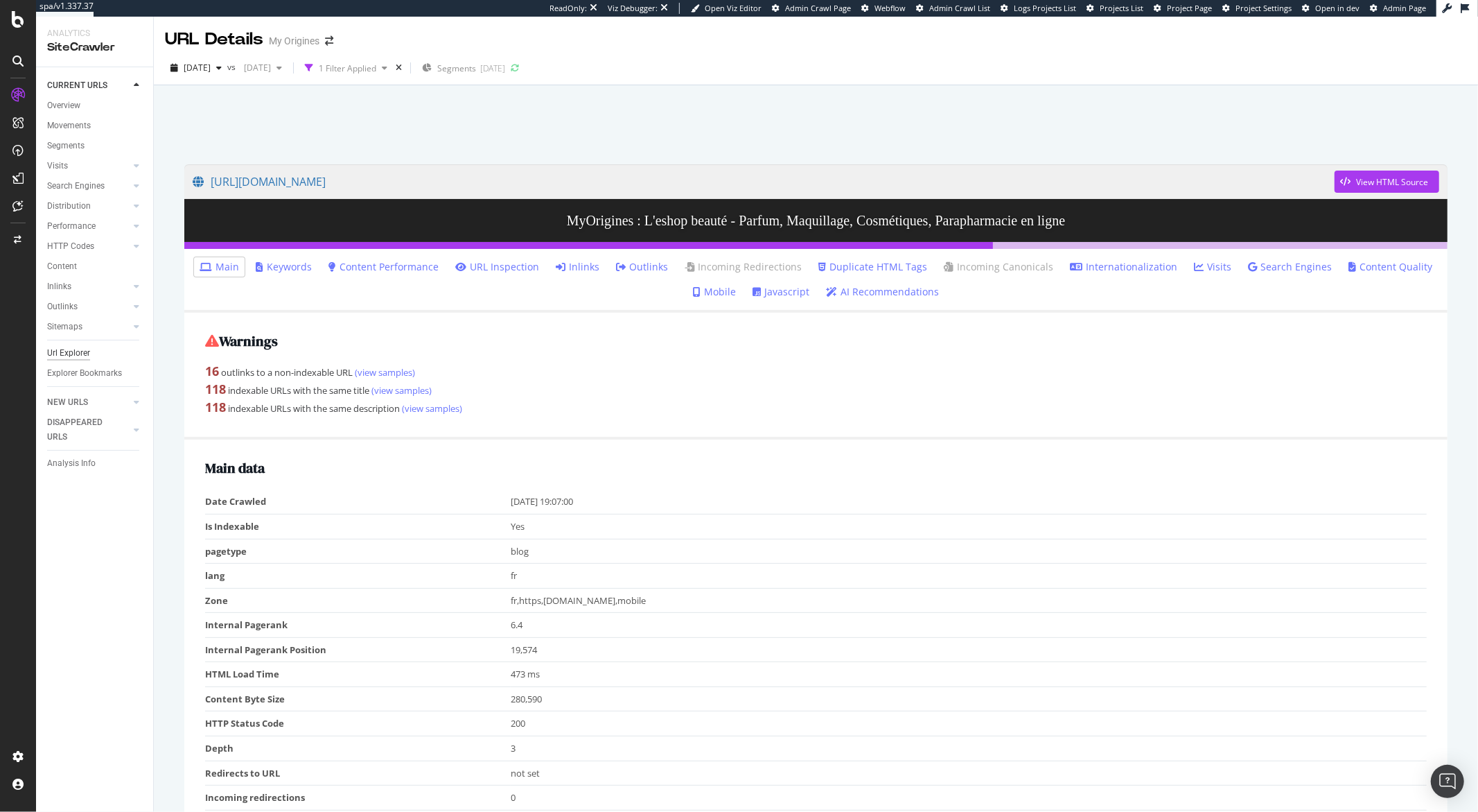
click at [89, 349] on div "Url Explorer" at bounding box center [69, 352] width 43 height 14
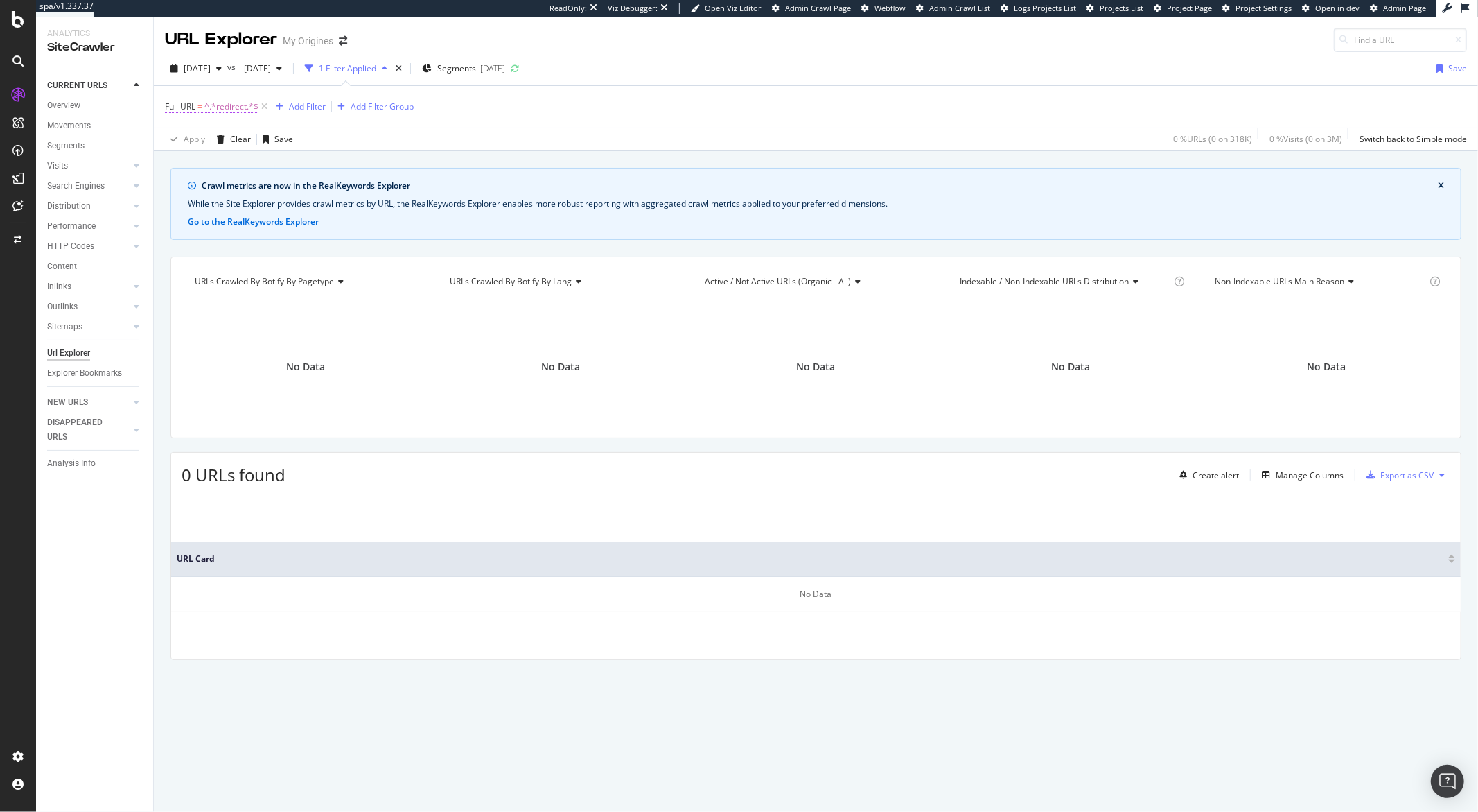
click at [237, 109] on span "^.*redirect.*$" at bounding box center [231, 106] width 54 height 20
click at [234, 171] on input "redirect" at bounding box center [242, 165] width 131 height 23
click at [235, 171] on input "redirect" at bounding box center [242, 165] width 131 height 23
type input "/blog"
click at [308, 194] on div "Apply" at bounding box center [318, 193] width 22 height 12
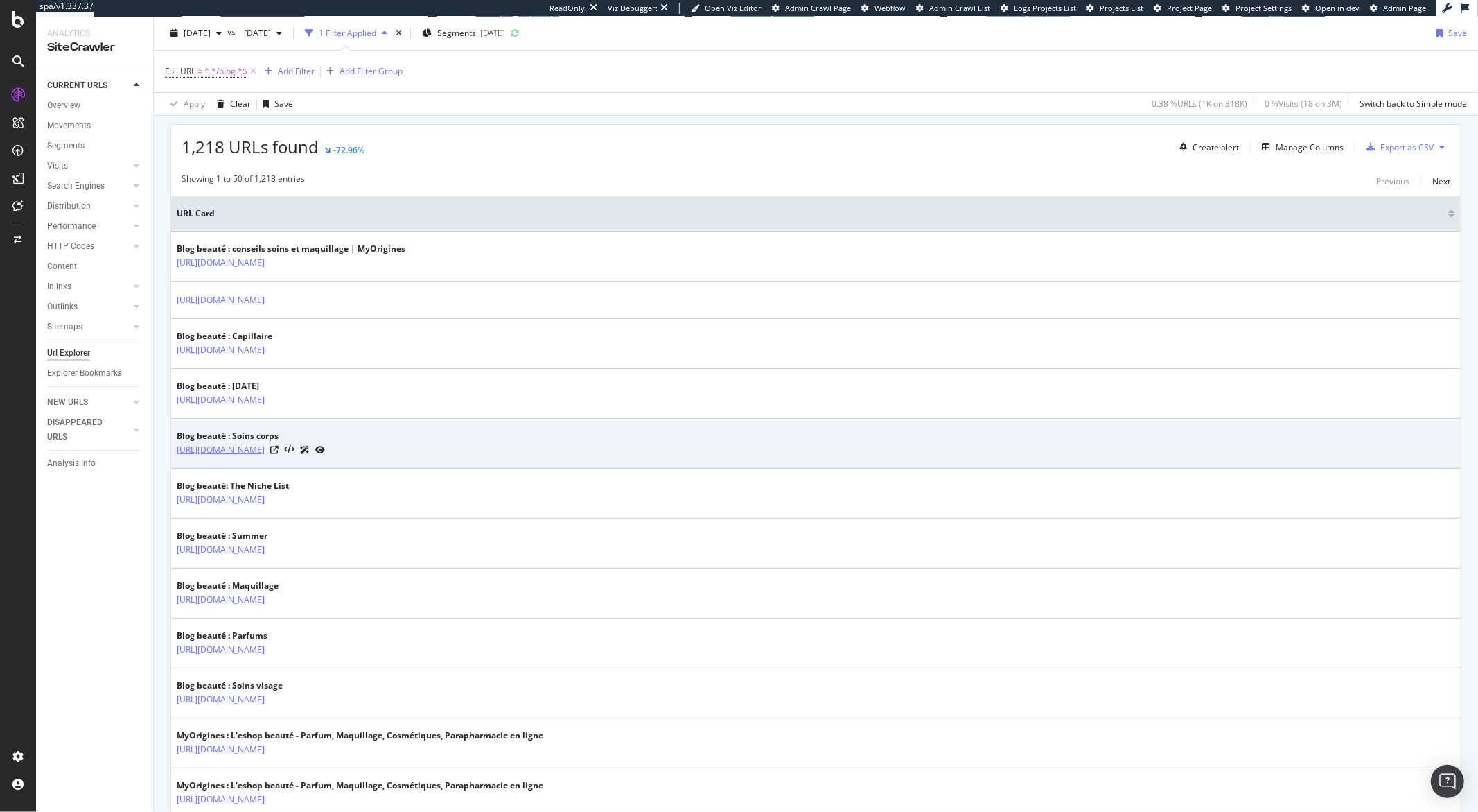
scroll to position [580, 0]
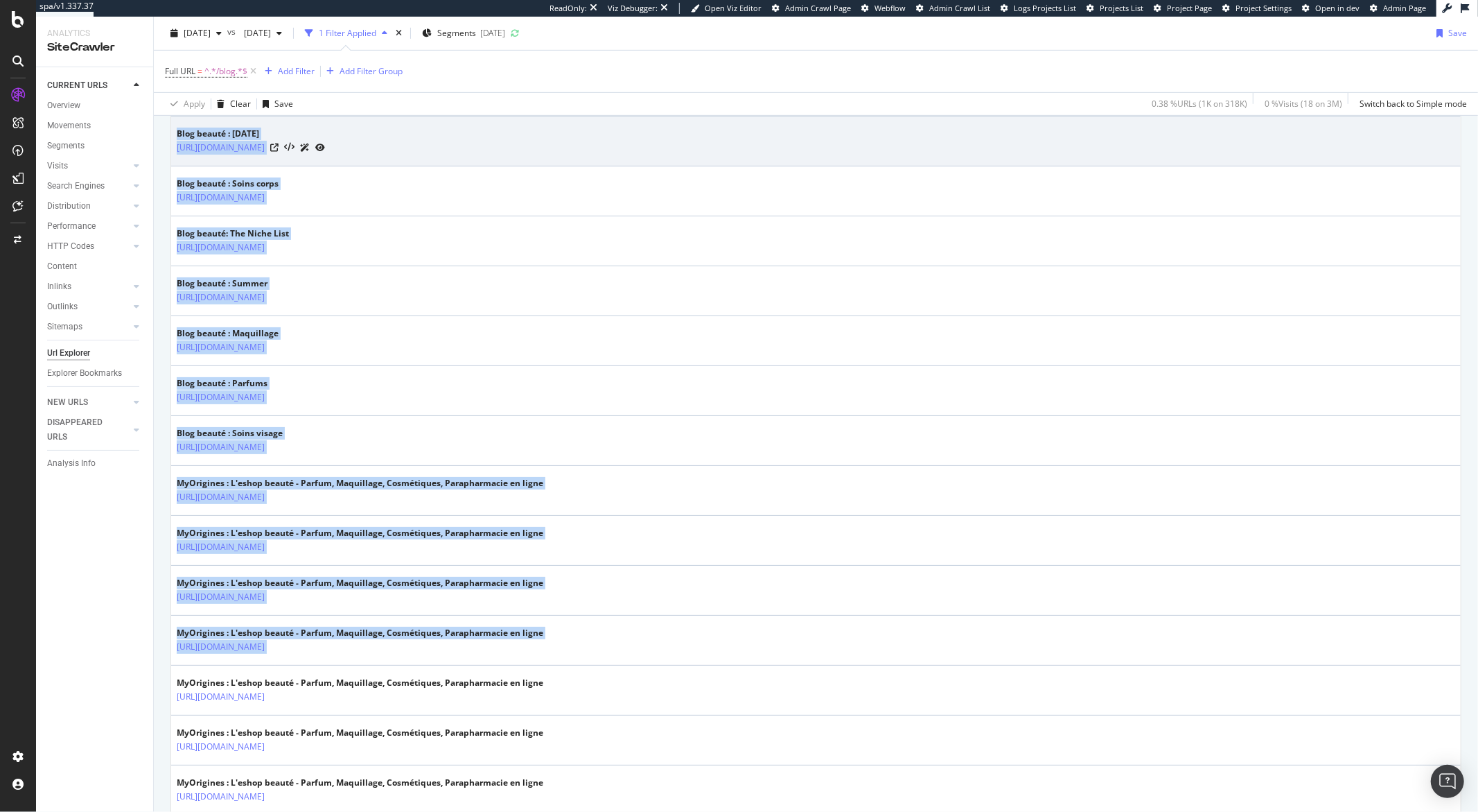
drag, startPoint x: 540, startPoint y: 649, endPoint x: 171, endPoint y: 134, distance: 633.6
copy tbody "Lore ipsumd : Sita conse://adi.el-seddoeiu.tem/in/utla/etdo Magn aliqua : Enima…"
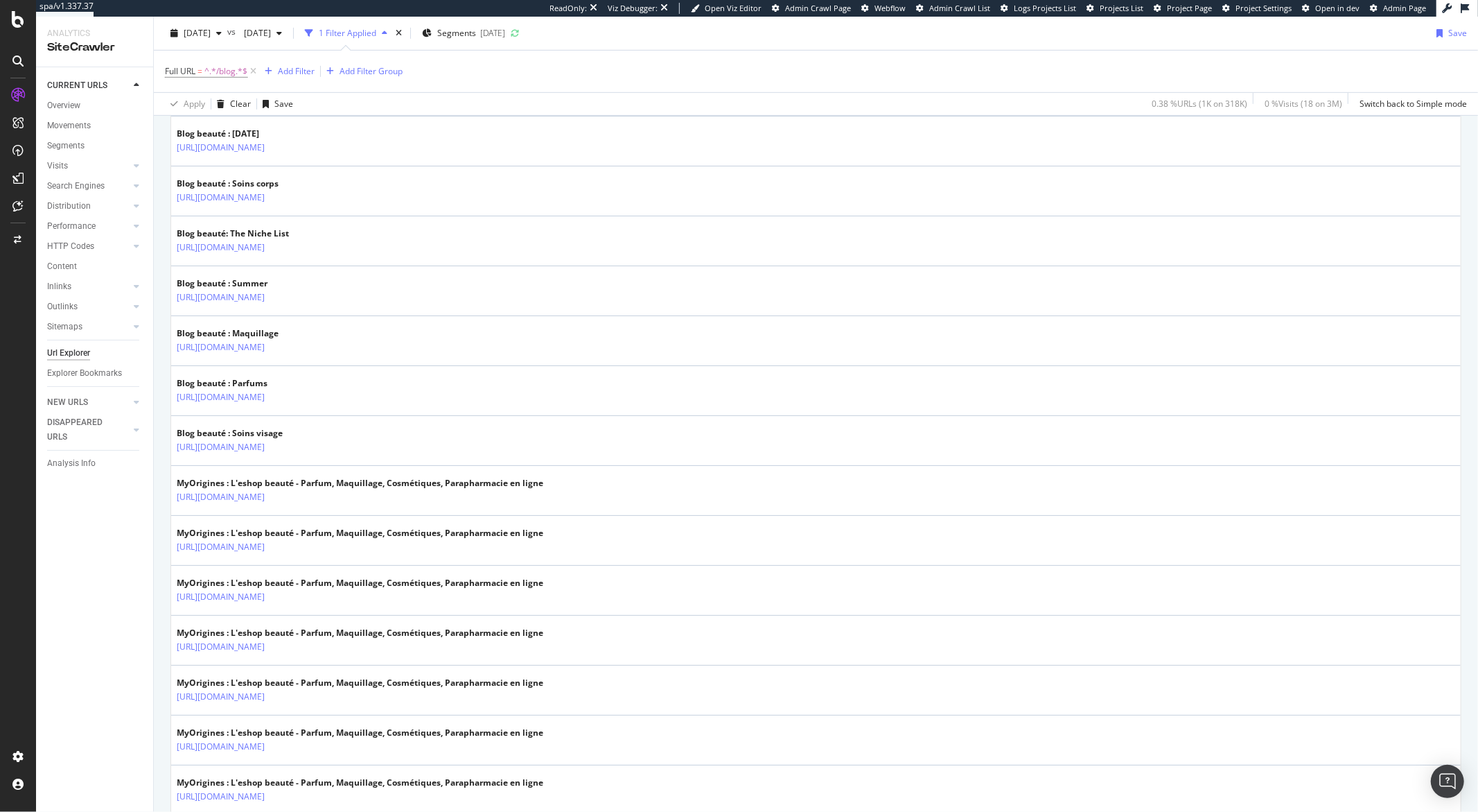
click at [141, 570] on div "CURRENT URLS Overview Movements Segments Visits Analysis Orphan URLs Search Eng…" at bounding box center [94, 439] width 117 height 744
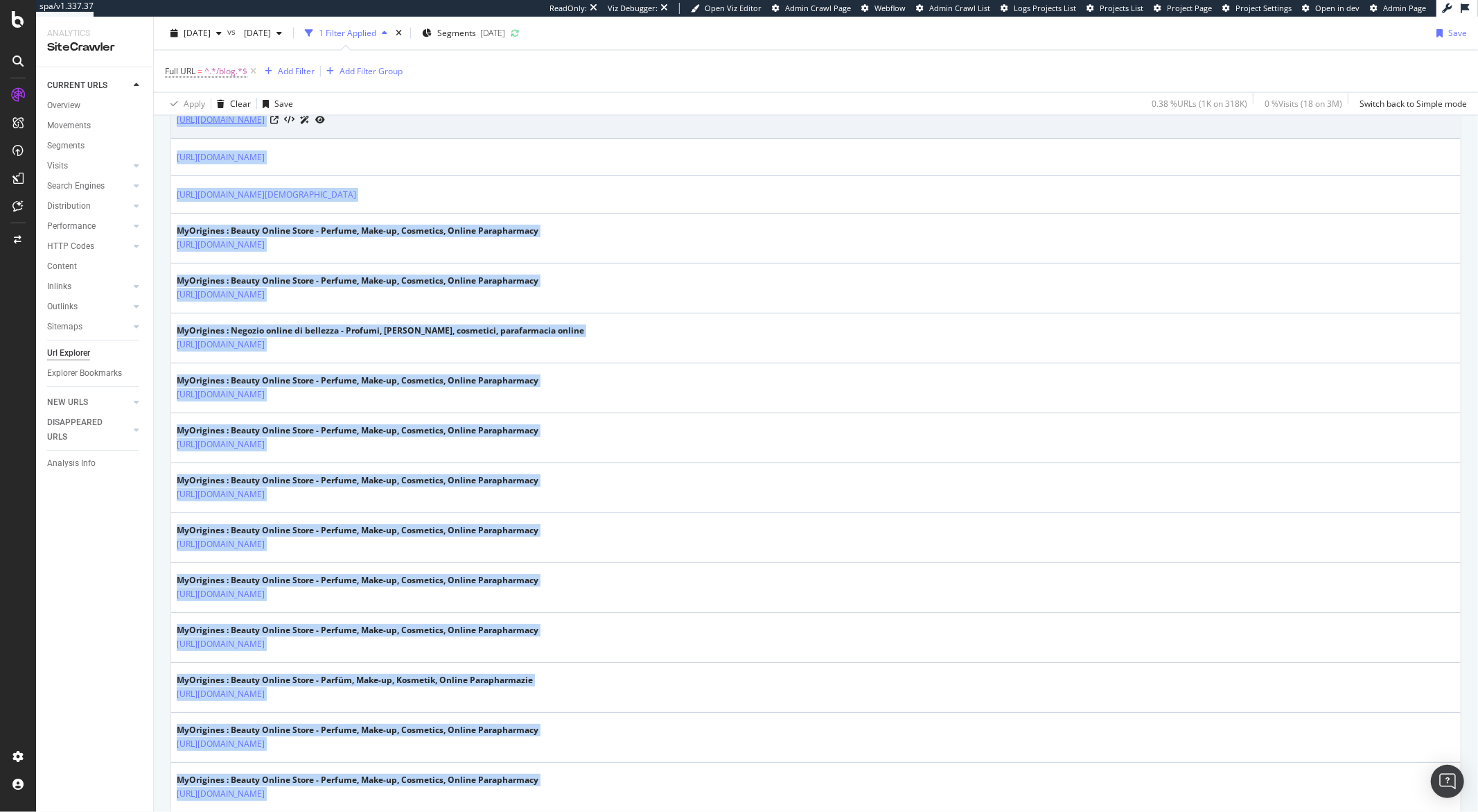
scroll to position [2055, 0]
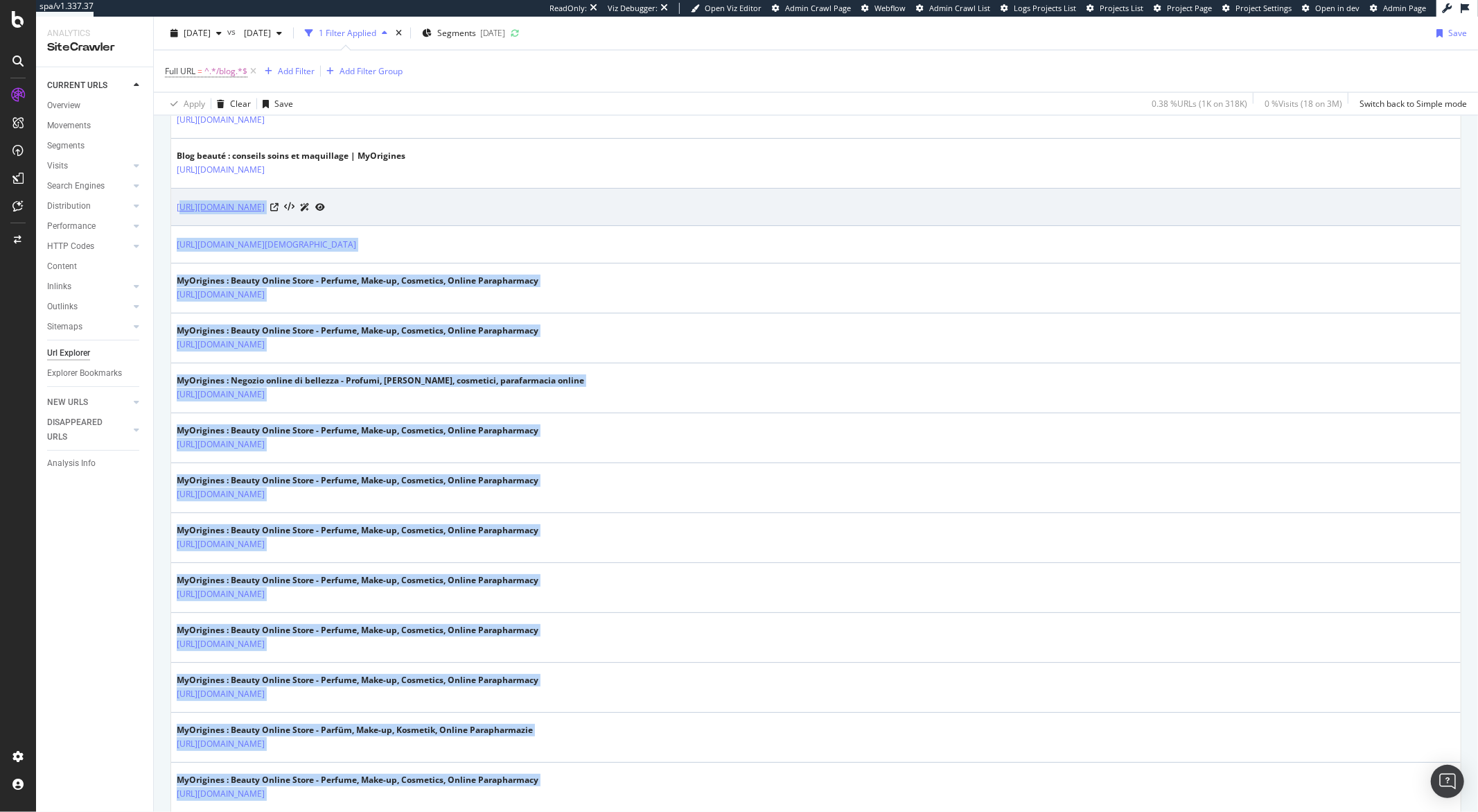
drag, startPoint x: 562, startPoint y: 639, endPoint x: 181, endPoint y: 213, distance: 571.5
copy tbody "ttps://[DOMAIN_NAME][URL] [URL][DOMAIN_NAME][DEMOGRAPHIC_DATA] MyOrigines : Bea…"
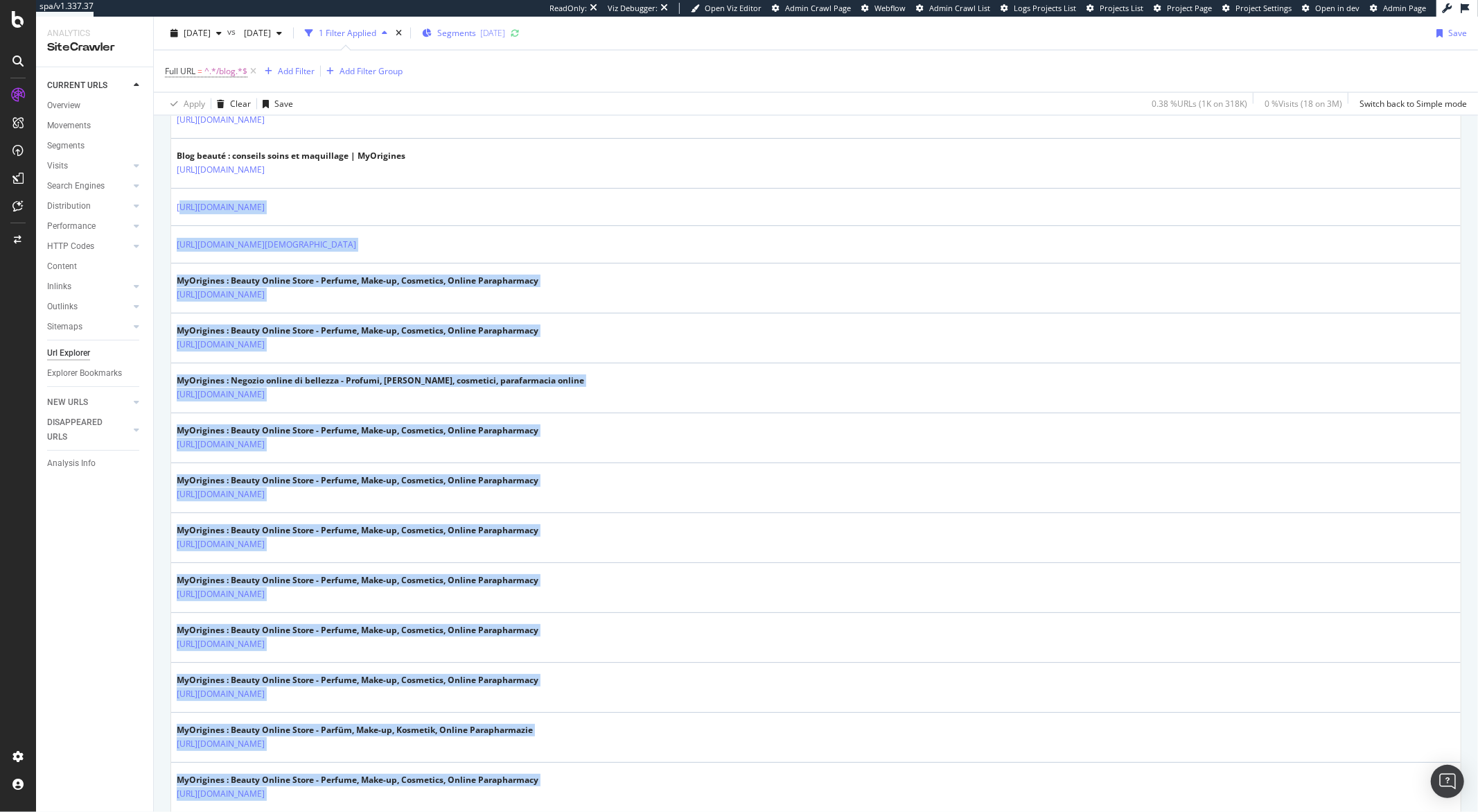
click at [476, 36] on span "Segments" at bounding box center [456, 33] width 39 height 12
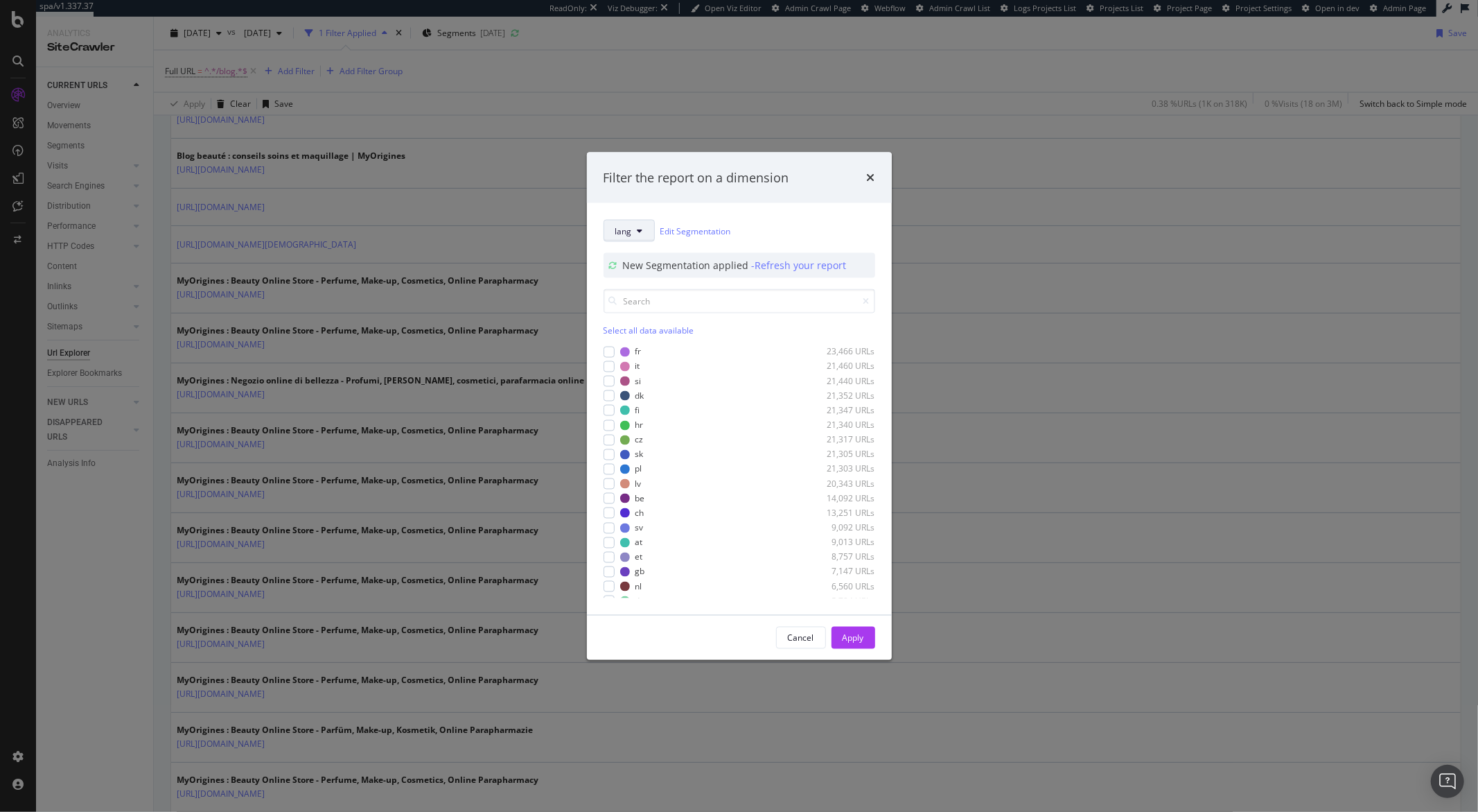
click at [635, 237] on button "lang" at bounding box center [629, 231] width 51 height 23
click at [639, 274] on span "pagetype" at bounding box center [659, 280] width 89 height 12
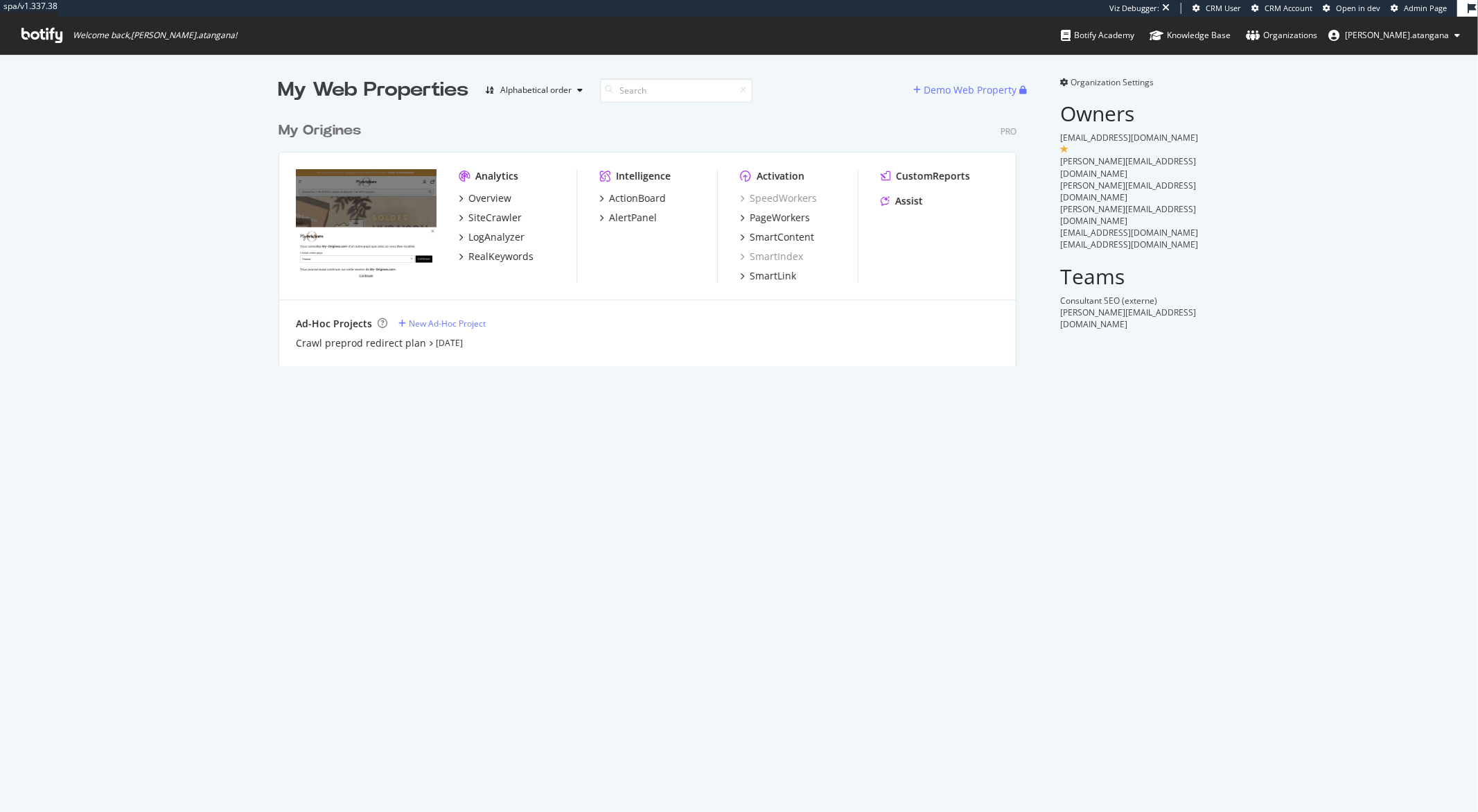
scroll to position [251, 738]
click at [496, 213] on div "SiteCrawler" at bounding box center [495, 218] width 54 height 14
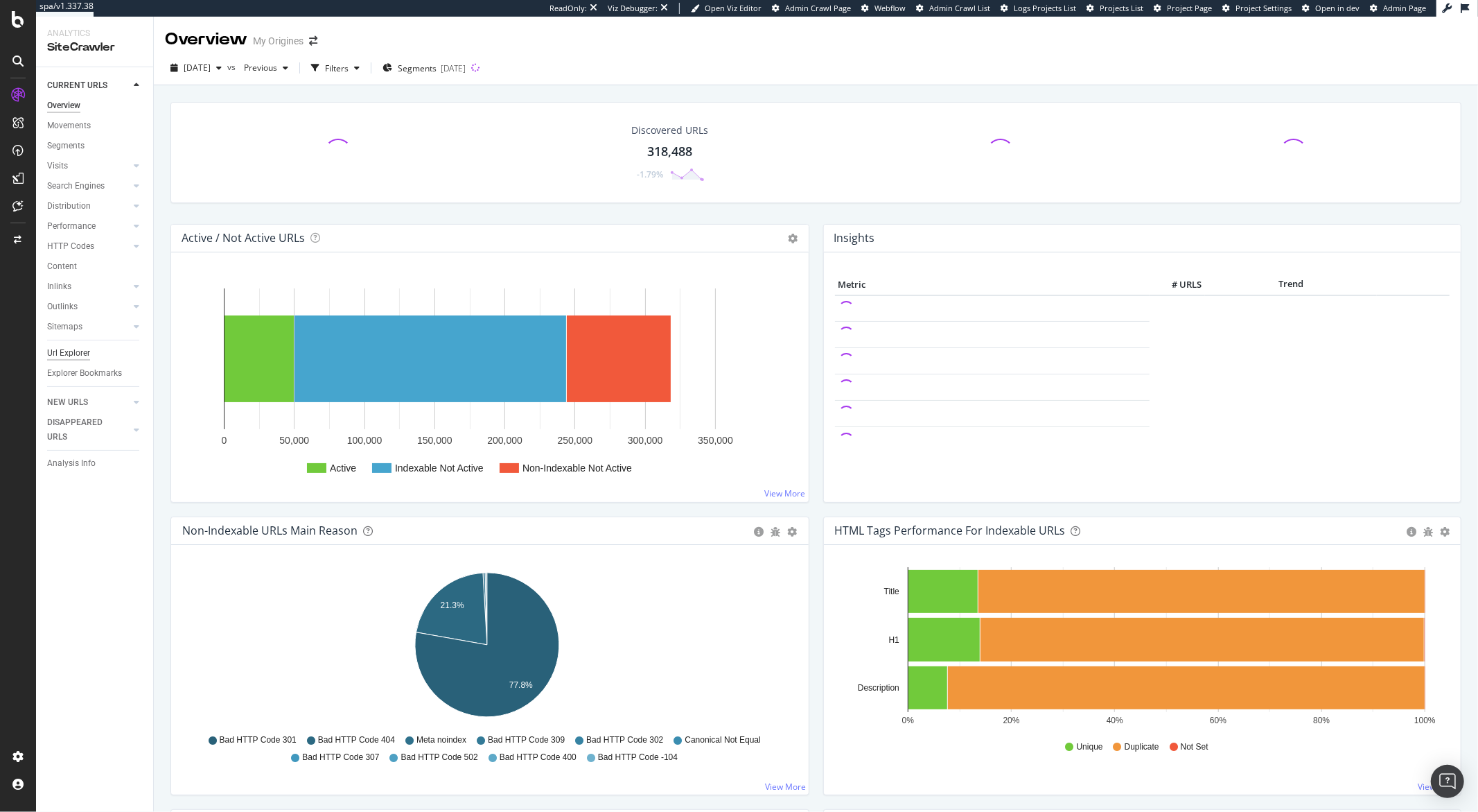
click at [69, 349] on div "Url Explorer" at bounding box center [69, 352] width 43 height 14
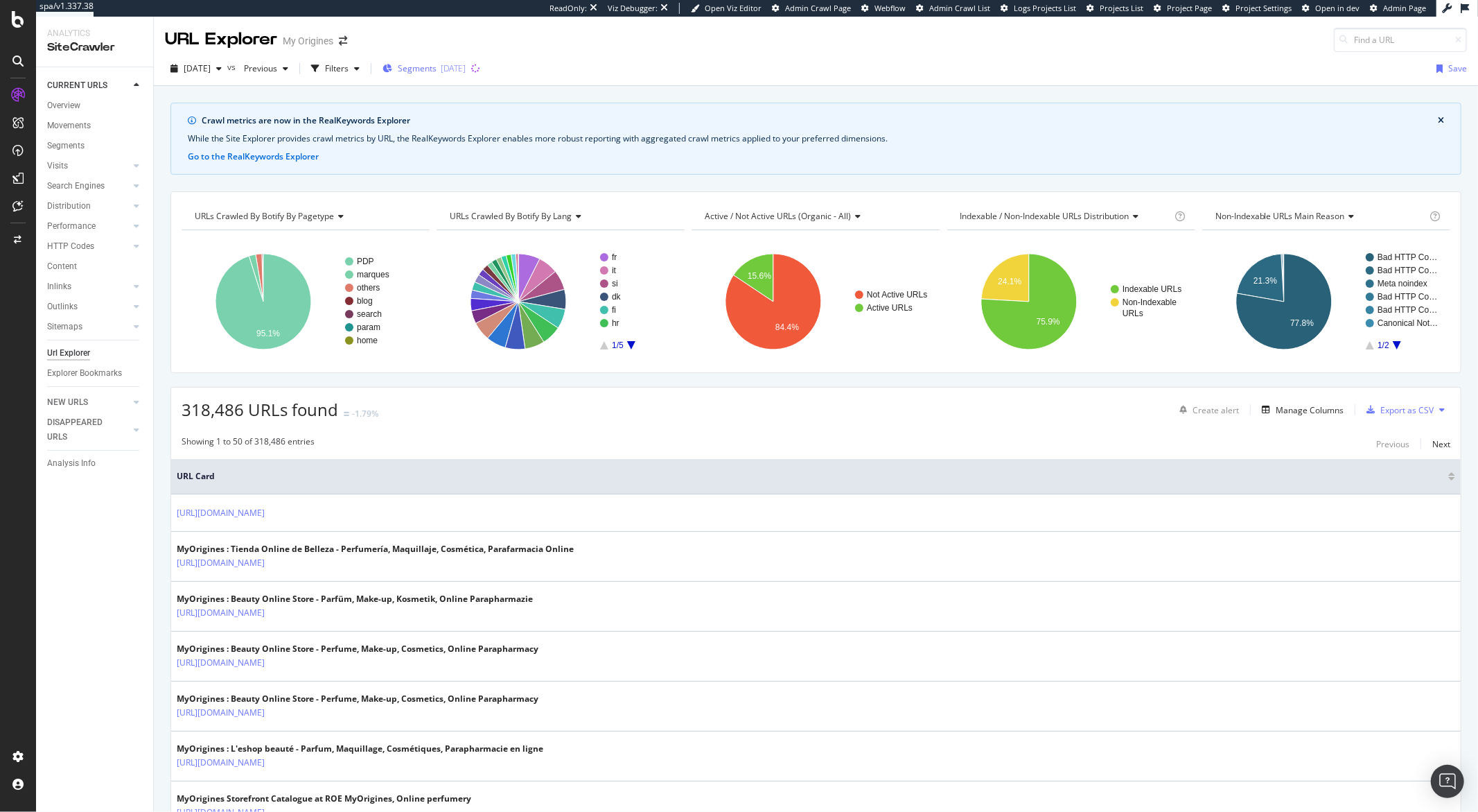
click at [465, 74] on div "Segments [DATE]" at bounding box center [424, 69] width 83 height 21
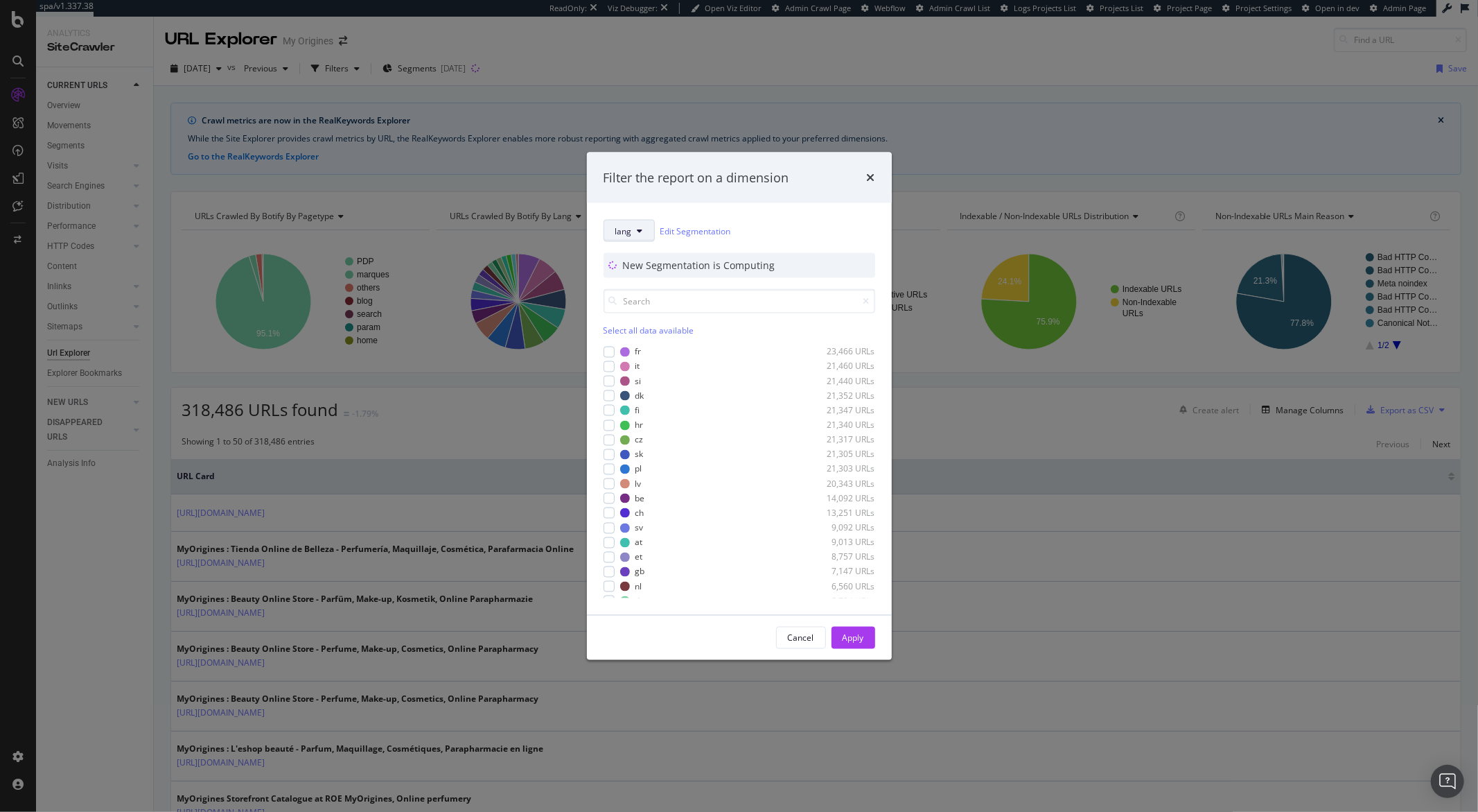
click at [616, 224] on span "lang" at bounding box center [624, 230] width 17 height 12
click at [634, 276] on span "pagetype" at bounding box center [659, 280] width 89 height 12
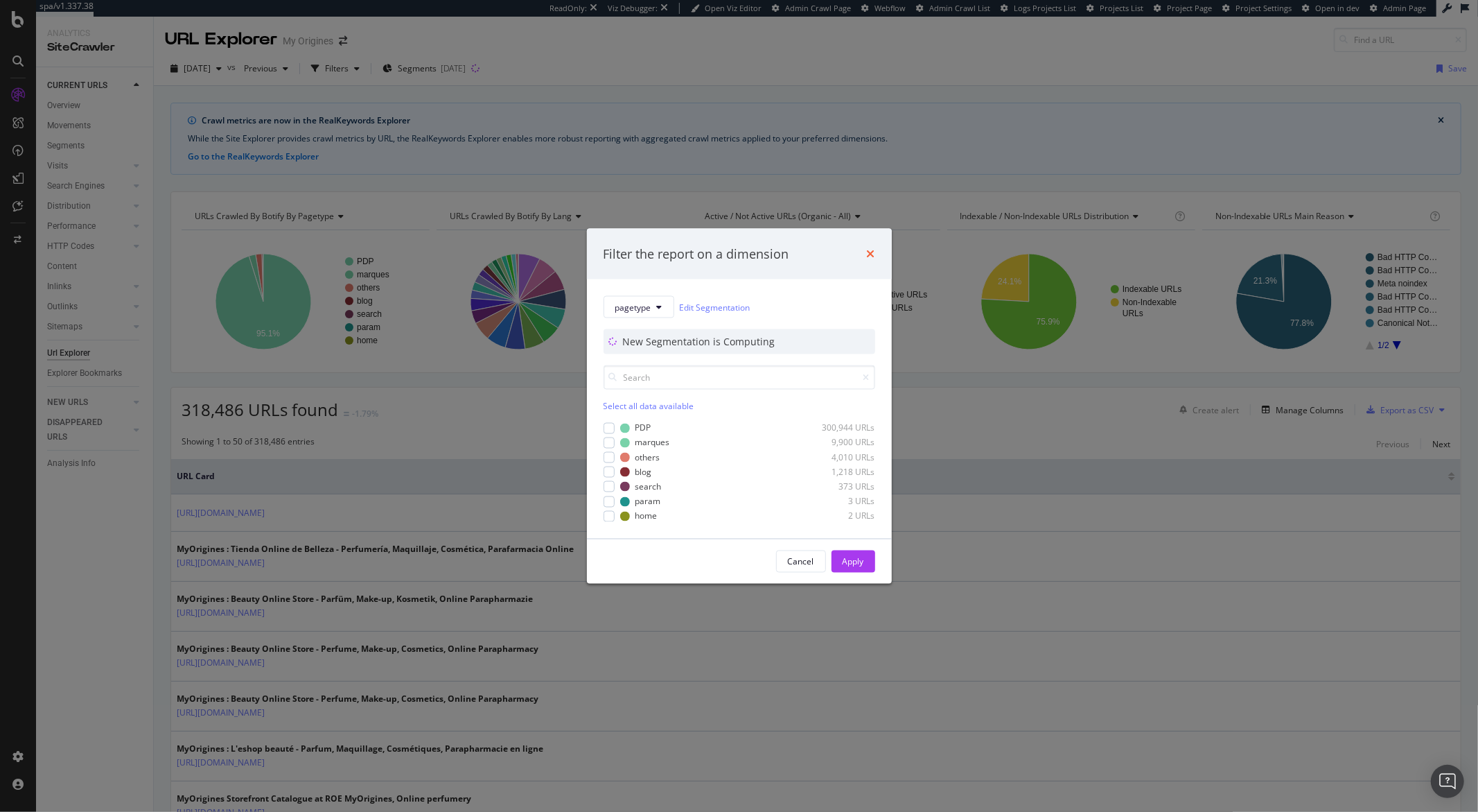
click at [871, 255] on icon "times" at bounding box center [870, 253] width 8 height 11
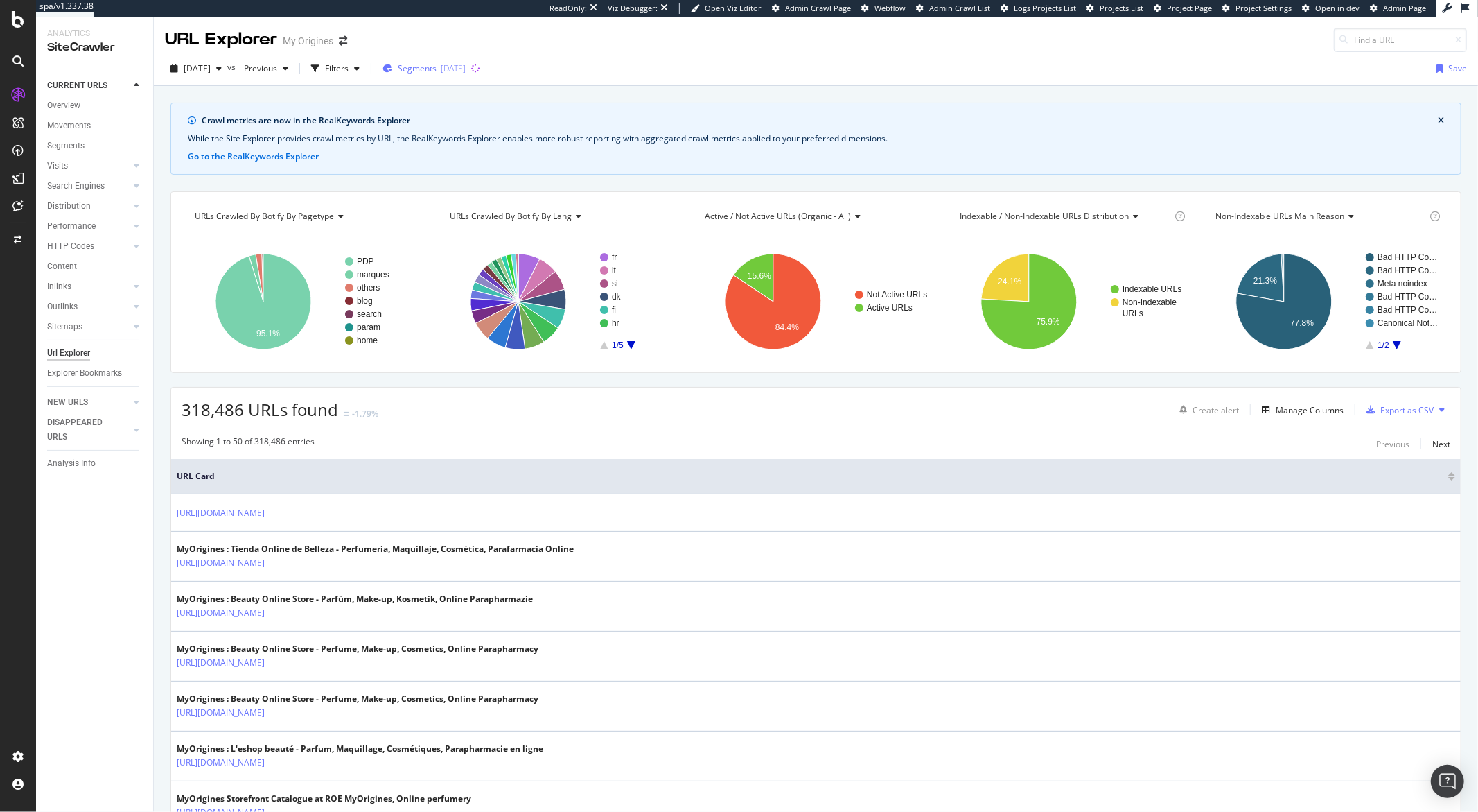
click at [437, 72] on span "Segments" at bounding box center [416, 68] width 39 height 12
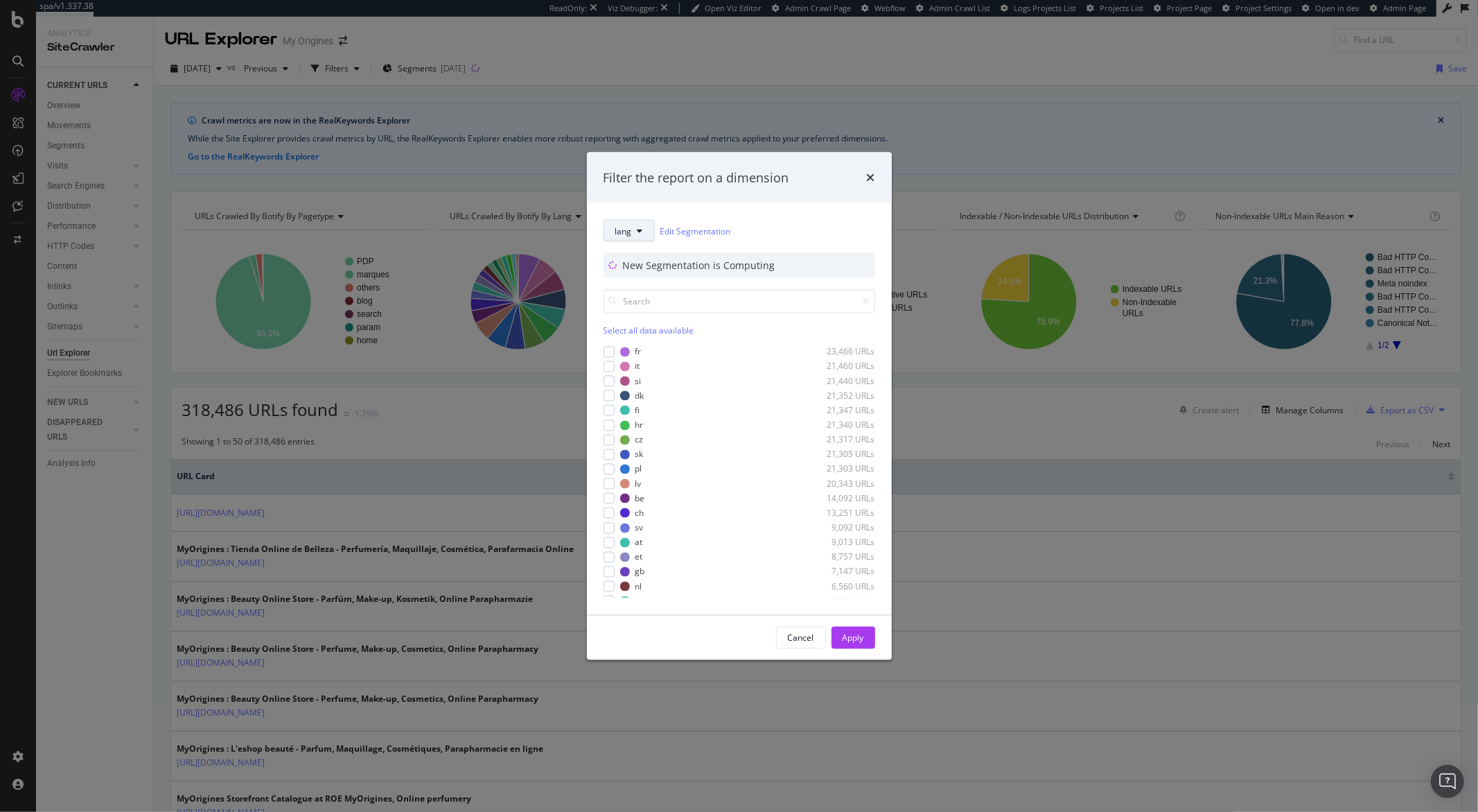
click at [620, 230] on span "lang" at bounding box center [624, 230] width 17 height 12
click at [627, 261] on span "SEGMENTS" at bounding box center [660, 254] width 111 height 23
click at [629, 274] on span "pagetype" at bounding box center [659, 280] width 89 height 12
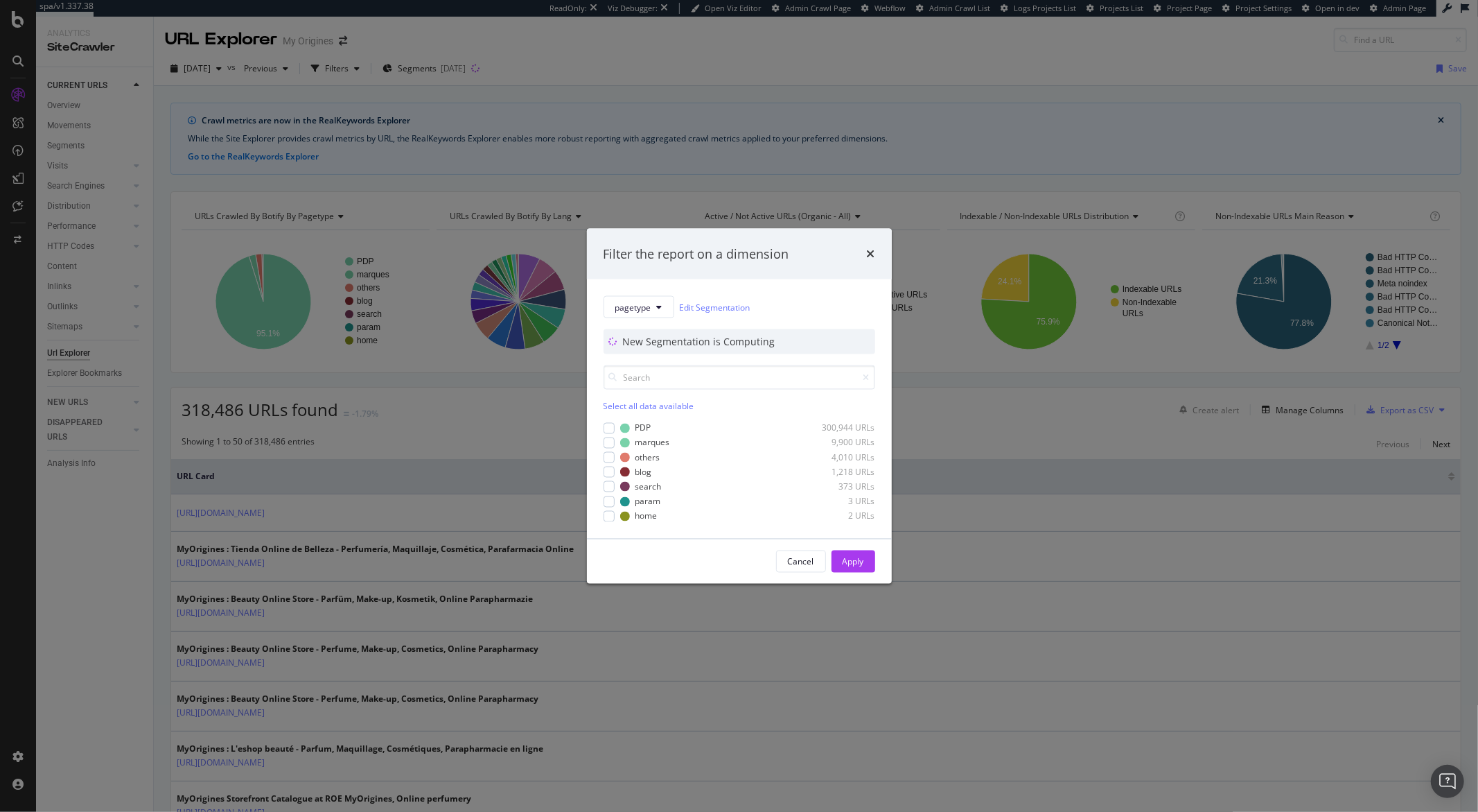
click at [649, 48] on div "Filter the report on a dimension pagetype Edit Segmentation New Segmentation is…" at bounding box center [739, 406] width 1478 height 812
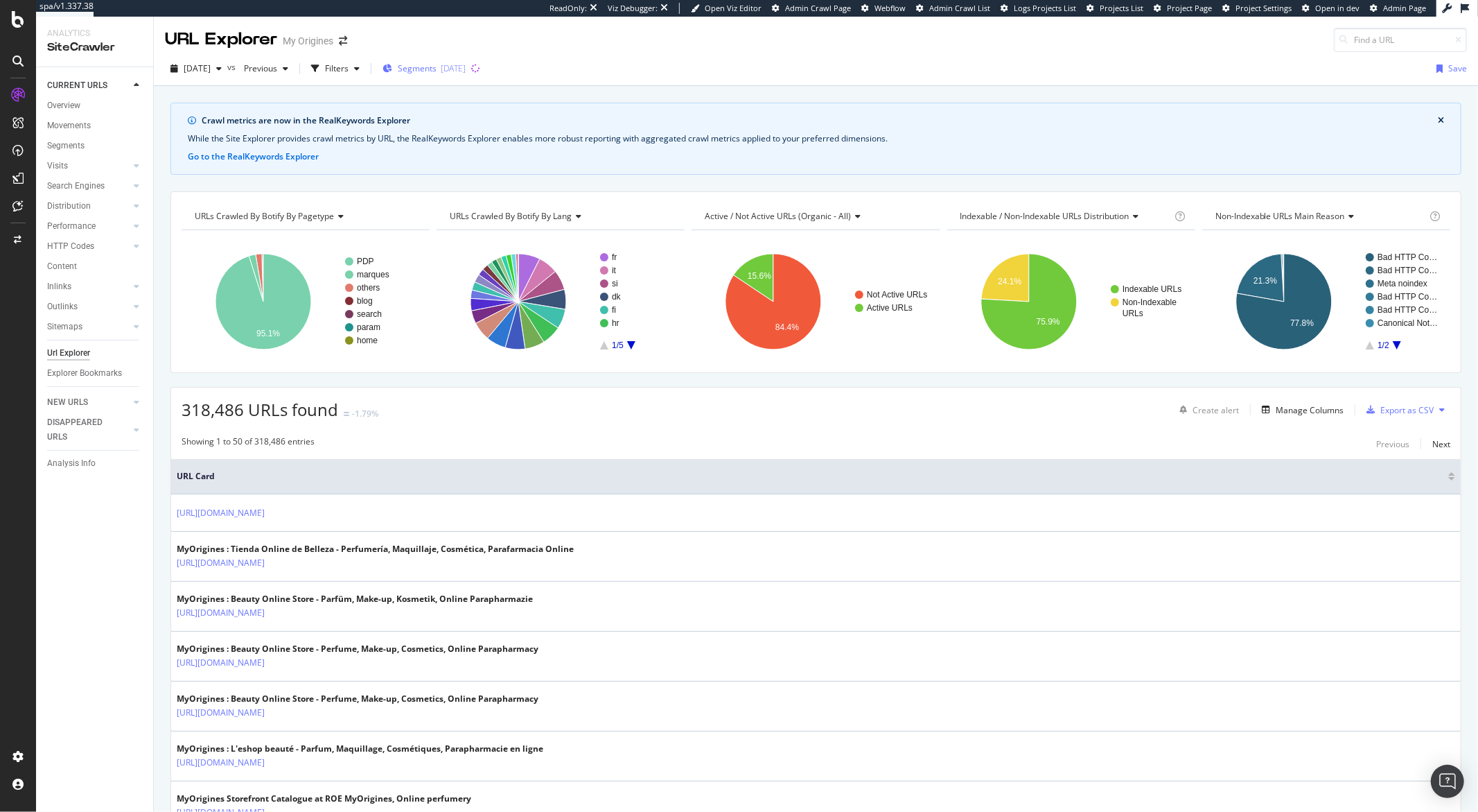
click at [437, 67] on span "Segments" at bounding box center [416, 68] width 39 height 12
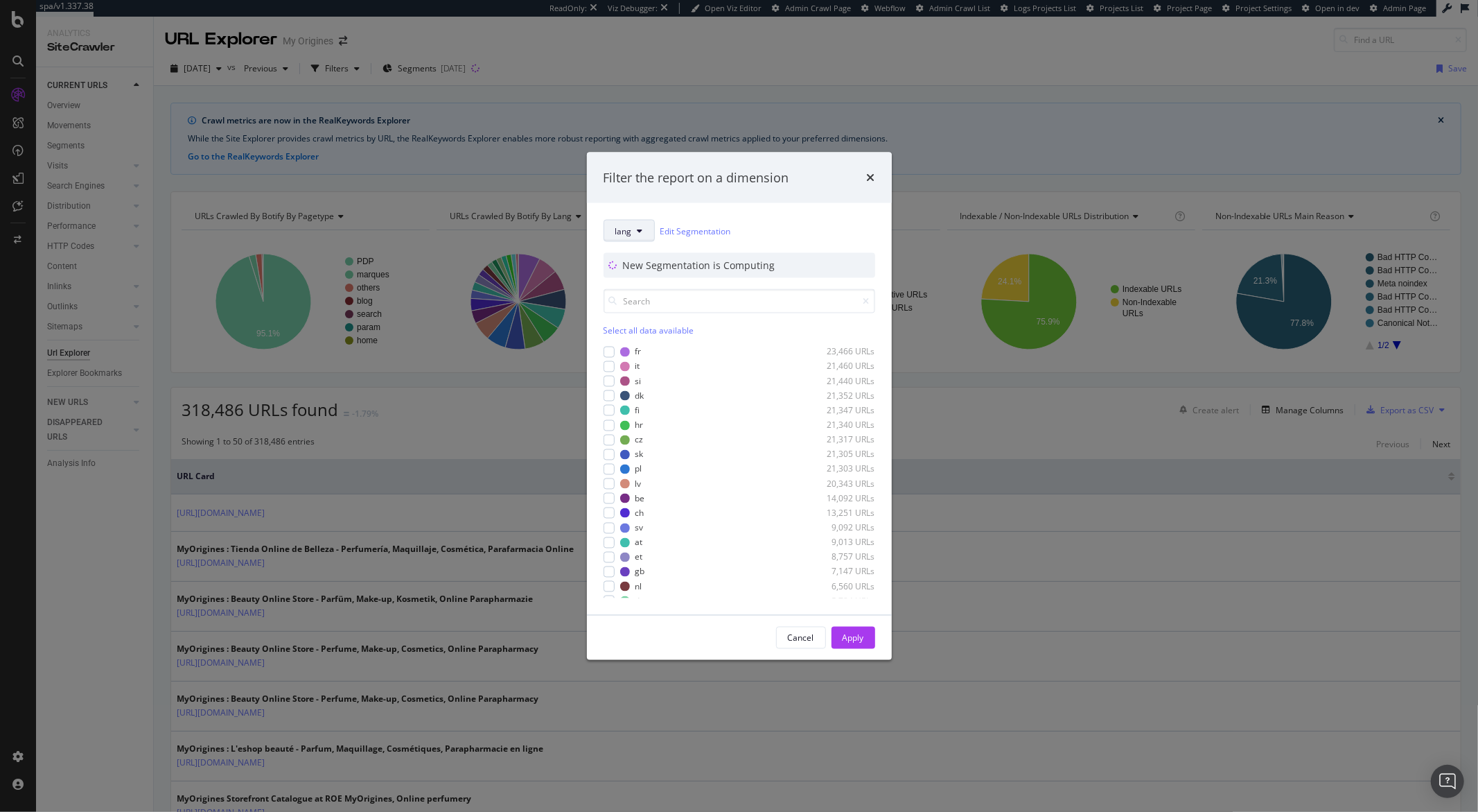
click at [629, 231] on span "lang" at bounding box center [624, 230] width 17 height 12
click at [638, 277] on span "pagetype" at bounding box center [659, 280] width 89 height 12
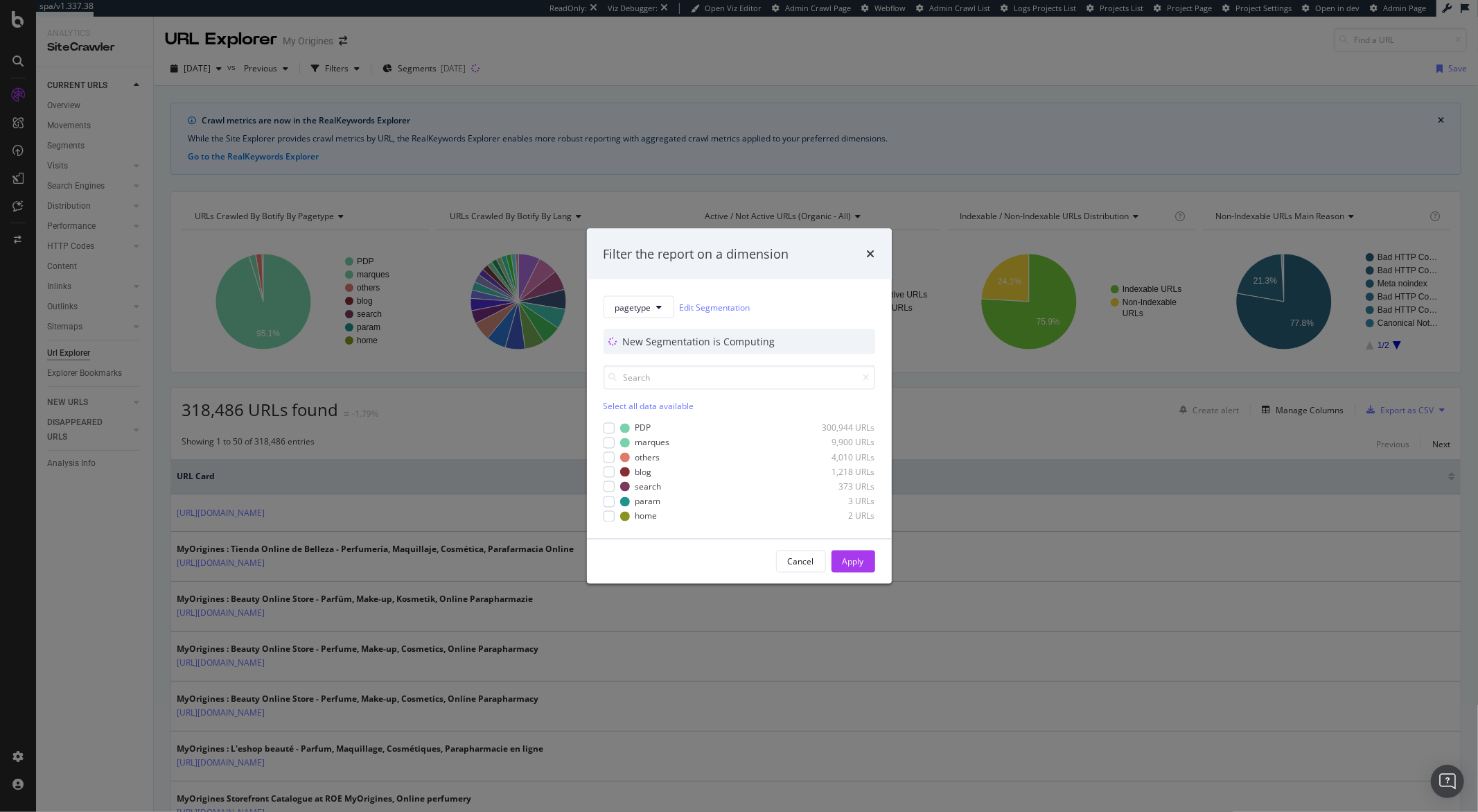
click at [867, 259] on div "times" at bounding box center [870, 253] width 8 height 18
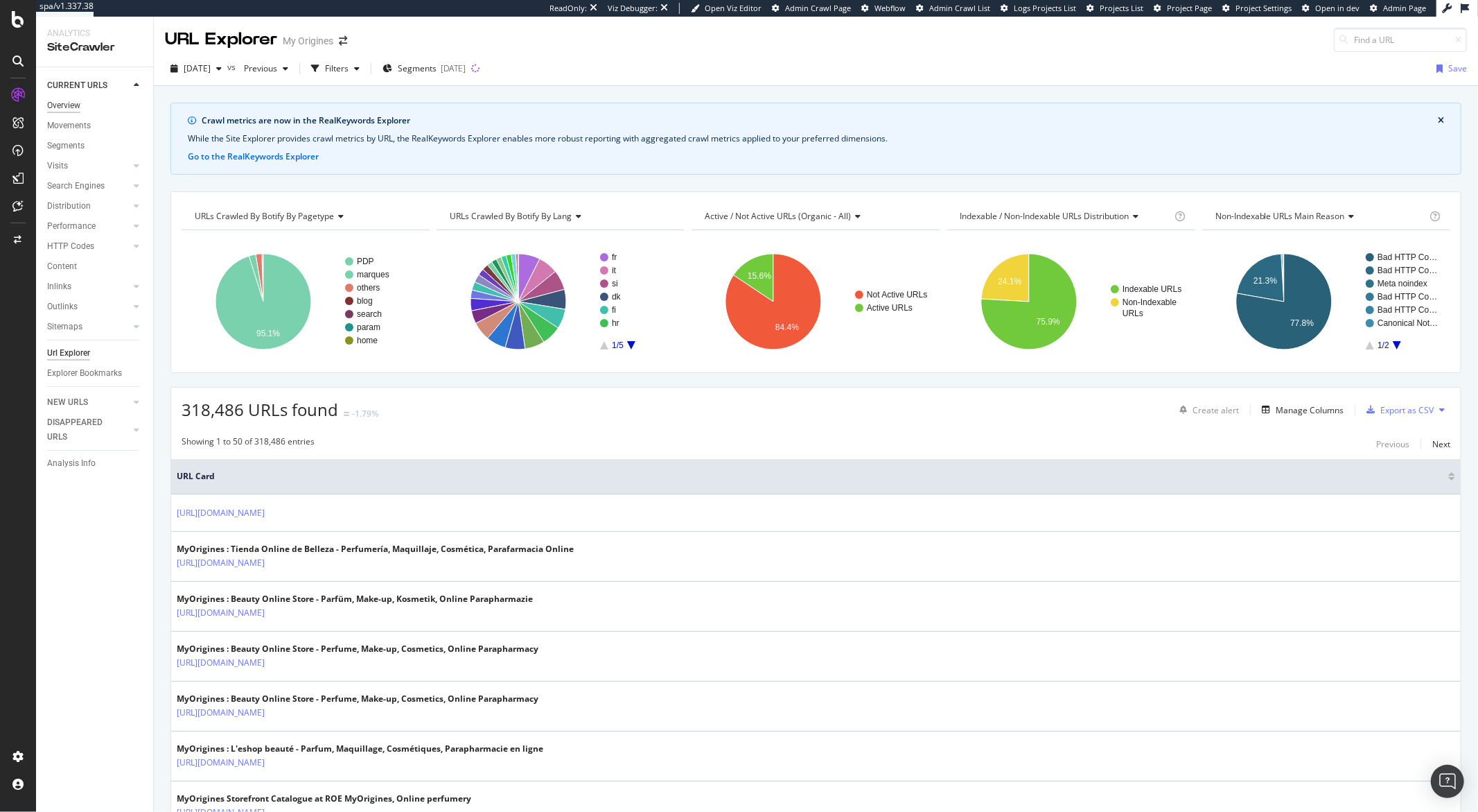
click at [62, 106] on div "Overview" at bounding box center [63, 105] width 33 height 14
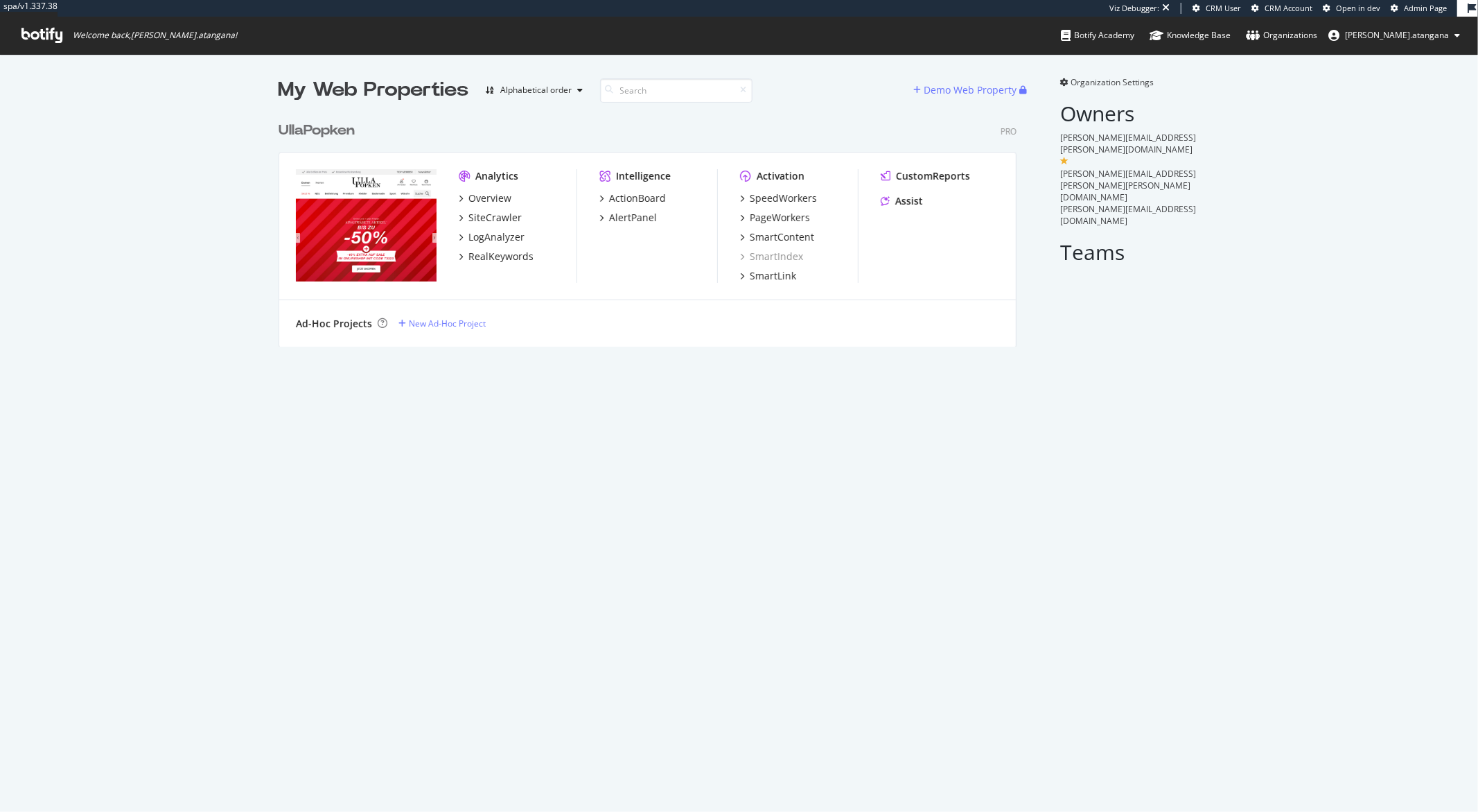
scroll to position [231, 738]
click at [483, 217] on div "SiteCrawler" at bounding box center [495, 218] width 54 height 14
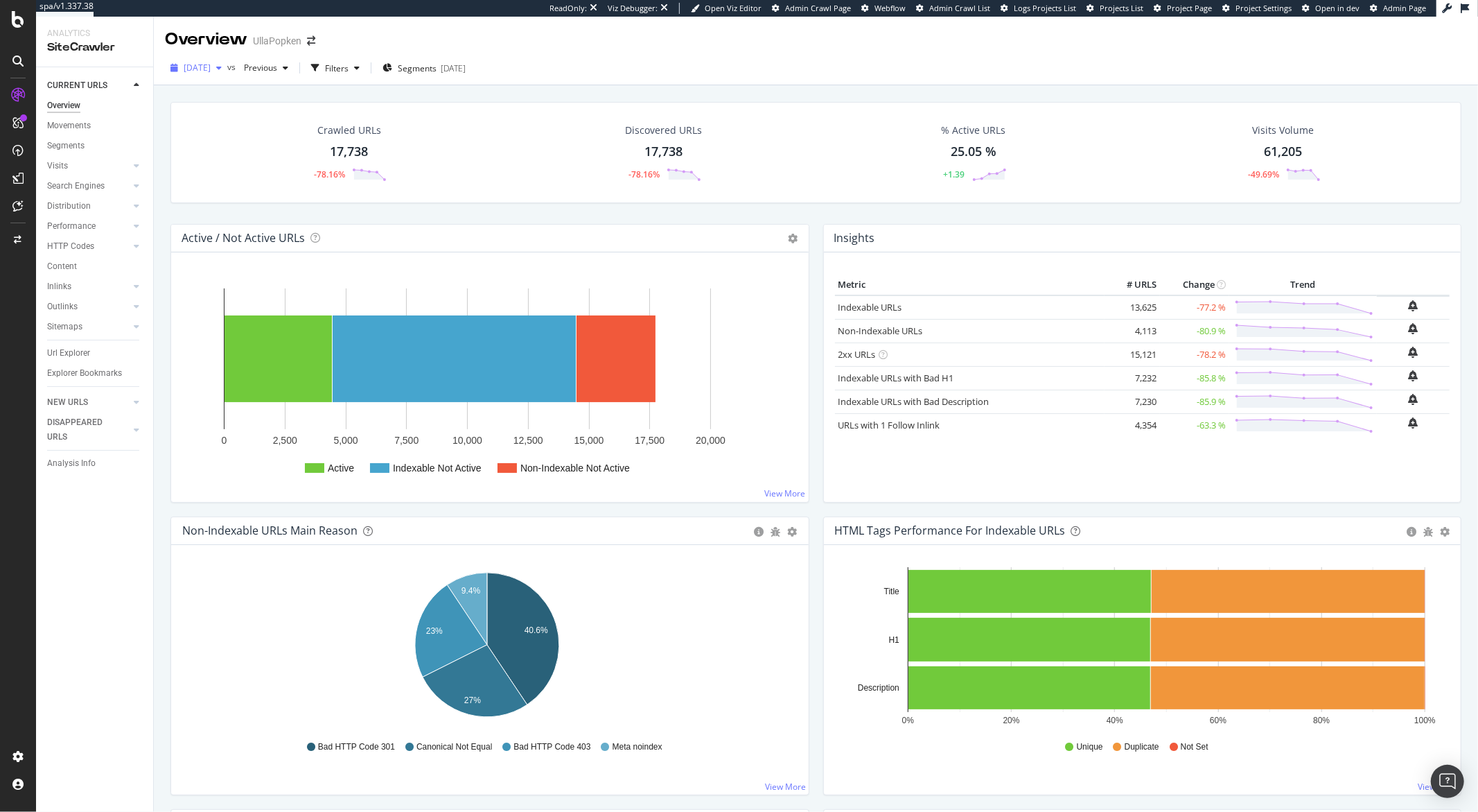
click at [221, 67] on icon "button" at bounding box center [219, 68] width 6 height 8
click at [437, 67] on span "Segments" at bounding box center [416, 68] width 39 height 12
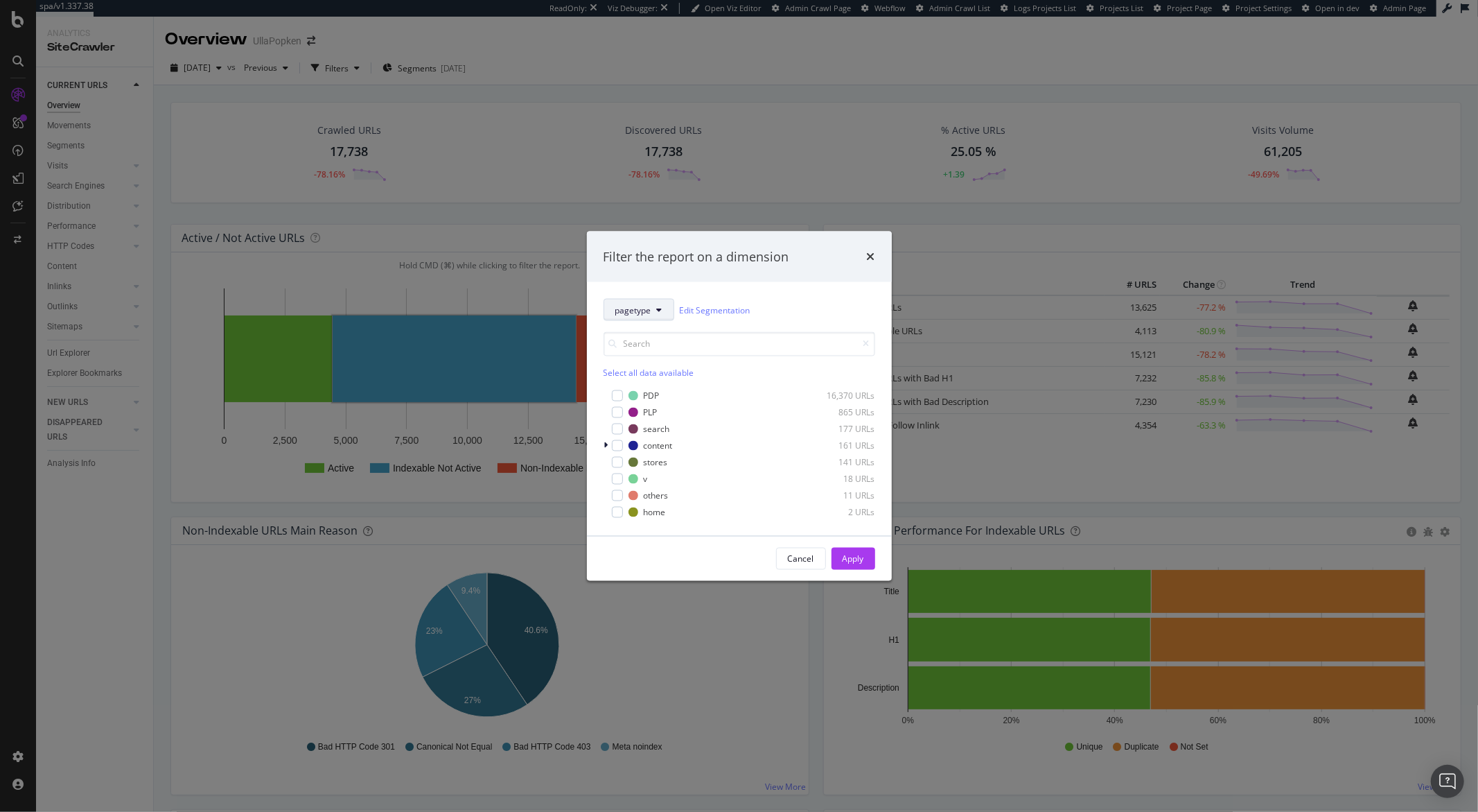
click at [647, 317] on button "pagetype" at bounding box center [639, 310] width 71 height 23
click at [654, 383] on span "lang" at bounding box center [659, 384] width 89 height 12
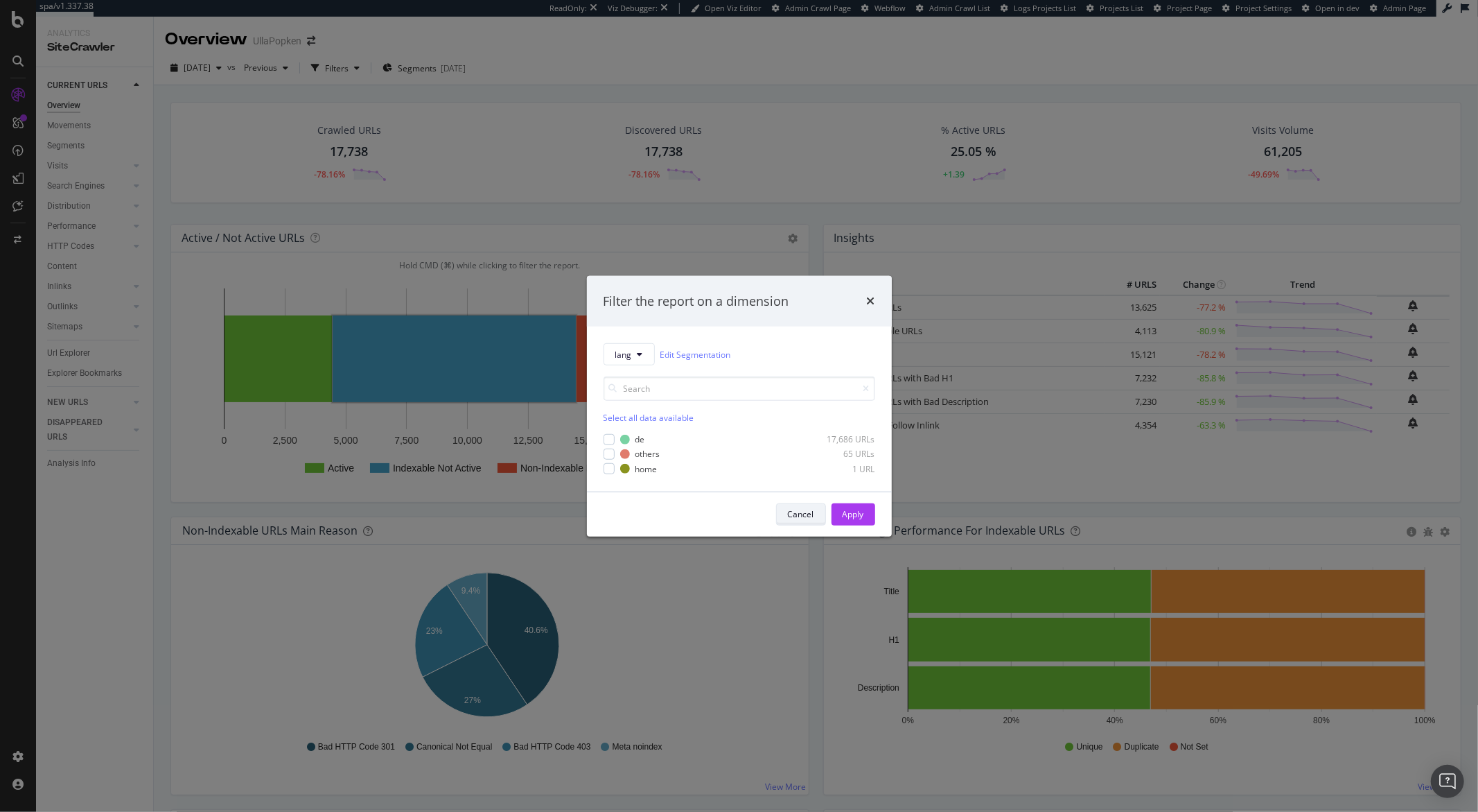
click at [788, 512] on div "Cancel" at bounding box center [802, 513] width 26 height 12
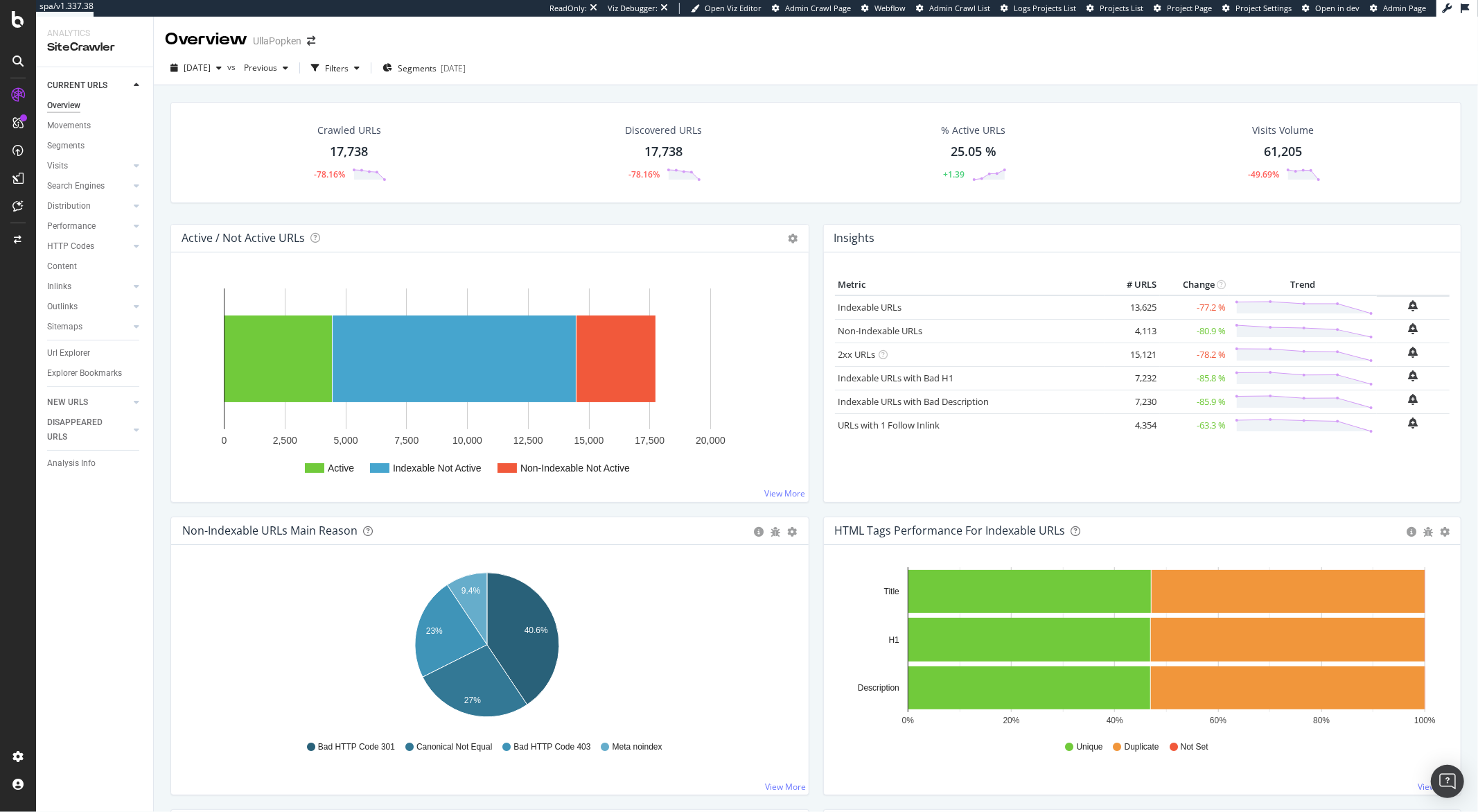
click at [304, 625] on icon "40.6% 9.4% 23% 27%" at bounding box center [487, 647] width 609 height 161
click at [403, 30] on div "Overview UllaPopken" at bounding box center [816, 34] width 1324 height 35
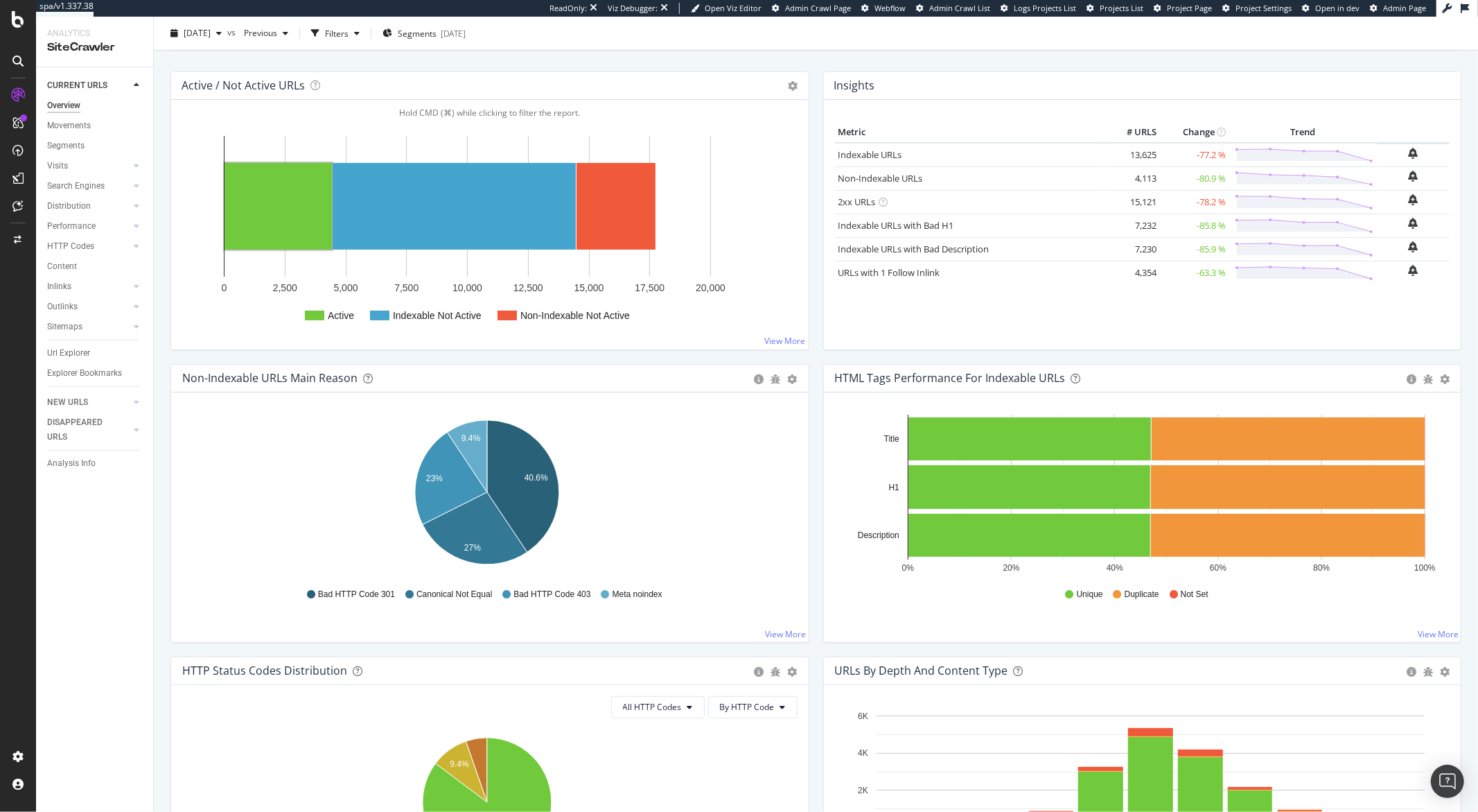
scroll to position [355, 0]
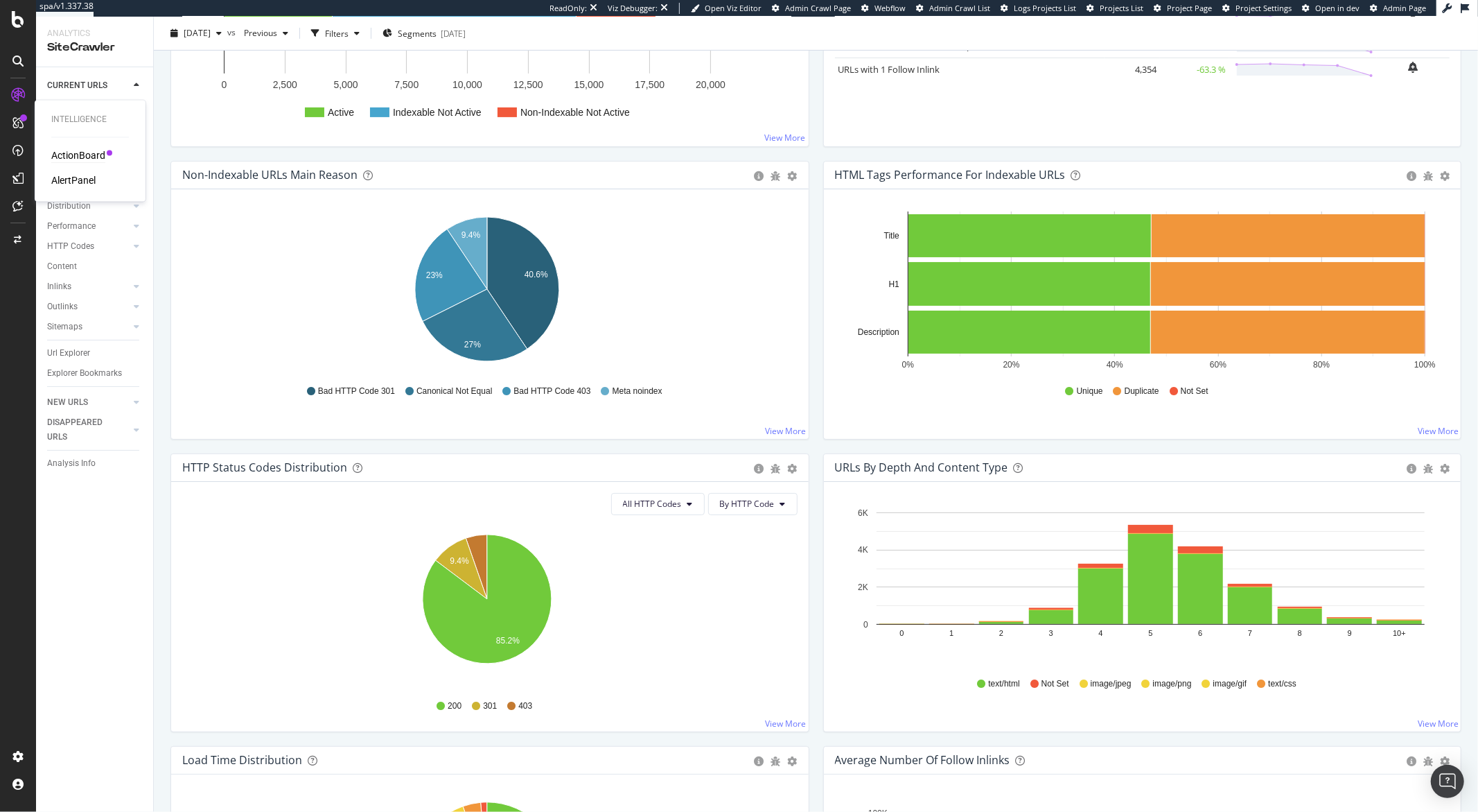
click at [62, 154] on div "ActionBoard" at bounding box center [77, 155] width 54 height 14
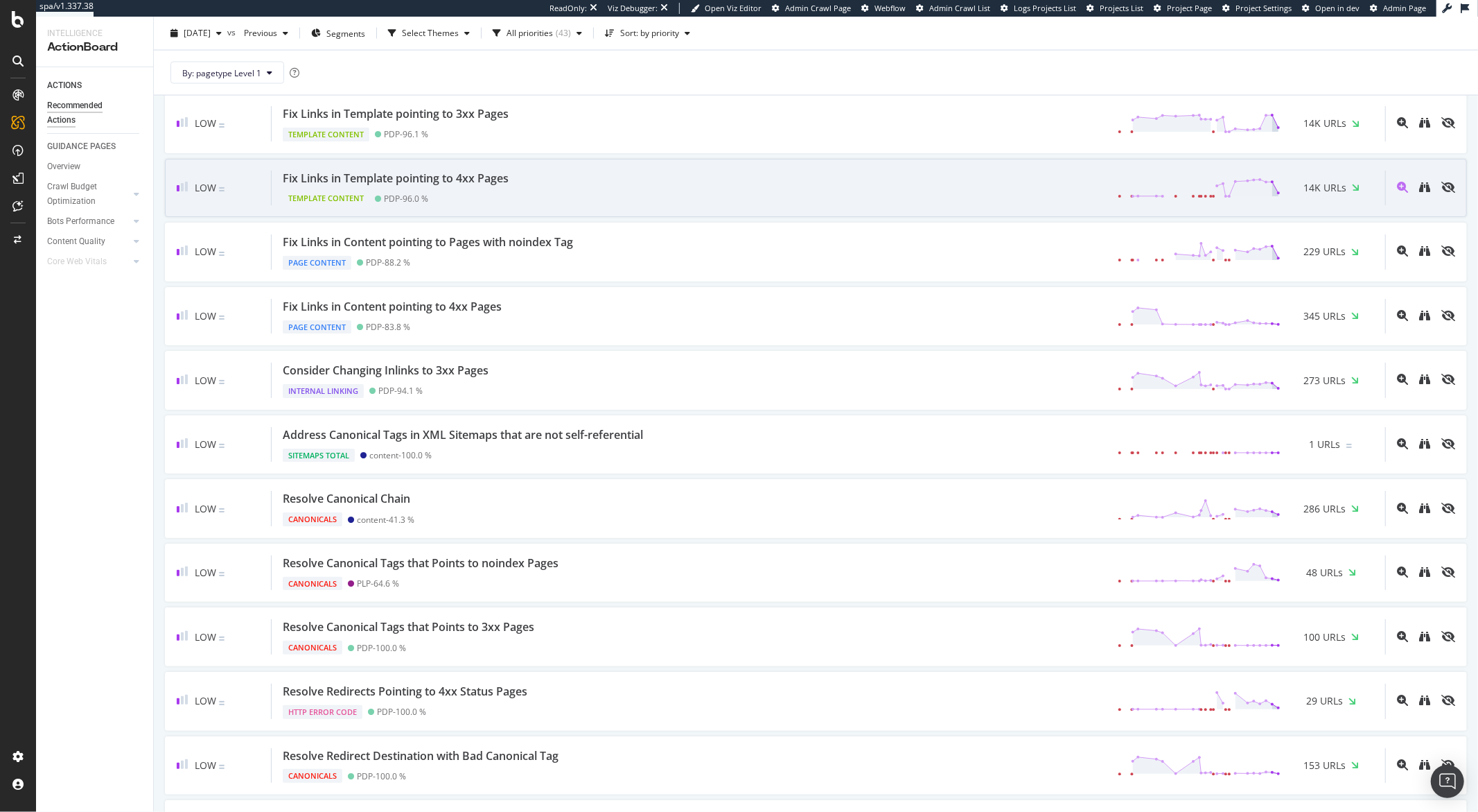
scroll to position [1892, 0]
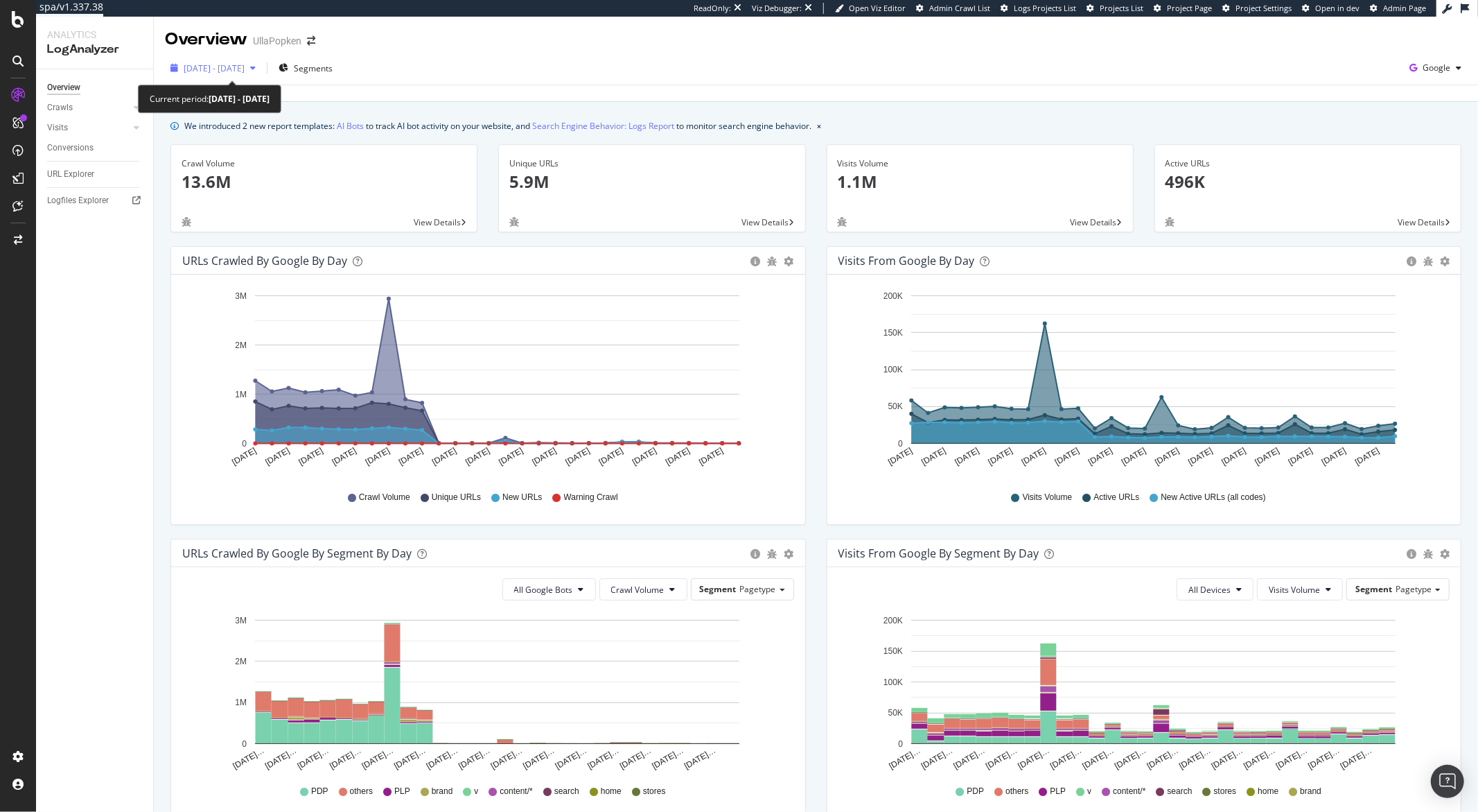
click at [245, 67] on span "[DATE] - [DATE]" at bounding box center [214, 68] width 61 height 12
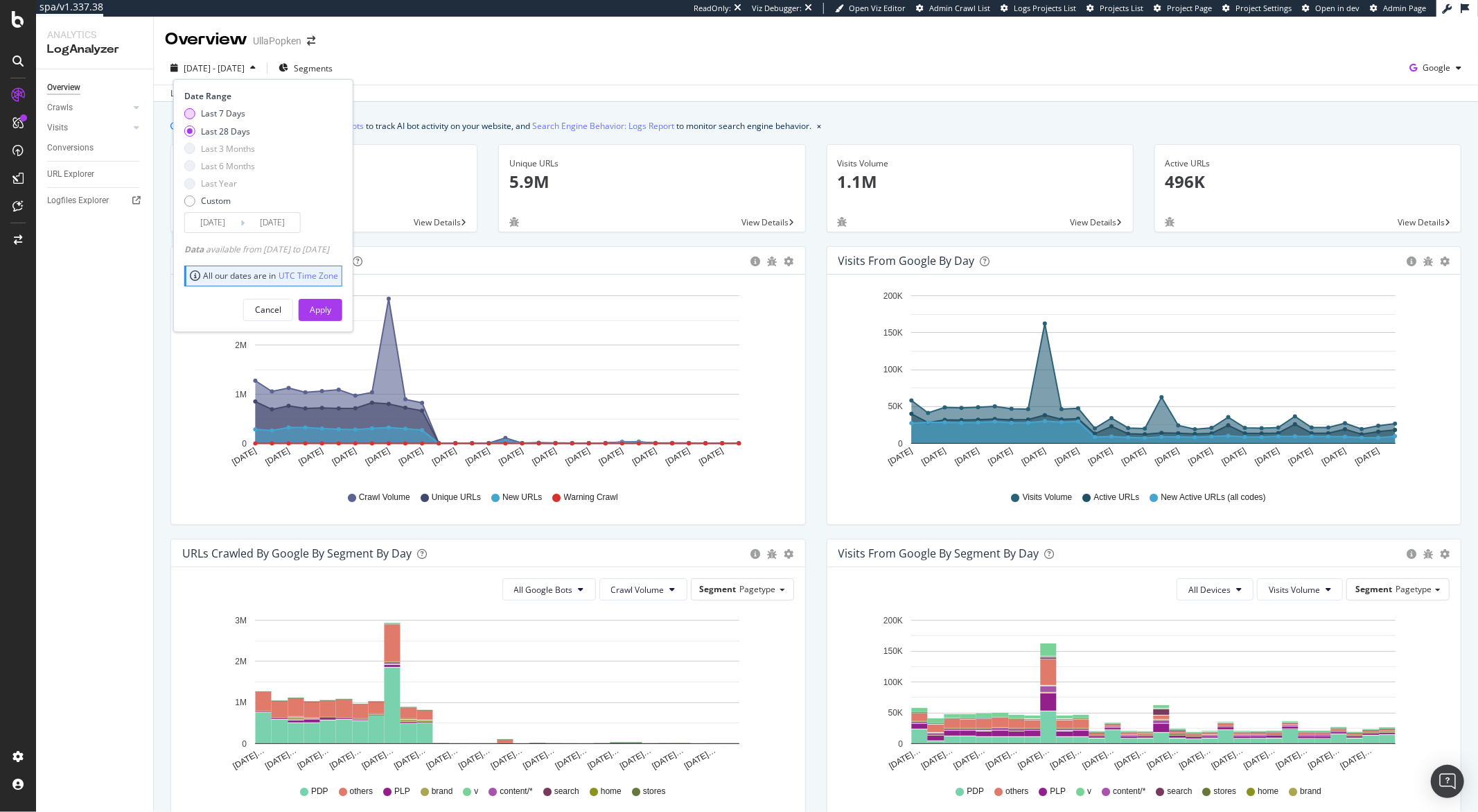
click at [237, 111] on div "Last 7 Days" at bounding box center [222, 113] width 44 height 12
type input "[DATE]"
click at [330, 305] on div "Apply" at bounding box center [320, 309] width 22 height 12
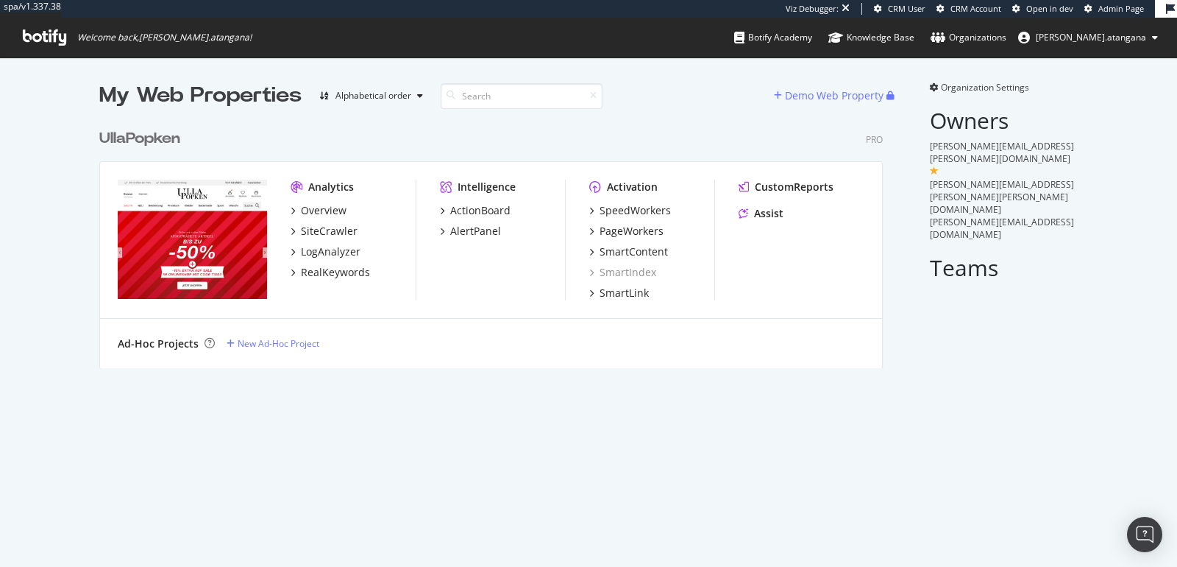
scroll to position [245, 783]
